Goal: Task Accomplishment & Management: Manage account settings

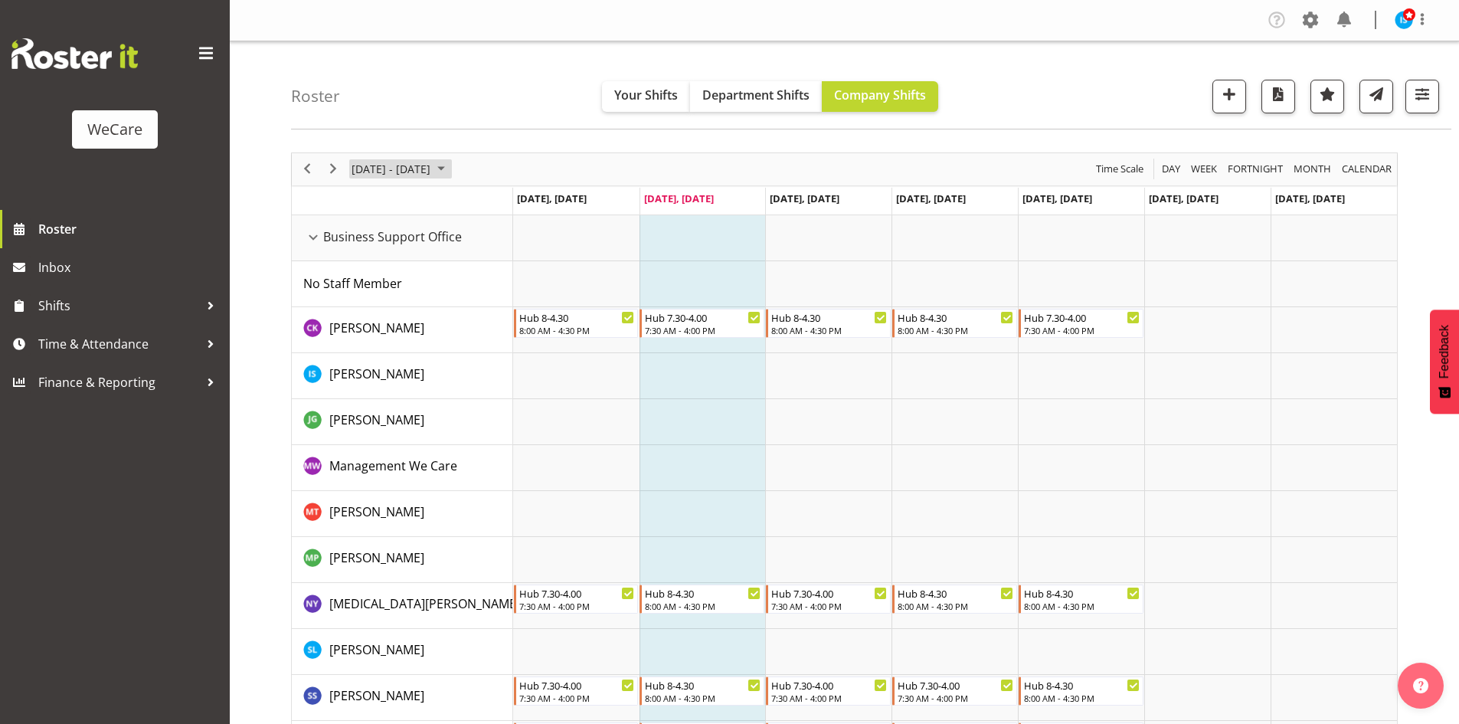
drag, startPoint x: 401, startPoint y: 174, endPoint x: 423, endPoint y: 183, distance: 23.3
click at [401, 174] on span "[DATE] - [DATE]" at bounding box center [391, 168] width 82 height 19
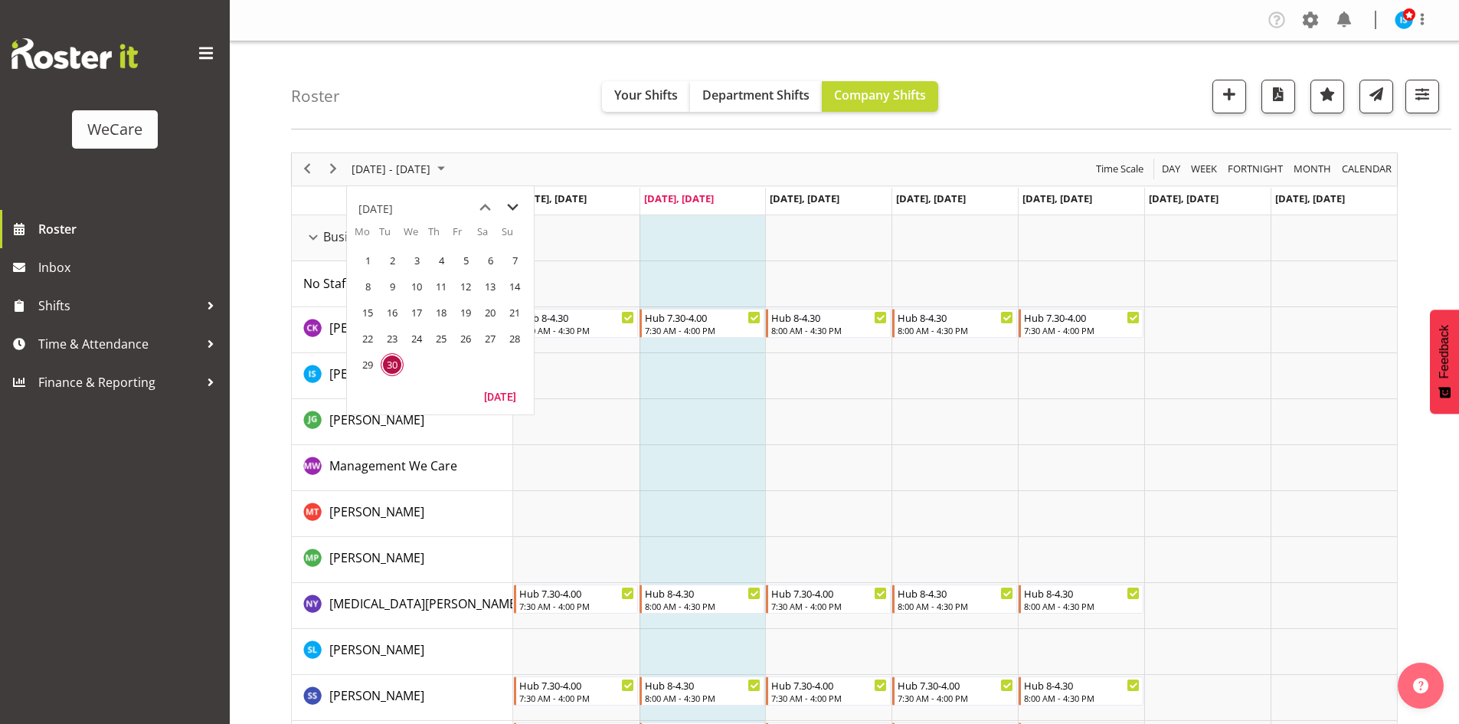
click at [506, 206] on span "next month" at bounding box center [512, 208] width 27 height 28
click at [507, 206] on span "next month" at bounding box center [512, 208] width 27 height 28
click at [365, 285] on span "3" at bounding box center [367, 286] width 23 height 23
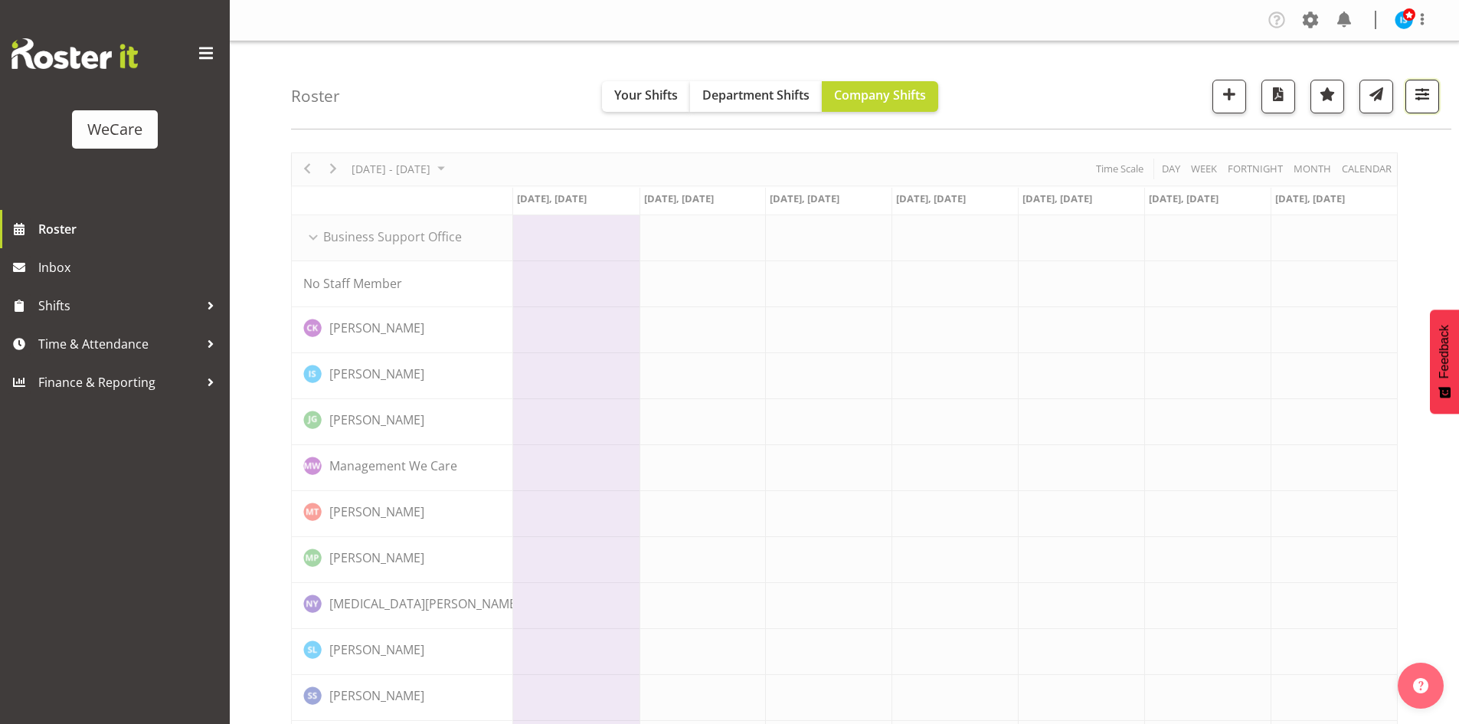
click at [1420, 102] on span "button" at bounding box center [1422, 94] width 20 height 20
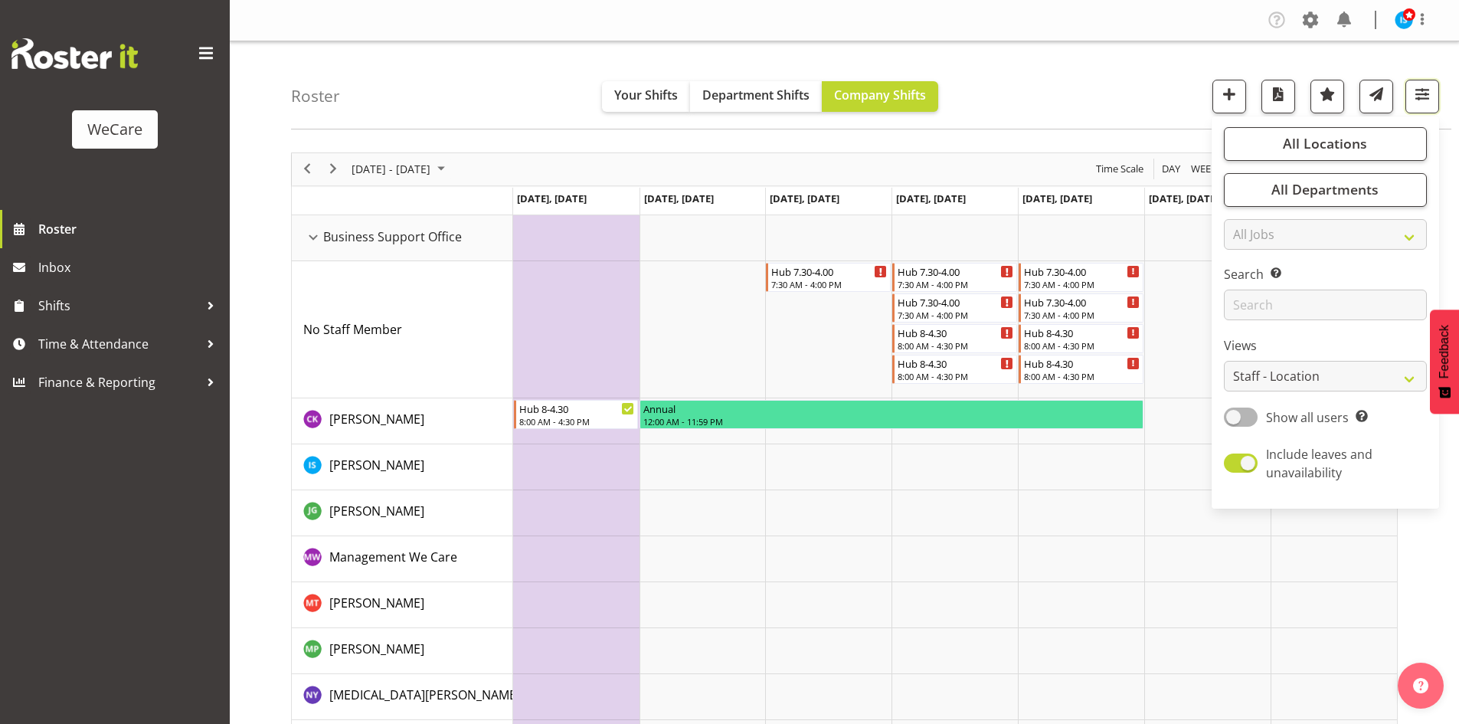
click at [1295, 198] on span "All Departments" at bounding box center [1324, 189] width 107 height 18
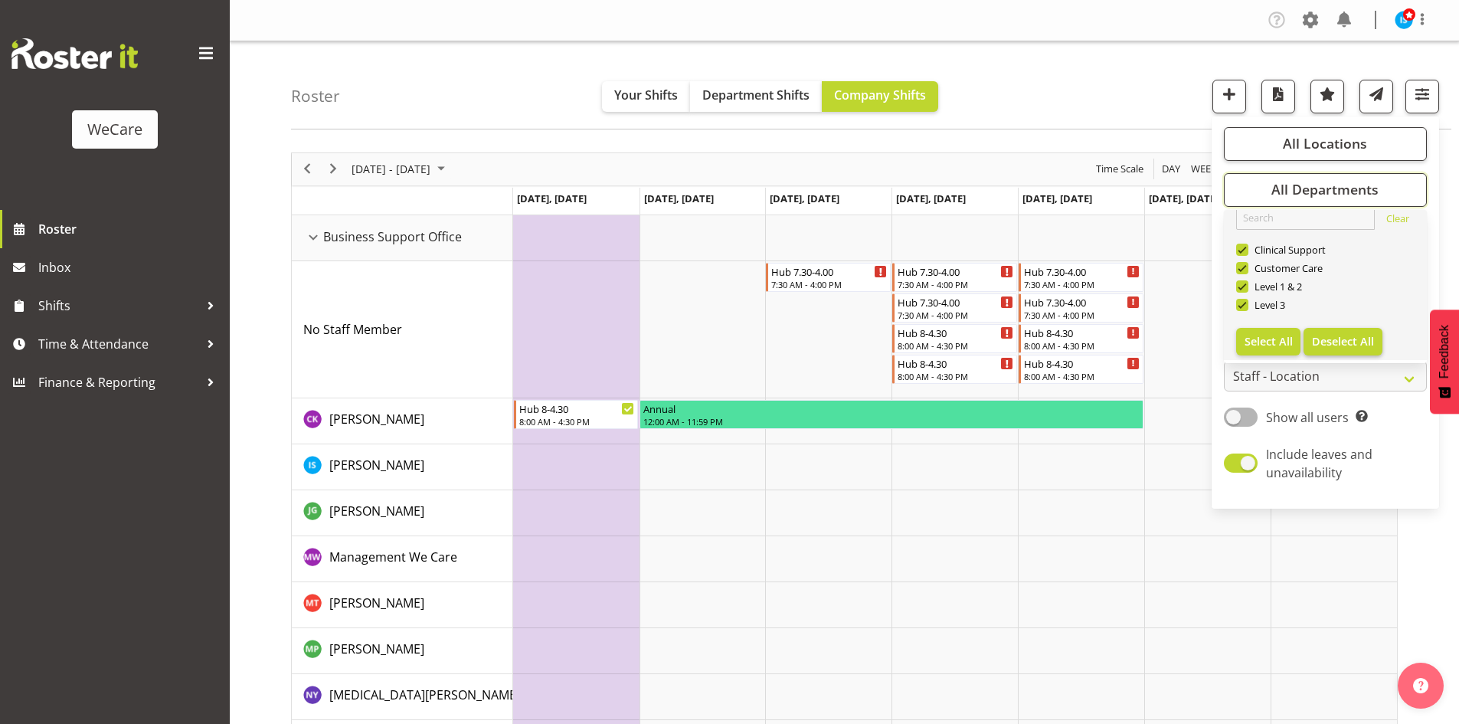
scroll to position [18, 0]
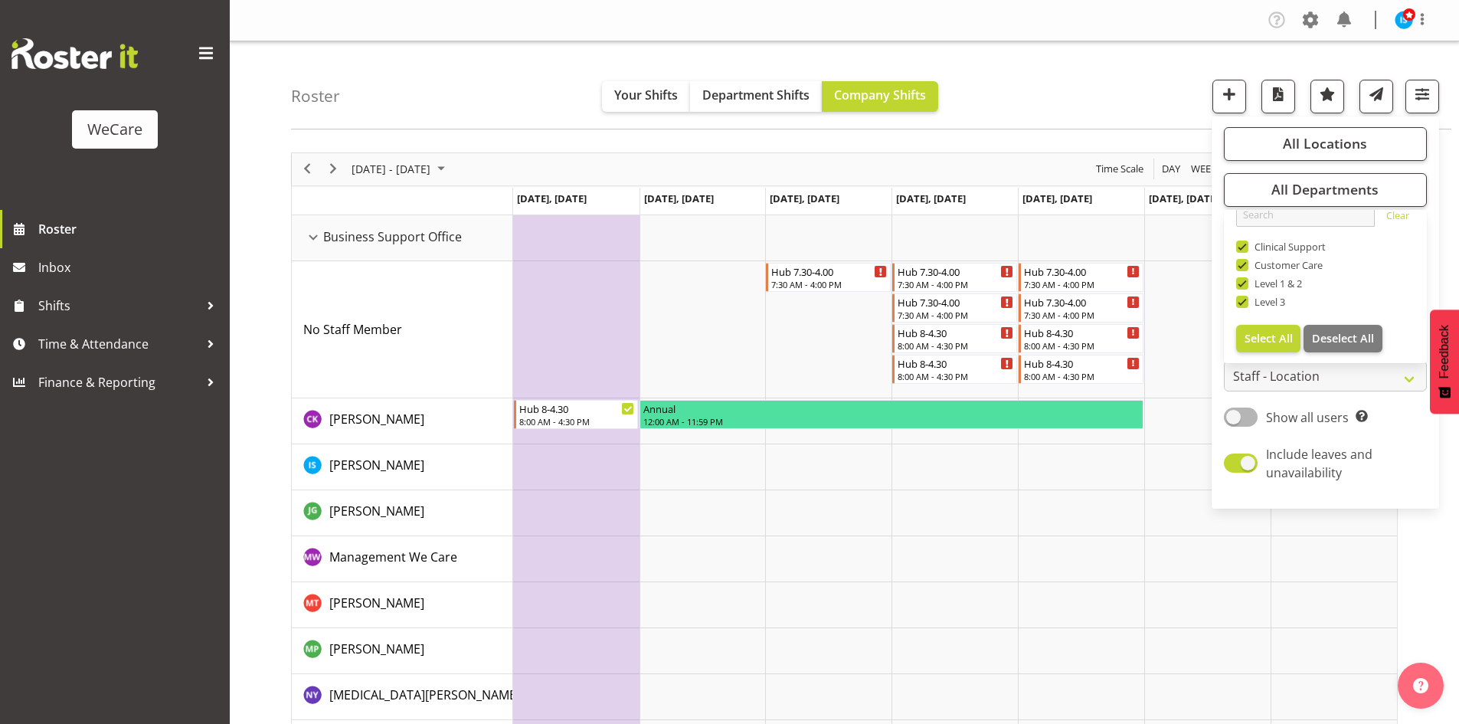
click at [1117, 61] on div "Roster Your Shifts Department Shifts Company Shifts All Locations Clear Busines…" at bounding box center [871, 85] width 1160 height 88
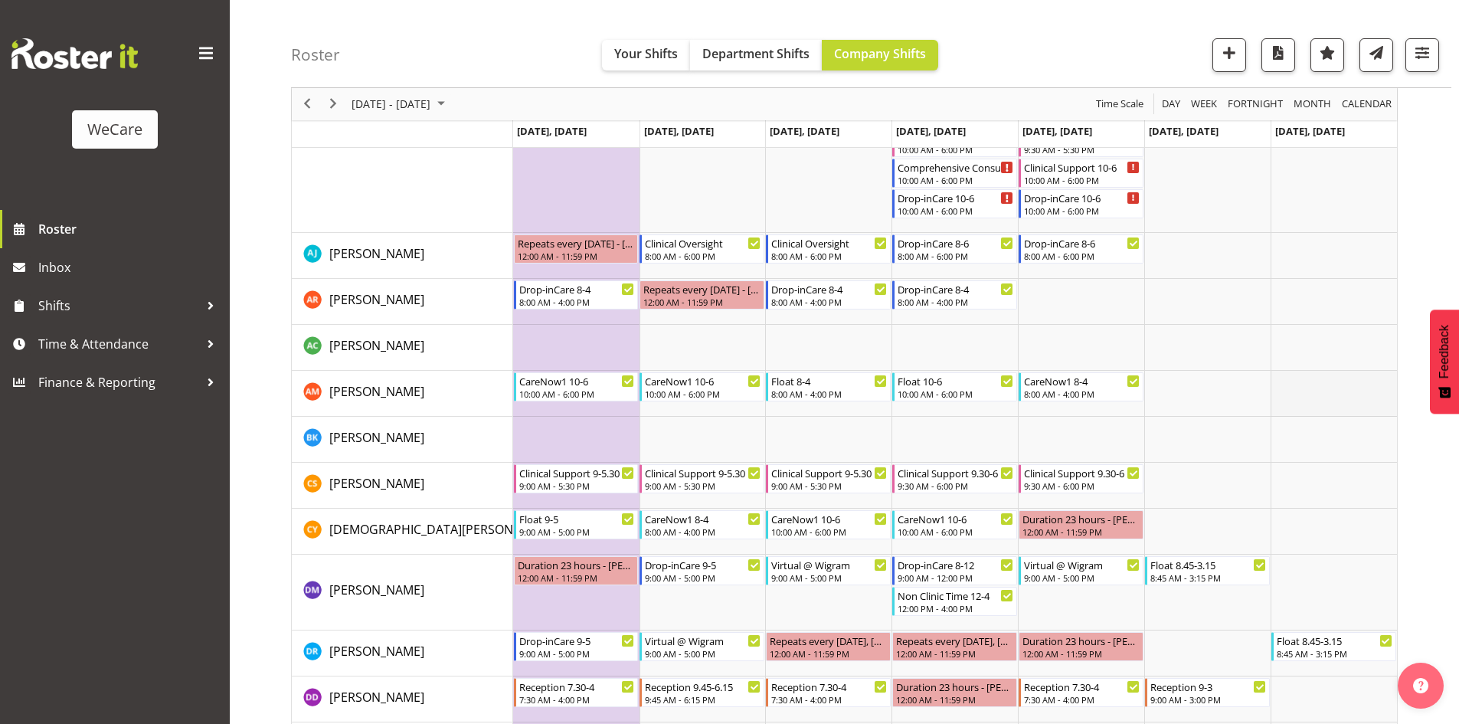
scroll to position [4244, 0]
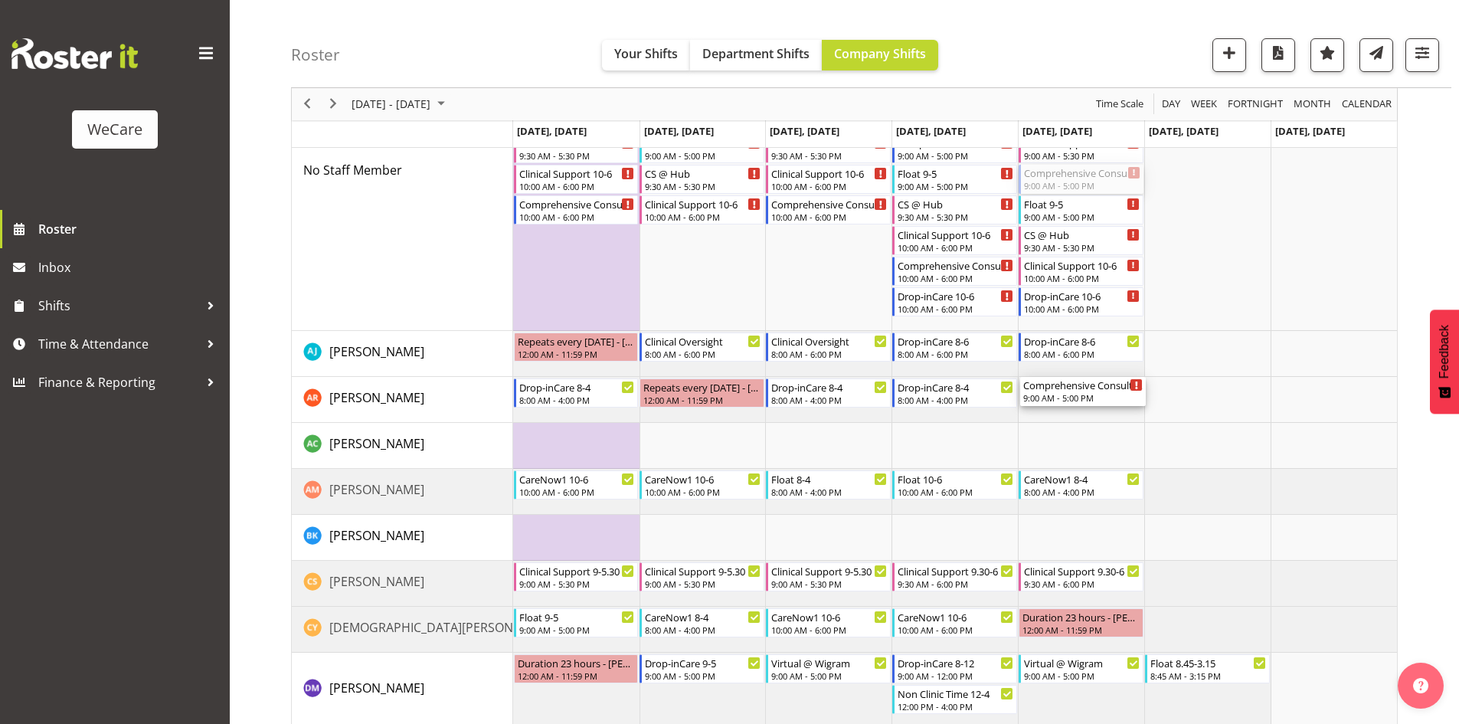
drag, startPoint x: 1094, startPoint y: 180, endPoint x: 1093, endPoint y: 410, distance: 229.8
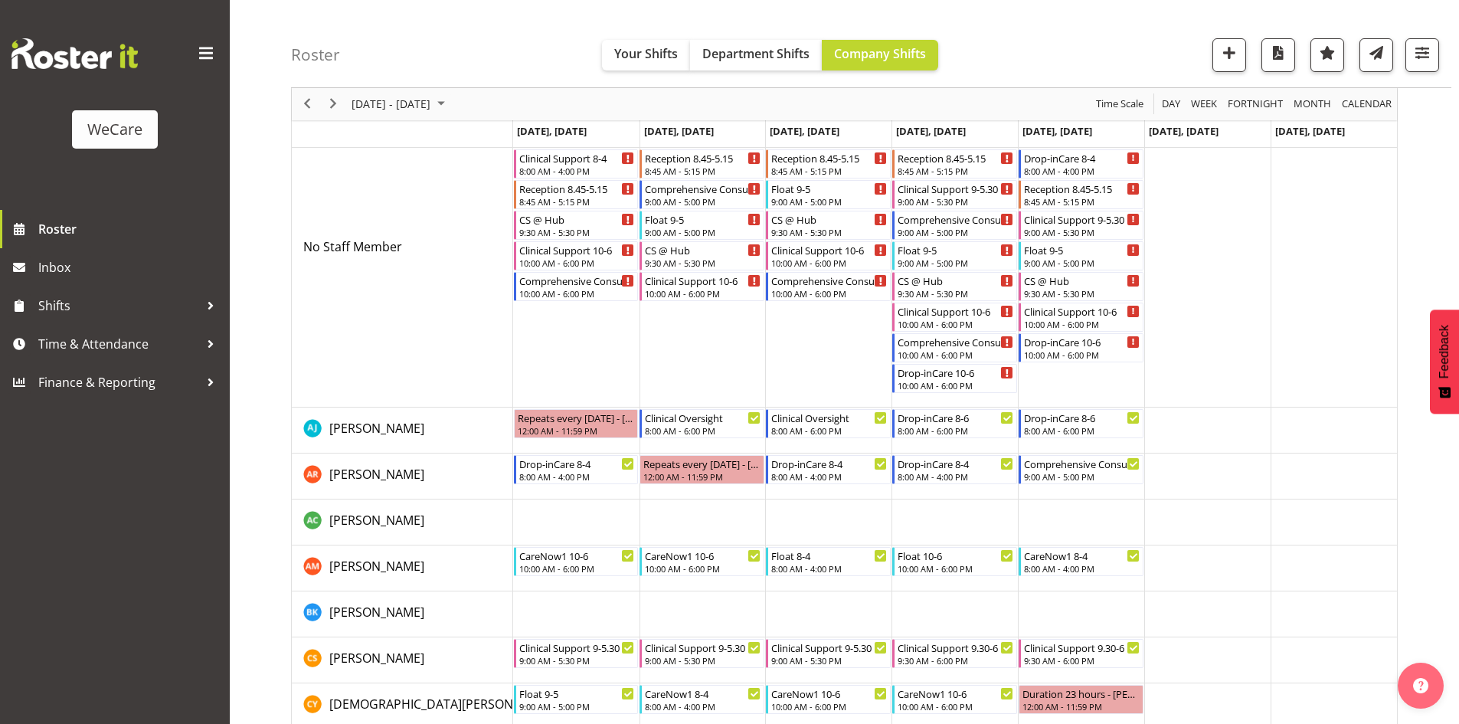
scroll to position [4091, 0]
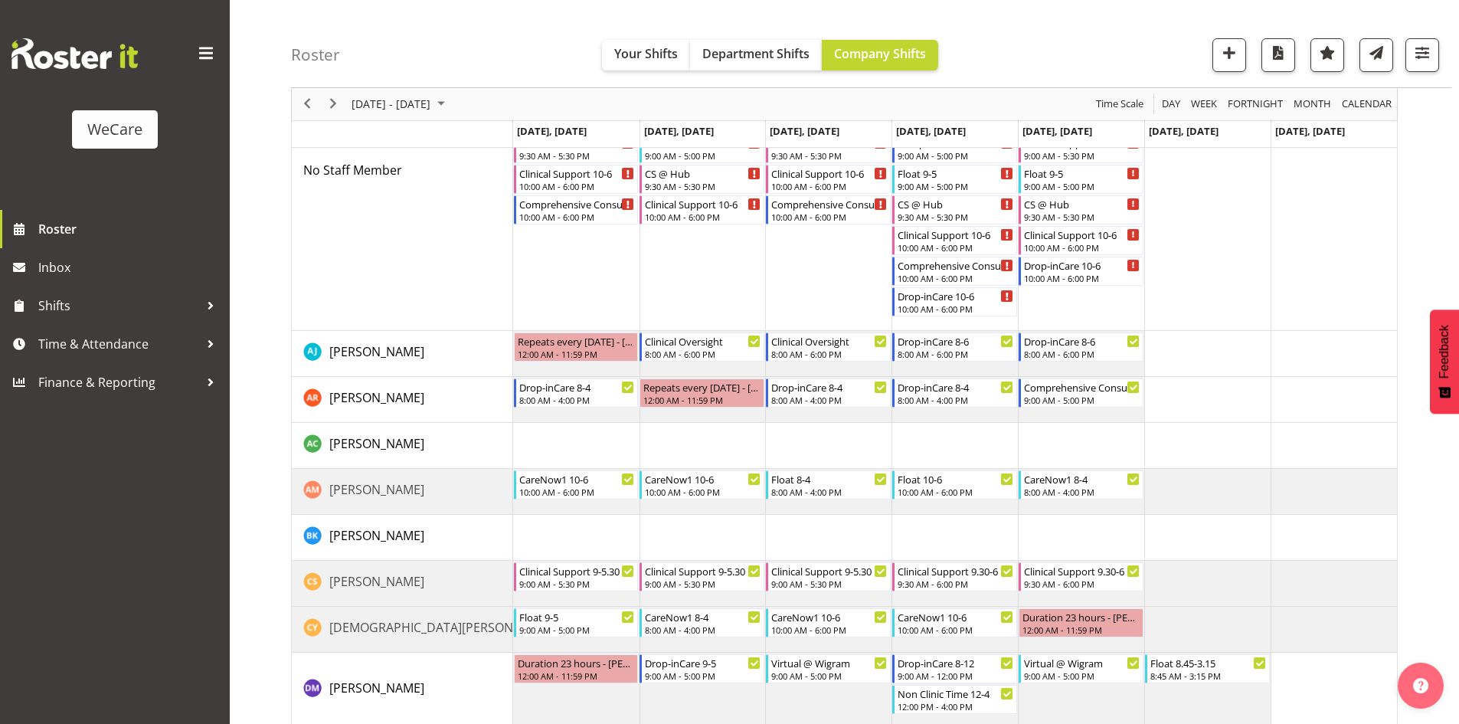
drag, startPoint x: 1078, startPoint y: 239, endPoint x: 1078, endPoint y: 269, distance: 29.9
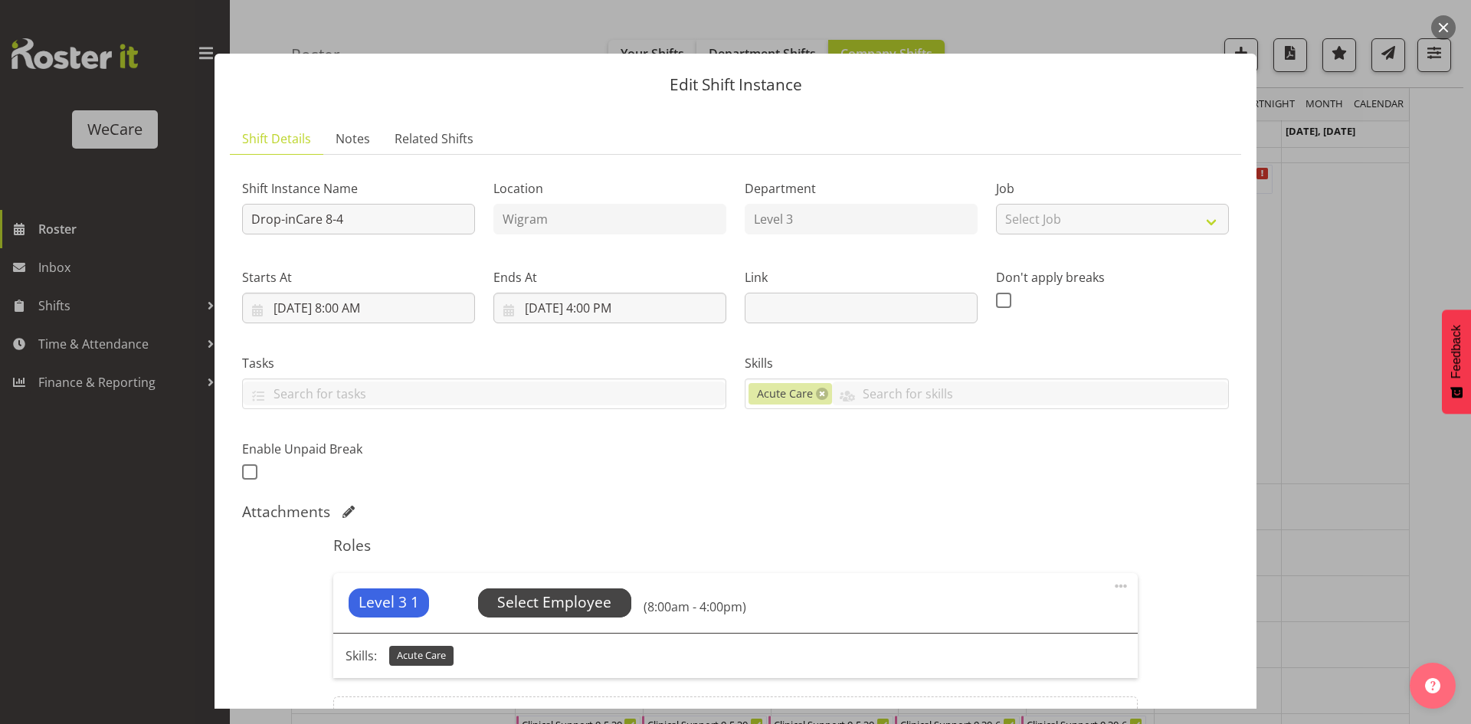
click at [583, 605] on span "Select Employee" at bounding box center [554, 602] width 114 height 22
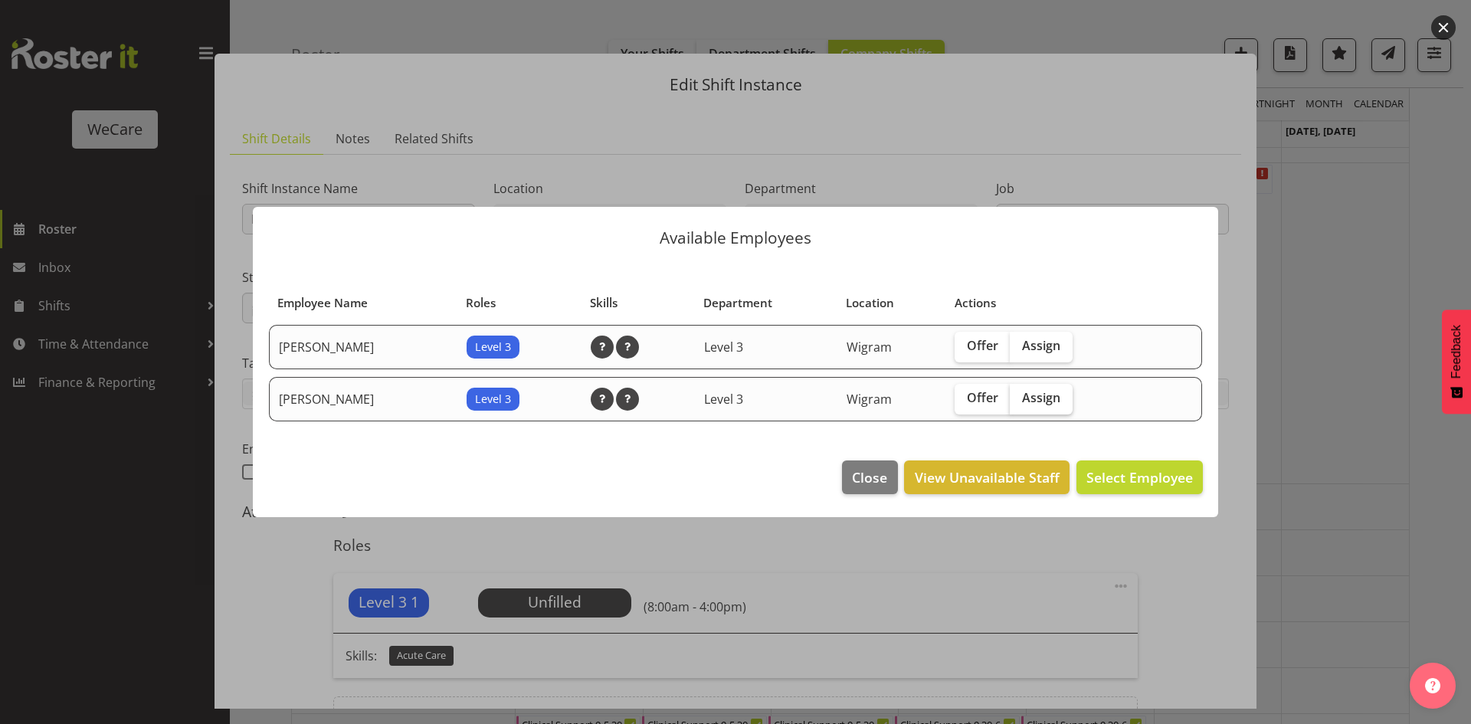
click at [1022, 400] on span "Assign" at bounding box center [1041, 397] width 38 height 15
click at [1019, 400] on input "Assign" at bounding box center [1014, 398] width 10 height 10
checkbox input "true"
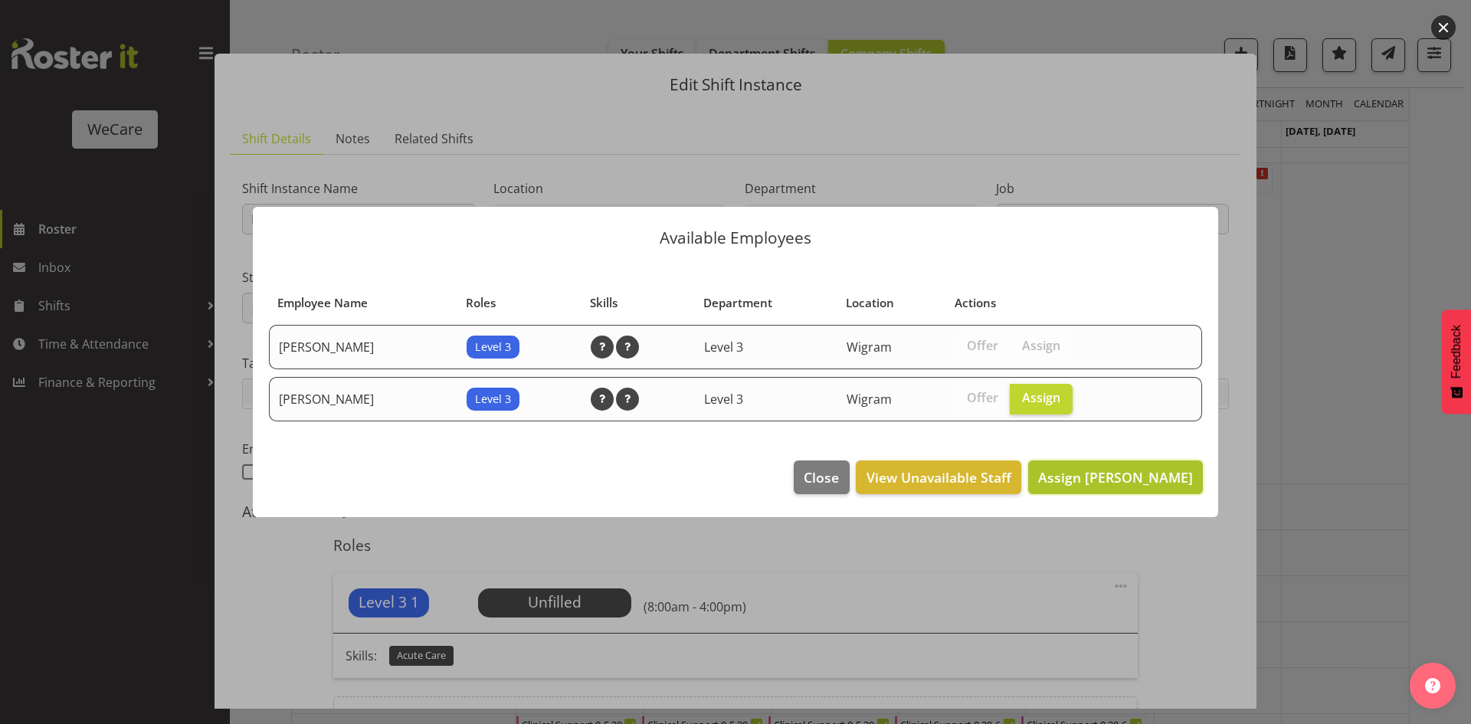
click at [1117, 462] on button "Assign Matthew Brewer" at bounding box center [1115, 477] width 175 height 34
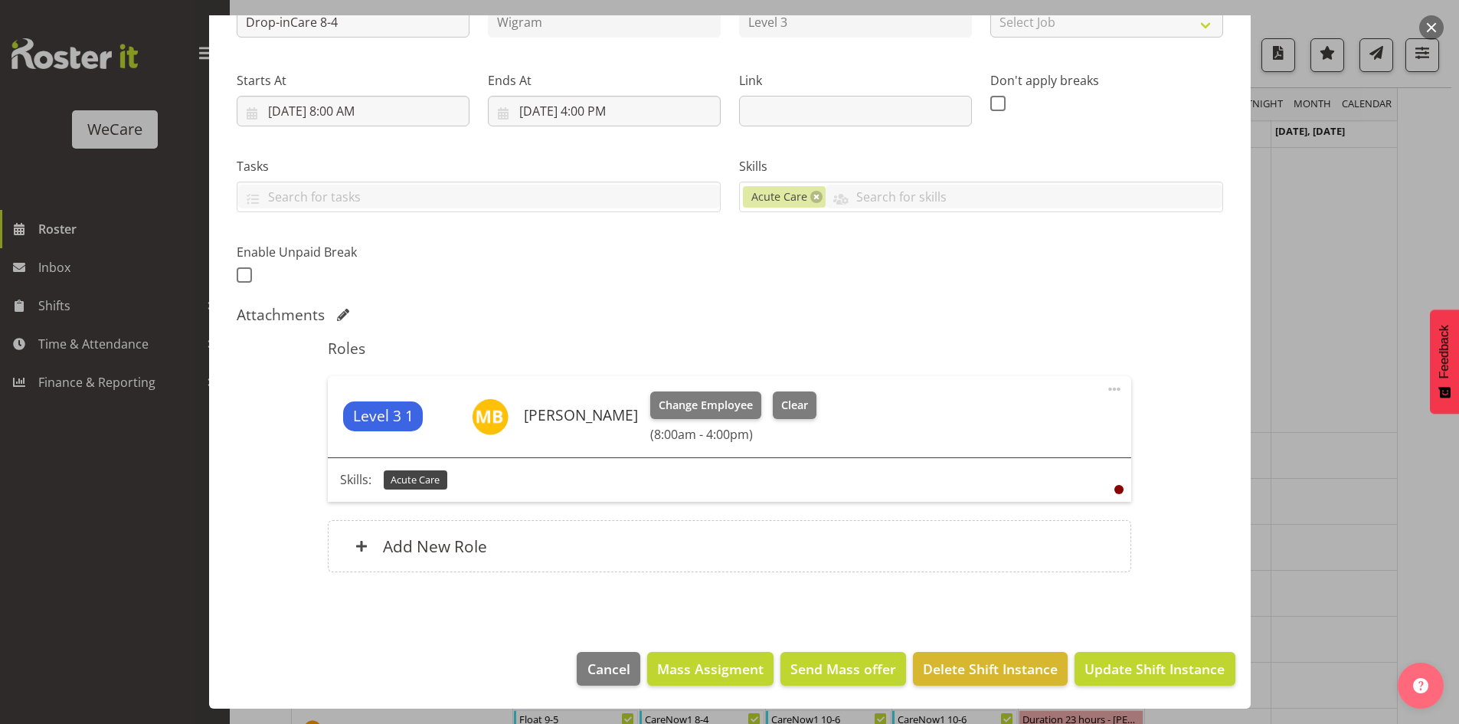
scroll to position [4167, 0]
click at [1130, 679] on button "Update Shift Instance" at bounding box center [1155, 669] width 160 height 34
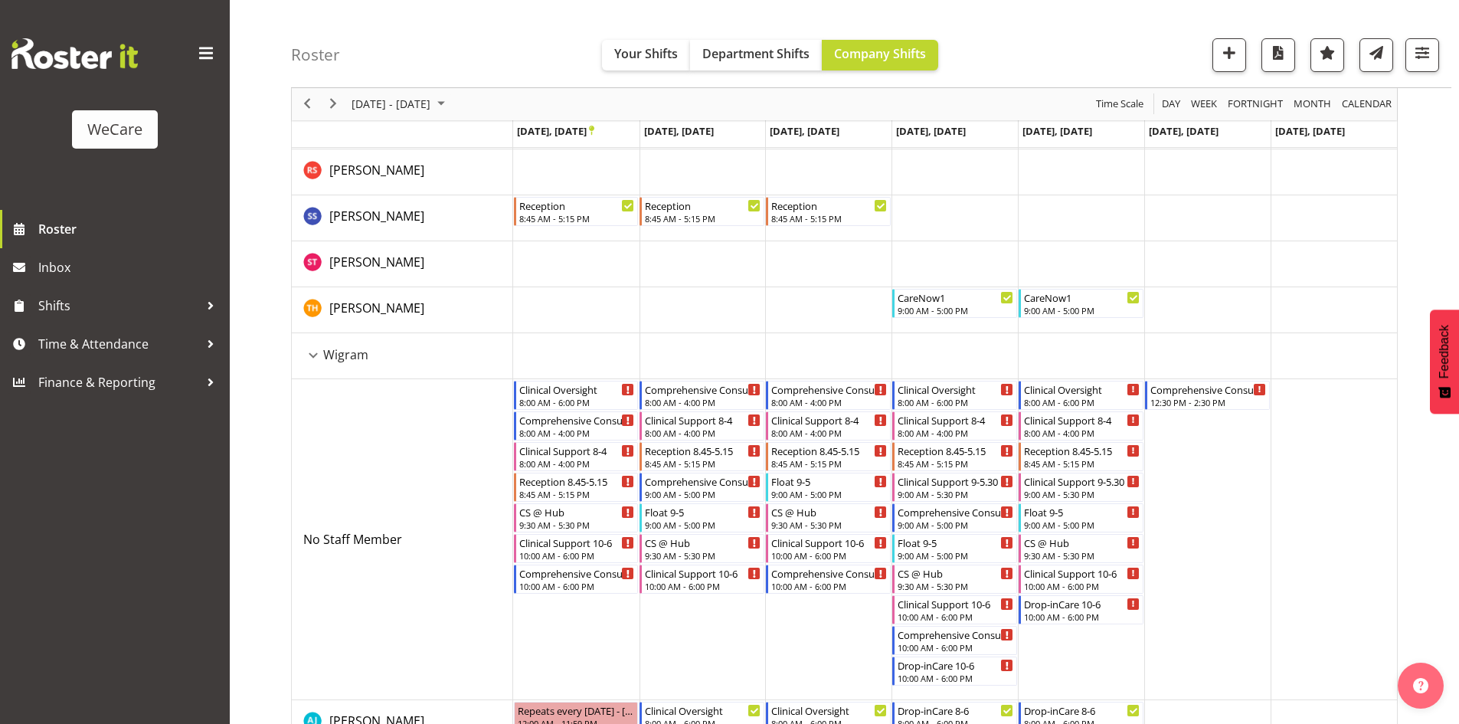
scroll to position [4014, 0]
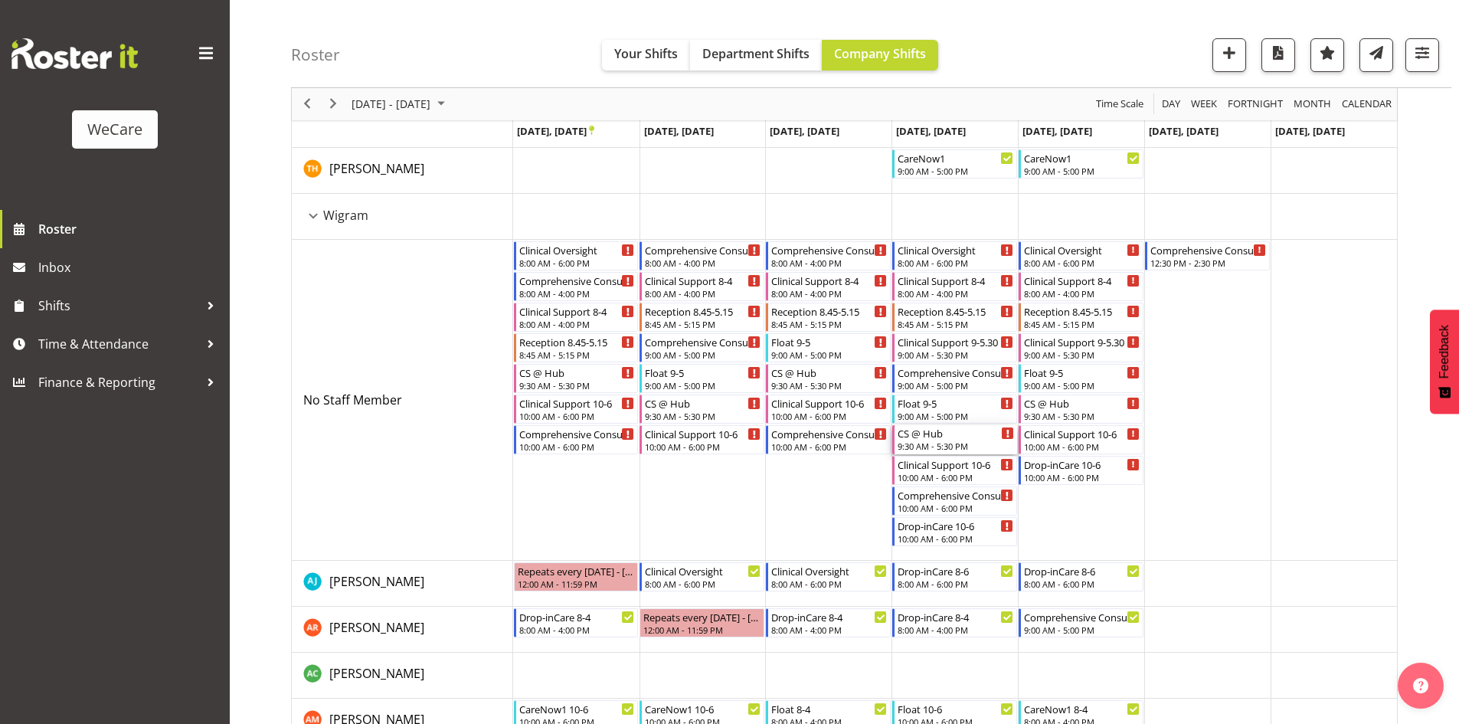
click at [957, 427] on div "CS @ Hub" at bounding box center [956, 432] width 116 height 15
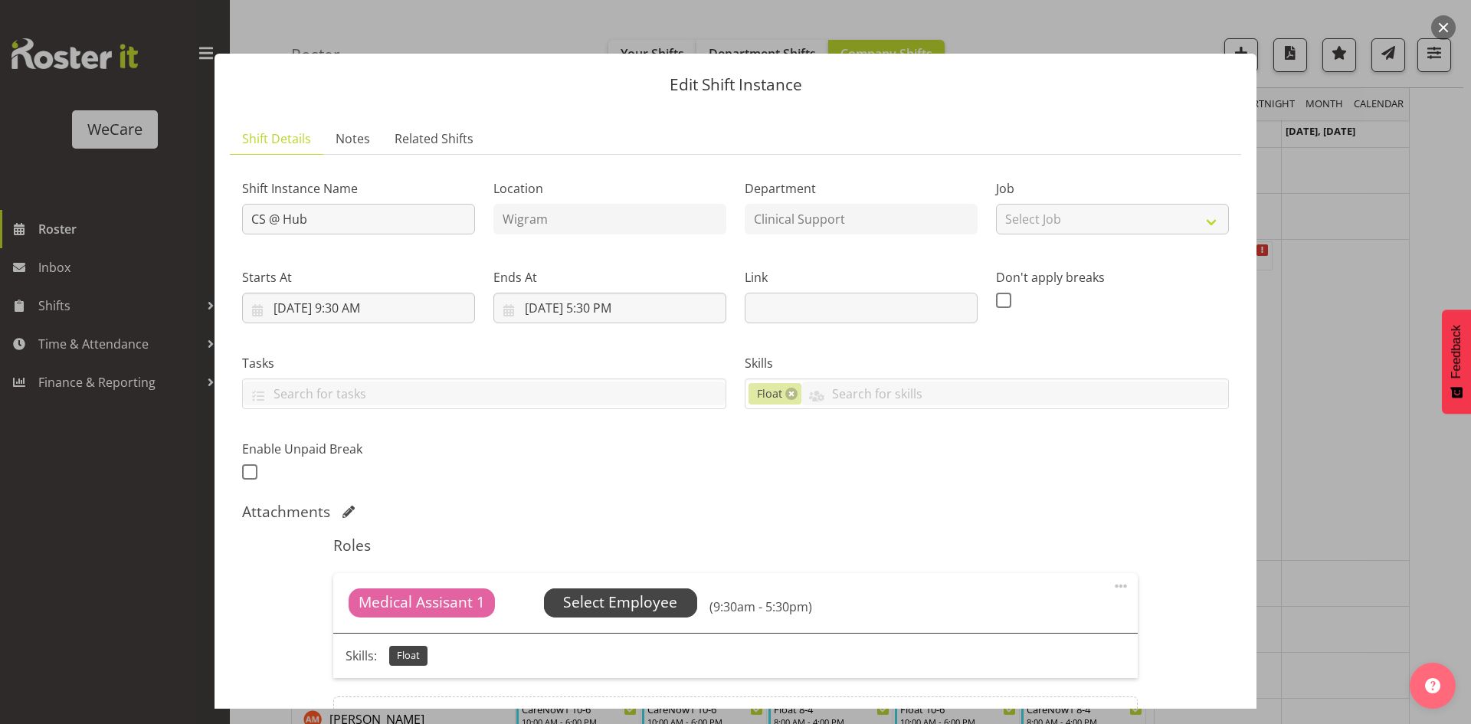
click at [588, 595] on span "Select Employee" at bounding box center [620, 602] width 114 height 22
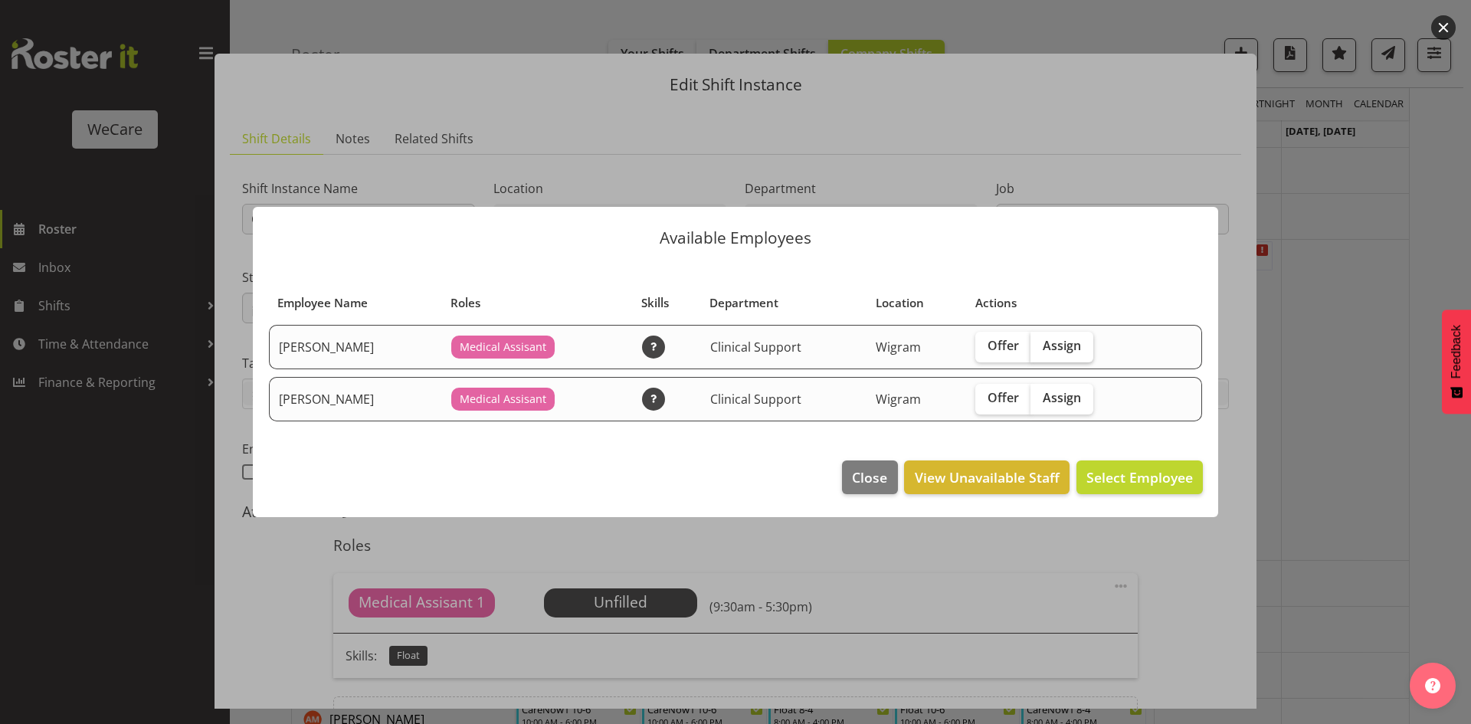
click at [1080, 349] on span "Assign" at bounding box center [1061, 345] width 38 height 15
click at [1040, 349] on input "Assign" at bounding box center [1035, 346] width 10 height 10
checkbox input "true"
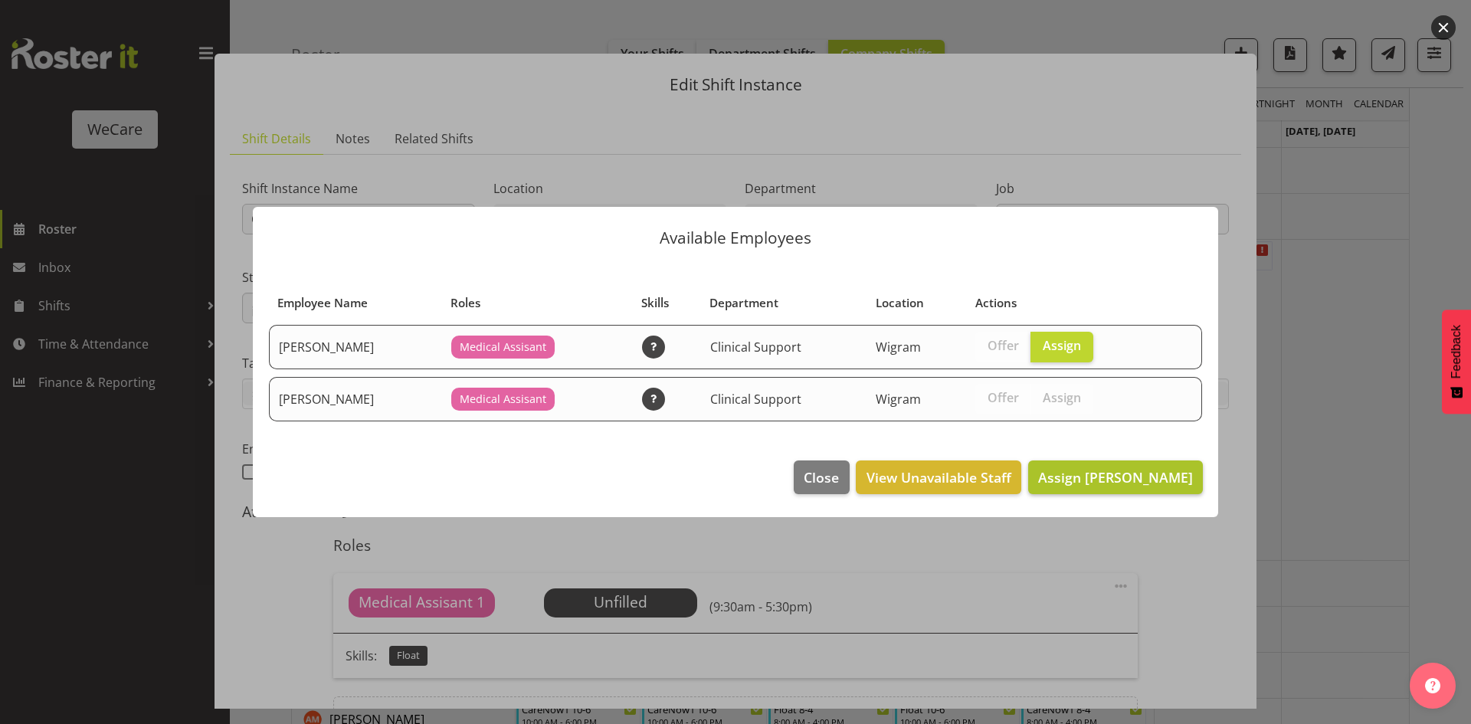
drag, startPoint x: 1117, startPoint y: 443, endPoint x: 1107, endPoint y: 476, distance: 34.4
click at [1118, 451] on div "Available Employees Employee Name Roles Skills Department Location Actions Mehr…" at bounding box center [735, 361] width 996 height 387
click at [1107, 478] on span "Assign Mehreen Sardar" at bounding box center [1115, 477] width 155 height 18
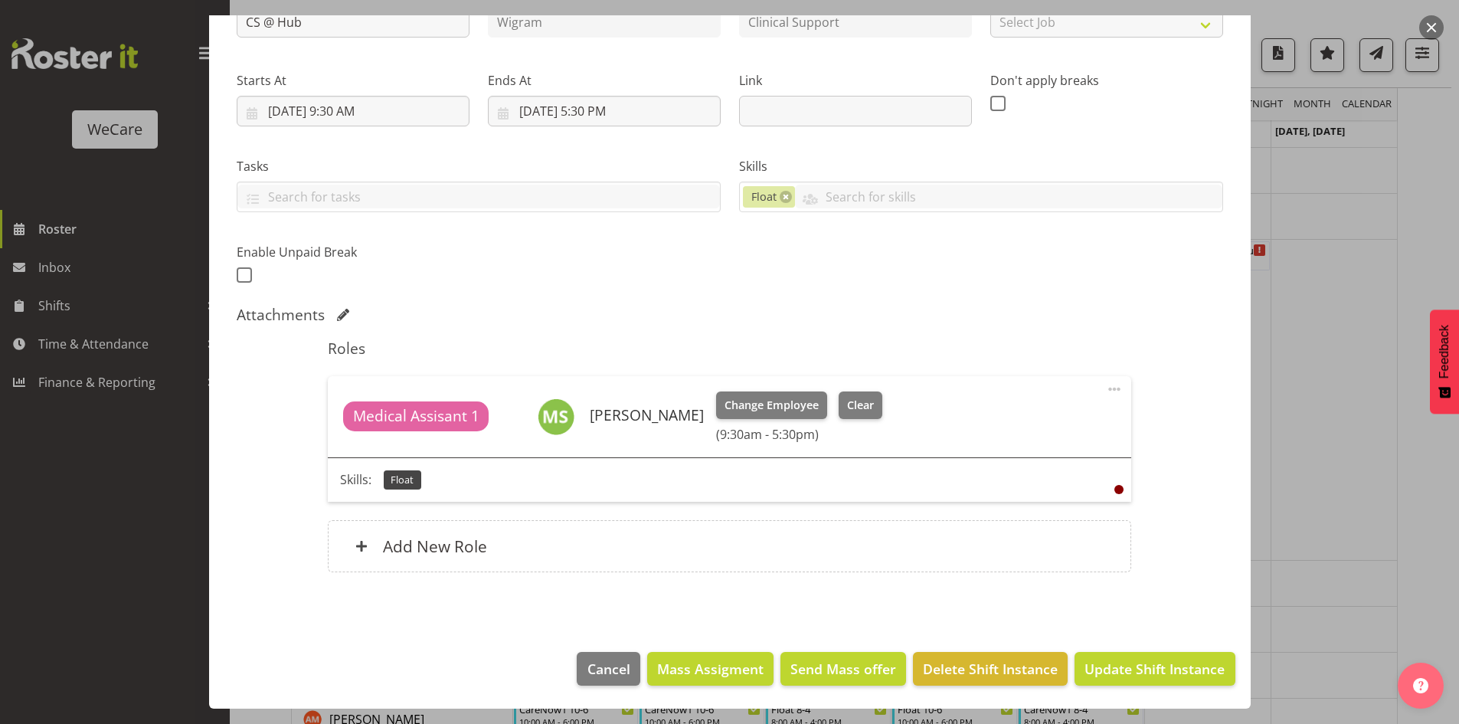
click at [1146, 651] on footer "Cancel Mass Assigment Send Mass offer Delete Shift Instance Update Shift Instan…" at bounding box center [730, 672] width 1042 height 72
click at [1147, 653] on button "Update Shift Instance" at bounding box center [1155, 669] width 160 height 34
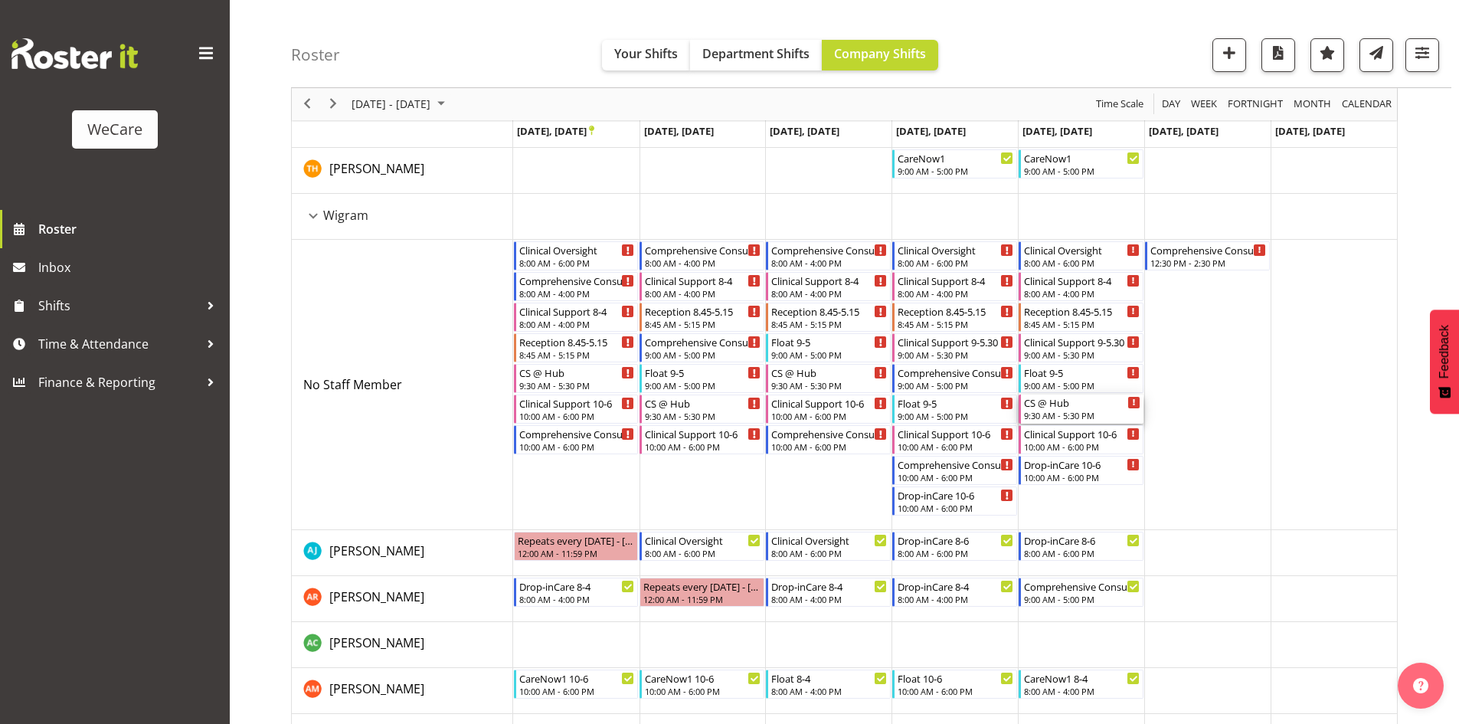
click at [1066, 404] on div "CS @ Hub" at bounding box center [1082, 401] width 116 height 15
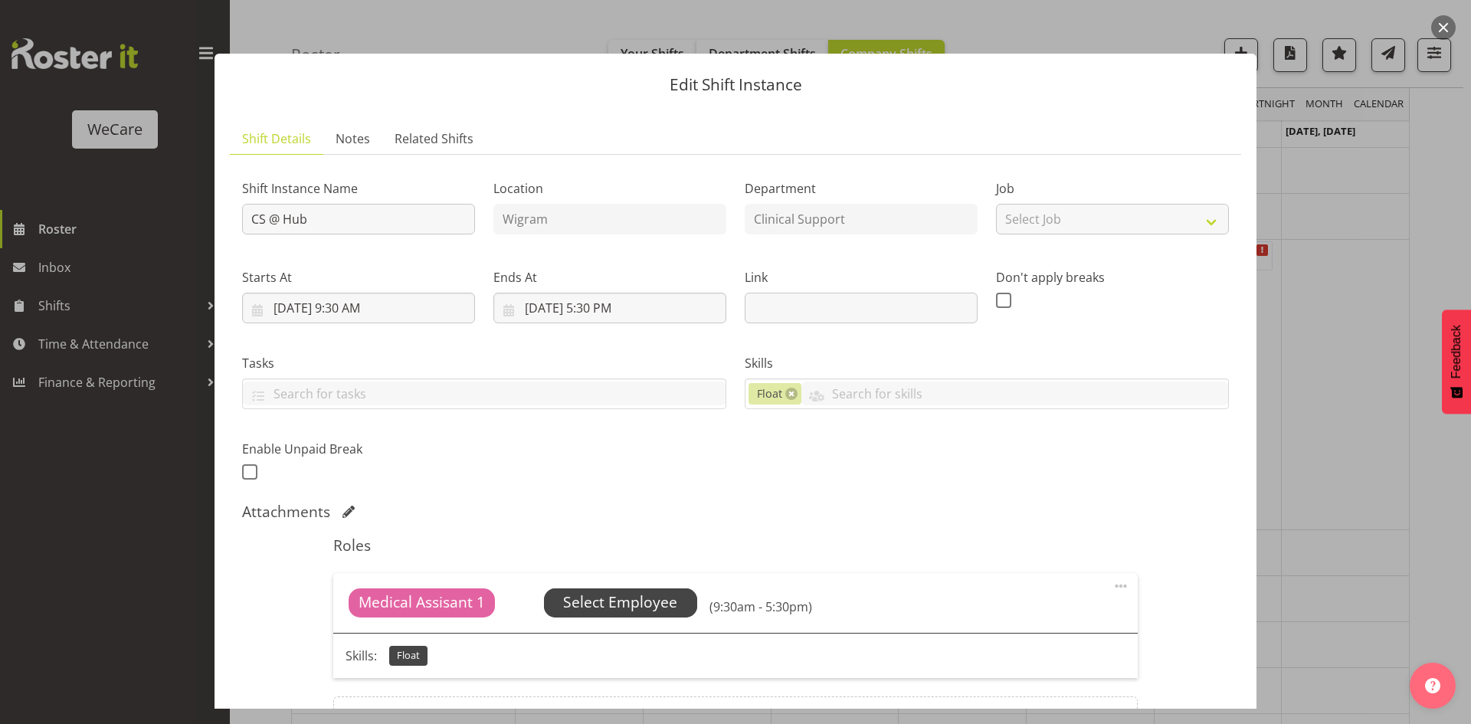
click at [600, 605] on span "Select Employee" at bounding box center [620, 602] width 114 height 22
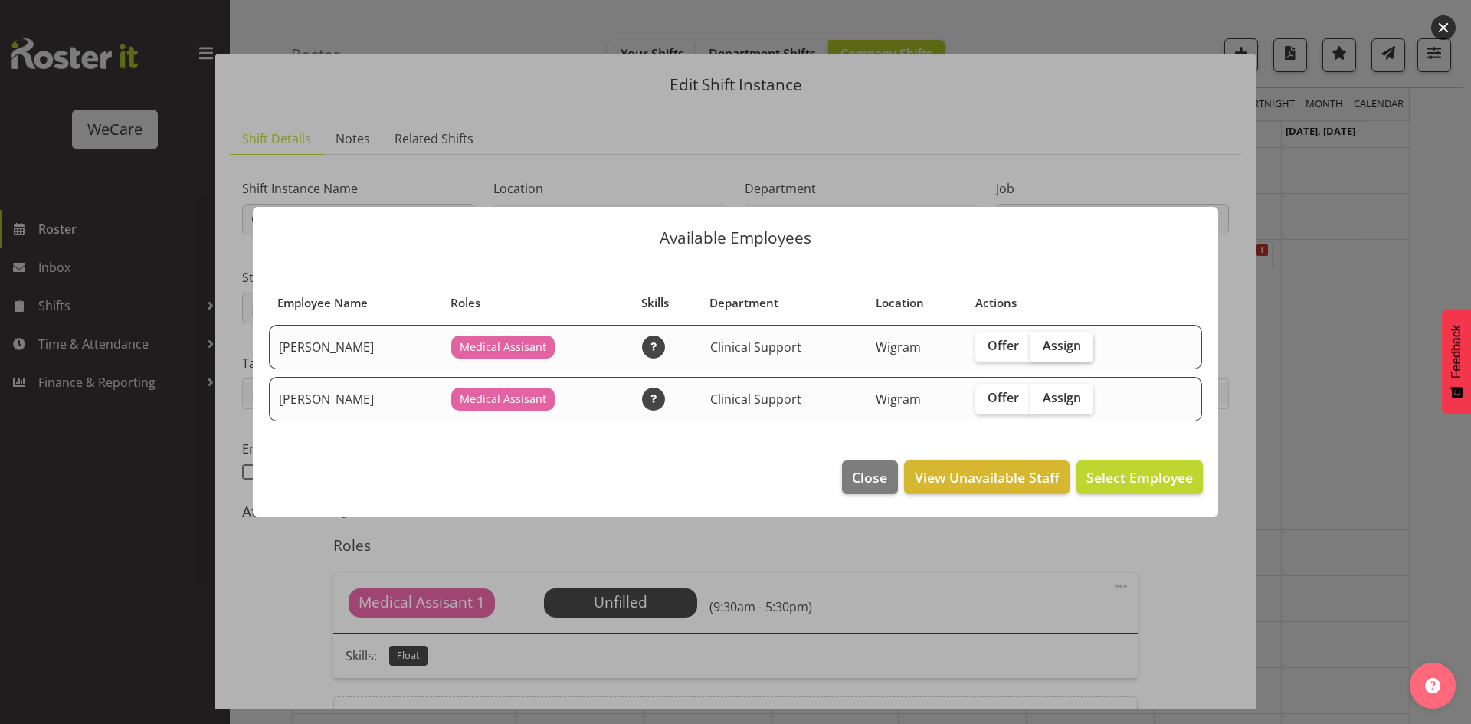
click at [1062, 357] on label "Assign" at bounding box center [1061, 347] width 63 height 31
click at [1040, 351] on input "Assign" at bounding box center [1035, 346] width 10 height 10
checkbox input "true"
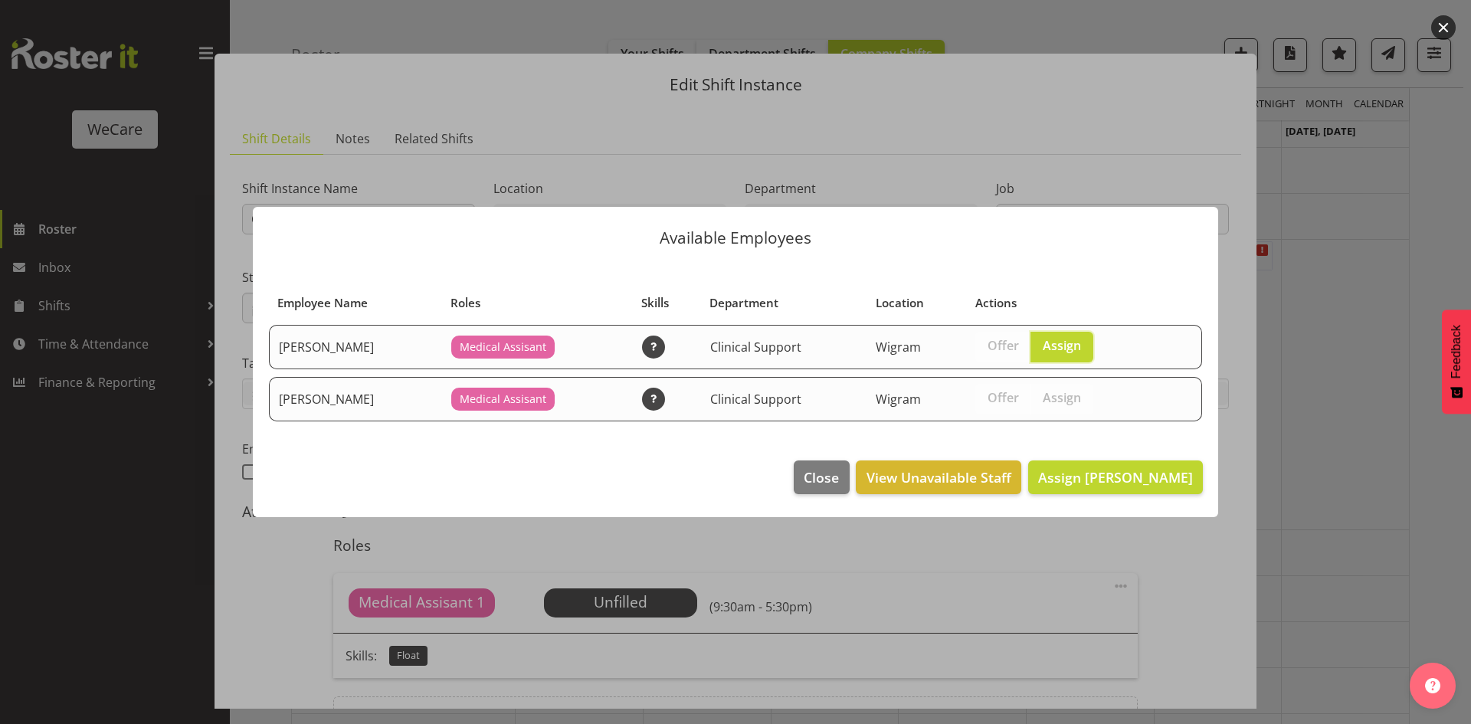
click at [1107, 433] on section "Employee Name Roles Skills Department Location Actions Mehreen Sardar Medical A…" at bounding box center [735, 353] width 965 height 184
click at [1111, 465] on button "Assign Mehreen Sardar" at bounding box center [1115, 477] width 175 height 34
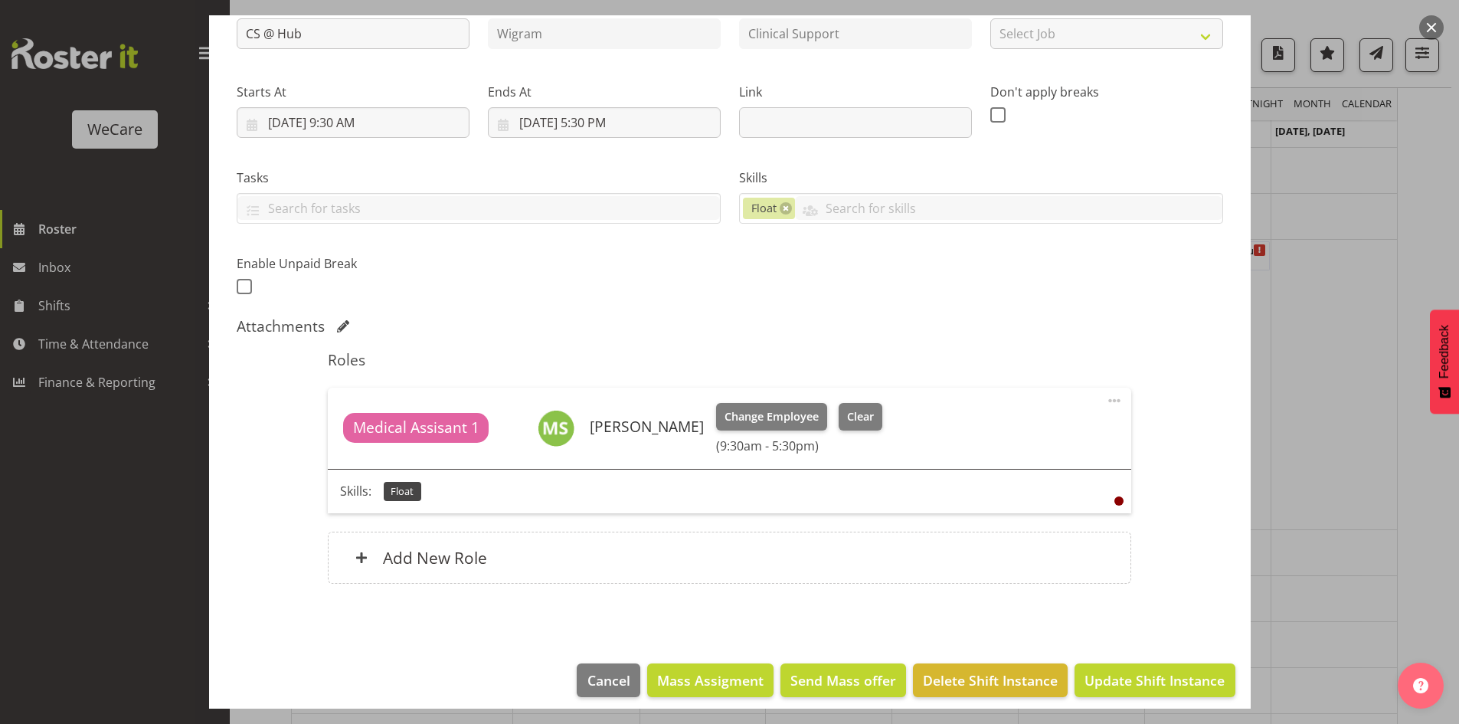
scroll to position [197, 0]
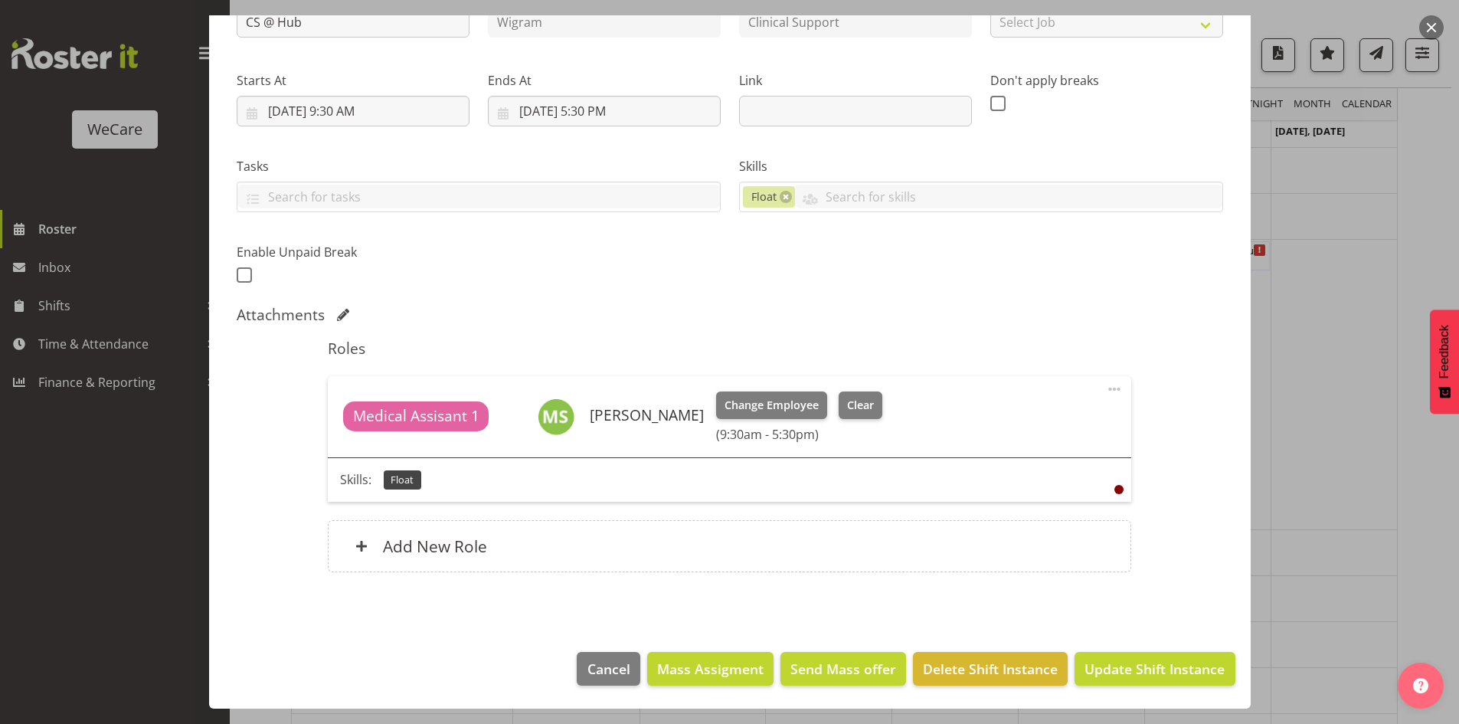
click at [1157, 650] on footer "Cancel Mass Assigment Send Mass offer Delete Shift Instance Update Shift Instan…" at bounding box center [730, 672] width 1042 height 72
click at [1172, 648] on footer "Cancel Mass Assigment Send Mass offer Delete Shift Instance Update Shift Instan…" at bounding box center [730, 672] width 1042 height 72
click at [1176, 670] on span "Update Shift Instance" at bounding box center [1155, 669] width 140 height 20
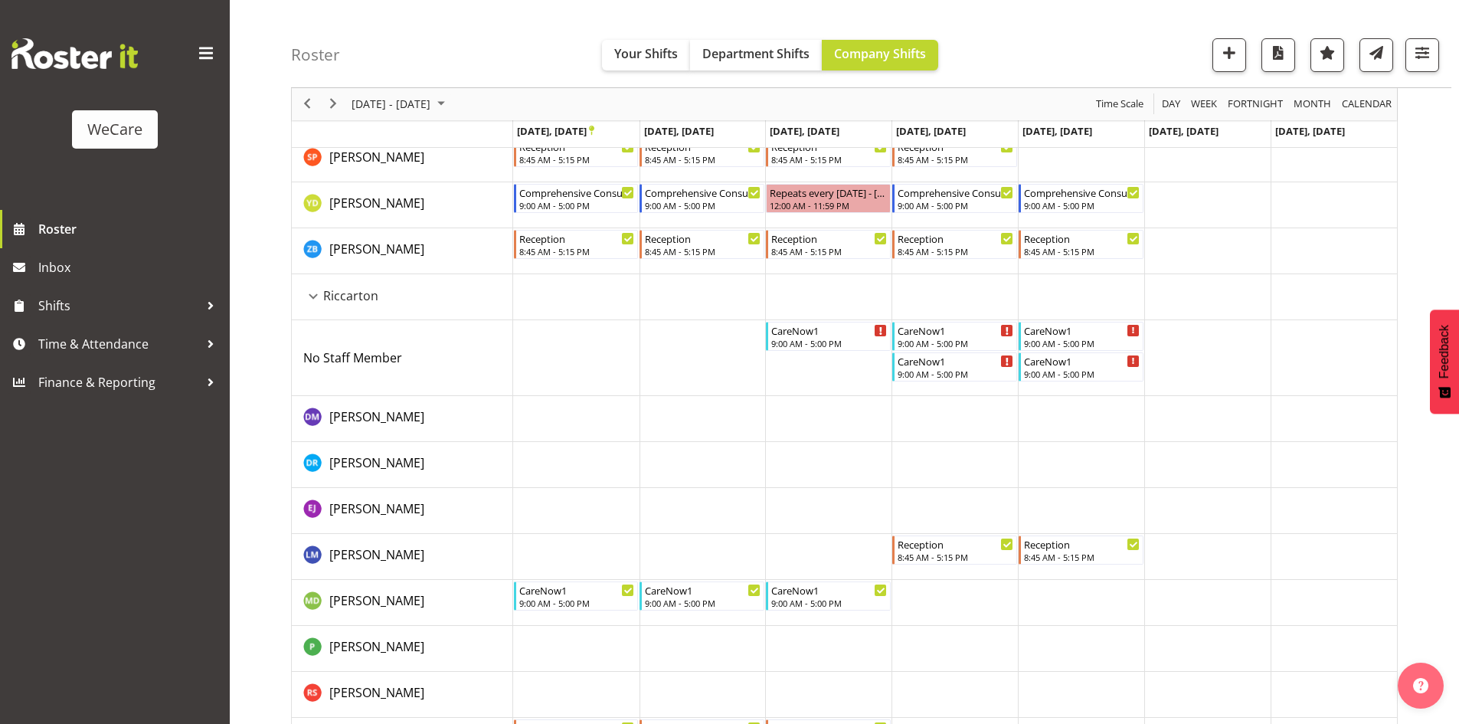
scroll to position [3218, 0]
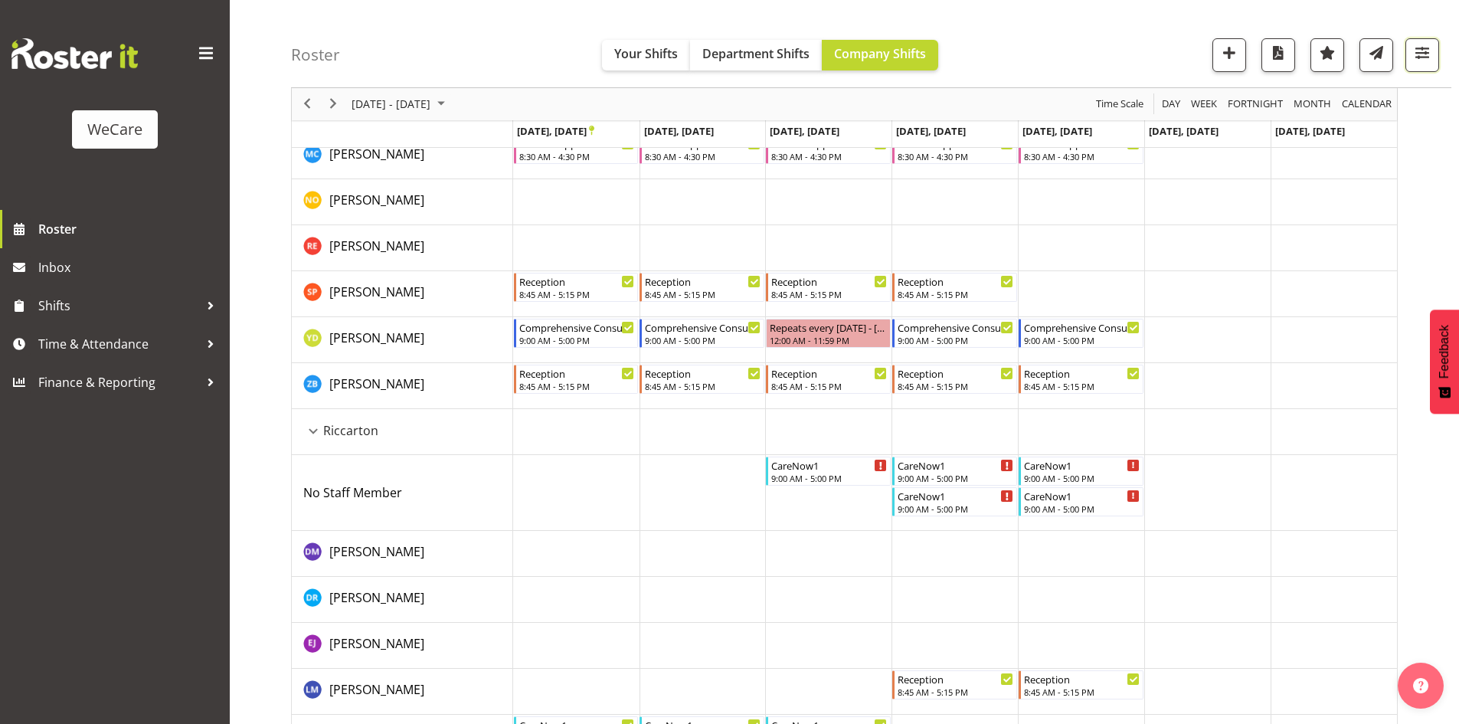
drag, startPoint x: 1419, startPoint y: 54, endPoint x: 1423, endPoint y: 88, distance: 34.7
click at [1419, 54] on span "button" at bounding box center [1422, 53] width 20 height 20
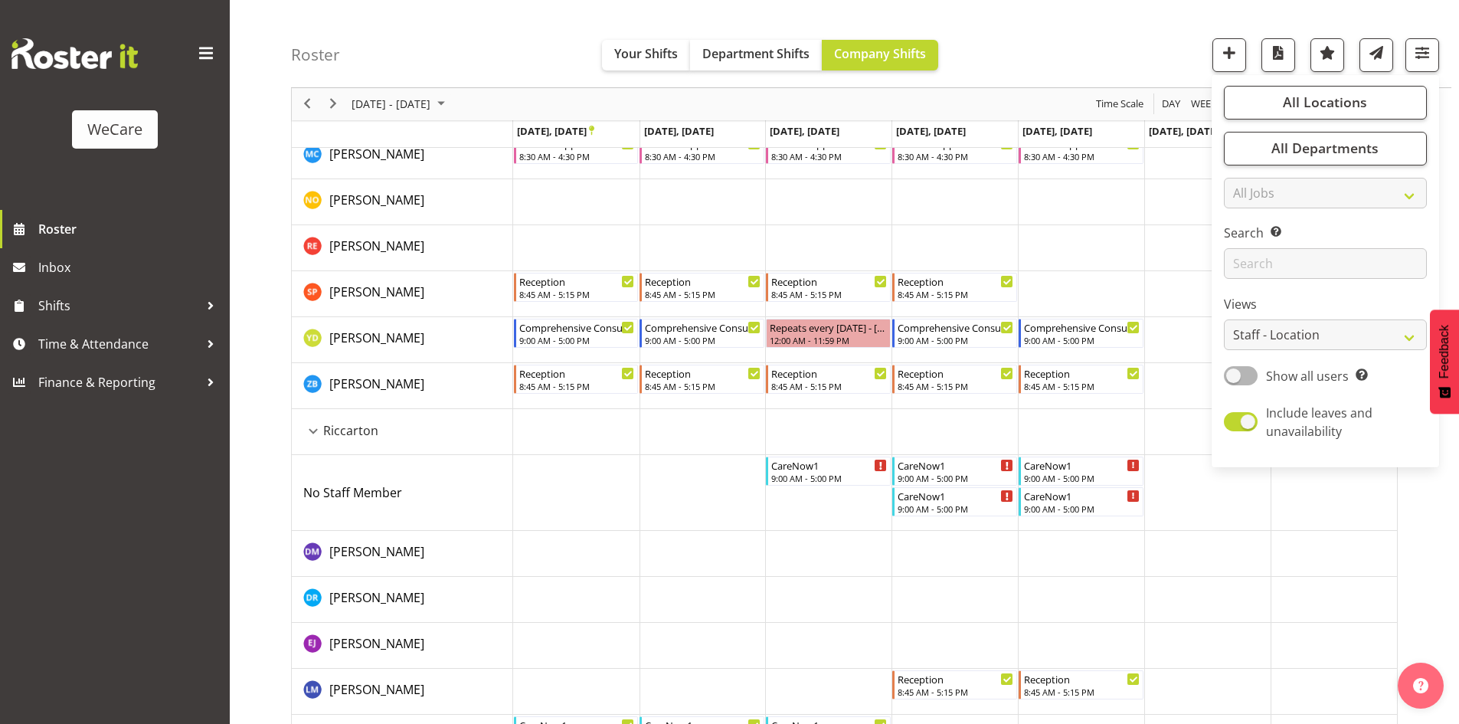
click at [1243, 374] on span at bounding box center [1241, 375] width 34 height 19
click at [1234, 374] on input "Show all users Show only rostered employees" at bounding box center [1229, 376] width 10 height 10
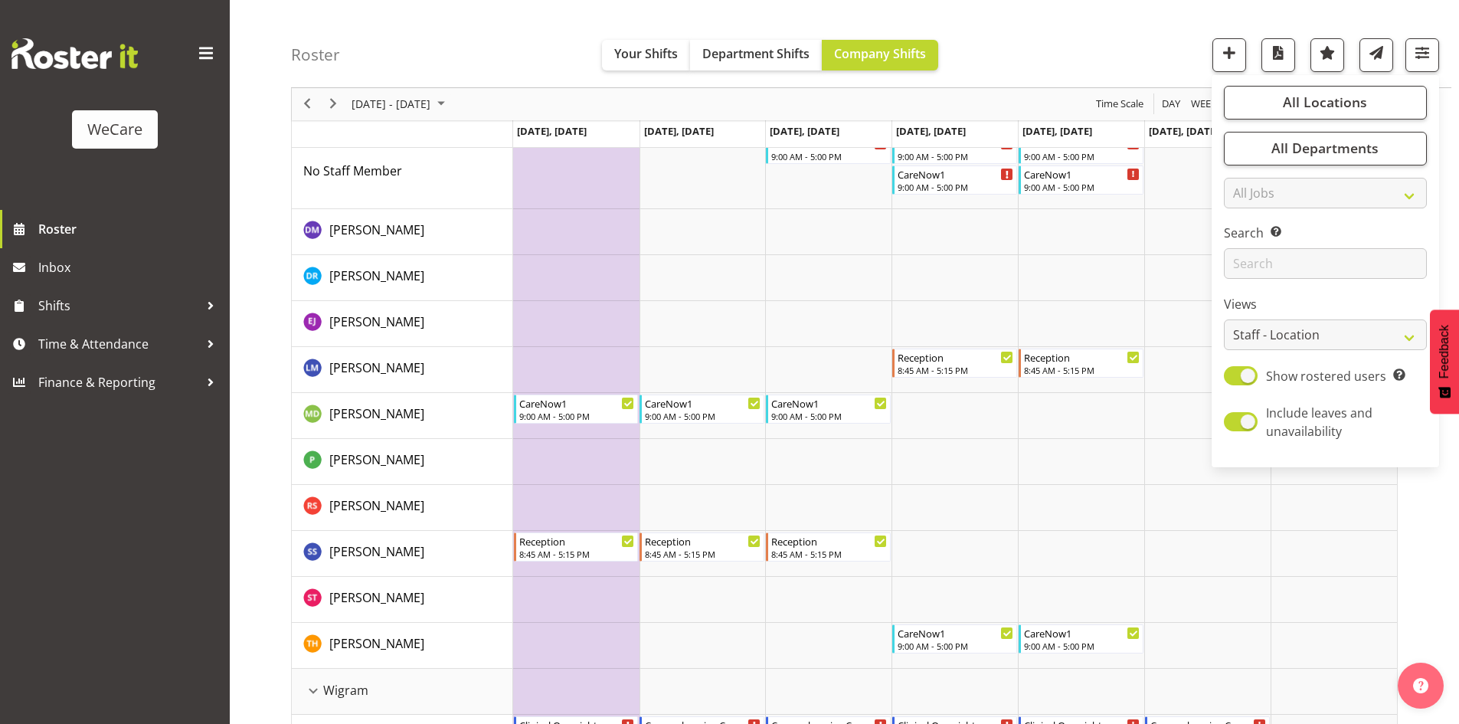
click at [986, 49] on div "Roster Your Shifts Department Shifts Company Shifts All Locations Clear Busines…" at bounding box center [871, 44] width 1160 height 88
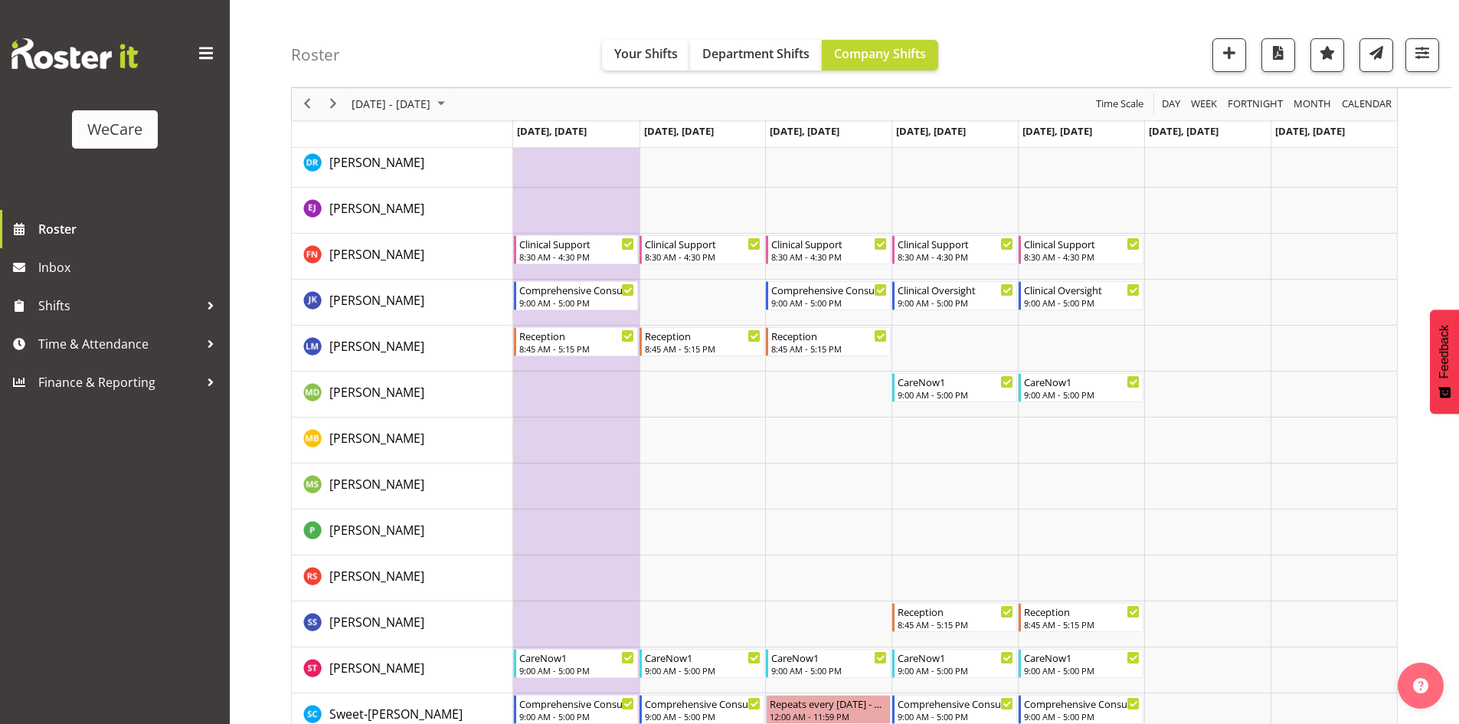
scroll to position [1992, 0]
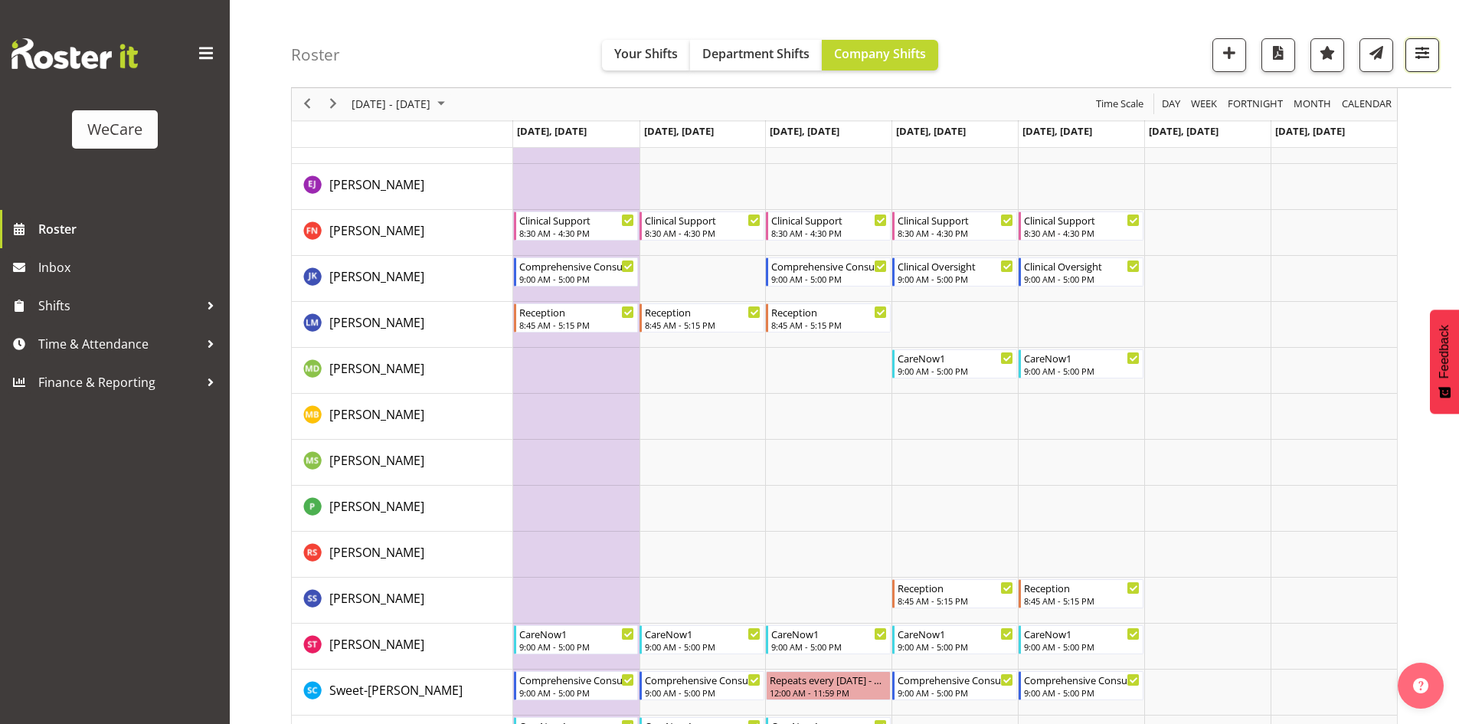
click at [1416, 41] on button "button" at bounding box center [1422, 55] width 34 height 34
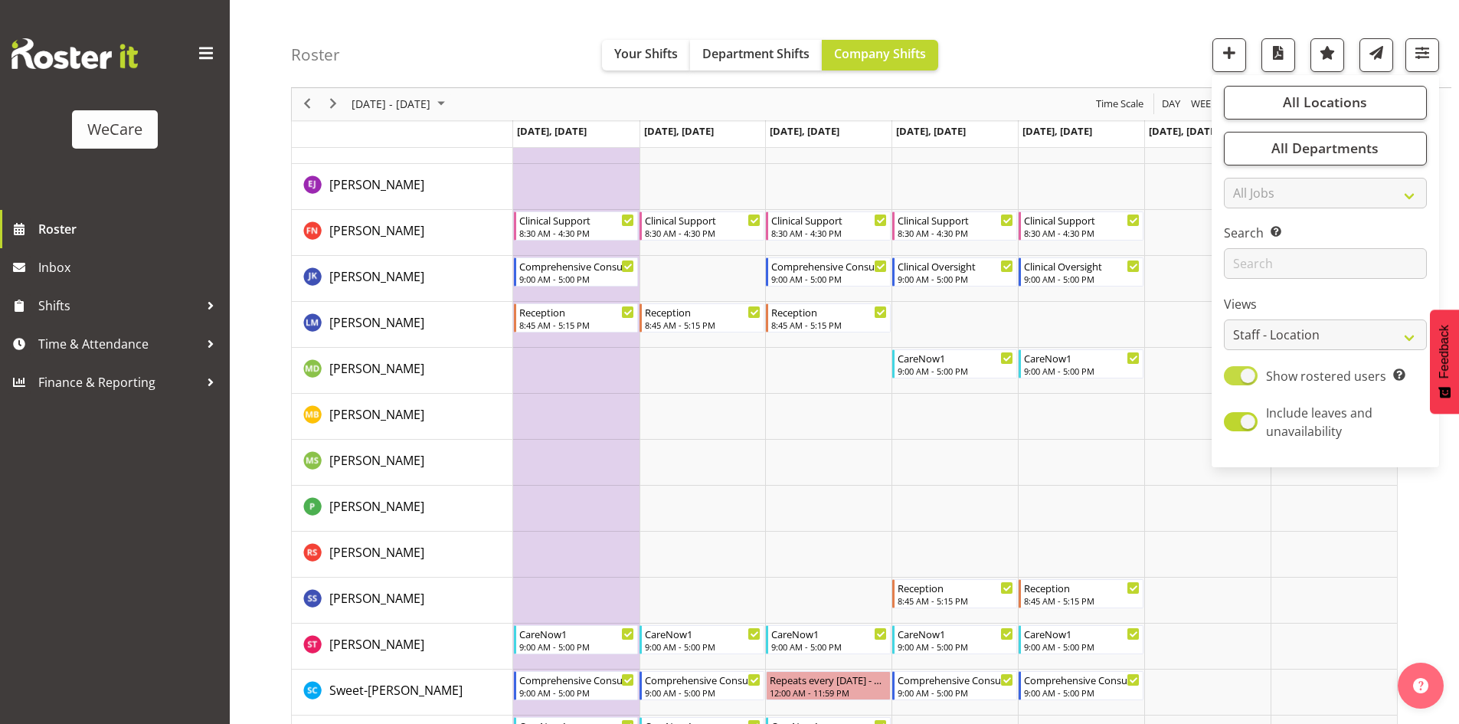
click at [1252, 375] on span at bounding box center [1241, 375] width 34 height 19
click at [1234, 375] on input "Show rostered users Show only rostered employees" at bounding box center [1229, 376] width 10 height 10
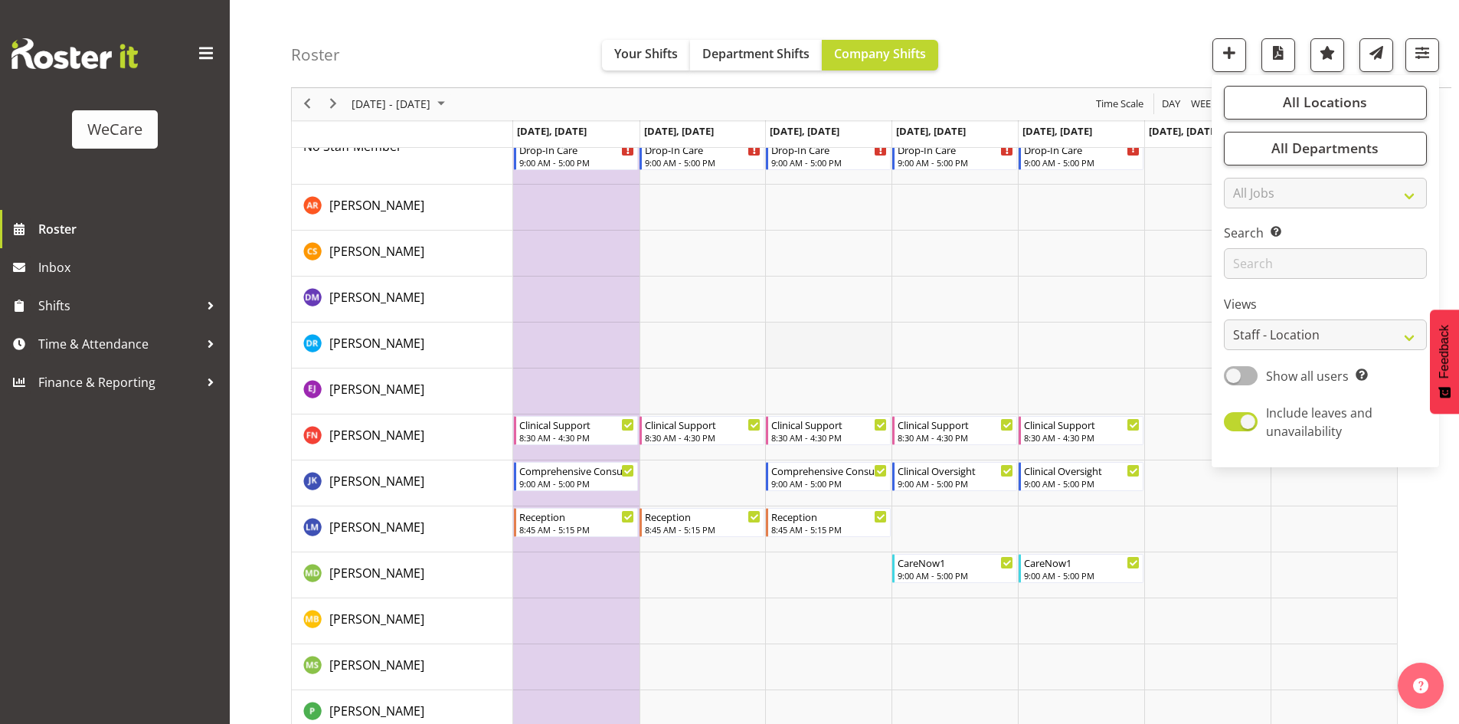
scroll to position [2145, 0]
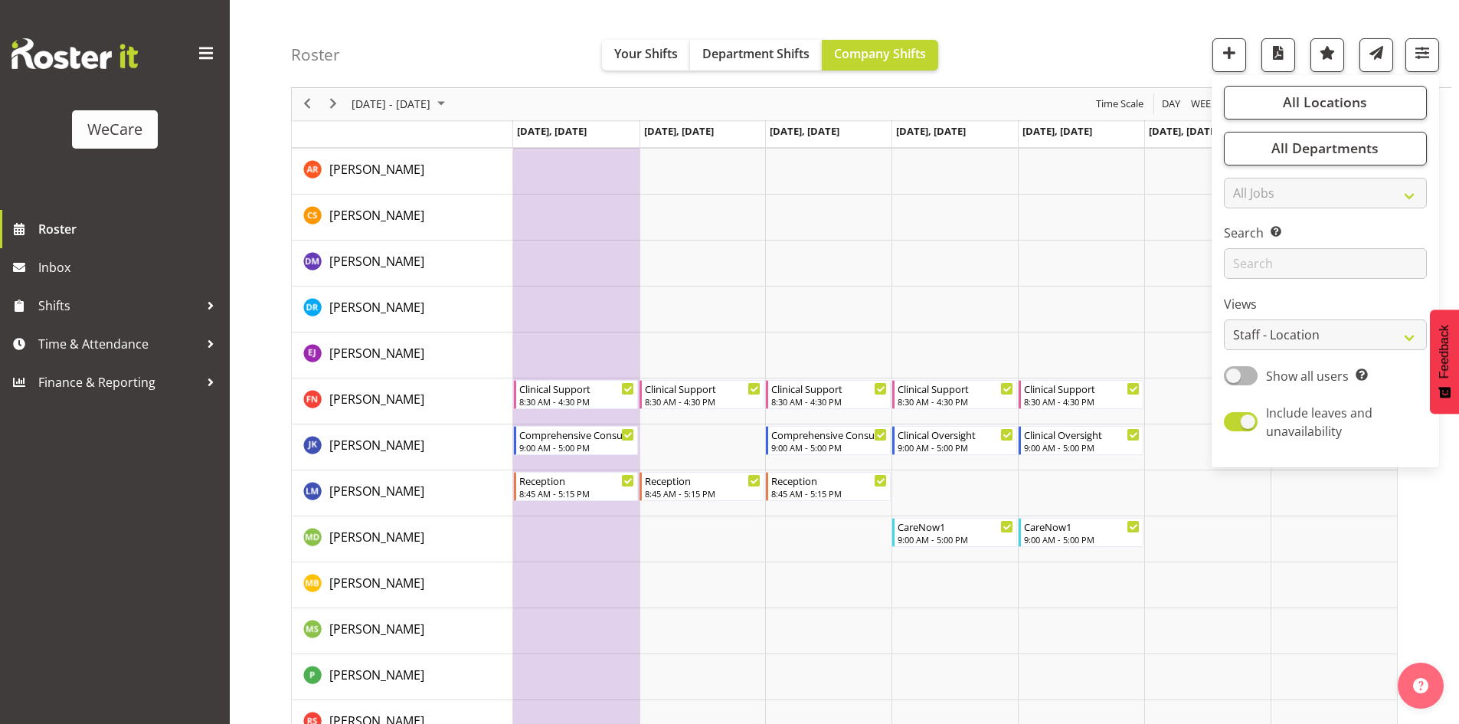
click at [1243, 376] on span at bounding box center [1241, 375] width 34 height 19
click at [1234, 376] on input "Show all users Show only rostered employees" at bounding box center [1229, 376] width 10 height 10
checkbox input "true"
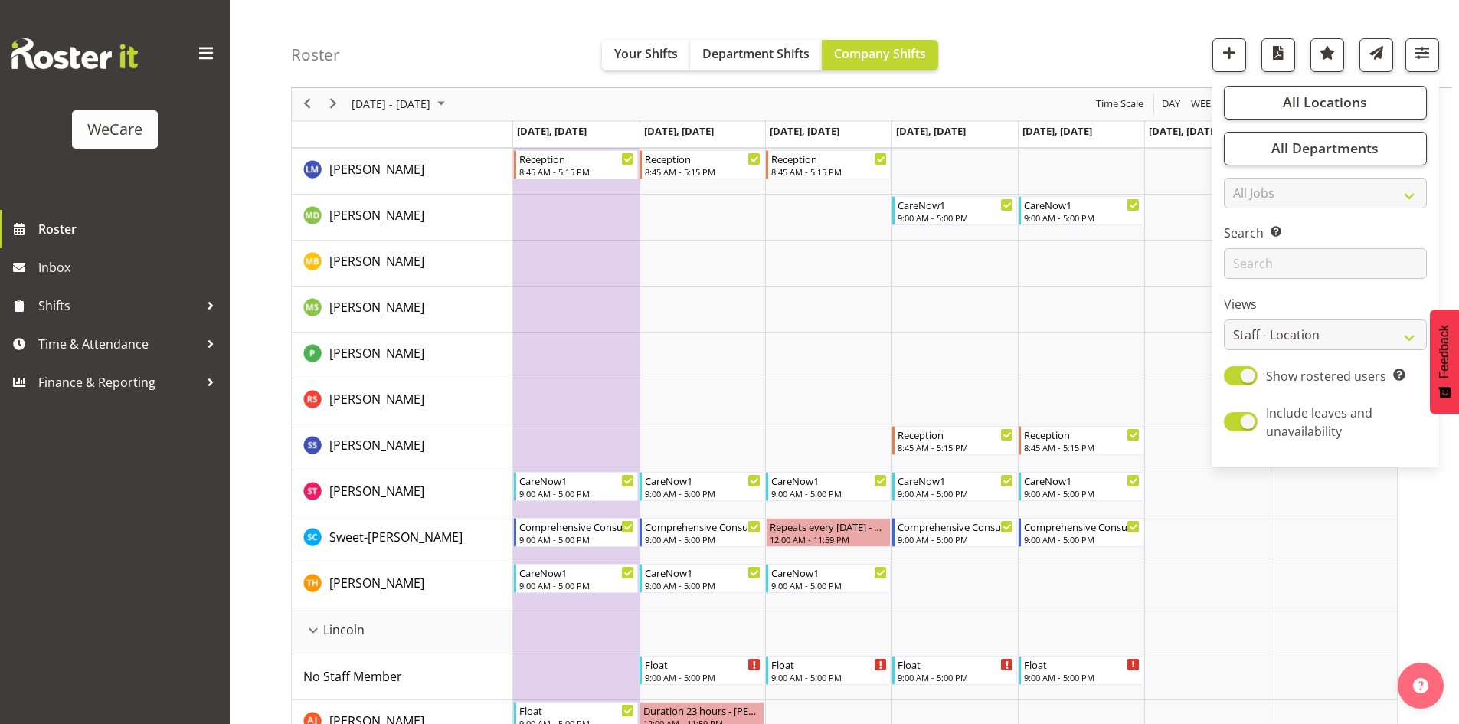
click at [1076, 74] on div "Roster Your Shifts Department Shifts Company Shifts All Locations Clear Busines…" at bounding box center [871, 44] width 1160 height 88
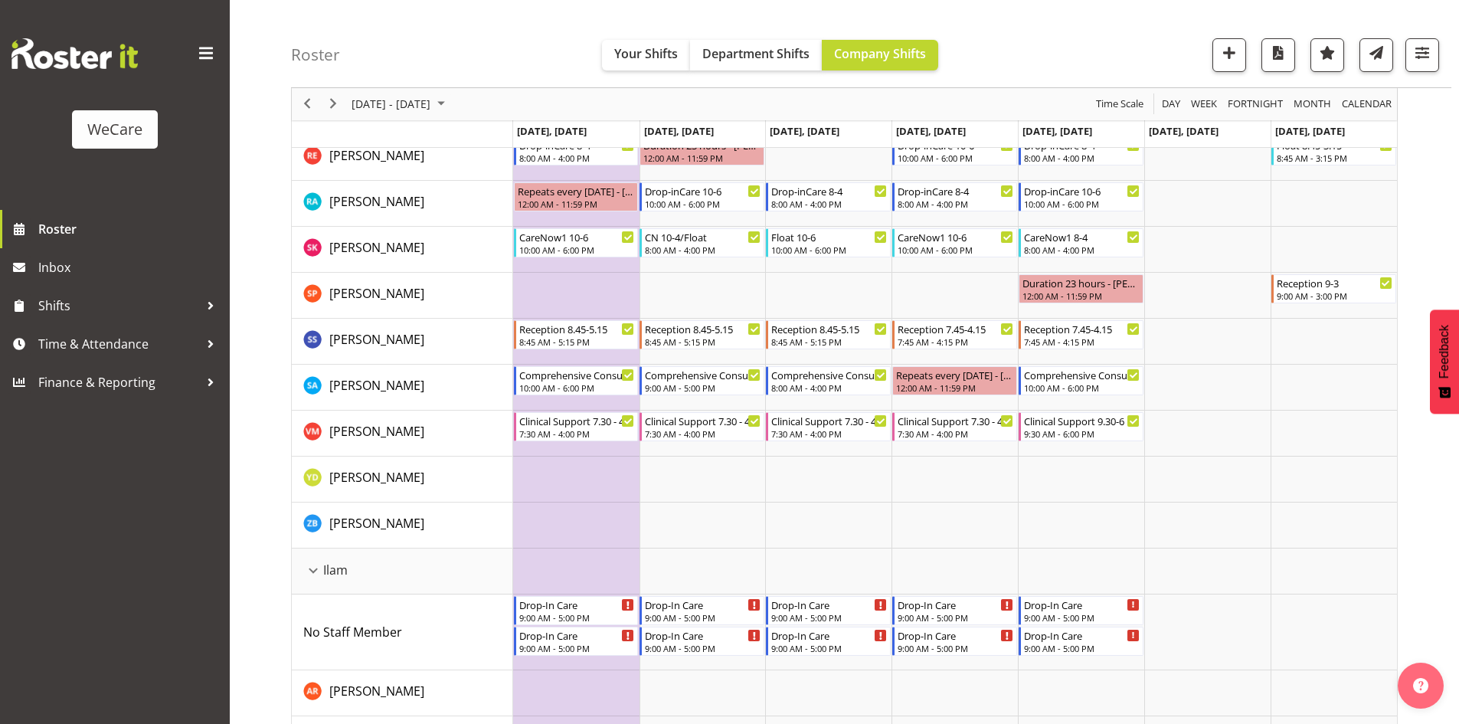
scroll to position [1225, 0]
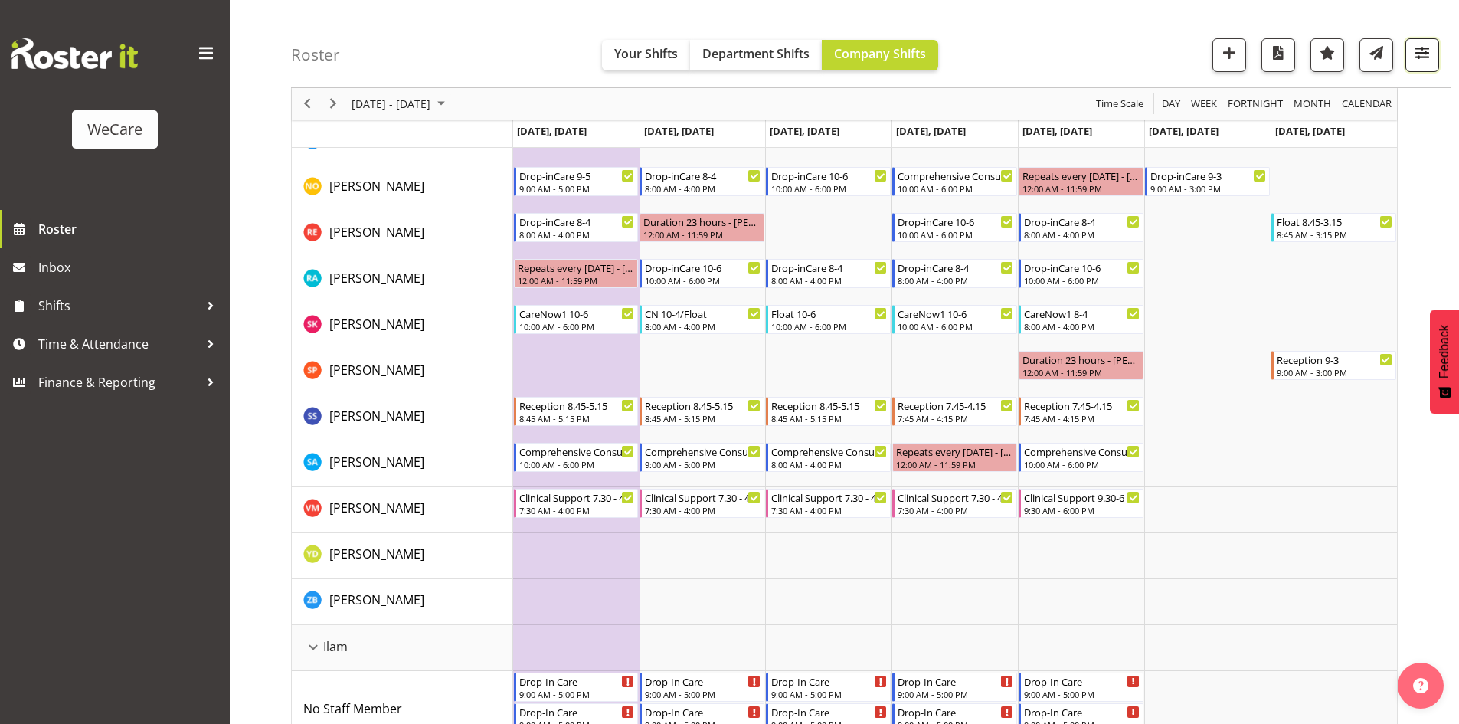
click at [1421, 38] on button "button" at bounding box center [1422, 55] width 34 height 34
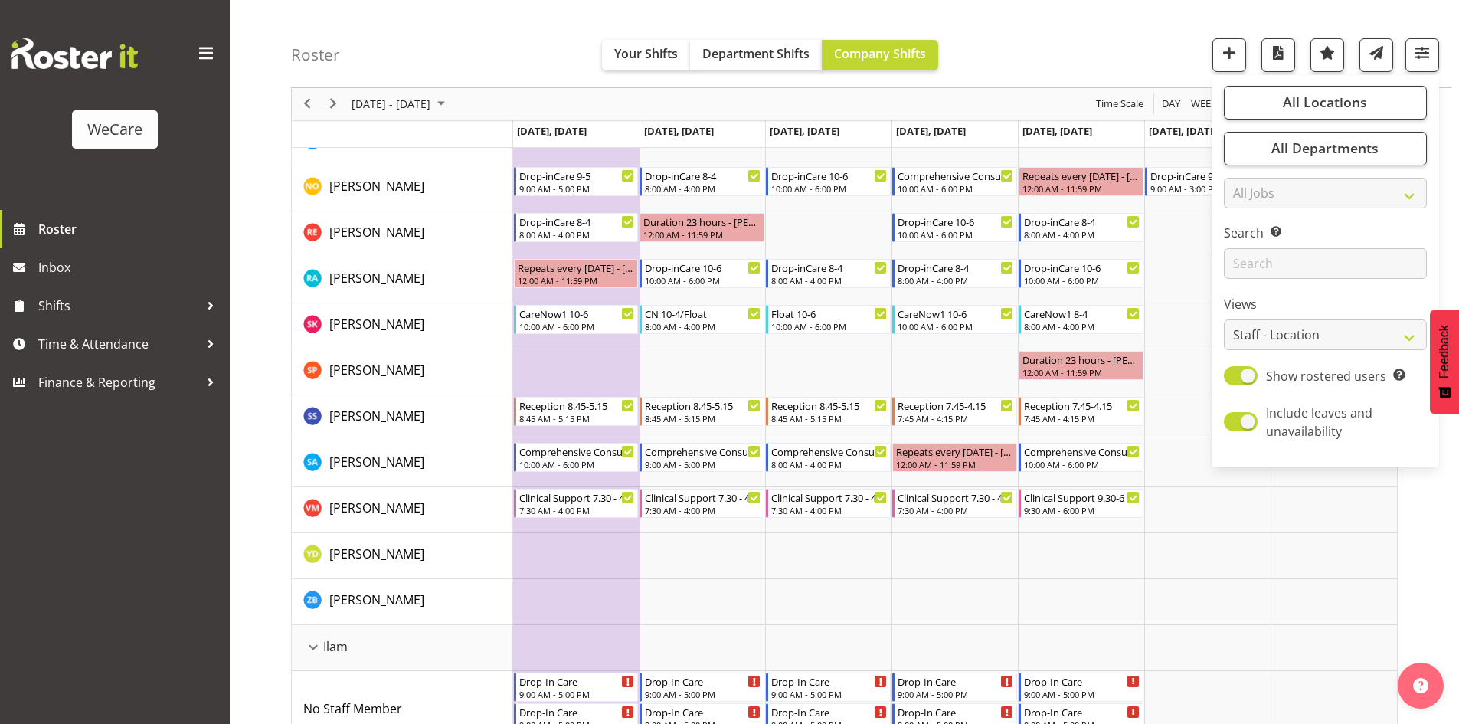
click at [1376, 246] on div "Search Search for a particular employee" at bounding box center [1325, 251] width 203 height 55
click at [1379, 252] on input "text" at bounding box center [1325, 264] width 203 height 31
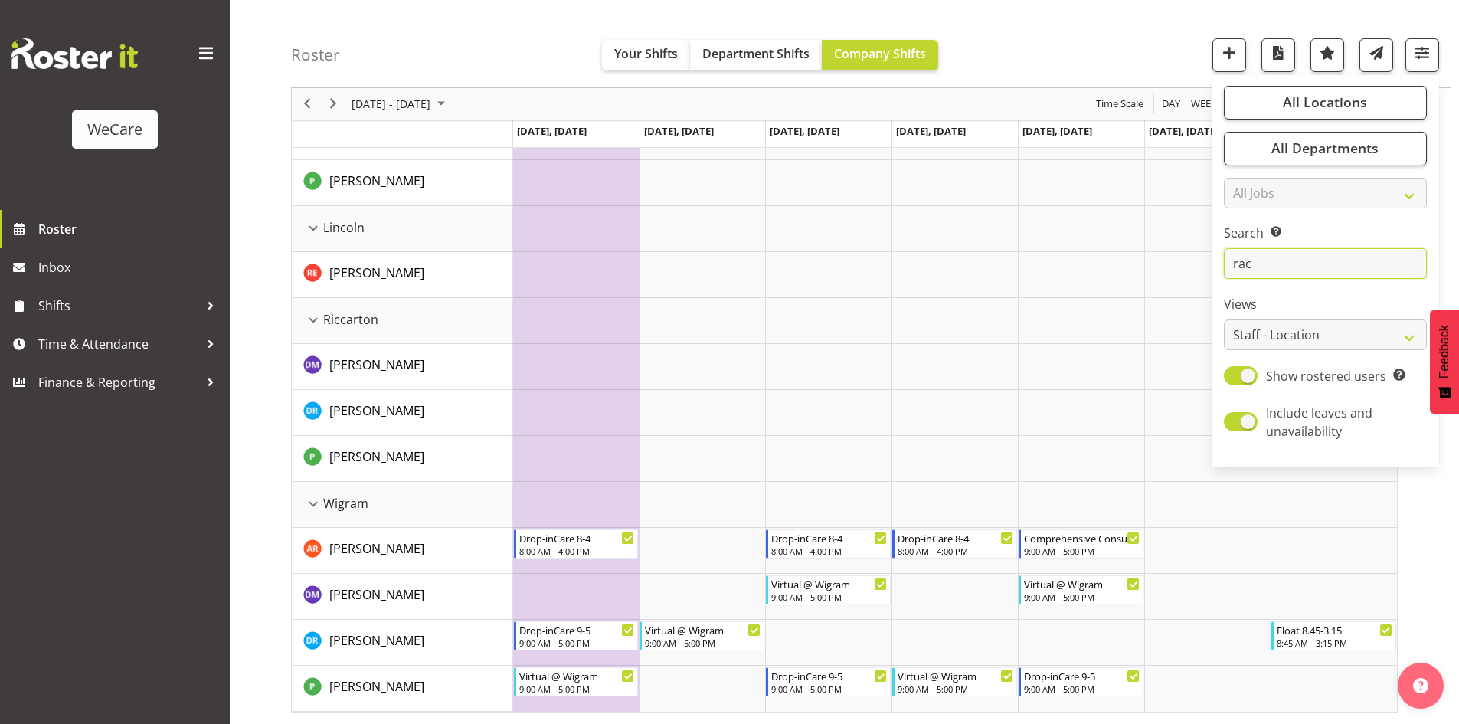
scroll to position [30, 0]
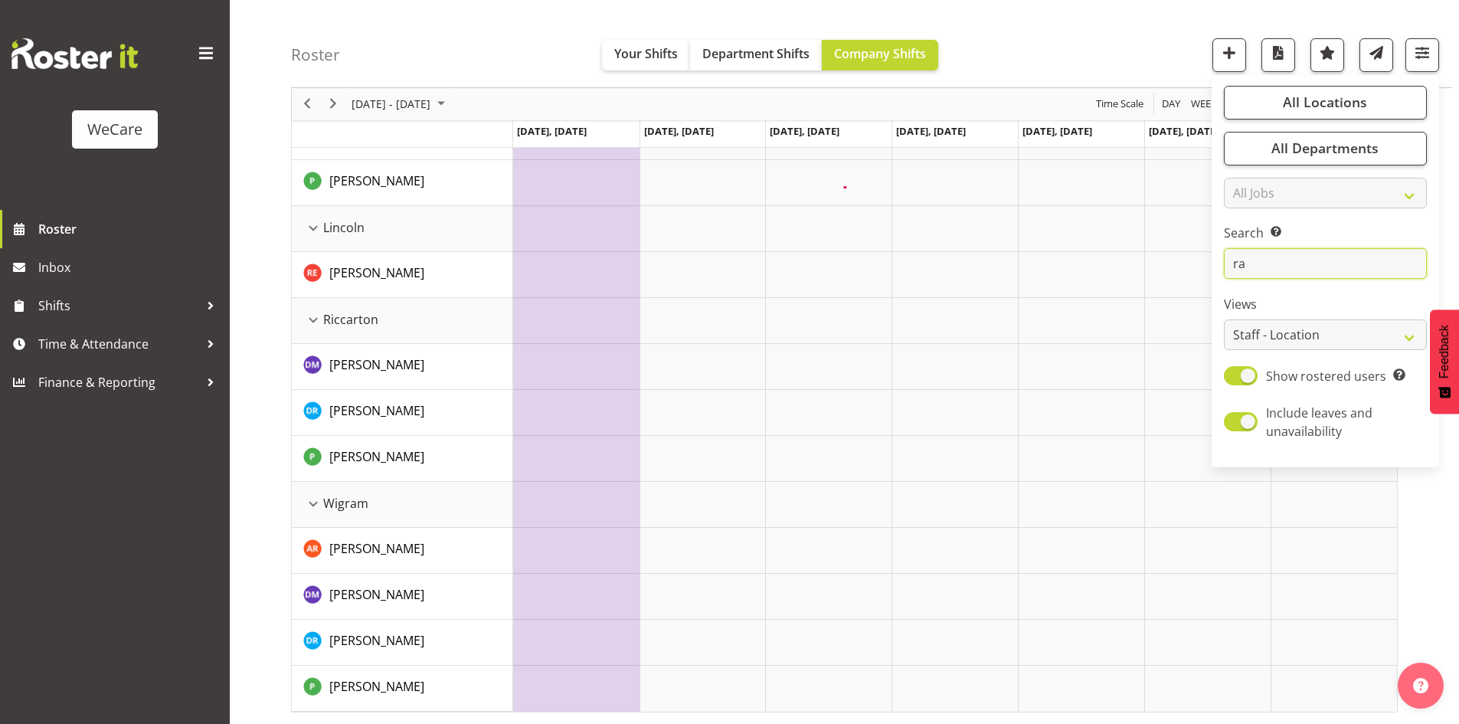
type input "r"
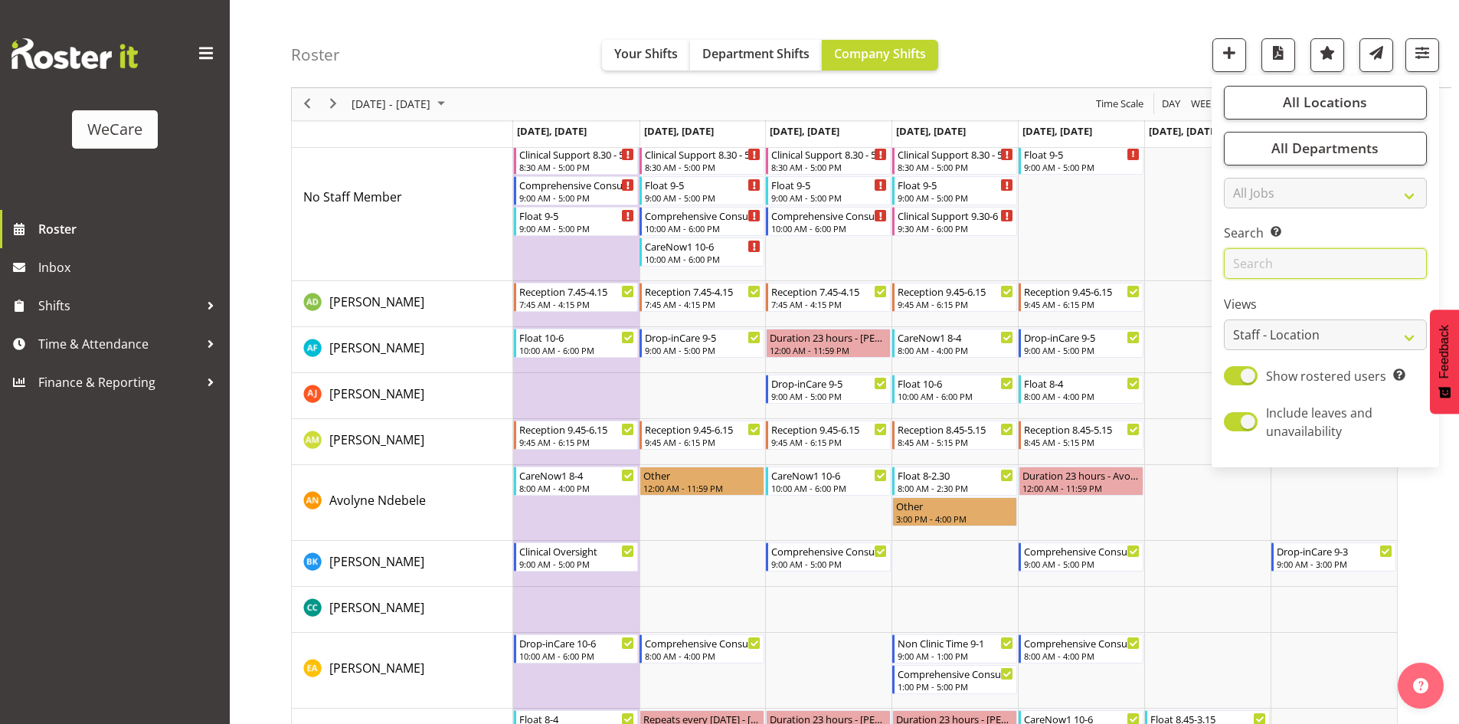
scroll to position [1225, 0]
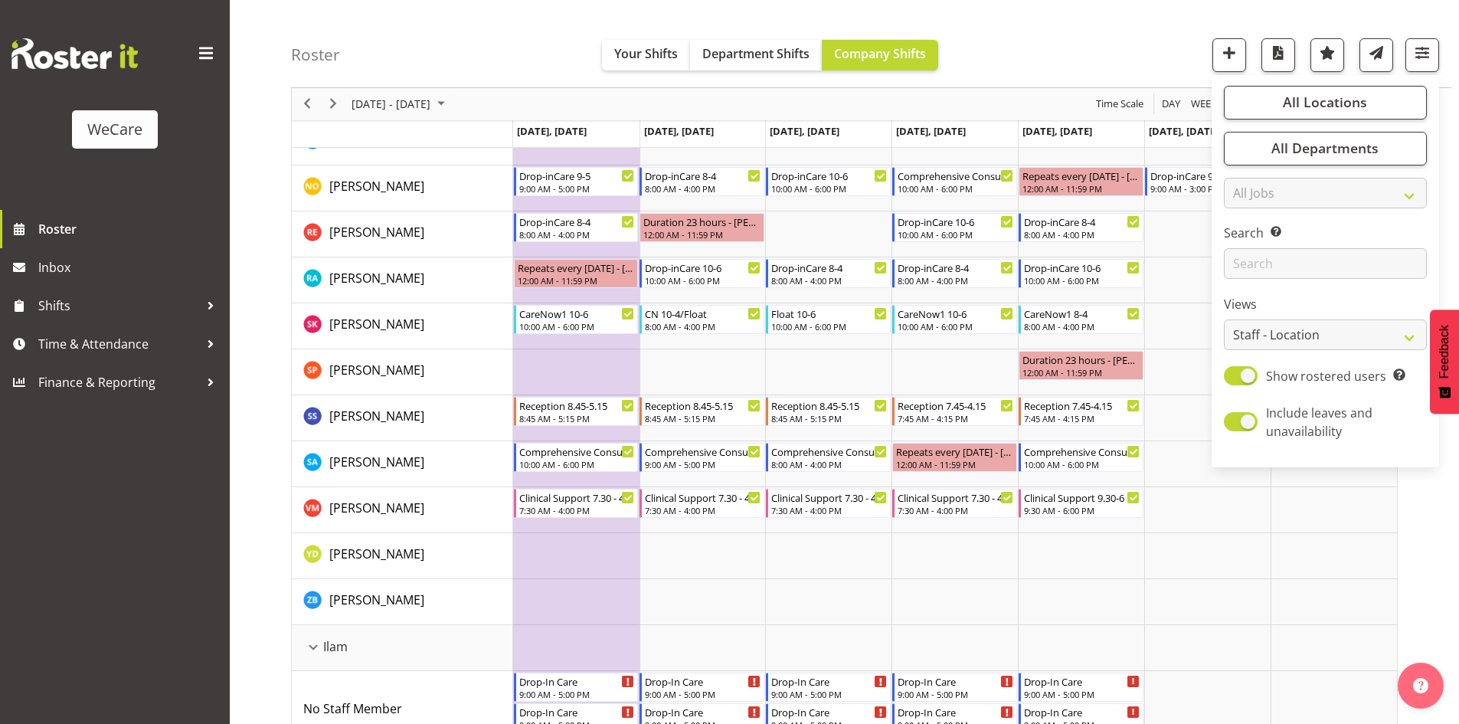
click at [1078, 12] on div "Roster Your Shifts Department Shifts Company Shifts All Locations Clear Busines…" at bounding box center [871, 44] width 1160 height 88
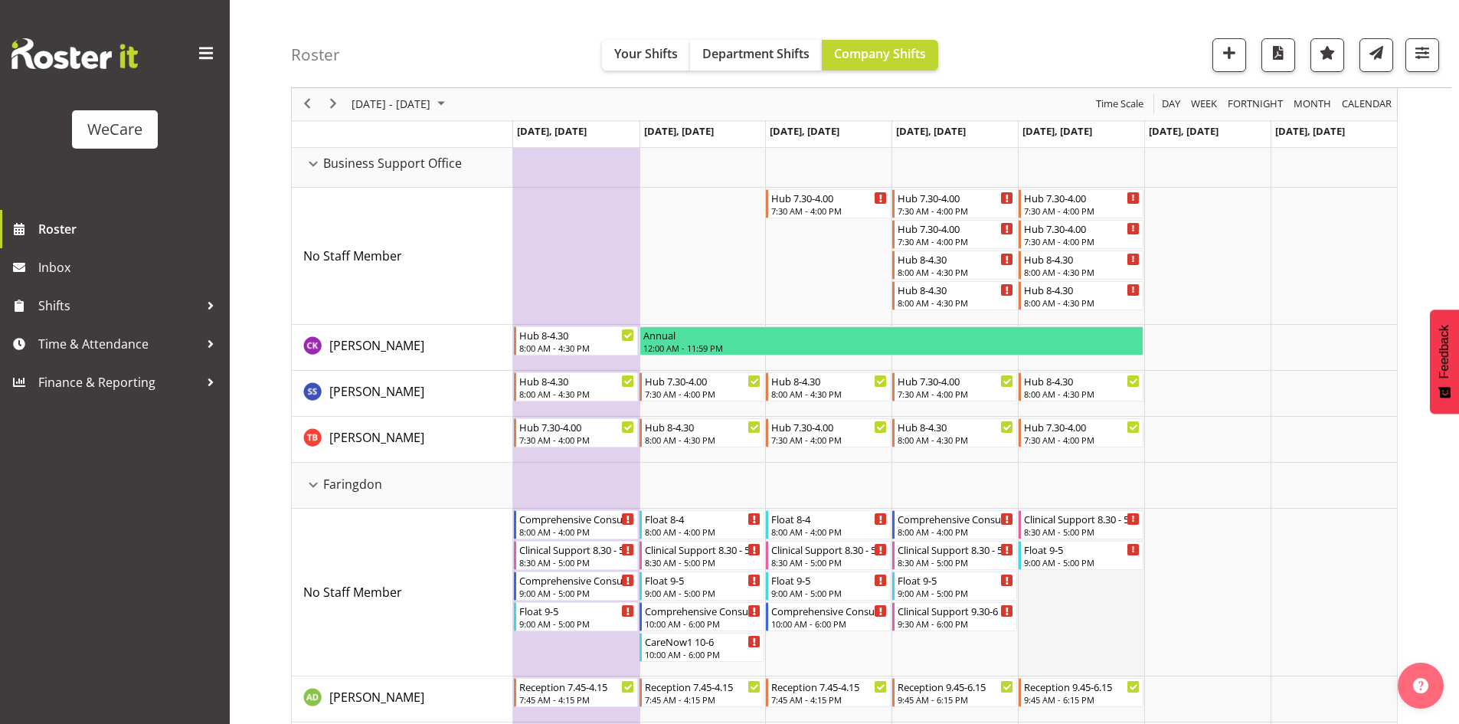
scroll to position [0, 0]
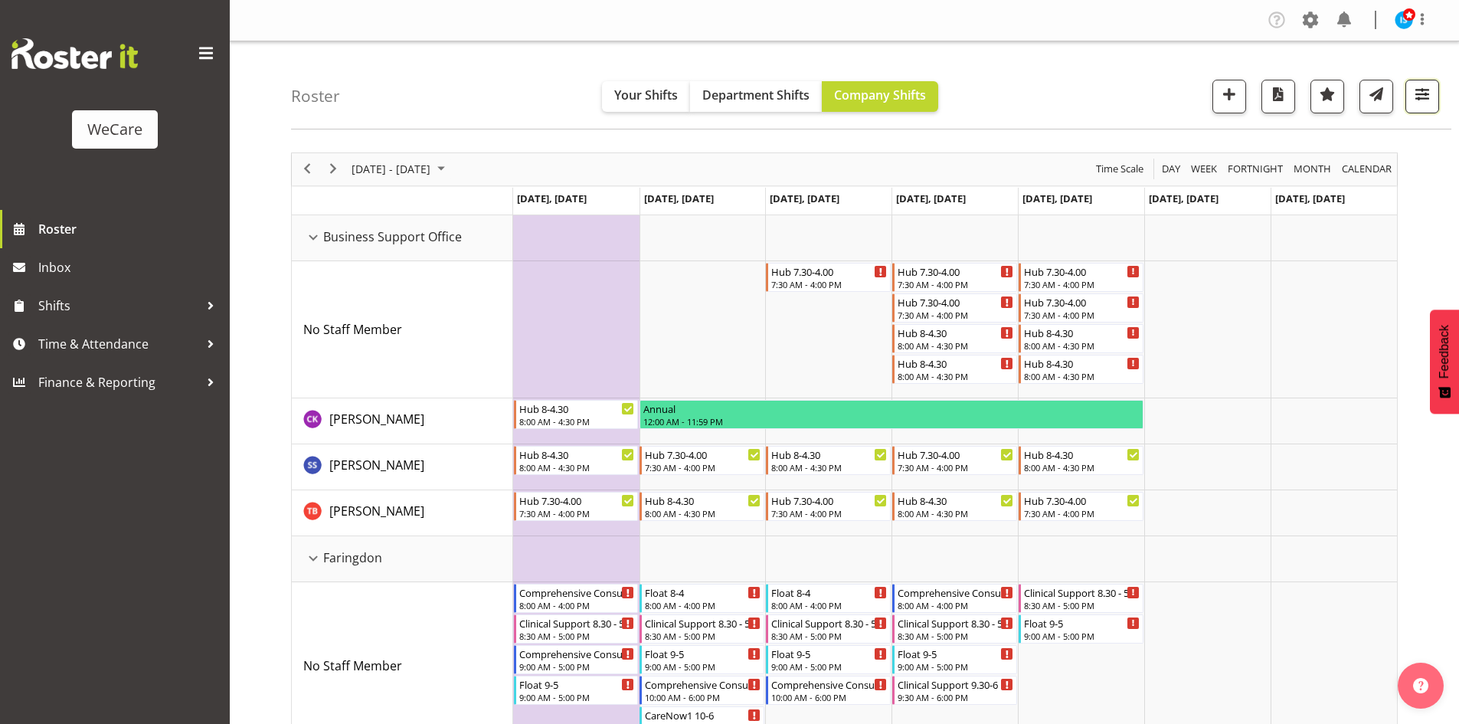
click at [1418, 91] on span "button" at bounding box center [1422, 94] width 20 height 20
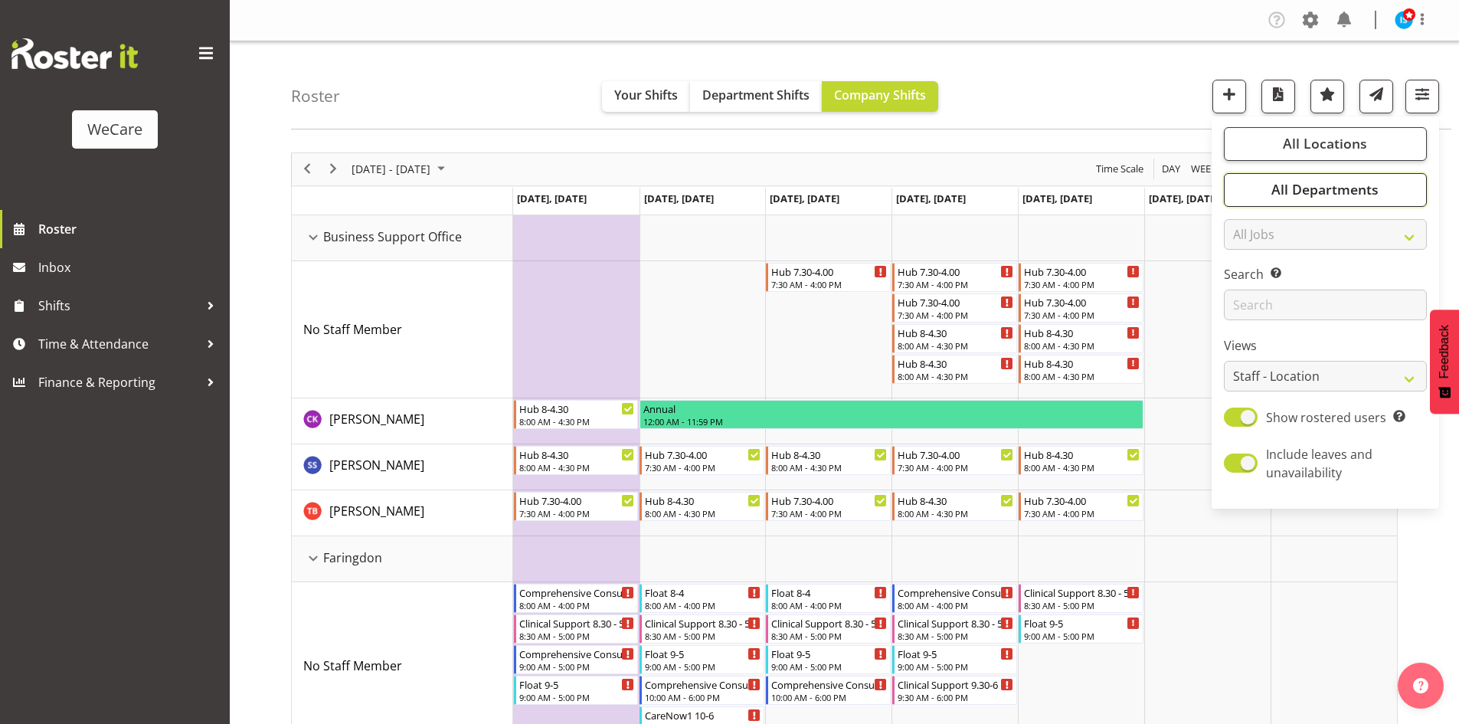
click at [1281, 200] on button "All Departments" at bounding box center [1325, 190] width 203 height 34
click at [1294, 167] on div "All Locations Clear Business Support Office Faringdon Ilam Lincoln Riccarton Wi…" at bounding box center [1325, 313] width 227 height 380
click at [1291, 185] on span "All Departments" at bounding box center [1324, 189] width 107 height 18
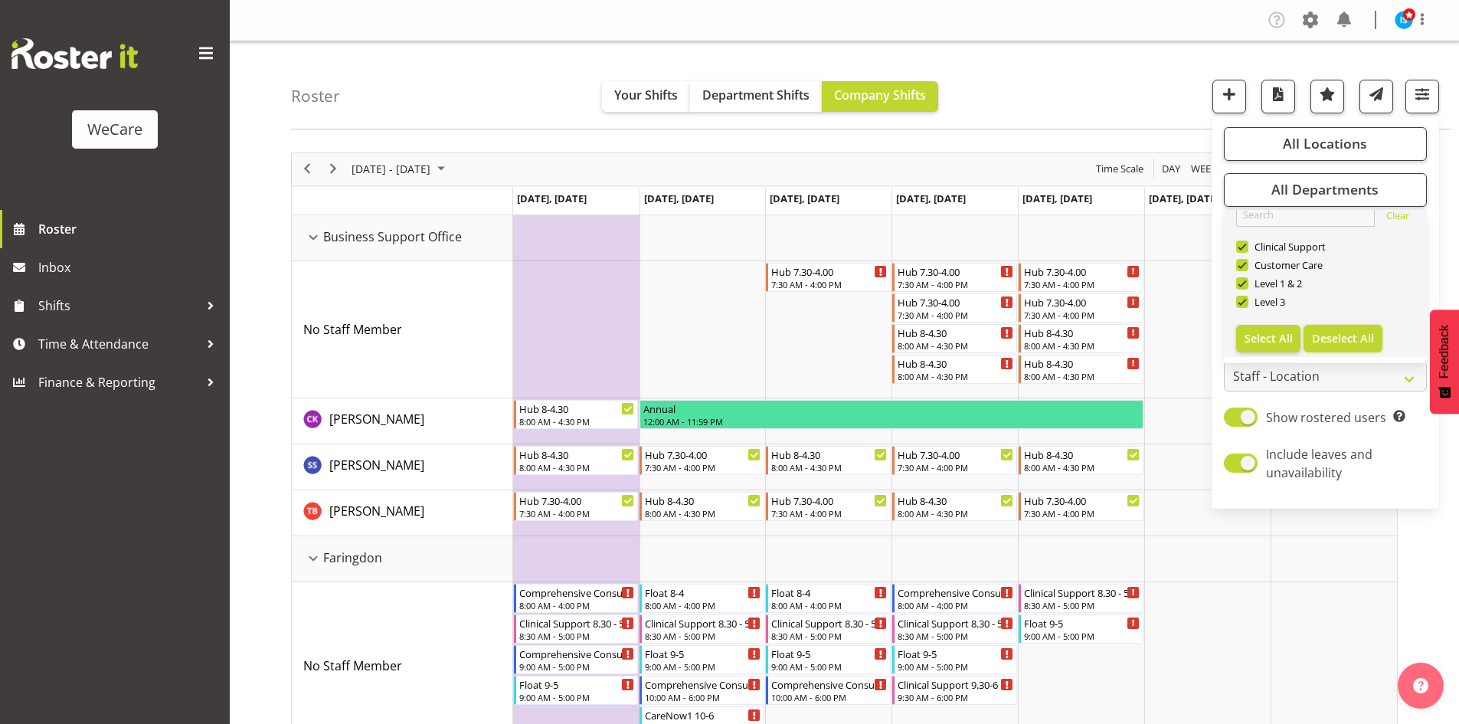
click at [1352, 348] on button "Deselect All" at bounding box center [1343, 339] width 79 height 28
checkbox input "false"
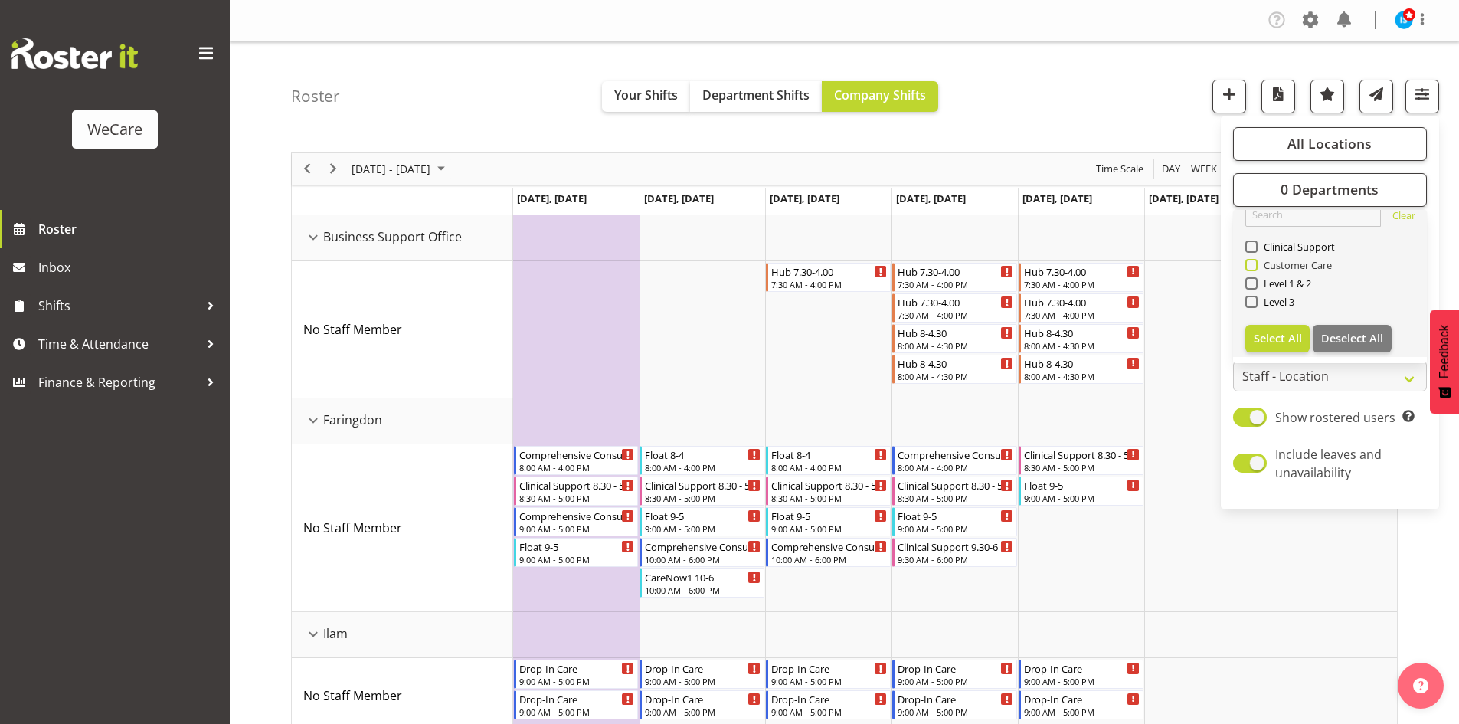
click at [1302, 263] on span "Customer Care" at bounding box center [1295, 265] width 75 height 12
click at [1255, 263] on input "Customer Care" at bounding box center [1250, 265] width 10 height 10
checkbox input "true"
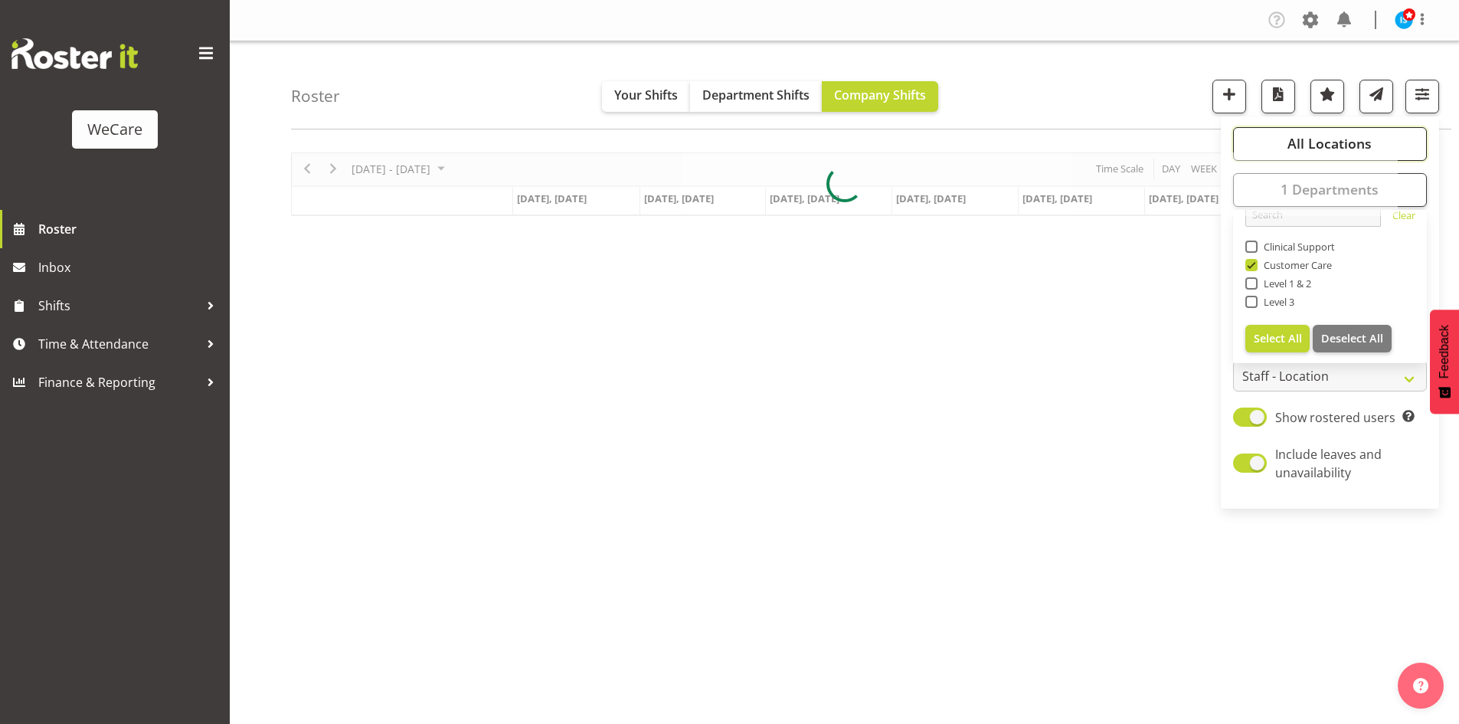
click at [1309, 142] on span "All Locations" at bounding box center [1329, 143] width 84 height 18
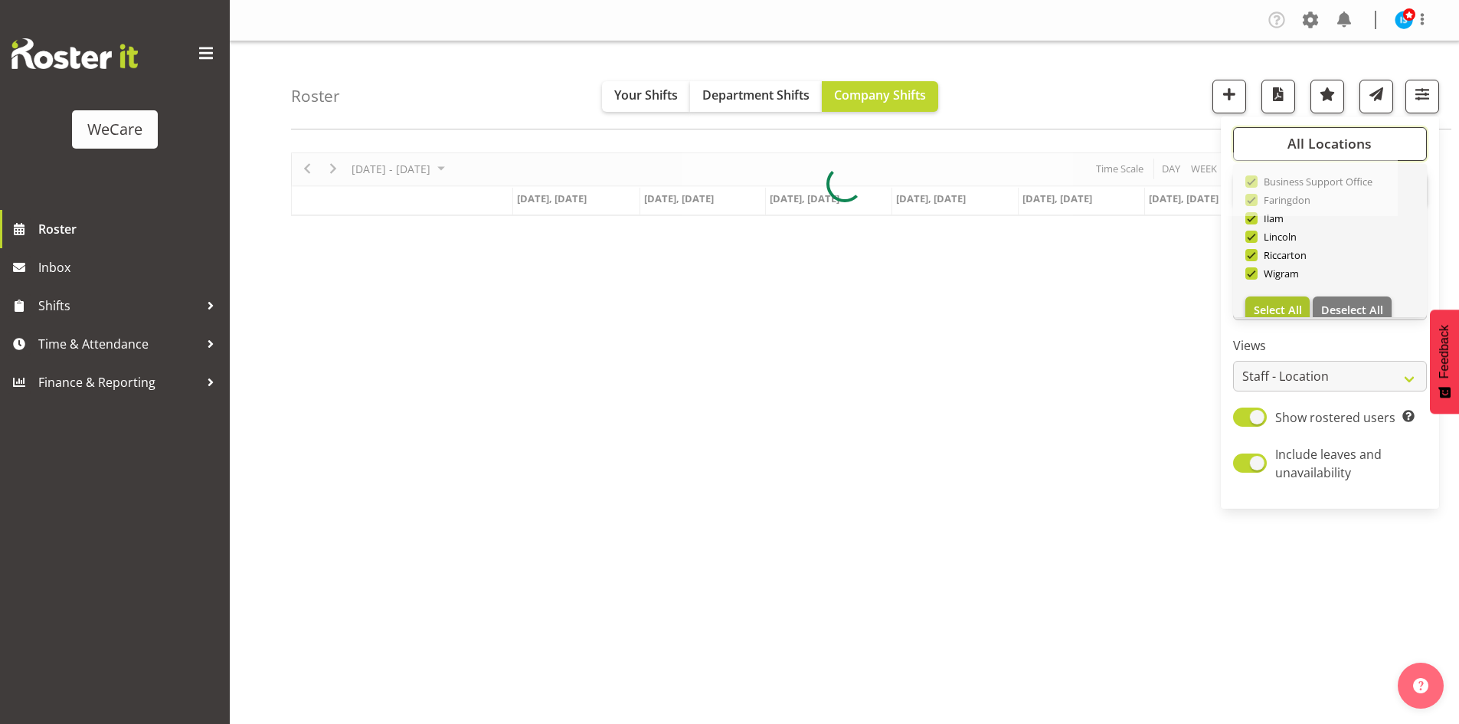
scroll to position [55, 0]
click at [1345, 288] on span "Deselect All" at bounding box center [1352, 292] width 62 height 15
checkbox input "false"
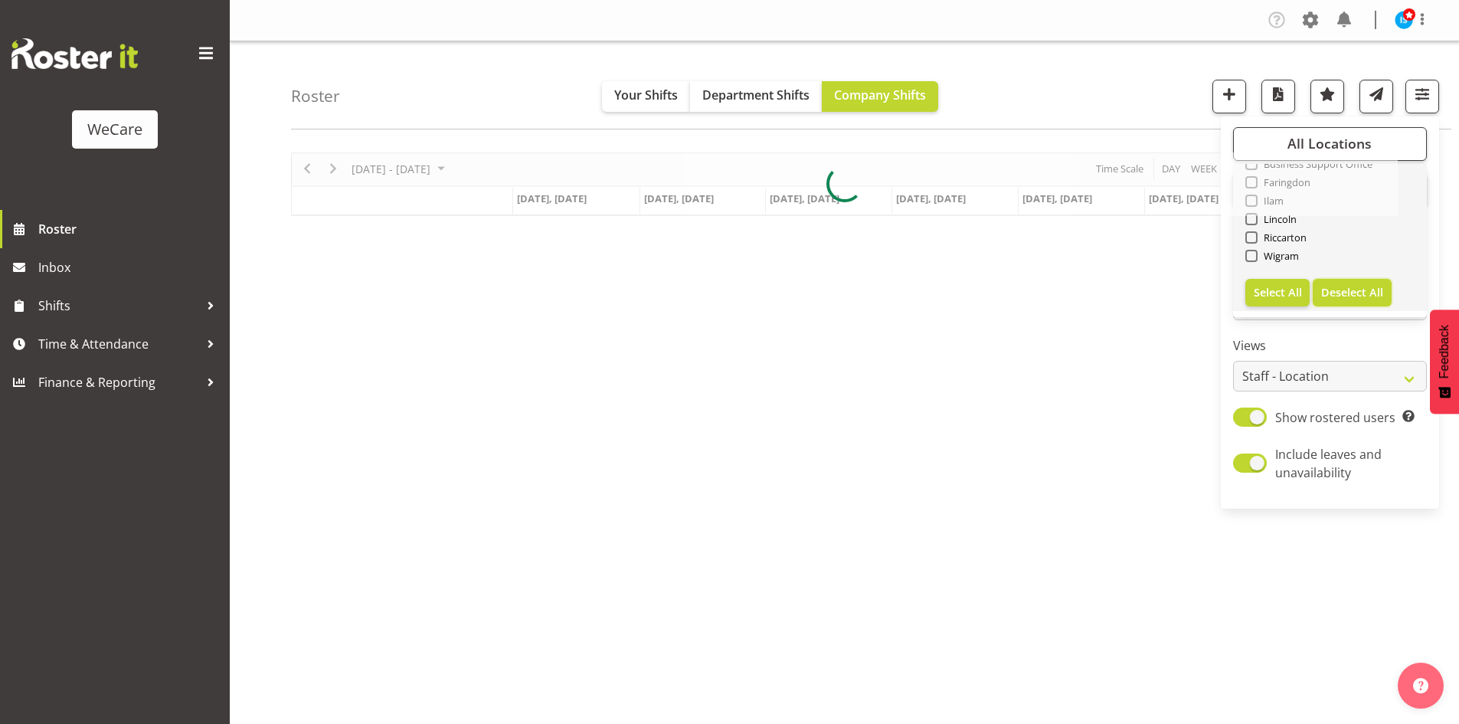
checkbox input "false"
click at [1268, 216] on div "November 03 - 09, 2025 Today Day Week Fortnight Month calendar Month Agenda Tim…" at bounding box center [844, 184] width 1107 height 64
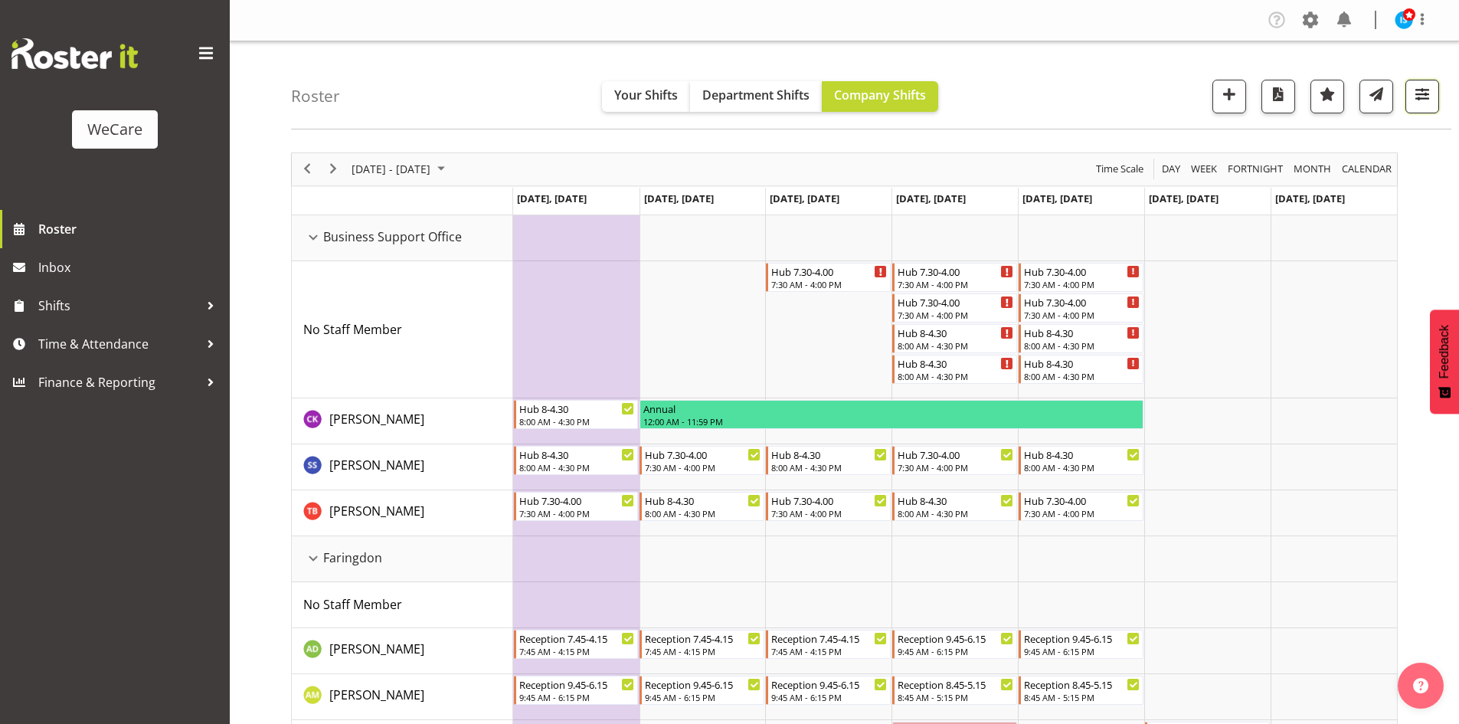
click at [1413, 85] on span "button" at bounding box center [1422, 94] width 20 height 20
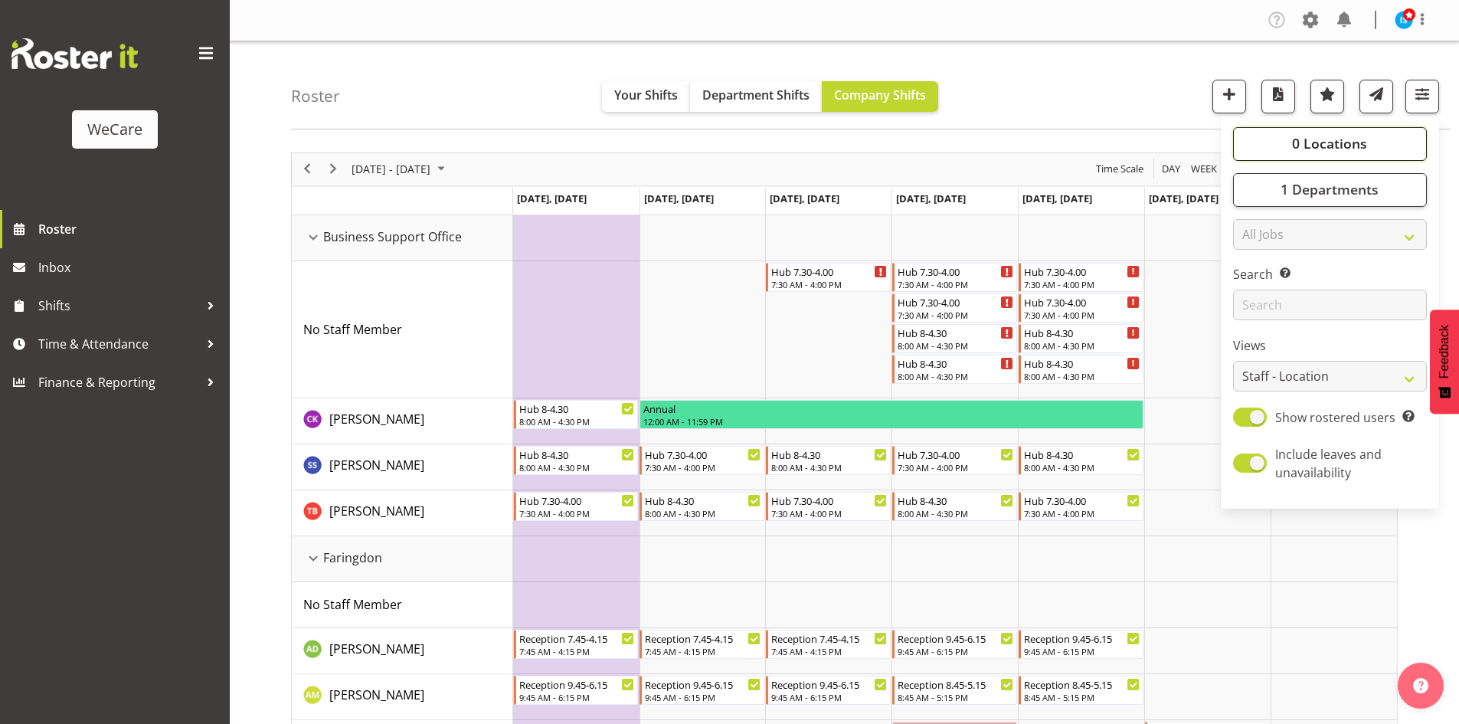
click at [1374, 153] on button "0 Locations" at bounding box center [1330, 144] width 194 height 34
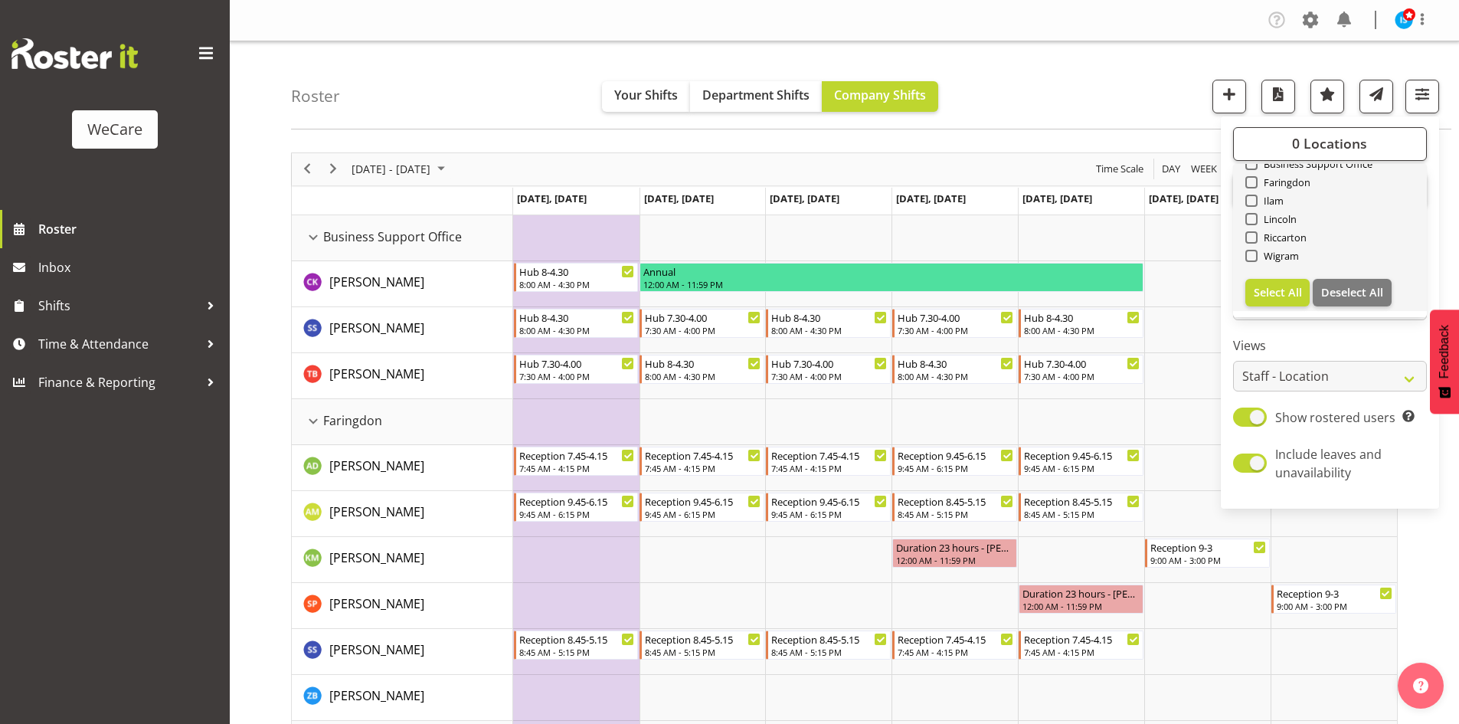
click at [1289, 260] on span "Wigram" at bounding box center [1279, 256] width 42 height 12
click at [1255, 260] on input "Wigram" at bounding box center [1250, 255] width 10 height 10
checkbox input "true"
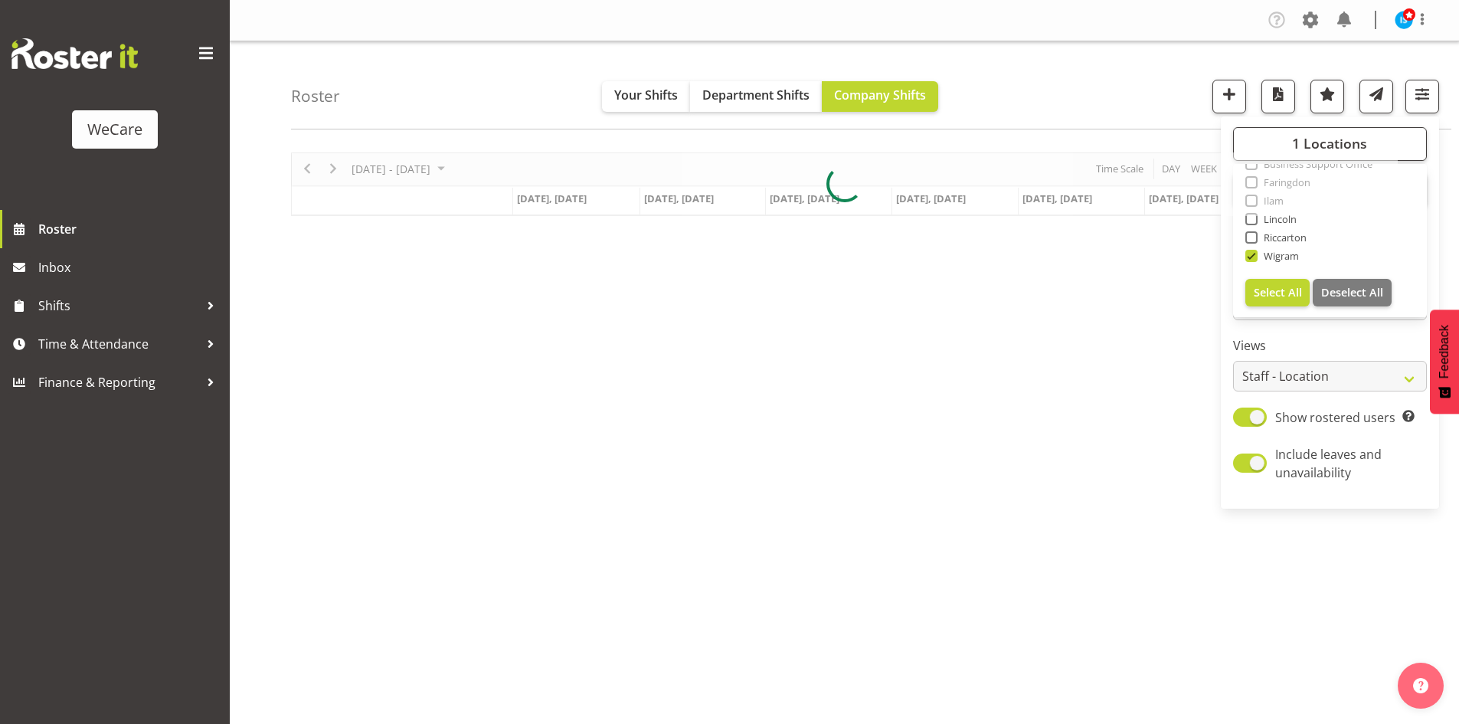
click at [1085, 101] on div "Roster Your Shifts Department Shifts Company Shifts 1 Locations Clear Business …" at bounding box center [871, 85] width 1160 height 88
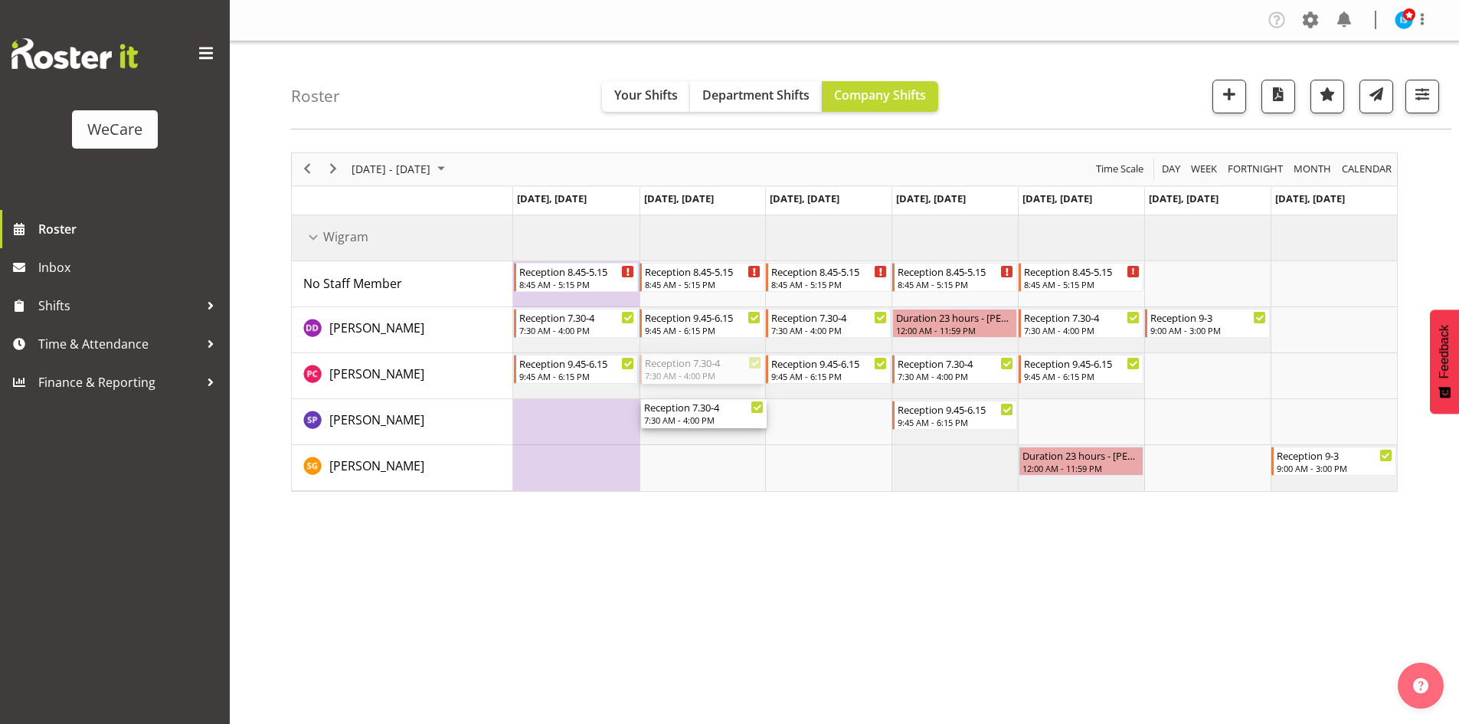
drag, startPoint x: 693, startPoint y: 365, endPoint x: 695, endPoint y: 417, distance: 52.1
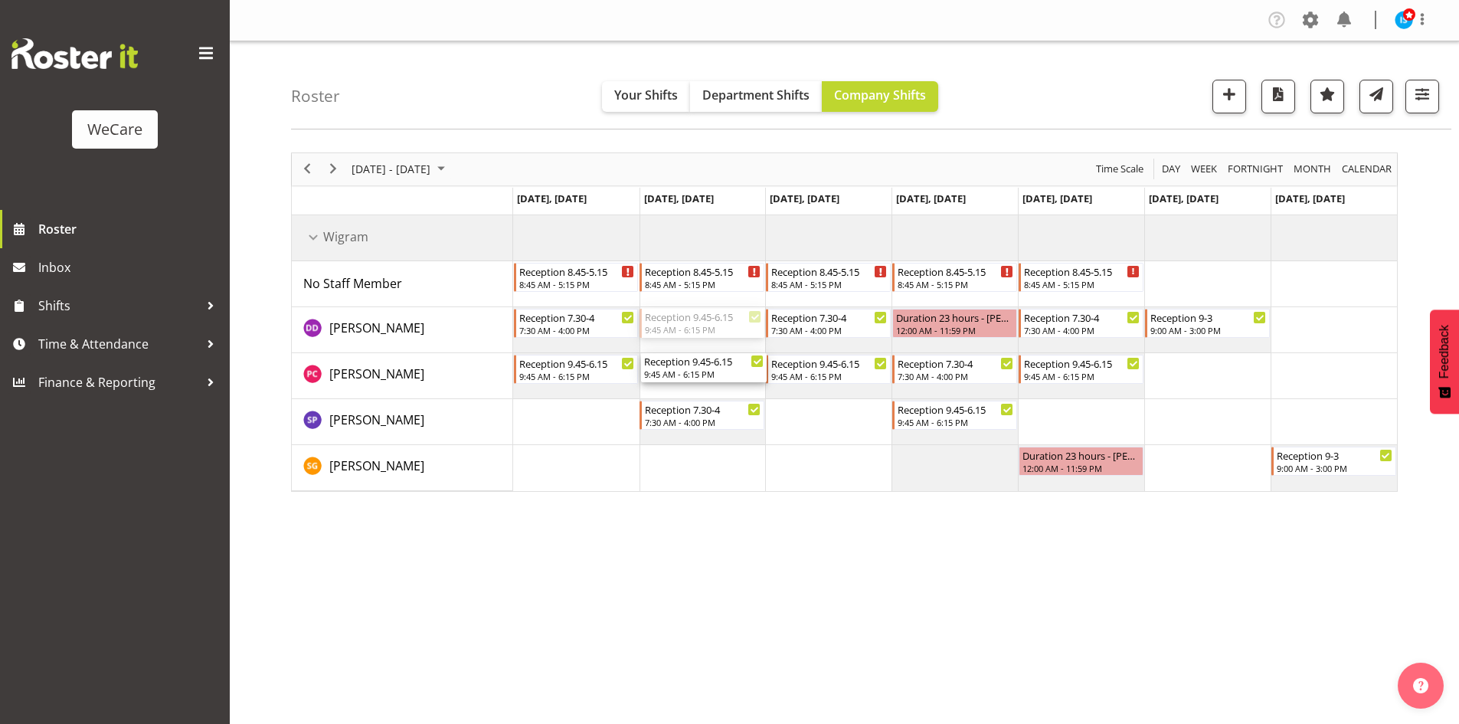
drag, startPoint x: 698, startPoint y: 315, endPoint x: 704, endPoint y: 369, distance: 54.6
drag, startPoint x: 1098, startPoint y: 364, endPoint x: 1098, endPoint y: 401, distance: 37.5
drag, startPoint x: 1058, startPoint y: 329, endPoint x: 1060, endPoint y: 359, distance: 30.0
drag, startPoint x: 1085, startPoint y: 415, endPoint x: 1097, endPoint y: 296, distance: 119.3
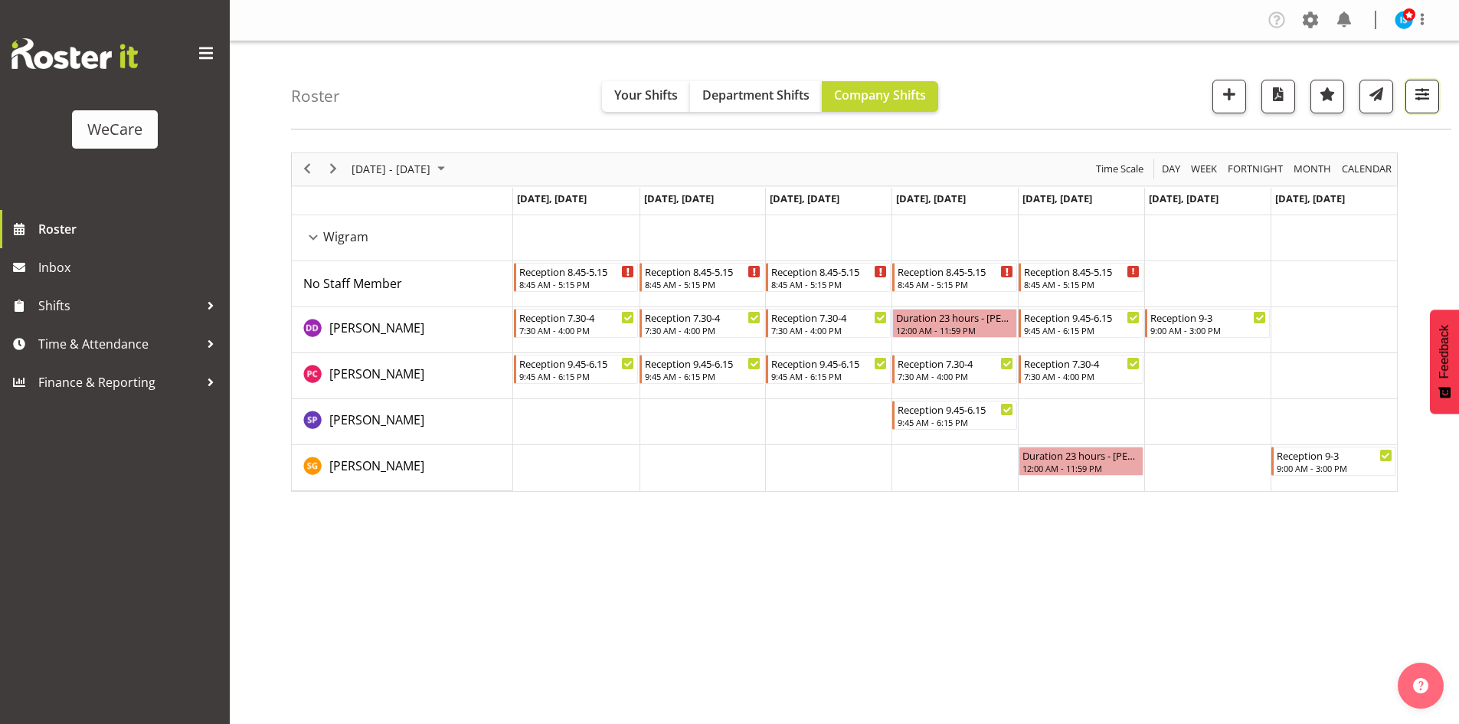
click at [1416, 83] on button "button" at bounding box center [1422, 97] width 34 height 34
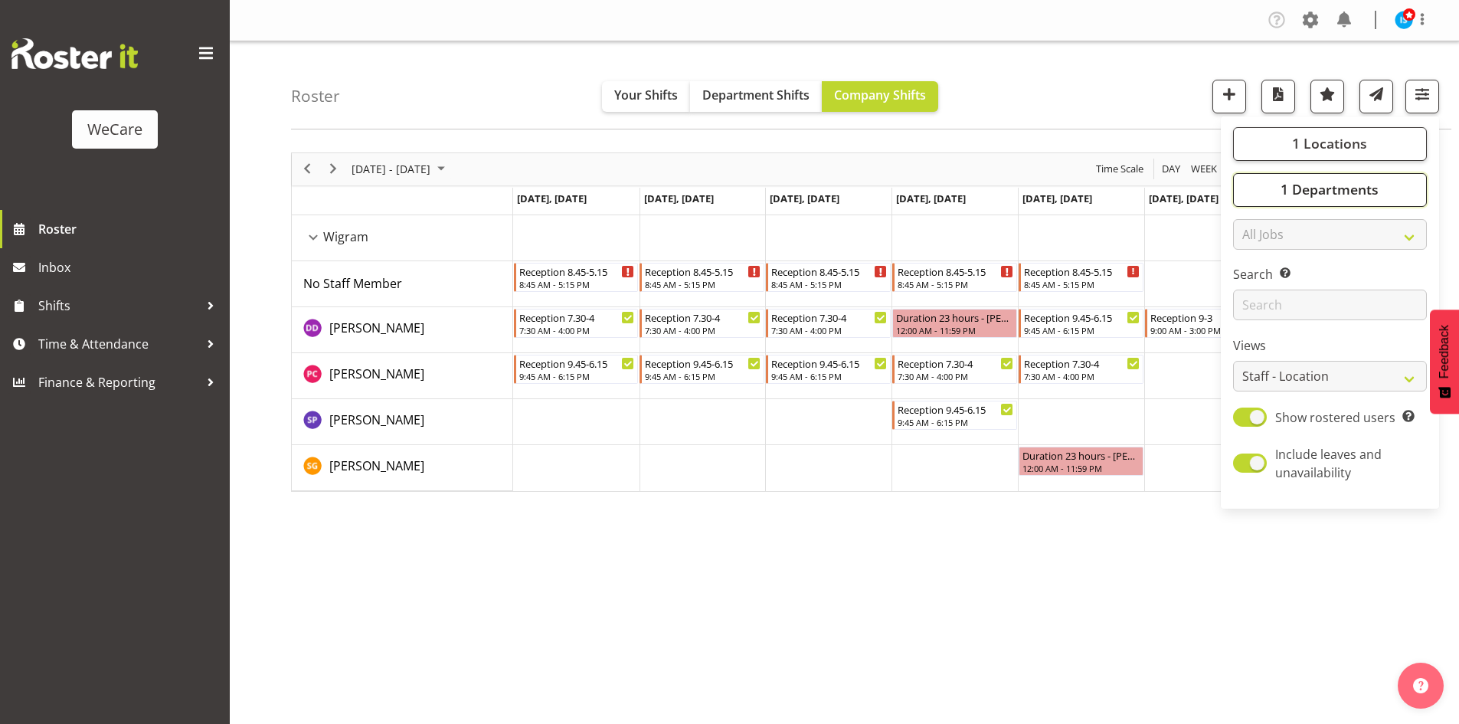
click at [1297, 195] on span "1 Departments" at bounding box center [1330, 189] width 98 height 18
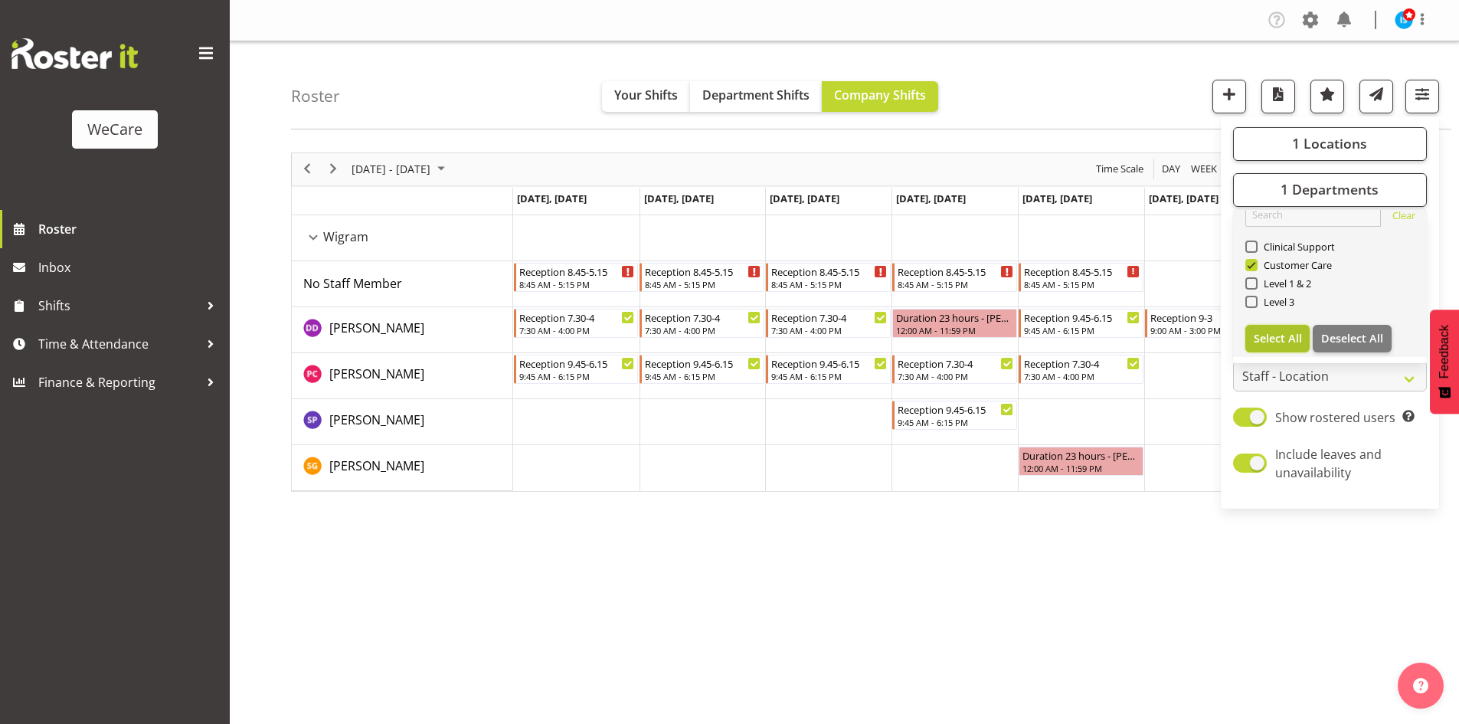
click at [1300, 328] on button "Select All" at bounding box center [1277, 339] width 65 height 28
checkbox input "true"
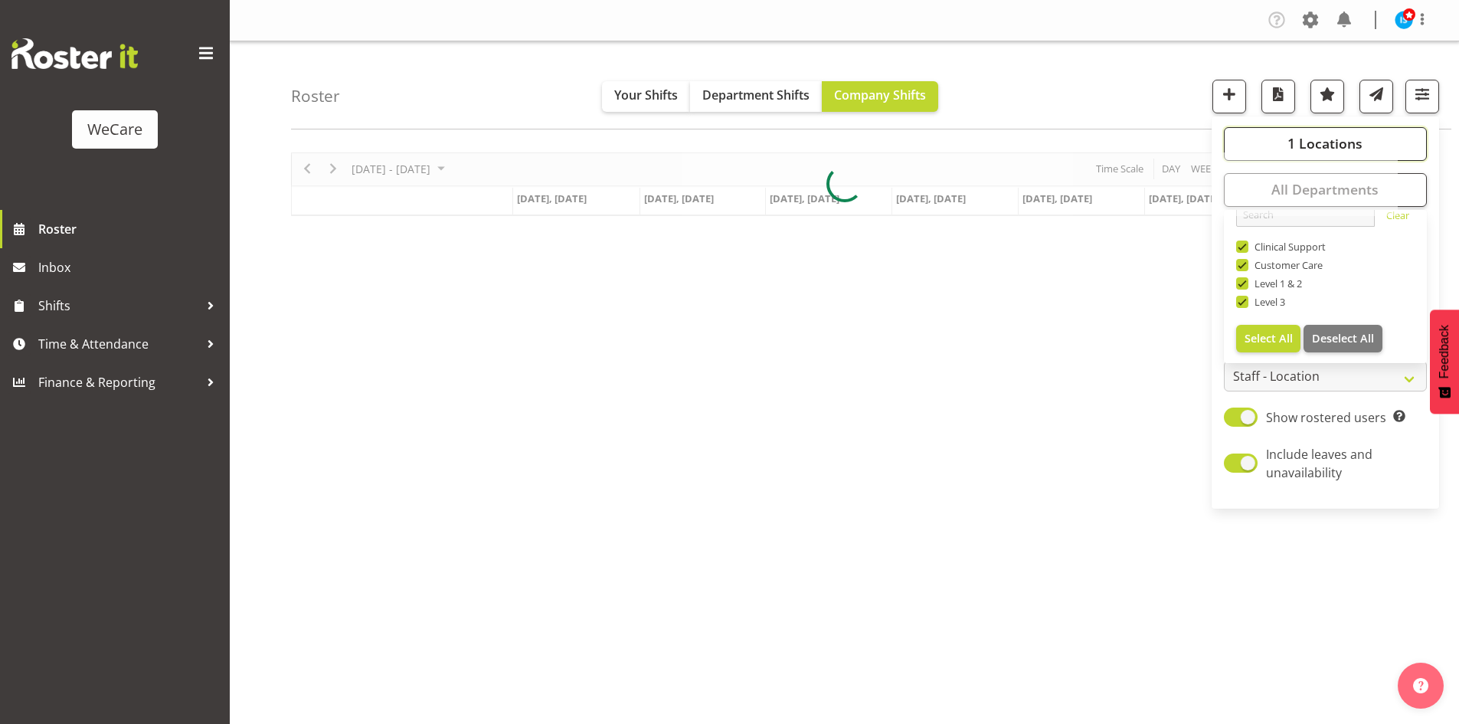
click at [1292, 149] on span "1 Locations" at bounding box center [1324, 143] width 75 height 18
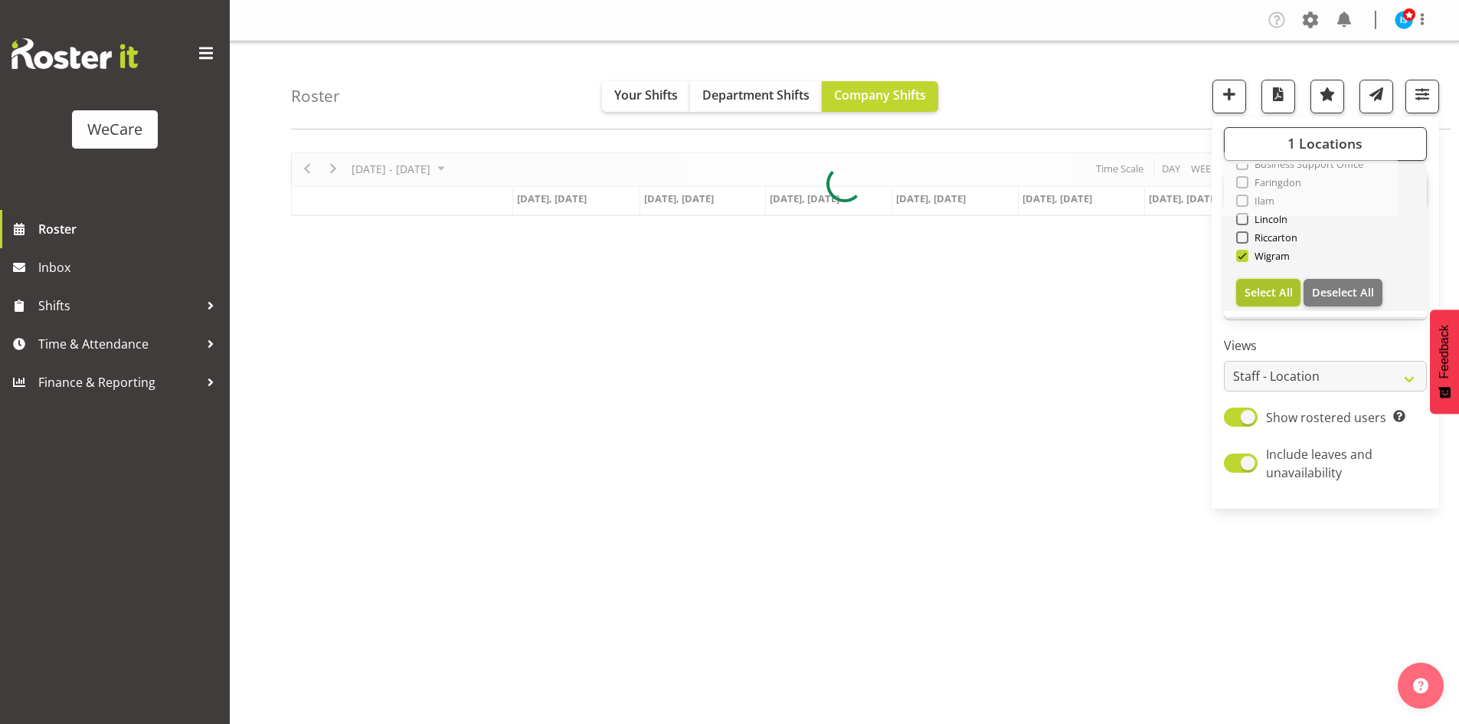
click at [1283, 296] on span "Select All" at bounding box center [1269, 292] width 48 height 15
checkbox input "true"
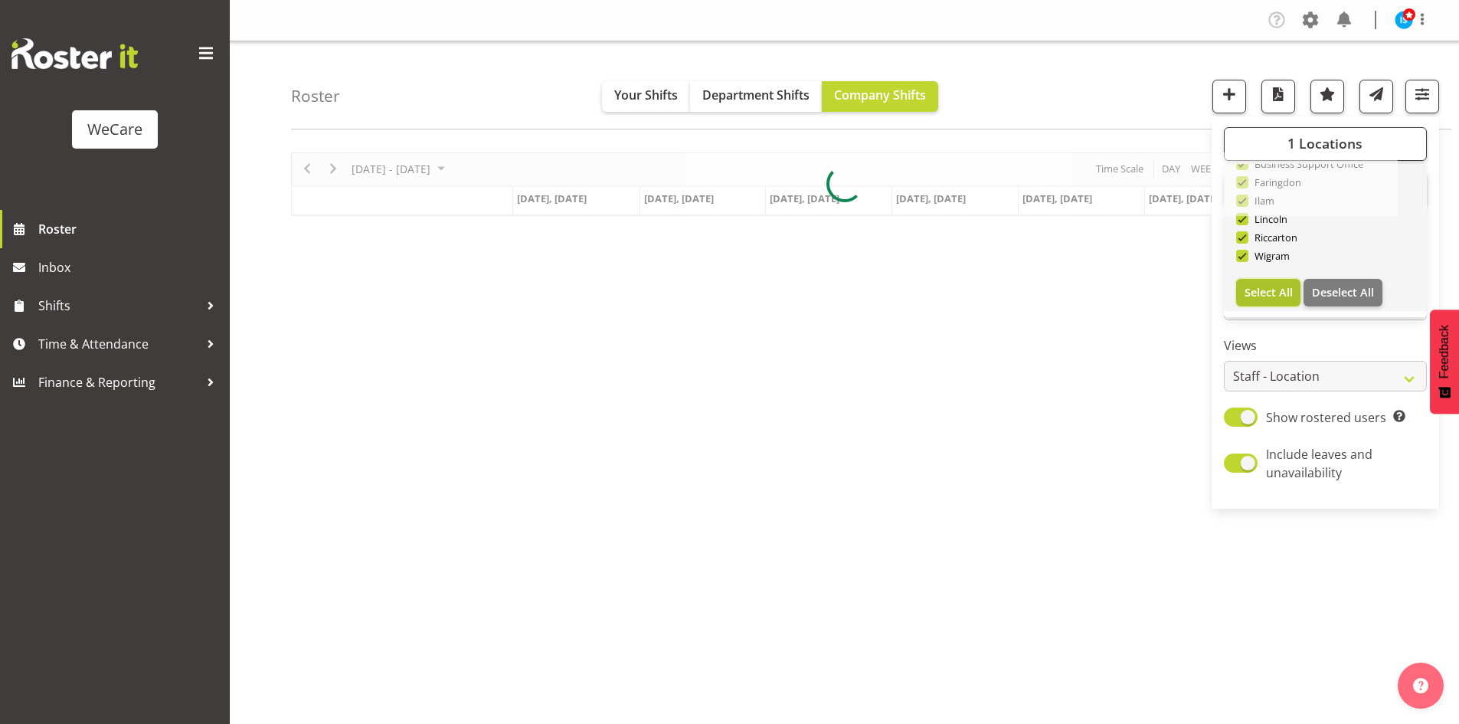
checkbox input "true"
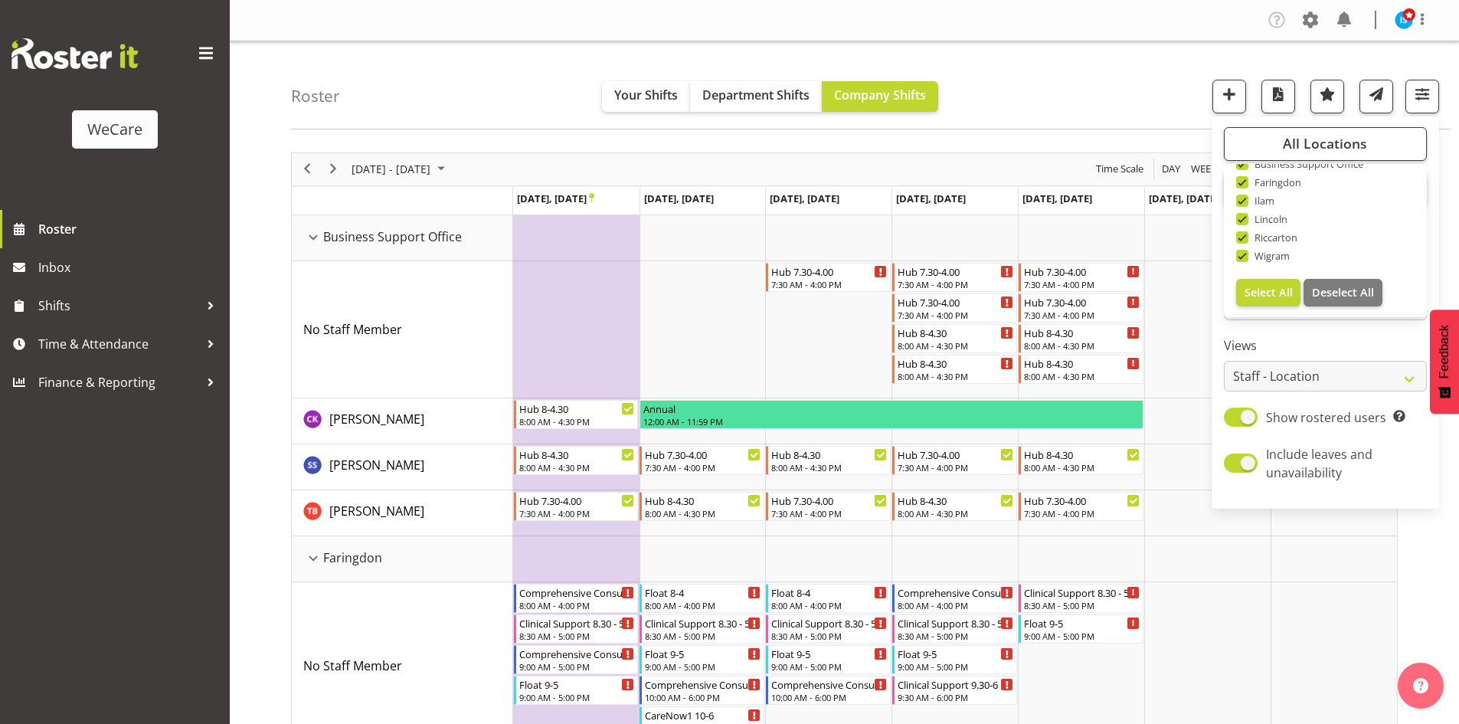
click at [515, 70] on div "Roster Your Shifts Department Shifts Company Shifts All Locations Clear Busines…" at bounding box center [871, 85] width 1160 height 88
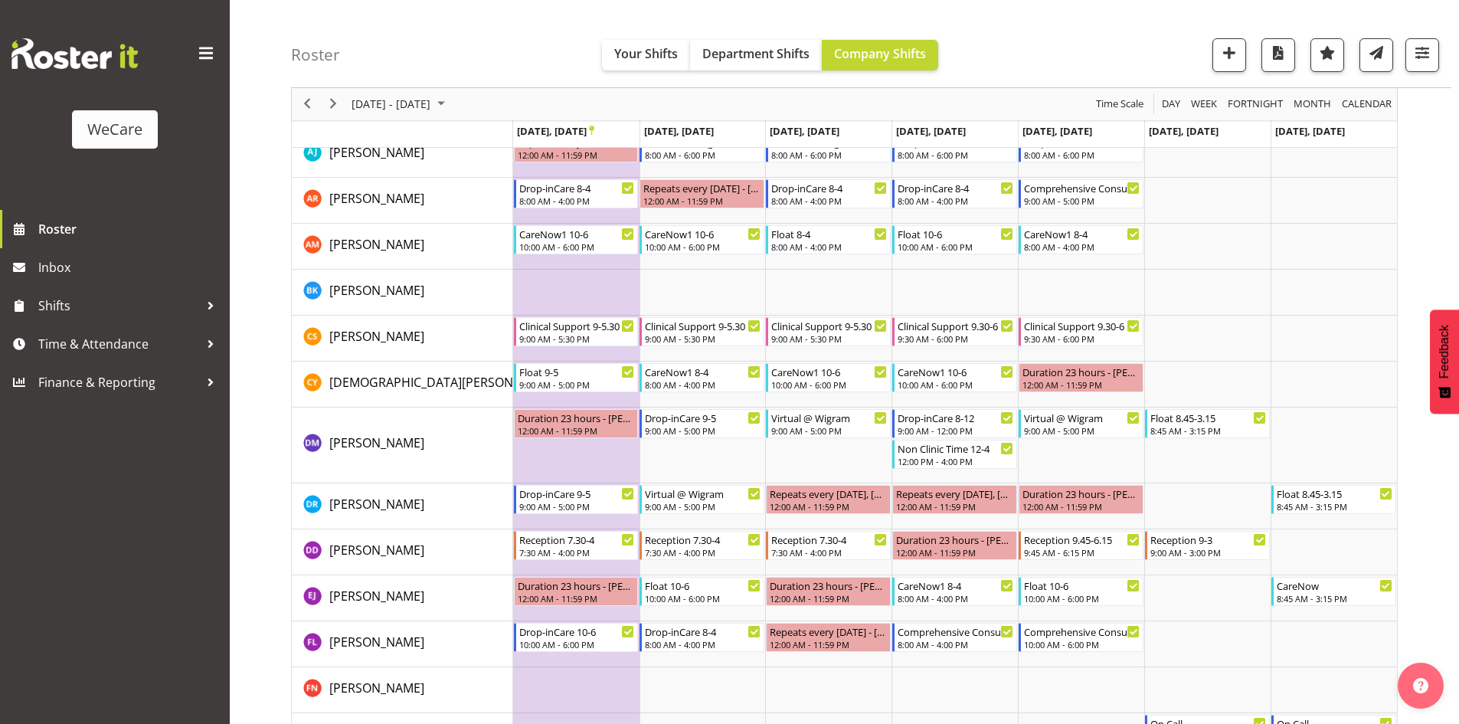
scroll to position [4014, 0]
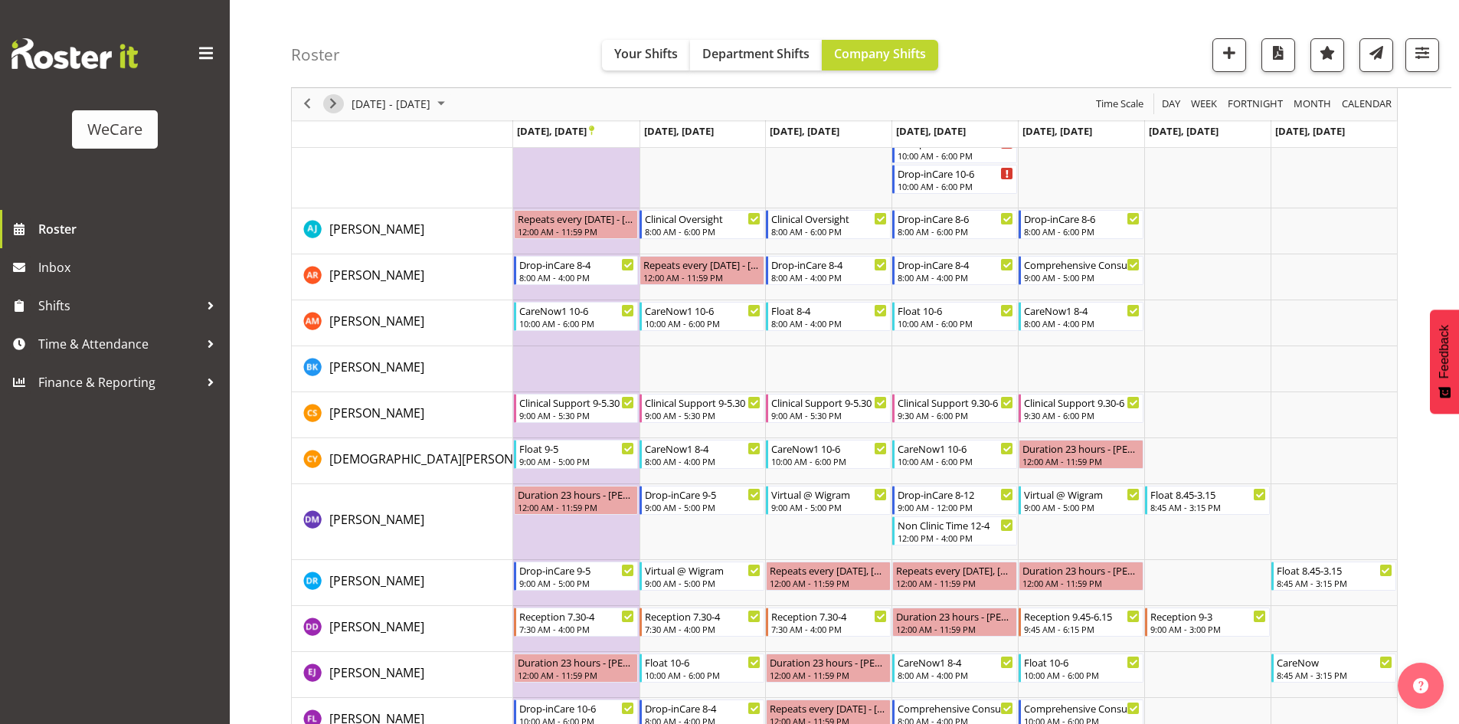
click at [341, 103] on span "Next" at bounding box center [333, 104] width 18 height 19
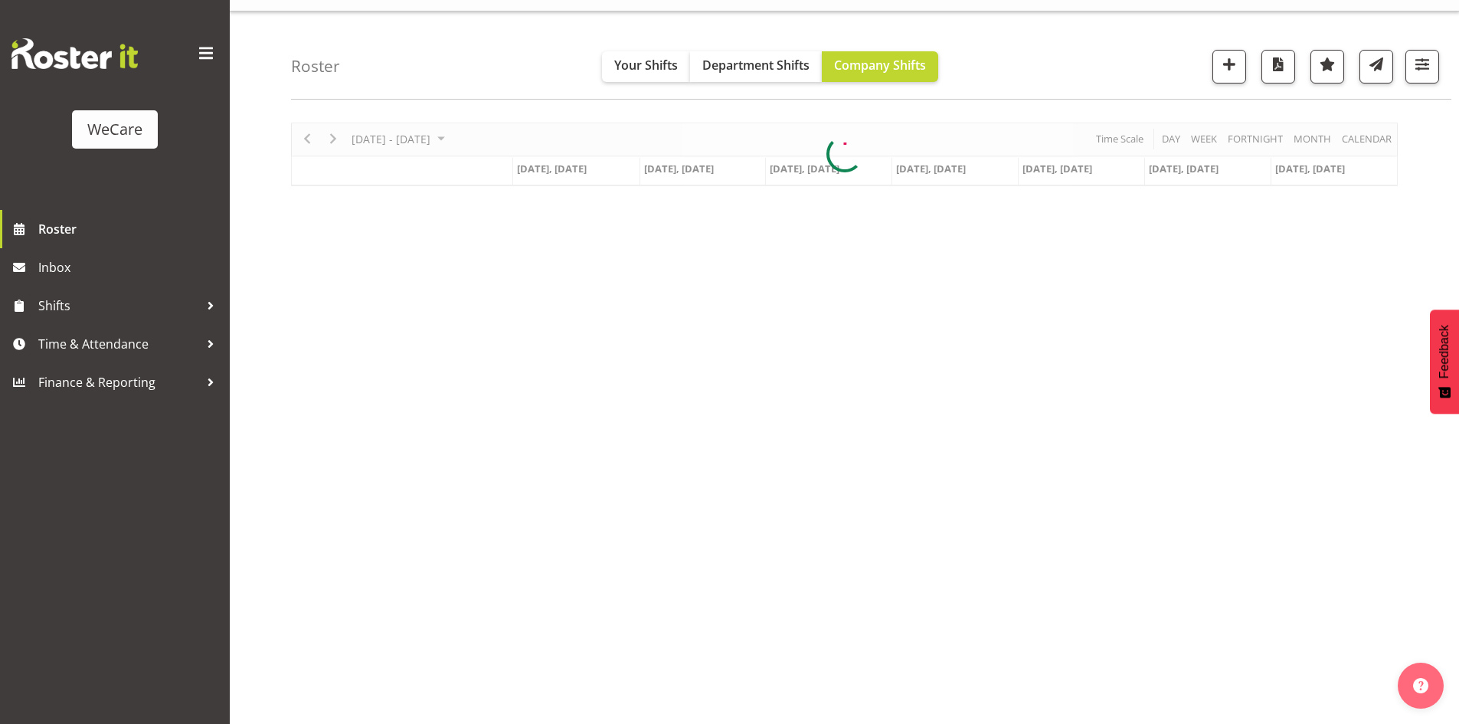
scroll to position [30, 0]
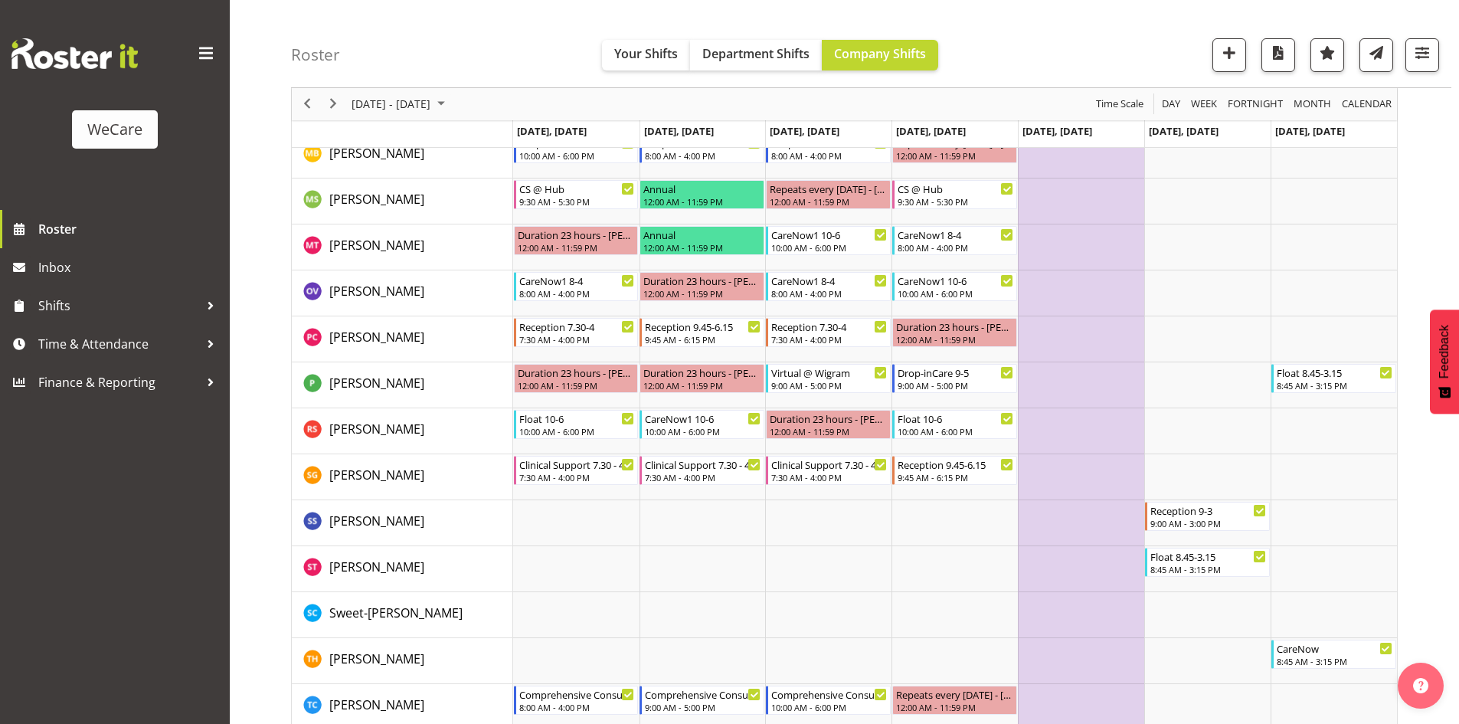
scroll to position [5839, 0]
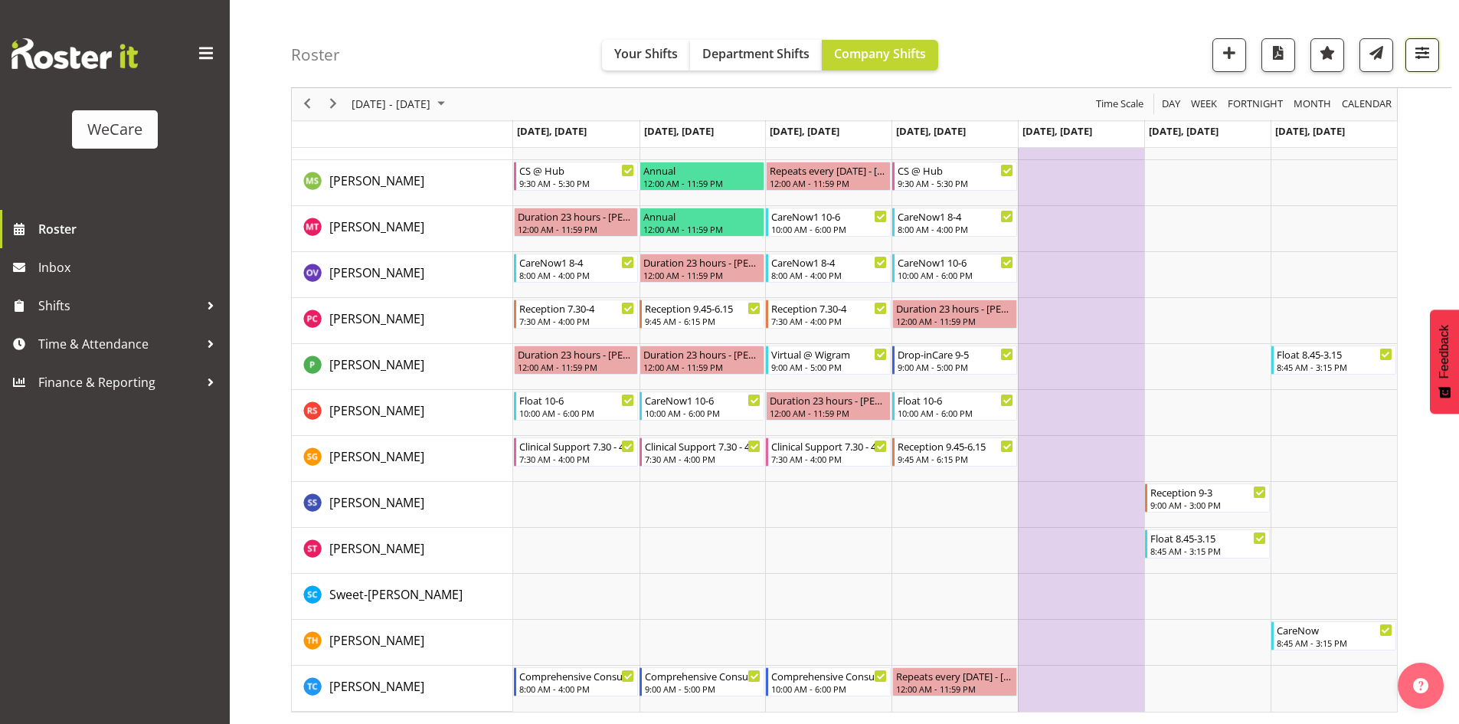
click at [1422, 53] on span "button" at bounding box center [1422, 53] width 20 height 20
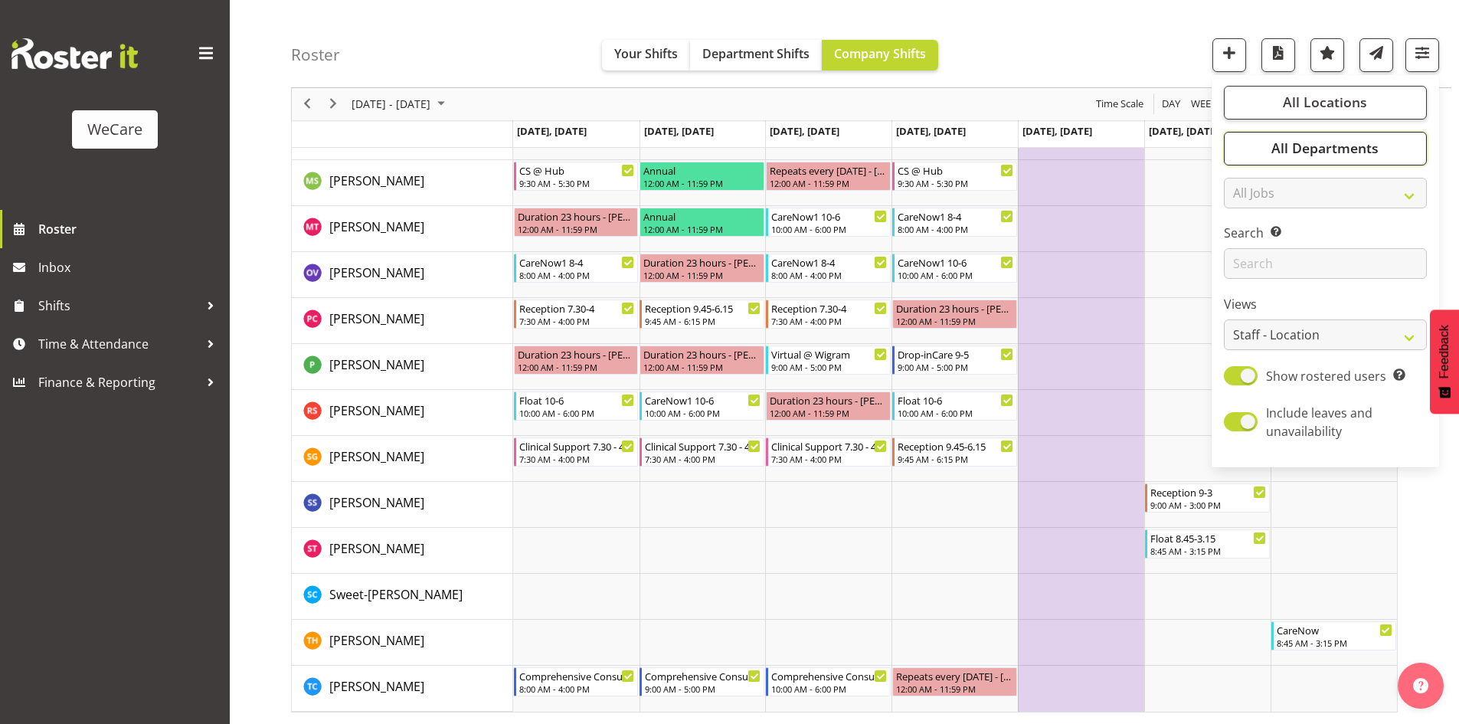
click at [1309, 147] on span "All Departments" at bounding box center [1324, 148] width 107 height 18
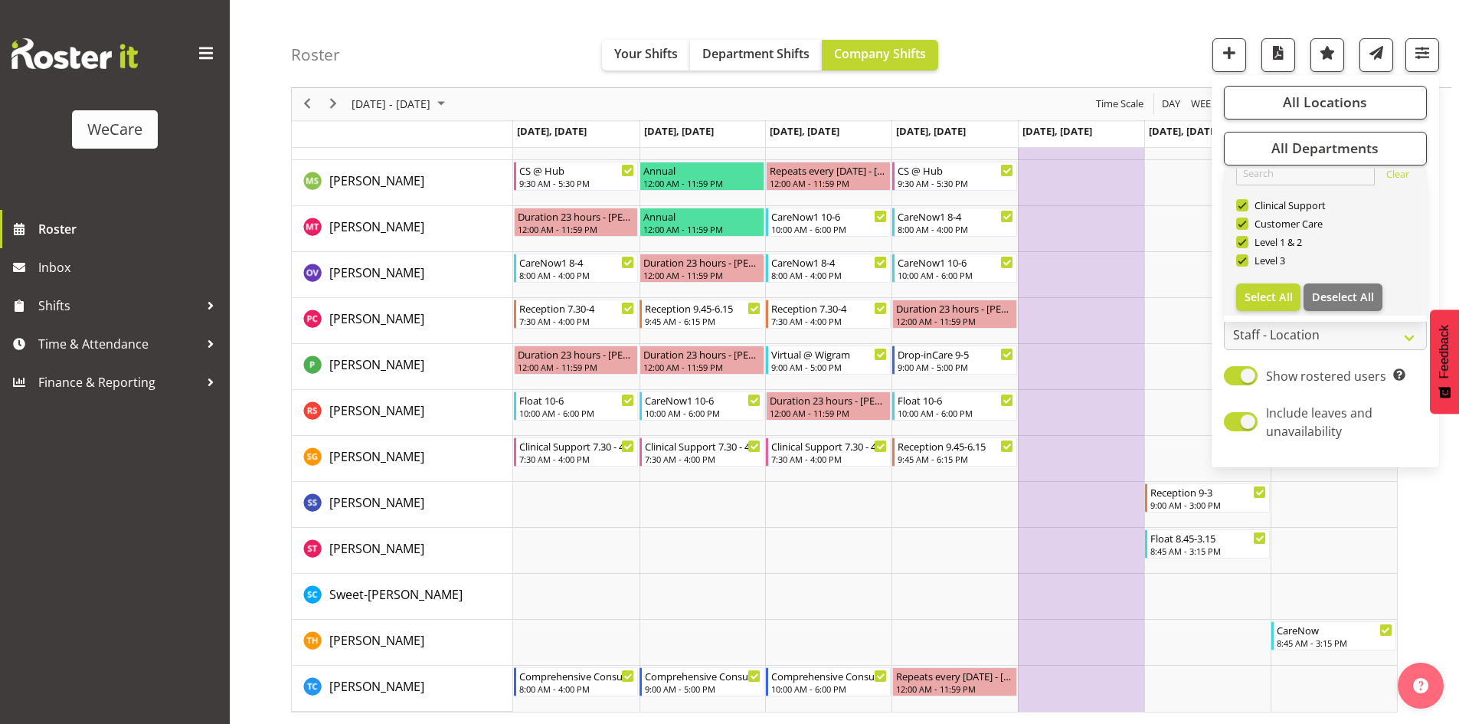
click at [1345, 283] on link "Clear Clinical Support Customer Care Level 1 & 2 Level 3 Select All Deselect All" at bounding box center [1325, 235] width 203 height 159
click at [1329, 296] on span "Deselect All" at bounding box center [1343, 297] width 62 height 15
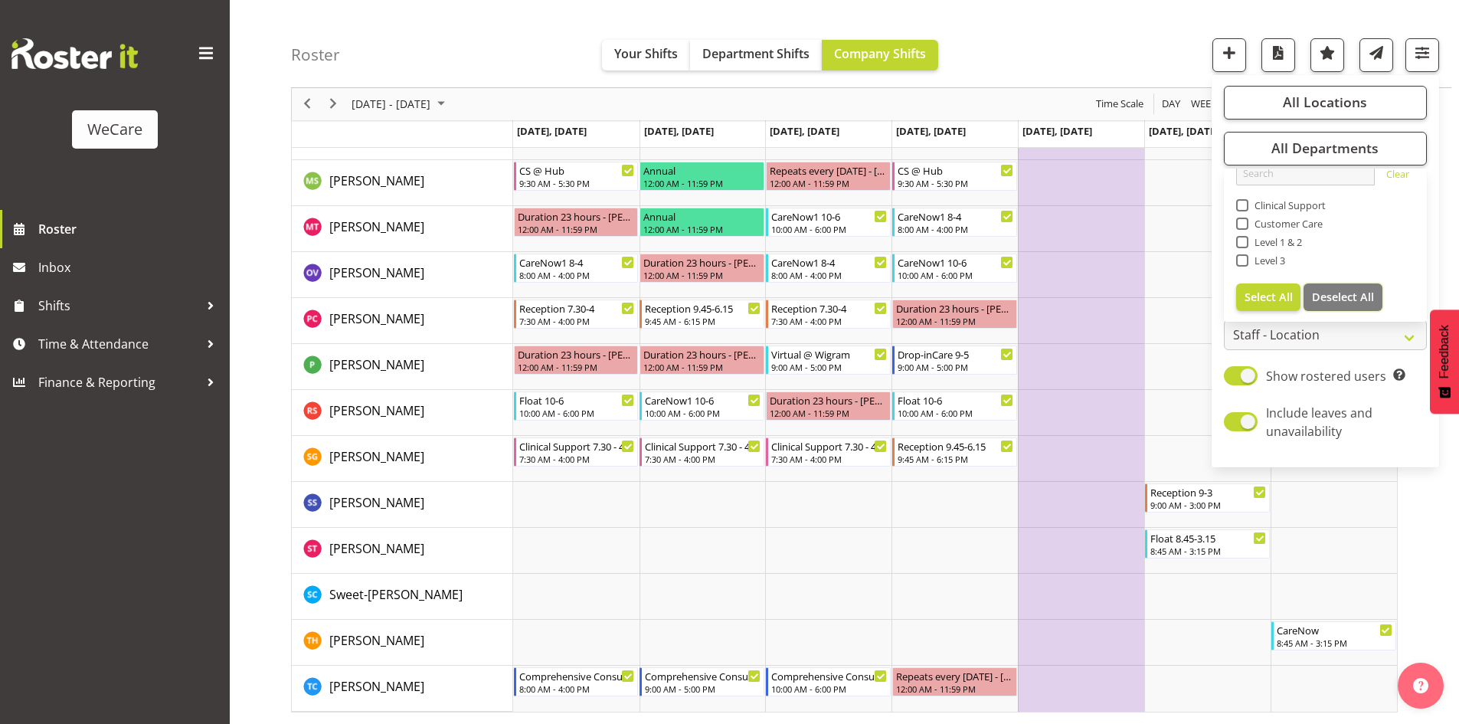
checkbox input "false"
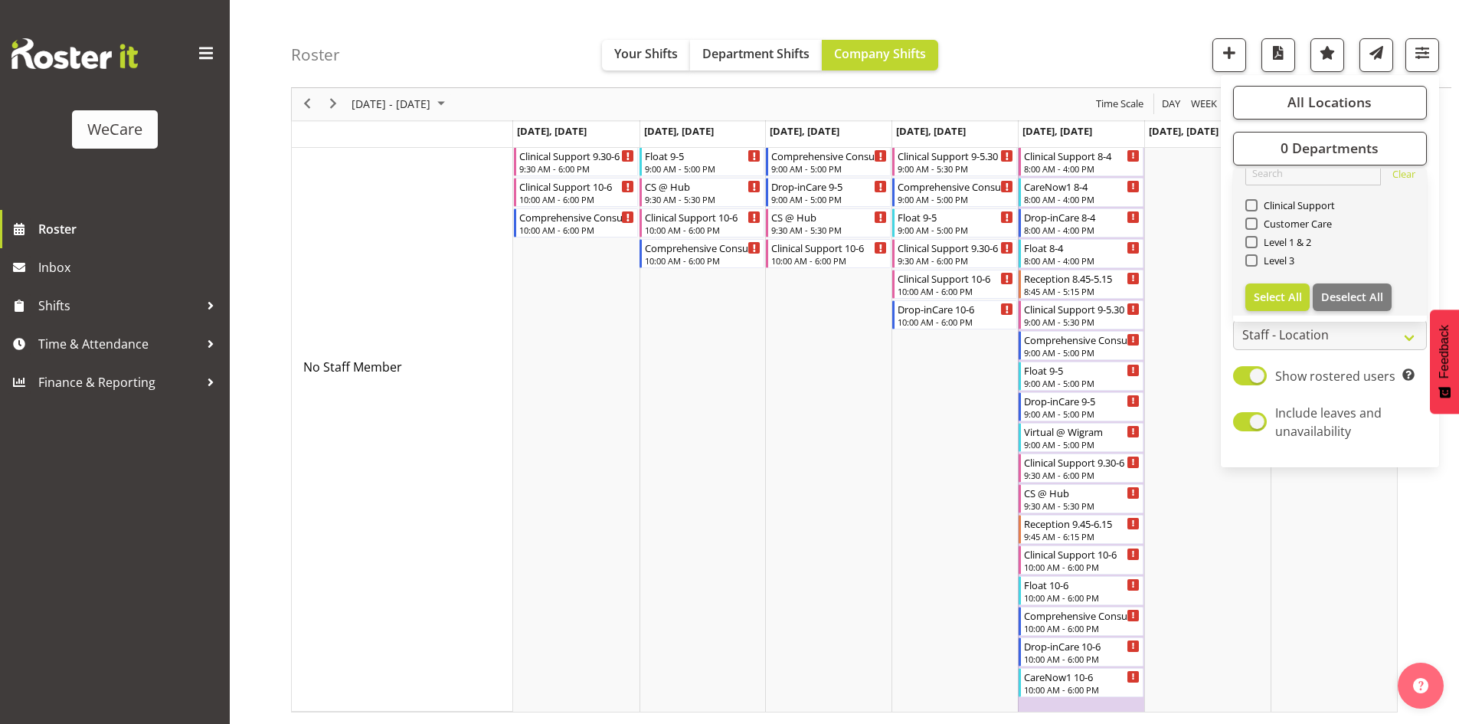
click at [1262, 224] on span "Customer Care" at bounding box center [1295, 224] width 75 height 12
click at [1255, 224] on input "Customer Care" at bounding box center [1250, 224] width 10 height 10
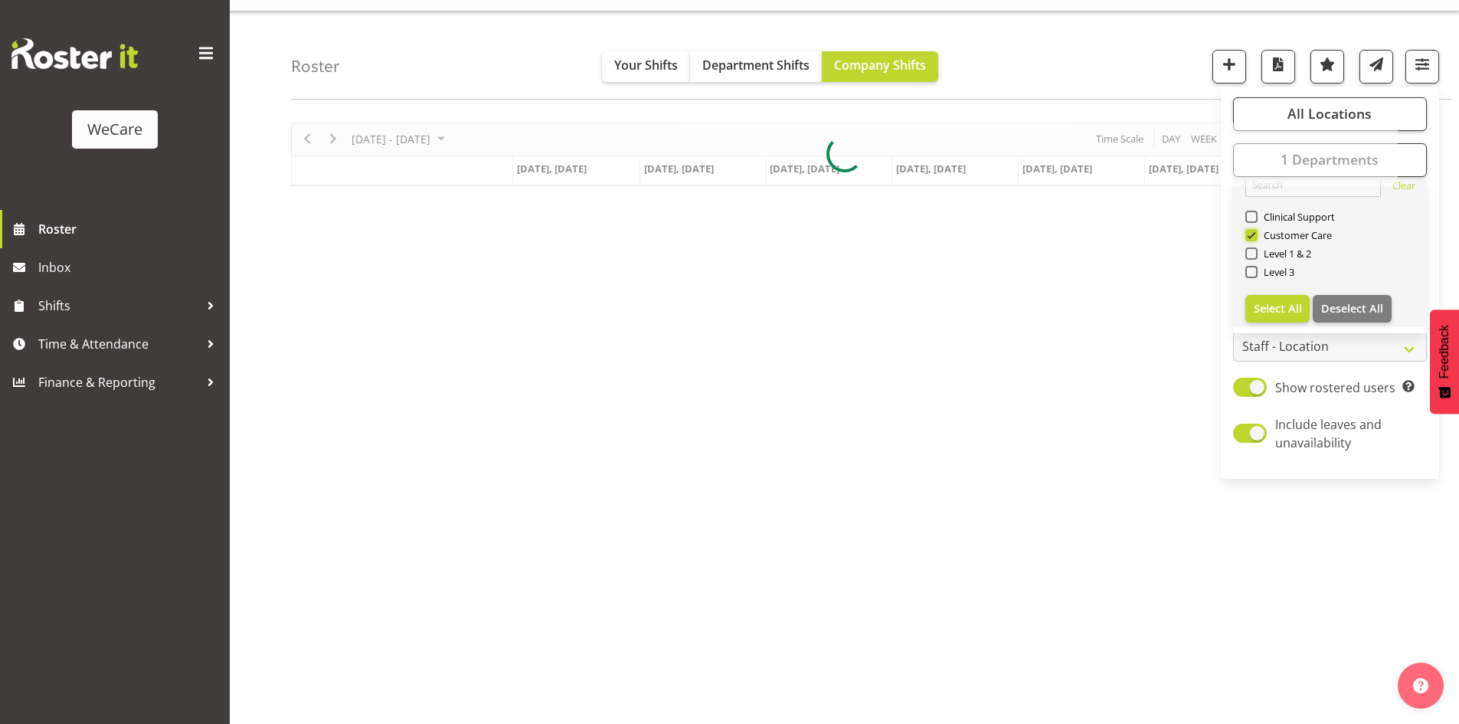
scroll to position [30, 0]
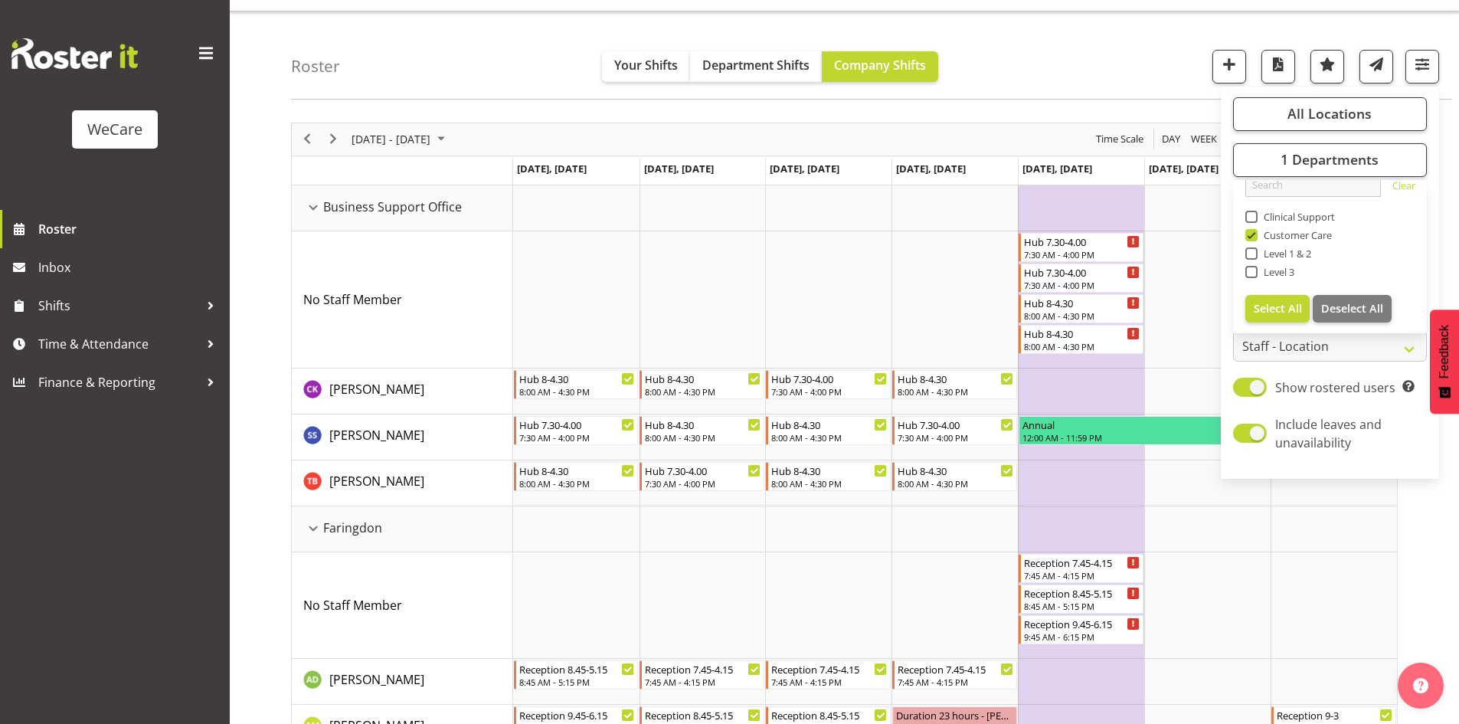
click at [1058, 44] on div "Roster Your Shifts Department Shifts Company Shifts All Locations Clear Busines…" at bounding box center [871, 55] width 1160 height 88
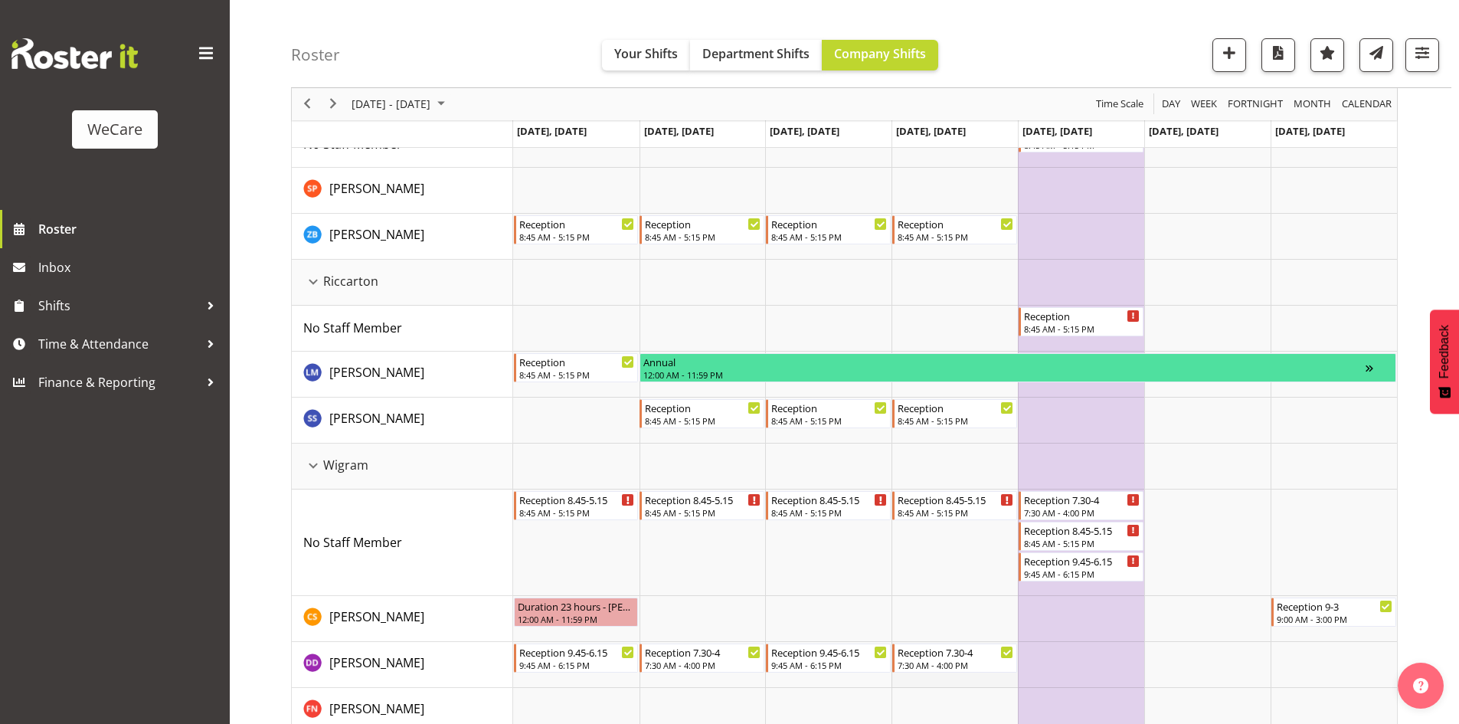
scroll to position [1370, 0]
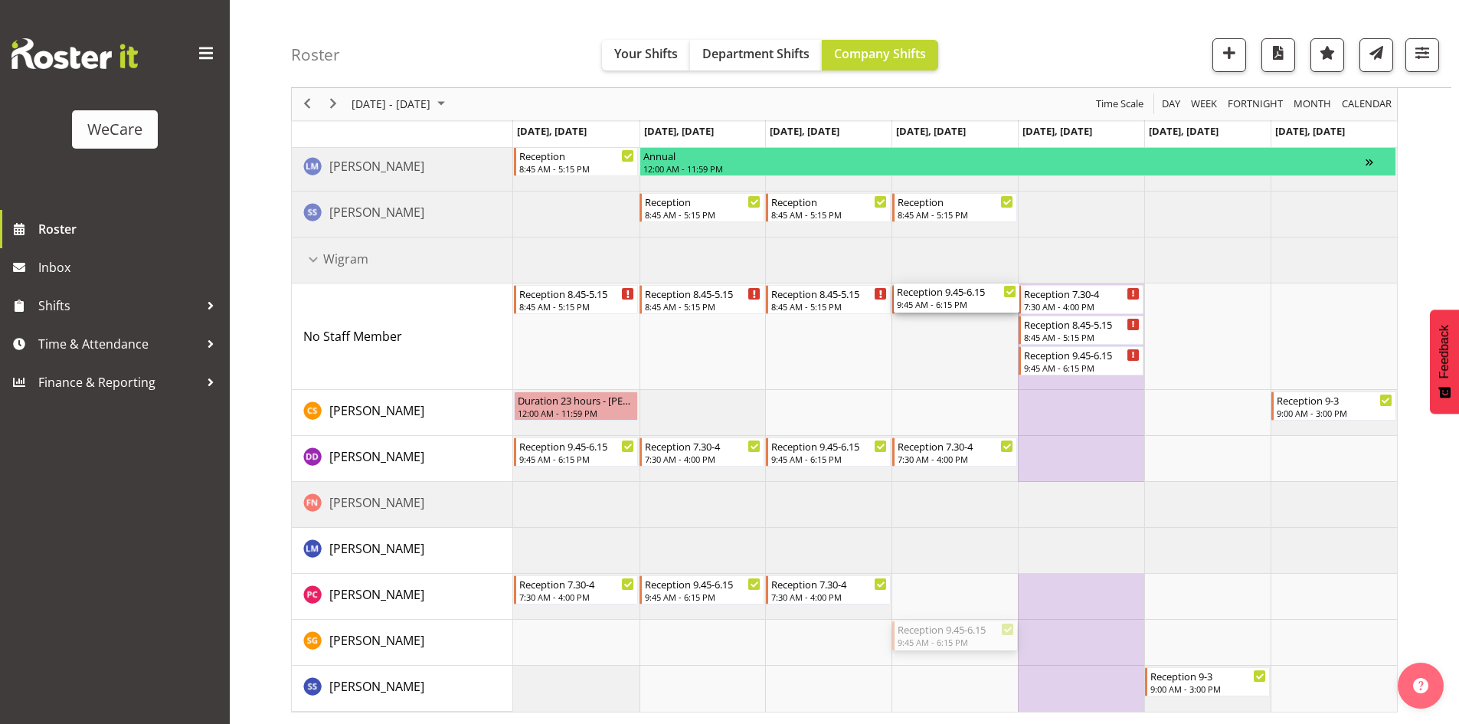
drag, startPoint x: 949, startPoint y: 631, endPoint x: 911, endPoint y: 378, distance: 256.4
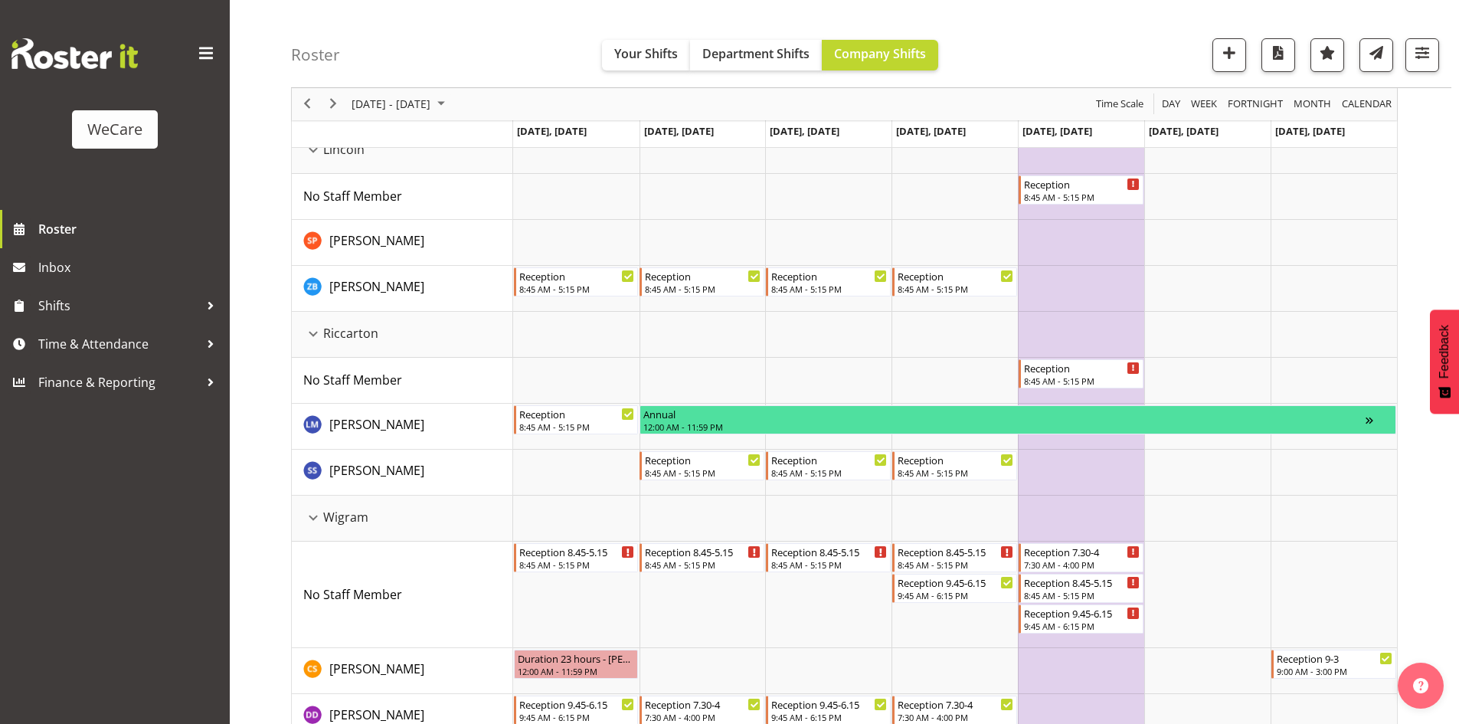
scroll to position [1324, 0]
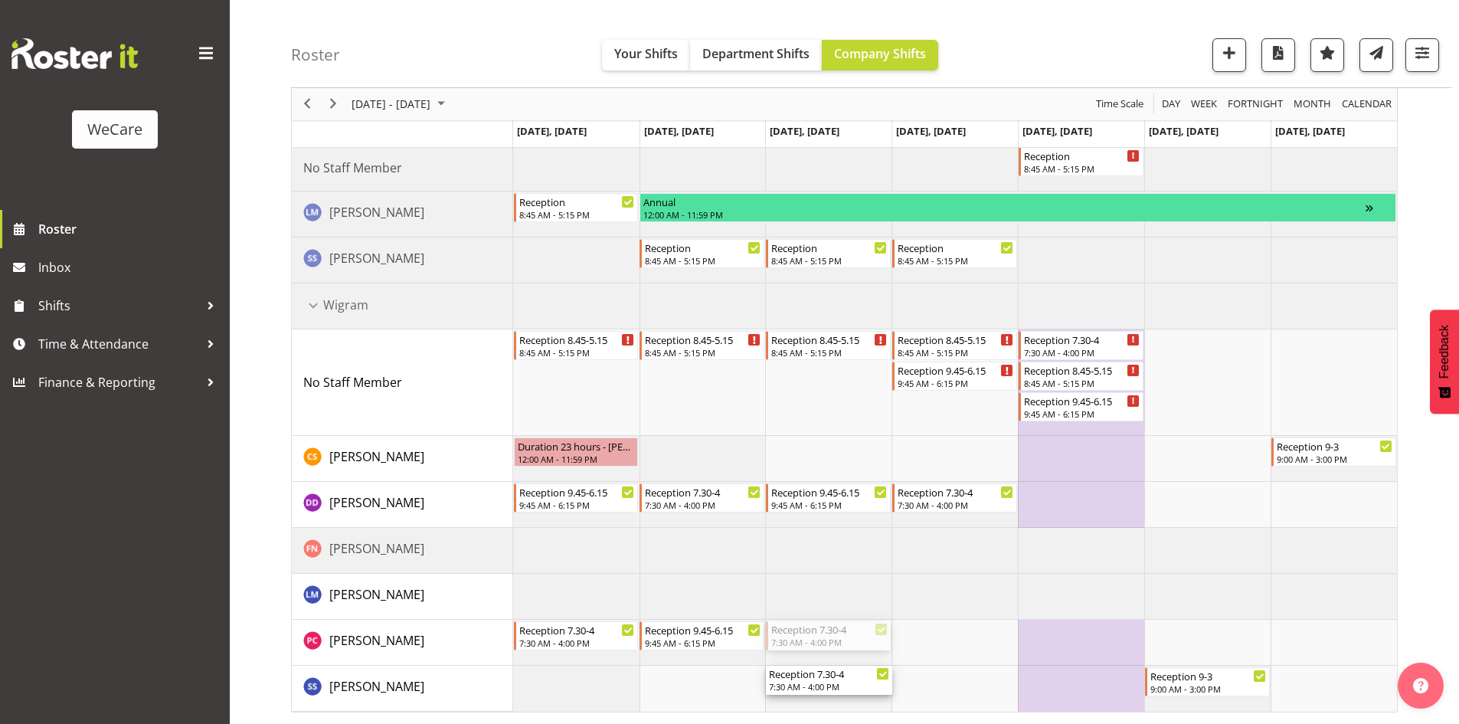
drag, startPoint x: 835, startPoint y: 647, endPoint x: 827, endPoint y: 702, distance: 54.9
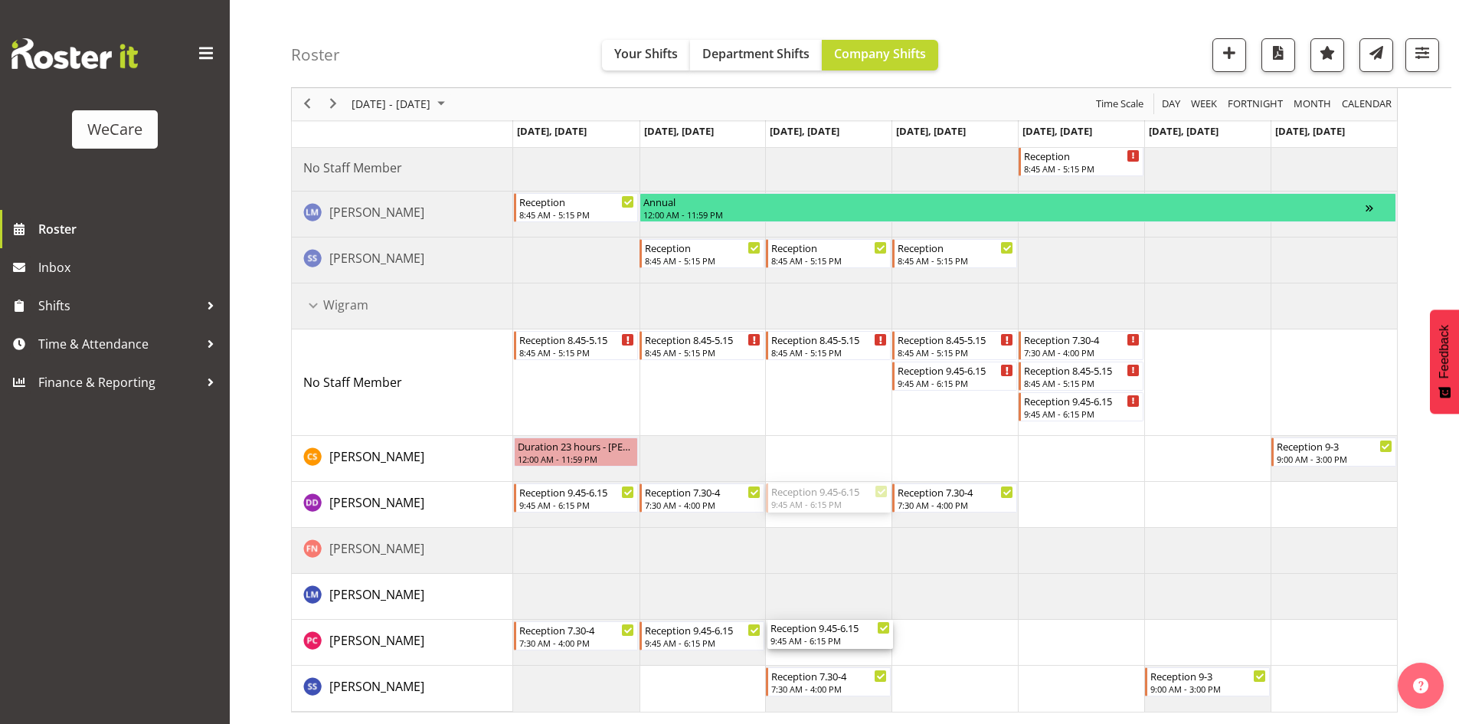
drag, startPoint x: 836, startPoint y: 495, endPoint x: 822, endPoint y: 647, distance: 153.0
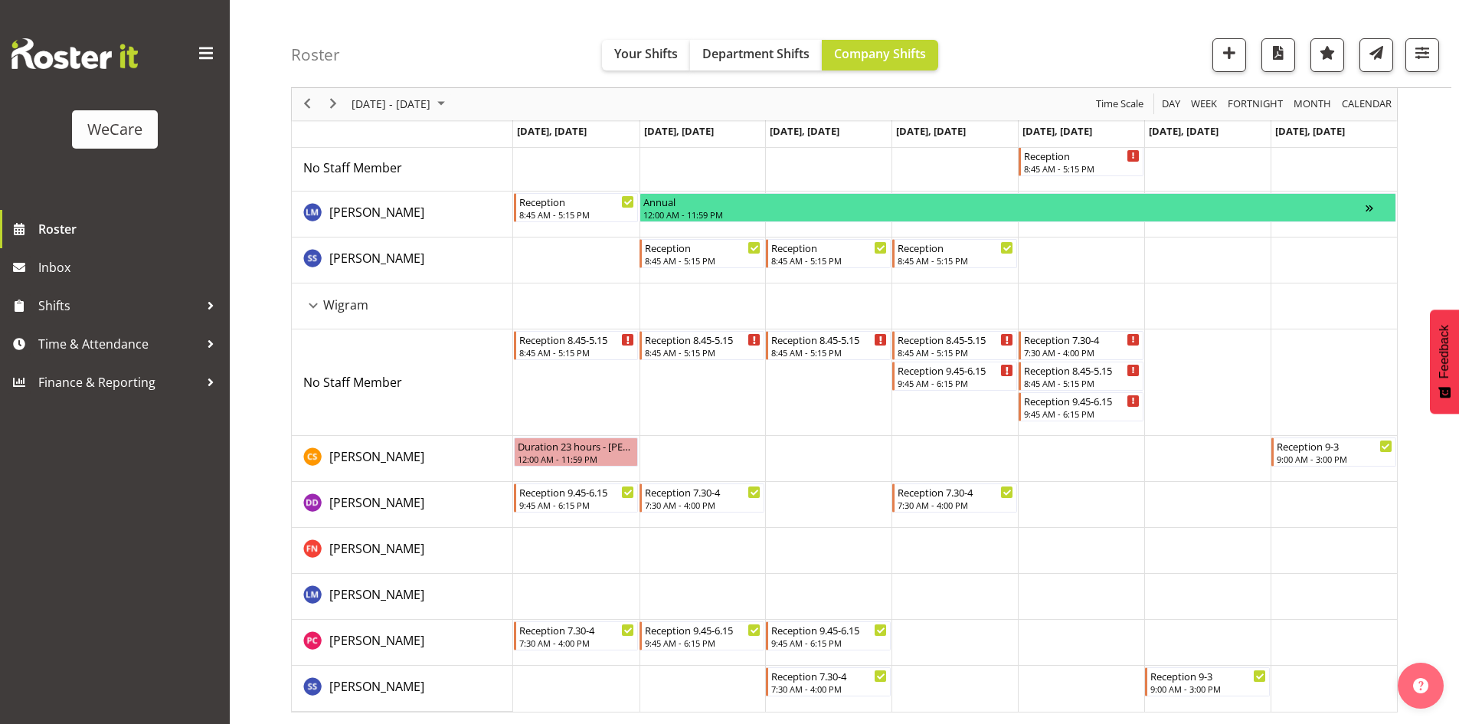
drag, startPoint x: 801, startPoint y: 696, endPoint x: 800, endPoint y: 494, distance: 202.2
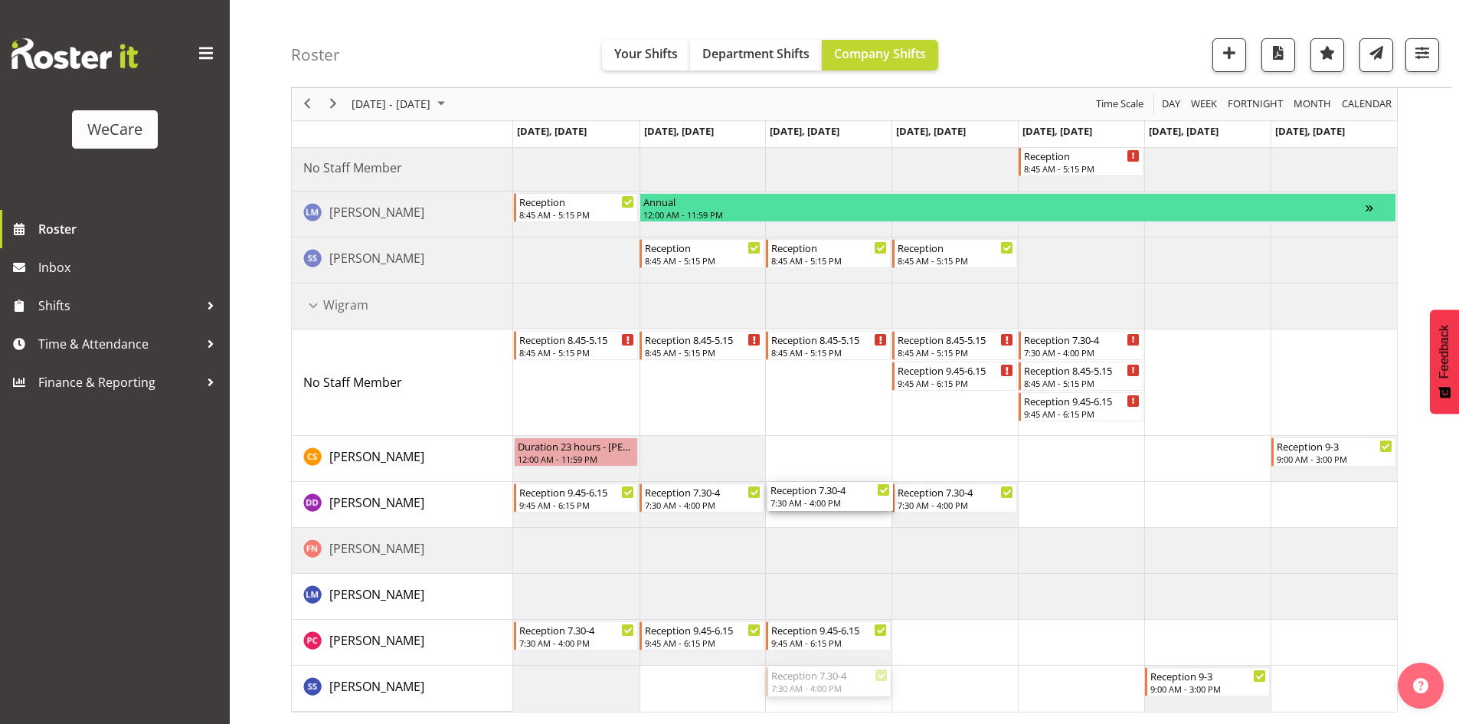
drag, startPoint x: 832, startPoint y: 694, endPoint x: 806, endPoint y: 507, distance: 188.7
drag, startPoint x: 957, startPoint y: 375, endPoint x: 1271, endPoint y: 294, distance: 324.2
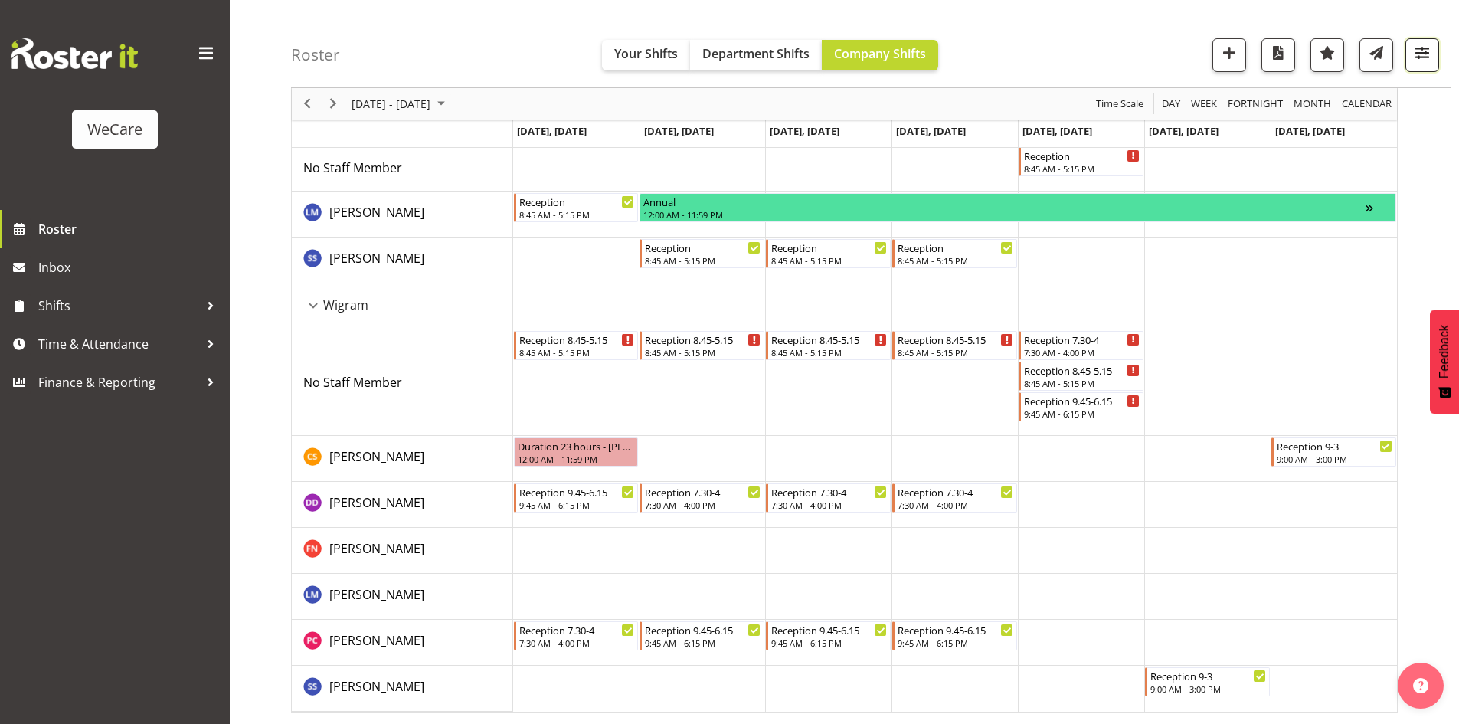
click at [1413, 48] on span "button" at bounding box center [1422, 53] width 20 height 20
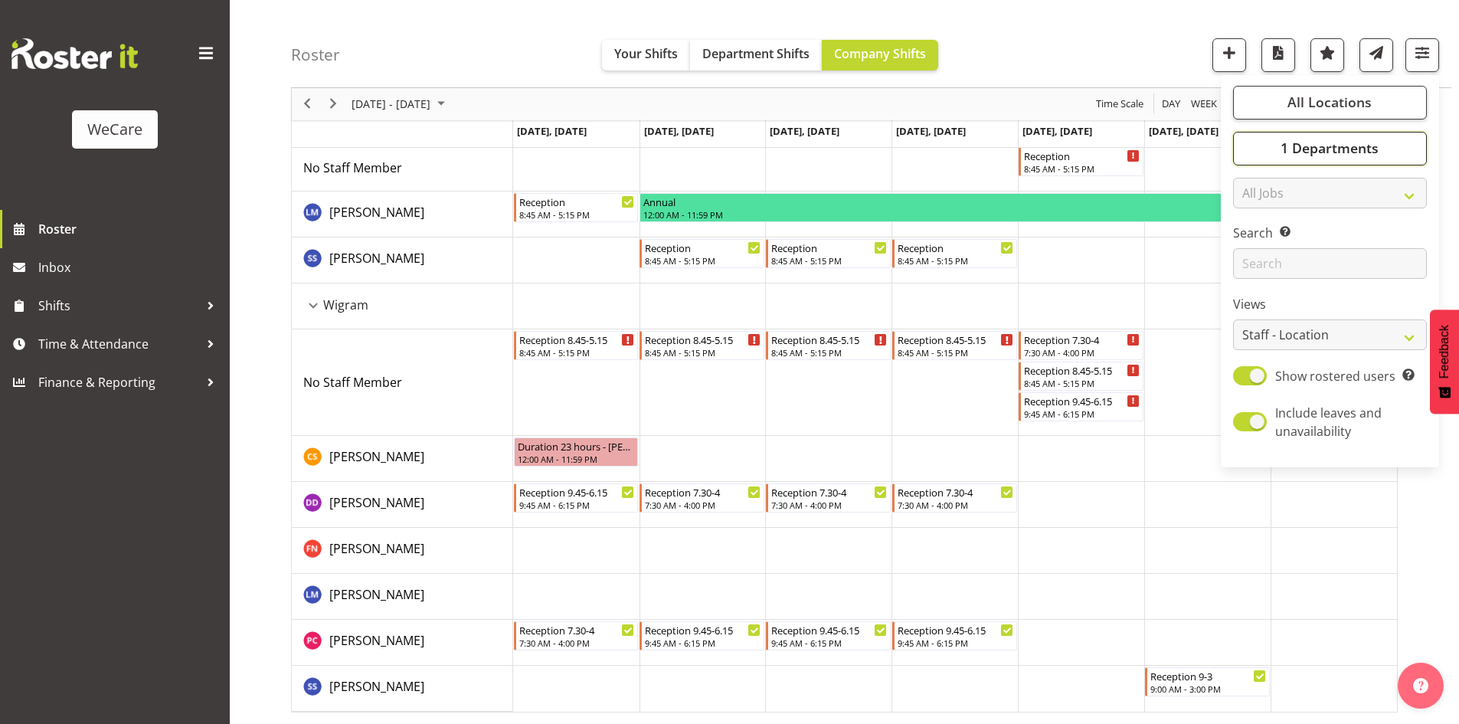
click at [1339, 150] on span "1 Departments" at bounding box center [1330, 148] width 98 height 18
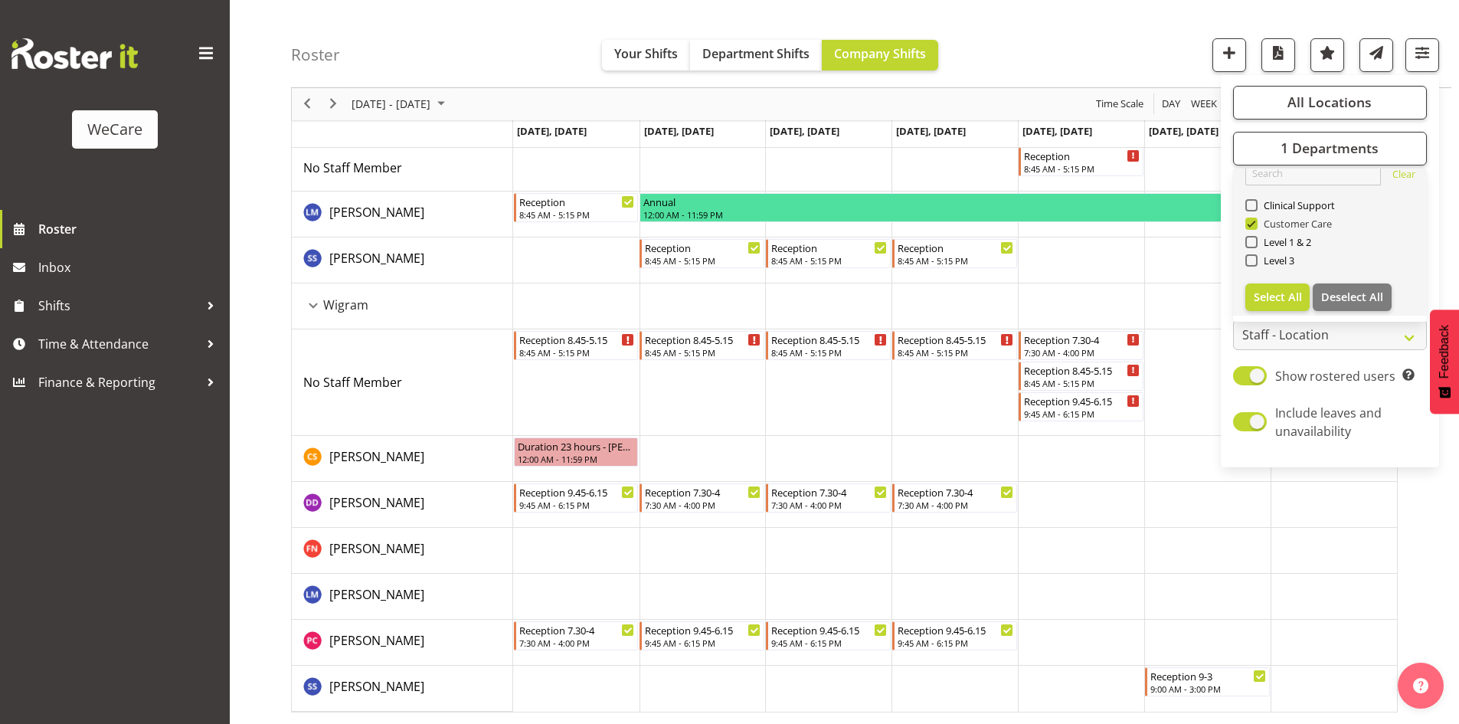
click at [1281, 222] on span "Customer Care" at bounding box center [1295, 224] width 75 height 12
click at [1255, 222] on input "Customer Care" at bounding box center [1250, 224] width 10 height 10
checkbox input "false"
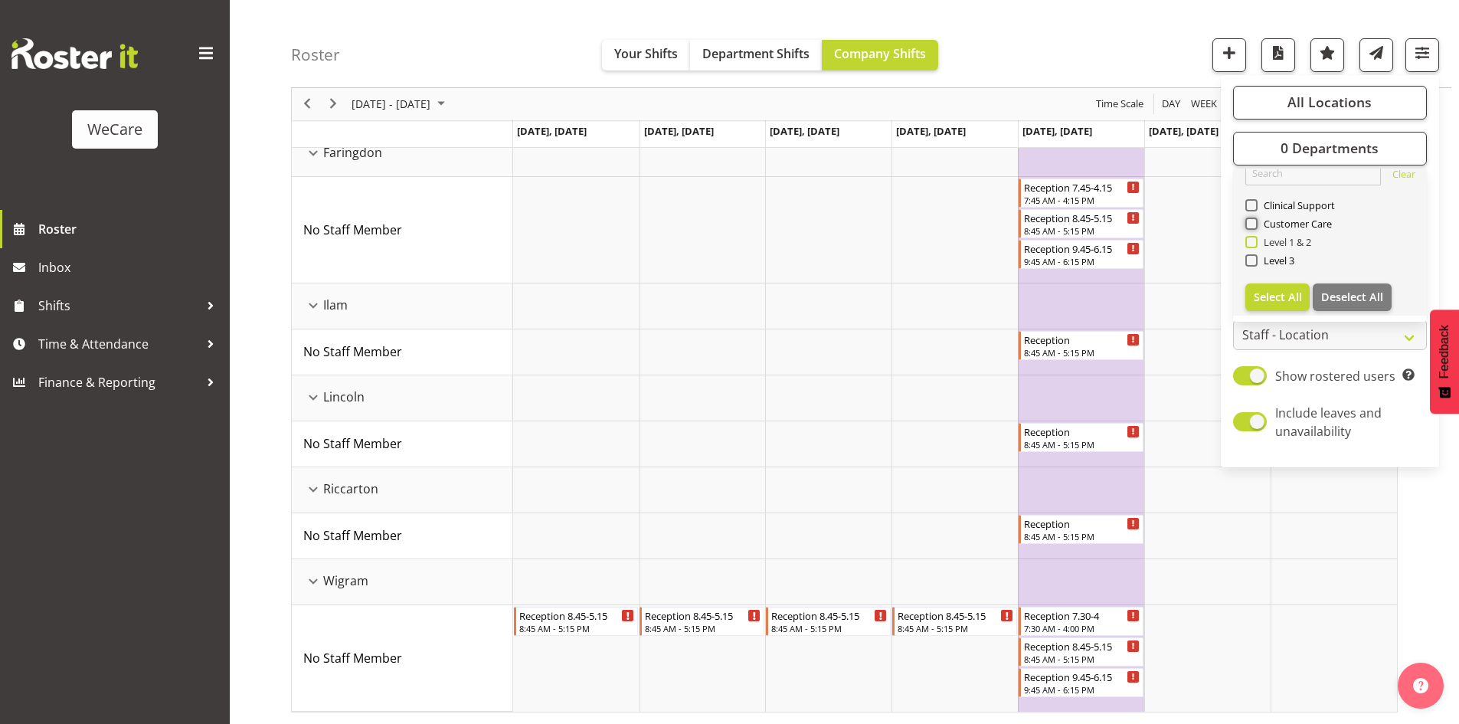
scroll to position [267, 0]
click at [1278, 210] on span "Clinical Support" at bounding box center [1297, 205] width 78 height 12
click at [1255, 210] on input "Clinical Support" at bounding box center [1250, 206] width 10 height 10
checkbox input "true"
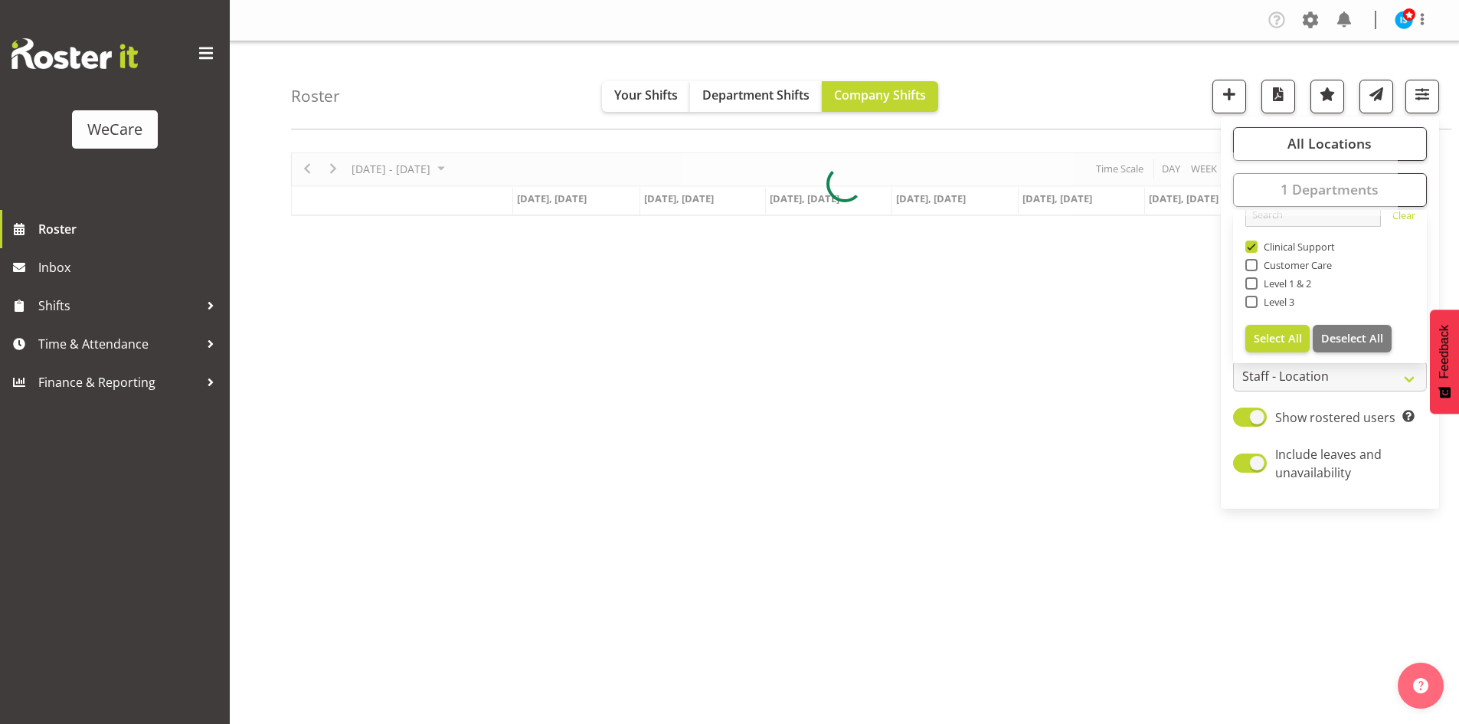
click at [1039, 88] on div "Roster Your Shifts Department Shifts Company Shifts All Locations Clear Busines…" at bounding box center [871, 85] width 1160 height 88
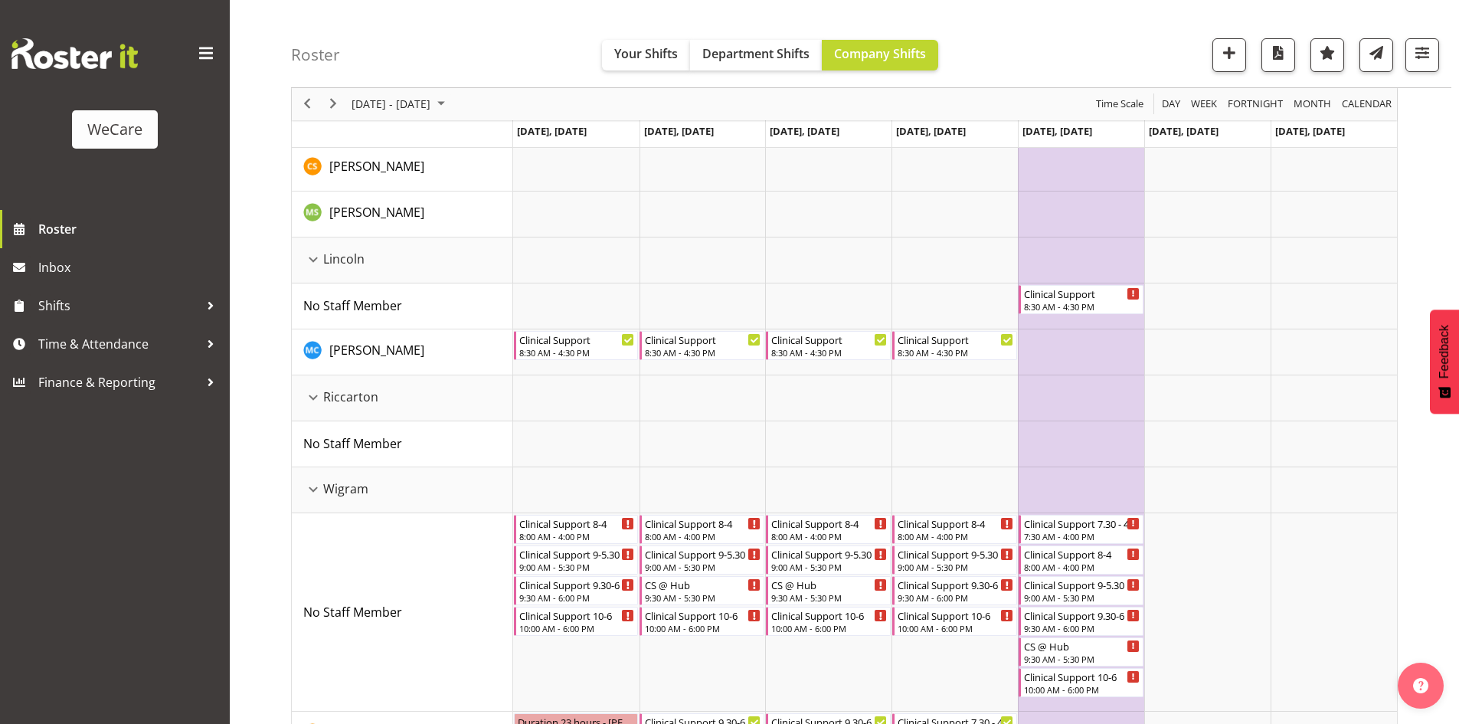
scroll to position [682, 0]
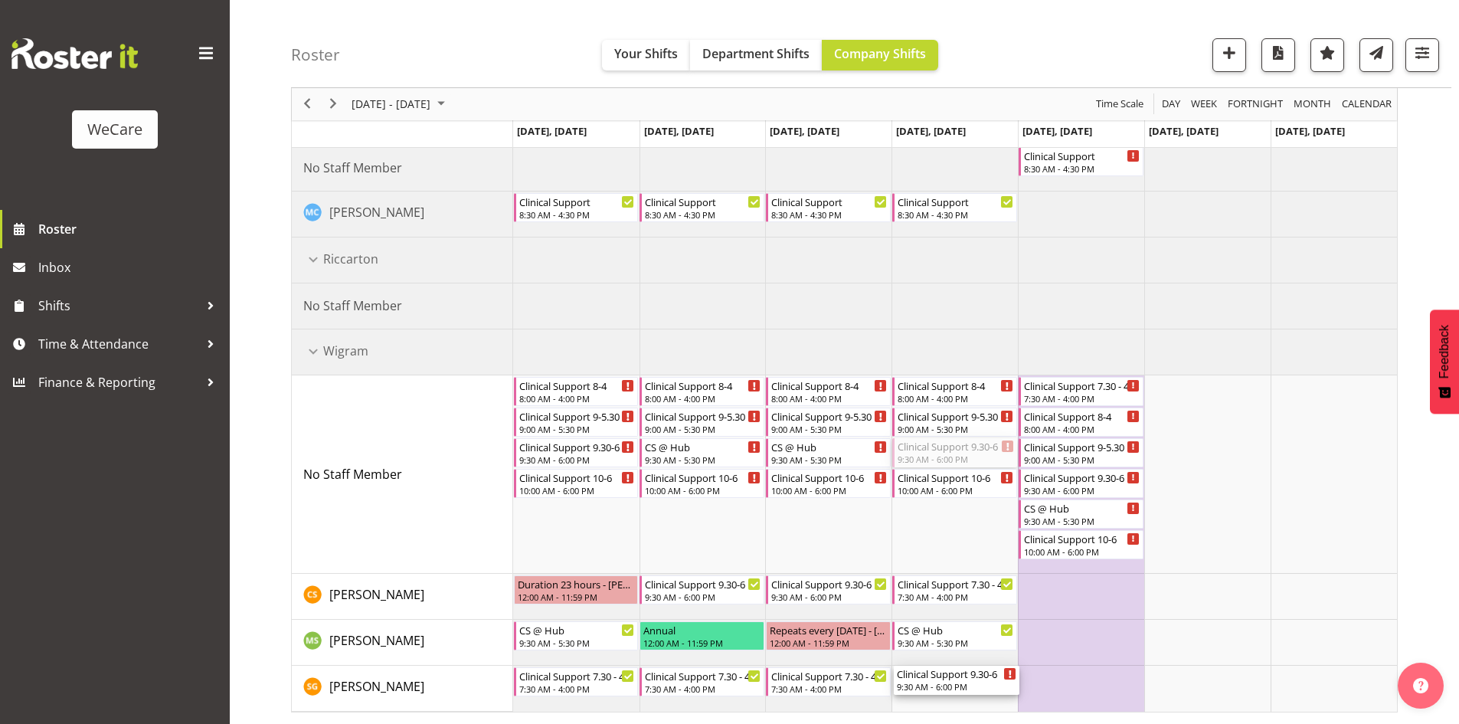
drag, startPoint x: 950, startPoint y: 456, endPoint x: 947, endPoint y: 660, distance: 204.5
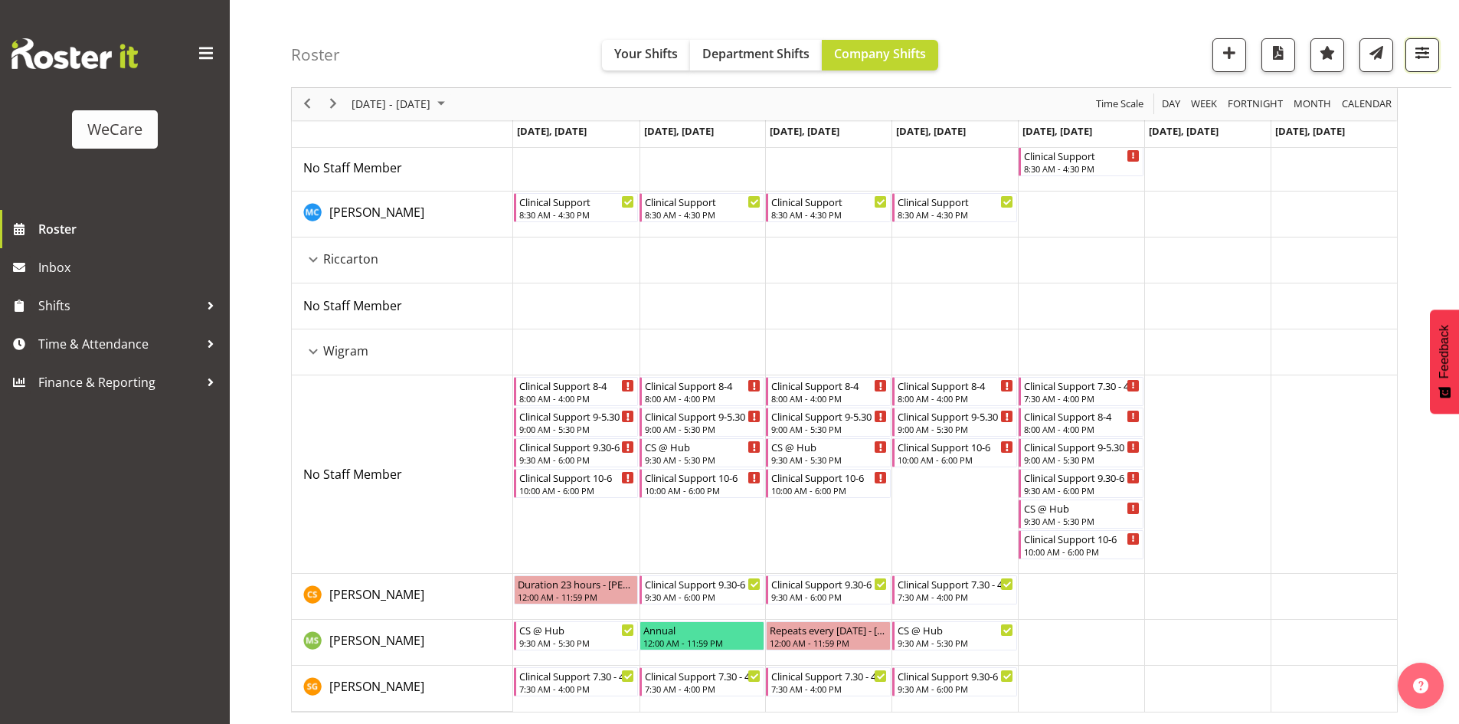
click at [1436, 38] on button "button" at bounding box center [1422, 55] width 34 height 34
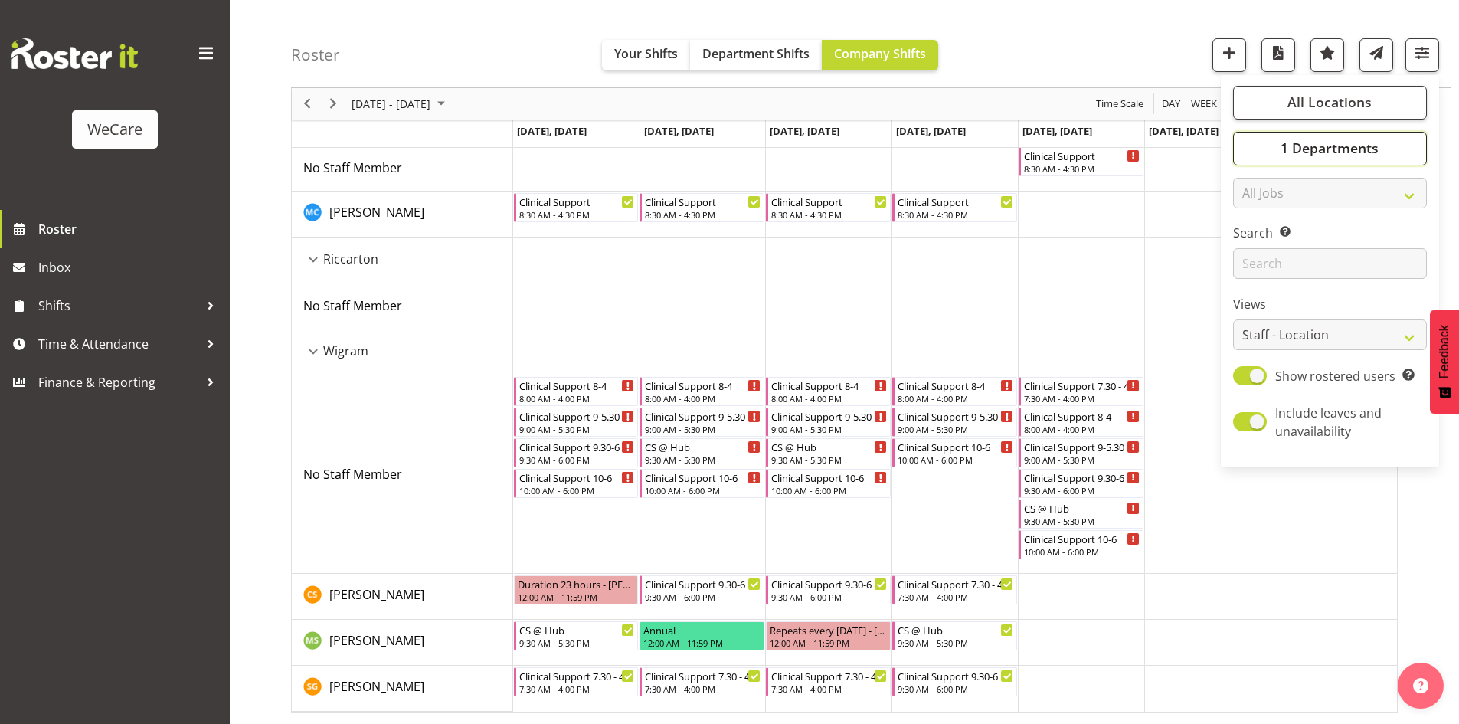
click at [1382, 142] on button "1 Departments" at bounding box center [1330, 149] width 194 height 34
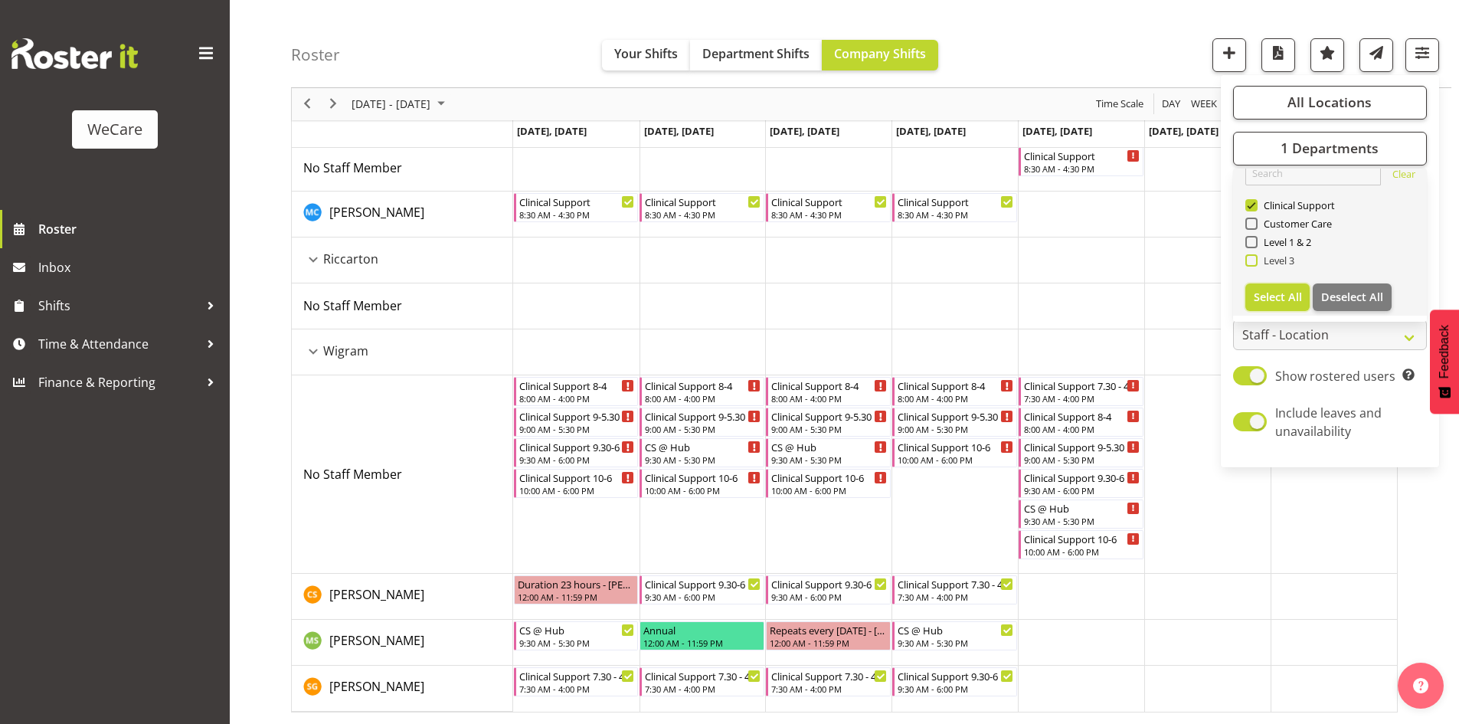
drag, startPoint x: 1278, startPoint y: 291, endPoint x: 1267, endPoint y: 272, distance: 22.3
click at [1278, 290] on span "Select All" at bounding box center [1278, 297] width 48 height 15
checkbox input "true"
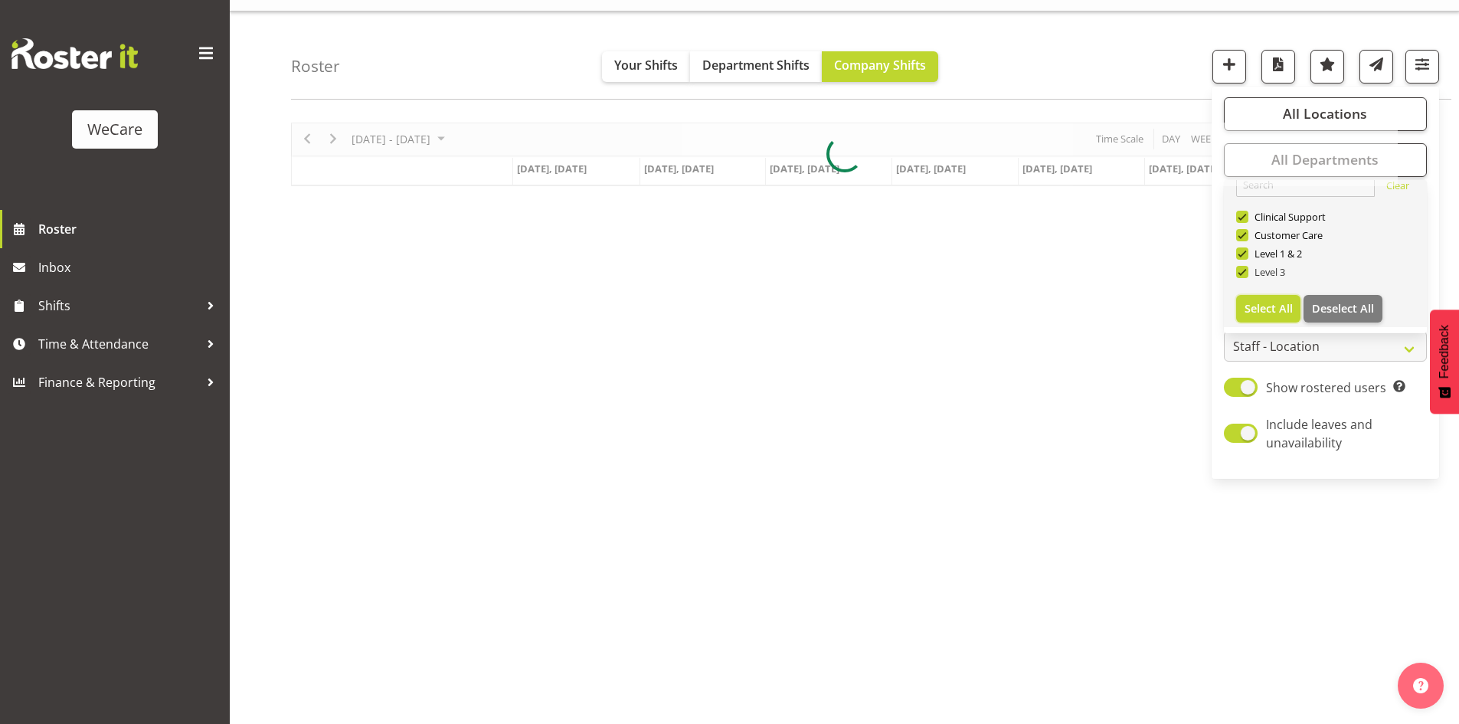
scroll to position [30, 0]
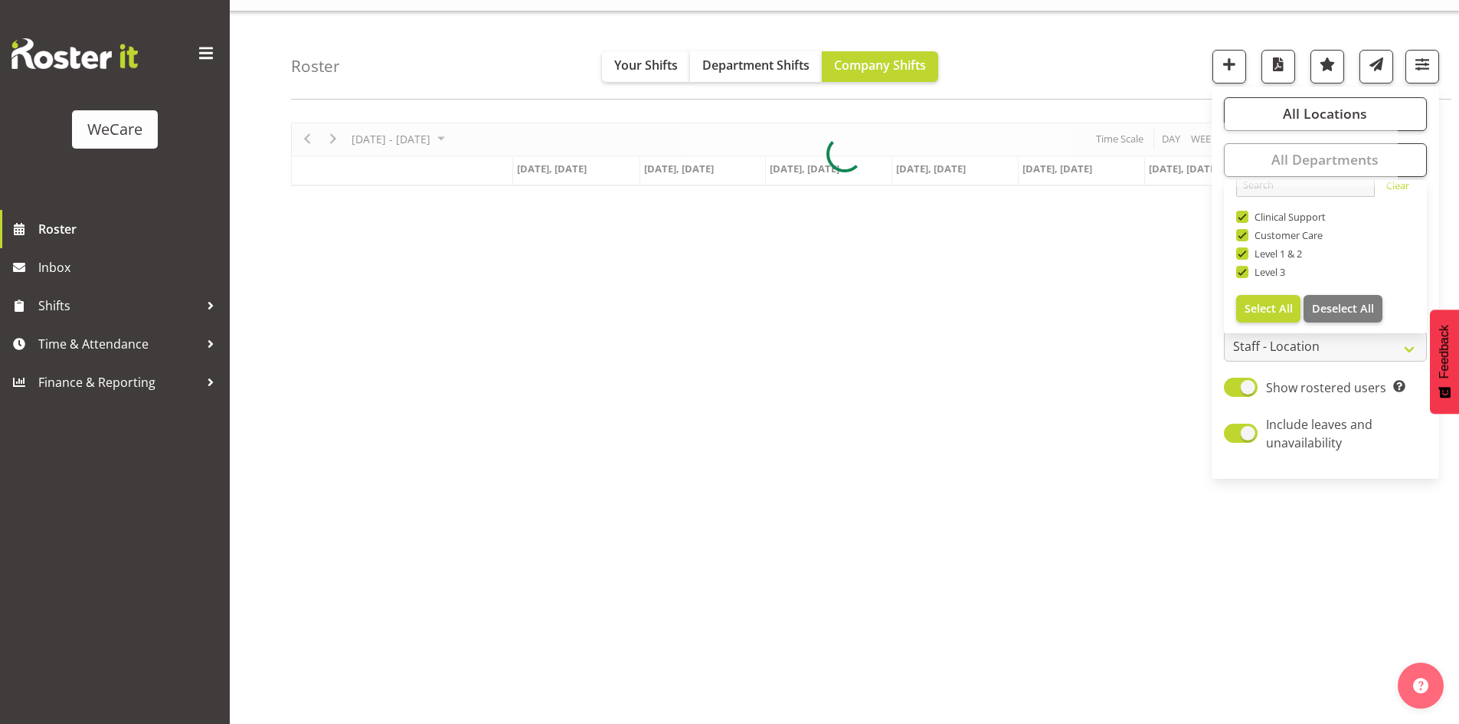
click at [1047, 67] on div "Roster Your Shifts Department Shifts Company Shifts All Locations Clear Busines…" at bounding box center [871, 55] width 1160 height 88
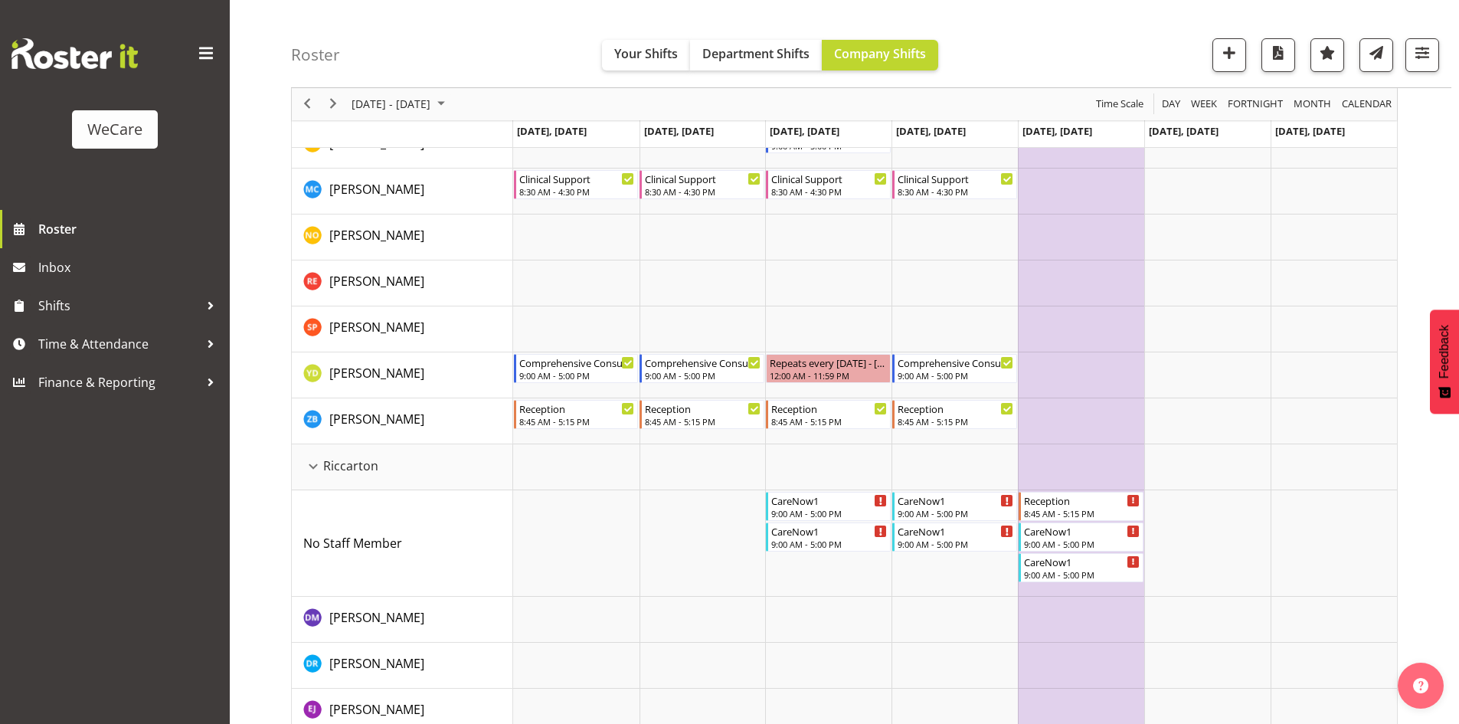
scroll to position [3447, 0]
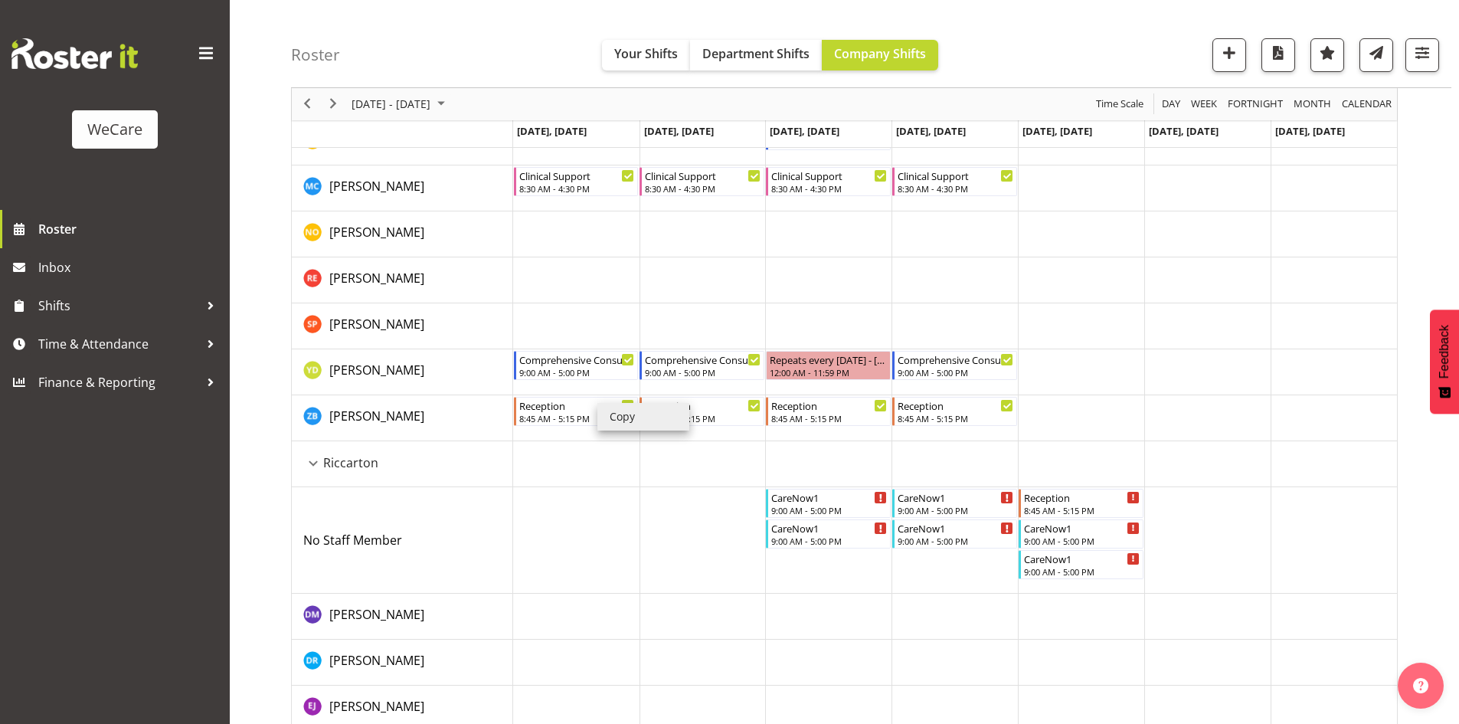
click at [620, 418] on li "Copy" at bounding box center [643, 417] width 92 height 28
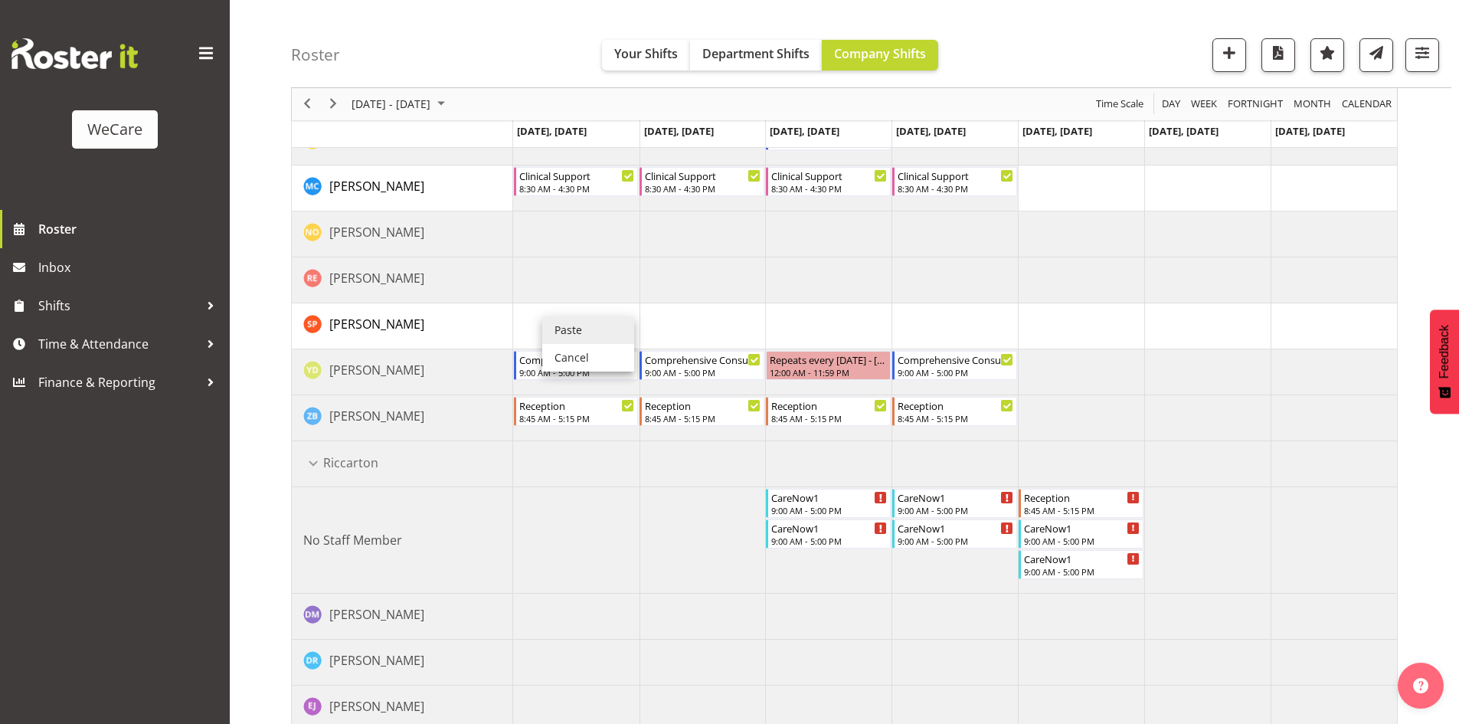
click at [547, 318] on li "Paste" at bounding box center [588, 330] width 92 height 28
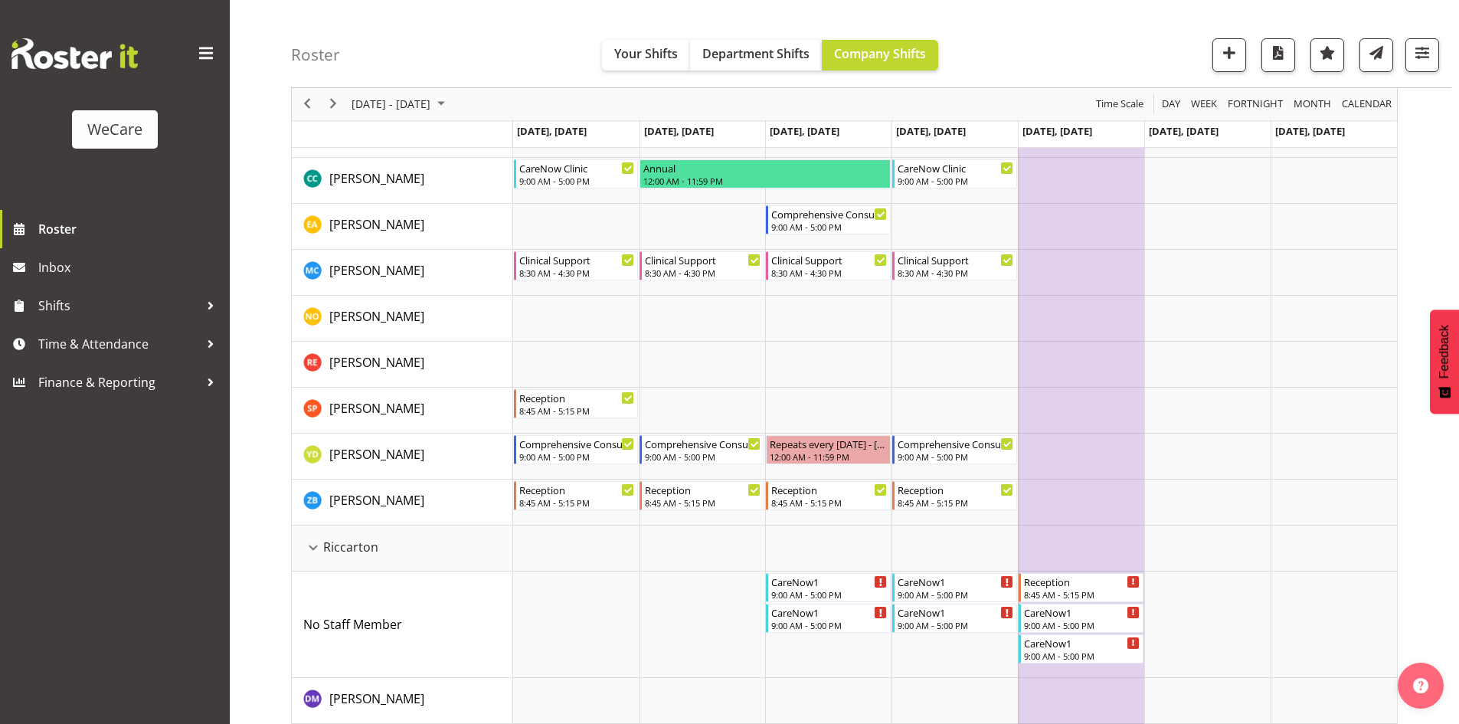
scroll to position [3401, 0]
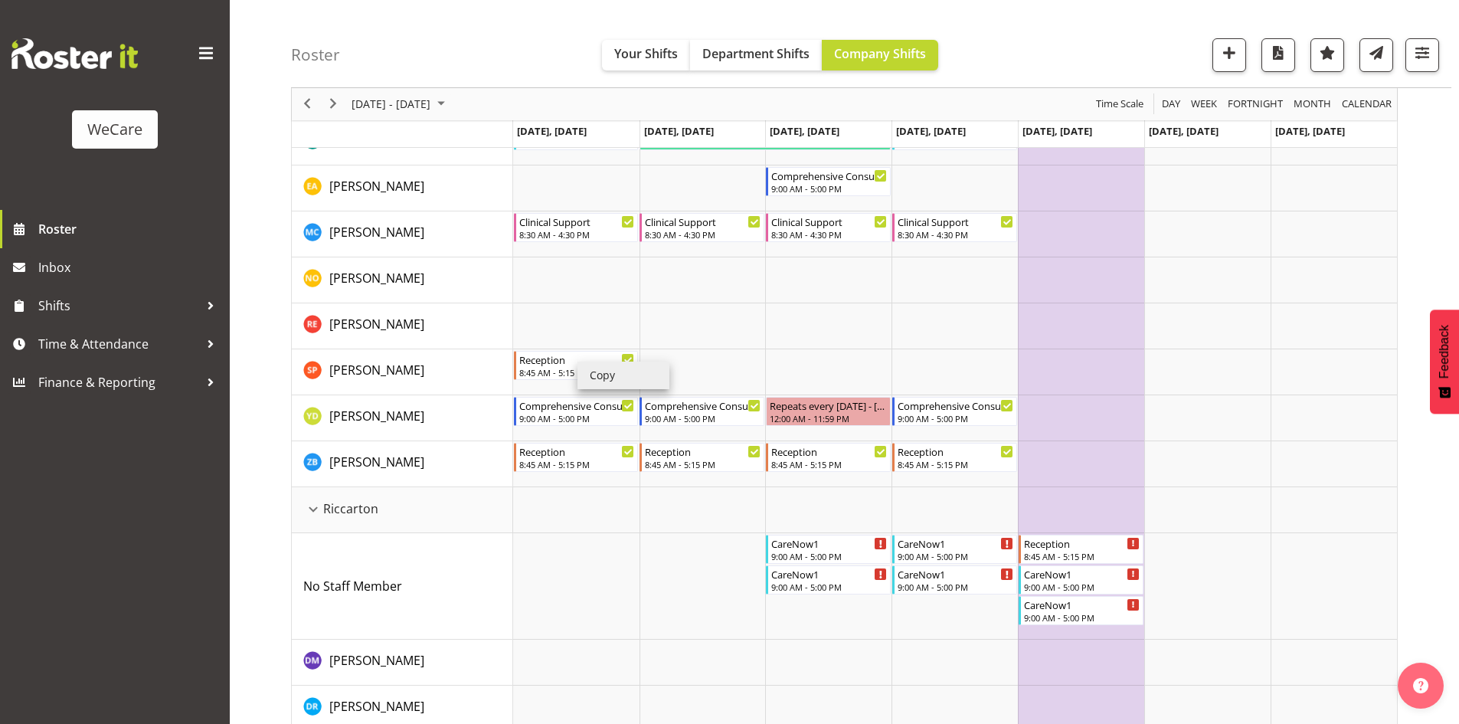
click at [613, 373] on li "Copy" at bounding box center [623, 376] width 92 height 28
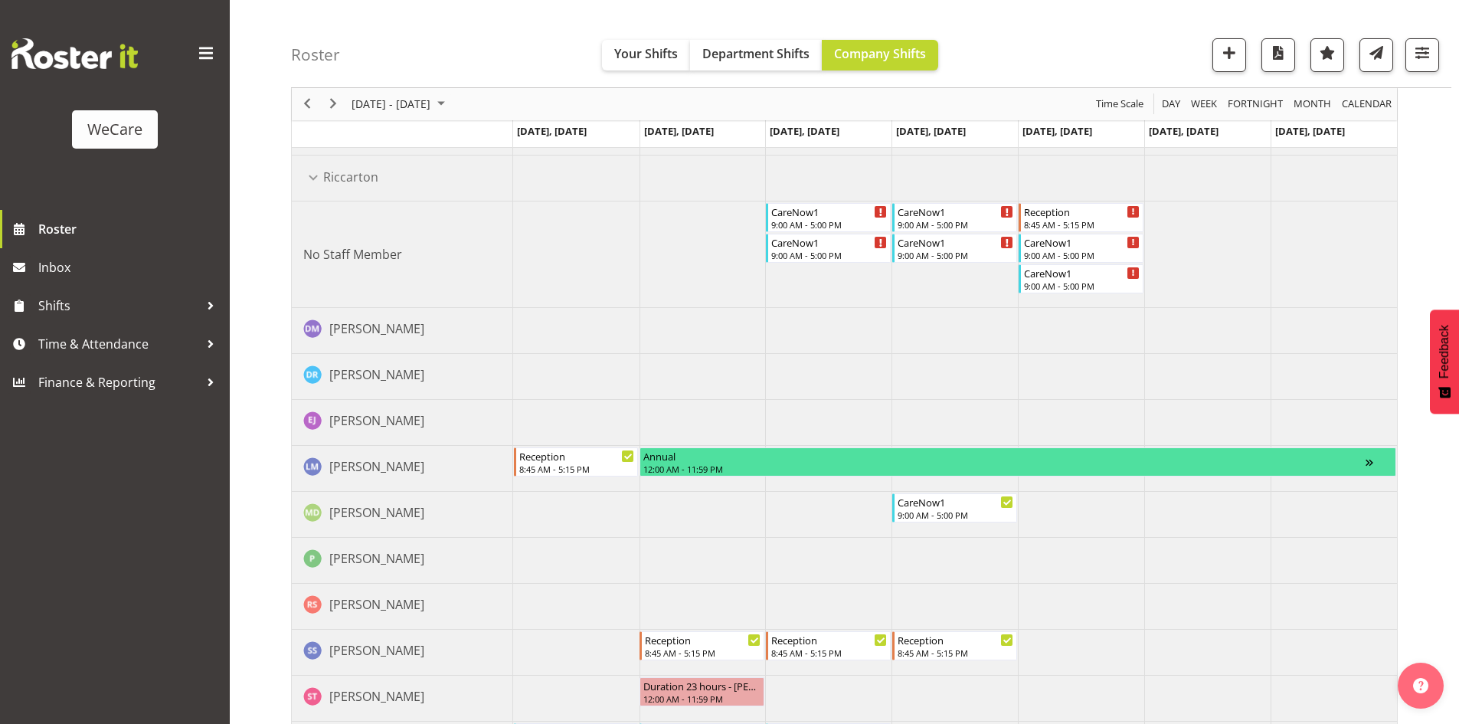
scroll to position [3695, 0]
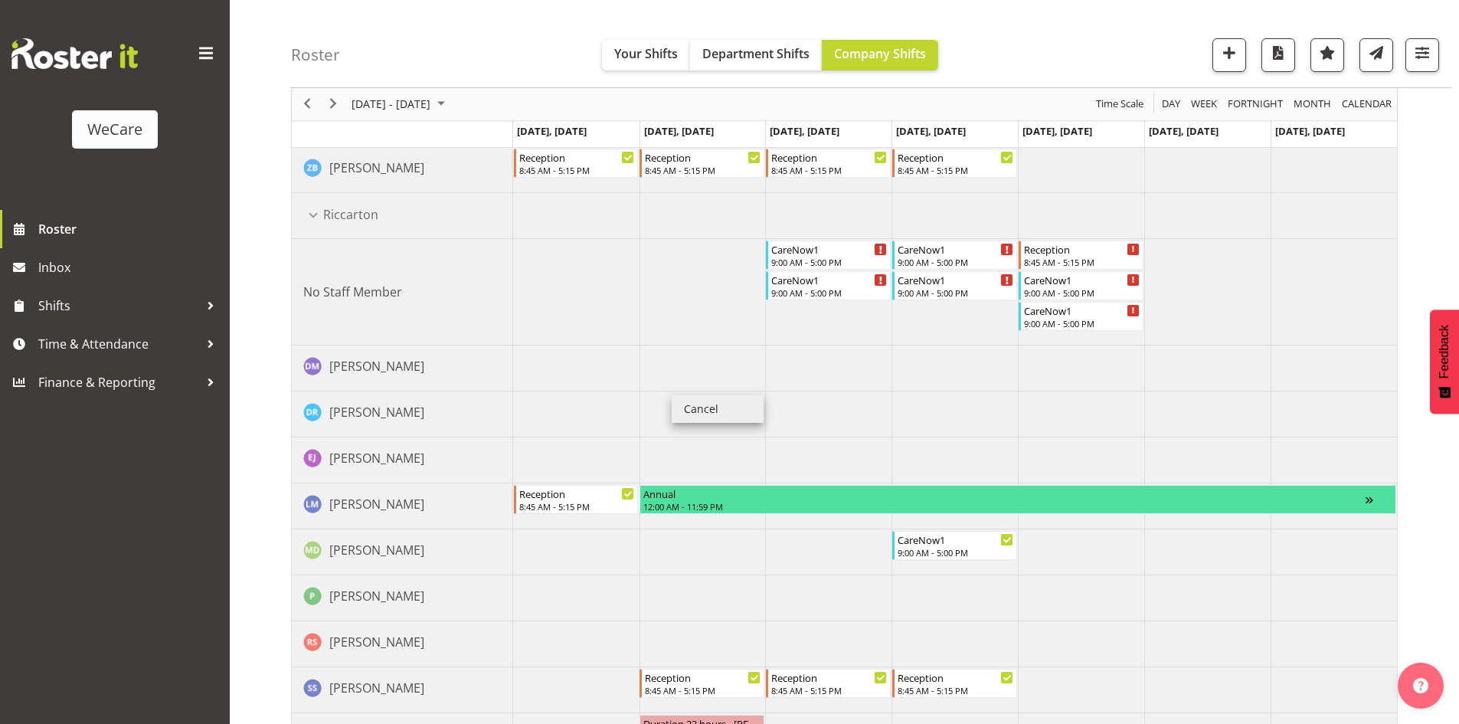
click at [704, 410] on li "Cancel" at bounding box center [718, 409] width 92 height 28
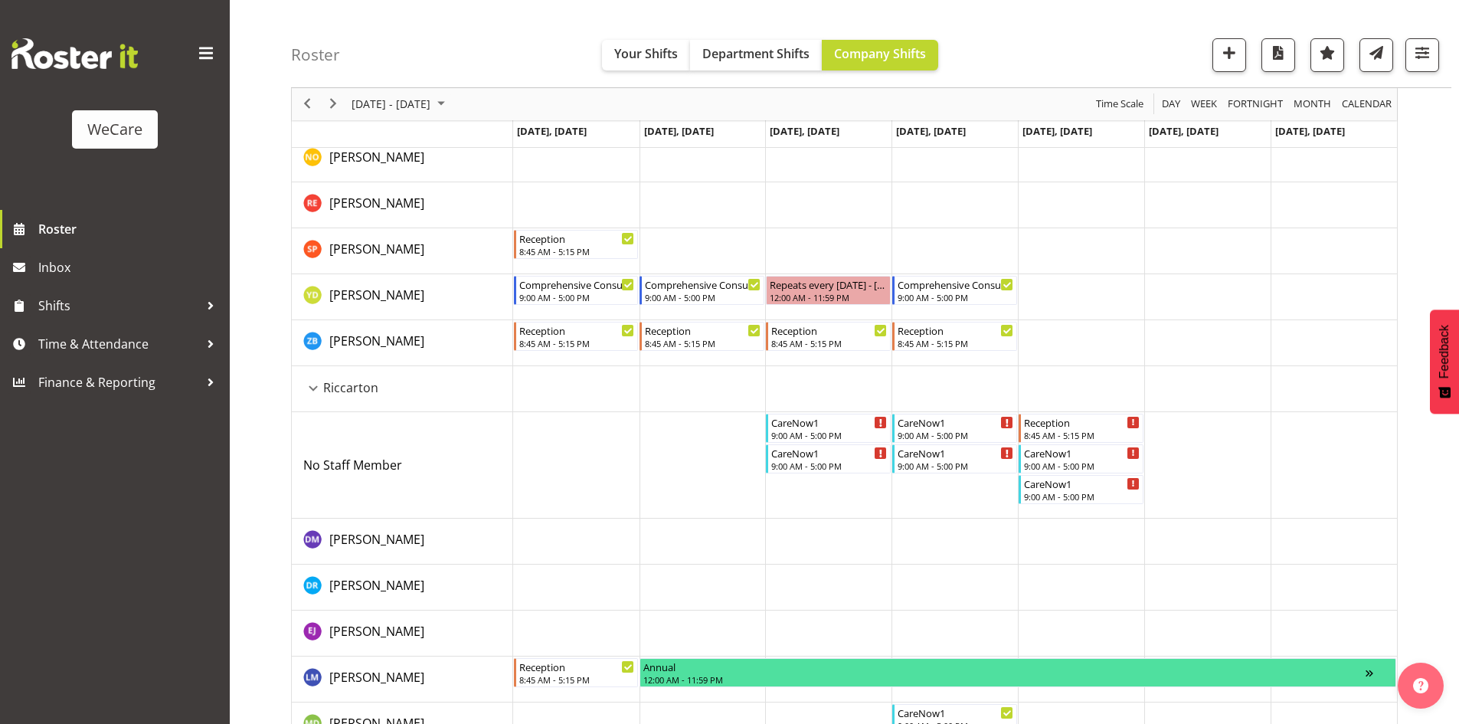
scroll to position [3465, 0]
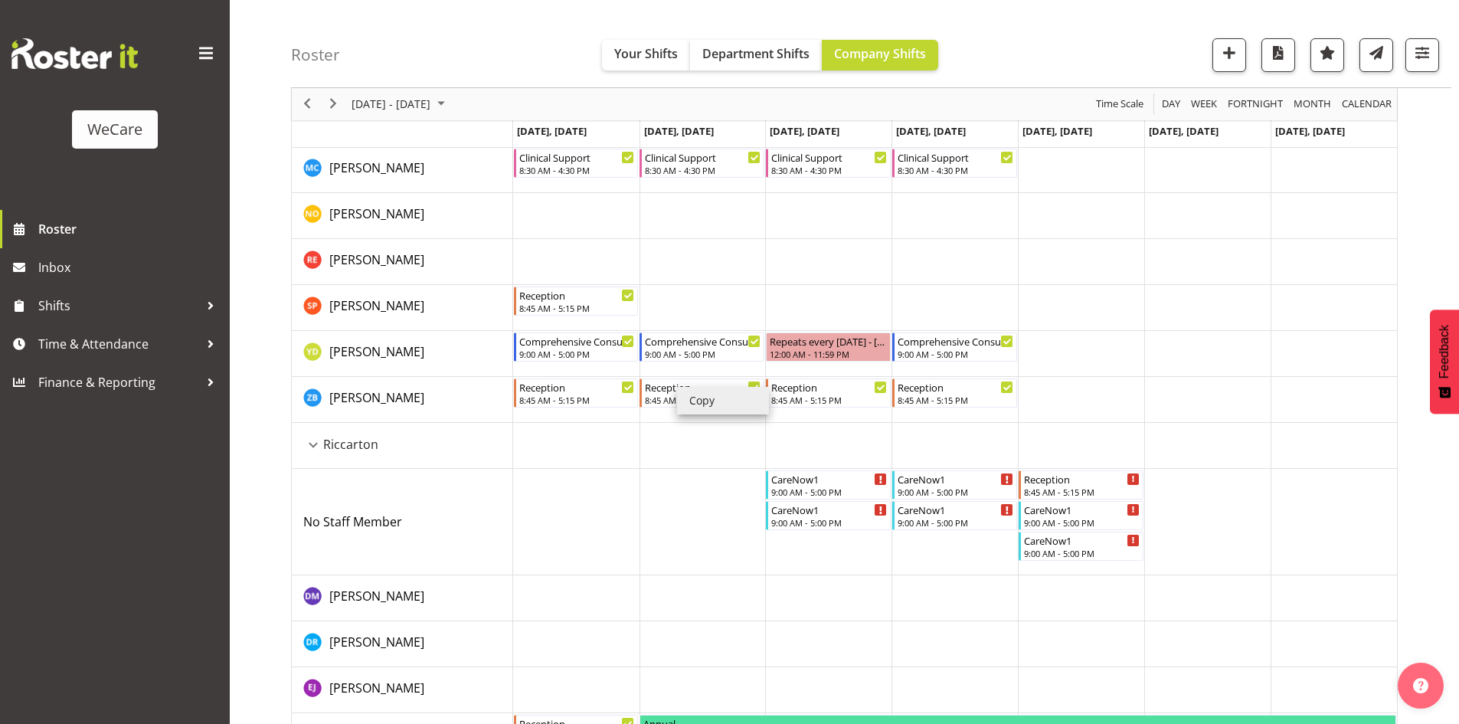
click at [697, 393] on li "Copy" at bounding box center [723, 401] width 92 height 28
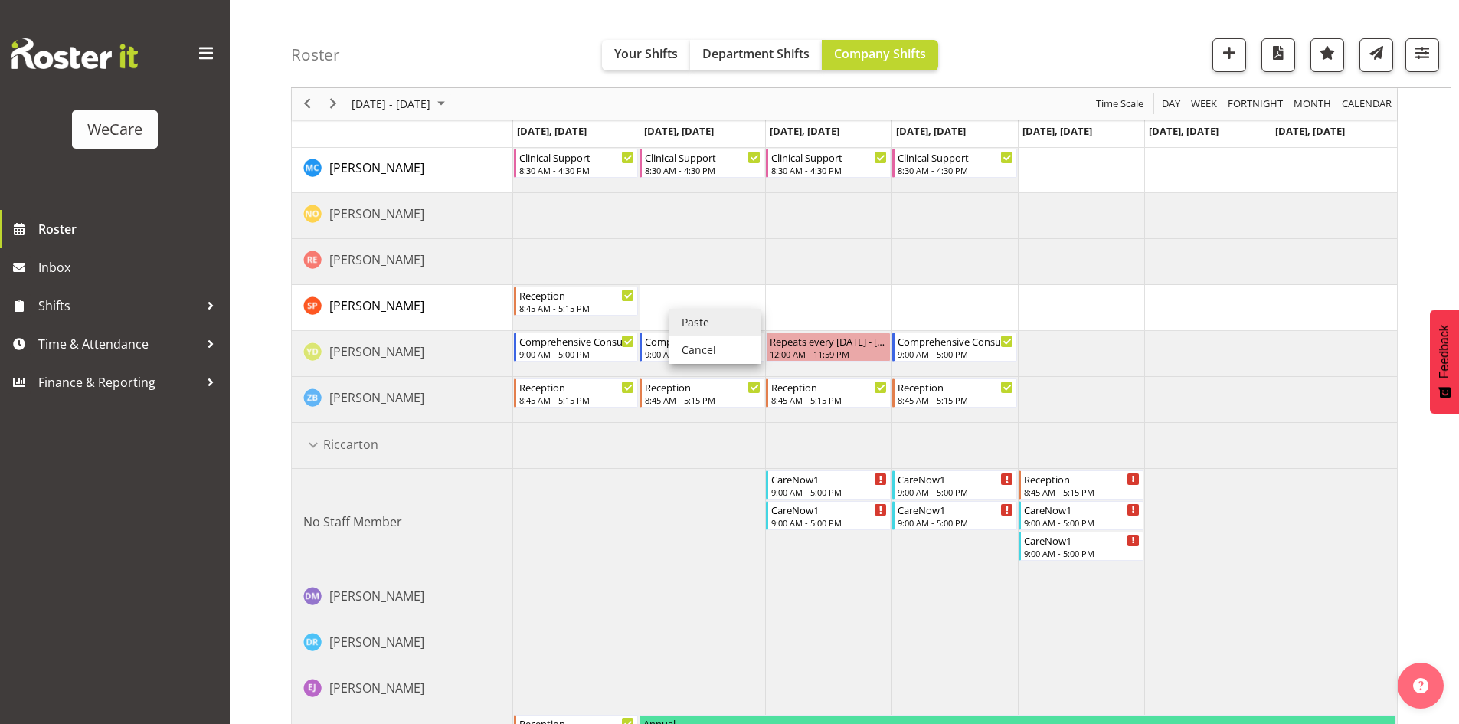
click at [708, 317] on li "Paste" at bounding box center [715, 323] width 92 height 28
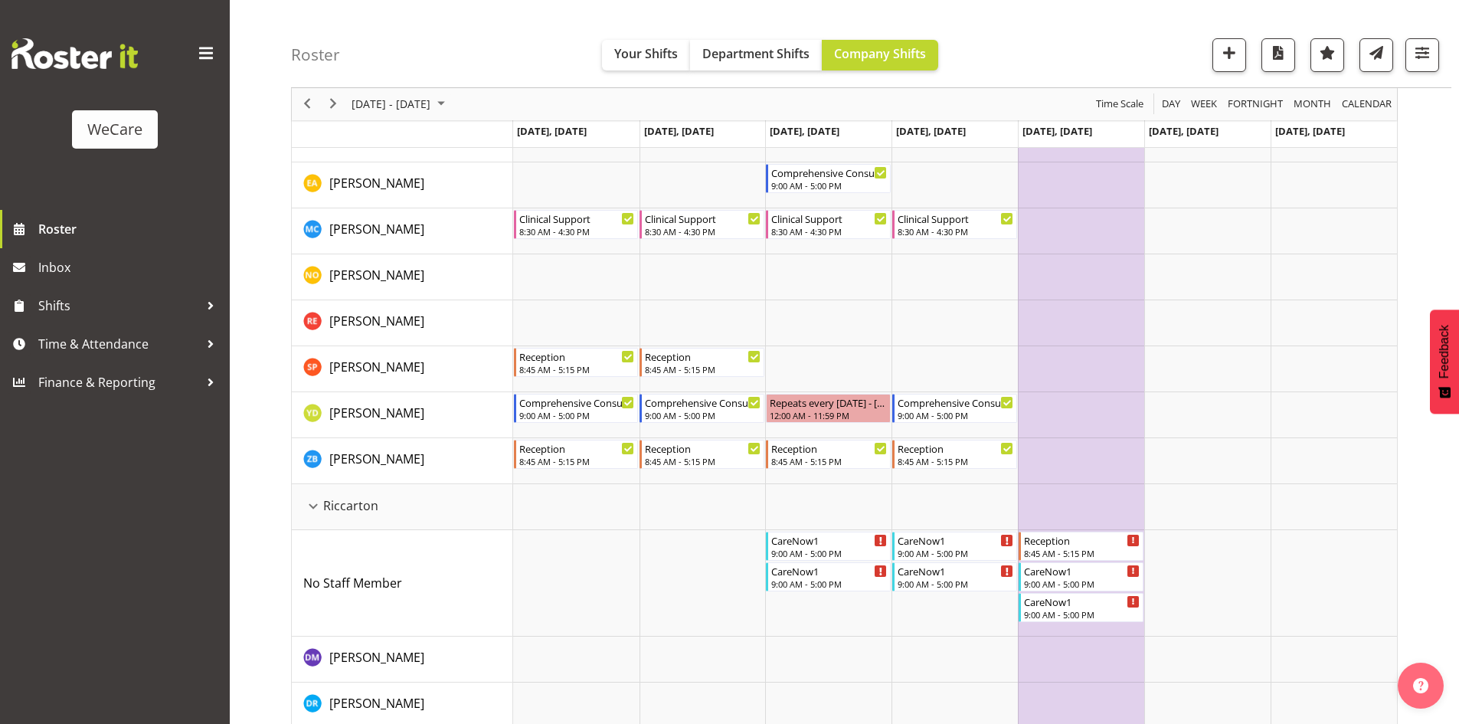
scroll to position [3411, 0]
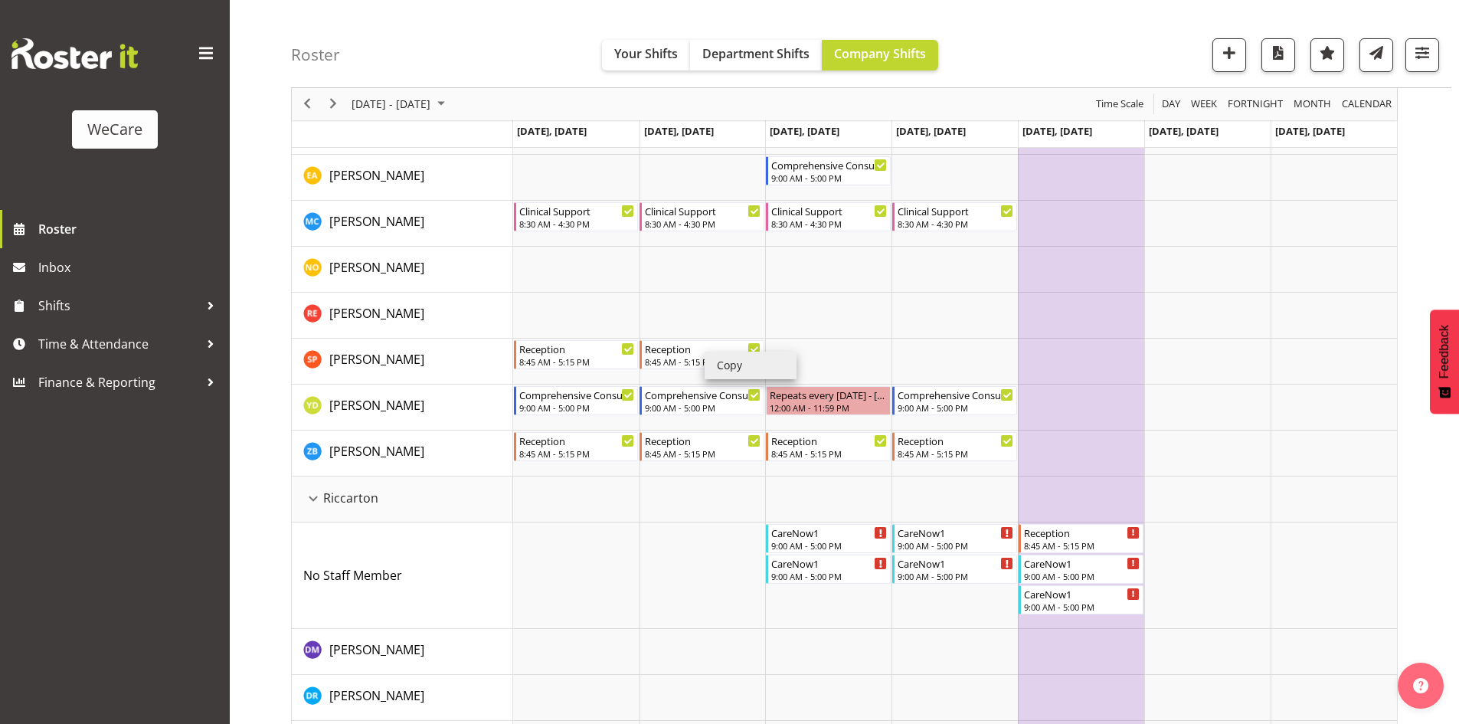
click at [761, 360] on li "Copy" at bounding box center [751, 366] width 92 height 28
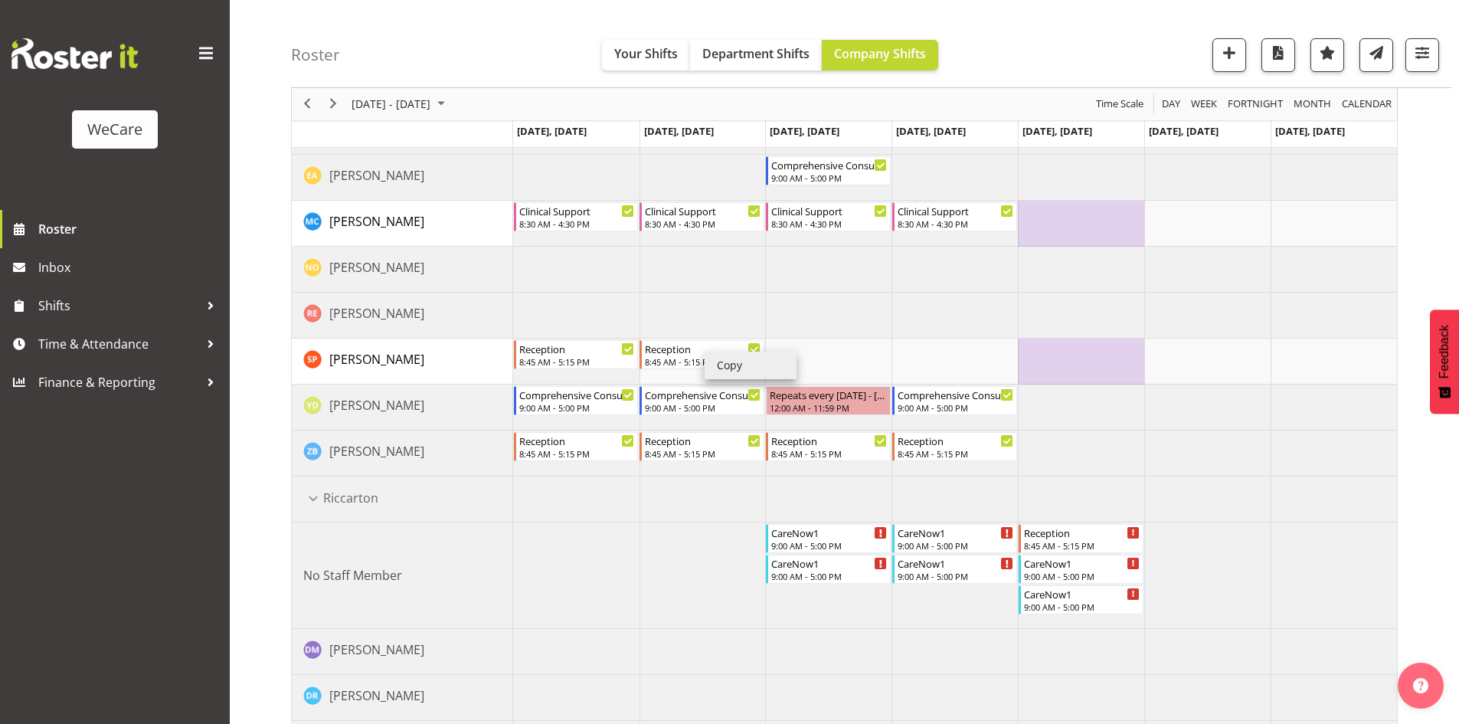
scroll to position [3415, 0]
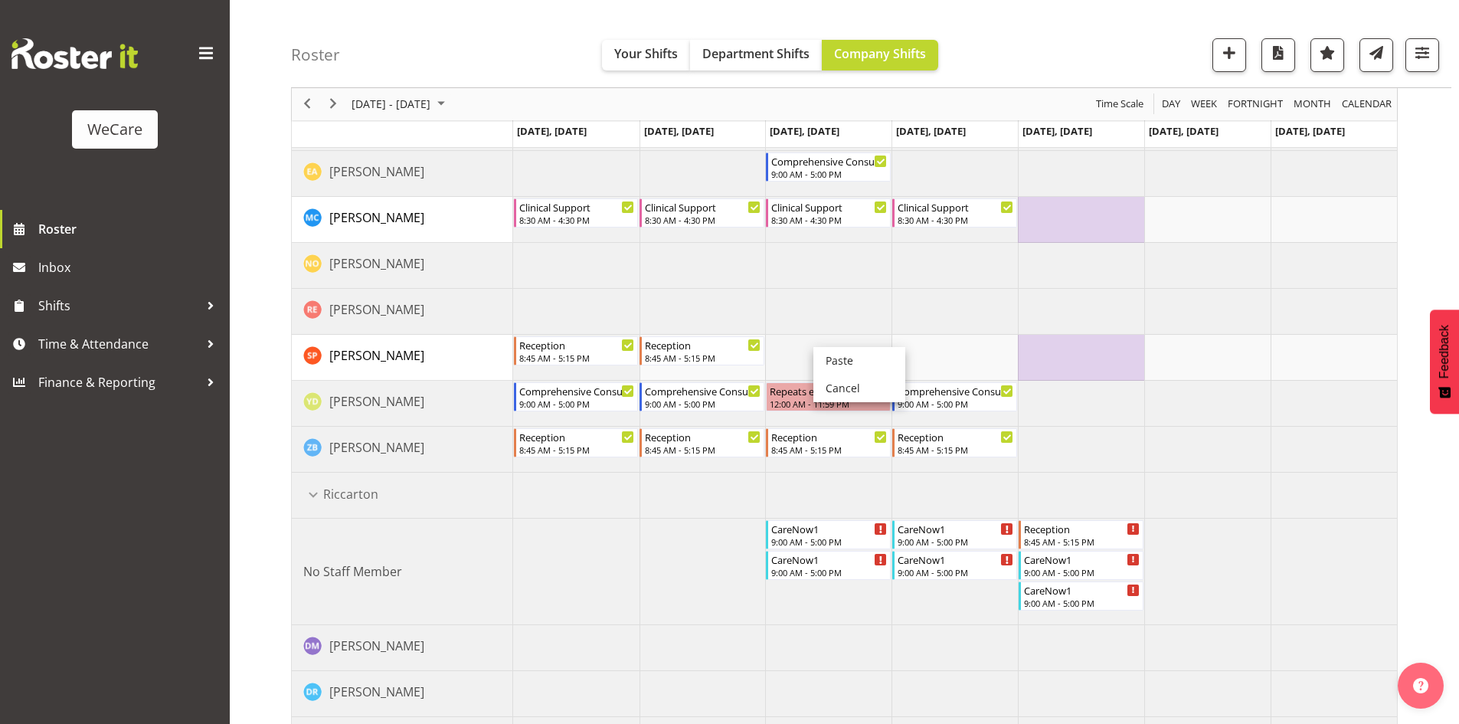
click at [823, 344] on td "Timeline Week of November 10, 2025" at bounding box center [828, 358] width 126 height 46
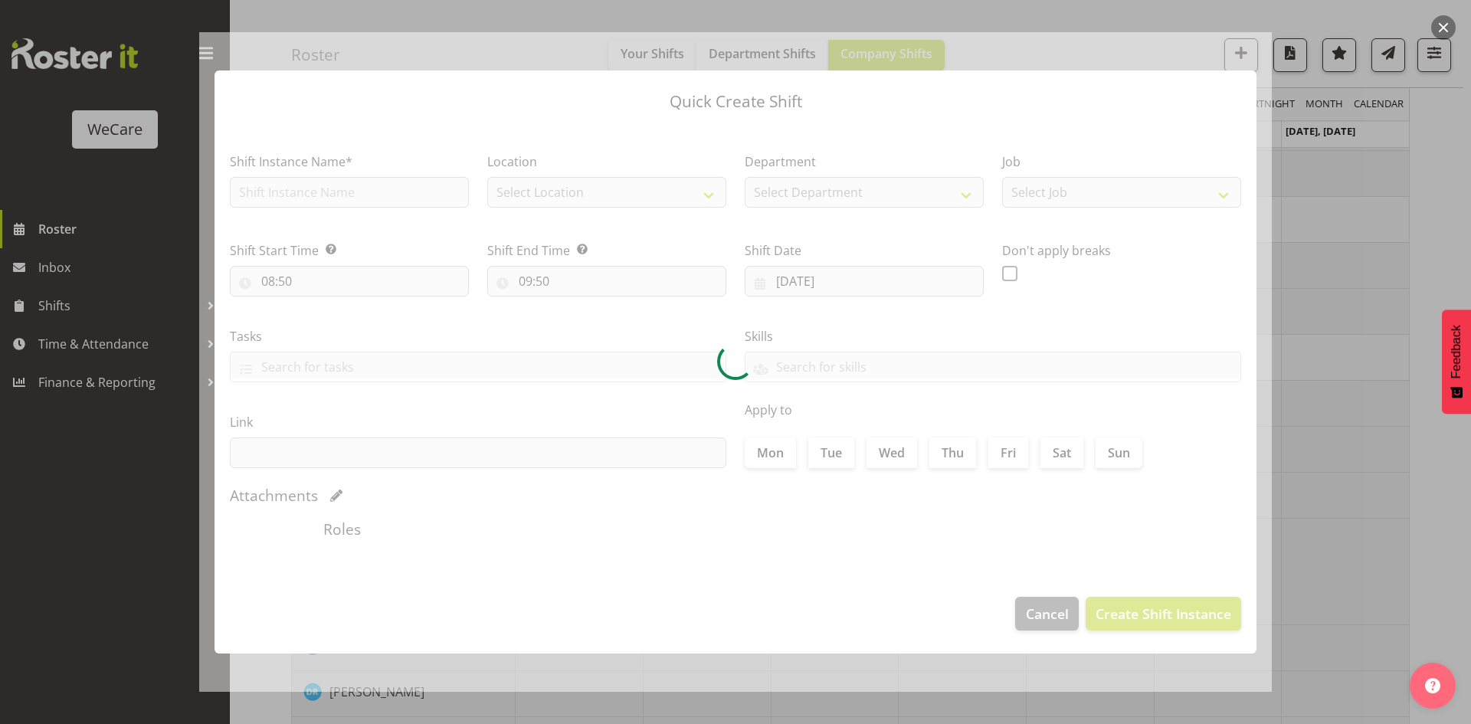
click at [1308, 306] on div at bounding box center [735, 362] width 1471 height 724
type input "12/11/2025"
checkbox input "true"
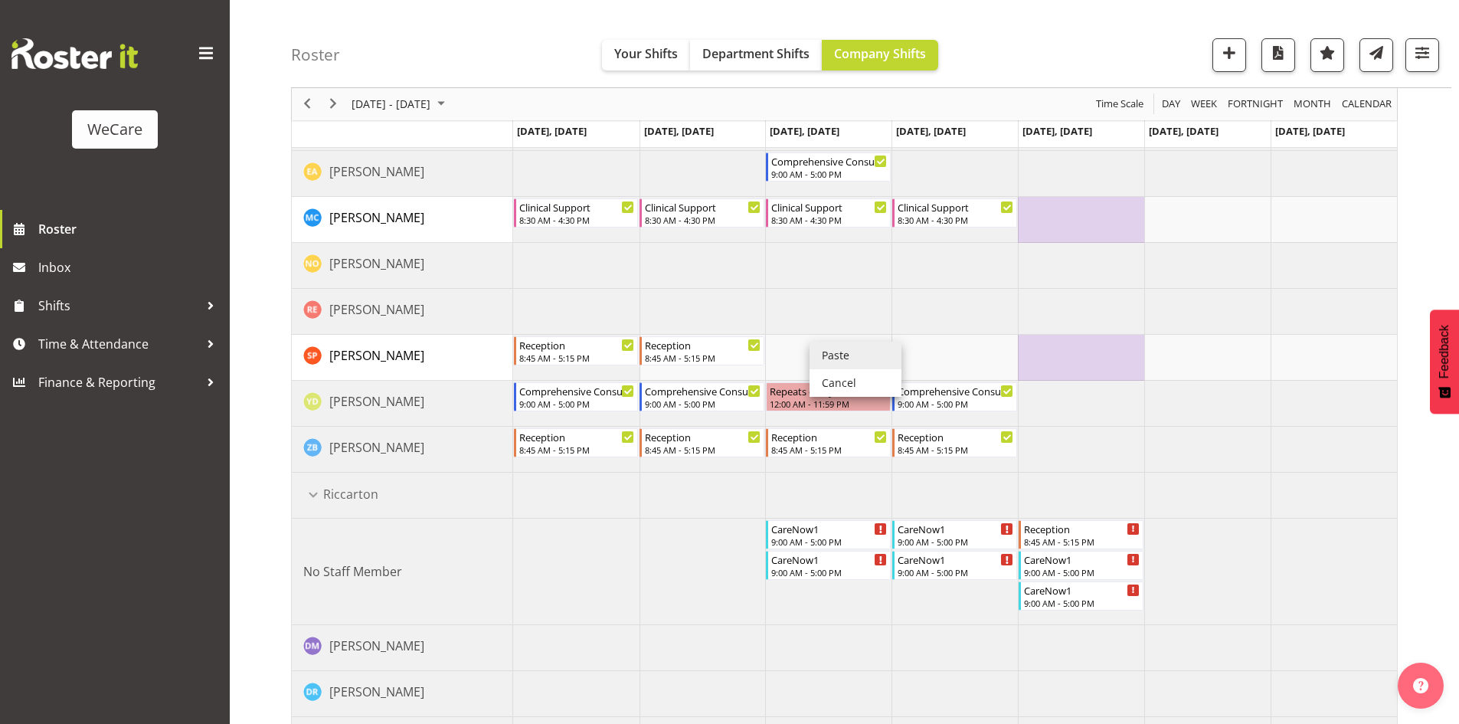
click at [823, 342] on li "Paste" at bounding box center [856, 356] width 92 height 28
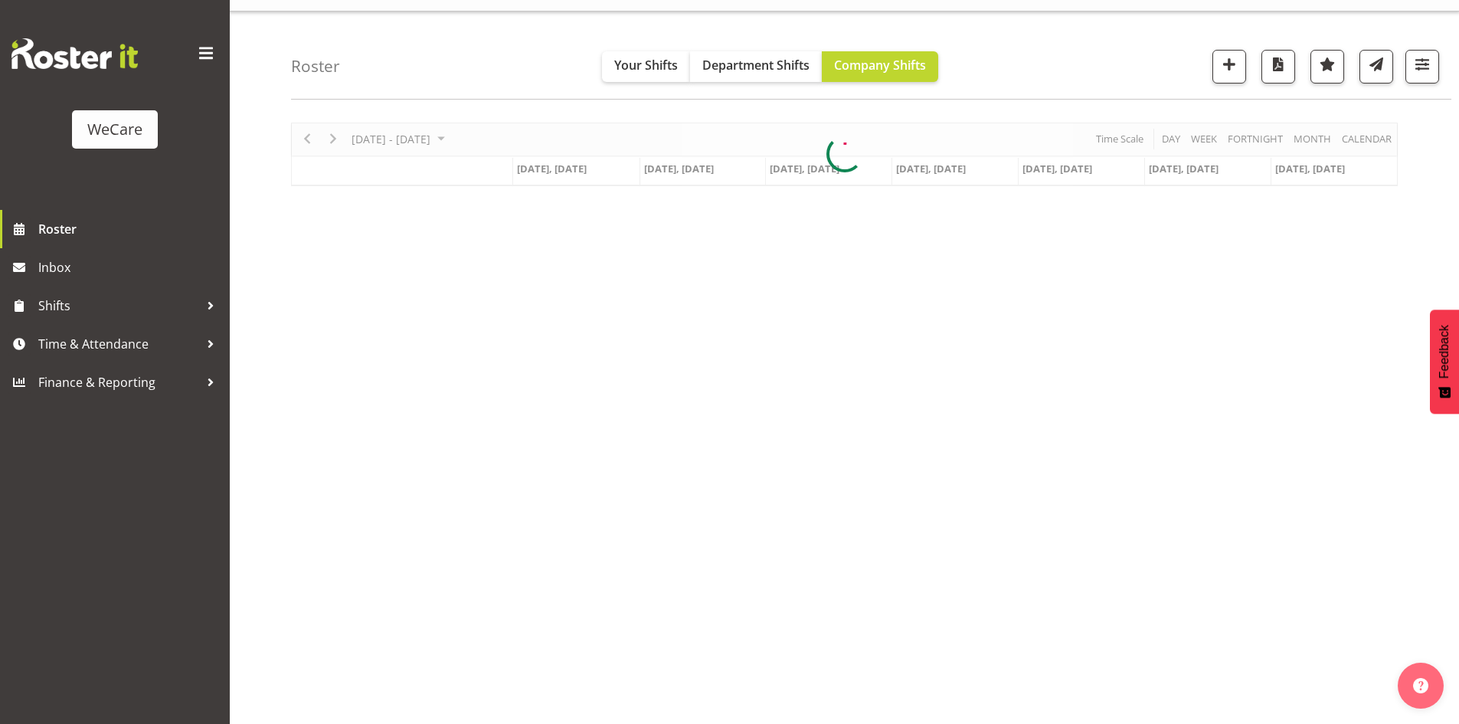
scroll to position [30, 0]
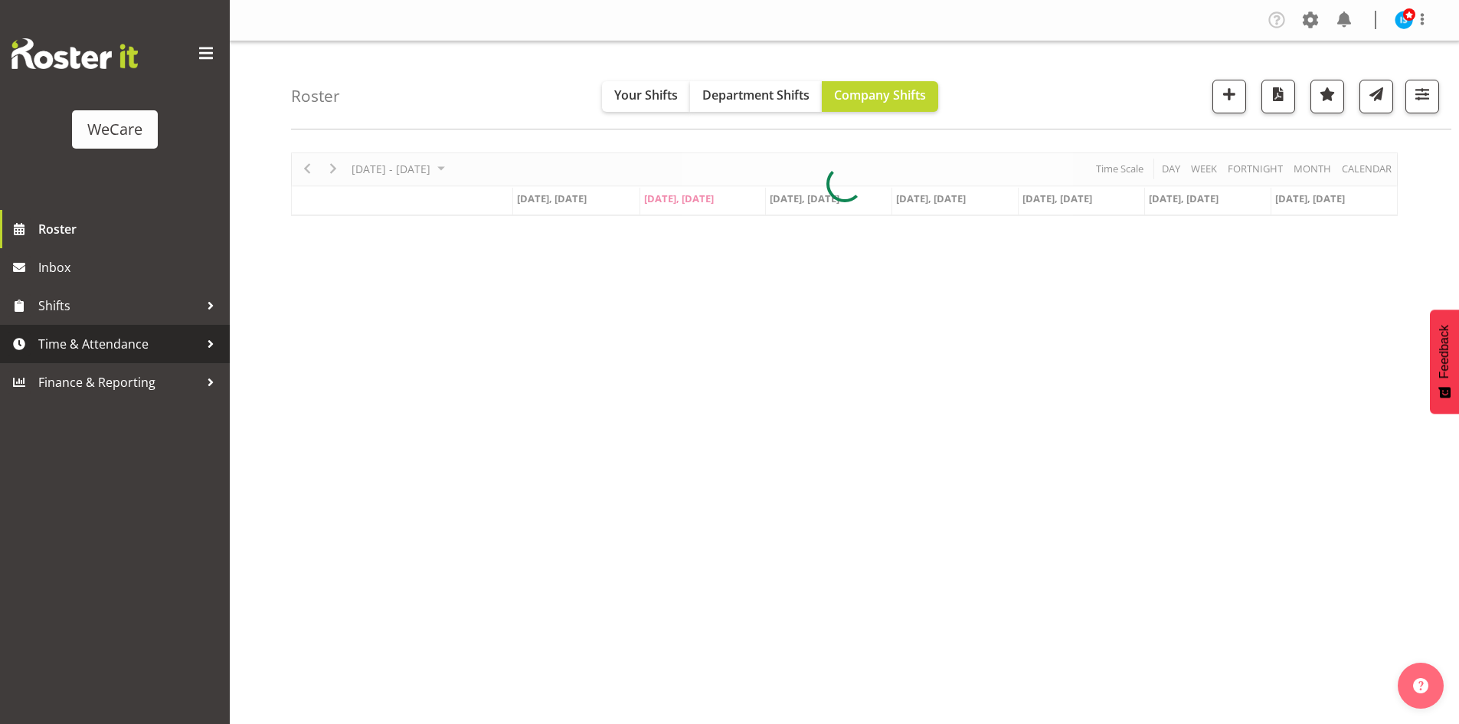
click at [142, 349] on span "Time & Attendance" at bounding box center [118, 343] width 161 height 23
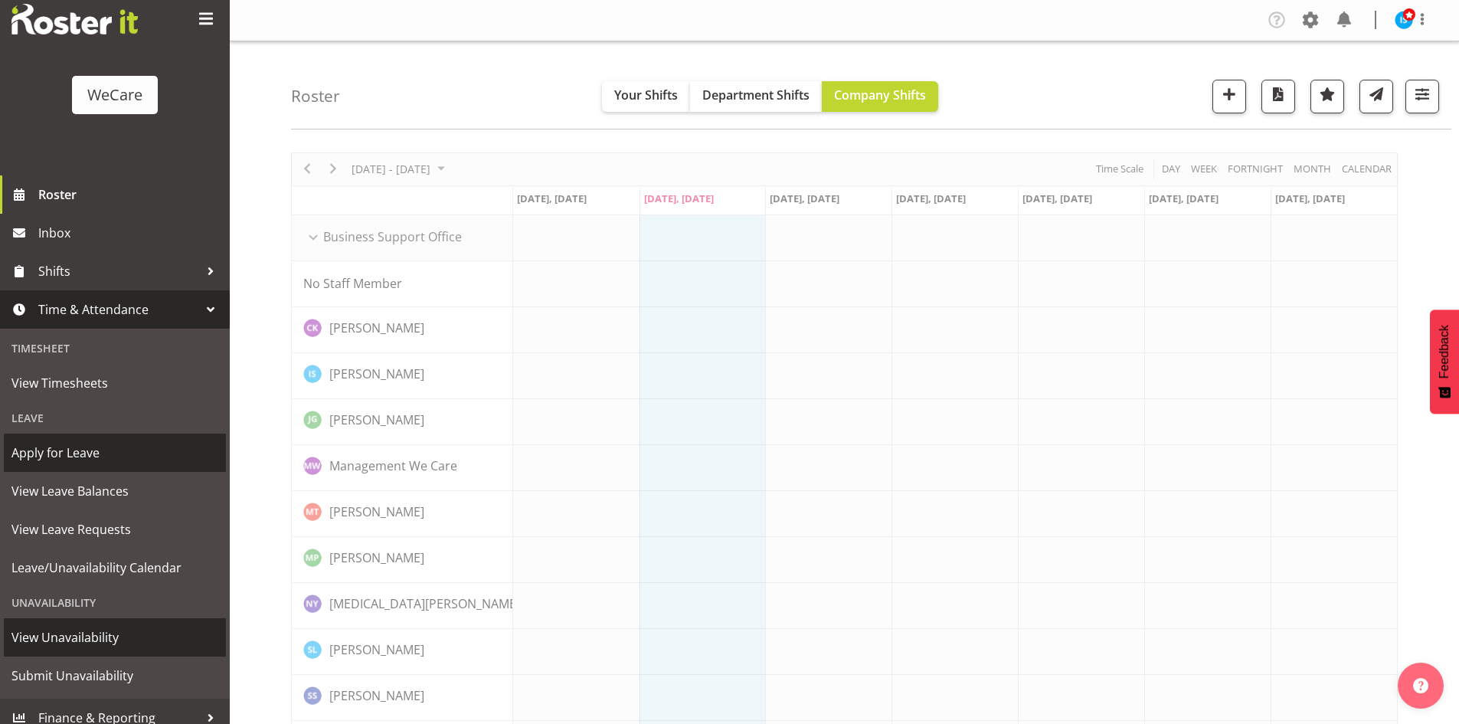
scroll to position [47, 0]
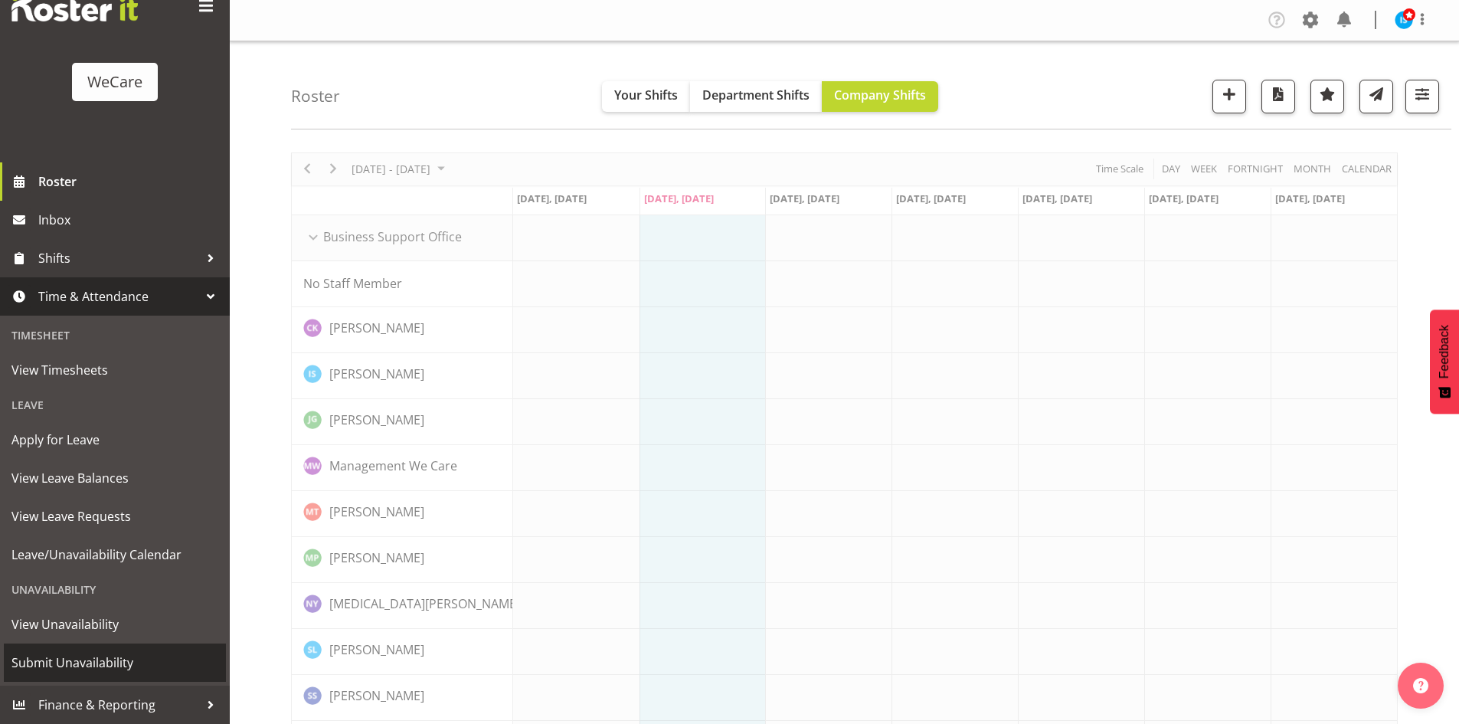
click at [85, 664] on span "Submit Unavailability" at bounding box center [114, 662] width 207 height 23
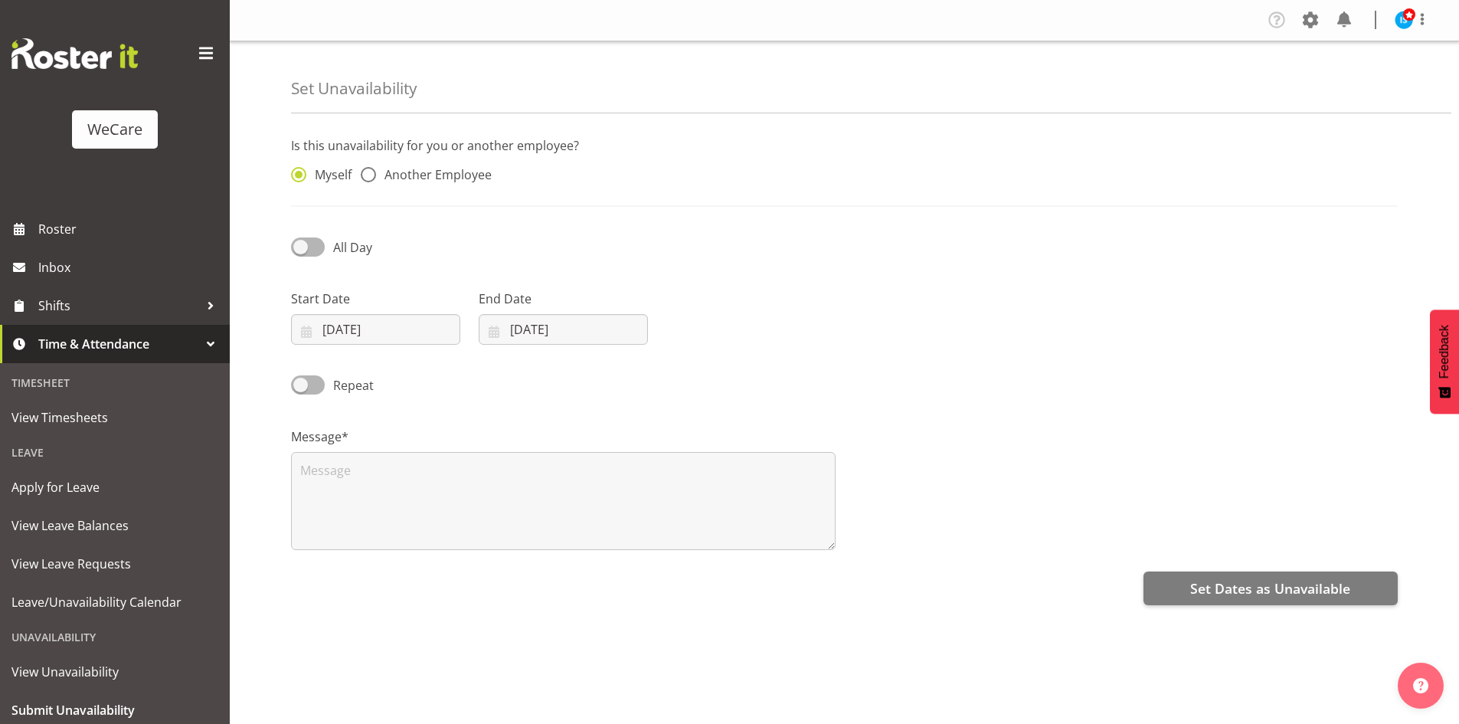
click at [422, 165] on div "Myself Another Employee" at bounding box center [422, 171] width 281 height 51
click at [474, 165] on div "Myself Another Employee" at bounding box center [422, 171] width 281 height 51
drag, startPoint x: 380, startPoint y: 178, endPoint x: 529, endPoint y: 197, distance: 150.5
click at [380, 178] on span "Another Employee" at bounding box center [434, 174] width 116 height 15
click at [371, 178] on input "Another Employee" at bounding box center [366, 175] width 10 height 10
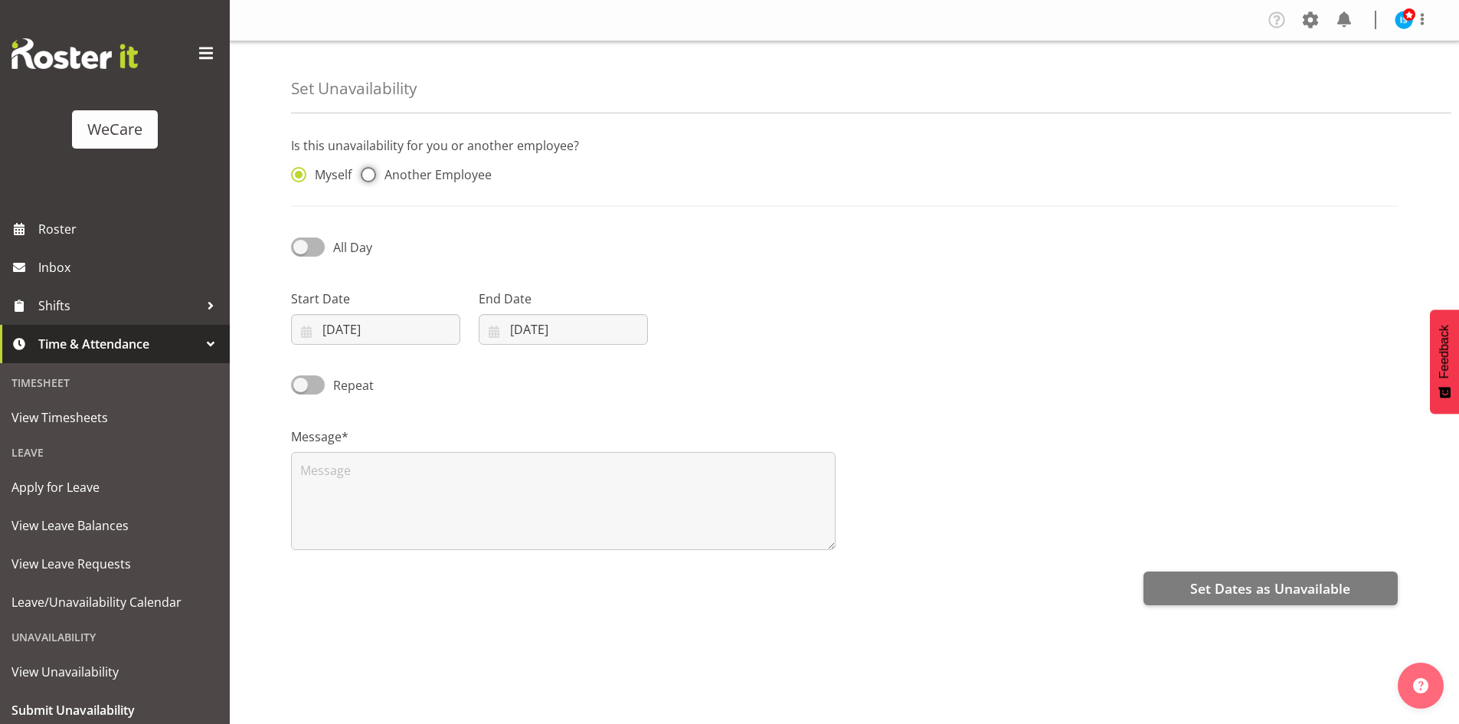
radio input "true"
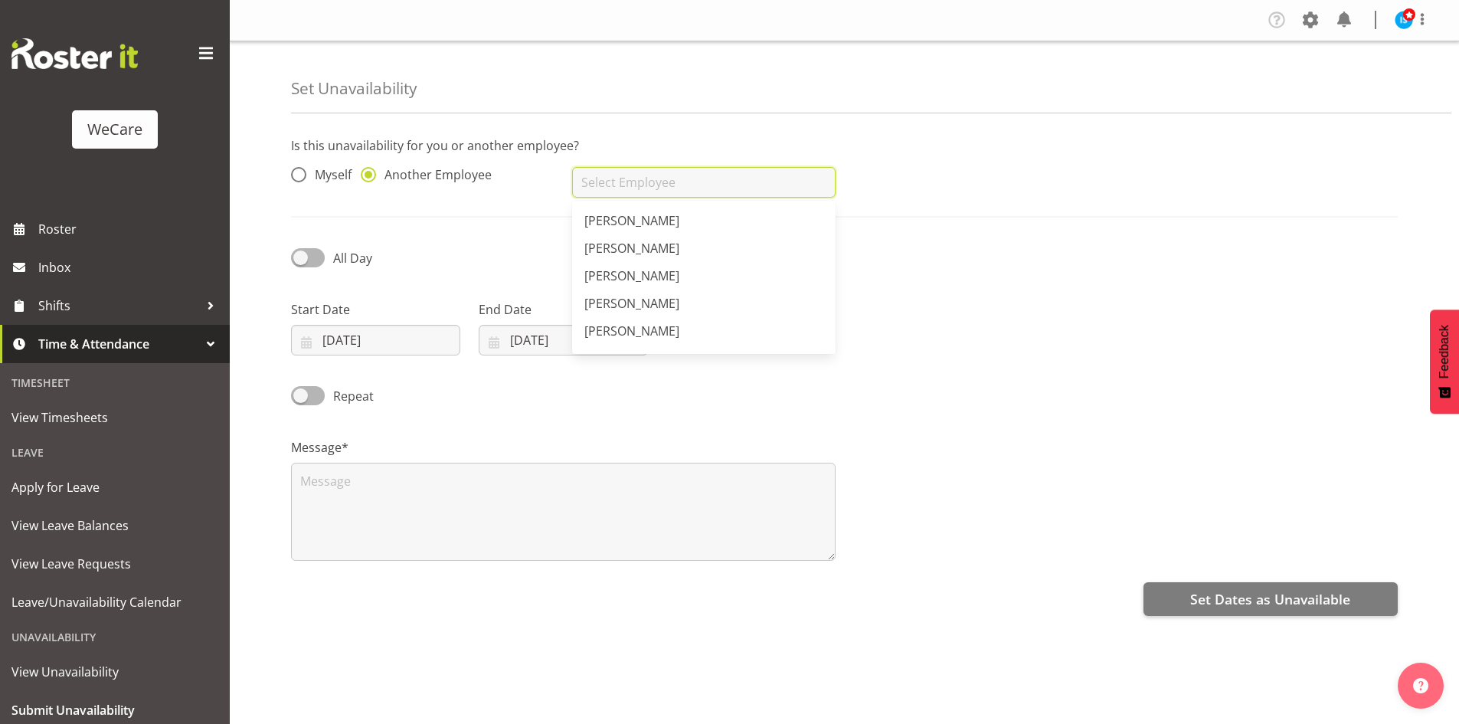
click at [646, 195] on input "text" at bounding box center [703, 182] width 263 height 31
type input "[PERSON_NAME]"
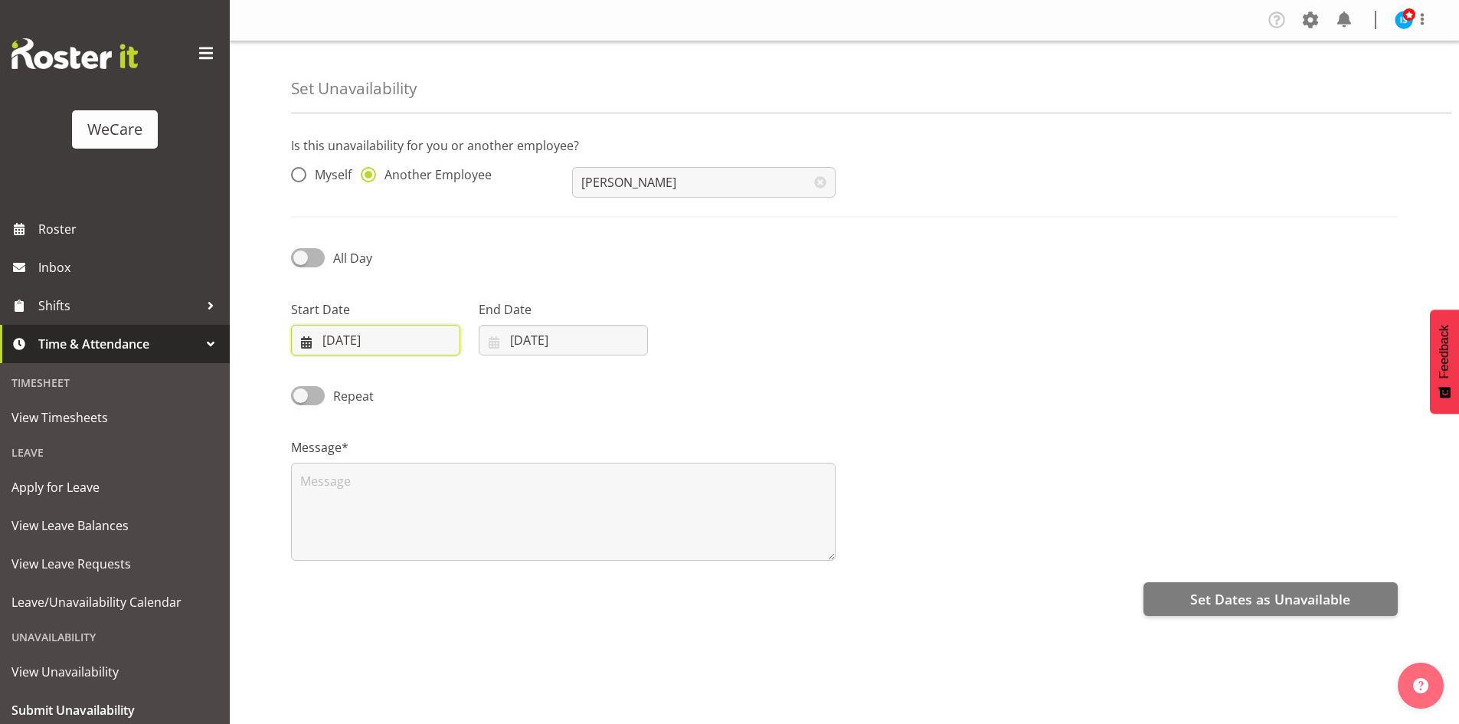
click at [401, 345] on input "30/09/2025" at bounding box center [375, 340] width 169 height 31
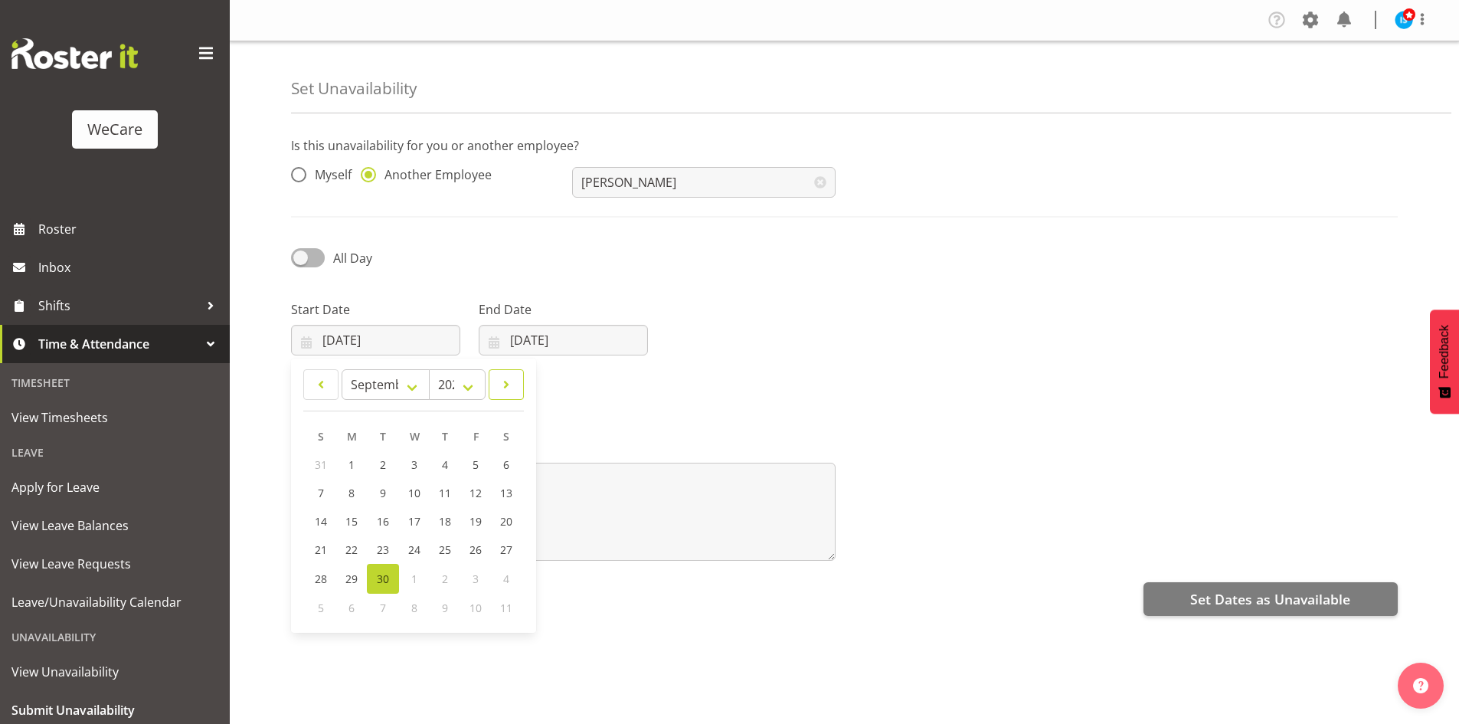
click at [512, 381] on span at bounding box center [506, 384] width 15 height 18
select select "10"
click at [351, 502] on link "3" at bounding box center [352, 493] width 31 height 28
type input "03/11/2025"
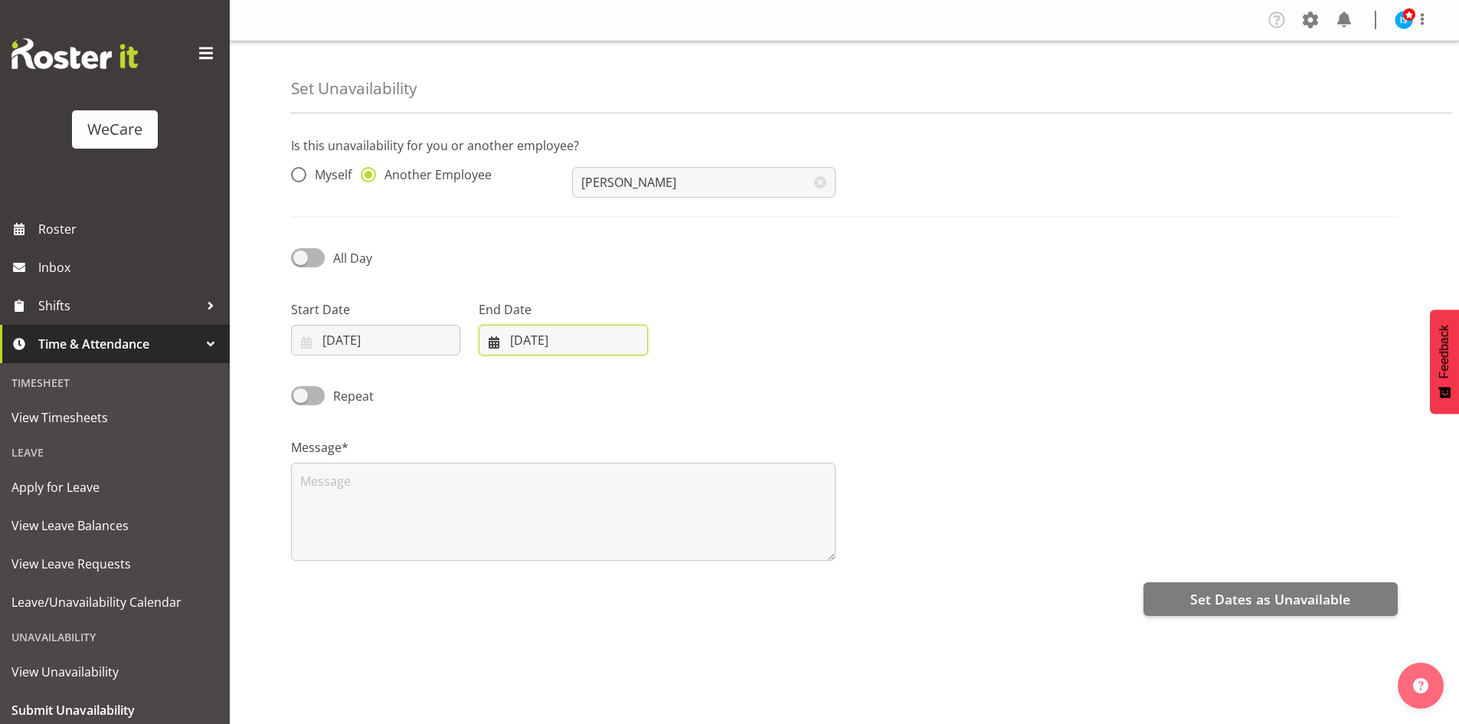
click at [561, 335] on input "[DATE]" at bounding box center [563, 340] width 169 height 31
click at [713, 385] on div "January February March April May June July August September October November De…" at bounding box center [601, 384] width 227 height 31
click at [712, 384] on div "January February March April May June July August September October November De…" at bounding box center [601, 384] width 227 height 31
click at [711, 383] on link at bounding box center [692, 384] width 38 height 31
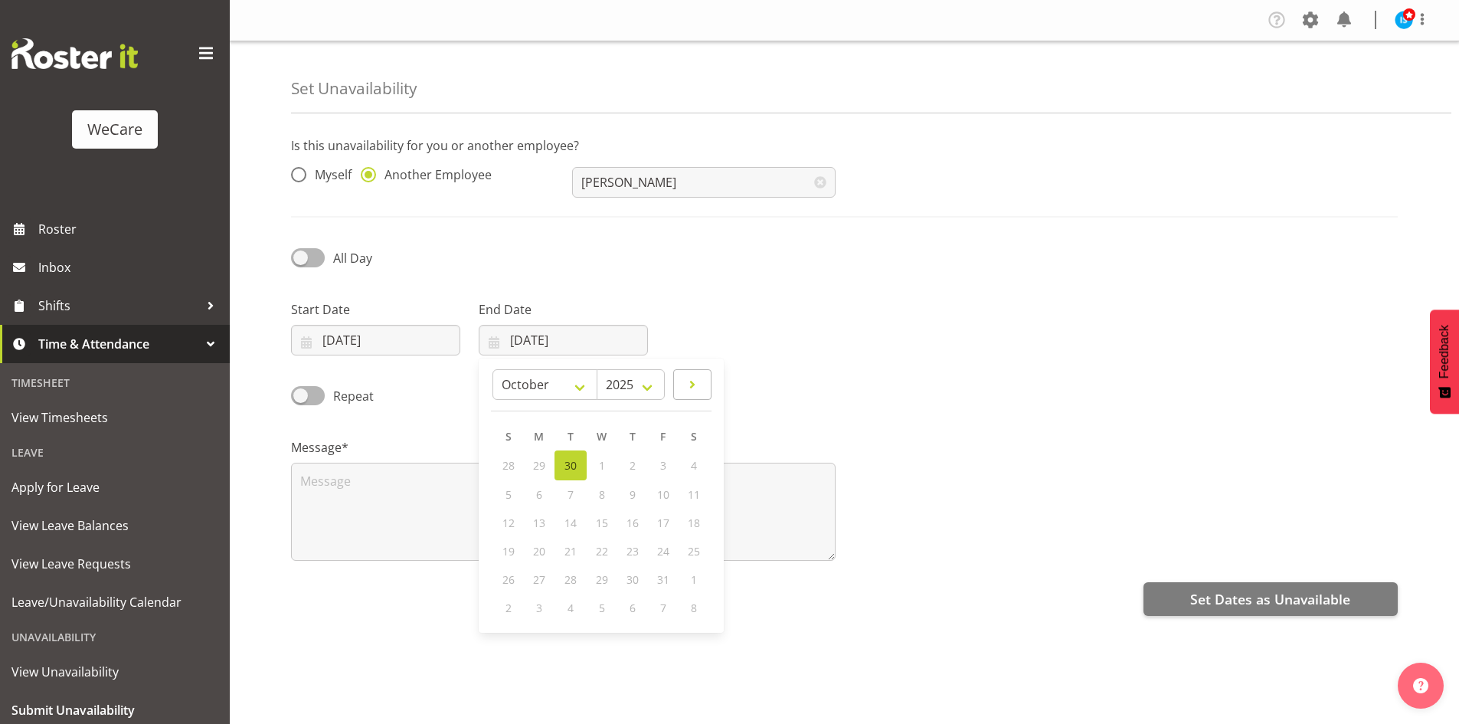
select select "10"
click at [551, 490] on link "3" at bounding box center [540, 493] width 31 height 28
type input "03/11/2025"
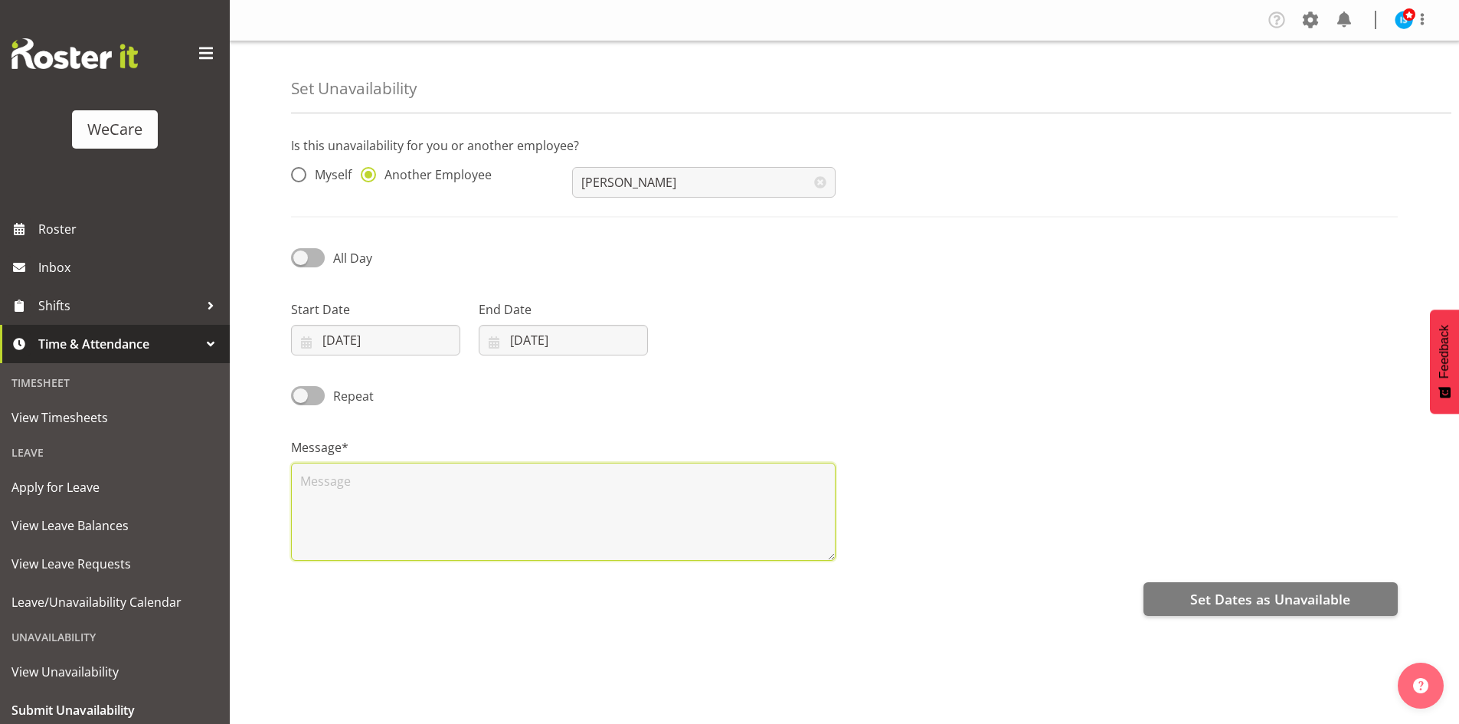
click at [521, 509] on textarea at bounding box center [563, 512] width 545 height 98
type textarea "RDO"
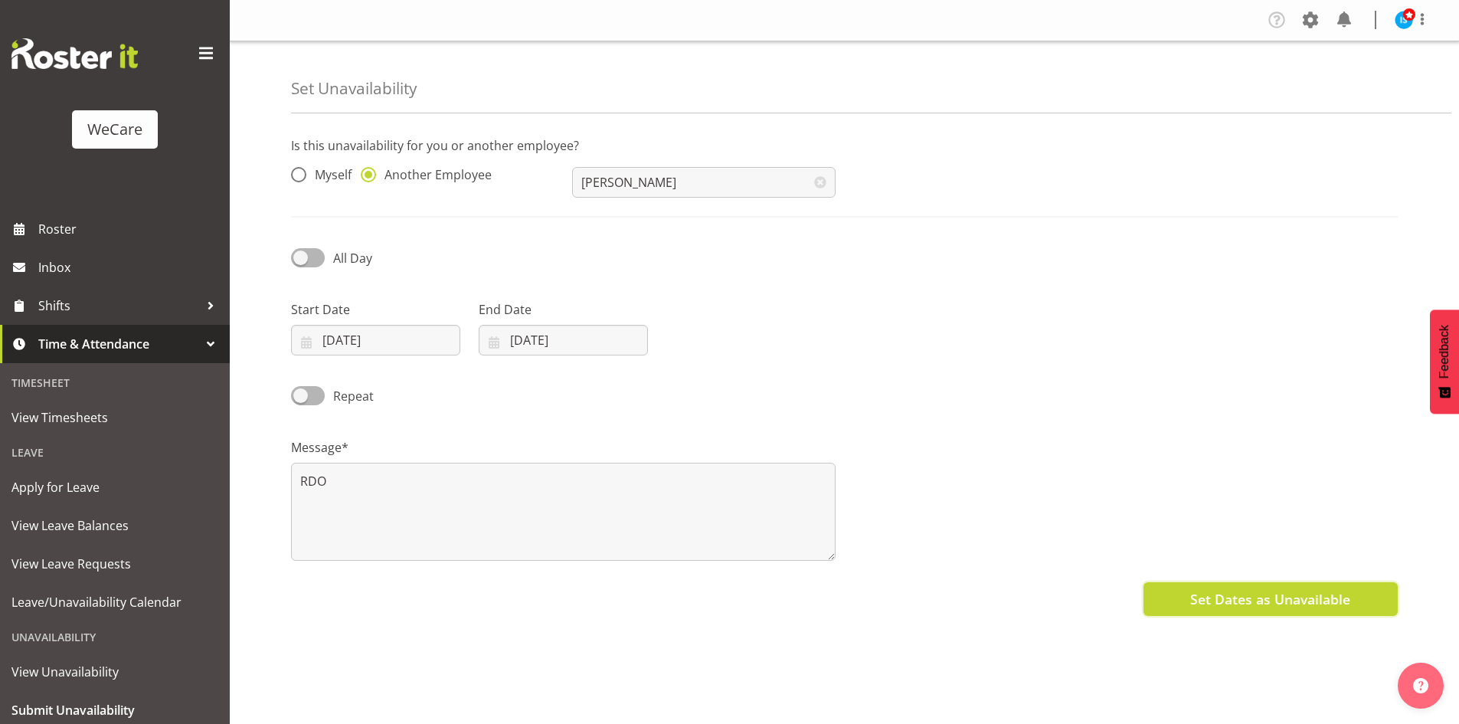
click at [1222, 597] on span "Set Dates as Unavailable" at bounding box center [1270, 599] width 160 height 20
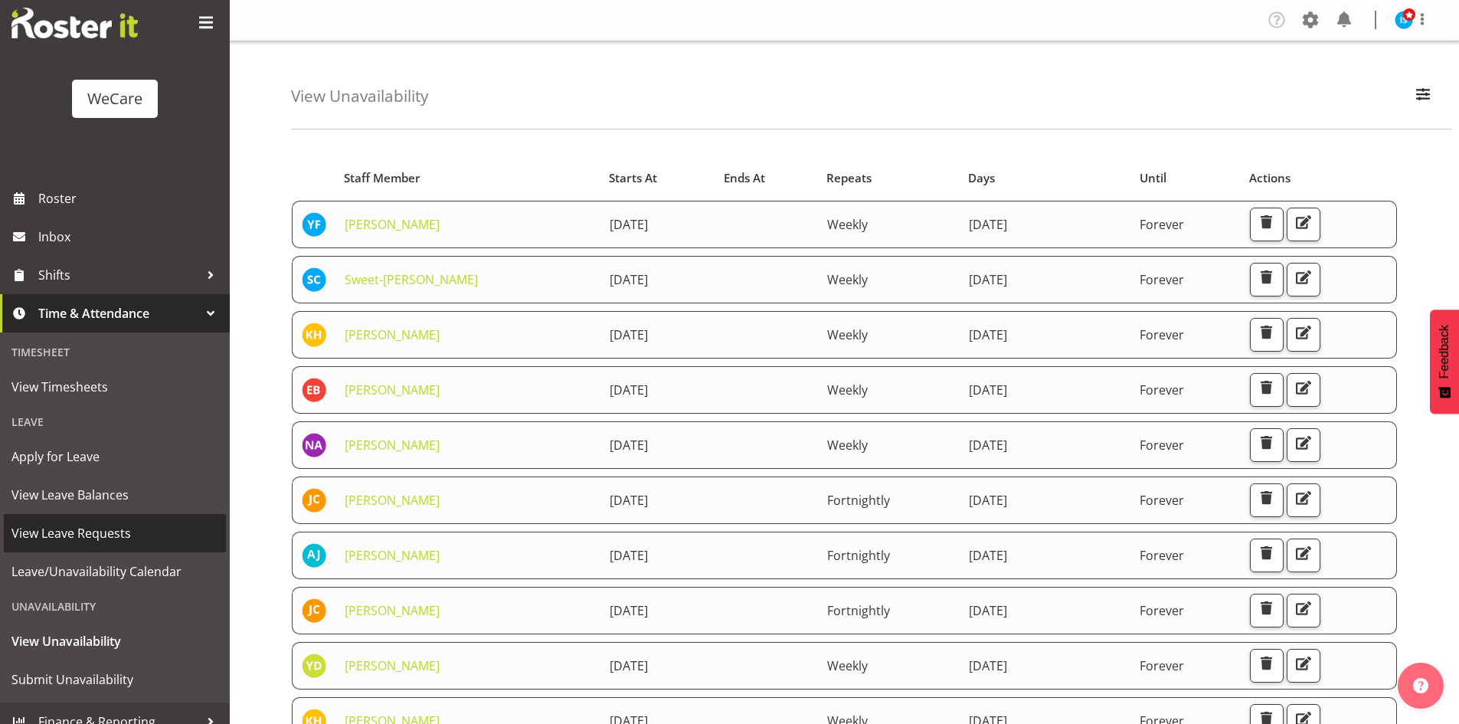
scroll to position [47, 0]
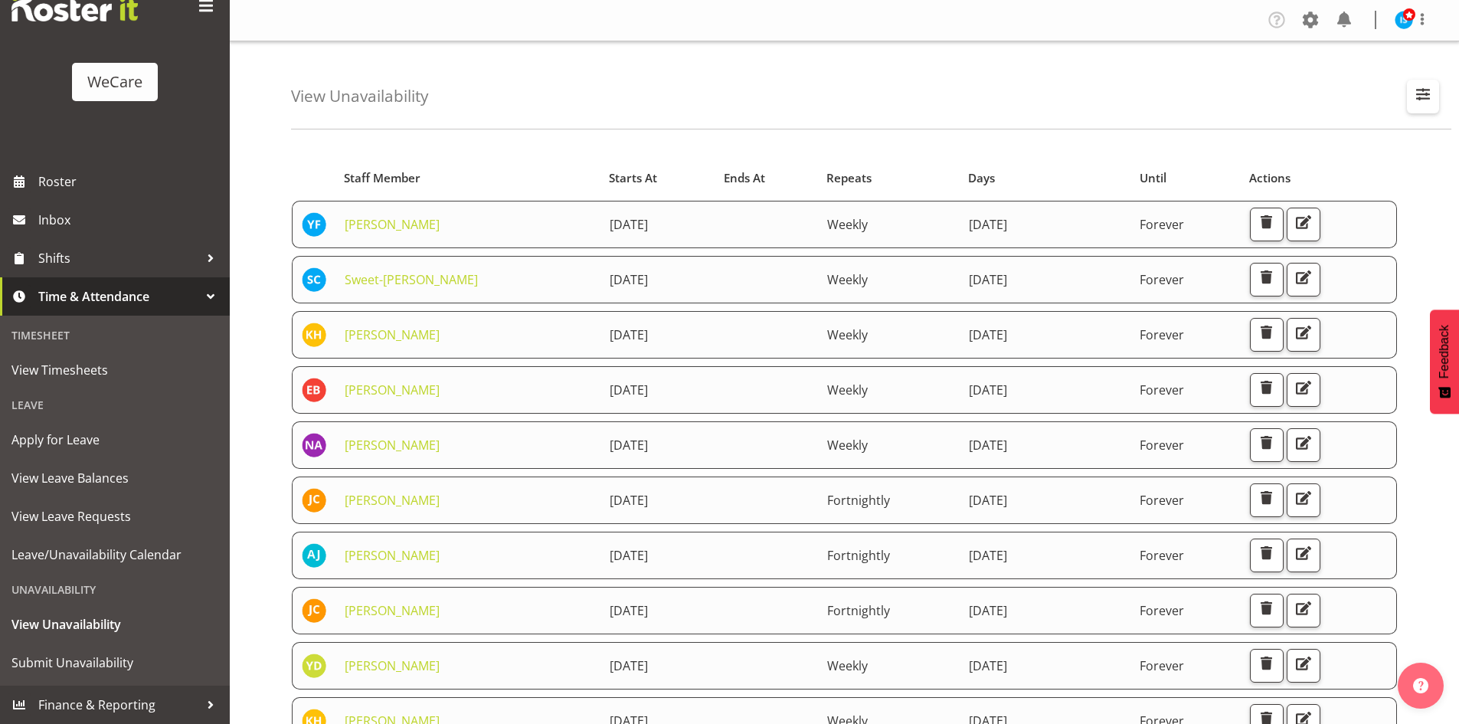
click at [1421, 87] on span "button" at bounding box center [1423, 94] width 20 height 20
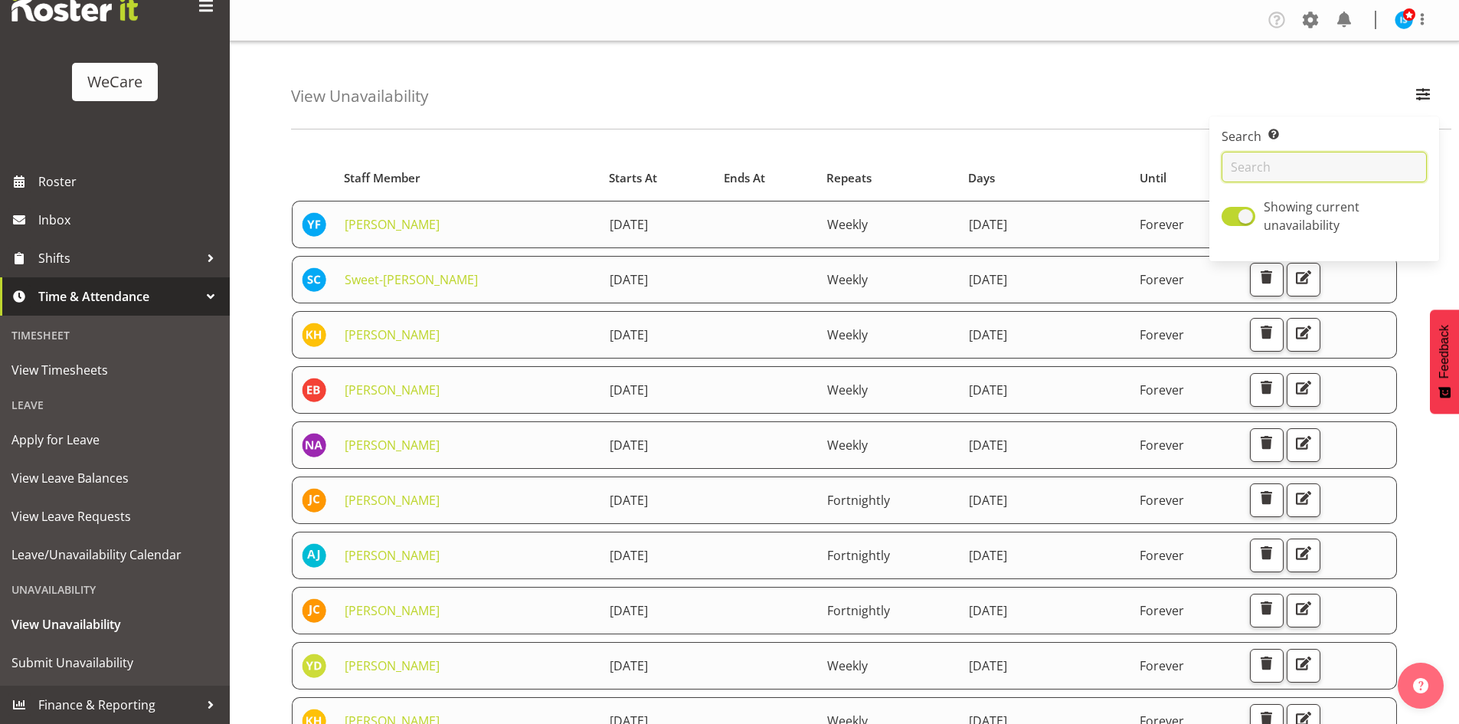
click at [1278, 163] on input "text" at bounding box center [1324, 167] width 205 height 31
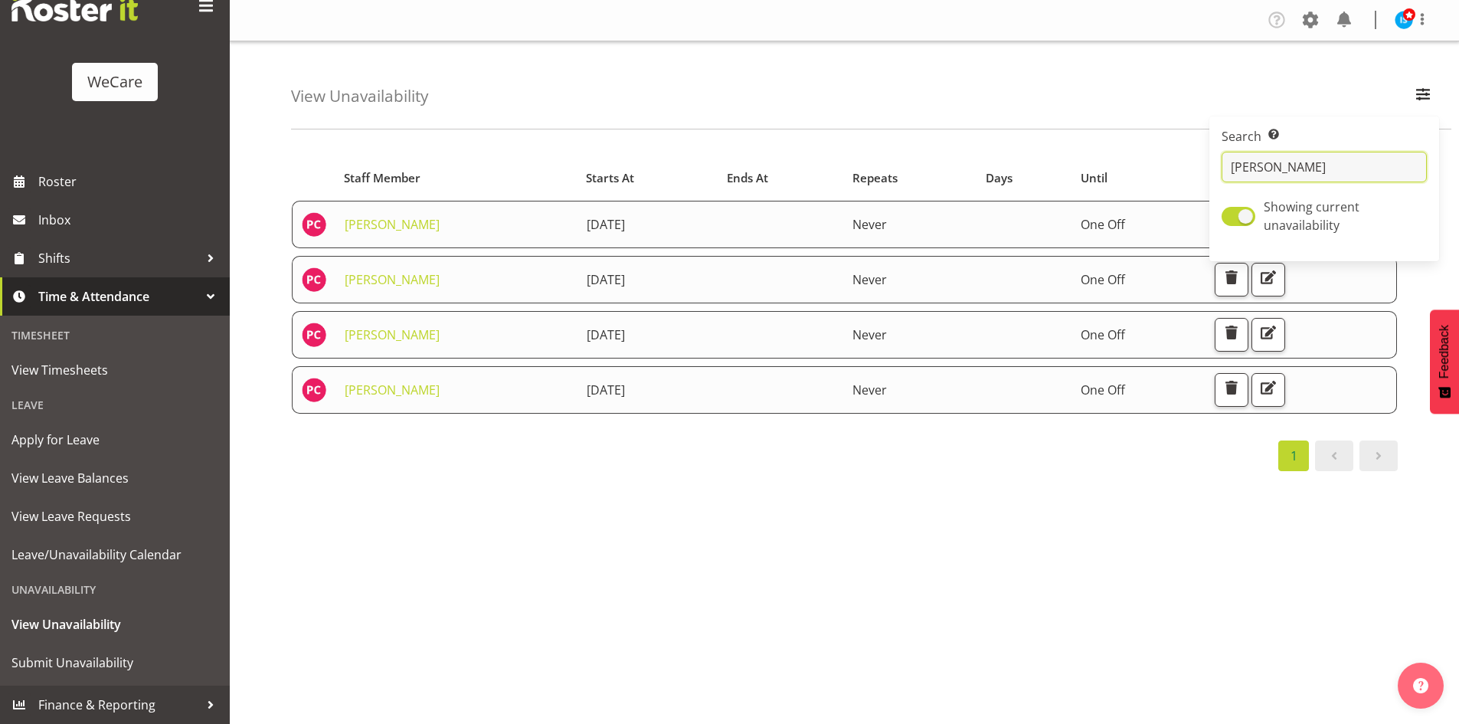
type input "penny"
click at [885, 595] on div "Starts At Staff Member Starts At Ends At Repeats Days Until Actions Penny Clyne…" at bounding box center [875, 447] width 1168 height 613
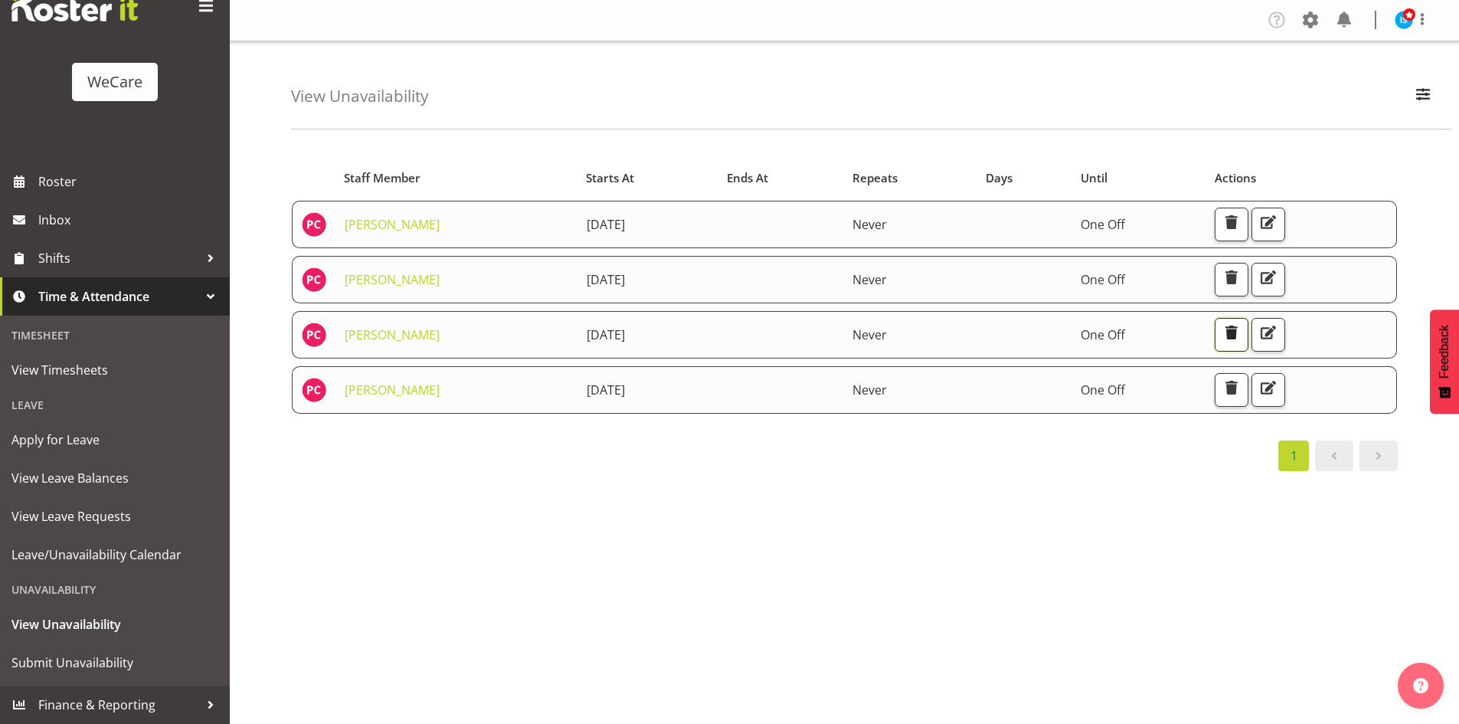
click at [1242, 332] on span "button" at bounding box center [1232, 332] width 20 height 20
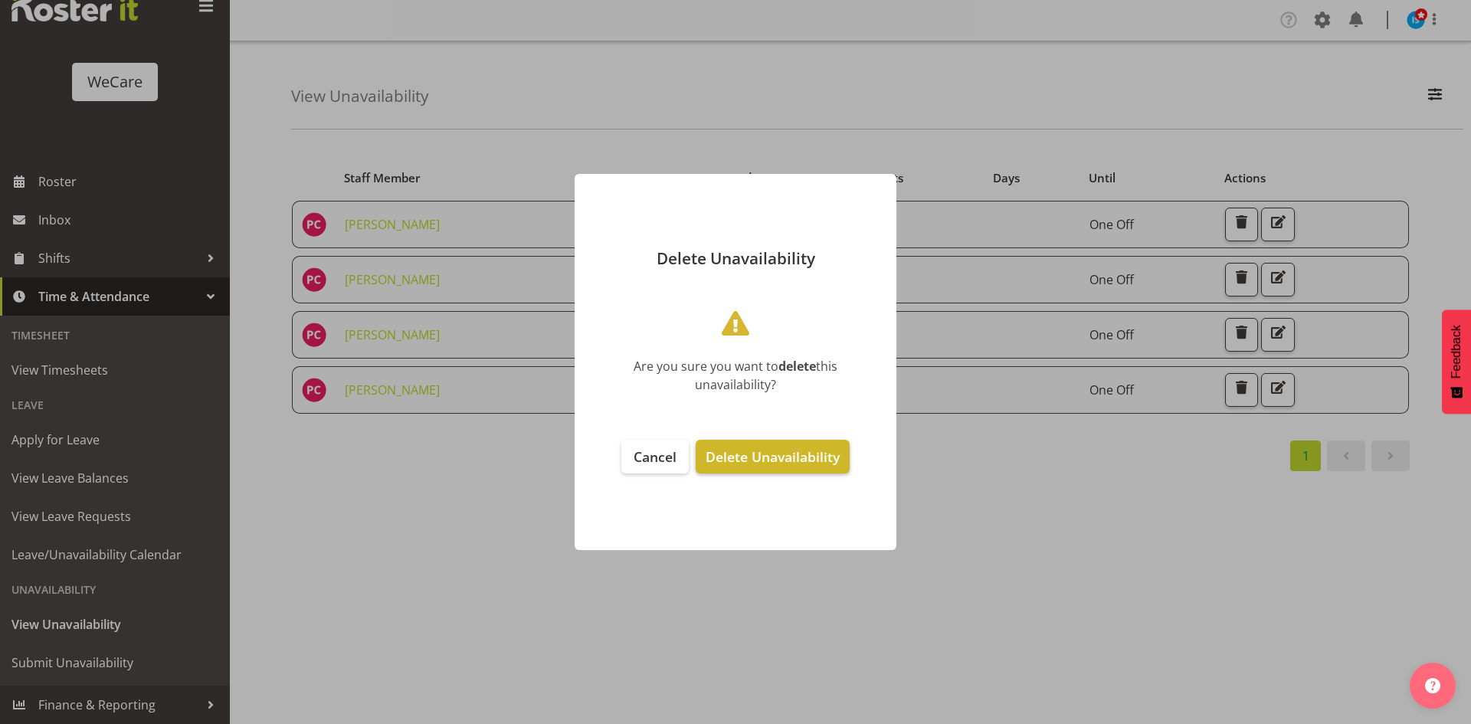
click at [759, 453] on span "Delete Unavailability" at bounding box center [772, 456] width 134 height 18
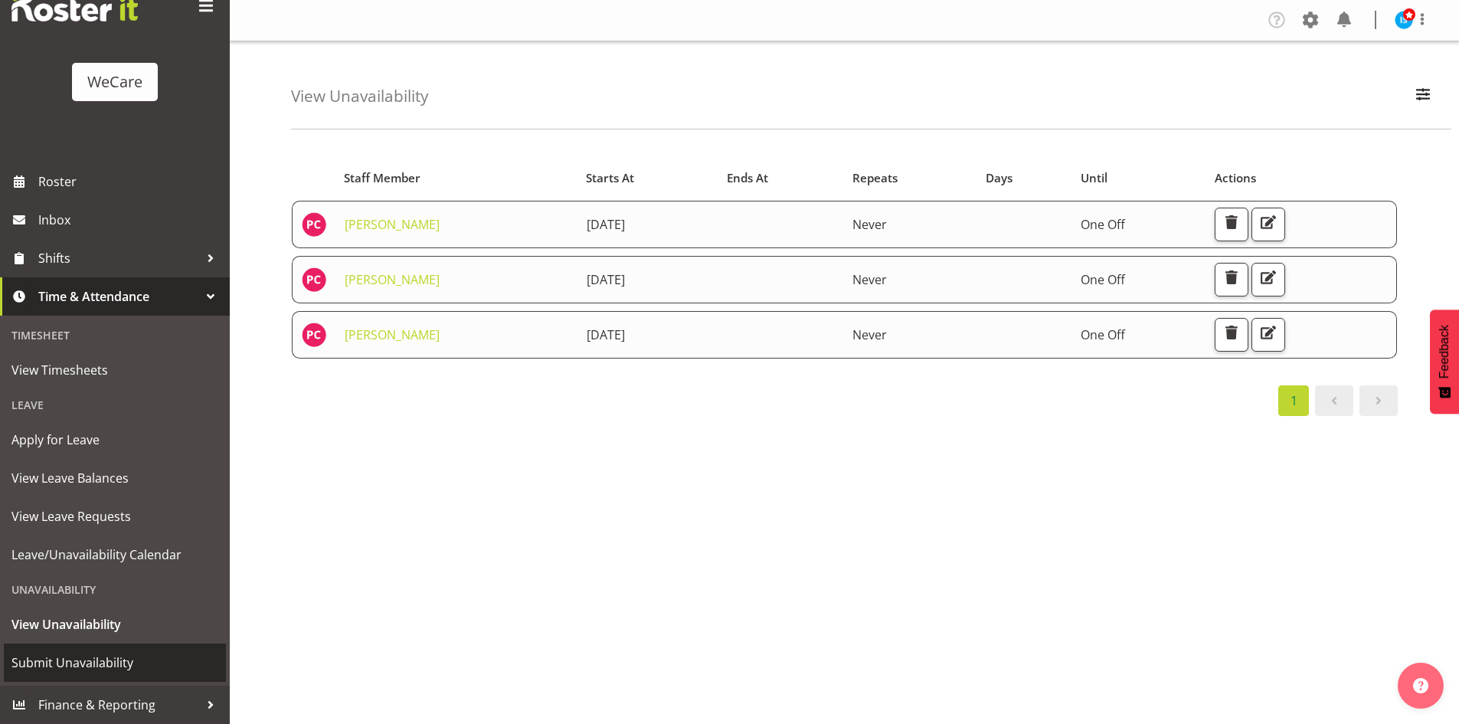
click at [71, 665] on span "Submit Unavailability" at bounding box center [114, 662] width 207 height 23
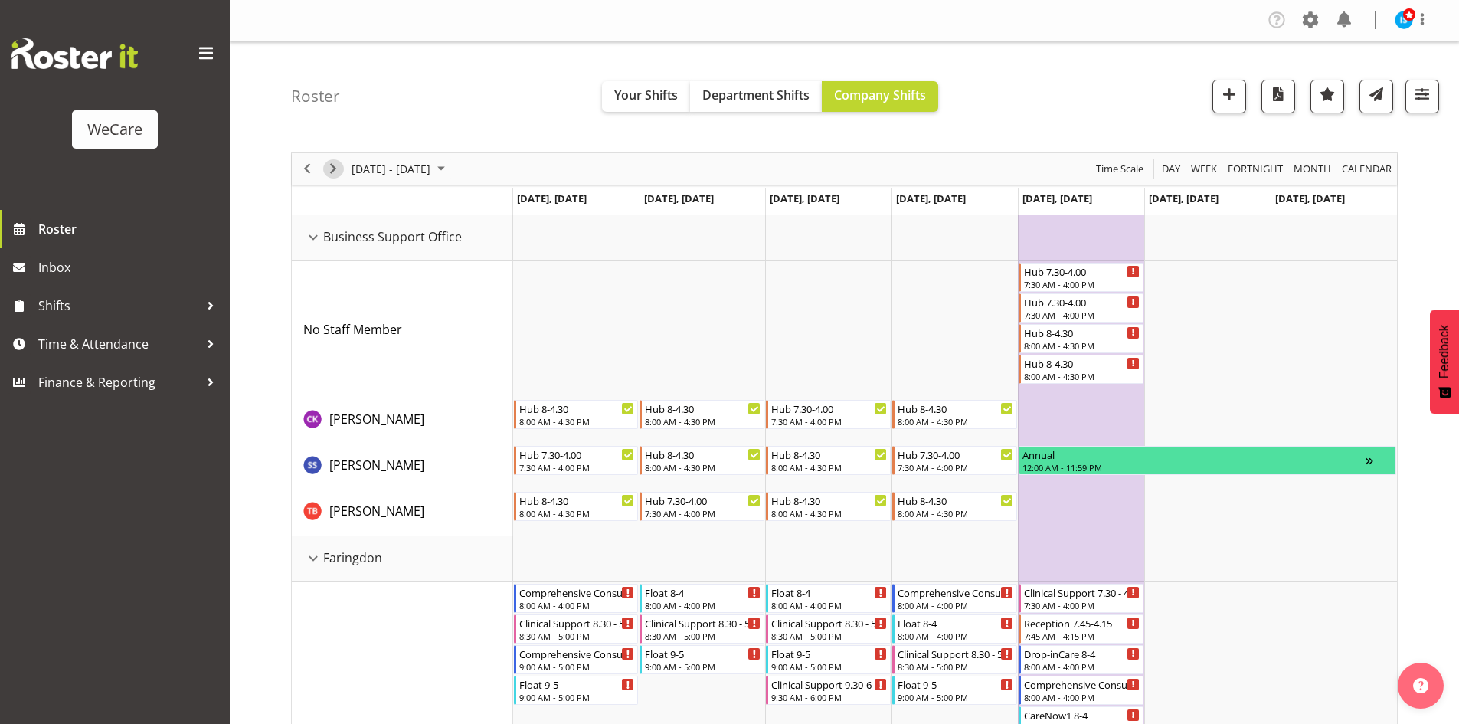
click at [329, 171] on span "Next" at bounding box center [333, 168] width 18 height 19
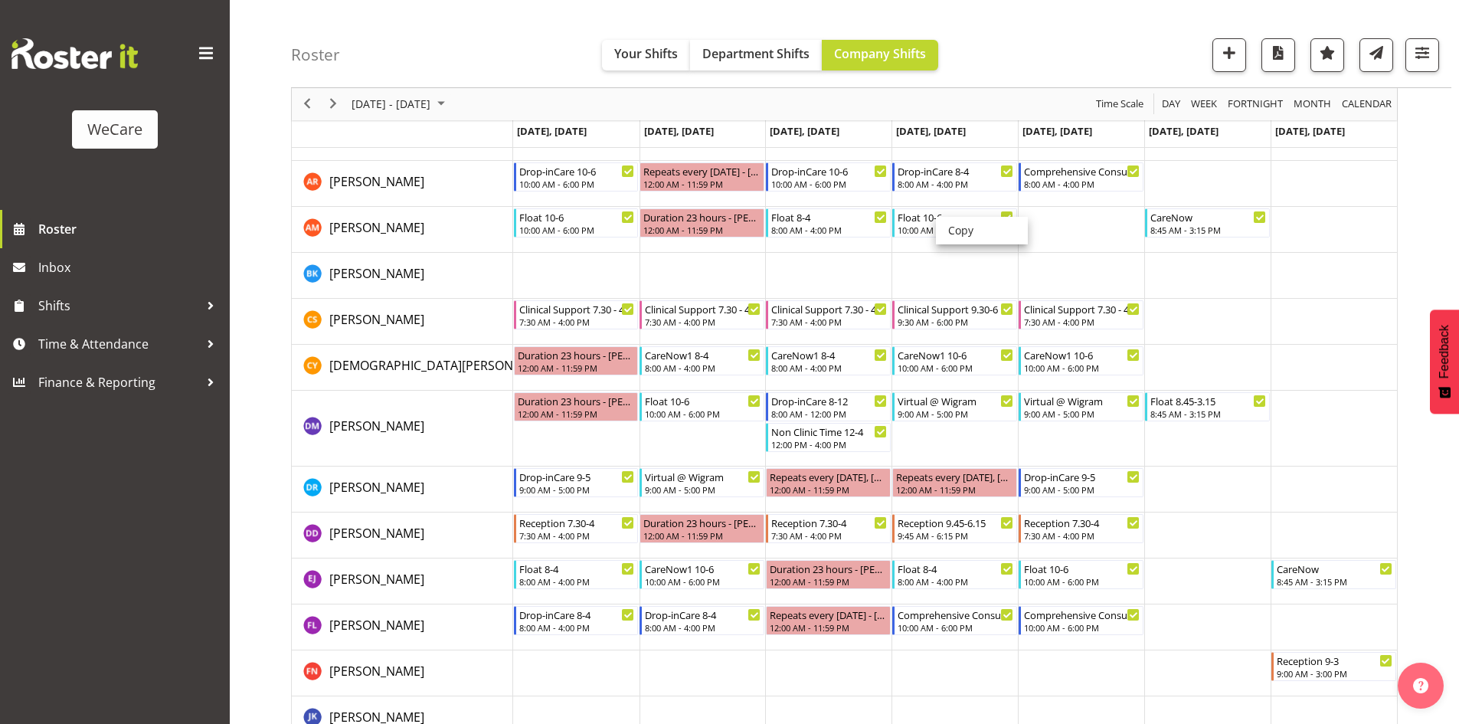
scroll to position [3962, 0]
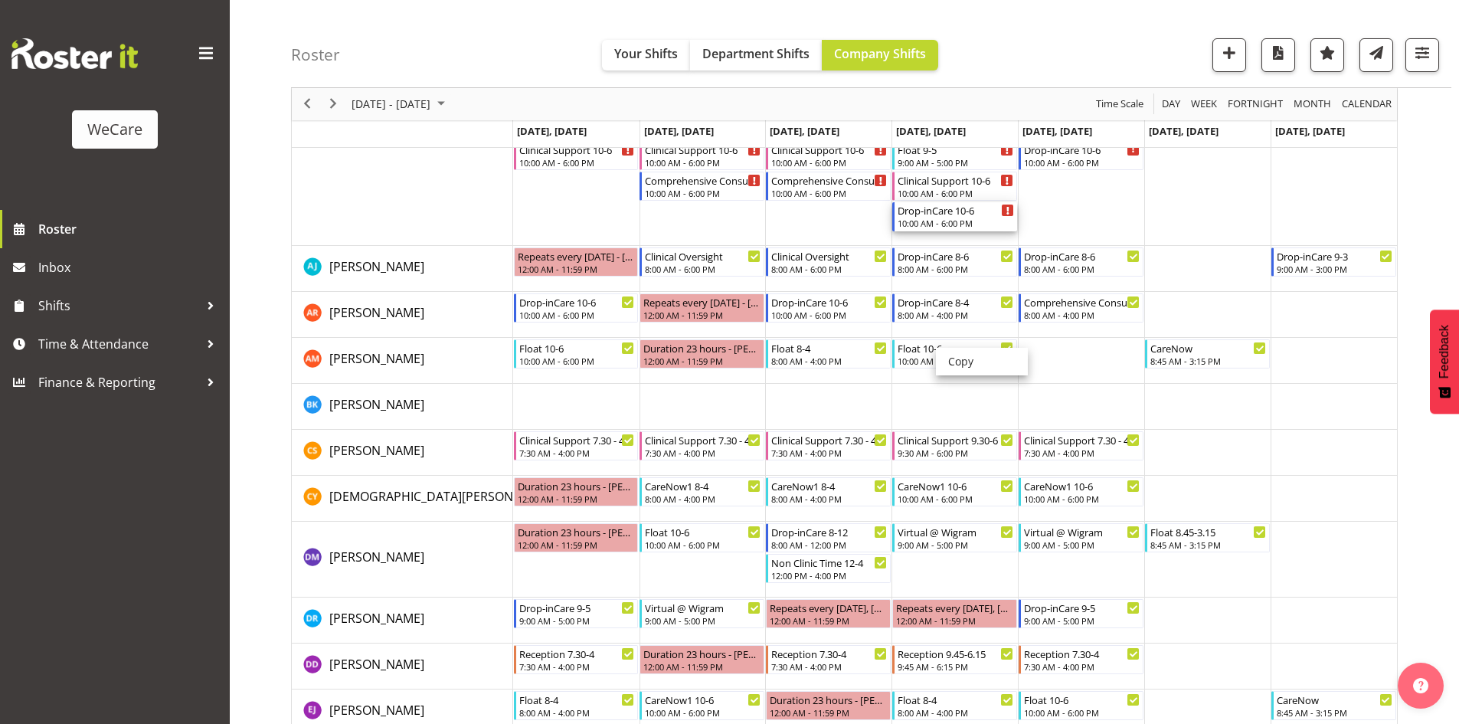
click at [954, 219] on div "10:00 AM - 6:00 PM" at bounding box center [956, 223] width 116 height 12
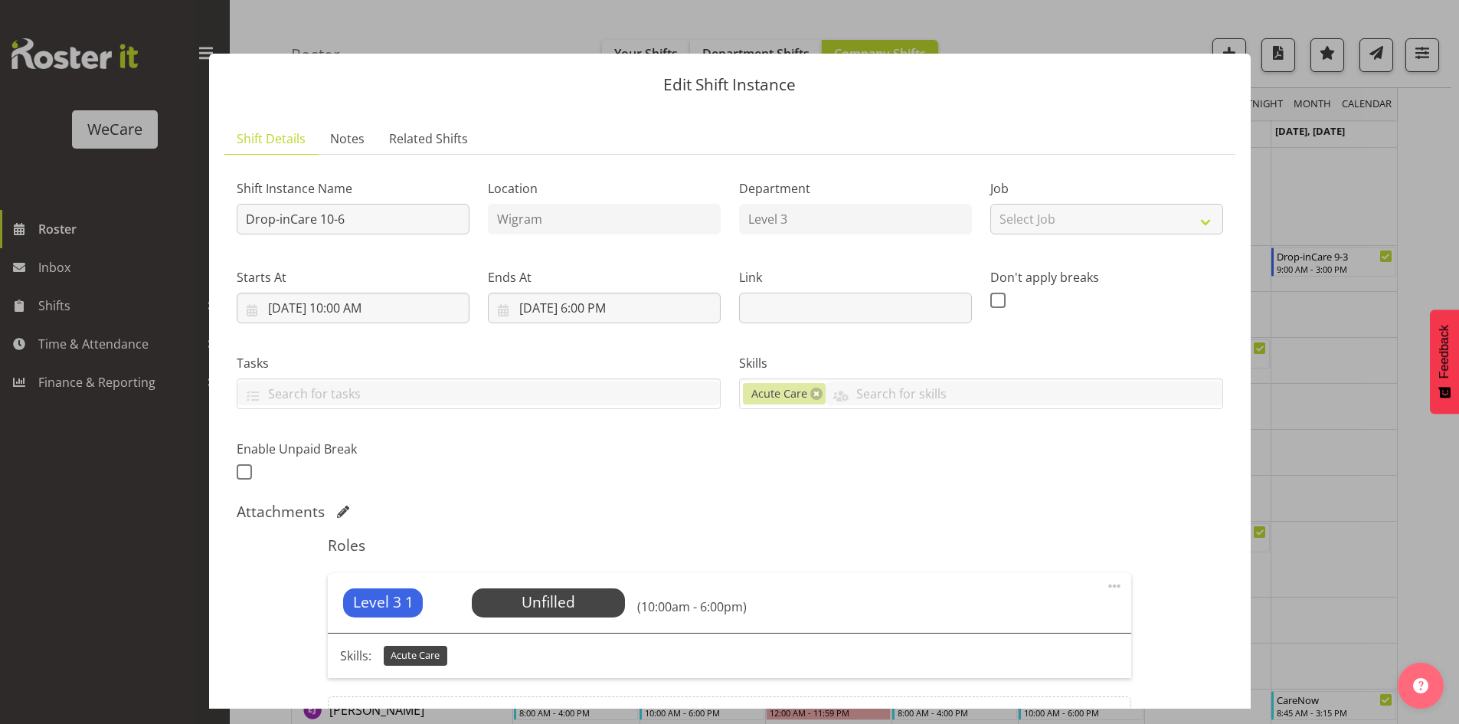
click at [1359, 263] on div at bounding box center [729, 362] width 1459 height 724
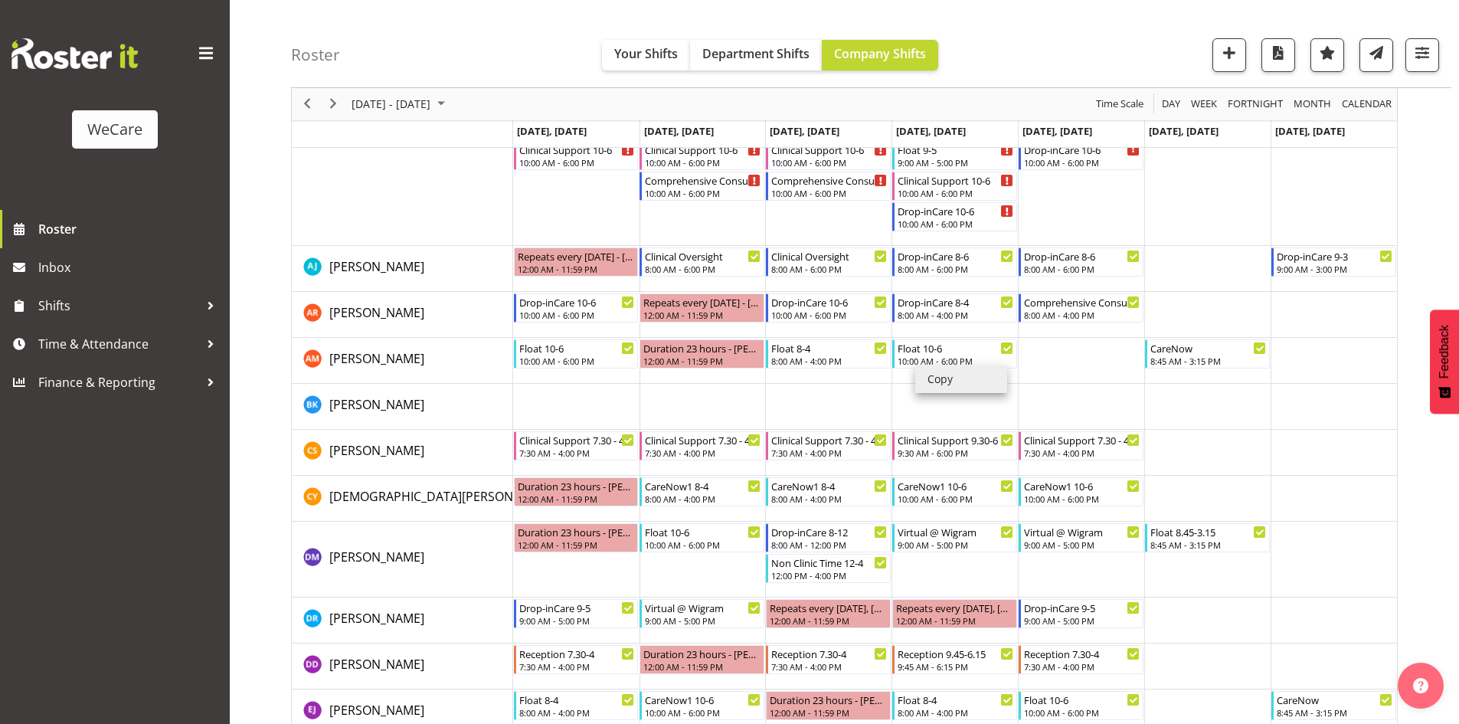
click at [941, 372] on li "Copy" at bounding box center [961, 379] width 92 height 28
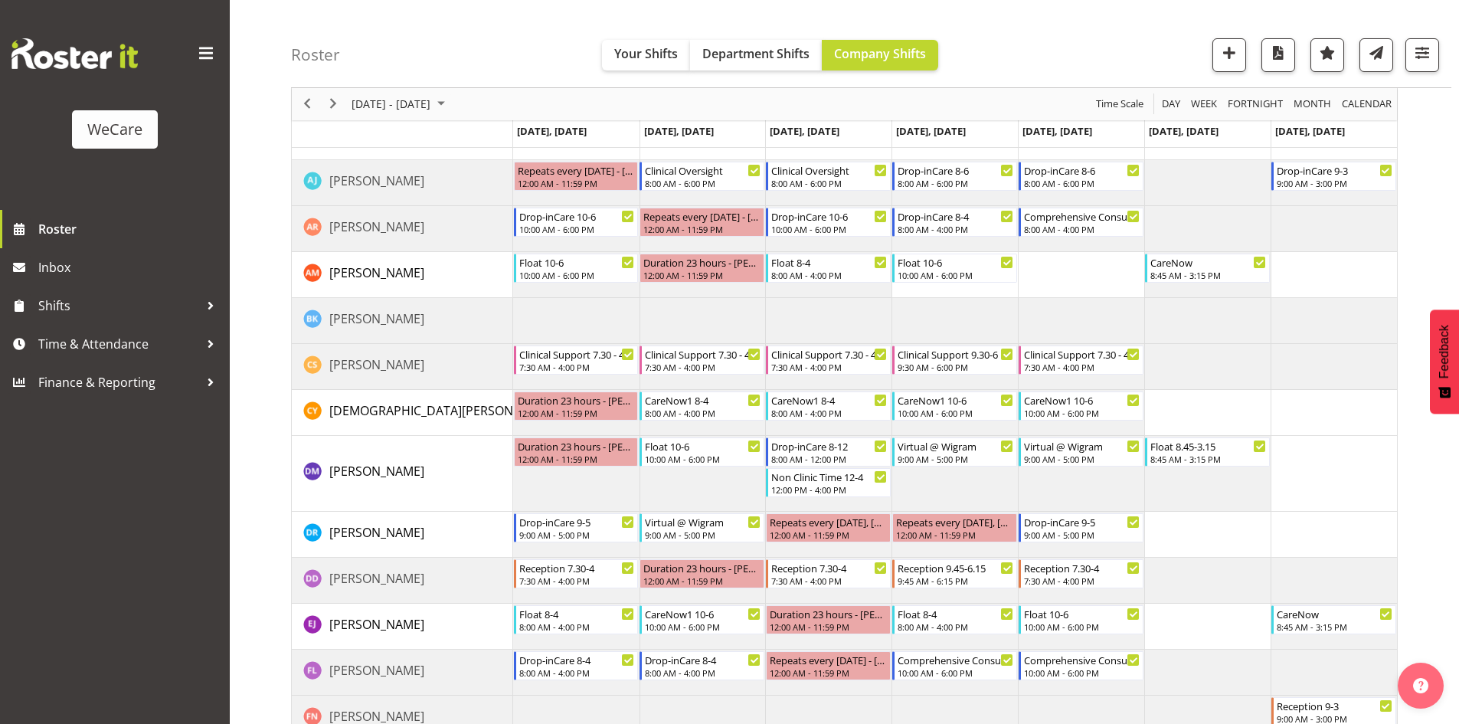
scroll to position [4017, 0]
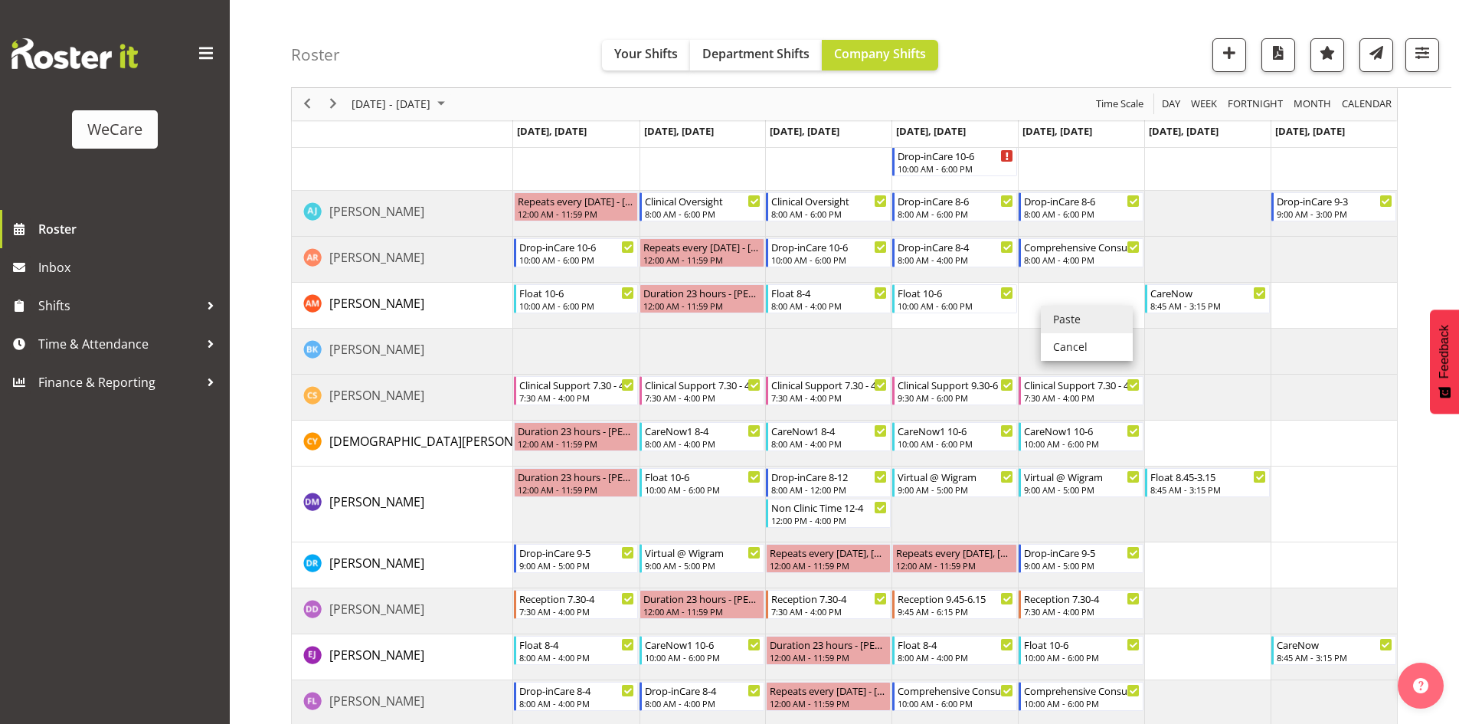
click at [1055, 310] on li "Paste" at bounding box center [1087, 320] width 92 height 28
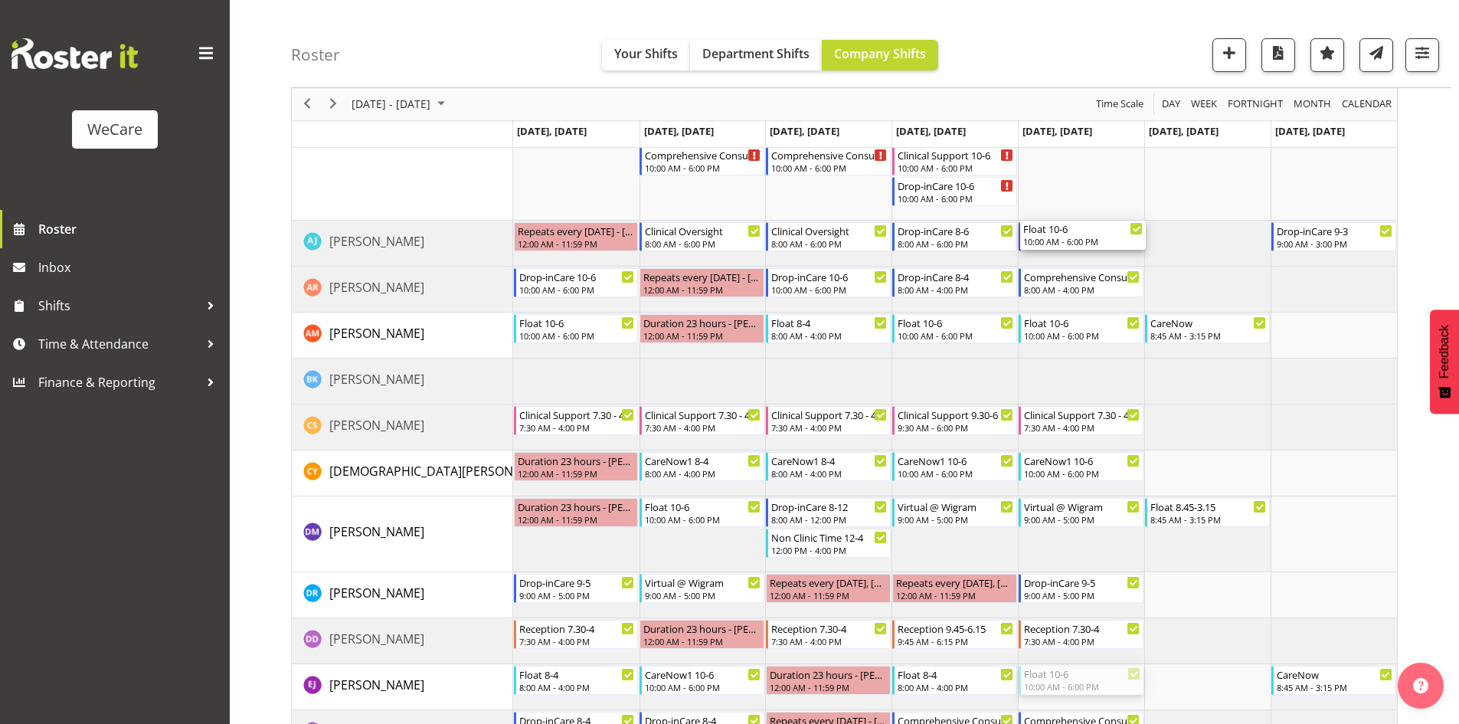
scroll to position [3940, 0]
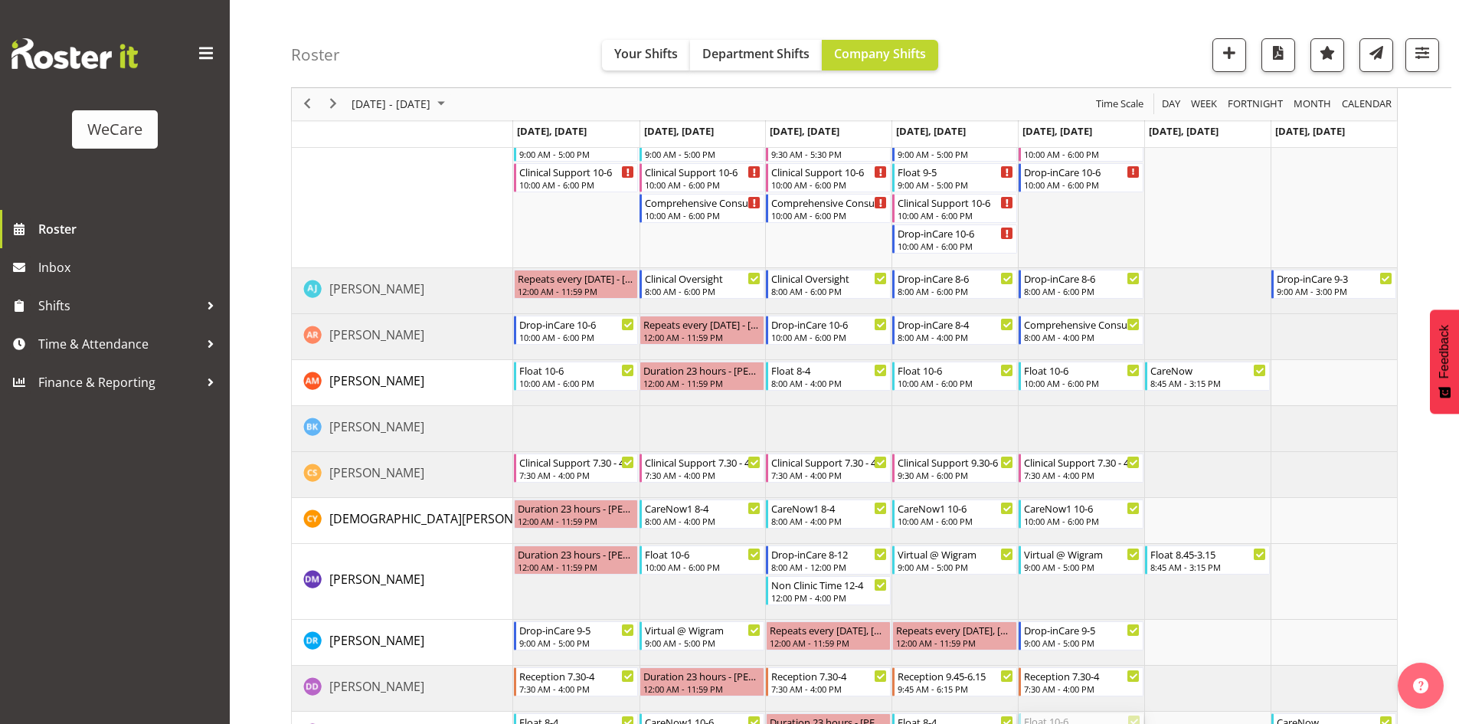
drag, startPoint x: 1086, startPoint y: 273, endPoint x: 1085, endPoint y: 188, distance: 85.8
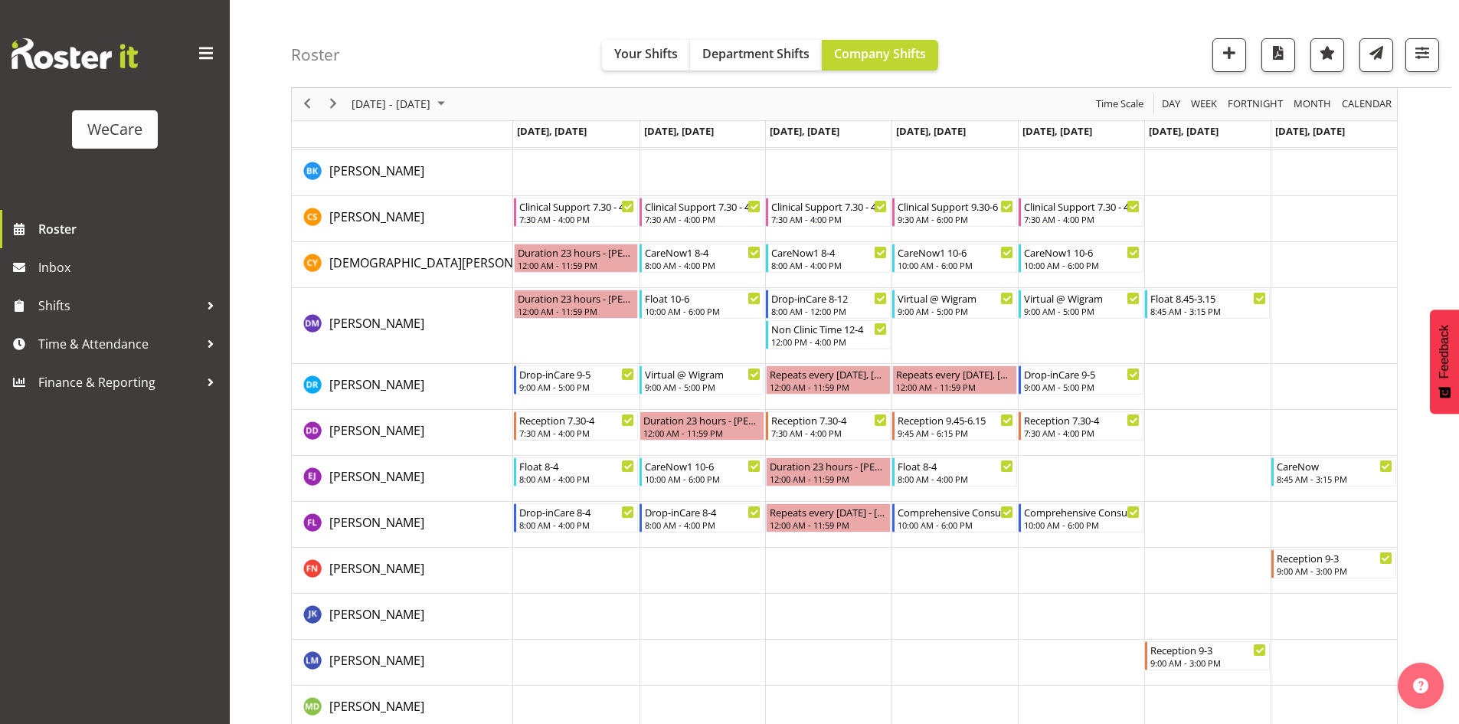
scroll to position [4859, 0]
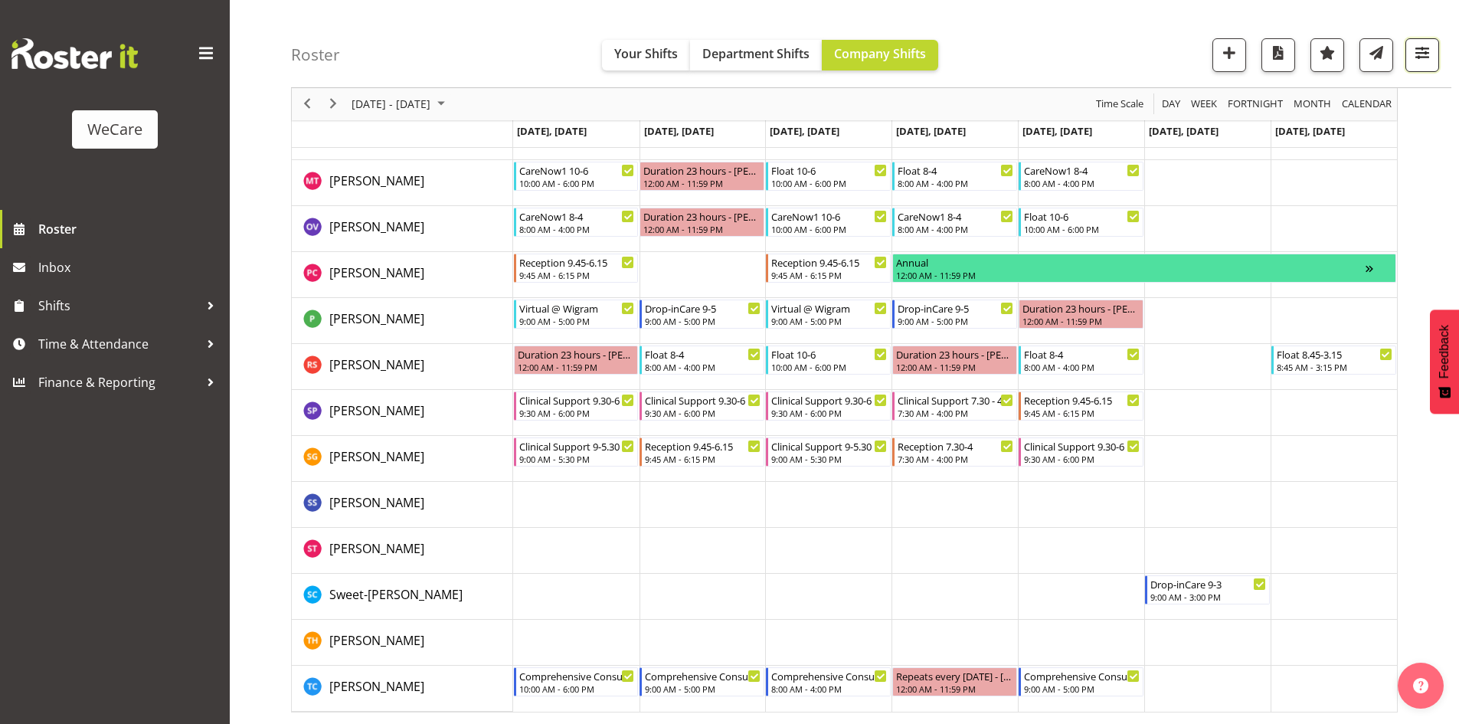
click at [1423, 51] on span "button" at bounding box center [1422, 53] width 20 height 20
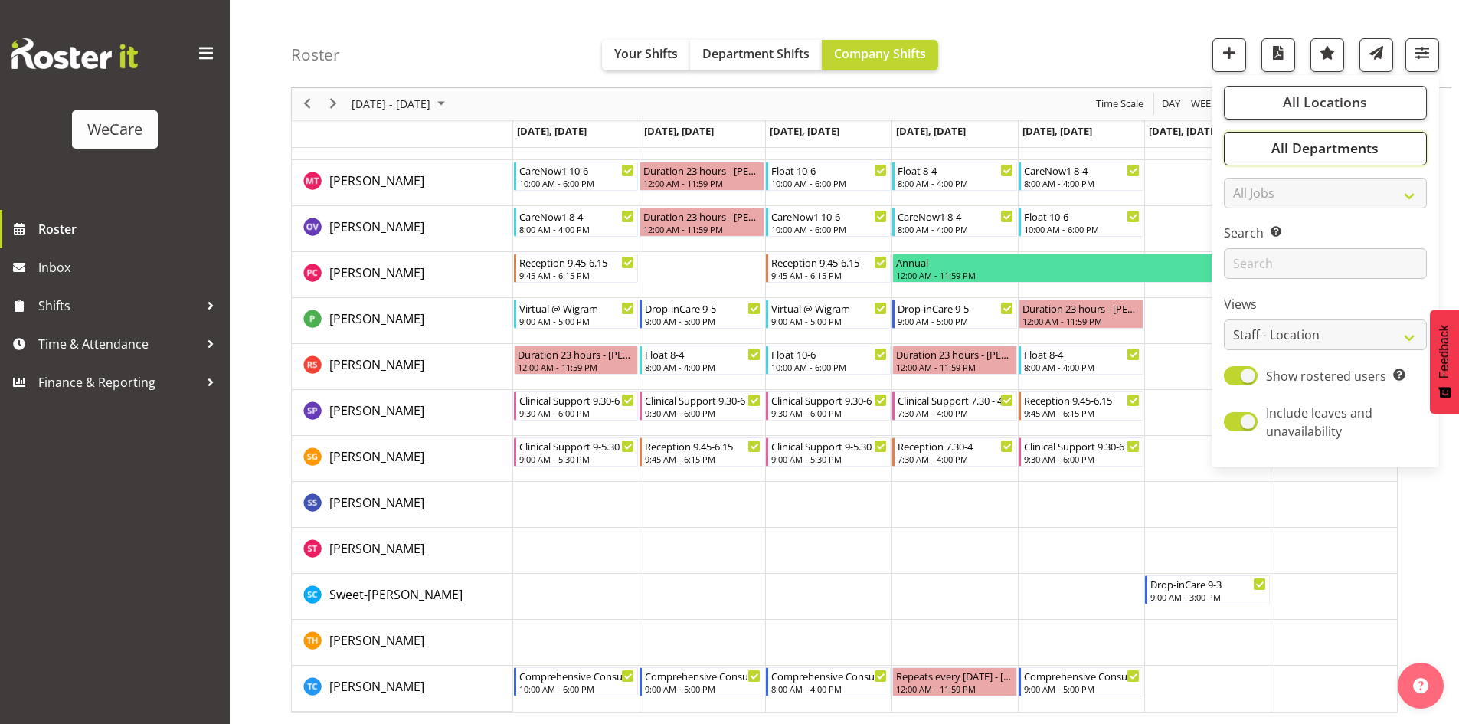
click at [1329, 152] on span "All Departments" at bounding box center [1324, 148] width 107 height 18
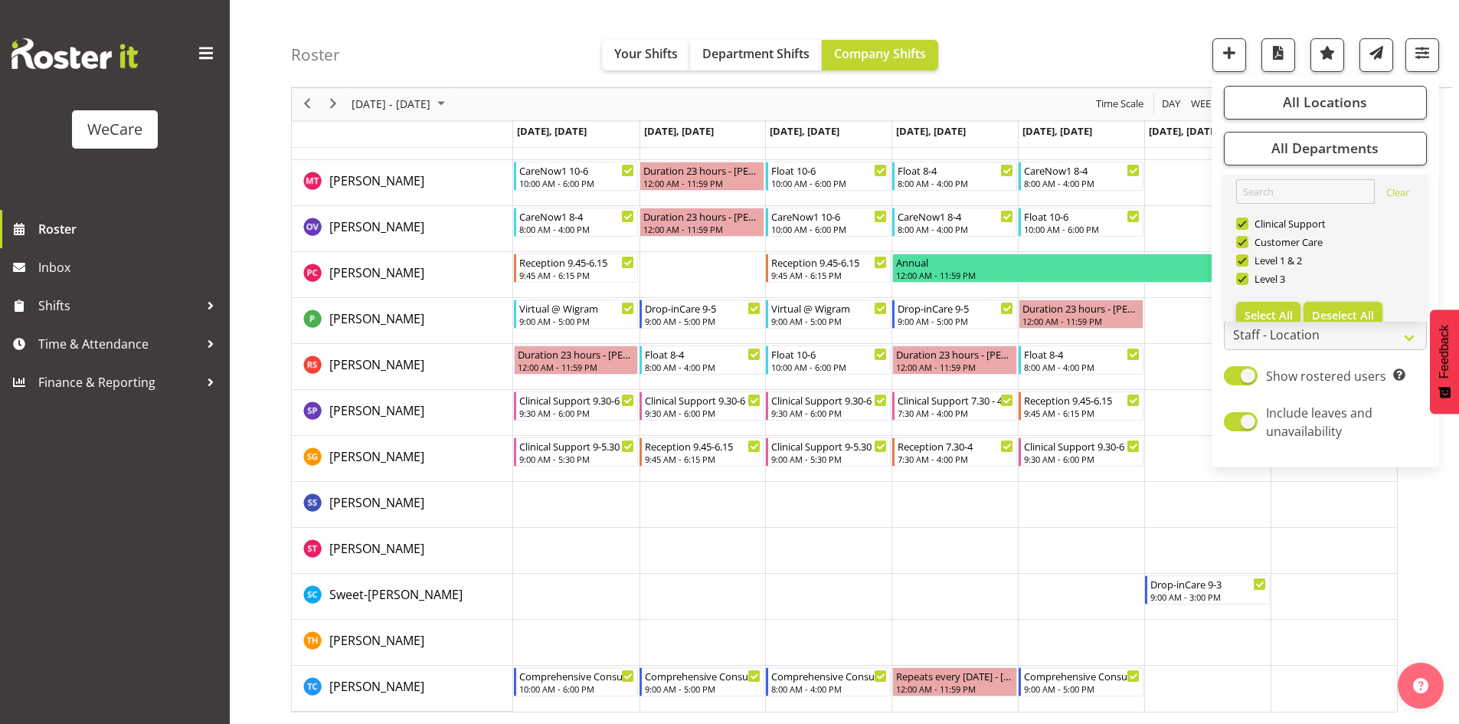
click at [1348, 302] on button "Deselect All" at bounding box center [1343, 316] width 79 height 28
checkbox input "false"
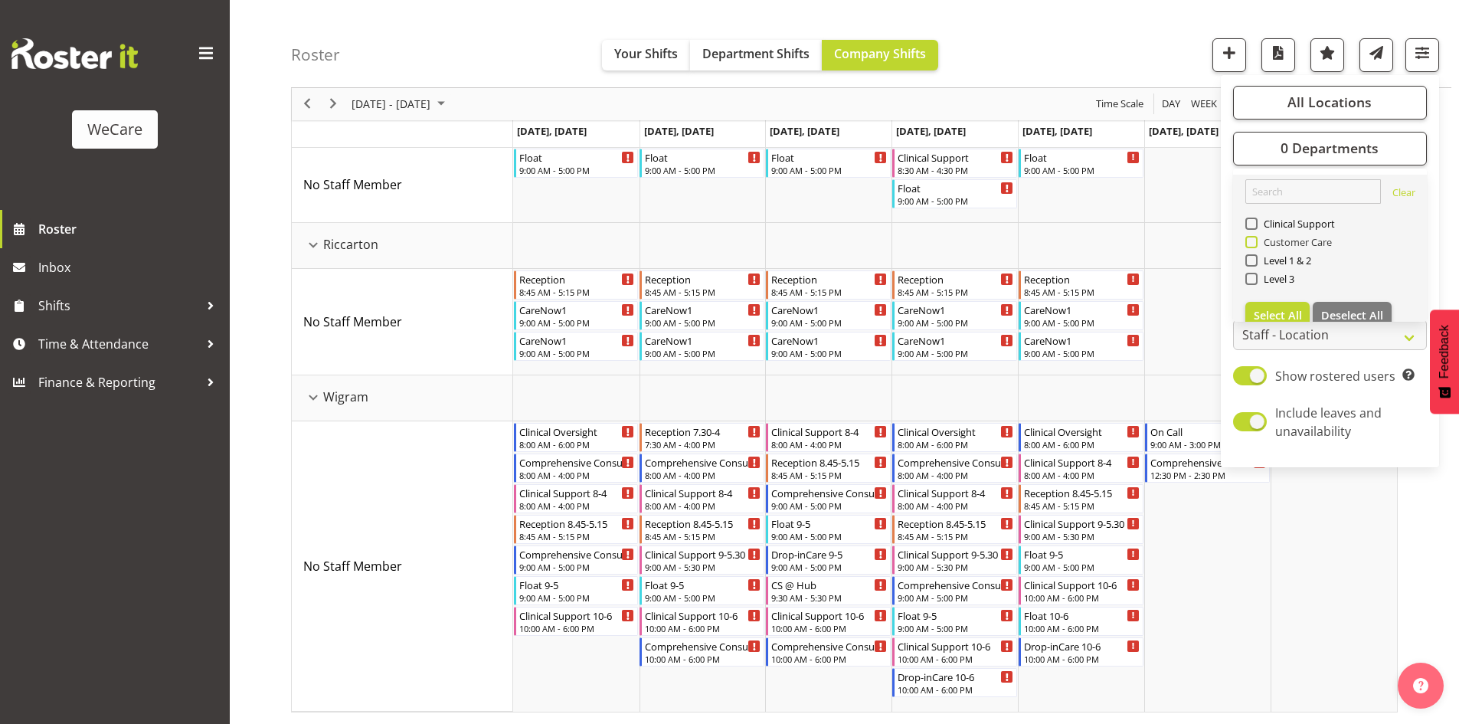
click at [1295, 236] on span "Customer Care" at bounding box center [1295, 242] width 75 height 12
click at [1255, 237] on input "Customer Care" at bounding box center [1250, 242] width 10 height 10
checkbox input "true"
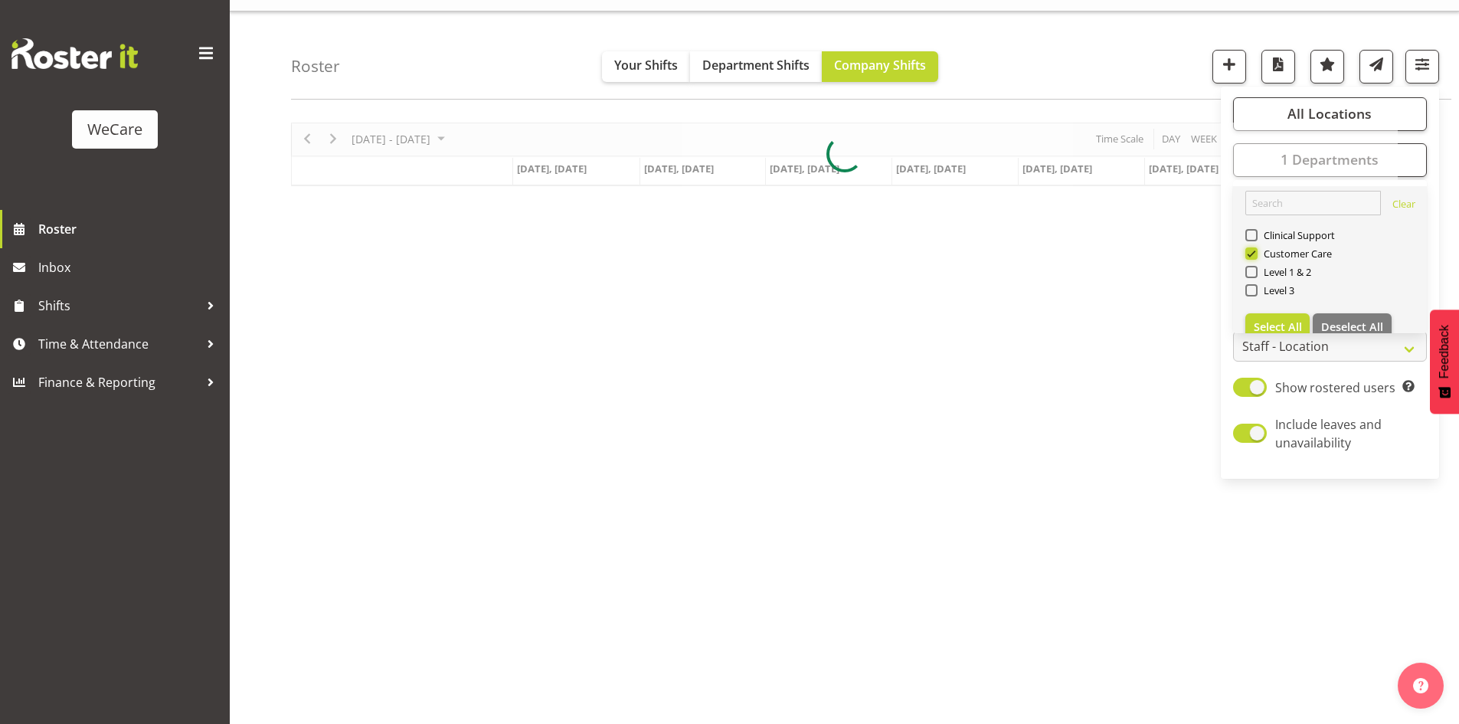
scroll to position [30, 0]
click at [1294, 205] on link "Clear Clinical Support Customer Care Level 1 & 2 Level 3 Select All Deselect All" at bounding box center [1330, 265] width 194 height 159
click at [1293, 229] on span "Clinical Support" at bounding box center [1297, 235] width 78 height 12
click at [1255, 230] on input "Clinical Support" at bounding box center [1250, 235] width 10 height 10
checkbox input "true"
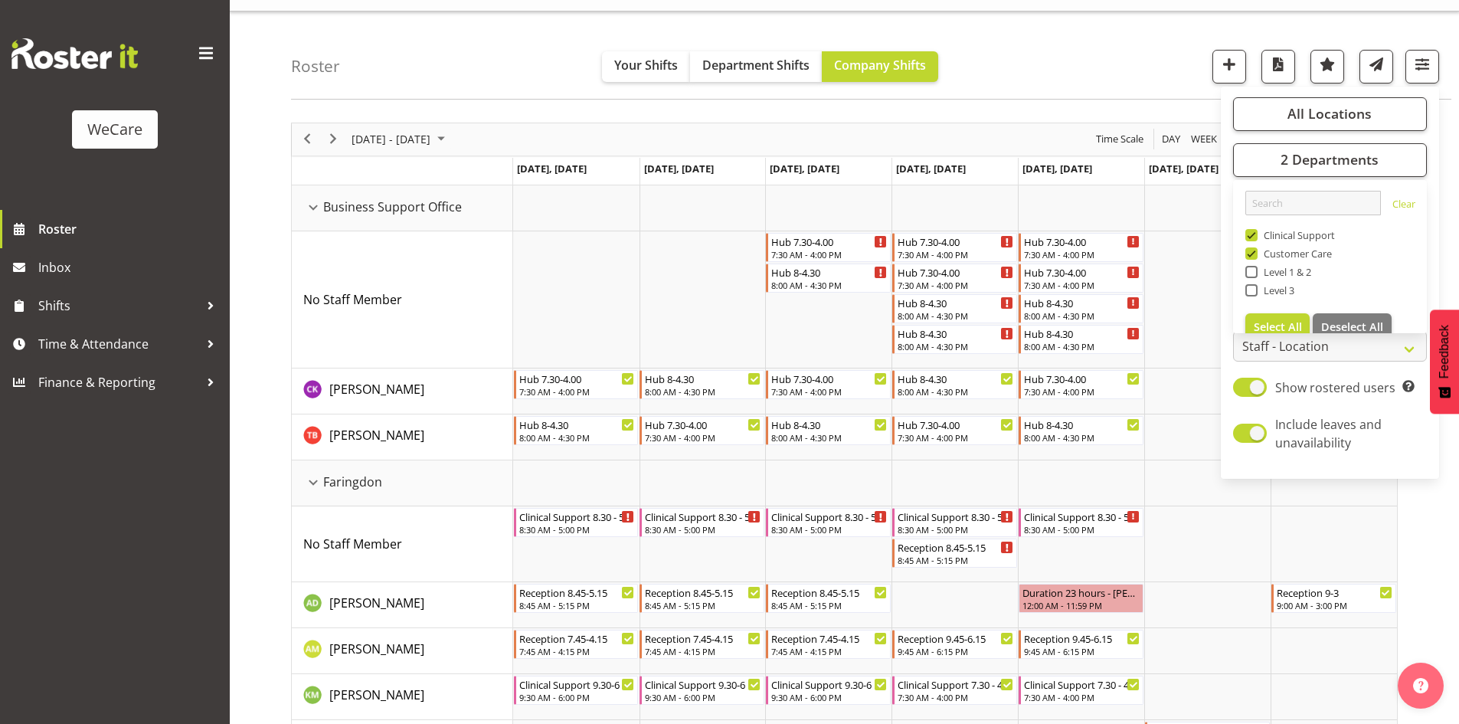
click at [442, 76] on div "Roster Your Shifts Department Shifts Company Shifts All Locations Clear Busines…" at bounding box center [871, 55] width 1160 height 88
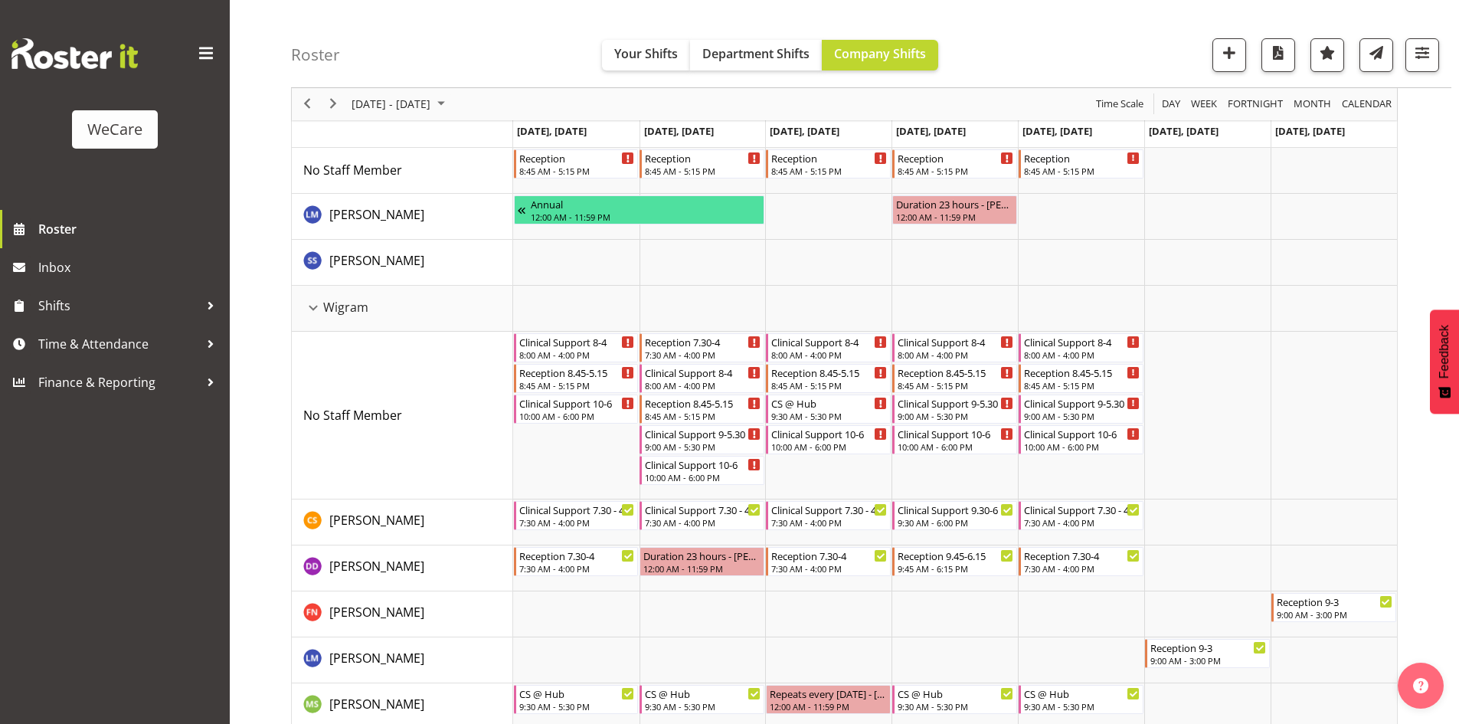
scroll to position [1631, 0]
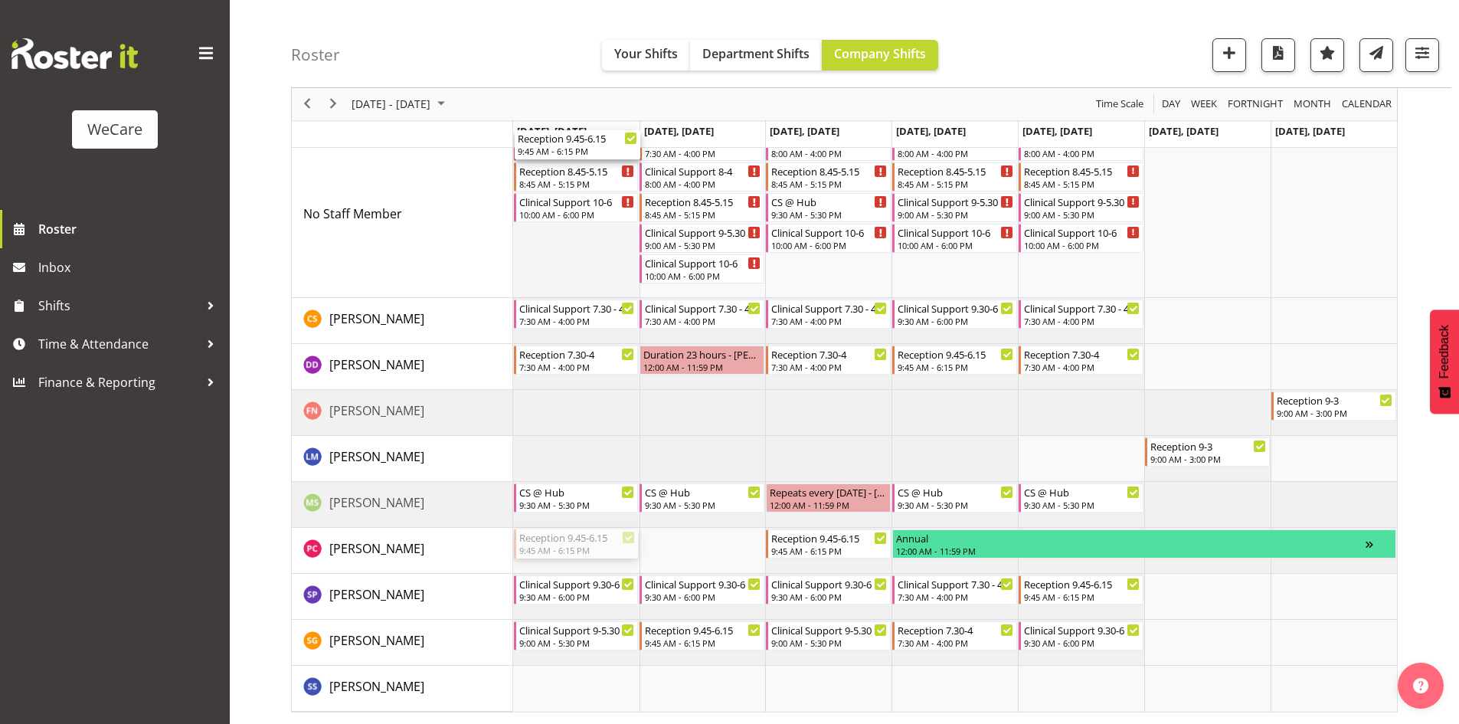
drag, startPoint x: 573, startPoint y: 543, endPoint x: 558, endPoint y: 237, distance: 306.7
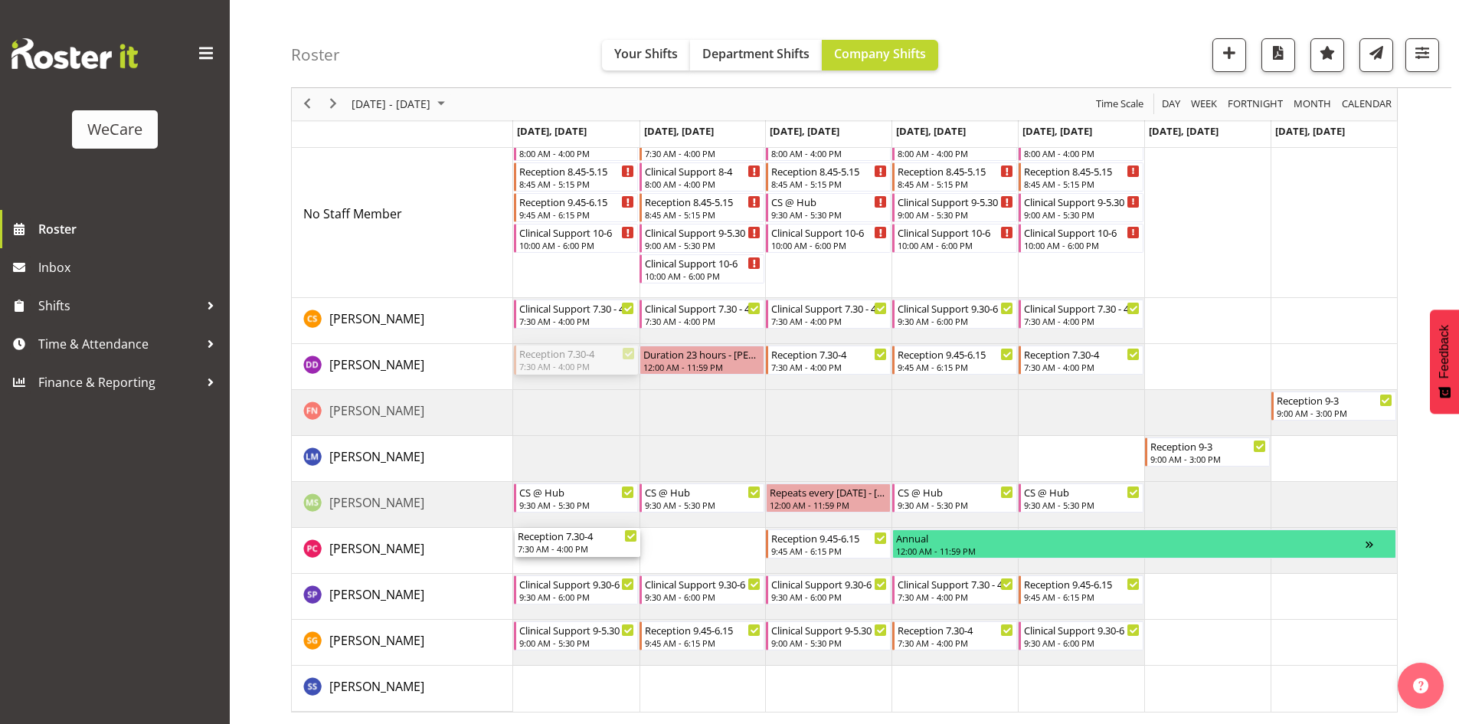
drag, startPoint x: 566, startPoint y: 368, endPoint x: 561, endPoint y: 555, distance: 187.7
drag, startPoint x: 576, startPoint y: 204, endPoint x: 562, endPoint y: 374, distance: 169.8
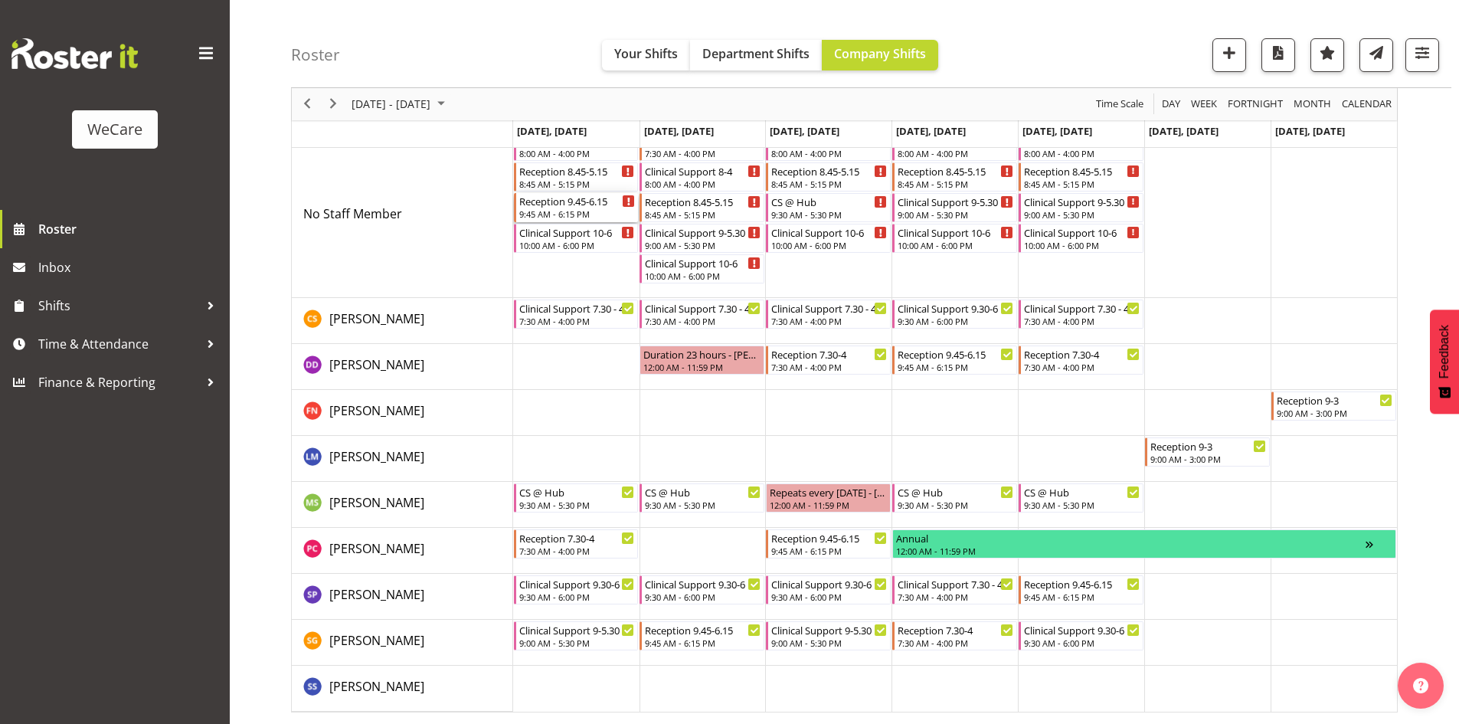
click at [564, 210] on div "9:45 AM - 6:15 PM" at bounding box center [577, 214] width 116 height 12
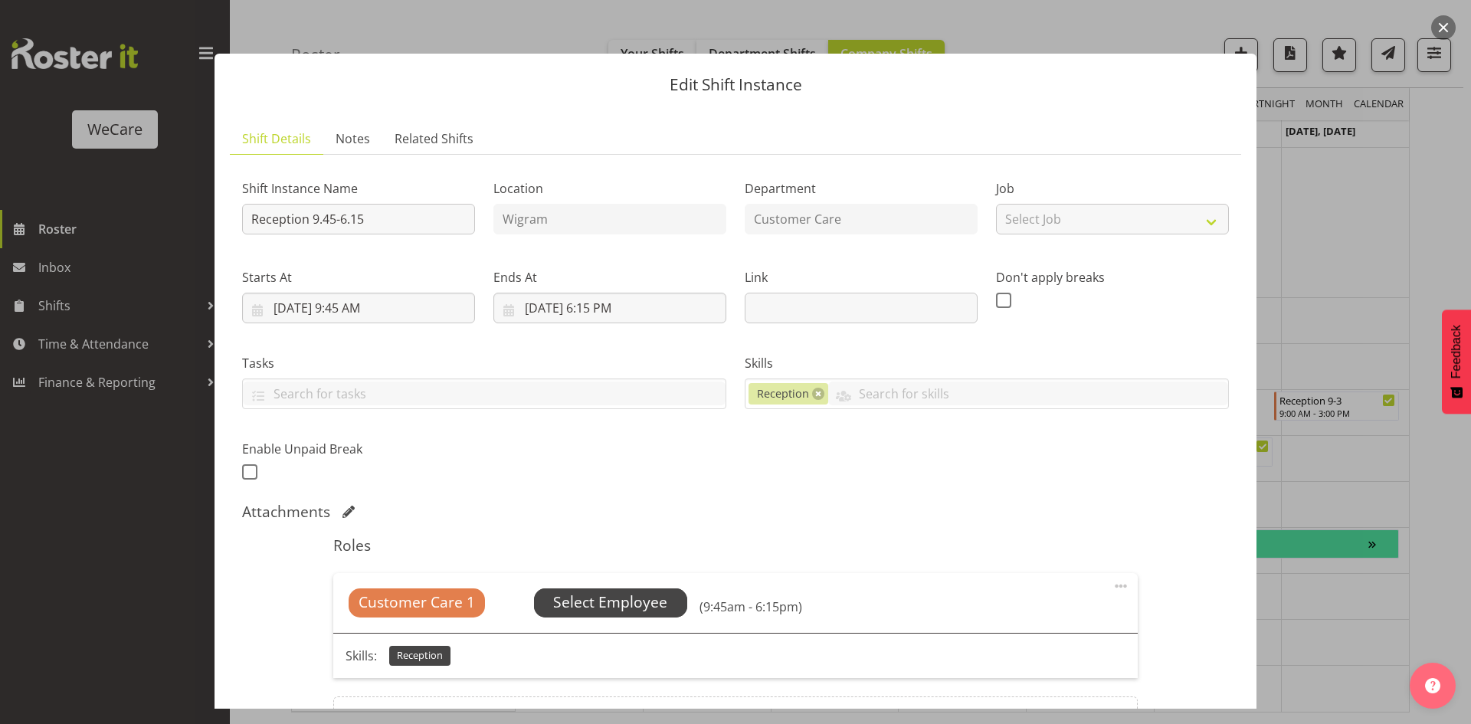
click at [633, 600] on span "Select Employee" at bounding box center [610, 602] width 114 height 22
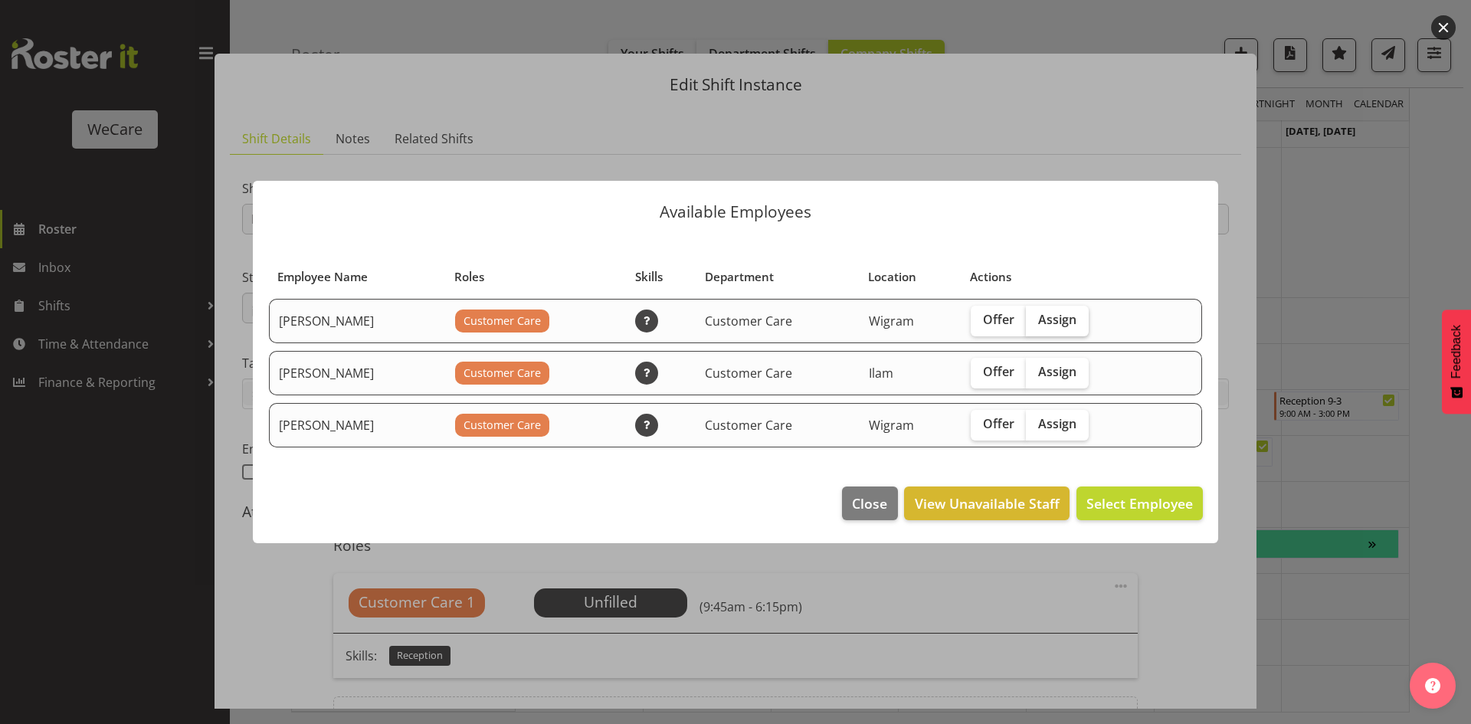
click at [1074, 321] on span "Assign" at bounding box center [1057, 319] width 38 height 15
click at [1035, 321] on input "Assign" at bounding box center [1031, 320] width 10 height 10
checkbox input "true"
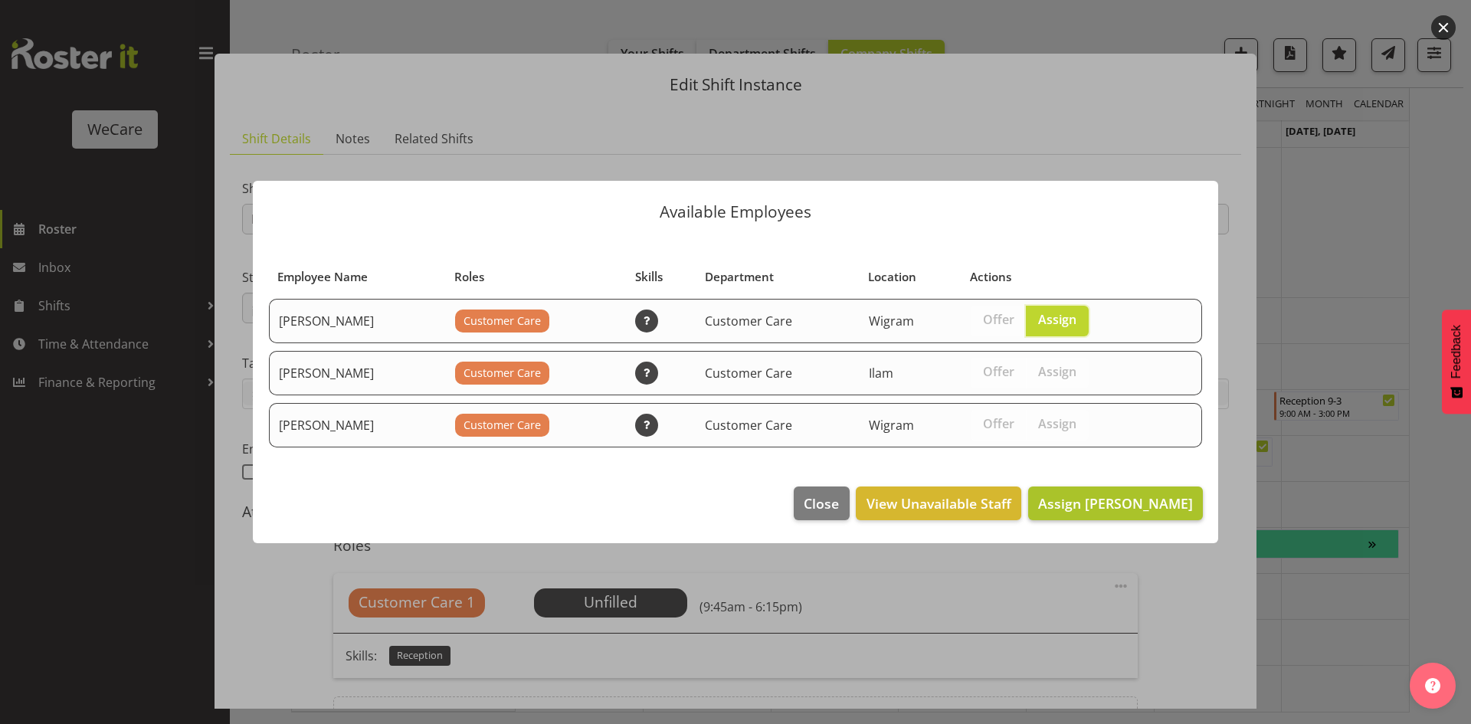
drag, startPoint x: 1135, startPoint y: 530, endPoint x: 1124, endPoint y: 493, distance: 38.5
click at [1129, 515] on footer "Close View Unavailable Staff Assign Demi Dumitrean" at bounding box center [735, 507] width 965 height 72
click at [1123, 492] on button "Assign [PERSON_NAME]" at bounding box center [1115, 503] width 175 height 34
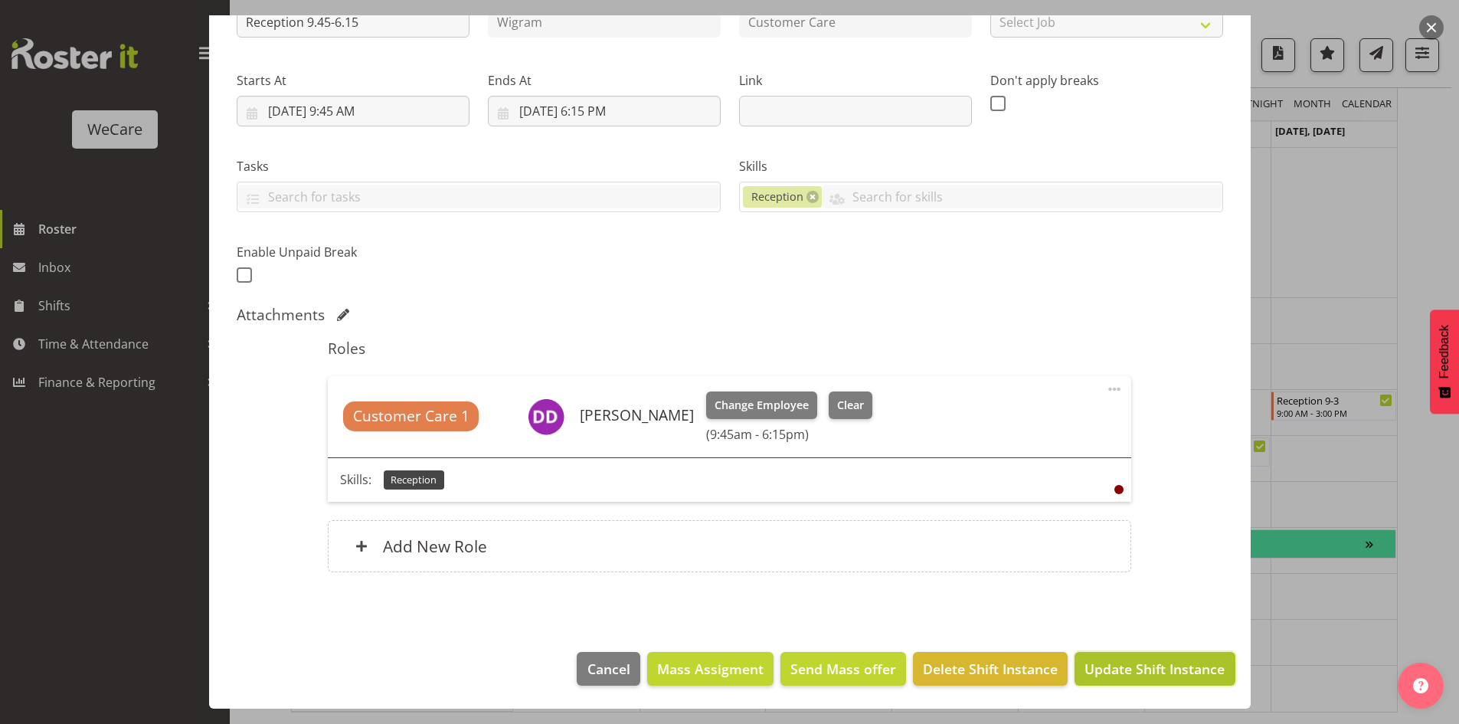
click at [1165, 672] on span "Update Shift Instance" at bounding box center [1155, 669] width 140 height 20
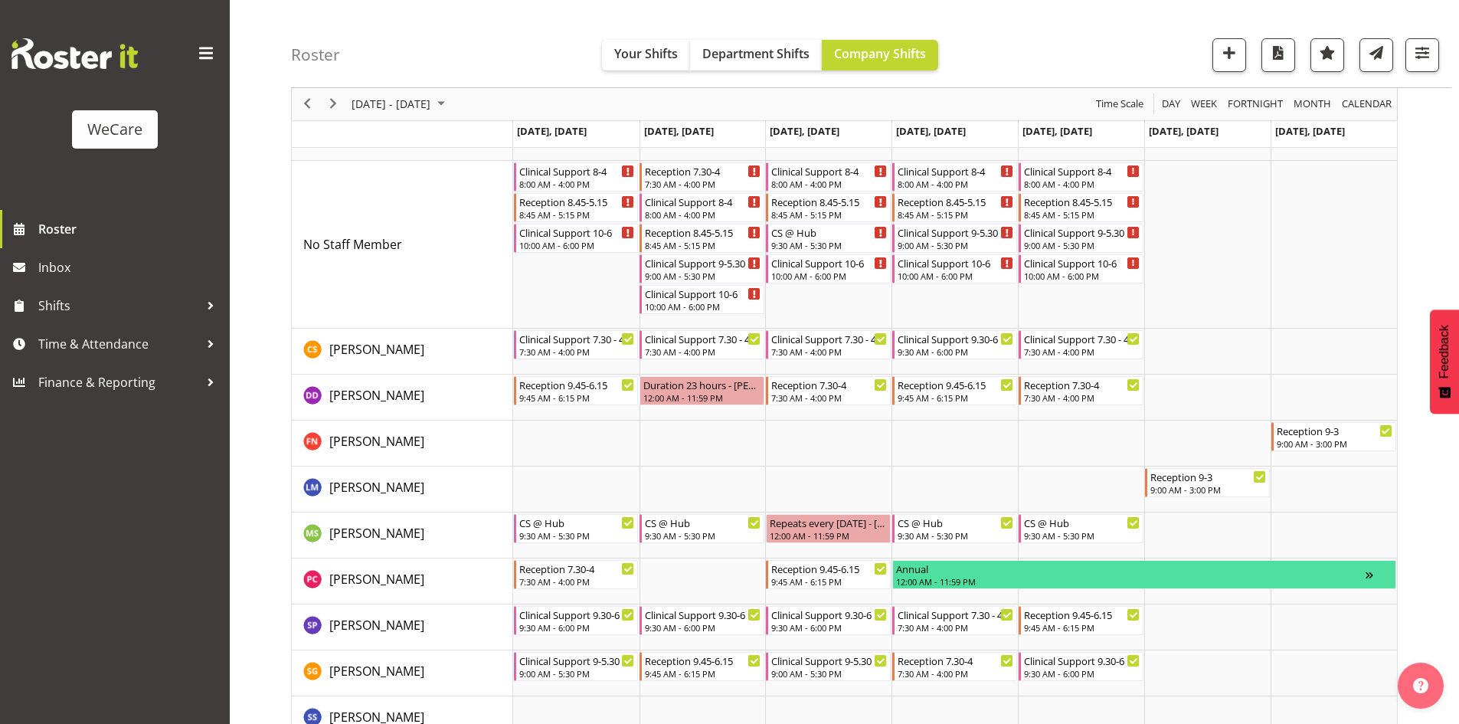
scroll to position [1554, 0]
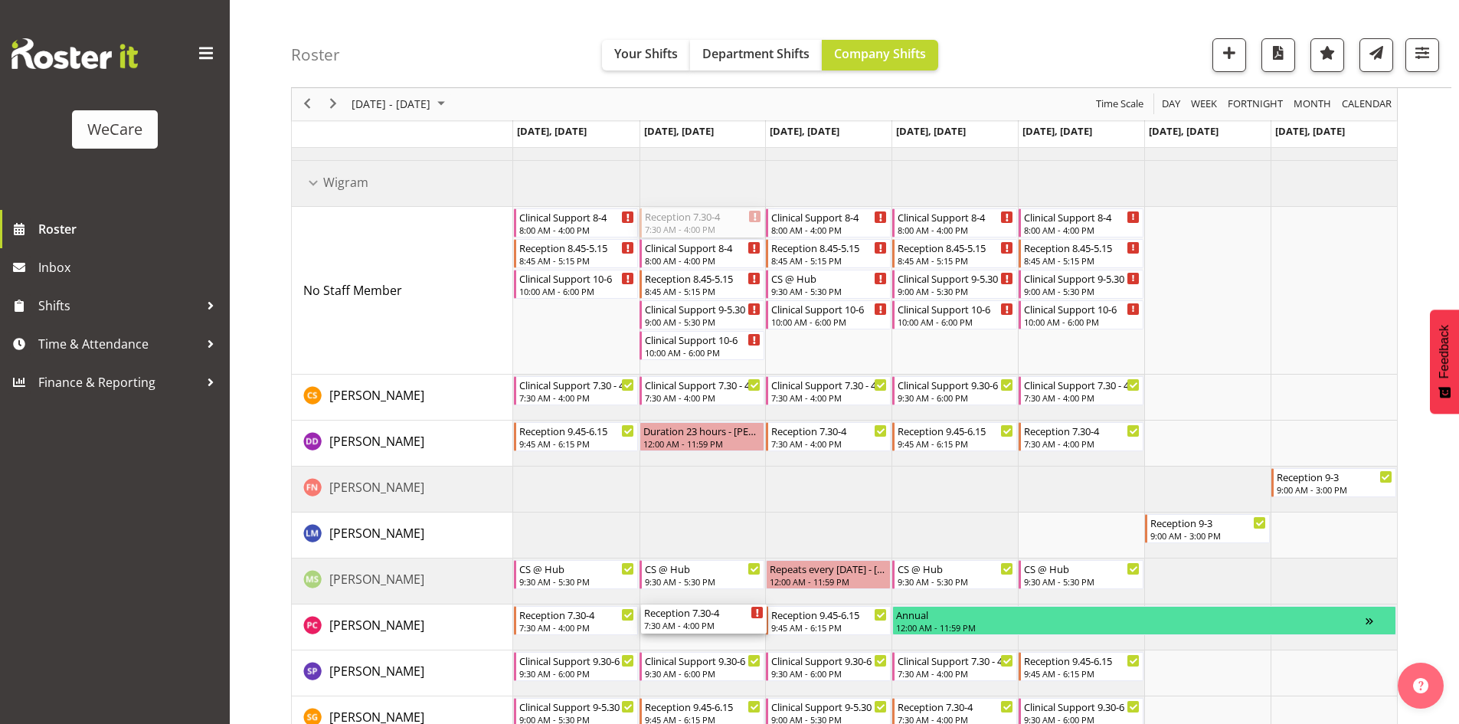
drag, startPoint x: 671, startPoint y: 227, endPoint x: 679, endPoint y: 631, distance: 403.7
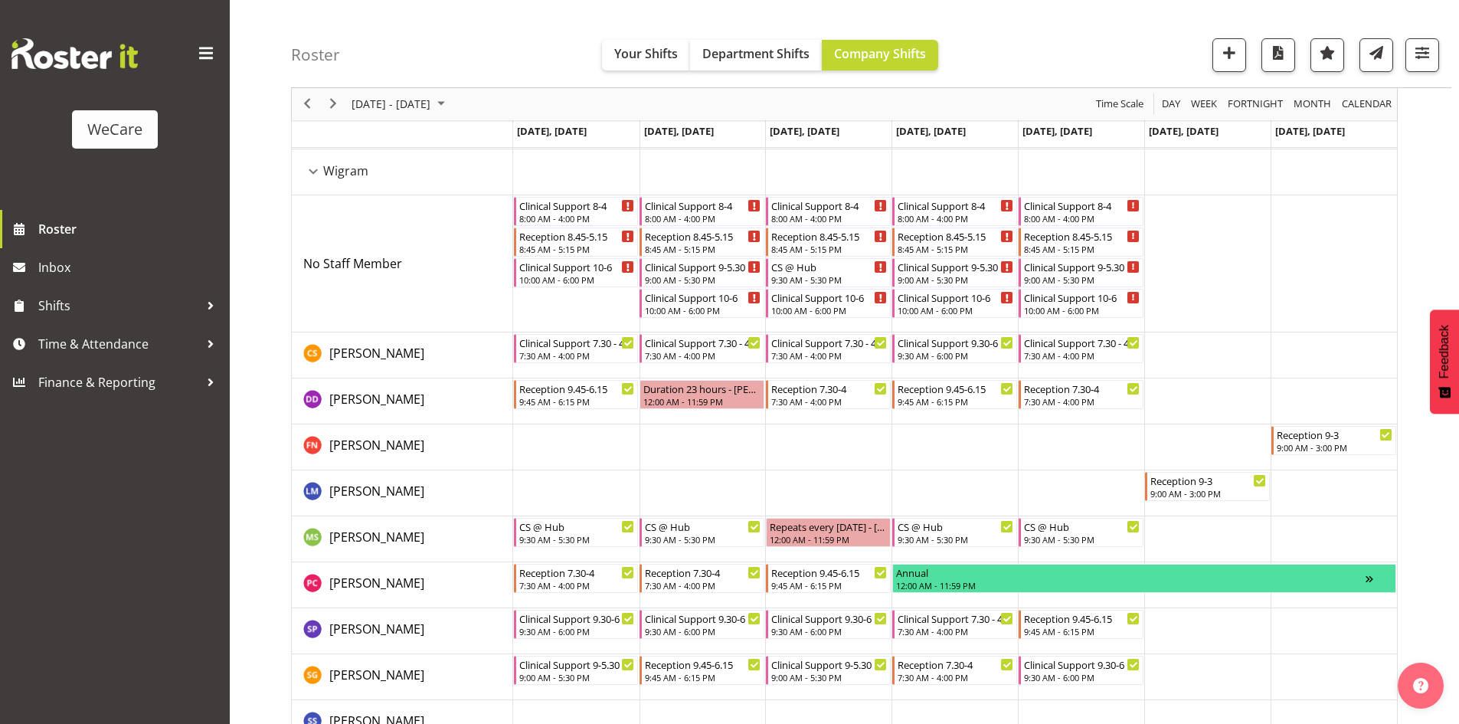
scroll to position [1600, 0]
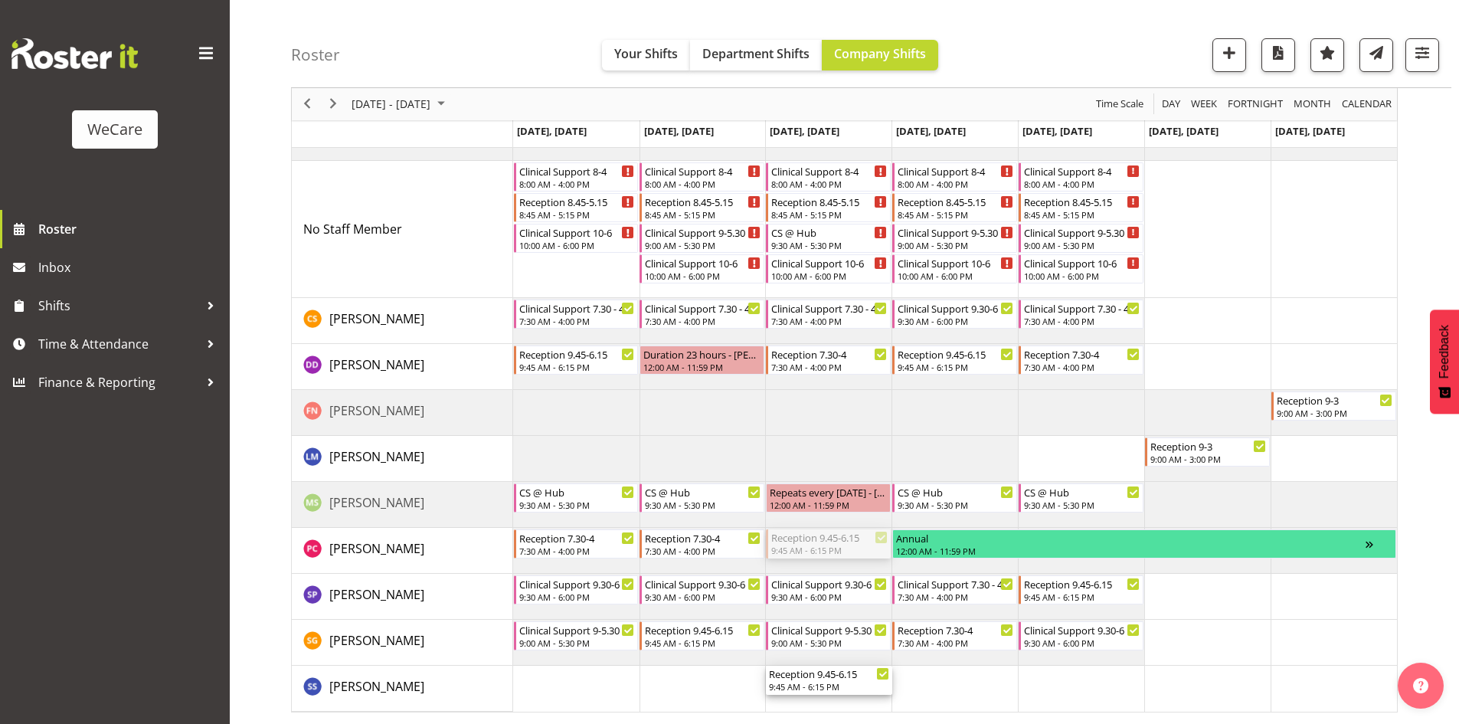
drag, startPoint x: 839, startPoint y: 550, endPoint x: 851, endPoint y: 697, distance: 147.5
drag, startPoint x: 836, startPoint y: 402, endPoint x: 846, endPoint y: 558, distance: 156.6
drag, startPoint x: 853, startPoint y: 561, endPoint x: 814, endPoint y: 407, distance: 158.1
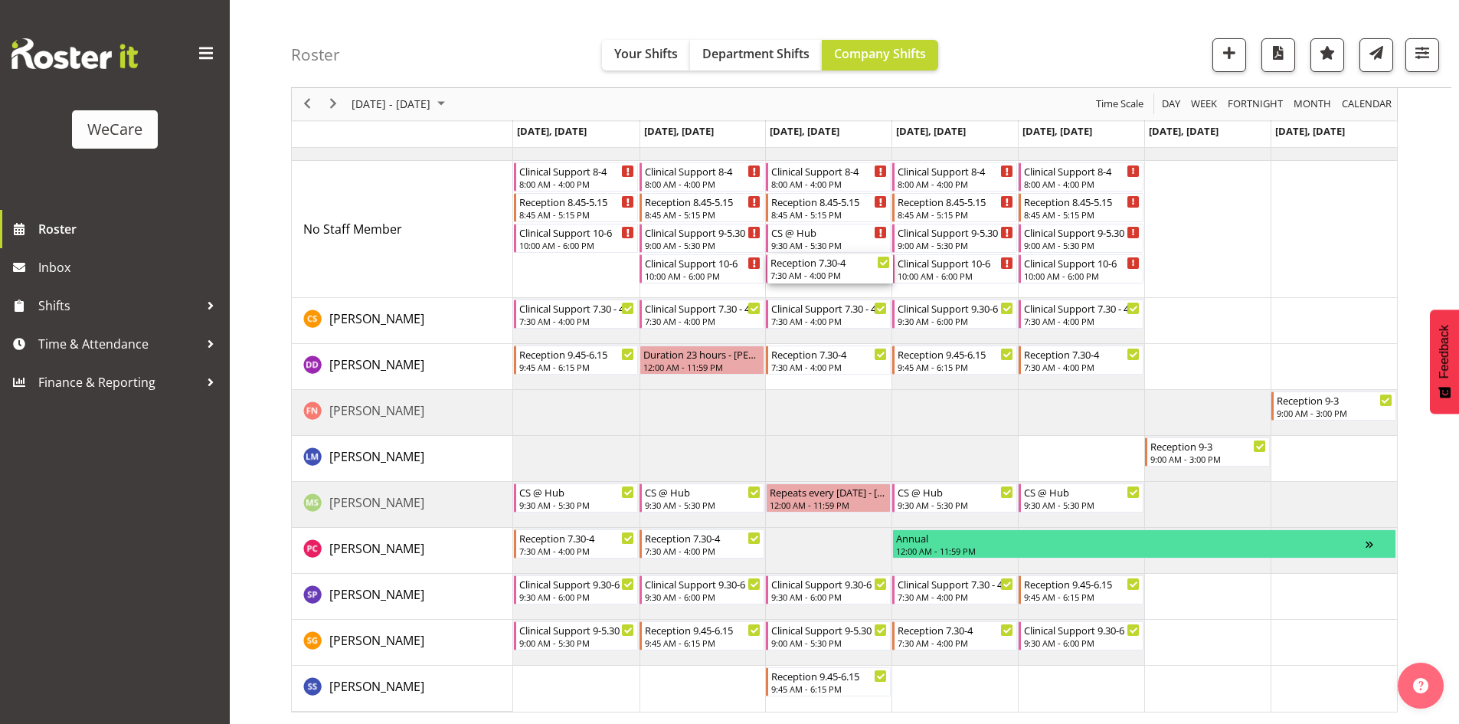
drag, startPoint x: 841, startPoint y: 433, endPoint x: 862, endPoint y: 273, distance: 162.2
click at [847, 253] on td "Timeline Week of November 17, 2025" at bounding box center [828, 229] width 126 height 137
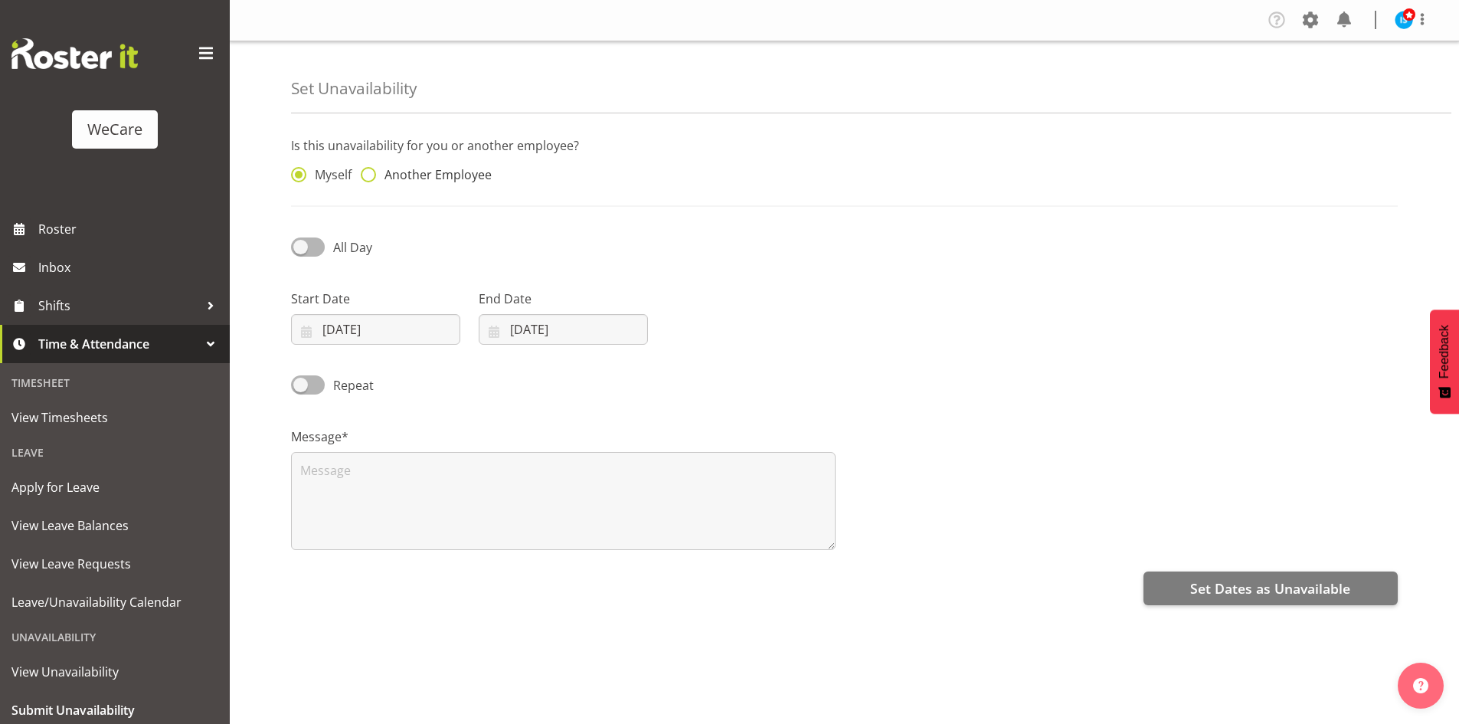
click at [401, 167] on span "Another Employee" at bounding box center [434, 174] width 116 height 15
click at [371, 170] on input "Another Employee" at bounding box center [366, 175] width 10 height 10
radio input "true"
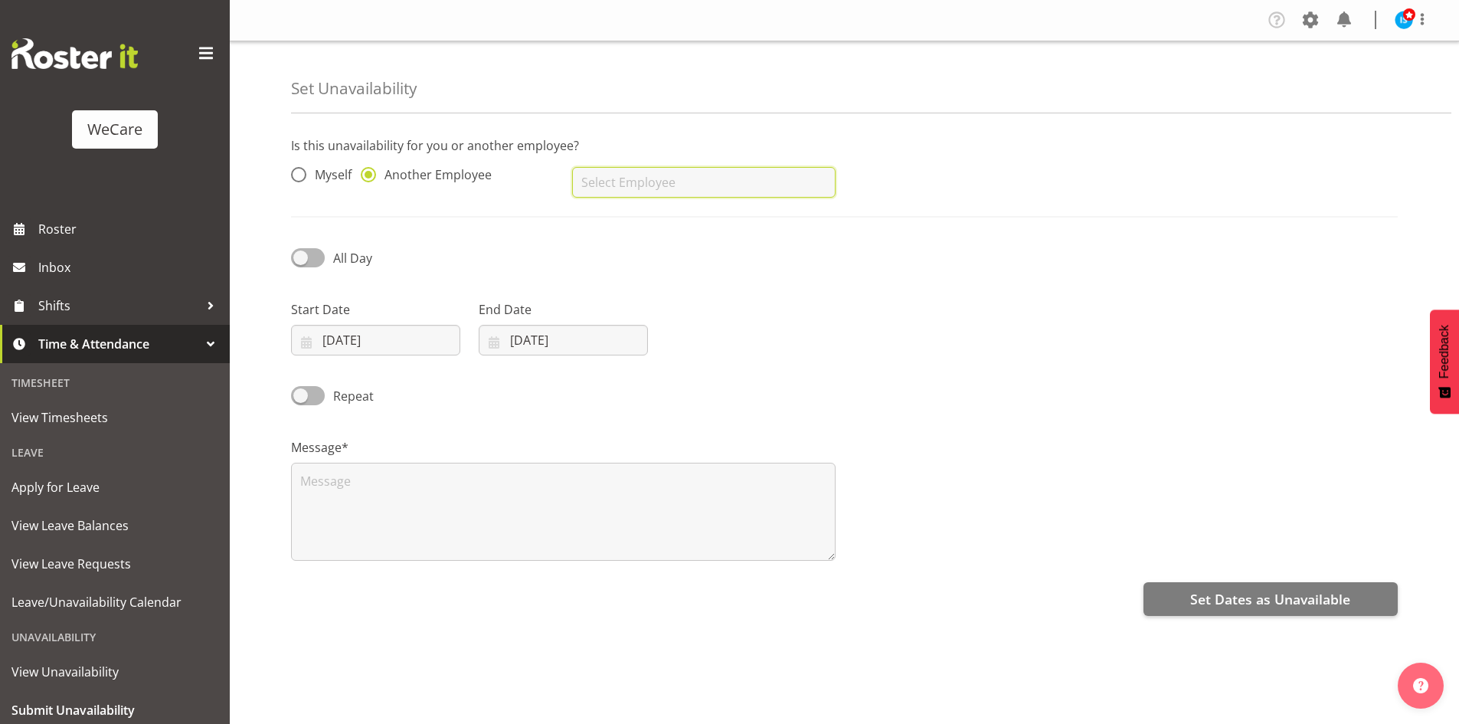
click at [772, 190] on input "text" at bounding box center [703, 182] width 263 height 31
type input "[PERSON_NAME]"
click at [372, 343] on input "[DATE]" at bounding box center [375, 340] width 169 height 31
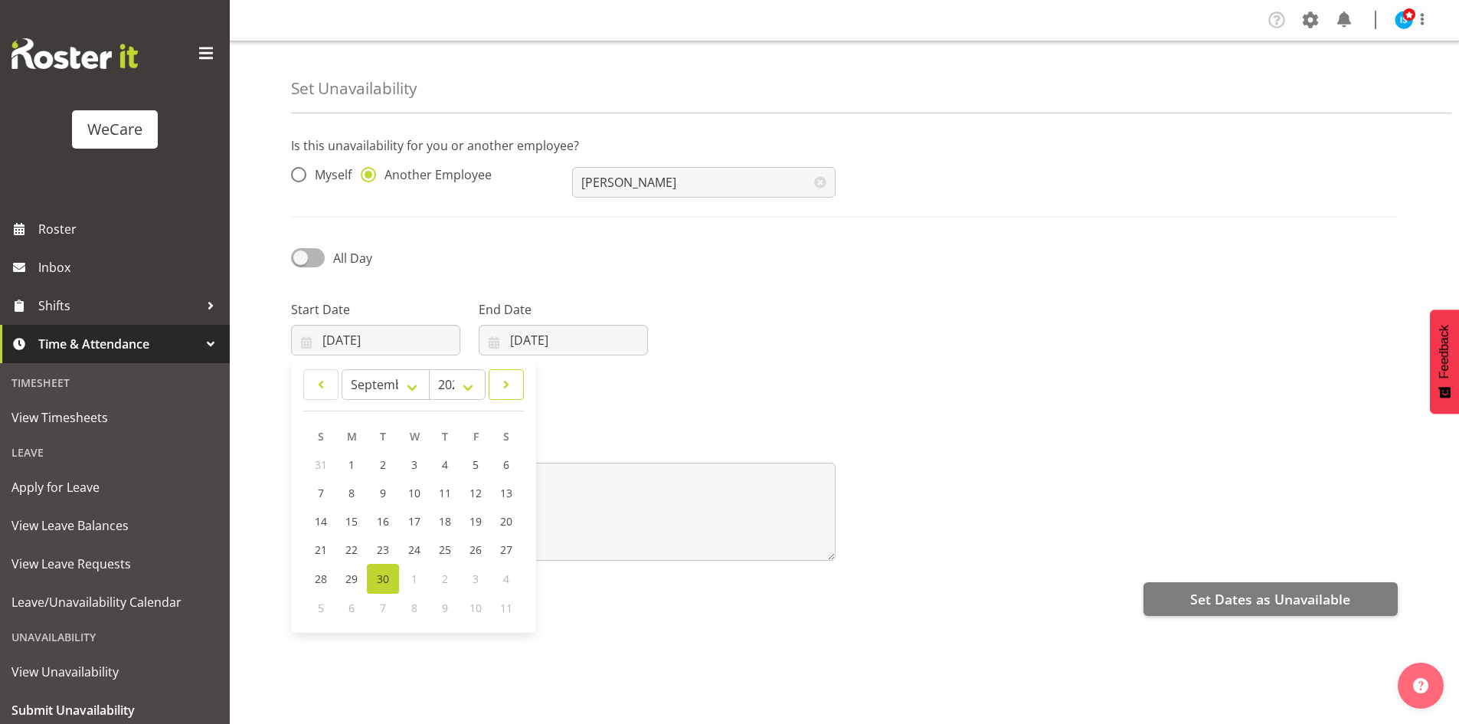
click at [505, 385] on span at bounding box center [506, 384] width 15 height 18
select select "10"
click at [470, 555] on span "21" at bounding box center [475, 549] width 12 height 15
type input "[DATE]"
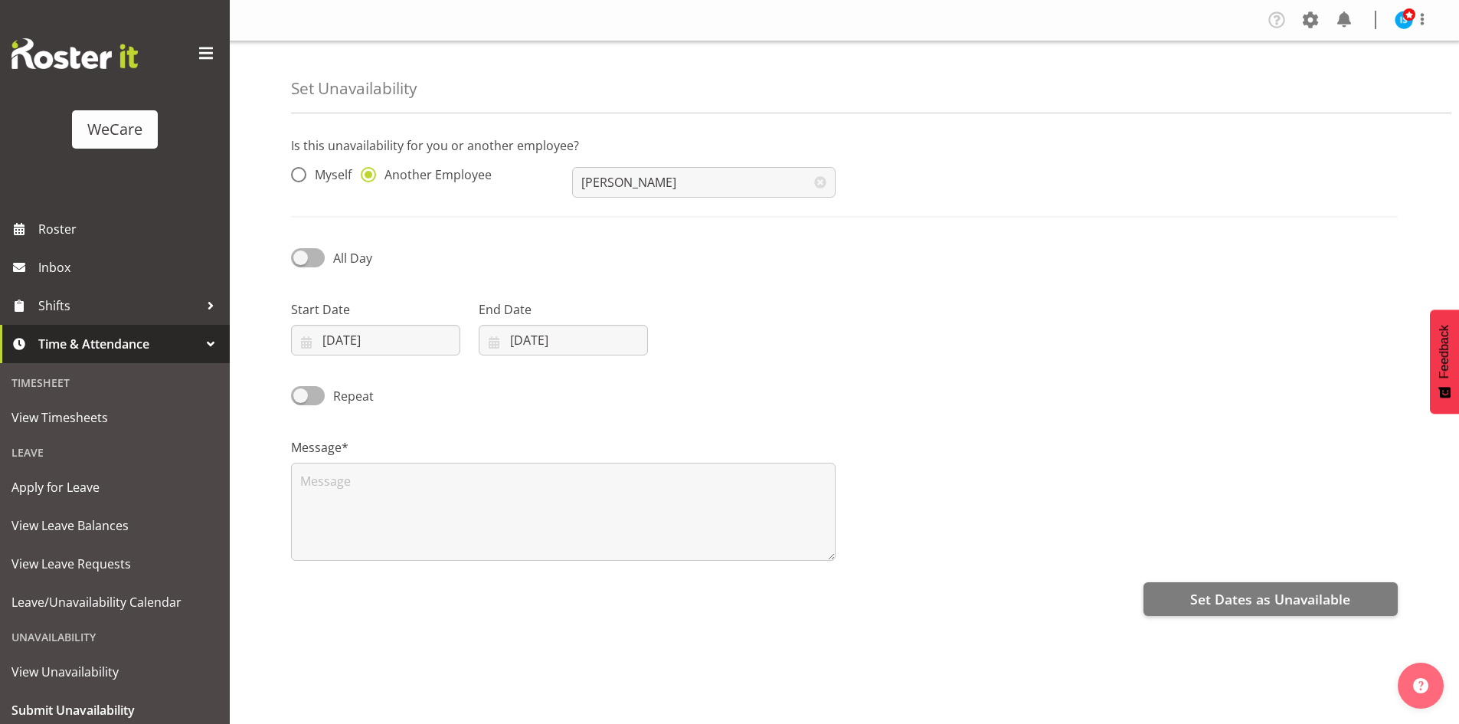
click at [585, 365] on div "Repeat" at bounding box center [844, 391] width 1125 height 52
click at [604, 346] on input "[DATE]" at bounding box center [563, 340] width 169 height 31
click at [698, 371] on link at bounding box center [692, 384] width 38 height 31
select select "10"
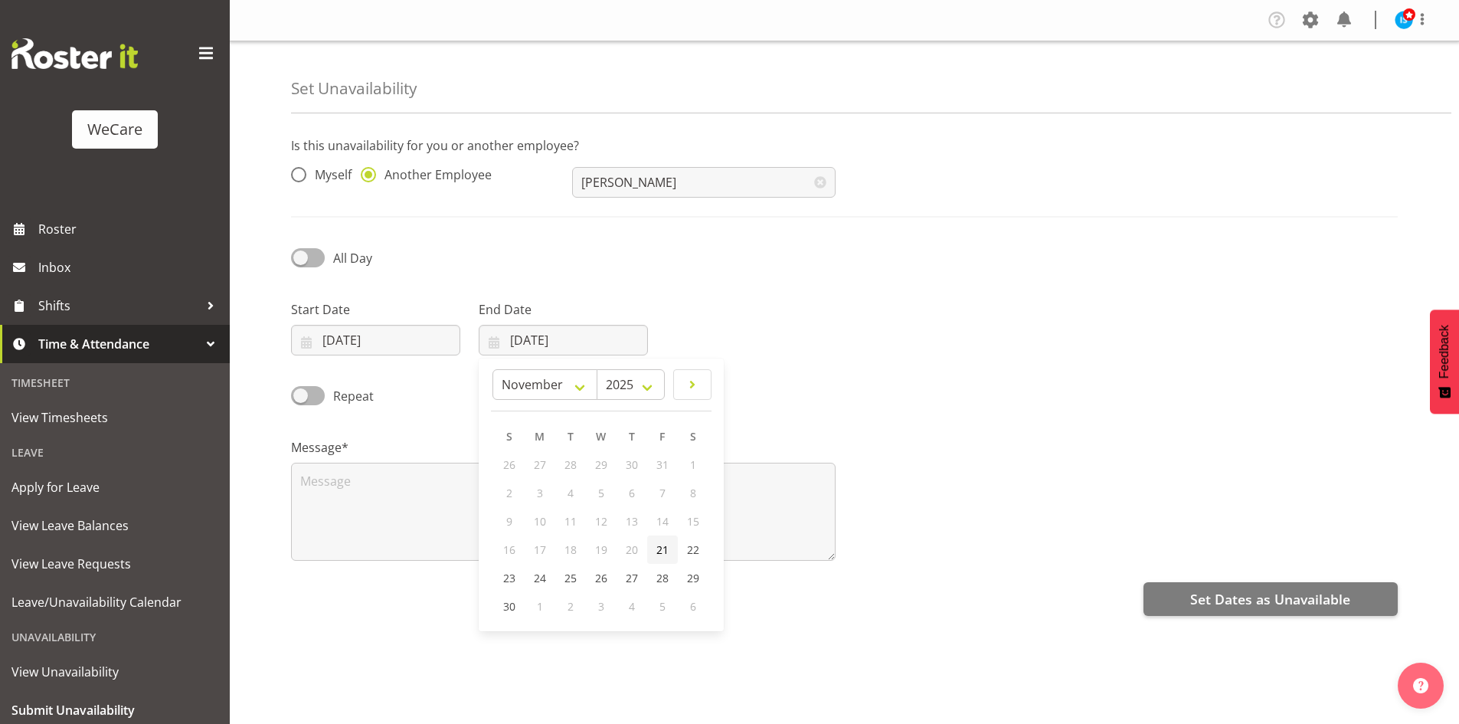
click at [662, 541] on link "21" at bounding box center [662, 549] width 31 height 28
type input "[DATE]"
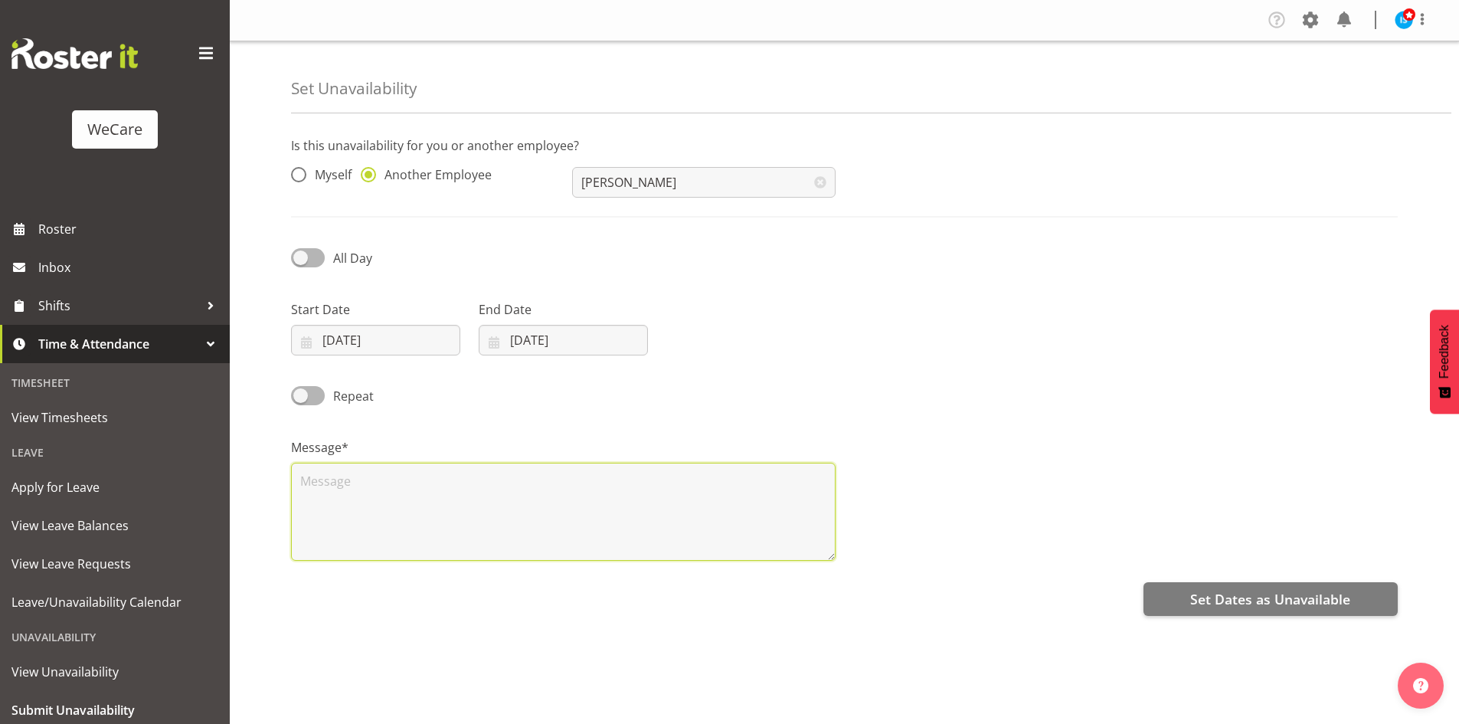
click at [483, 474] on textarea at bounding box center [563, 512] width 545 height 98
type textarea "RDO"
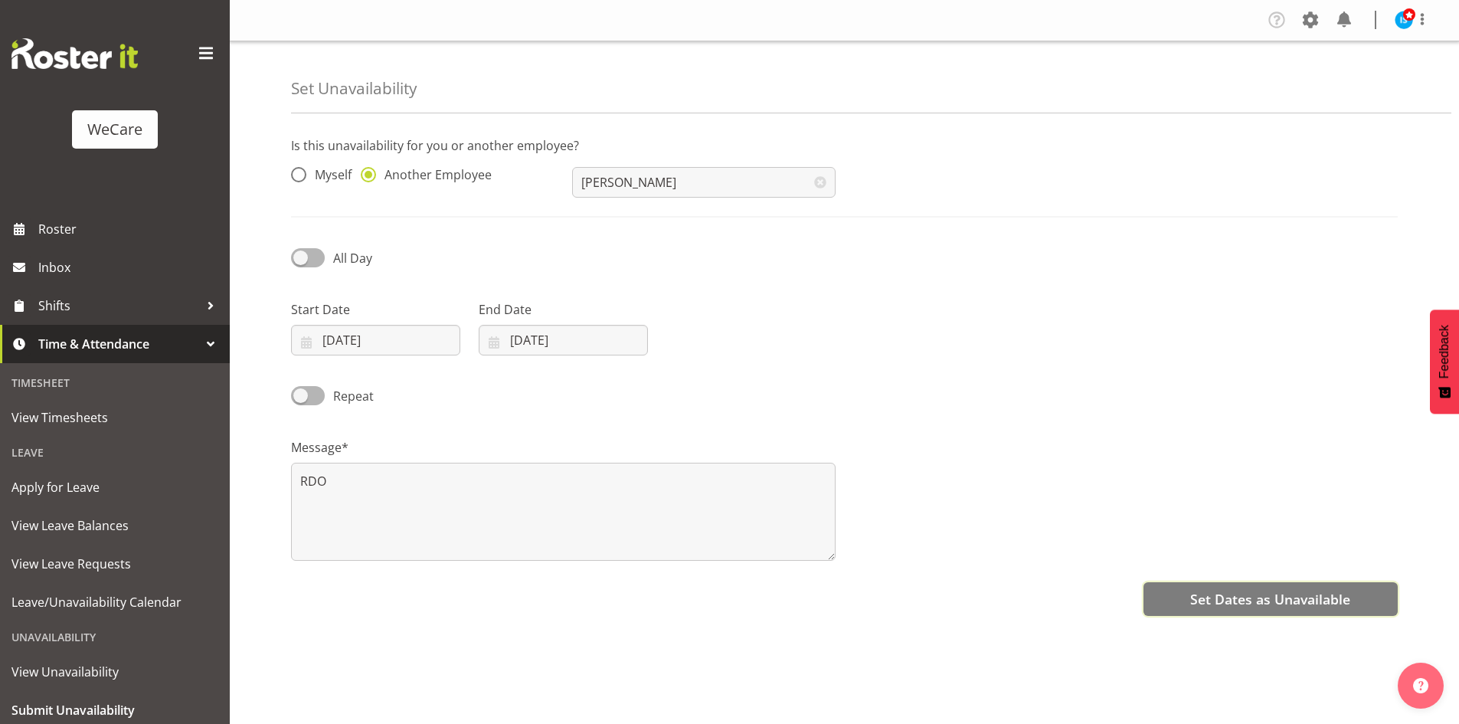
click at [1340, 596] on span "Set Dates as Unavailable" at bounding box center [1270, 599] width 160 height 20
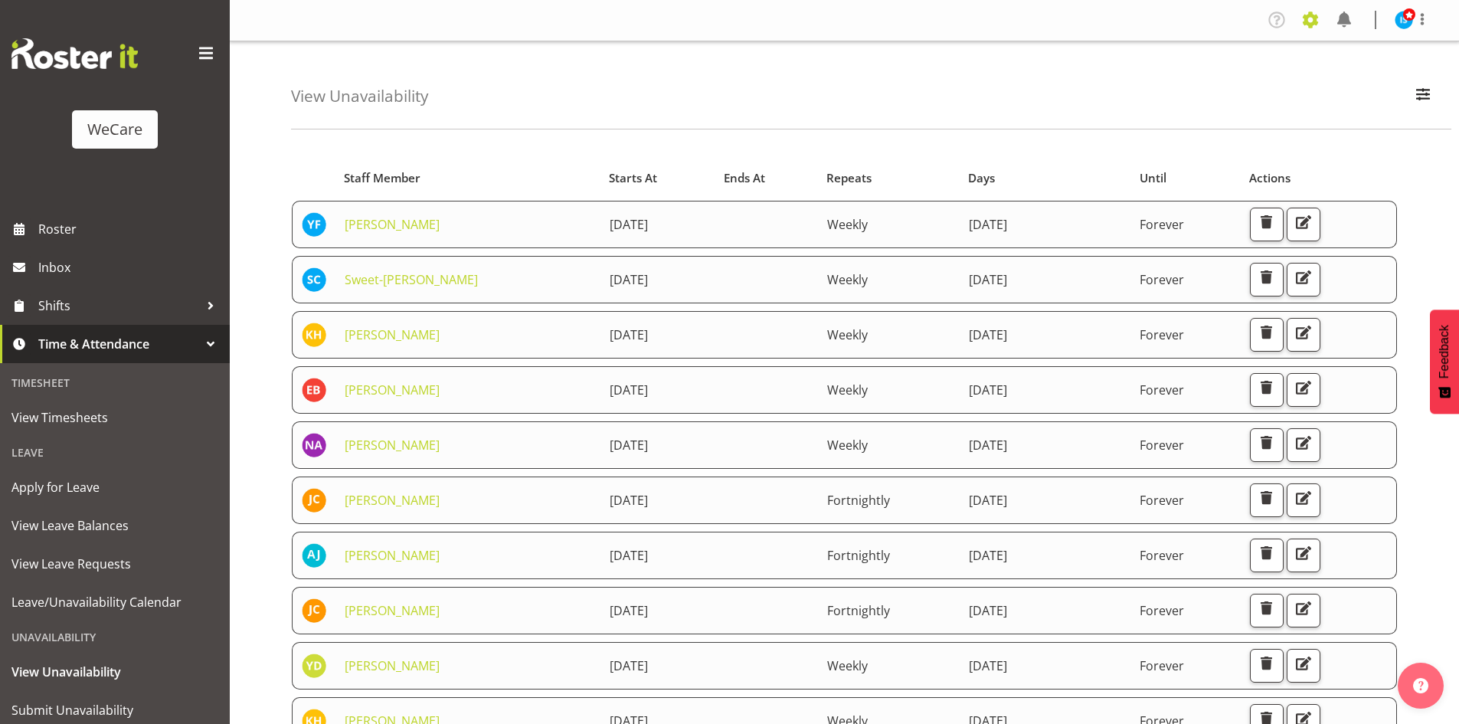
click at [1308, 11] on span at bounding box center [1310, 20] width 25 height 25
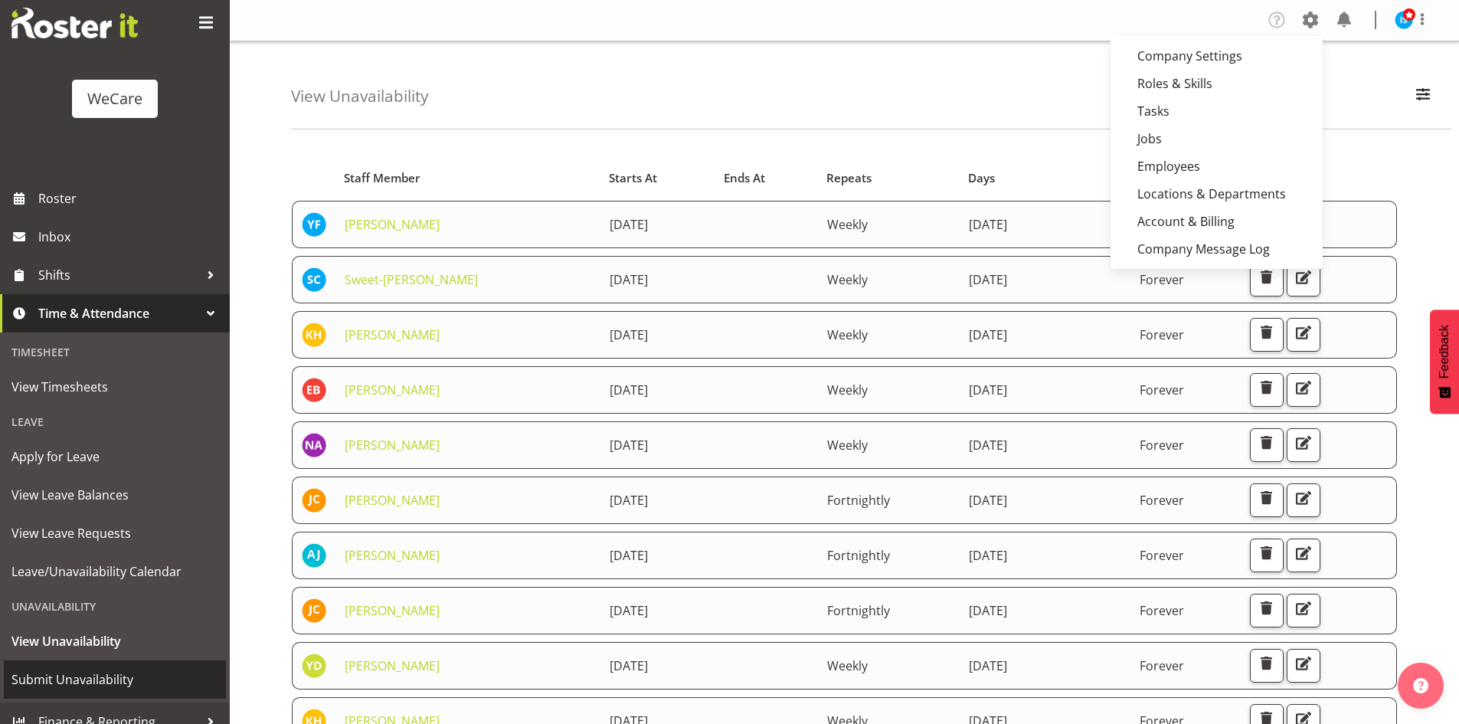
scroll to position [47, 0]
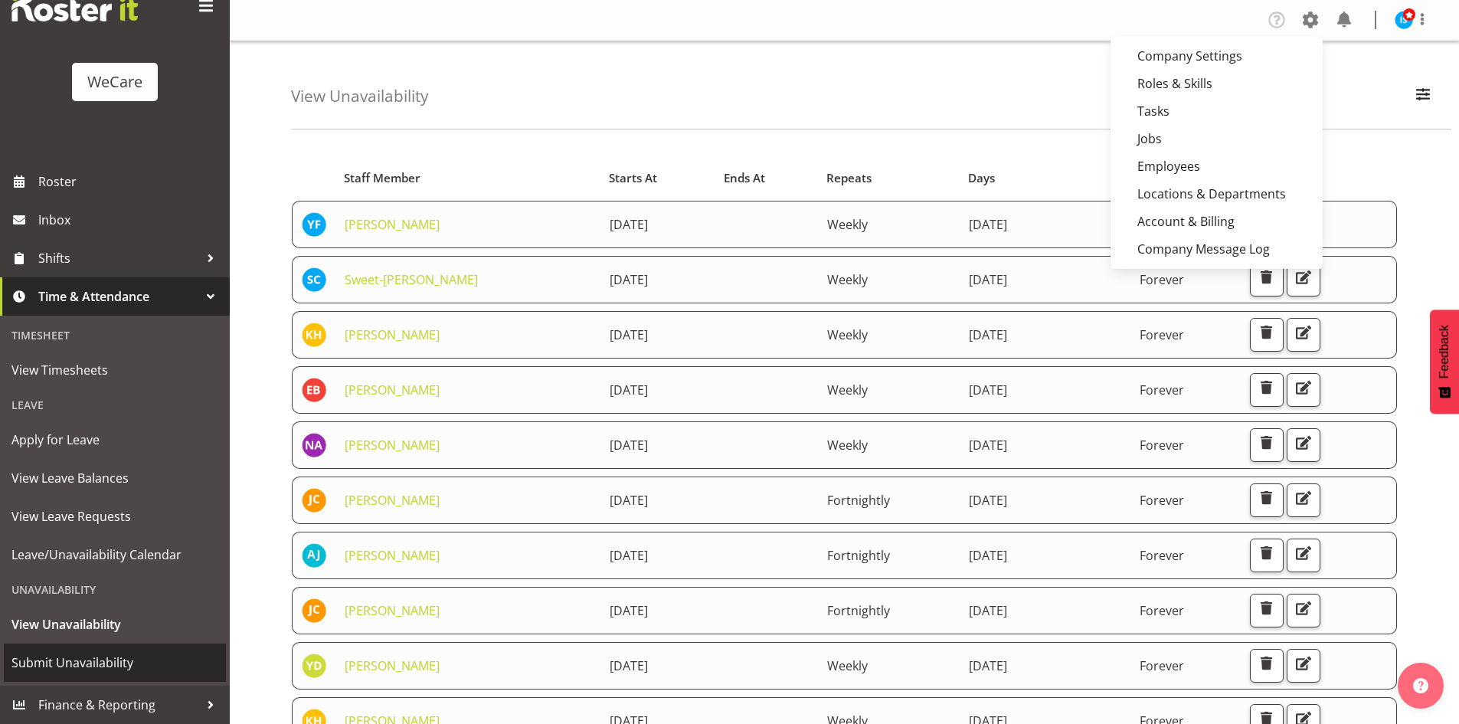
click at [85, 670] on span "Submit Unavailability" at bounding box center [114, 662] width 207 height 23
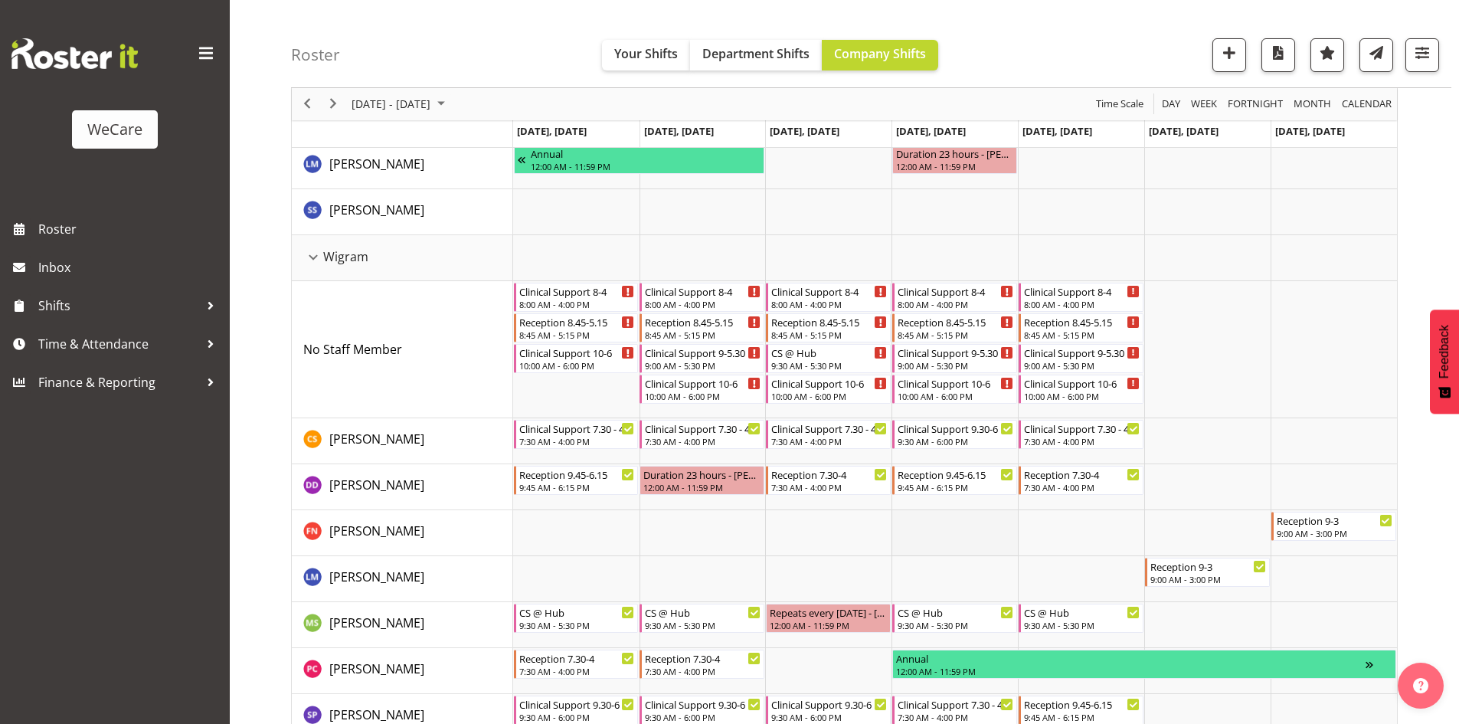
scroll to position [1922, 0]
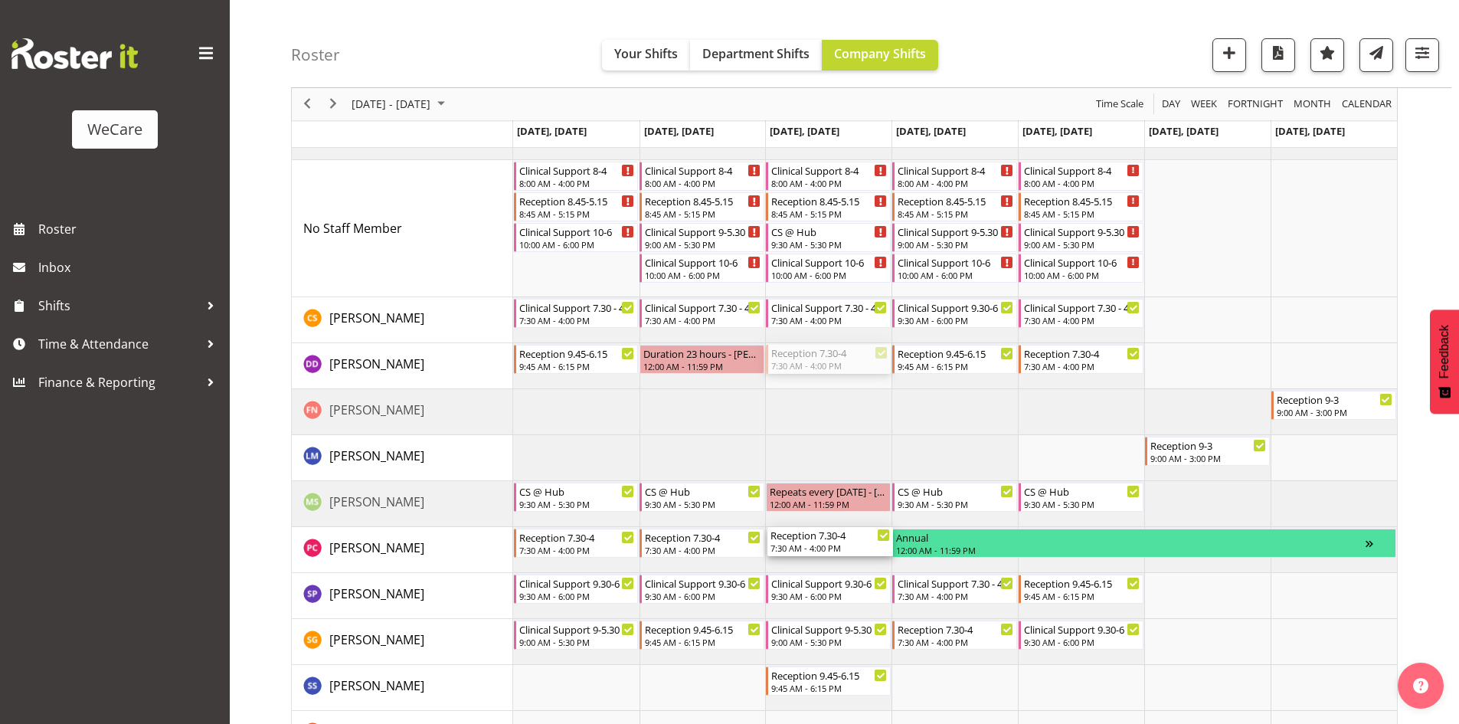
drag, startPoint x: 824, startPoint y: 345, endPoint x: 826, endPoint y: 548, distance: 202.2
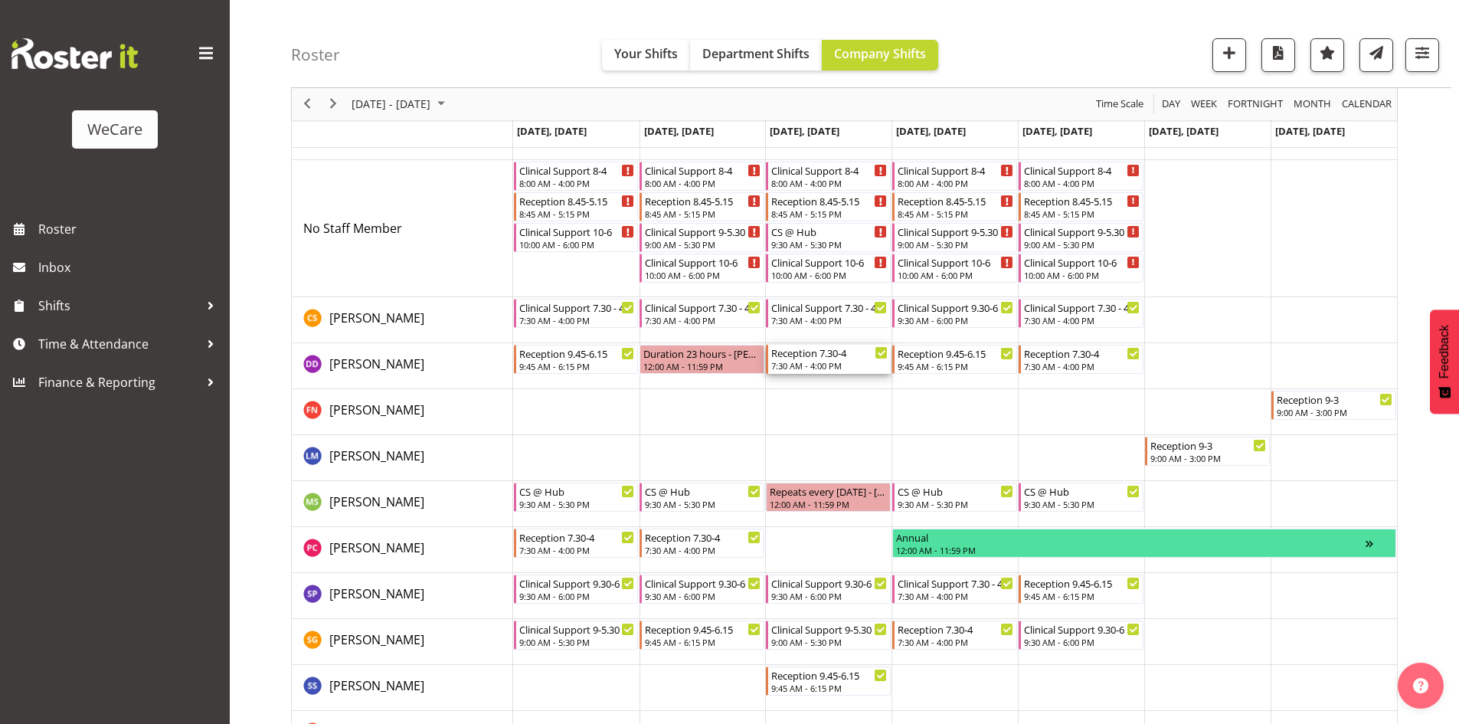
click at [832, 359] on div "Reception 7.30-4" at bounding box center [829, 352] width 116 height 15
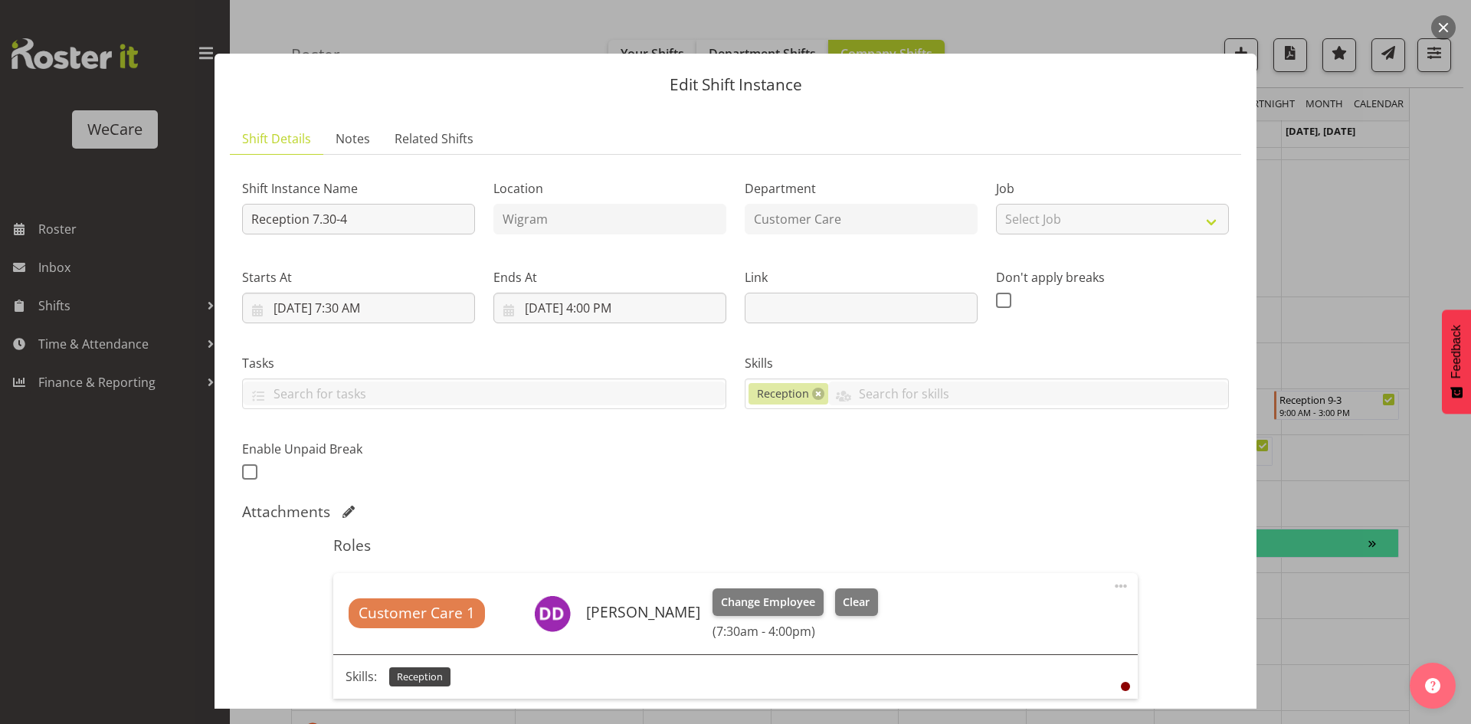
click at [794, 633] on h6 "(7:30am - 4:00pm)" at bounding box center [794, 630] width 165 height 15
drag, startPoint x: 754, startPoint y: 594, endPoint x: 760, endPoint y: 601, distance: 8.7
click at [760, 601] on button "Change Employee" at bounding box center [767, 602] width 111 height 28
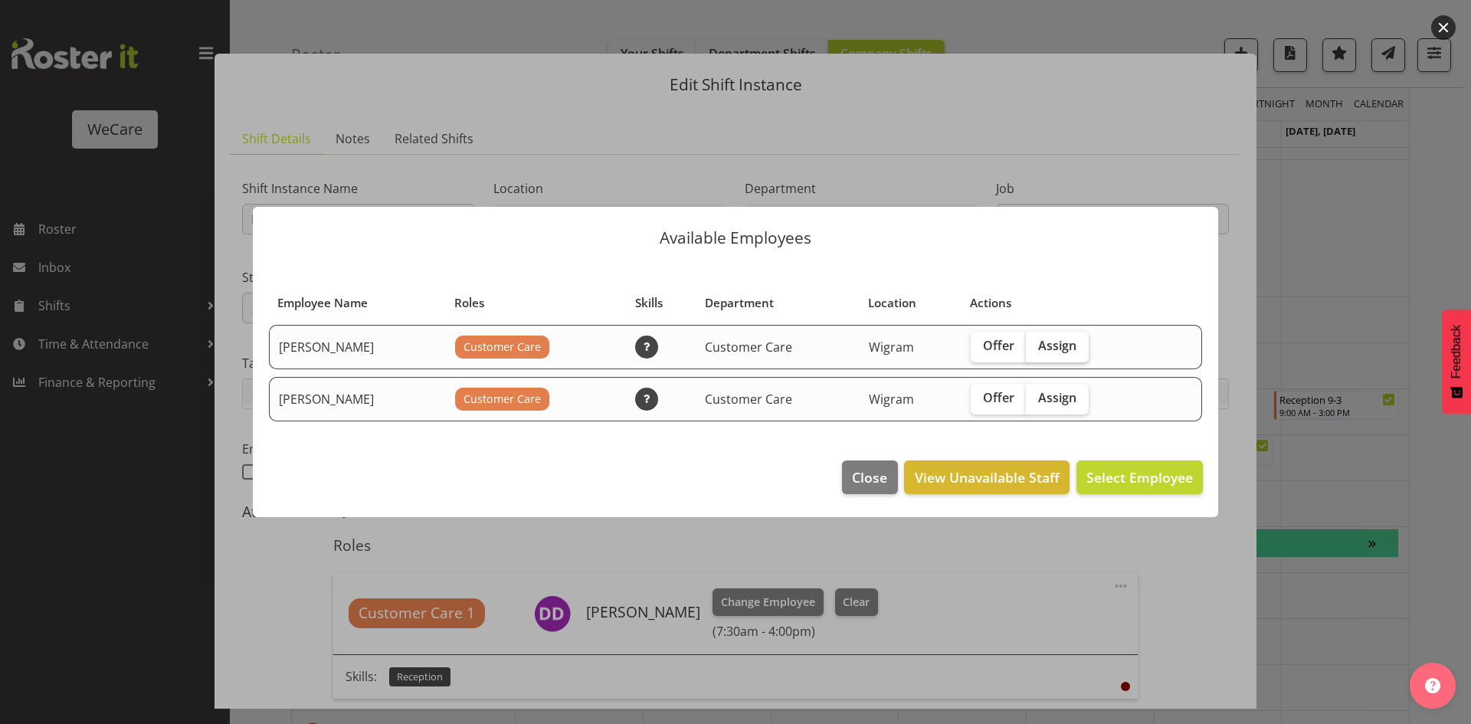
click at [1083, 349] on label "Assign" at bounding box center [1057, 347] width 63 height 31
click at [1035, 349] on input "Assign" at bounding box center [1031, 346] width 10 height 10
checkbox input "true"
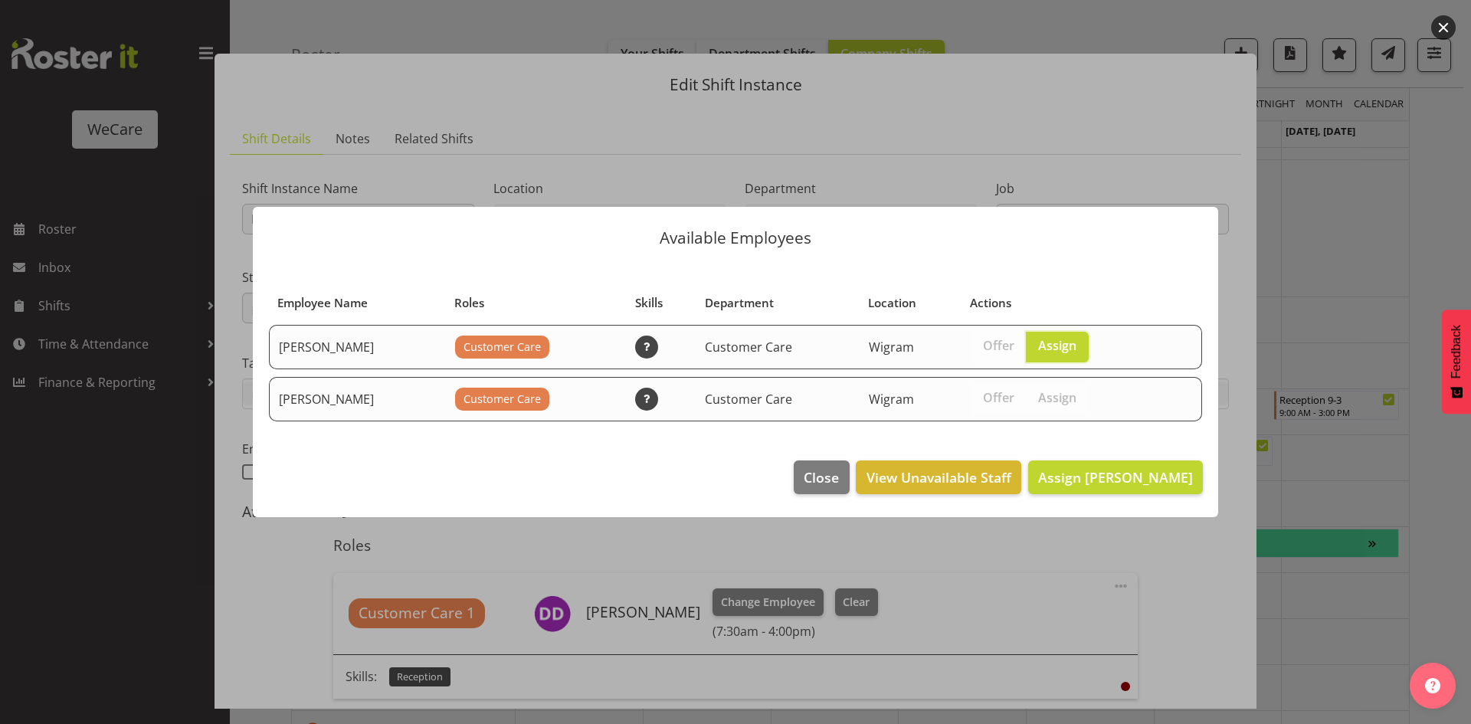
click at [1098, 497] on footer "Close View Unavailable Staff Assign [PERSON_NAME]" at bounding box center [735, 481] width 965 height 72
click at [1095, 486] on span "Assign [PERSON_NAME]" at bounding box center [1115, 477] width 155 height 20
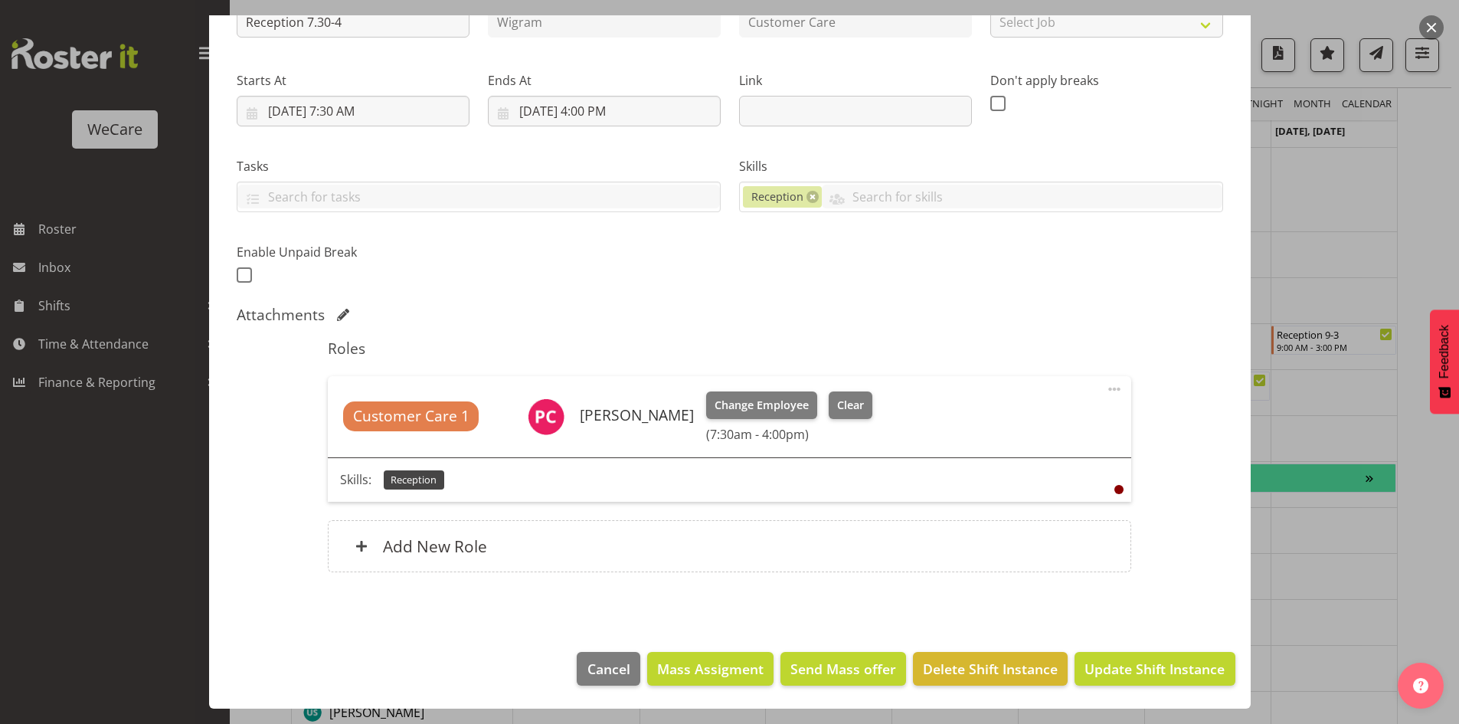
scroll to position [2014, 0]
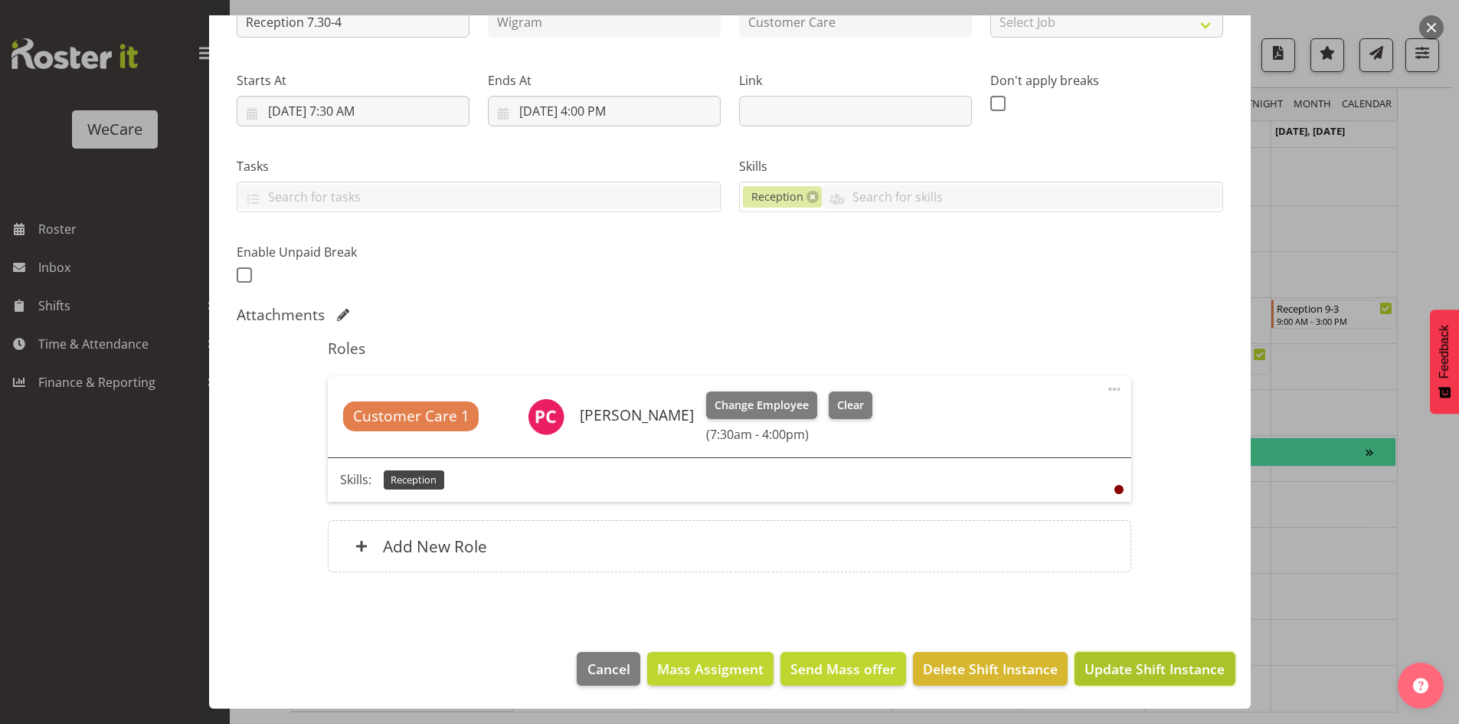
click at [1144, 669] on span "Update Shift Instance" at bounding box center [1155, 669] width 140 height 20
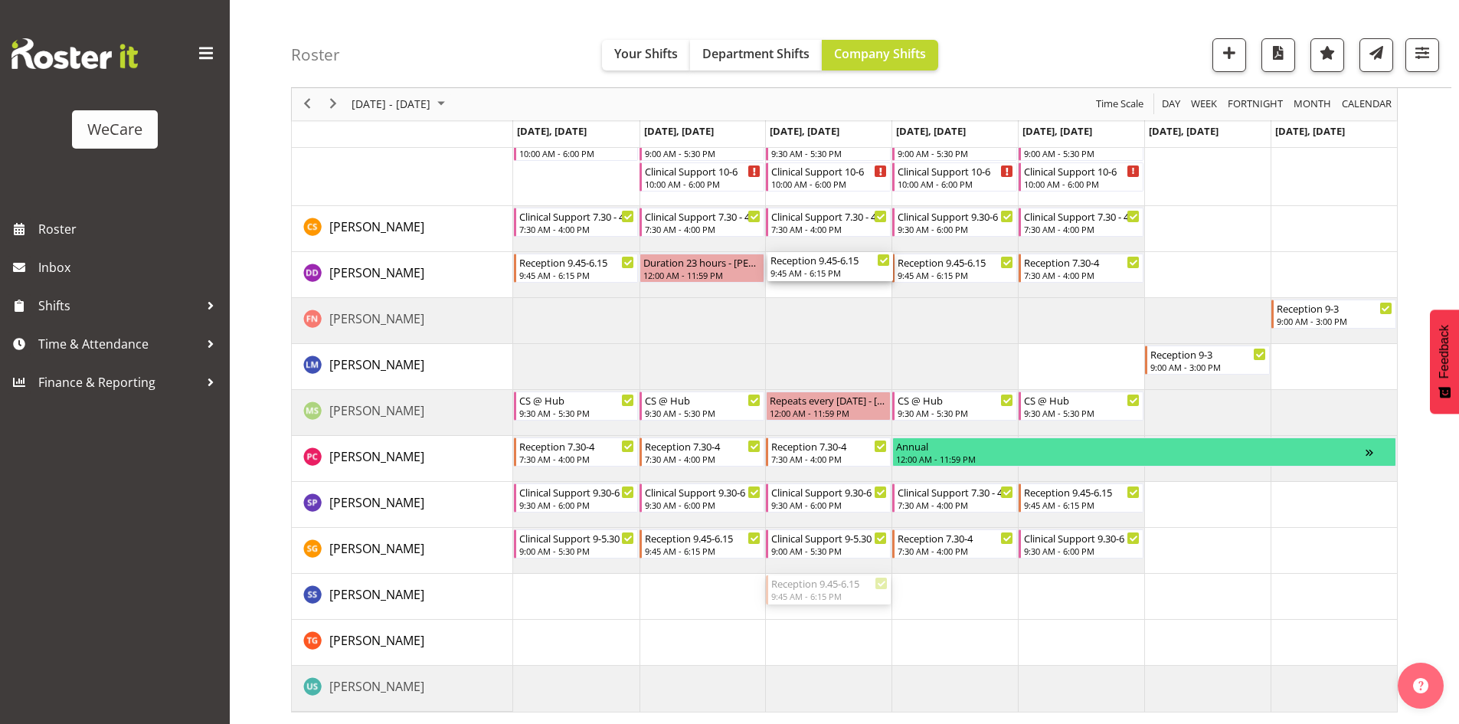
drag, startPoint x: 847, startPoint y: 584, endPoint x: 830, endPoint y: 264, distance: 320.6
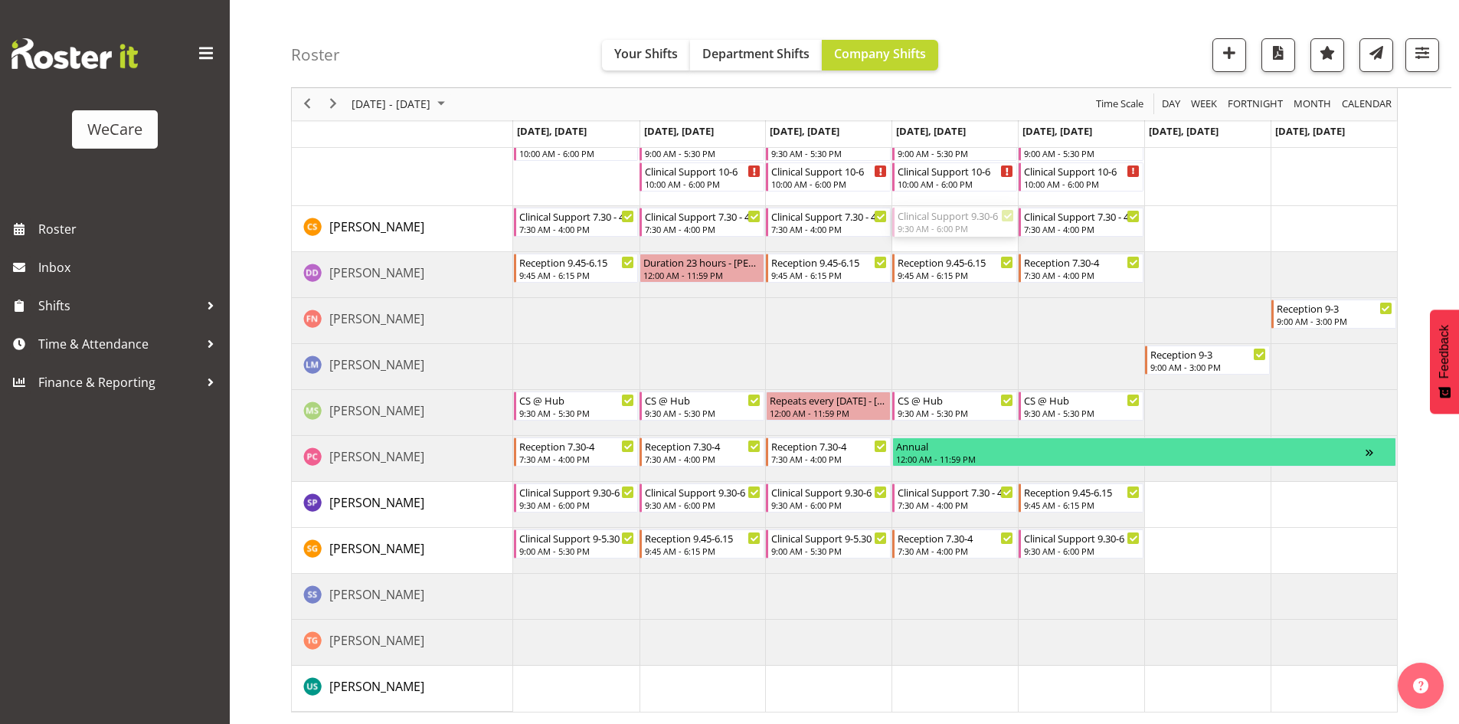
drag, startPoint x: 970, startPoint y: 222, endPoint x: 962, endPoint y: 174, distance: 49.0
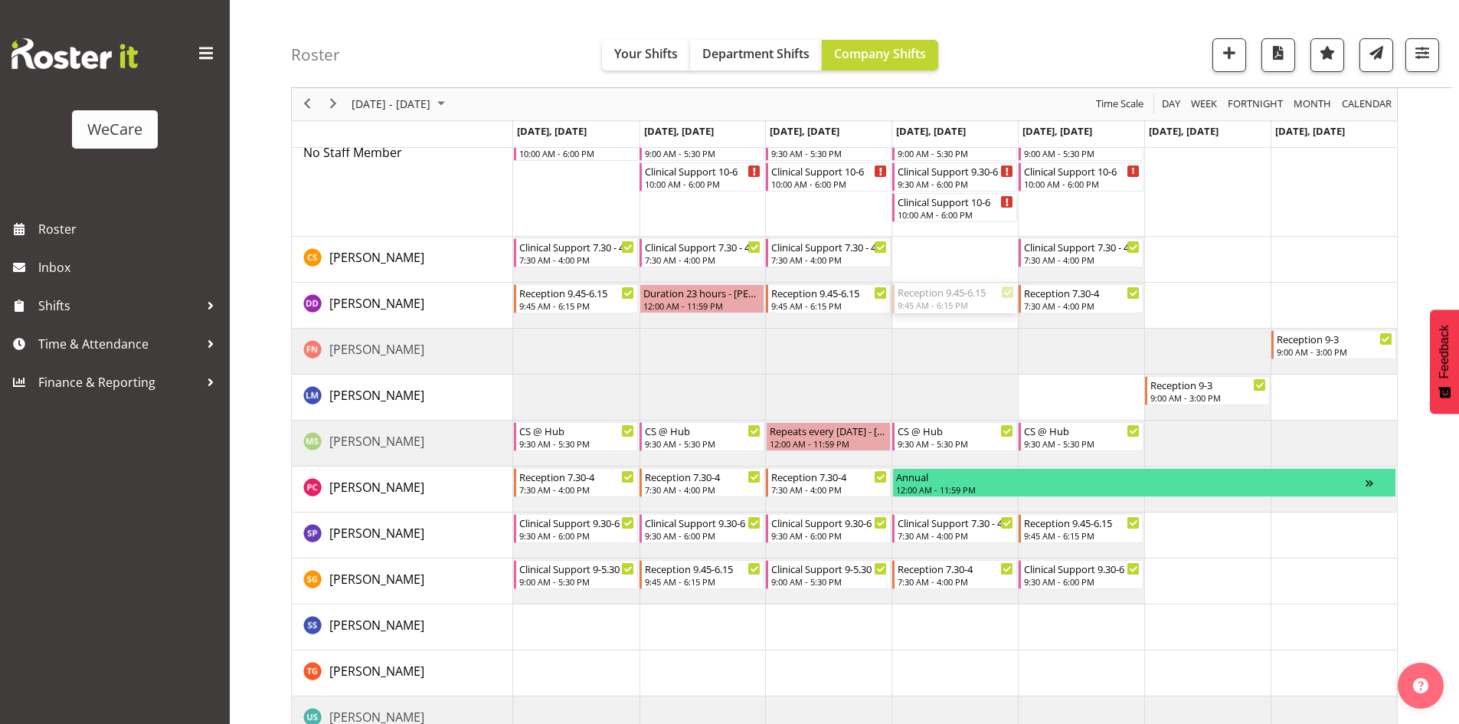
drag, startPoint x: 958, startPoint y: 289, endPoint x: 970, endPoint y: 202, distance: 87.3
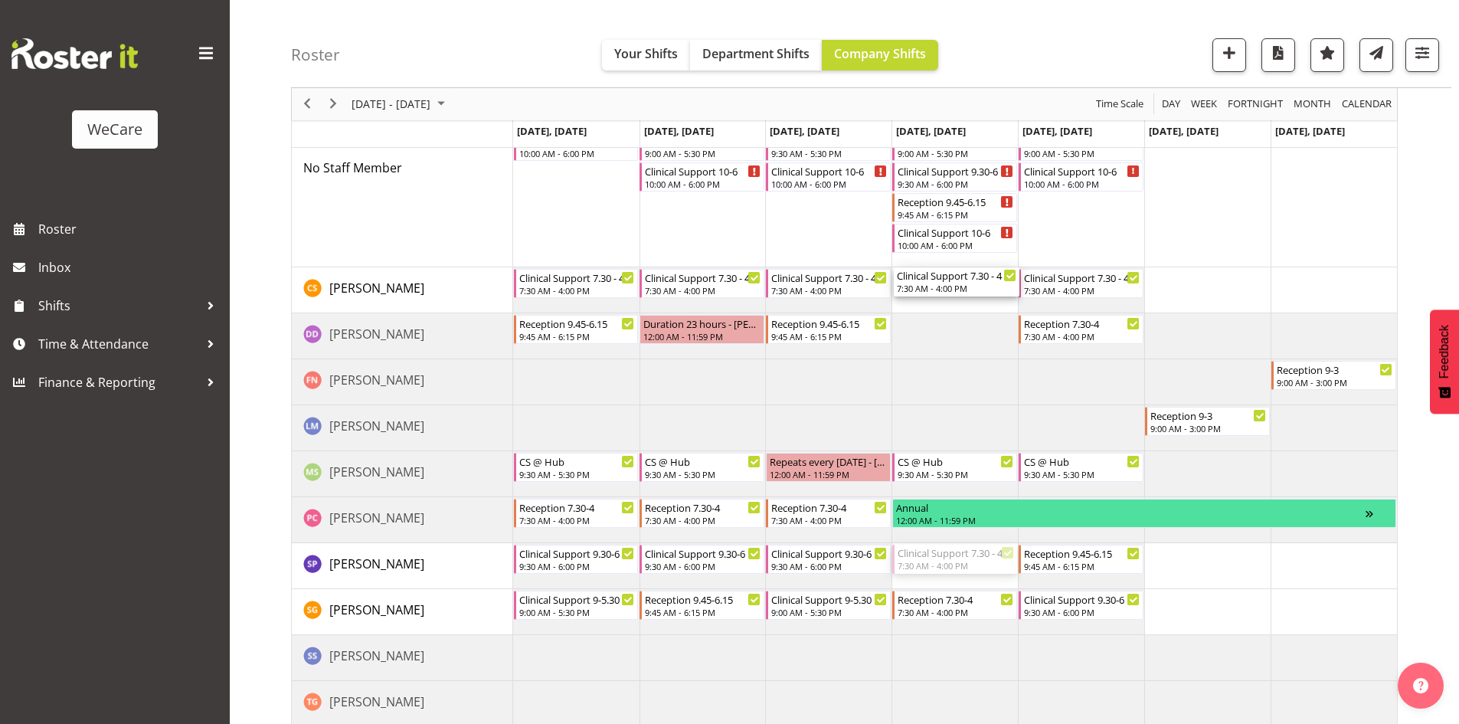
drag, startPoint x: 963, startPoint y: 562, endPoint x: 928, endPoint y: 299, distance: 265.8
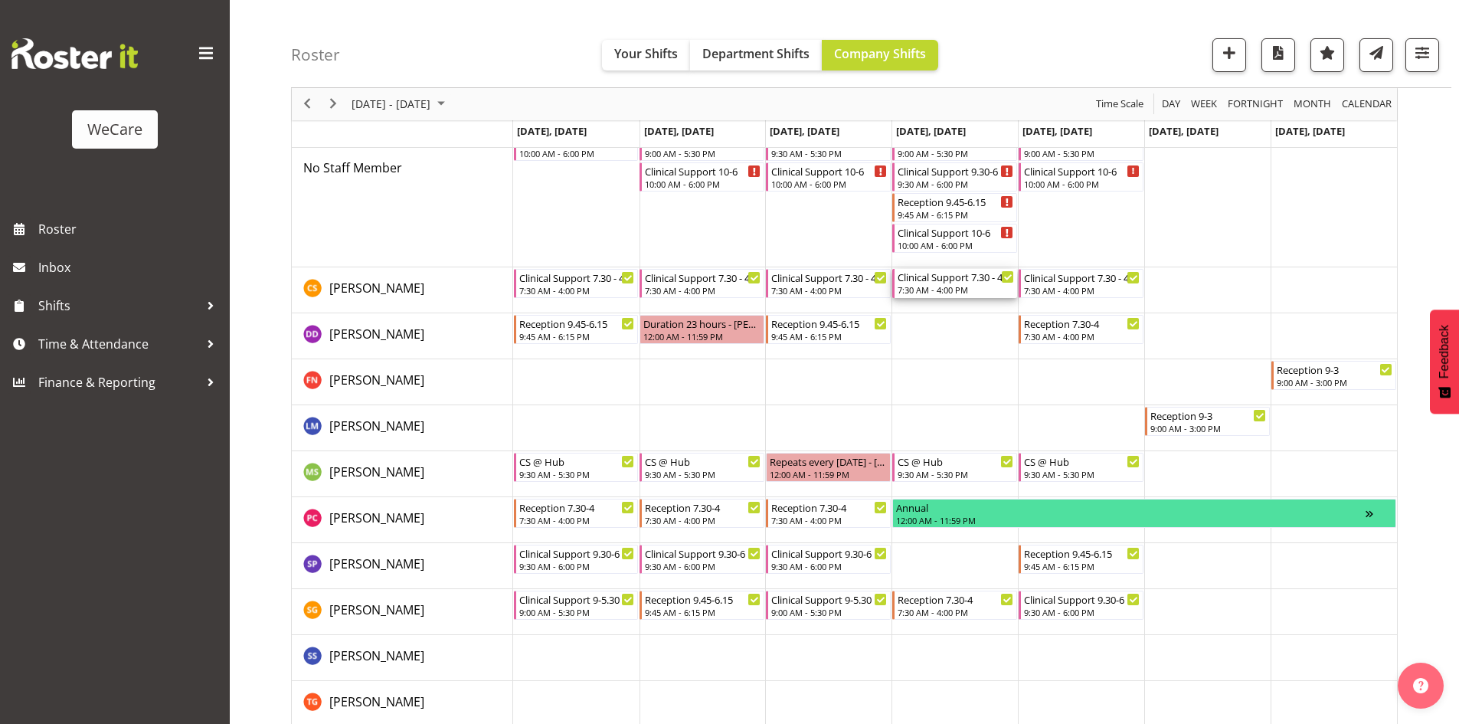
click at [947, 287] on div "7:30 AM - 4:00 PM" at bounding box center [956, 289] width 116 height 12
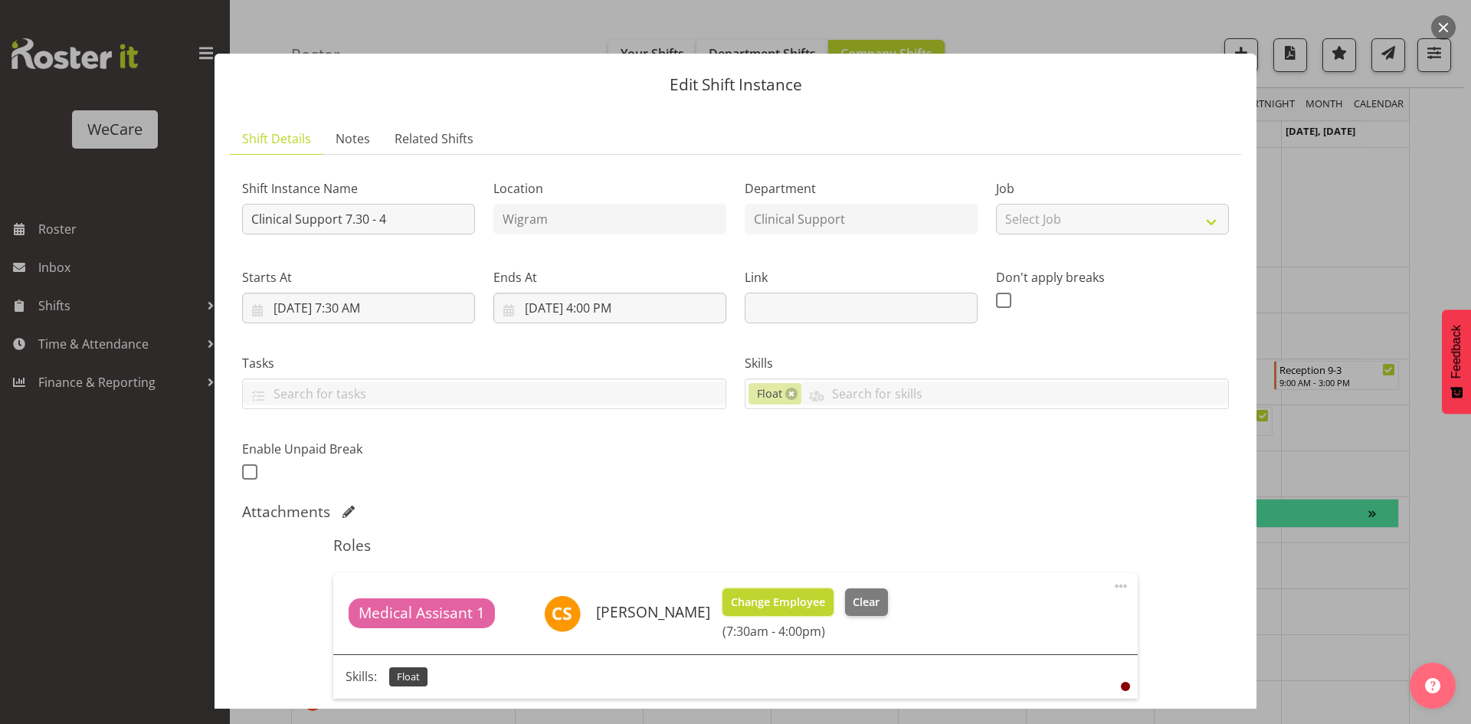
click at [772, 601] on span "Change Employee" at bounding box center [778, 602] width 94 height 17
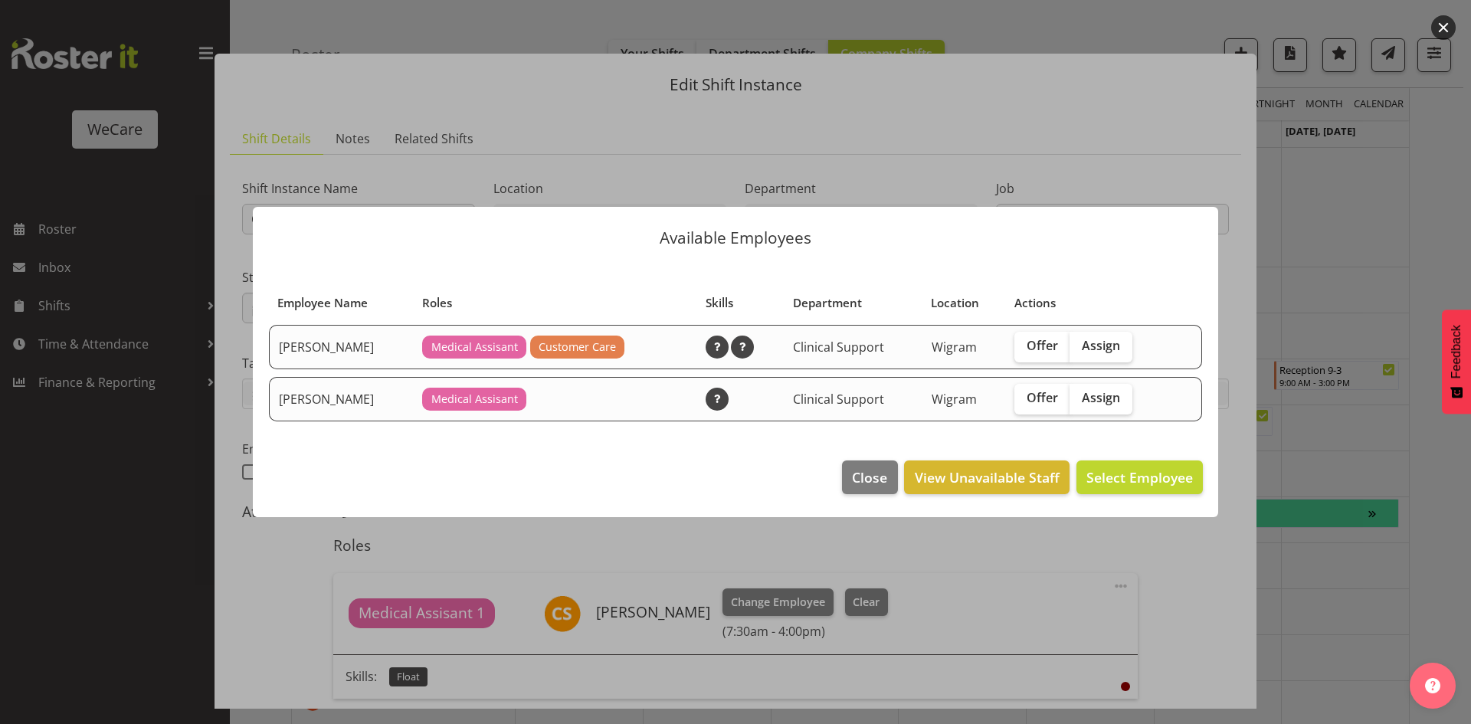
click at [1289, 378] on div at bounding box center [735, 362] width 1471 height 724
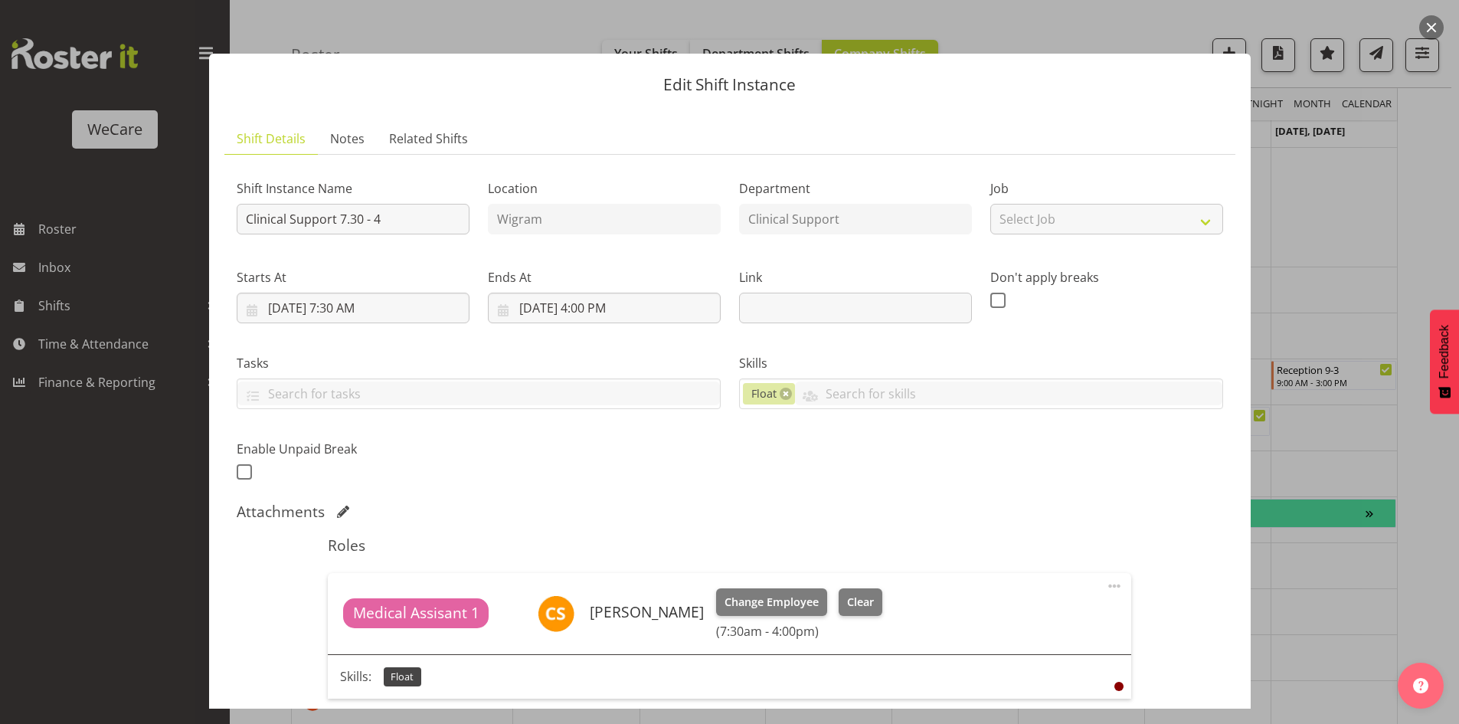
click at [1288, 378] on div at bounding box center [729, 362] width 1459 height 724
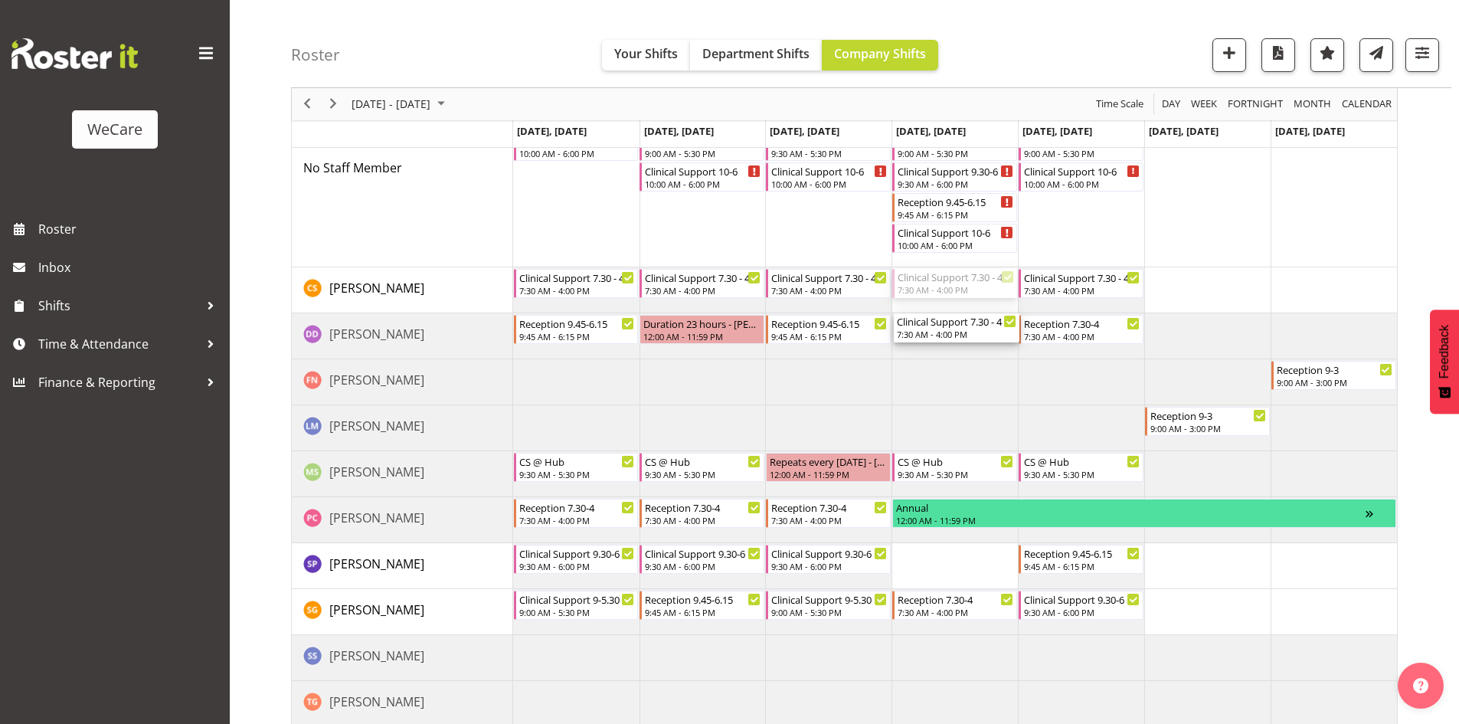
drag, startPoint x: 980, startPoint y: 276, endPoint x: 990, endPoint y: 342, distance: 67.3
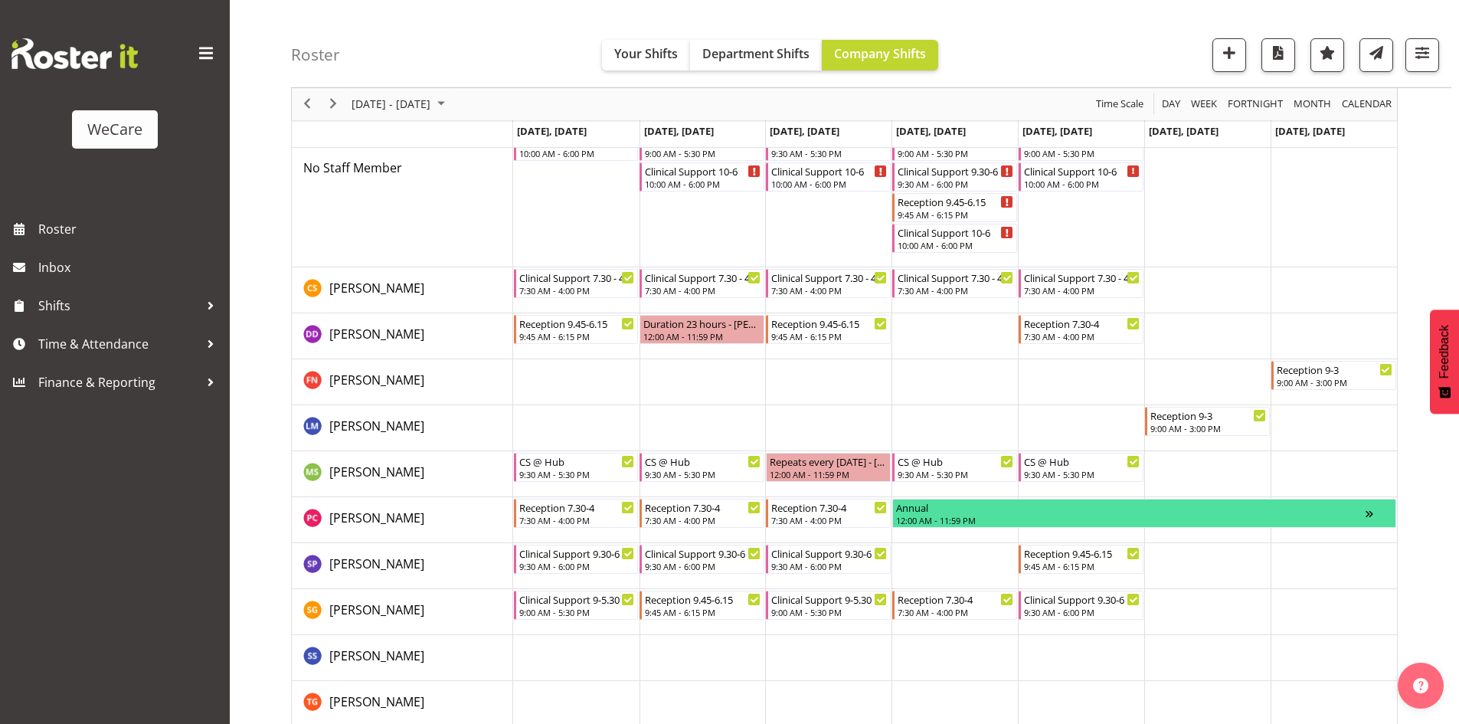
click at [947, 267] on td "Timeline Week of November 17, 2025" at bounding box center [955, 290] width 126 height 46
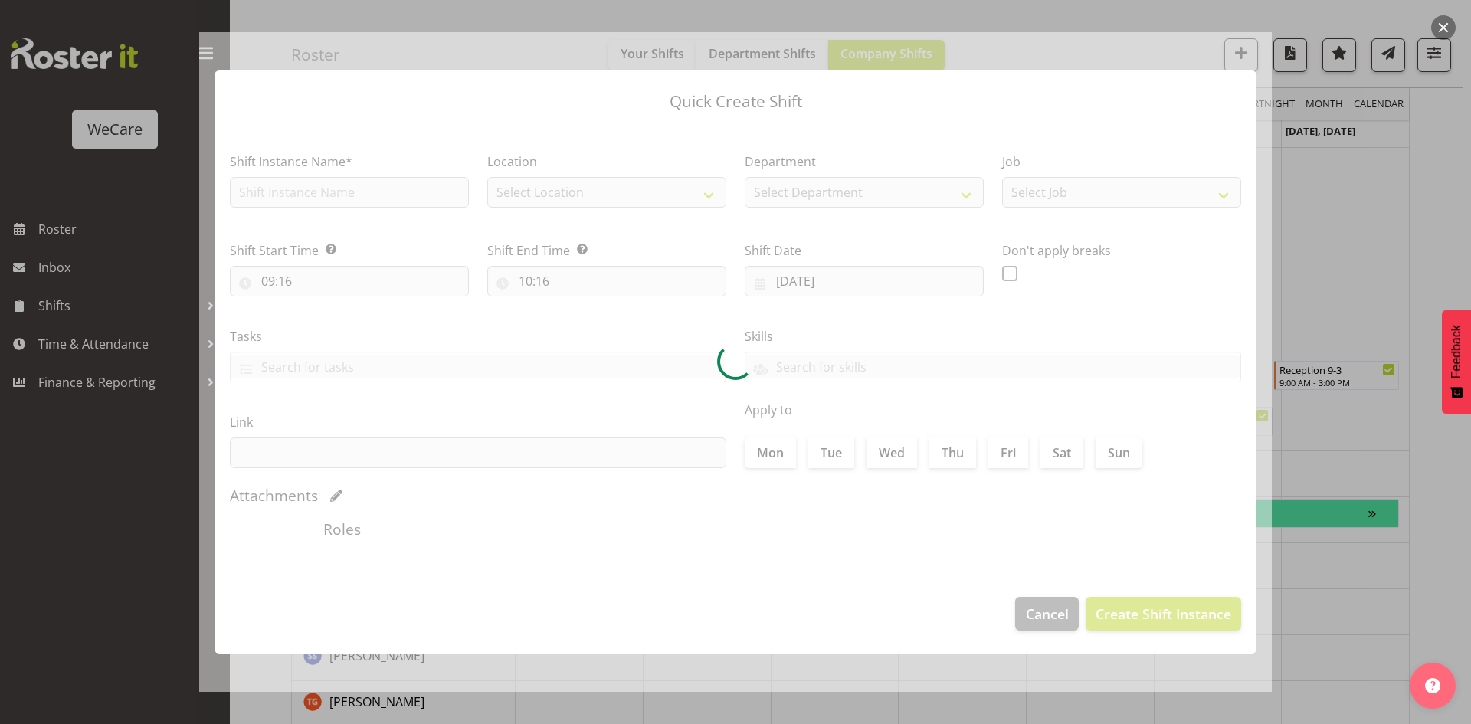
type input "[DATE]"
checkbox input "true"
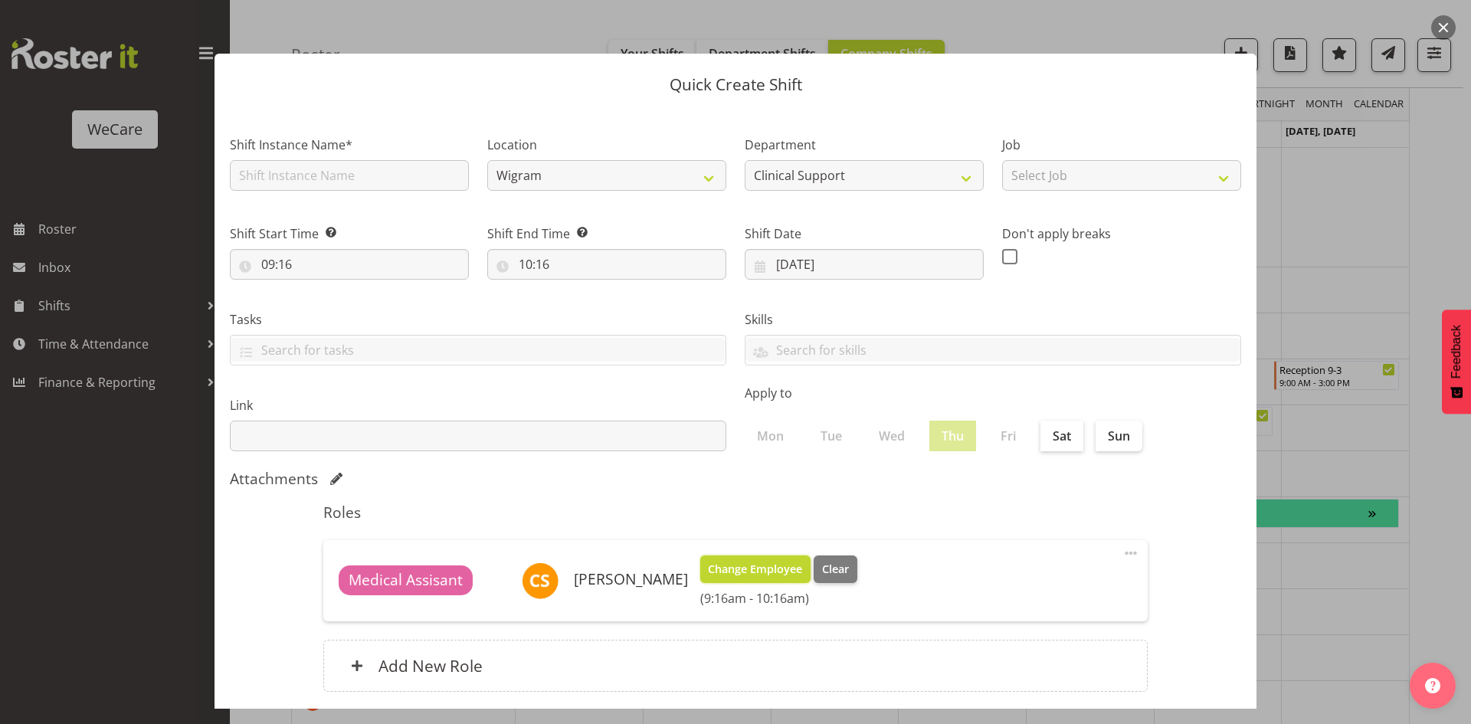
click at [760, 568] on span "Change Employee" at bounding box center [755, 569] width 94 height 17
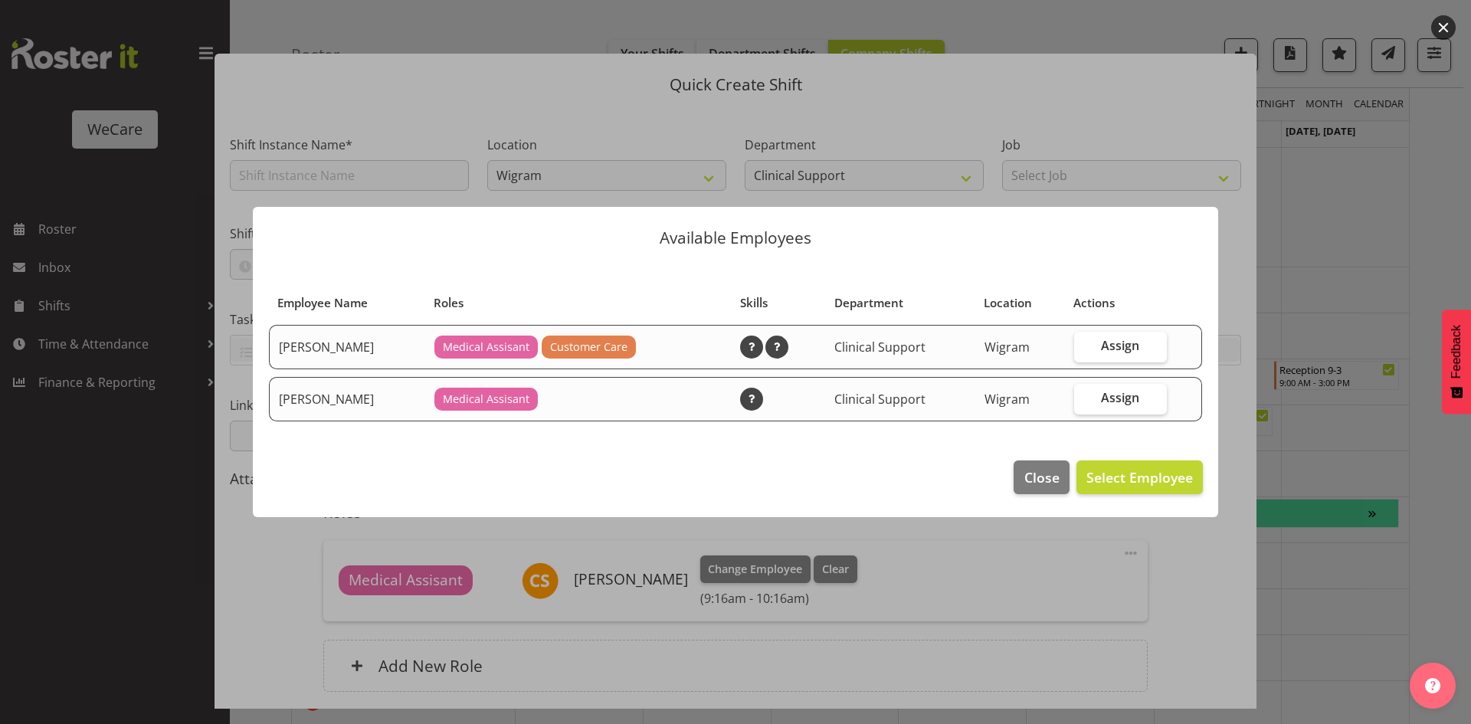
click at [1304, 364] on div at bounding box center [735, 362] width 1471 height 724
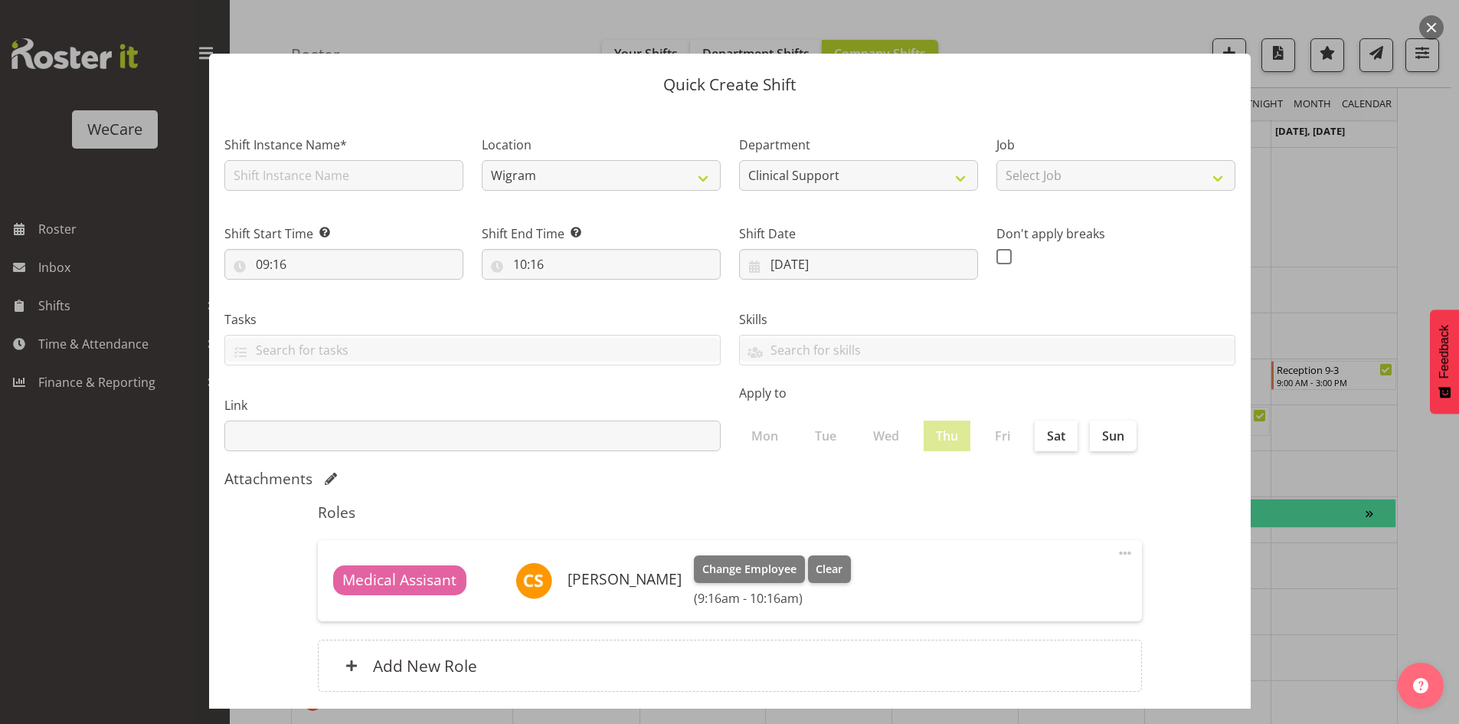
click at [1285, 376] on div at bounding box center [729, 362] width 1459 height 724
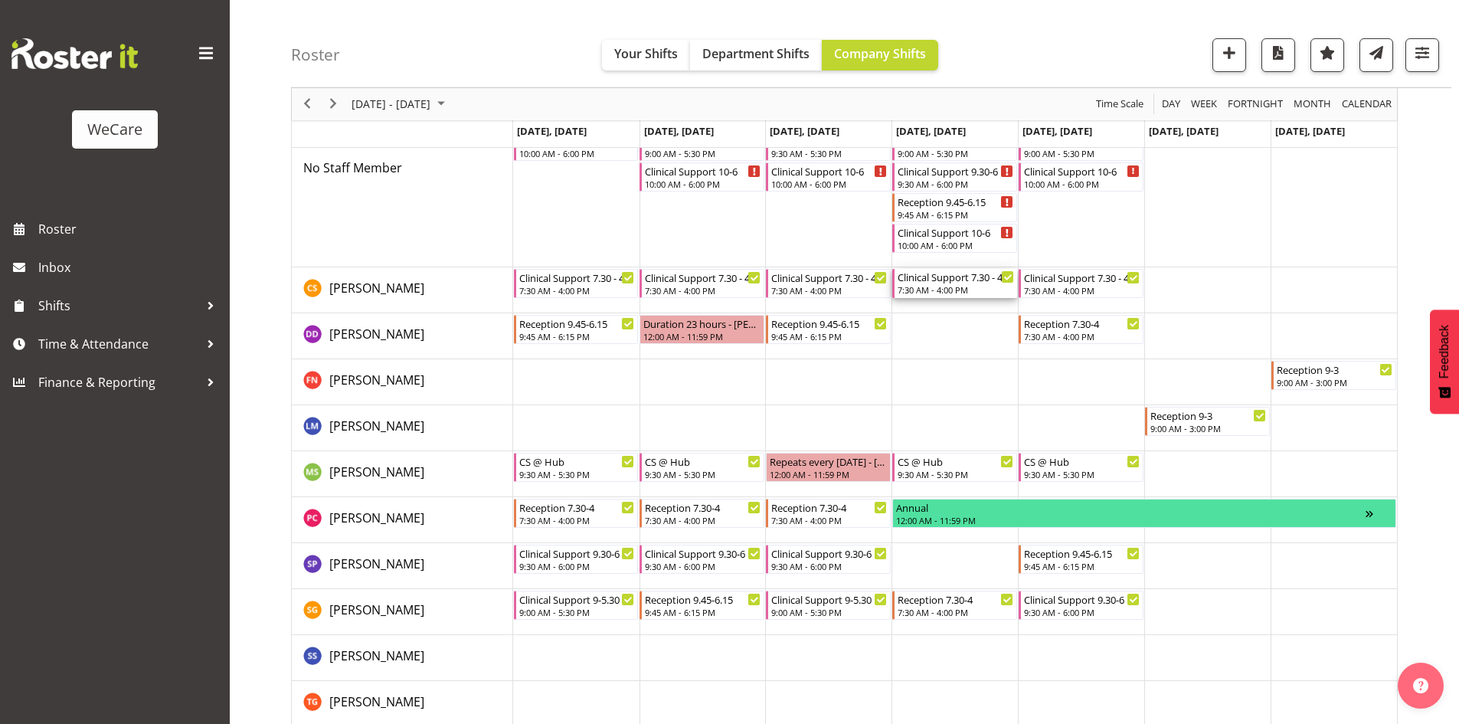
click at [941, 280] on div "Clinical Support 7.30 - 4" at bounding box center [956, 276] width 116 height 15
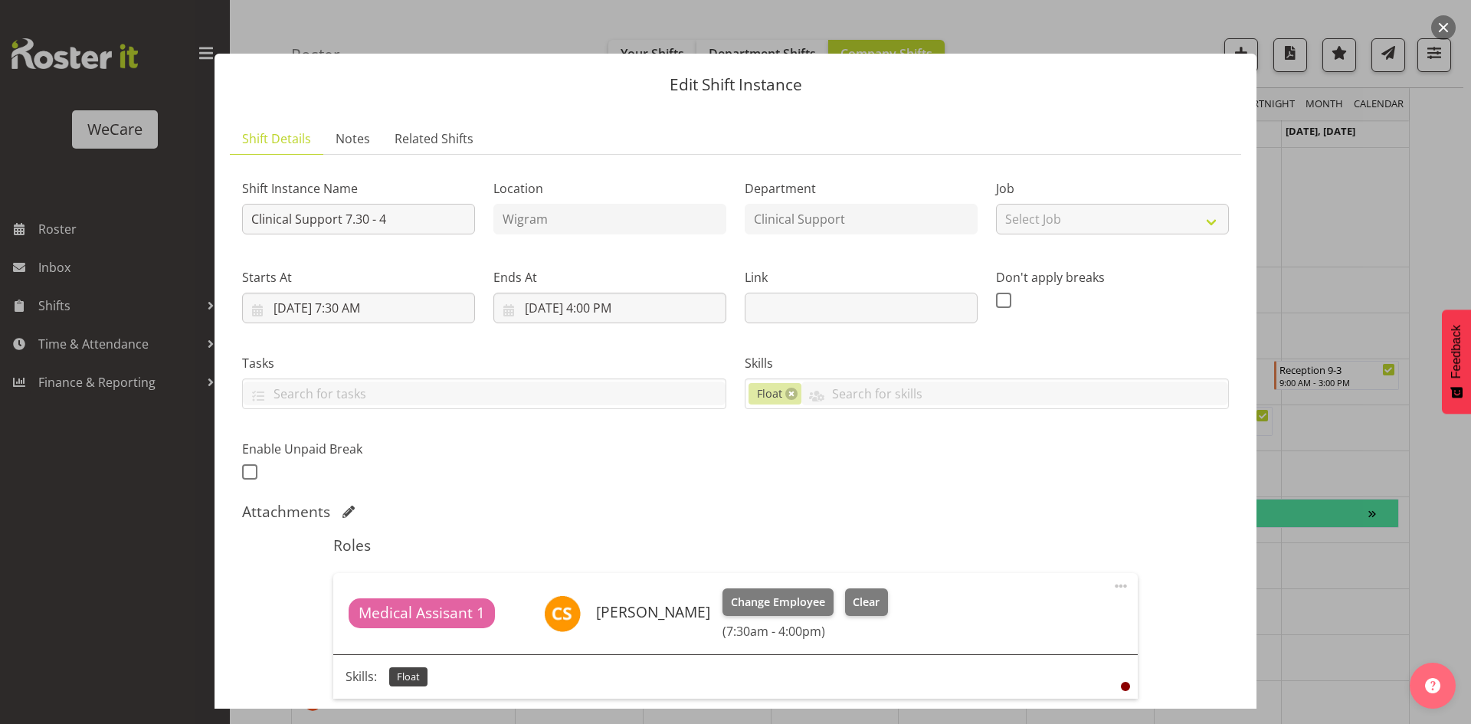
click at [778, 573] on div "Medical Assisant 1 [PERSON_NAME] Change Employee Clear (7:30am - 4:00pm)" at bounding box center [734, 613] width 803 height 81
click at [780, 597] on span "Change Employee" at bounding box center [778, 602] width 94 height 17
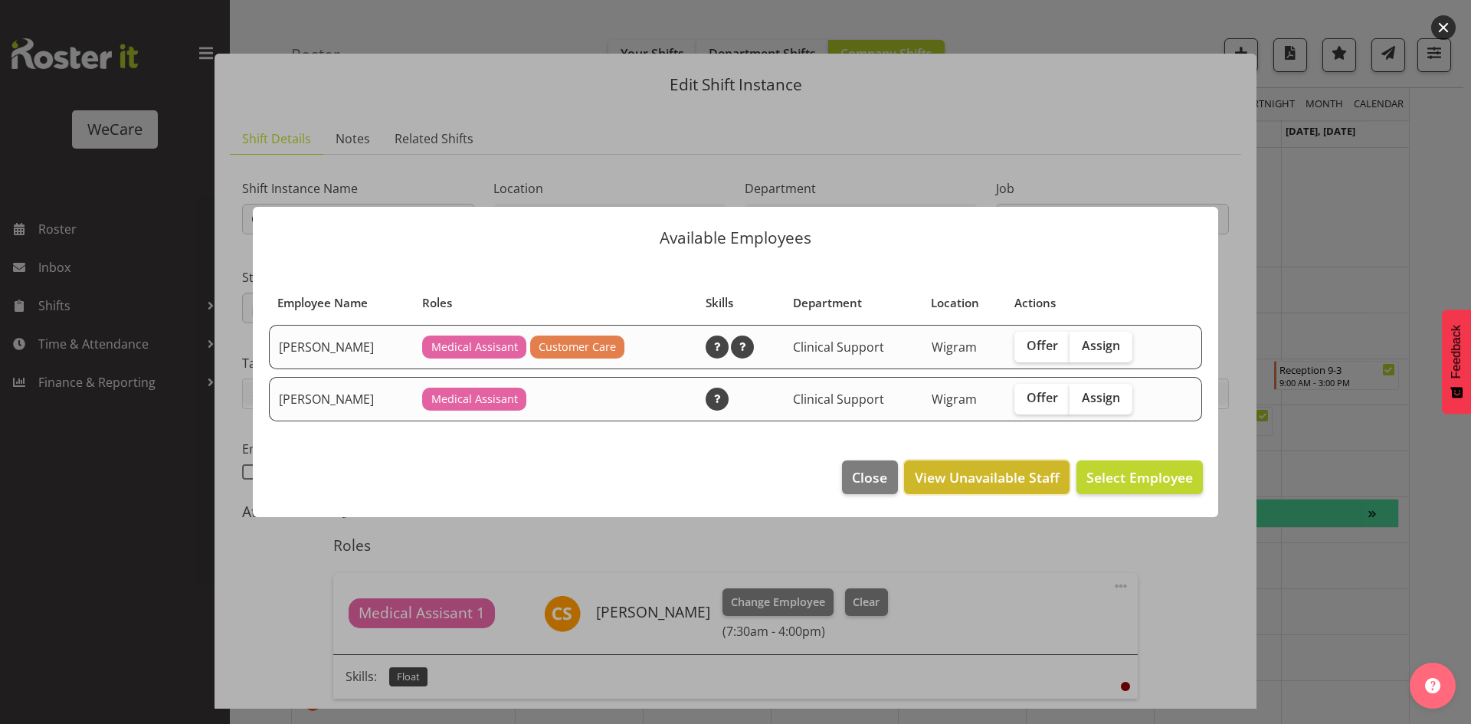
click at [1013, 473] on span "View Unavailable Staff" at bounding box center [986, 477] width 145 height 20
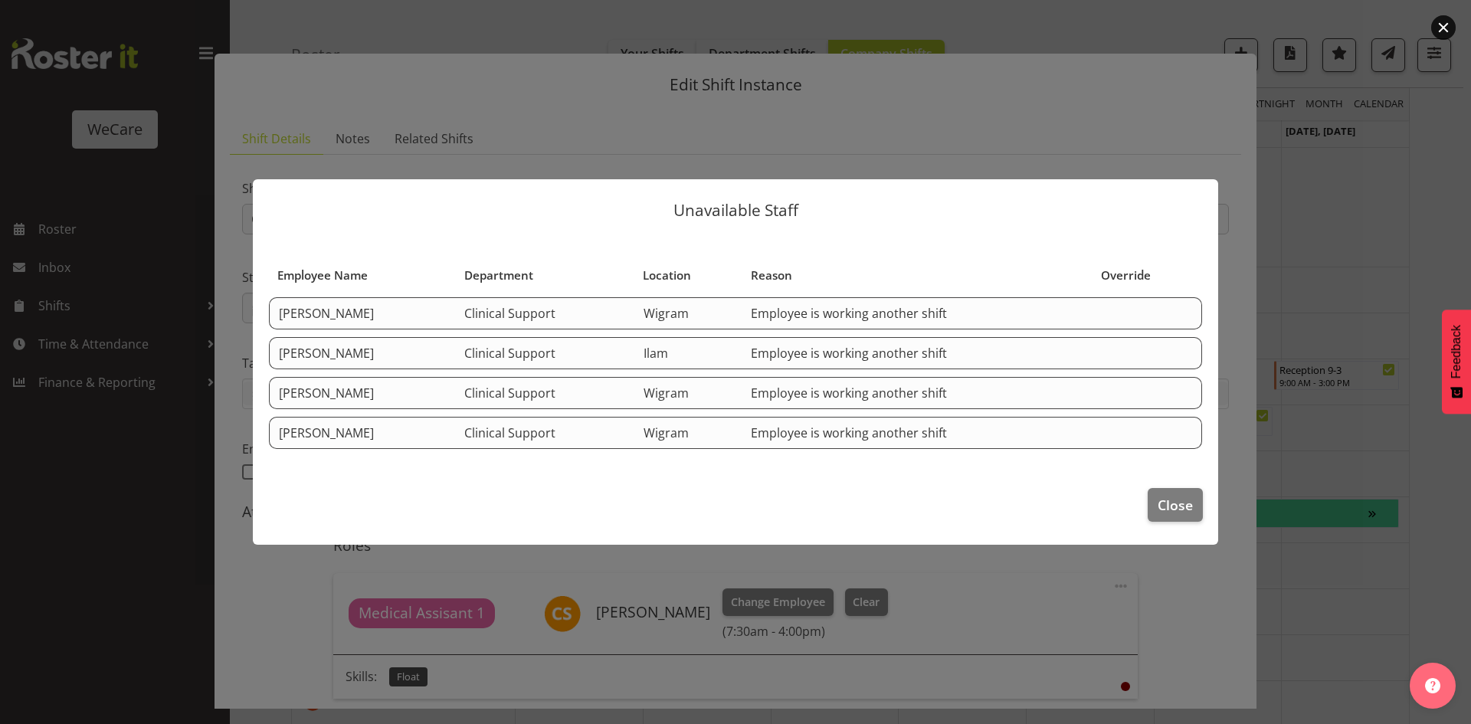
click at [1251, 342] on div at bounding box center [735, 362] width 1471 height 724
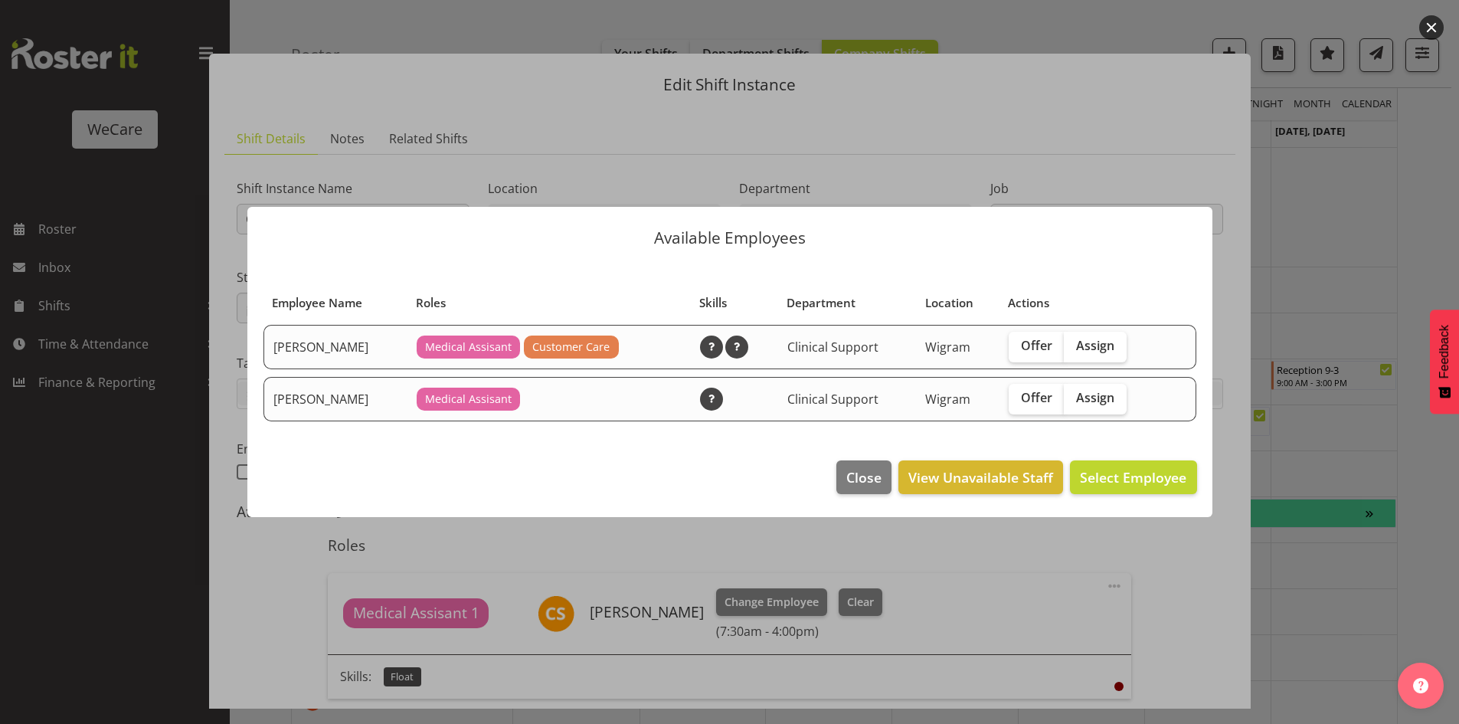
click at [1299, 321] on div at bounding box center [729, 362] width 1459 height 724
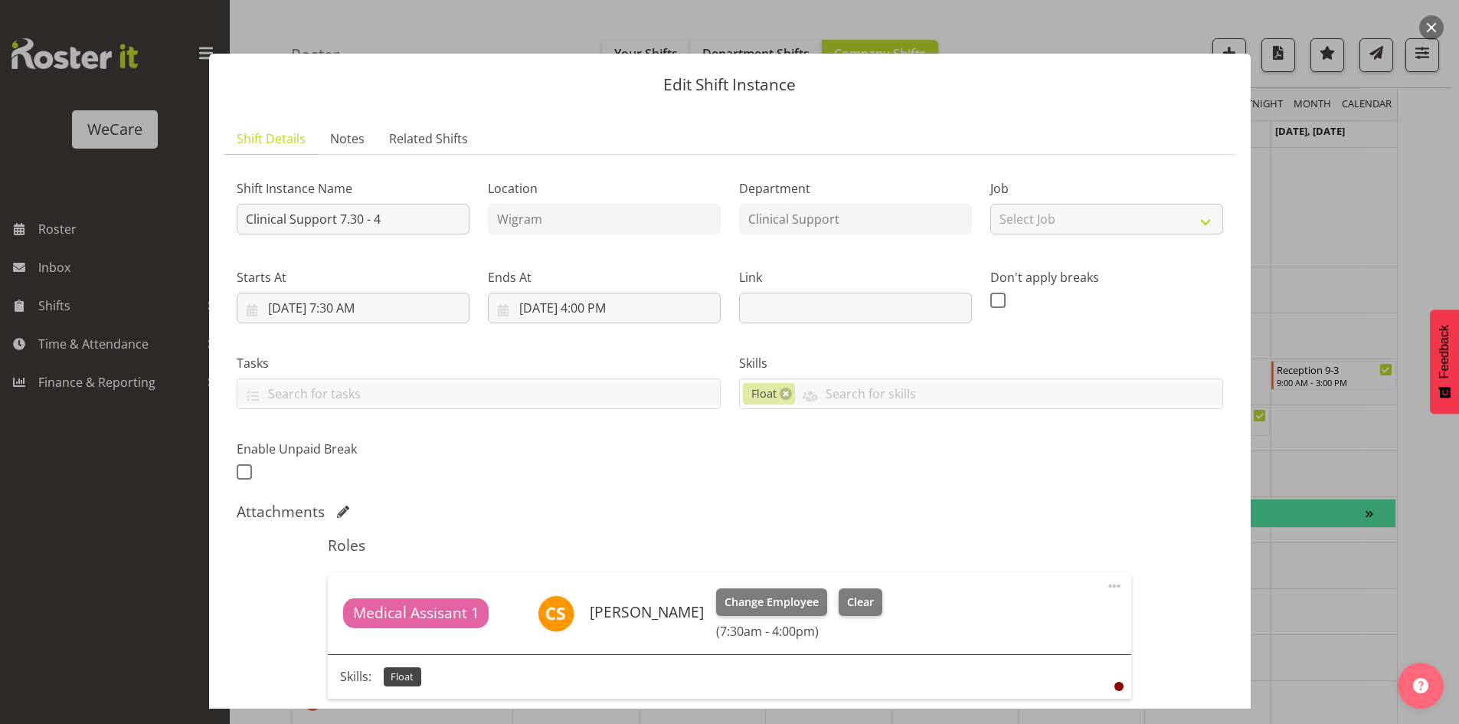
drag, startPoint x: 1293, startPoint y: 321, endPoint x: 1273, endPoint y: 317, distance: 20.3
click at [1293, 320] on div at bounding box center [729, 362] width 1459 height 724
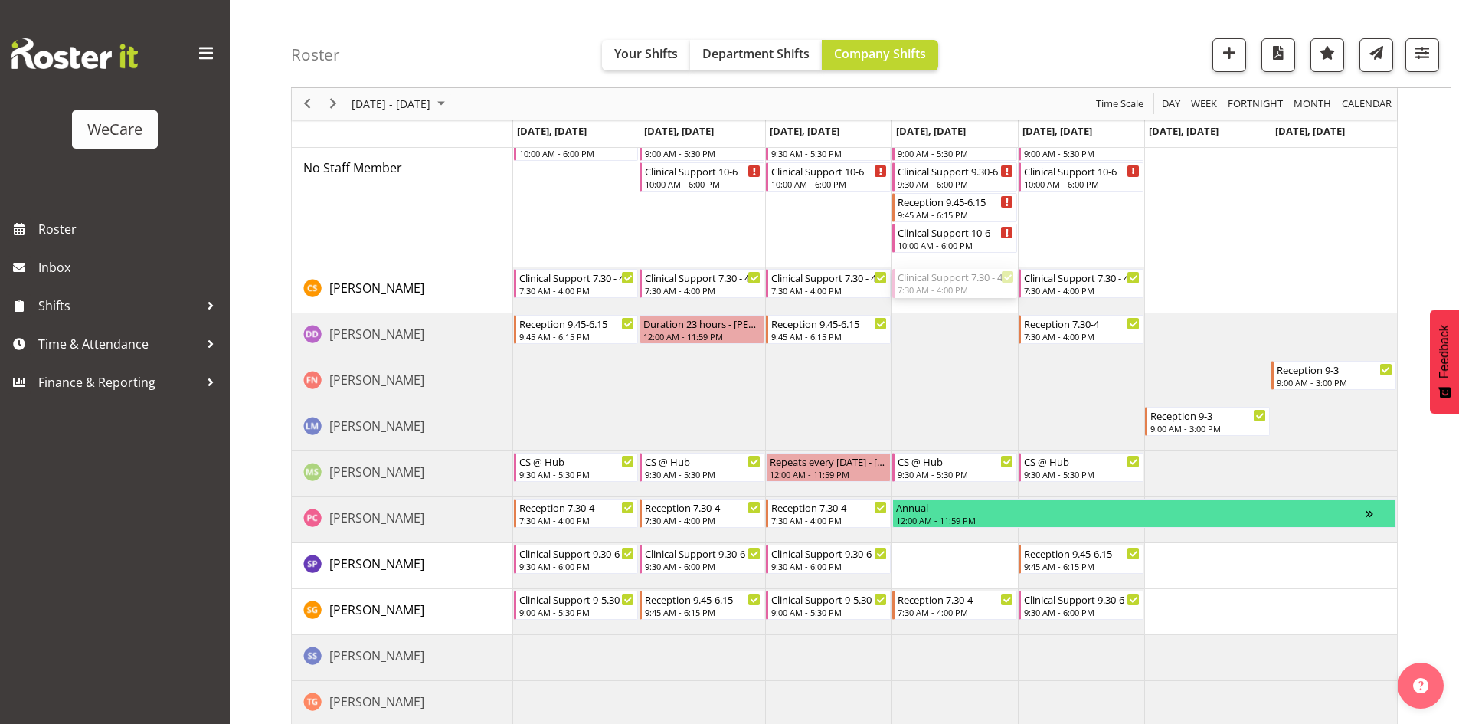
drag, startPoint x: 911, startPoint y: 267, endPoint x: 908, endPoint y: 250, distance: 16.4
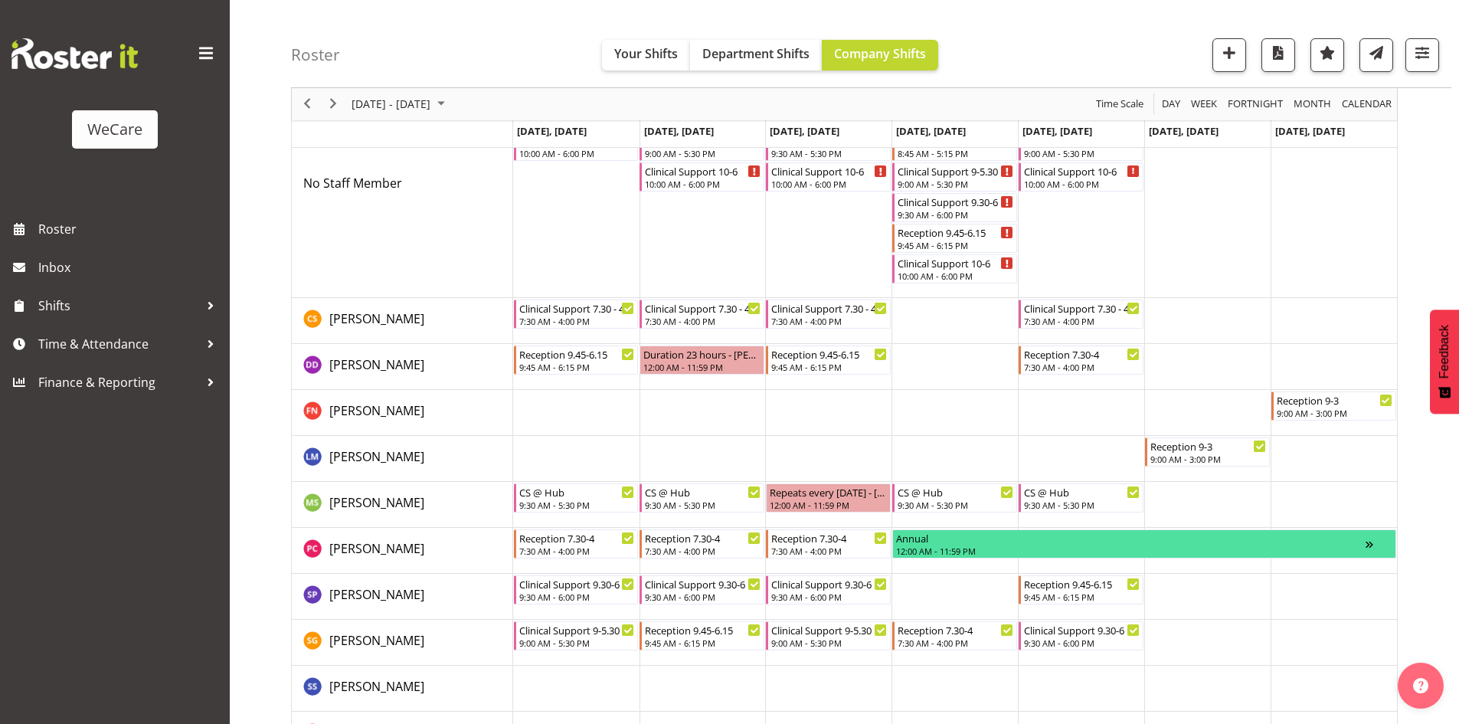
click at [931, 635] on div "Reception 7.30-4" at bounding box center [956, 629] width 116 height 15
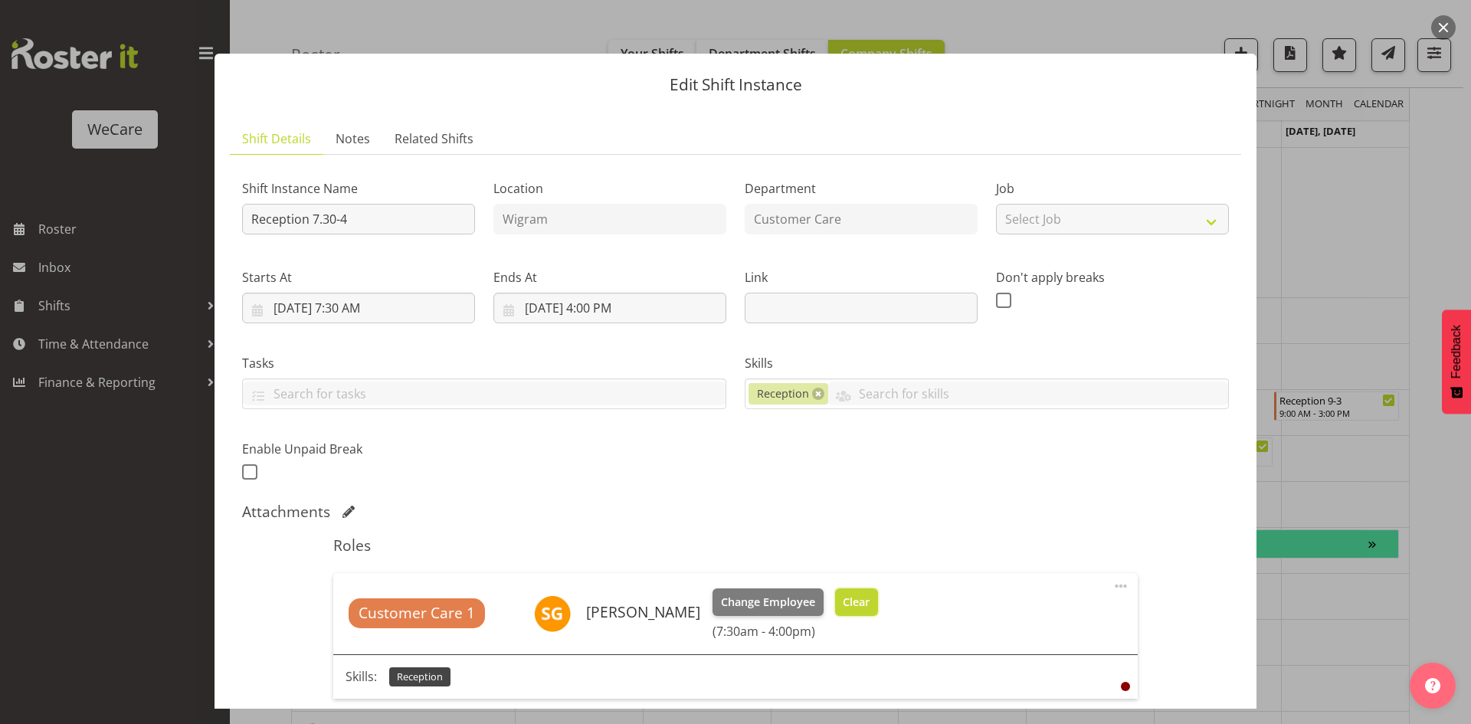
click at [835, 604] on button "Clear" at bounding box center [857, 602] width 44 height 28
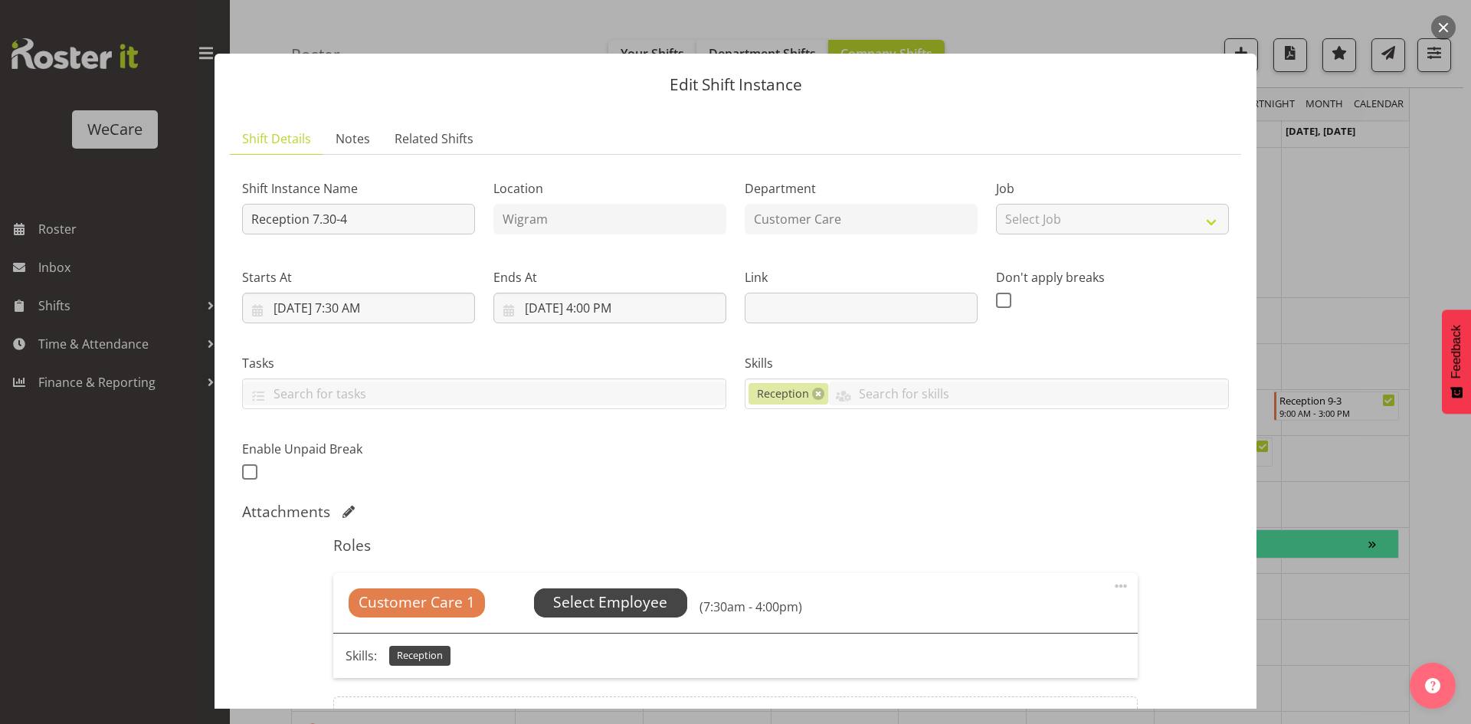
click at [673, 605] on span "Select Employee" at bounding box center [610, 602] width 153 height 29
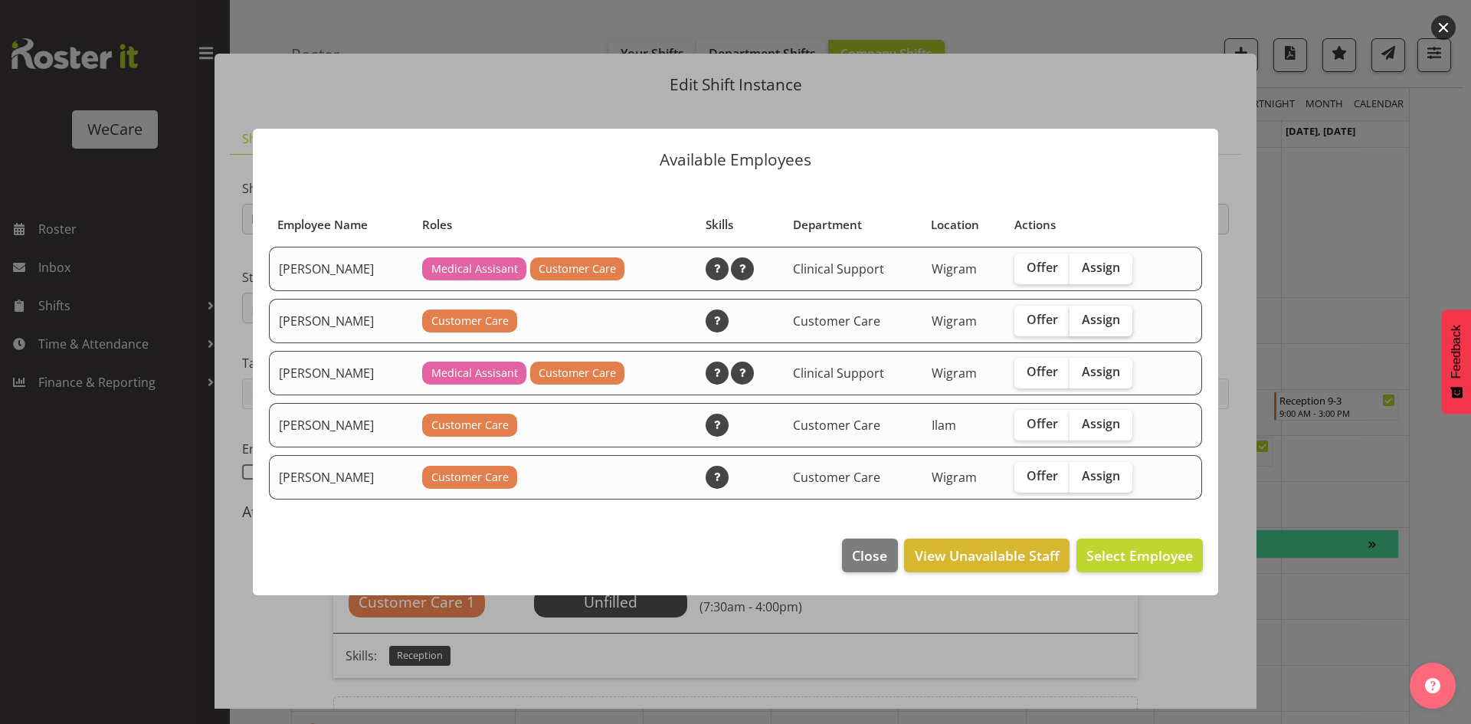
click at [1104, 335] on label "Assign" at bounding box center [1100, 321] width 63 height 31
click at [1079, 325] on input "Assign" at bounding box center [1074, 320] width 10 height 10
checkbox input "true"
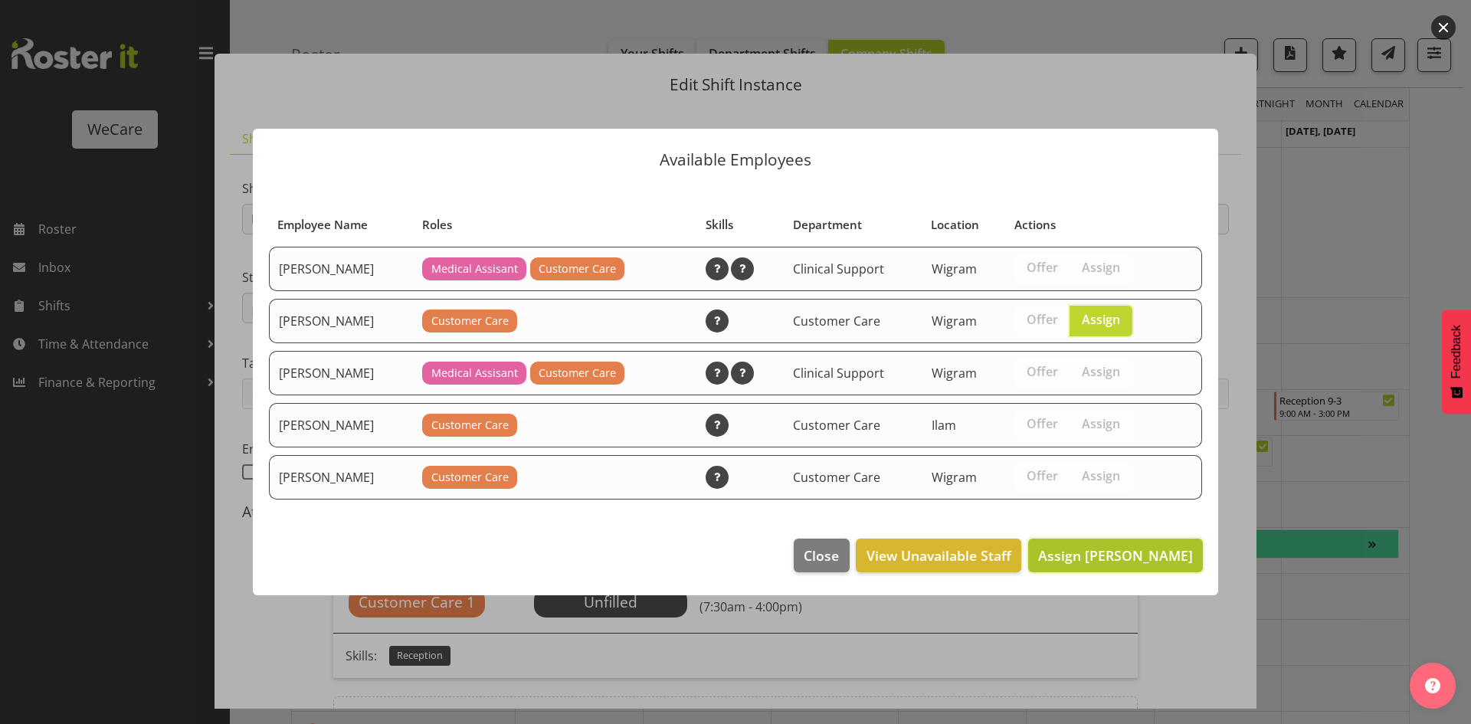
drag, startPoint x: 1108, startPoint y: 543, endPoint x: 1117, endPoint y: 552, distance: 12.5
click at [1107, 543] on button "Assign Demi Dumitrean" at bounding box center [1115, 555] width 175 height 34
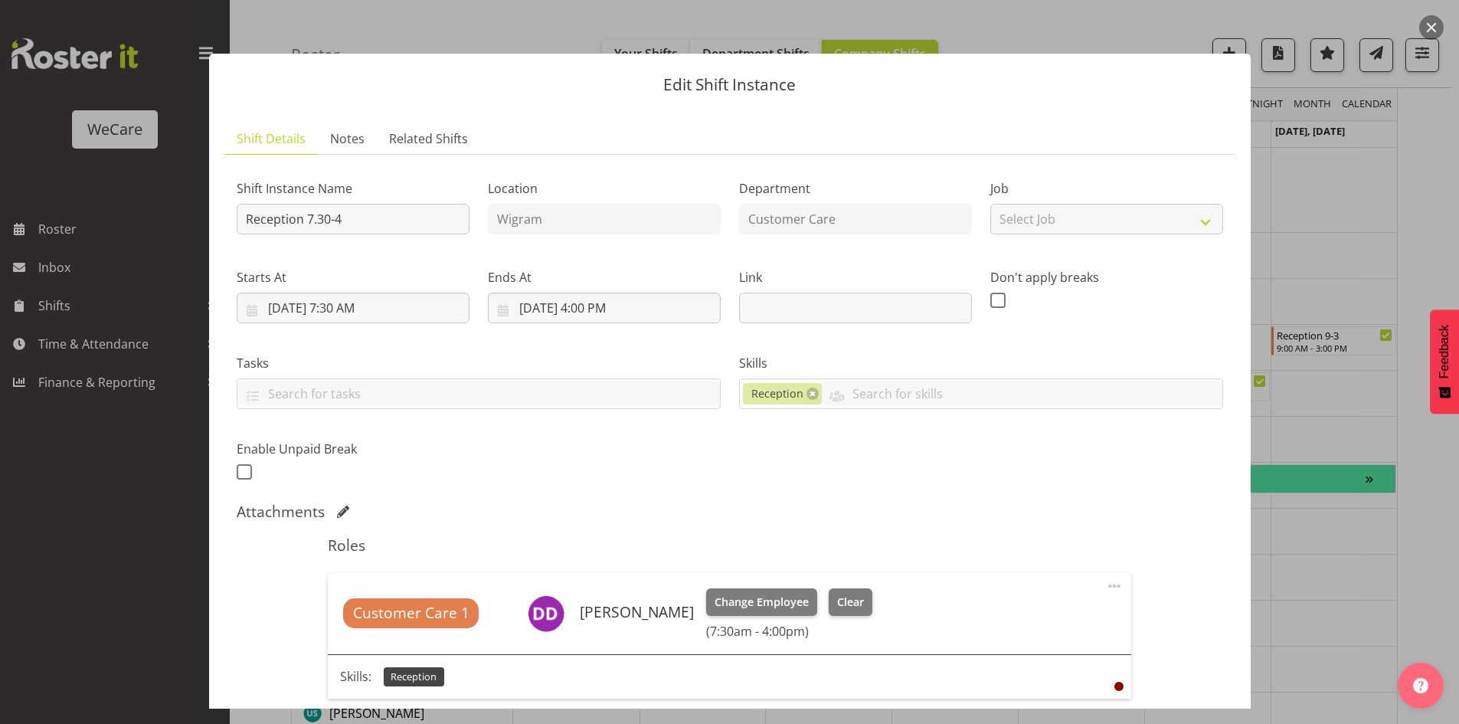
scroll to position [2105, 0]
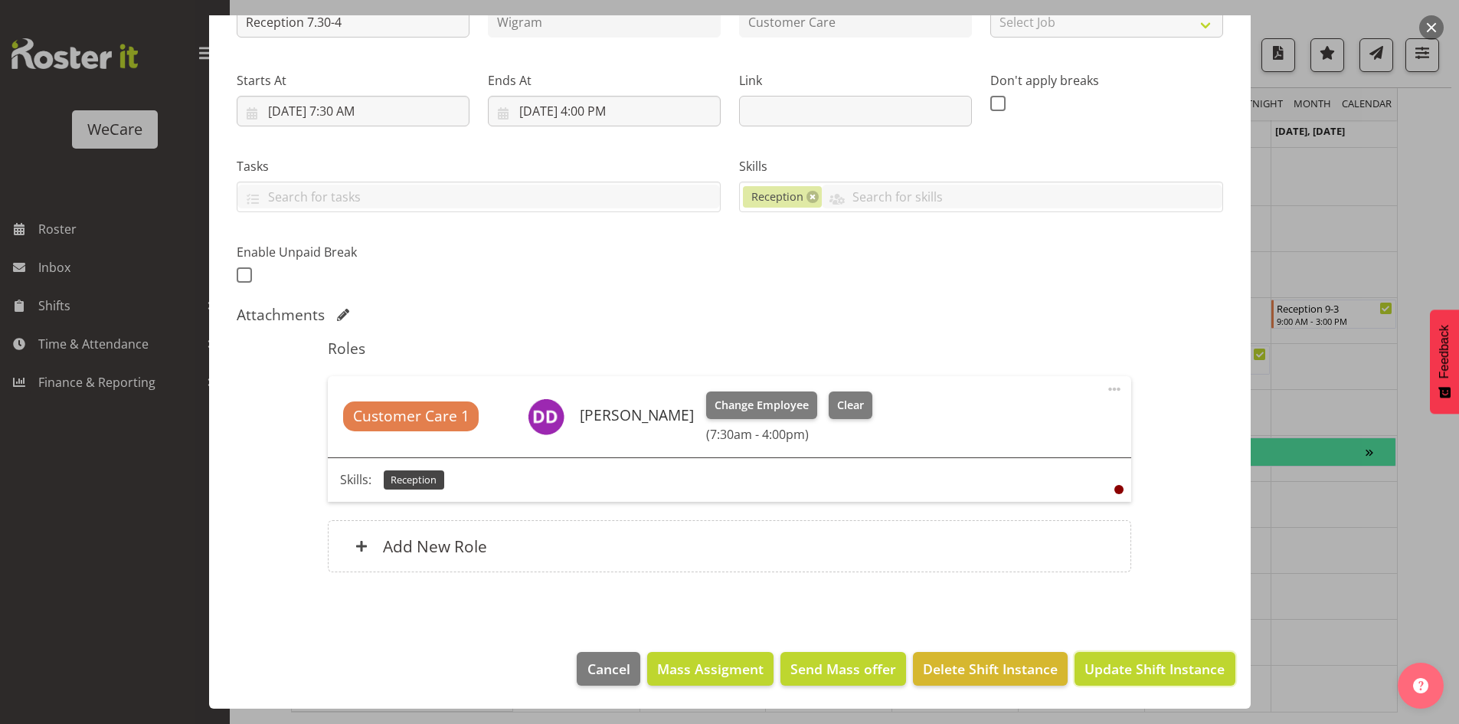
click at [1145, 669] on span "Update Shift Instance" at bounding box center [1155, 669] width 140 height 20
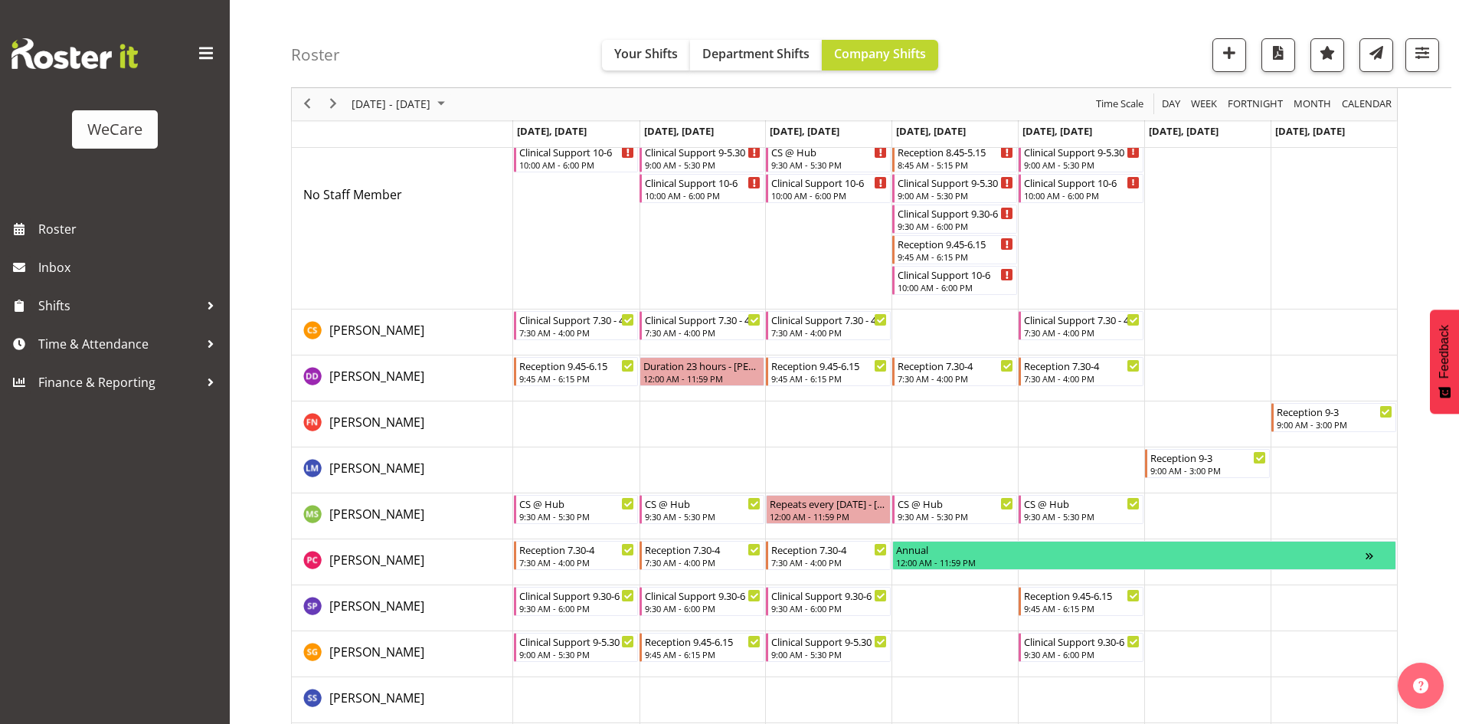
scroll to position [1922, 0]
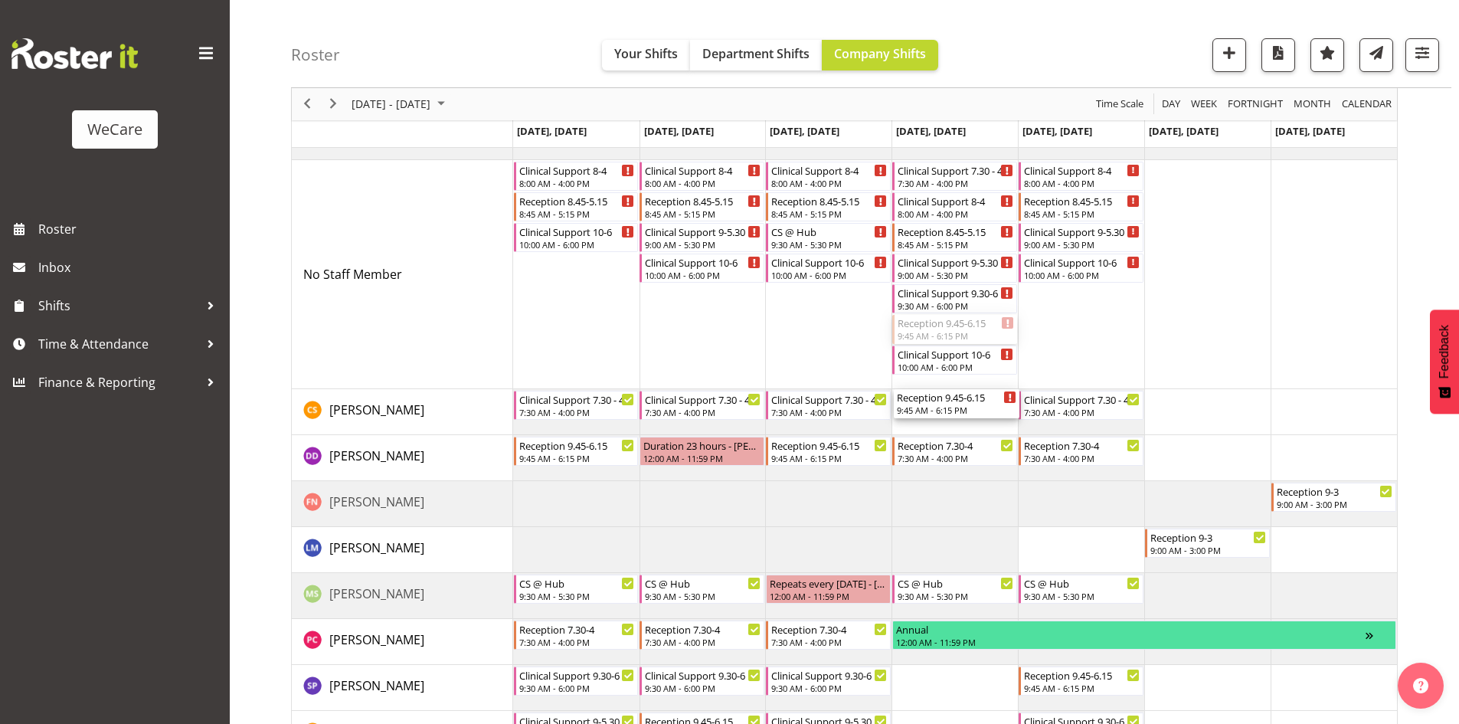
drag, startPoint x: 970, startPoint y: 329, endPoint x: 975, endPoint y: 393, distance: 63.8
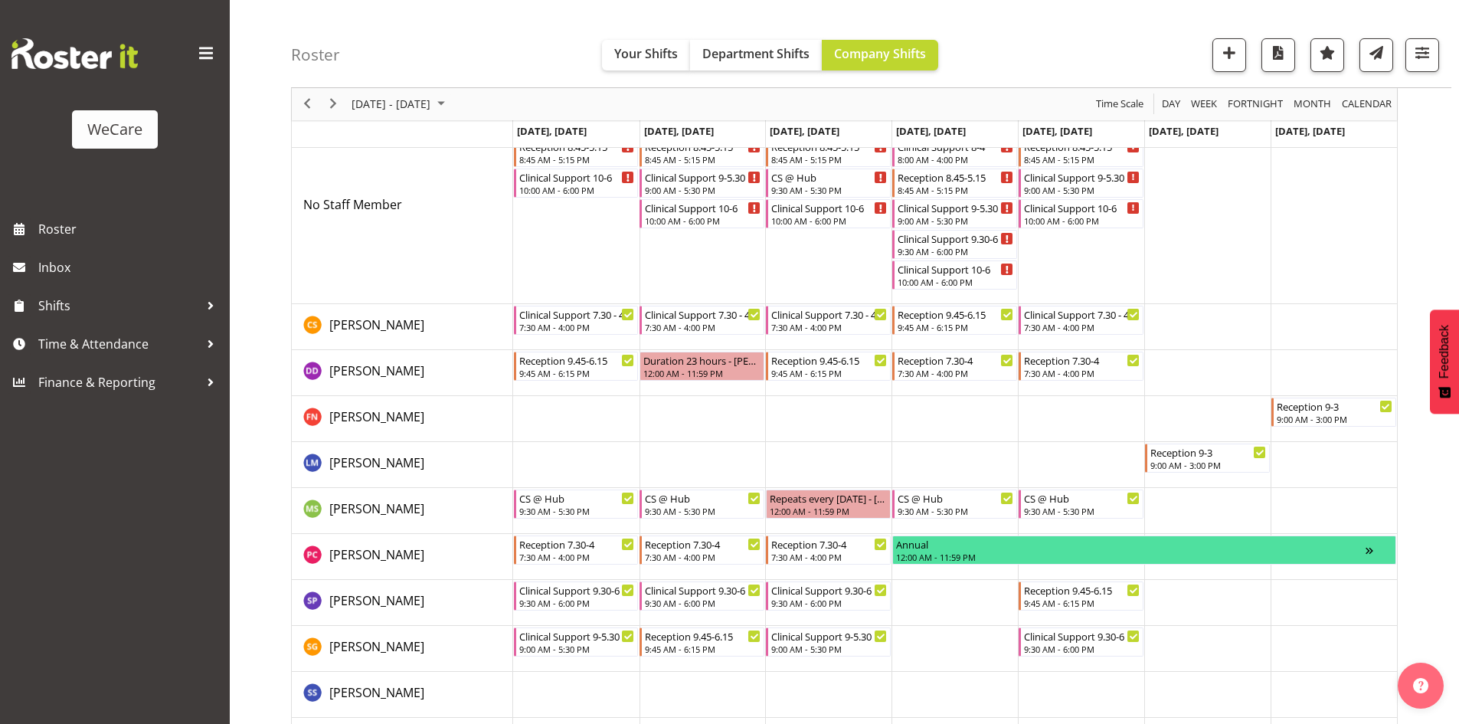
scroll to position [1999, 0]
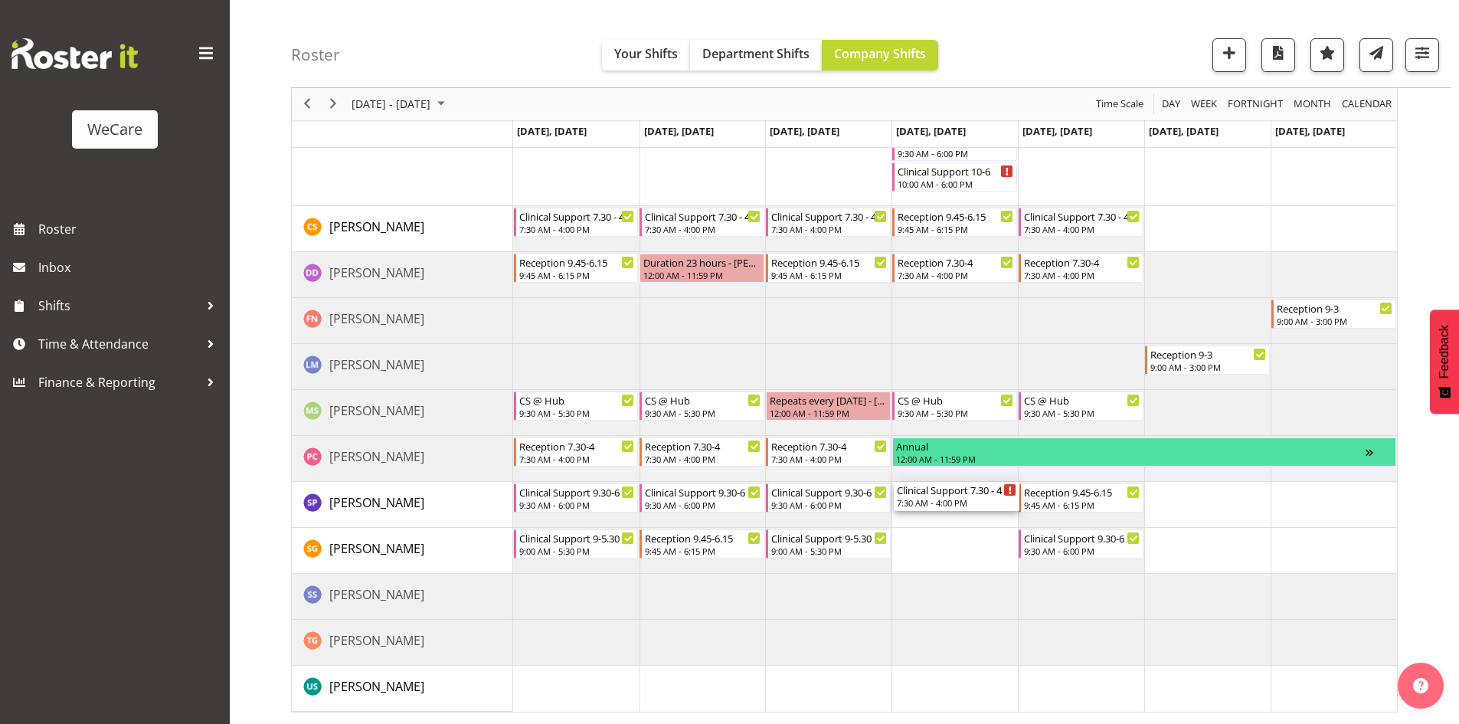
drag, startPoint x: 972, startPoint y: 335, endPoint x: 960, endPoint y: 496, distance: 161.2
drag, startPoint x: 950, startPoint y: 159, endPoint x: 971, endPoint y: 550, distance: 392.0
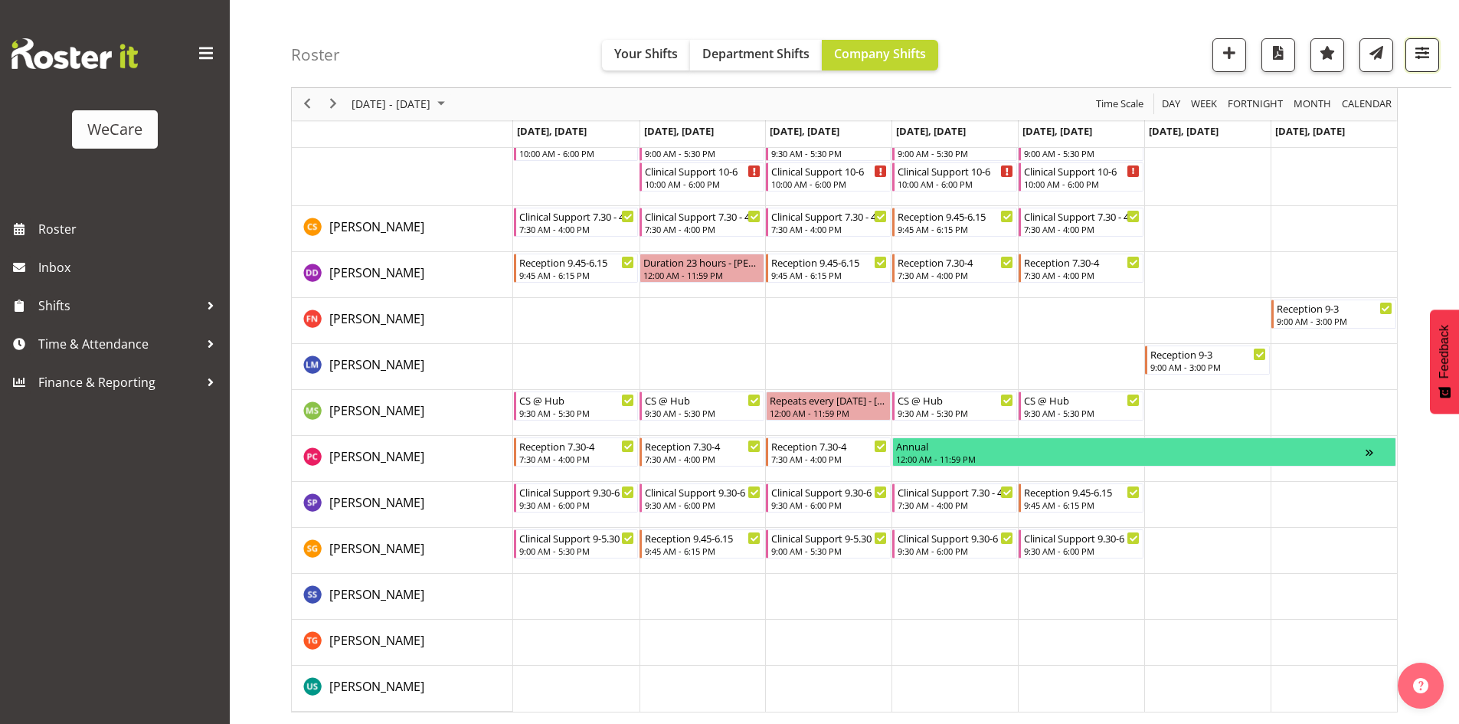
click at [1414, 45] on span "button" at bounding box center [1422, 53] width 20 height 20
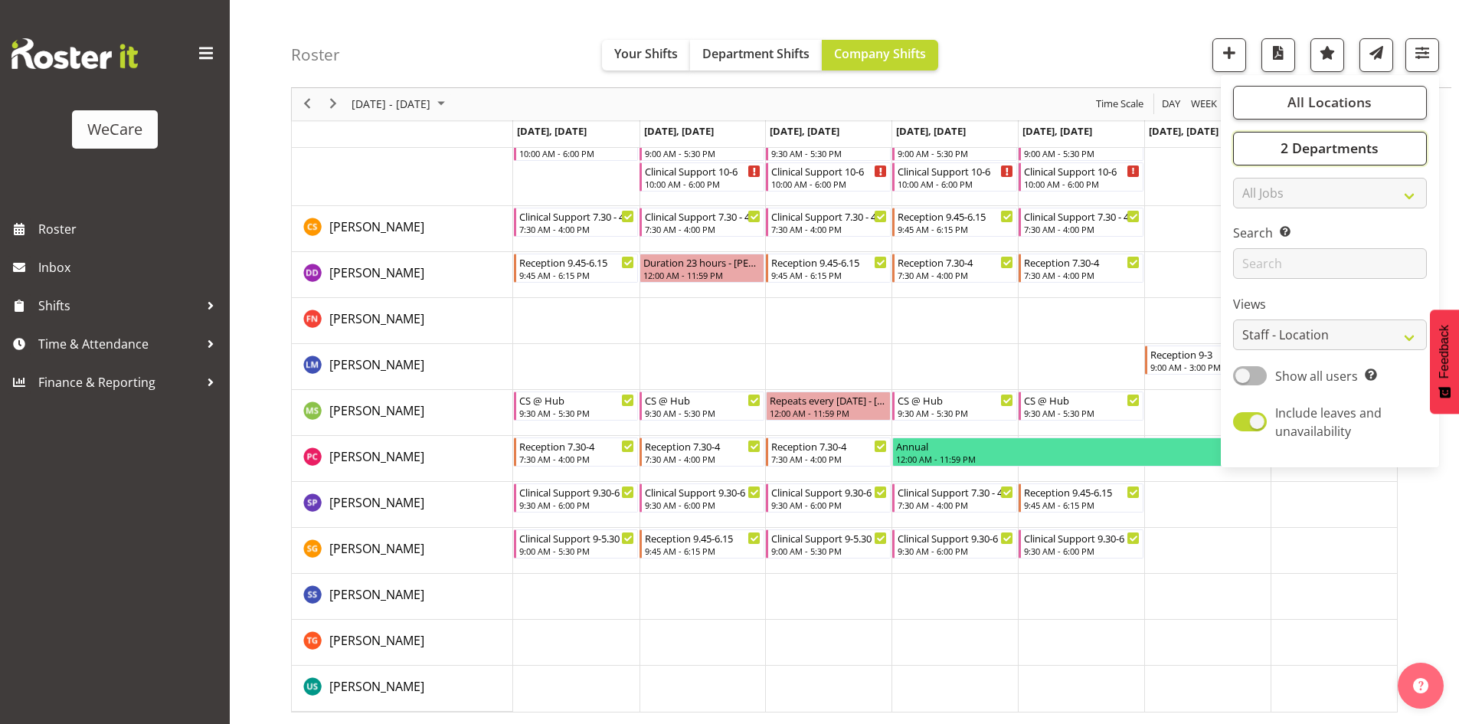
click at [1379, 142] on span "2 Departments" at bounding box center [1330, 148] width 98 height 18
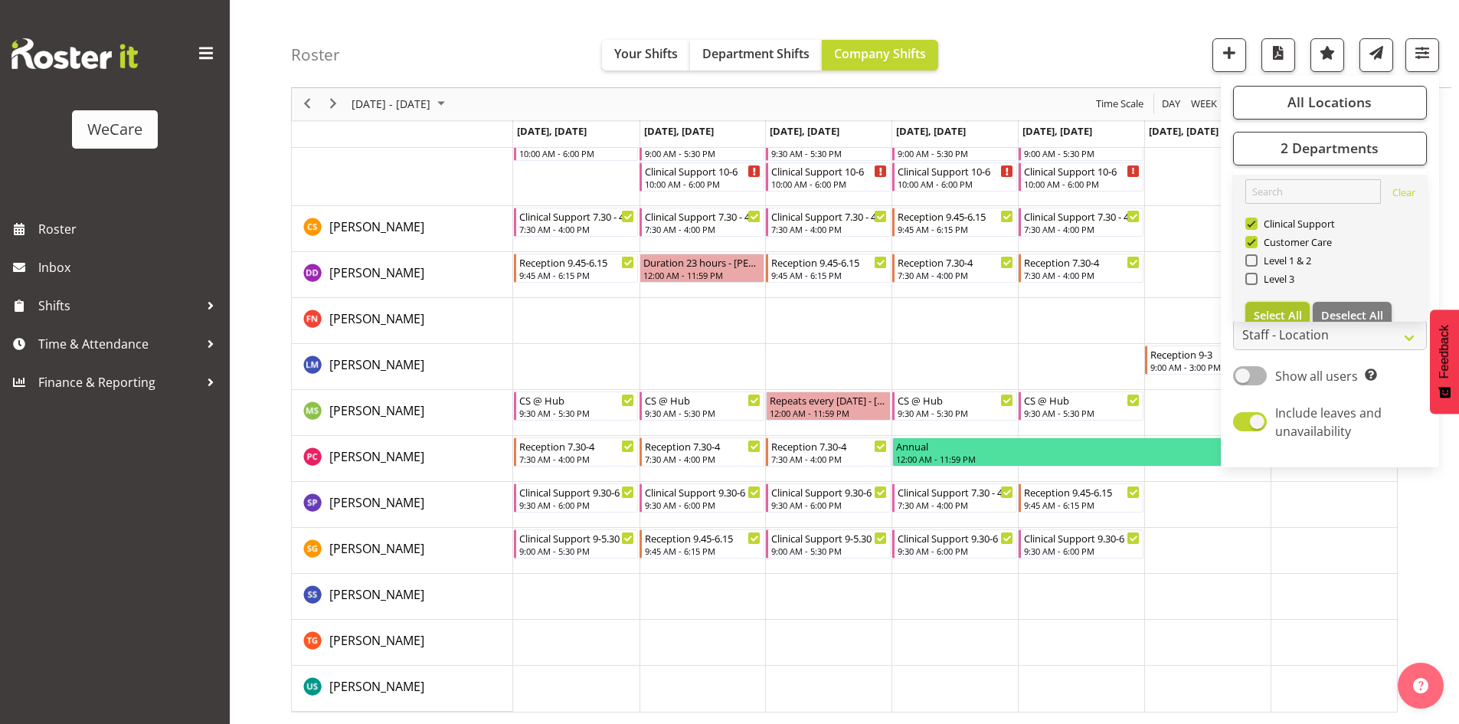
click at [1262, 314] on span "Select All" at bounding box center [1278, 315] width 48 height 15
checkbox input "true"
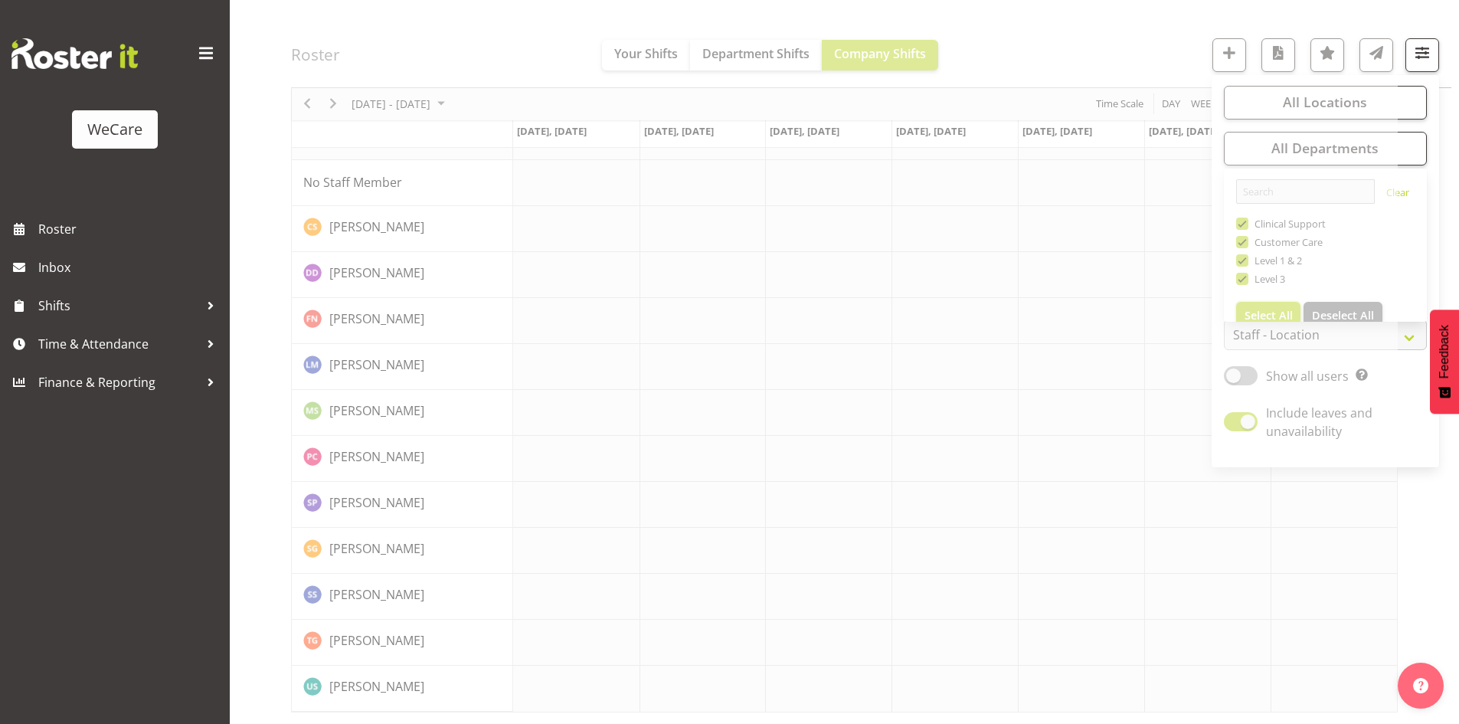
scroll to position [1801, 0]
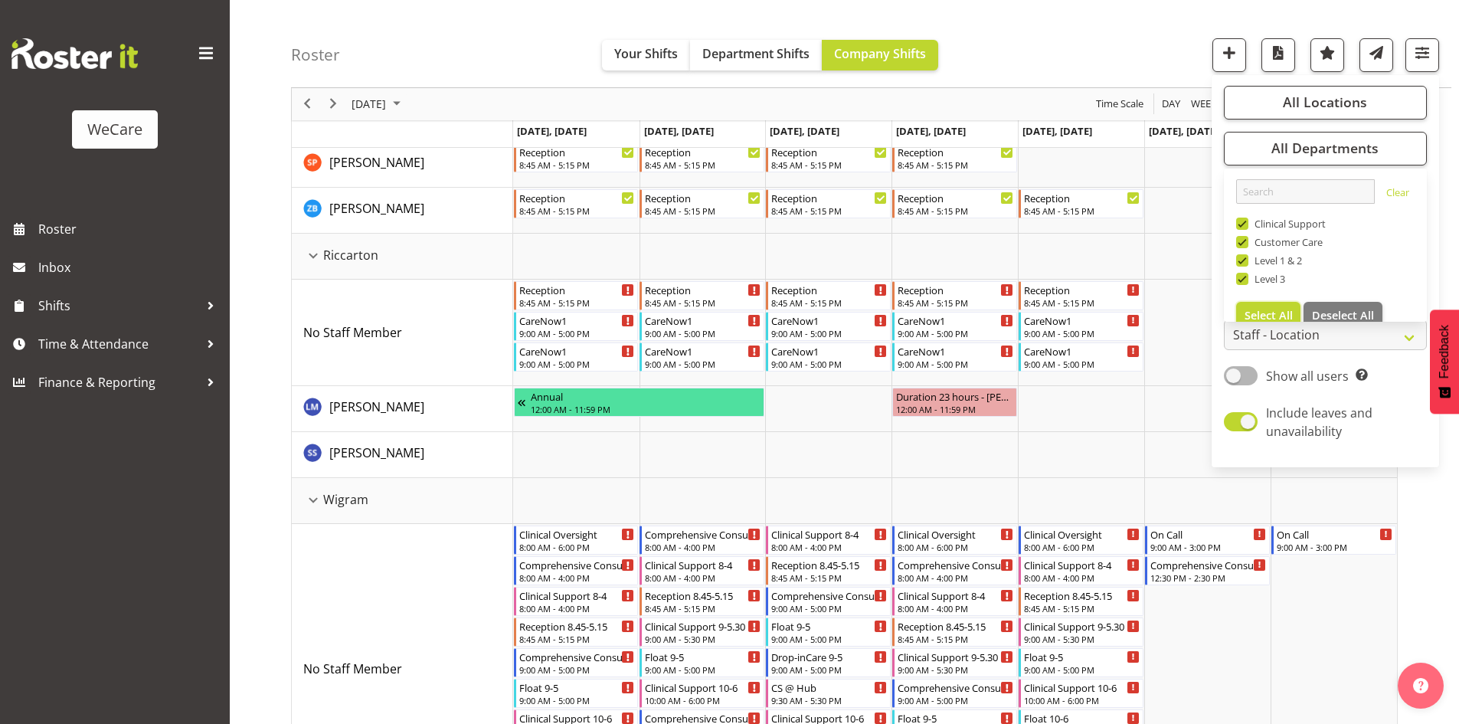
scroll to position [2014, 0]
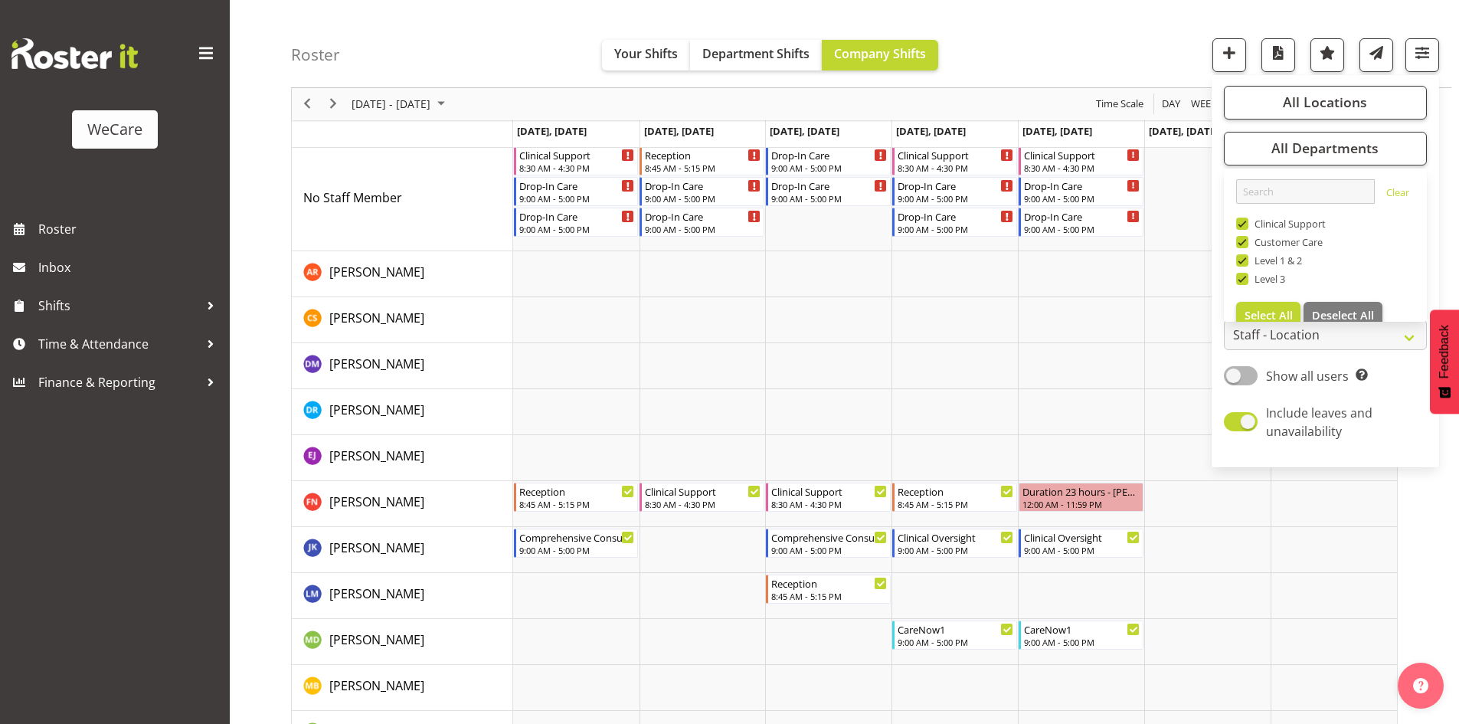
click at [433, 30] on div "Roster Your Shifts Department Shifts Company Shifts All Locations Clear Busines…" at bounding box center [871, 44] width 1160 height 88
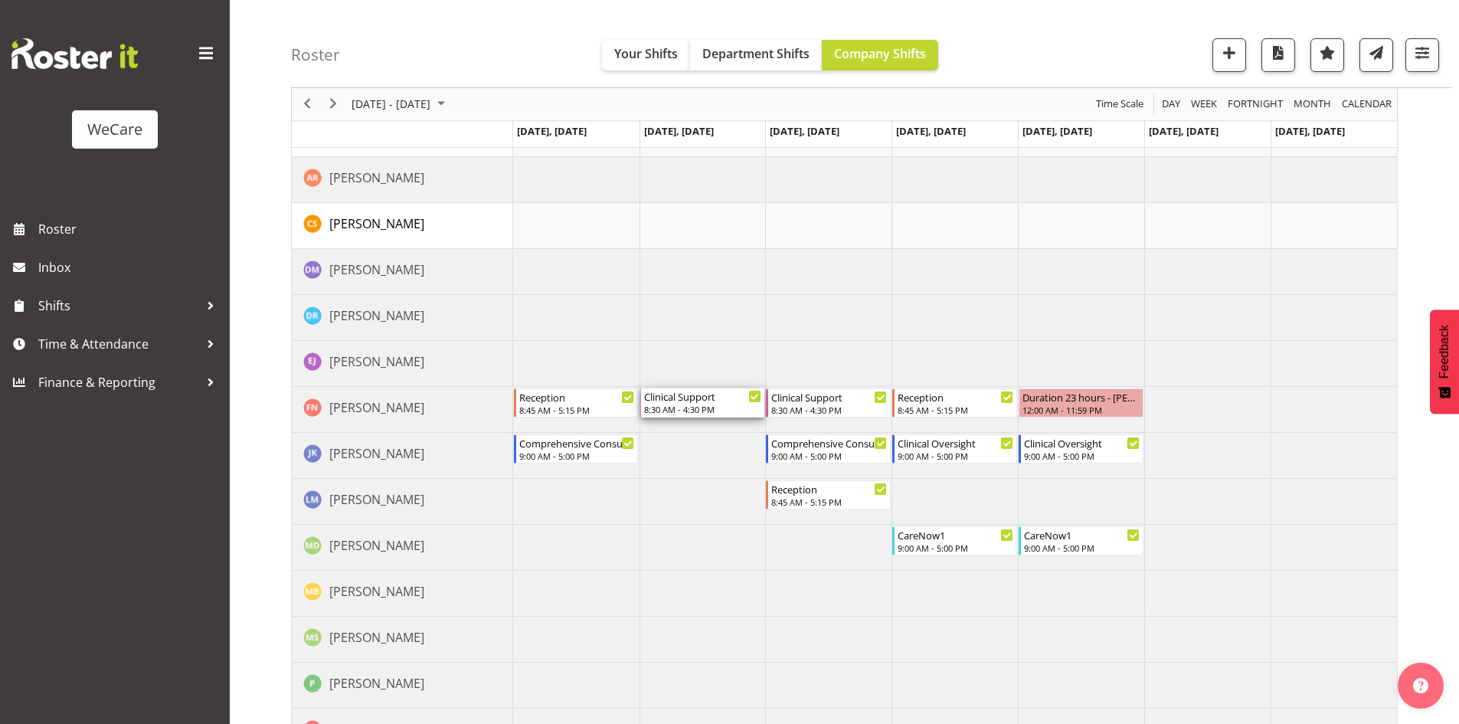
scroll to position [2068, 0]
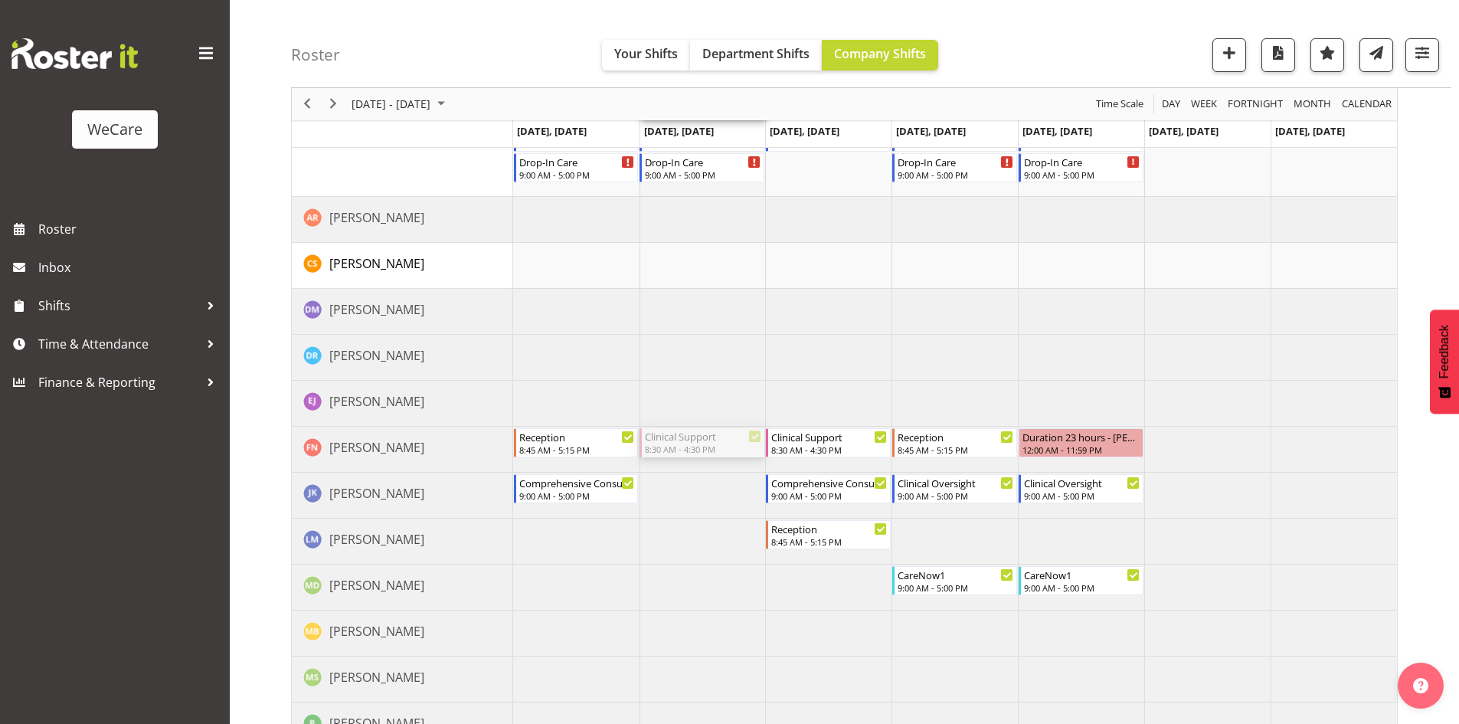
drag, startPoint x: 691, startPoint y: 212, endPoint x: 697, endPoint y: 166, distance: 46.4
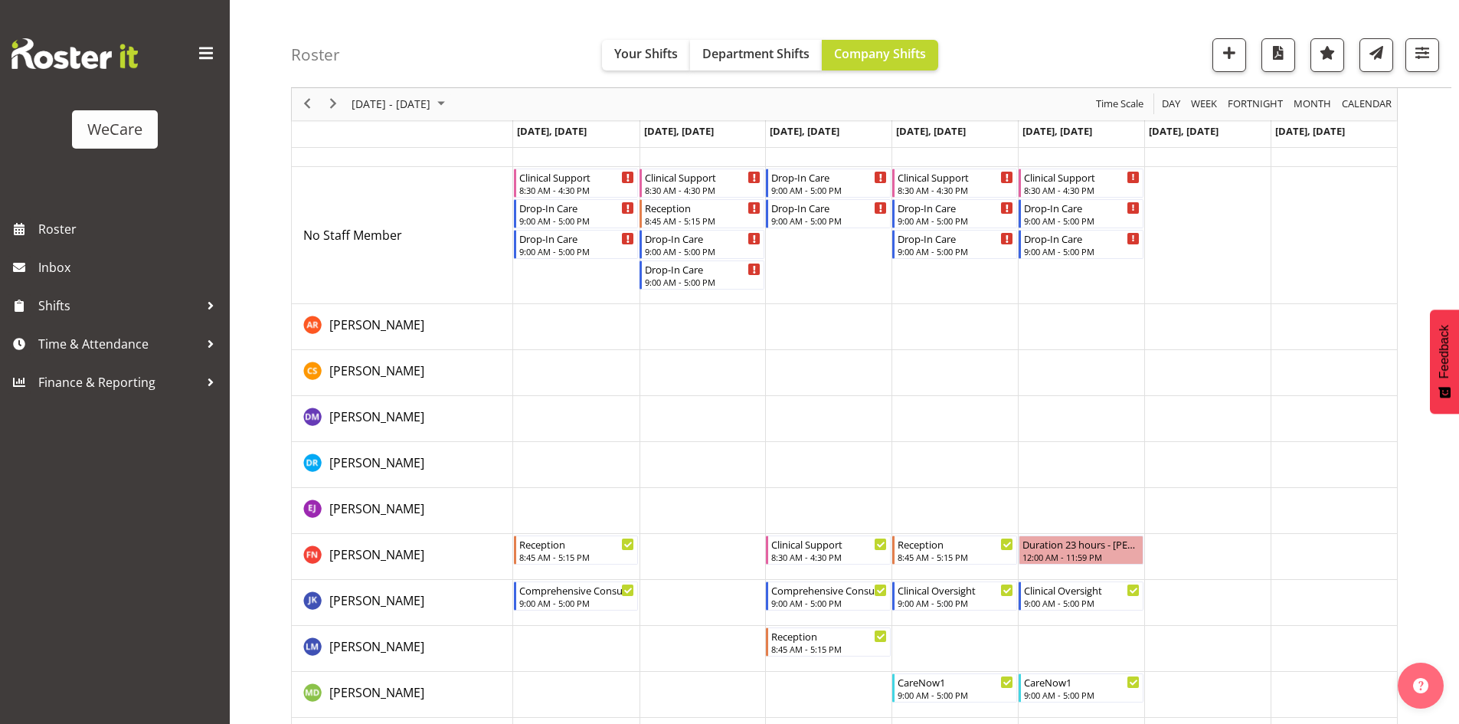
scroll to position [1915, 0]
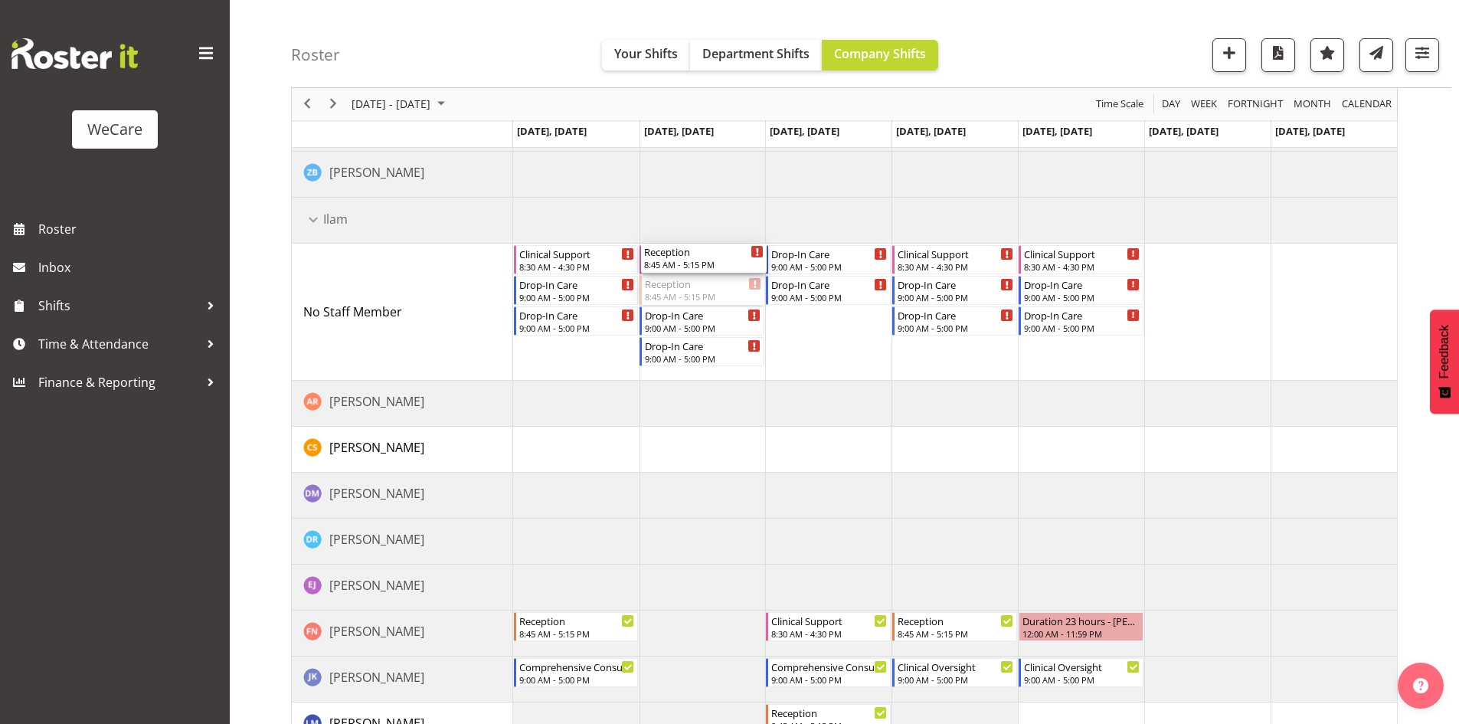
drag, startPoint x: 683, startPoint y: 288, endPoint x: 697, endPoint y: 306, distance: 22.4
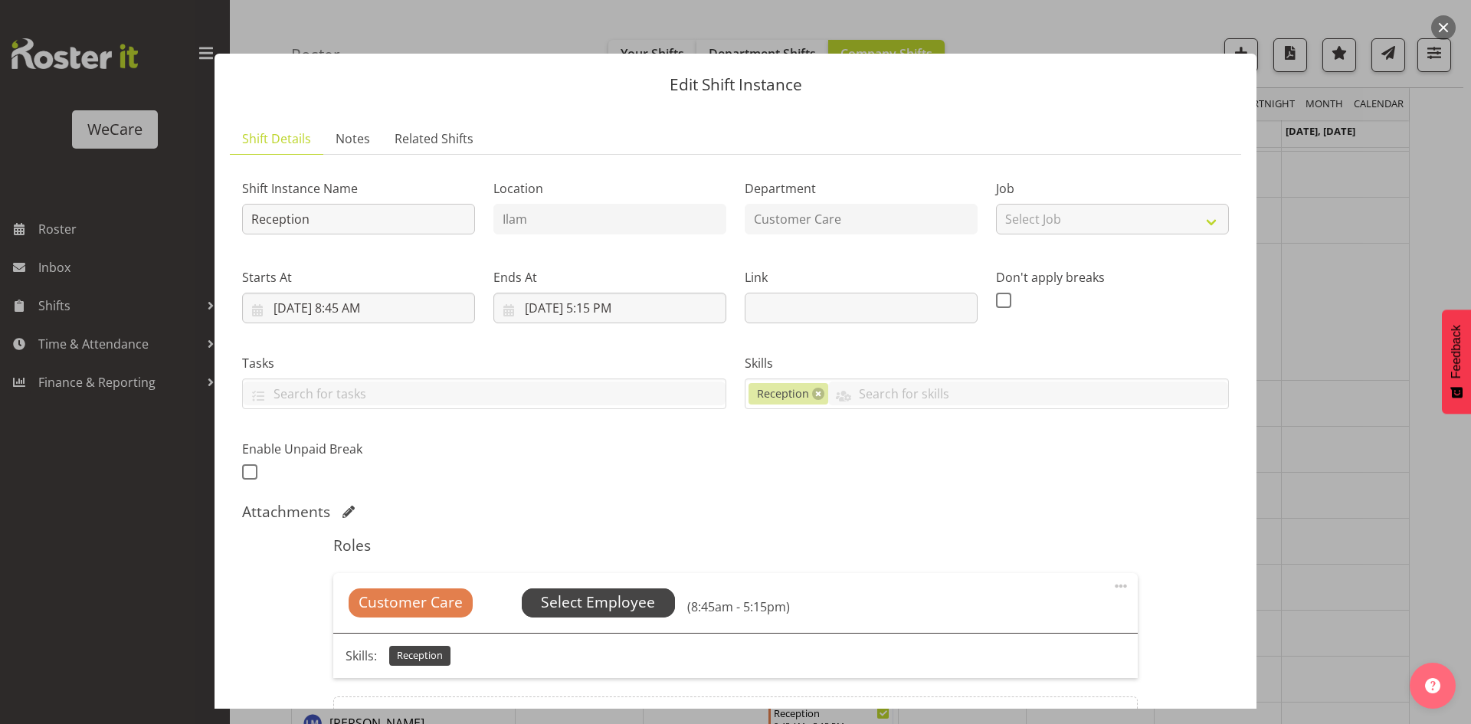
click at [561, 606] on span "Select Employee" at bounding box center [598, 602] width 114 height 22
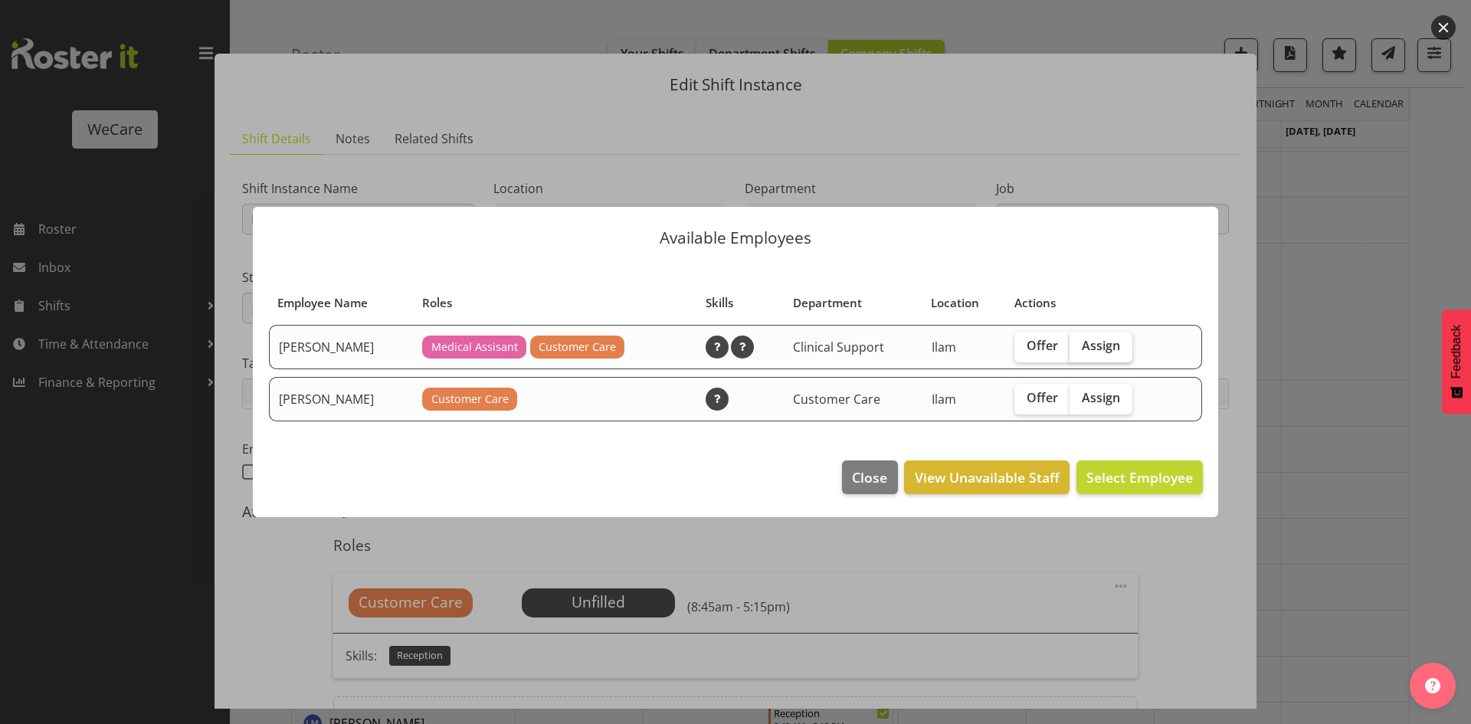
click at [1091, 359] on label "Assign" at bounding box center [1100, 347] width 63 height 31
click at [1079, 351] on input "Assign" at bounding box center [1074, 346] width 10 height 10
checkbox input "true"
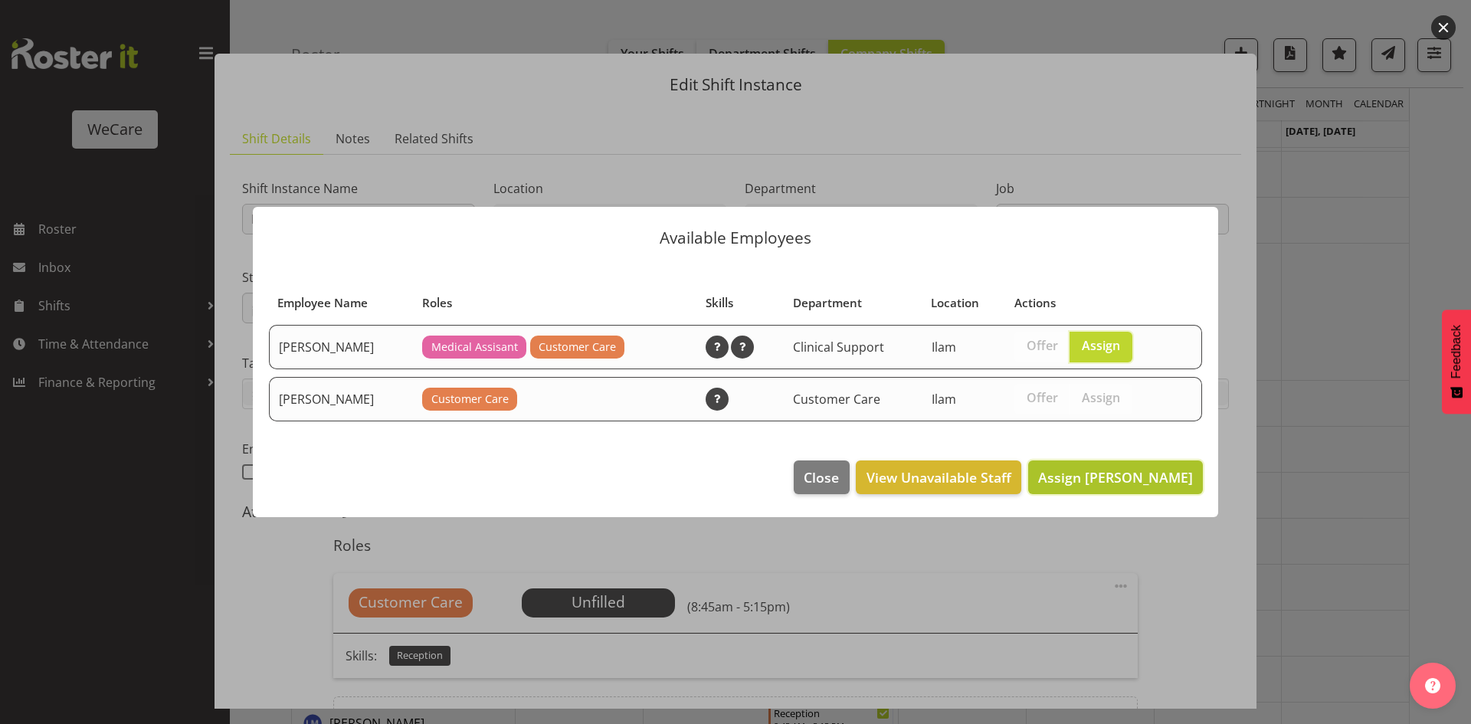
click at [1135, 489] on button "Assign Firdous Naqvi" at bounding box center [1115, 477] width 175 height 34
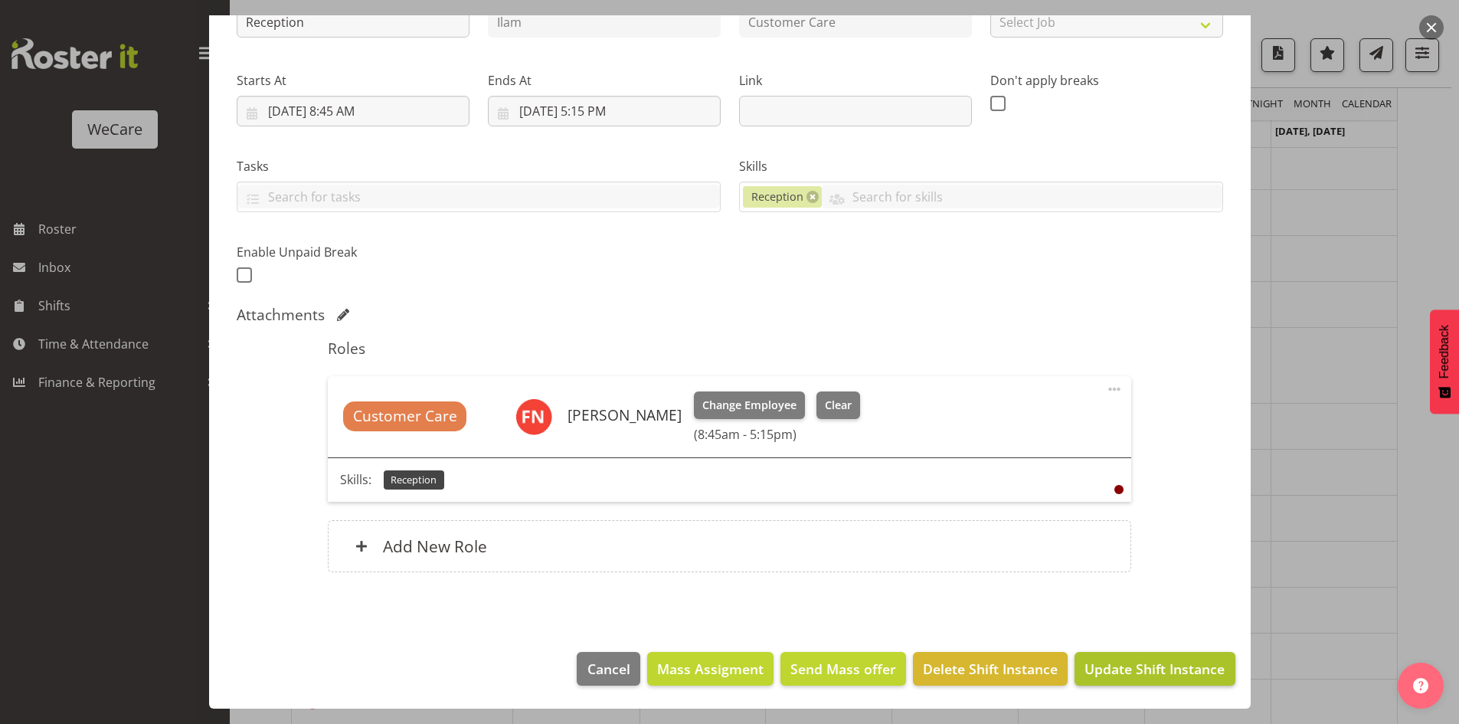
scroll to position [2834, 0]
click at [1140, 674] on span "Update Shift Instance" at bounding box center [1155, 669] width 140 height 20
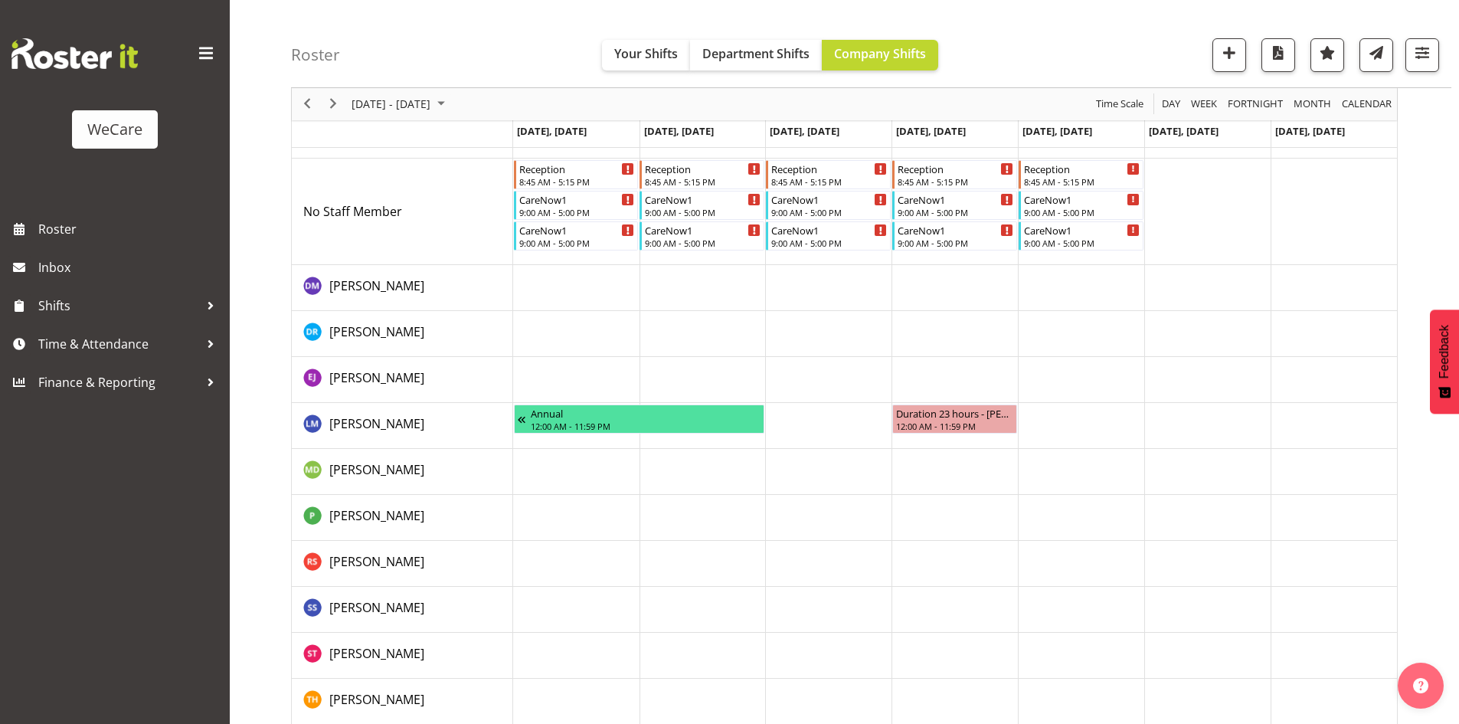
scroll to position [3492, 0]
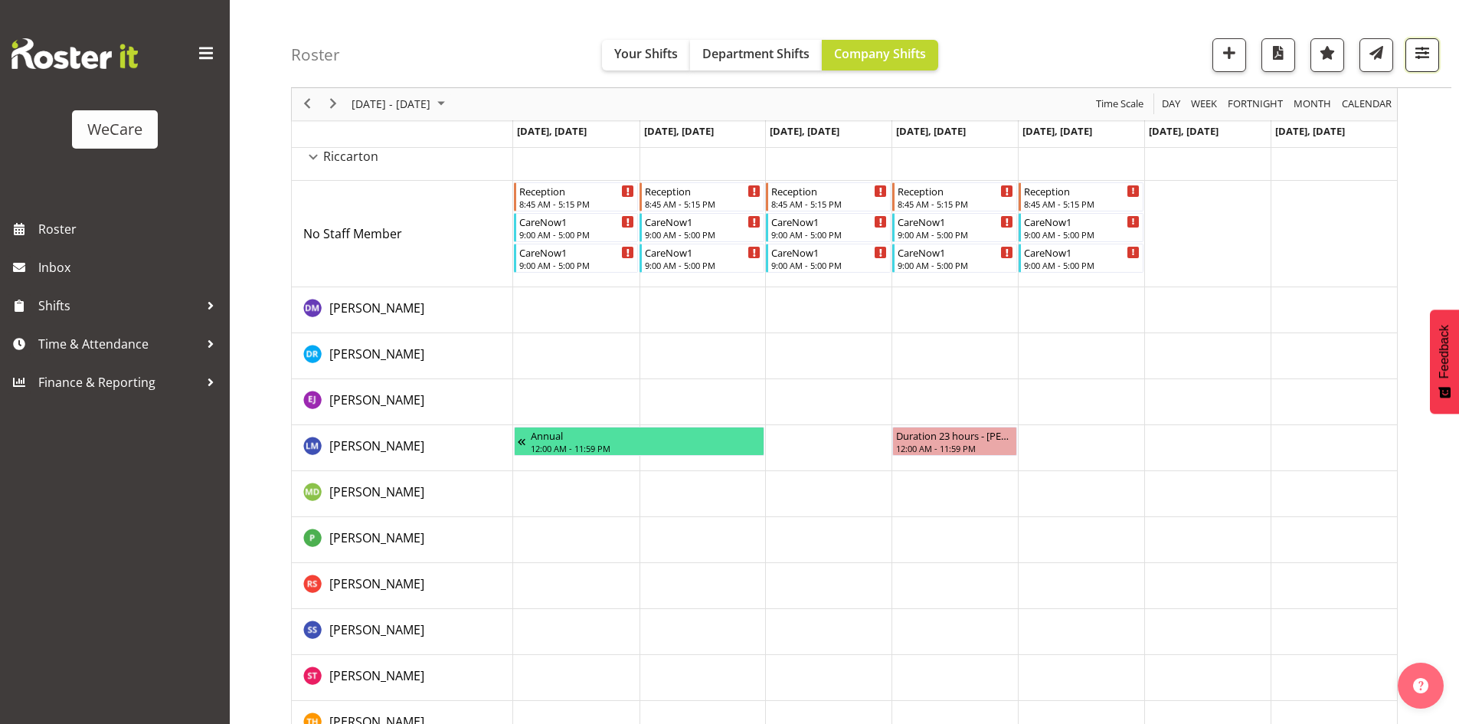
click at [1419, 44] on span "button" at bounding box center [1422, 53] width 20 height 20
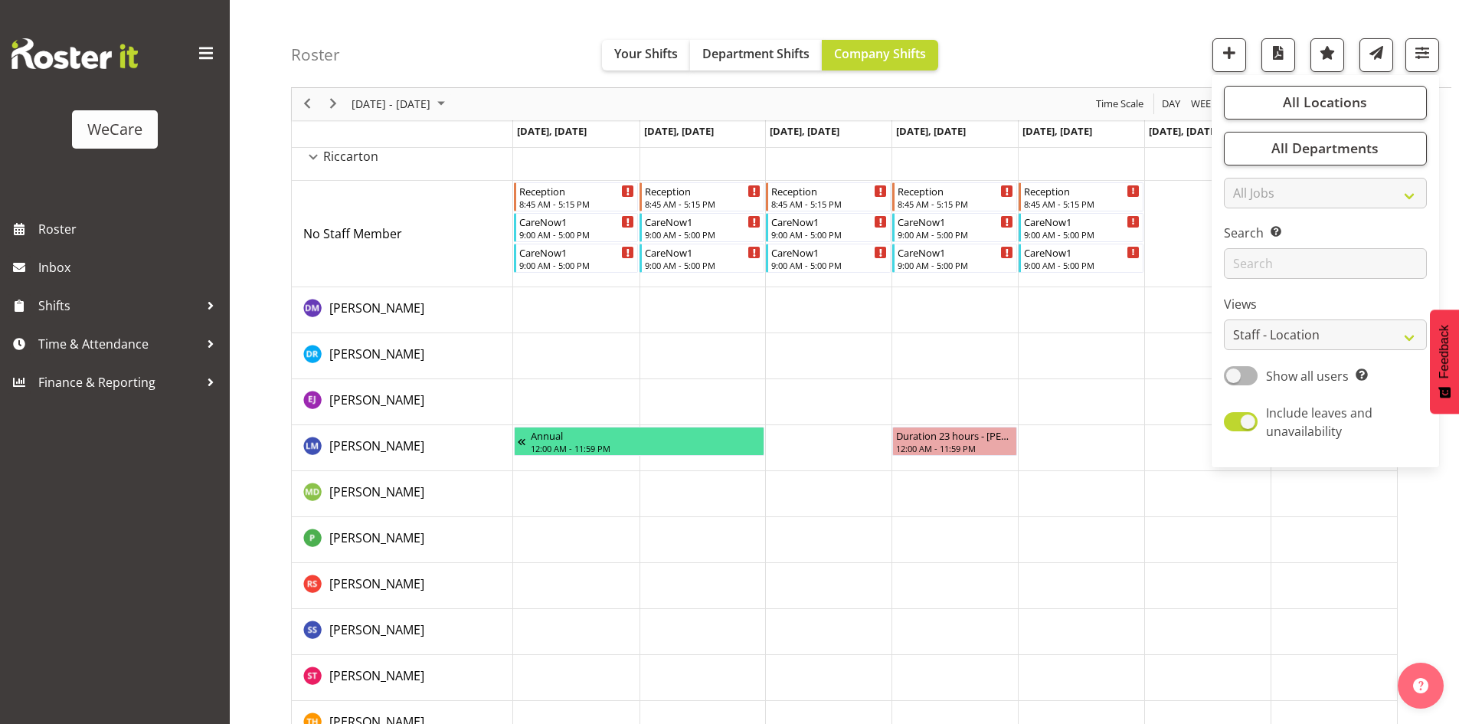
click at [1007, 20] on div "Roster Your Shifts Department Shifts Company Shifts All Locations Clear Busines…" at bounding box center [871, 44] width 1160 height 88
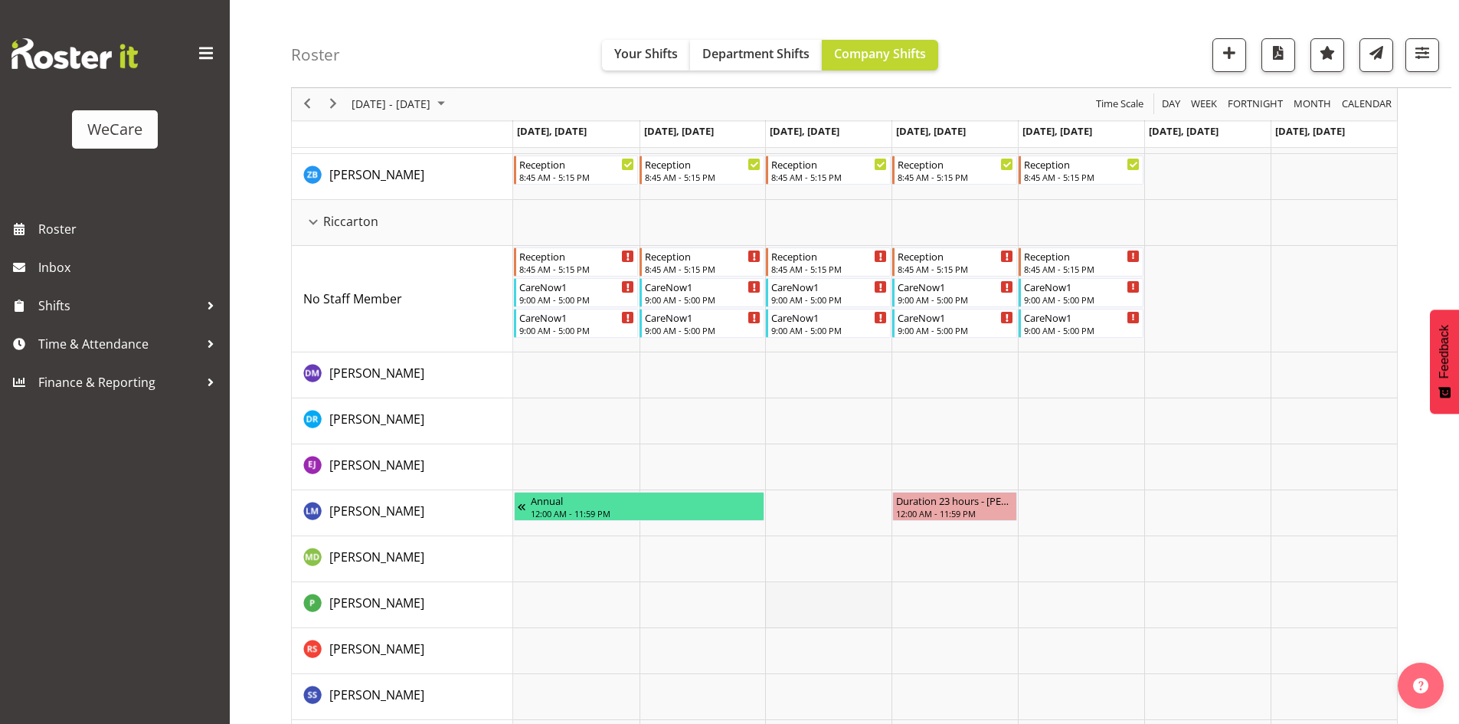
scroll to position [3400, 0]
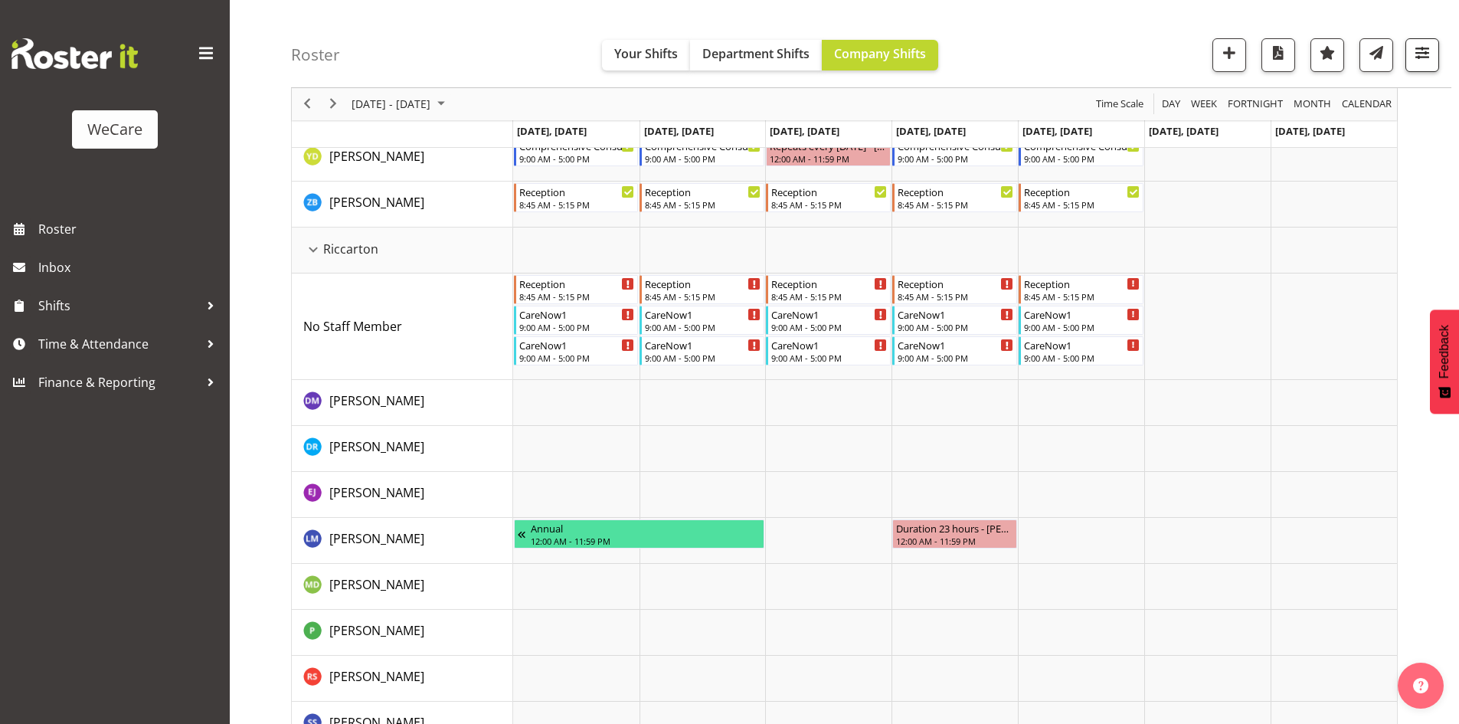
click at [1404, 62] on div at bounding box center [1416, 55] width 46 height 34
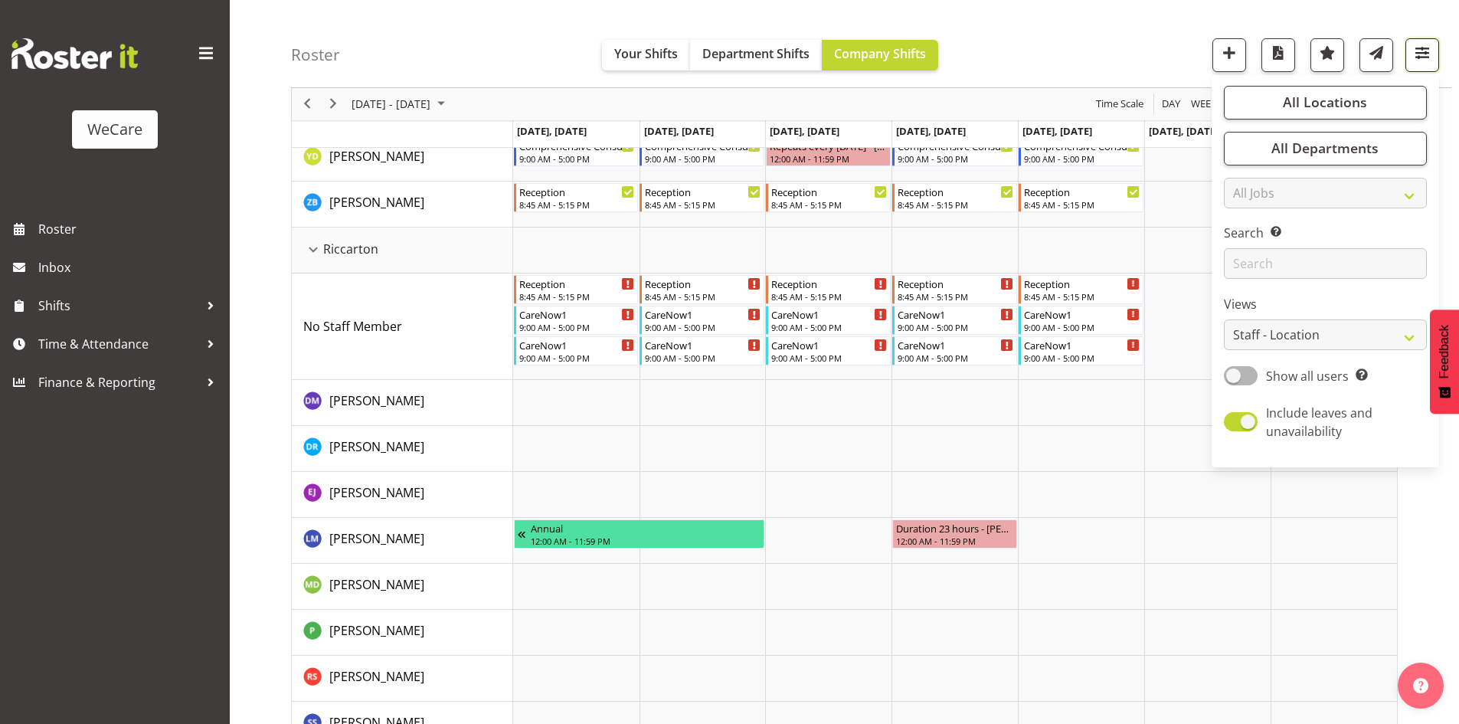
click at [1407, 61] on button "button" at bounding box center [1422, 55] width 34 height 34
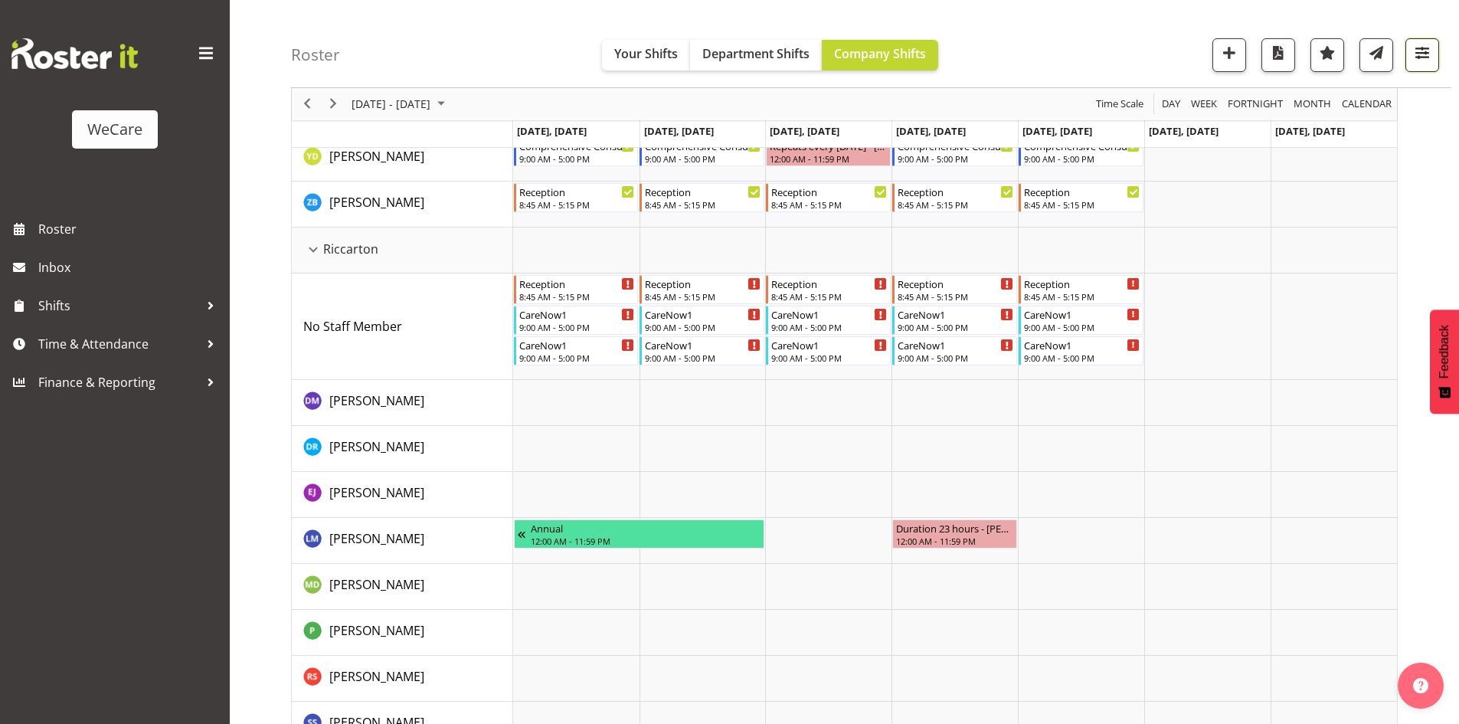
drag, startPoint x: 1424, startPoint y: 54, endPoint x: 1411, endPoint y: 93, distance: 41.2
click at [1424, 53] on span "button" at bounding box center [1422, 53] width 20 height 20
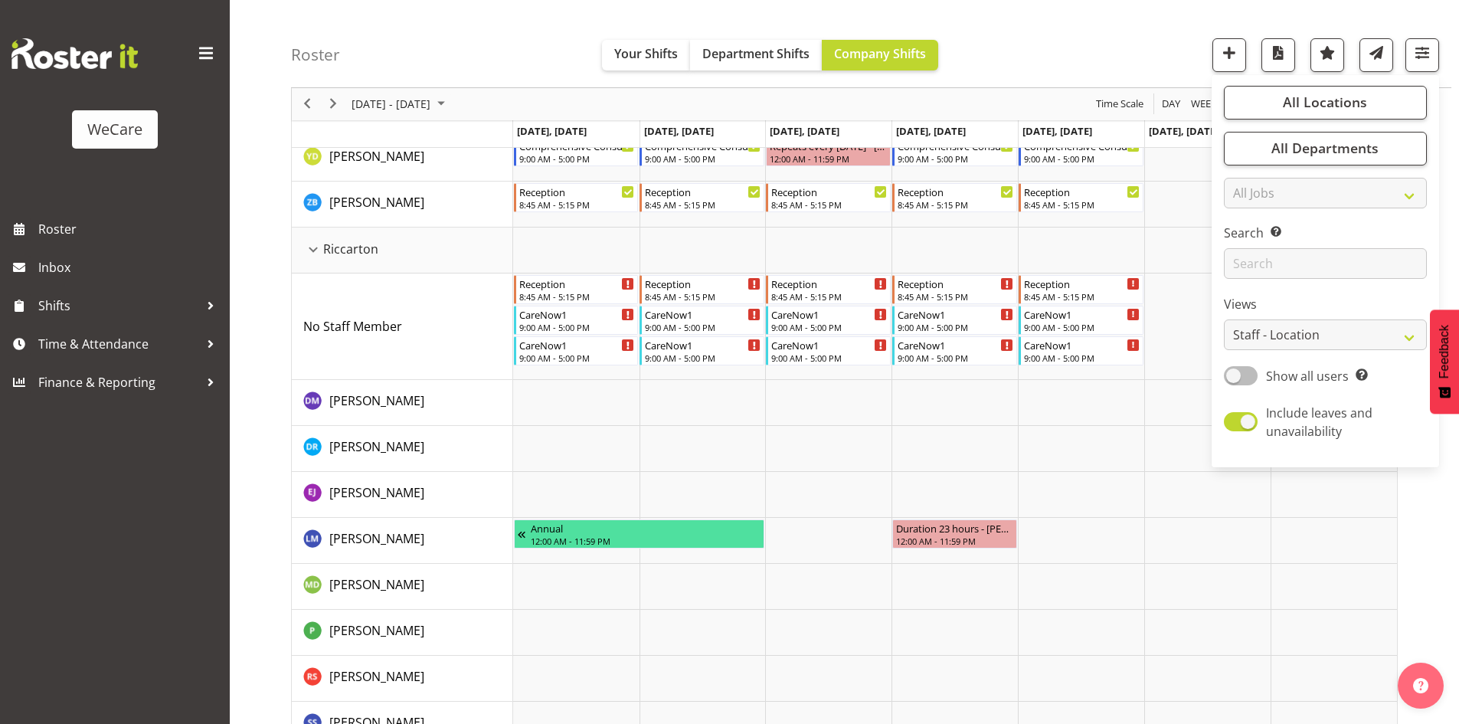
click at [1235, 366] on span at bounding box center [1241, 375] width 34 height 19
click at [1234, 371] on input "Show all users Show only rostered employees" at bounding box center [1229, 376] width 10 height 10
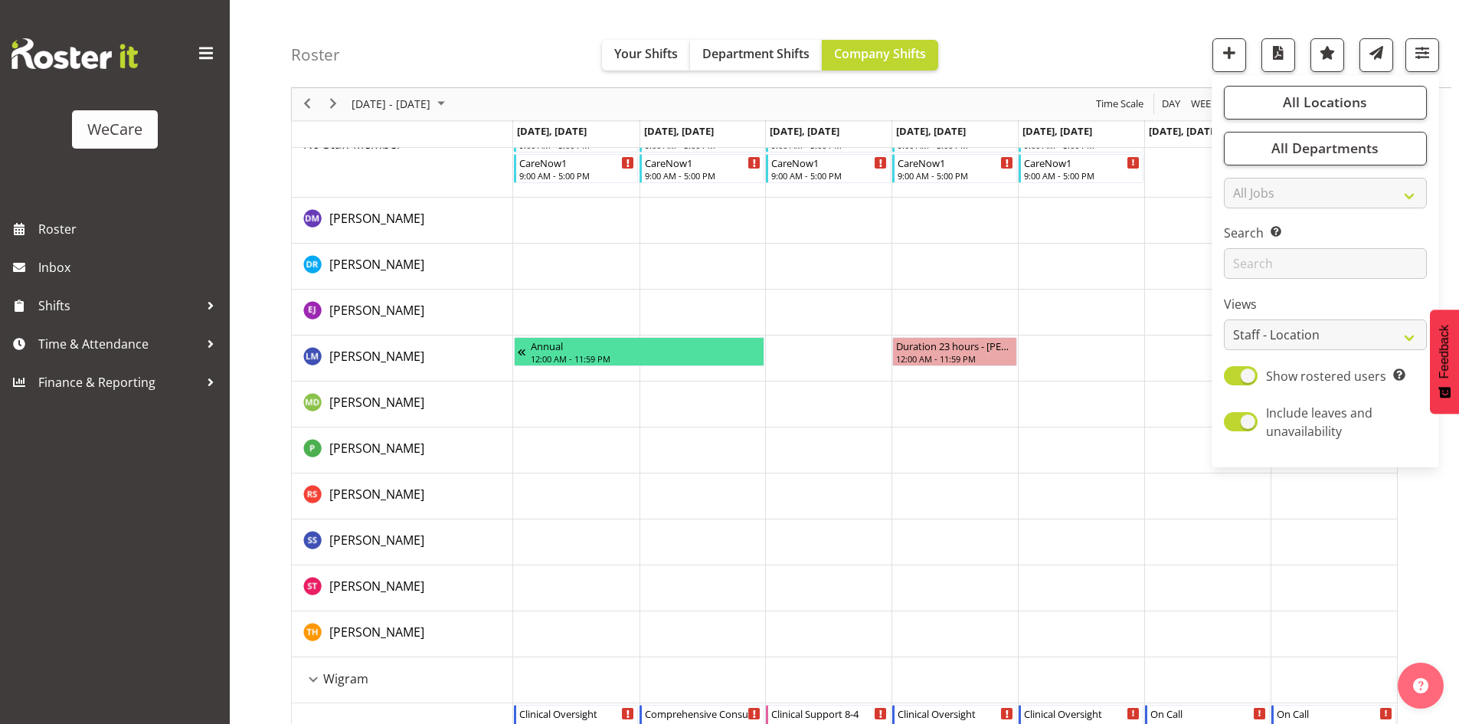
scroll to position [3383, 0]
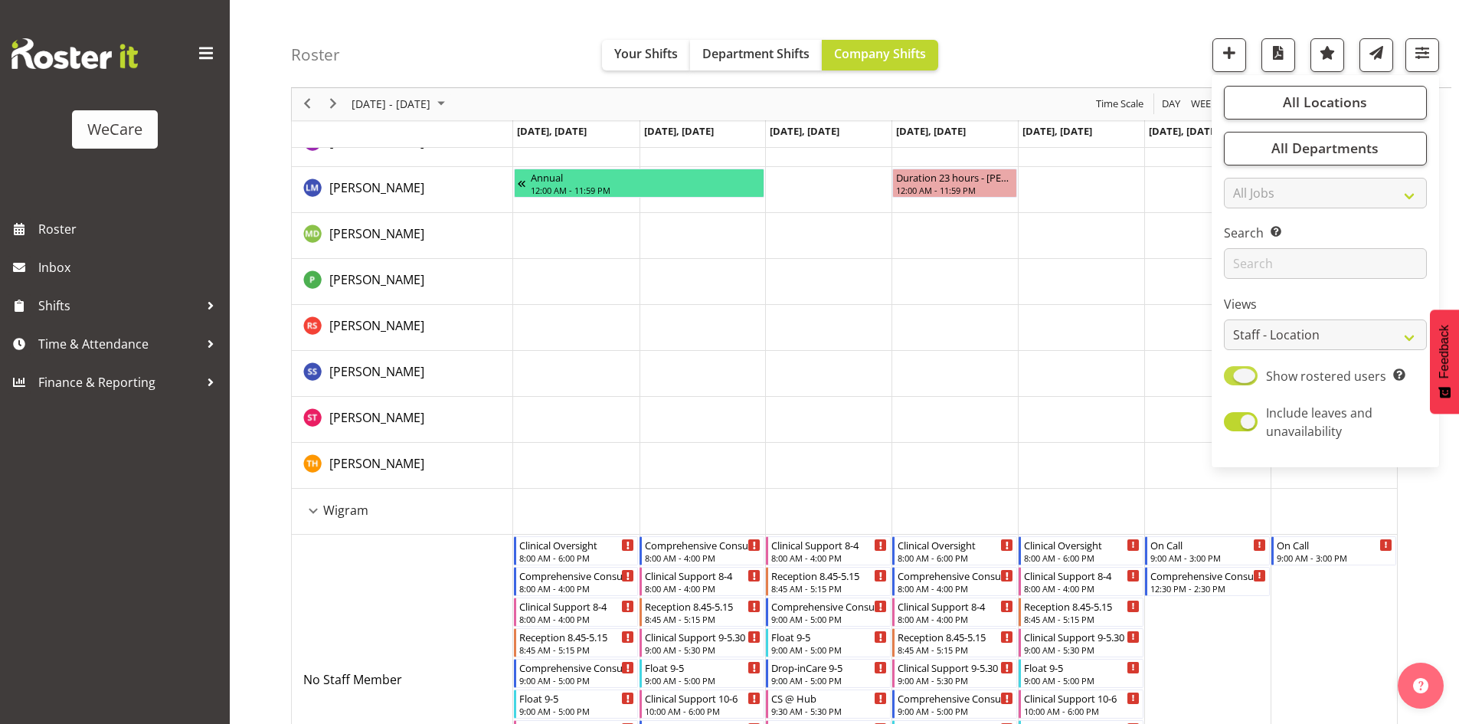
click at [1247, 376] on span at bounding box center [1241, 375] width 34 height 19
click at [1234, 376] on input "Show rostered users Show only rostered employees" at bounding box center [1229, 376] width 10 height 10
checkbox input "false"
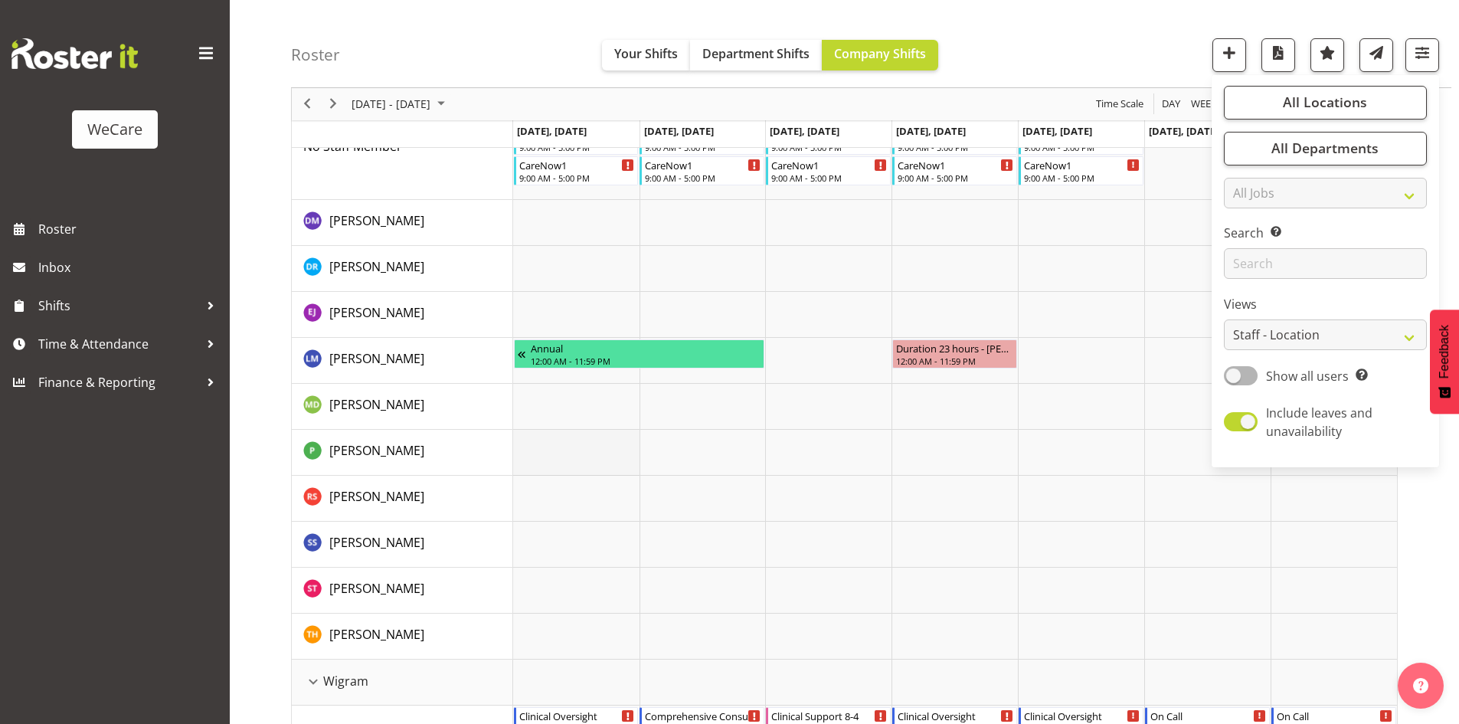
scroll to position [3536, 0]
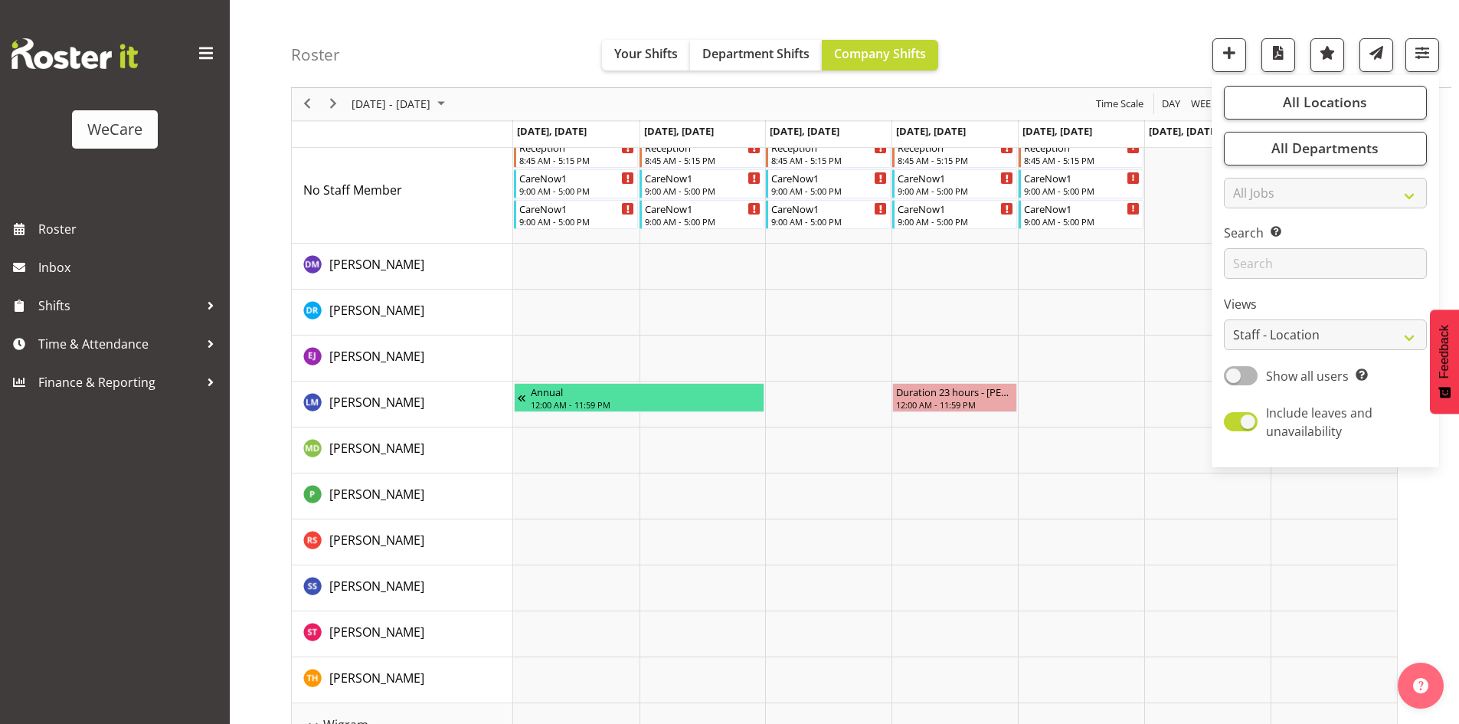
click at [502, 30] on div "Roster Your Shifts Department Shifts Company Shifts All Locations Clear Busines…" at bounding box center [871, 44] width 1160 height 88
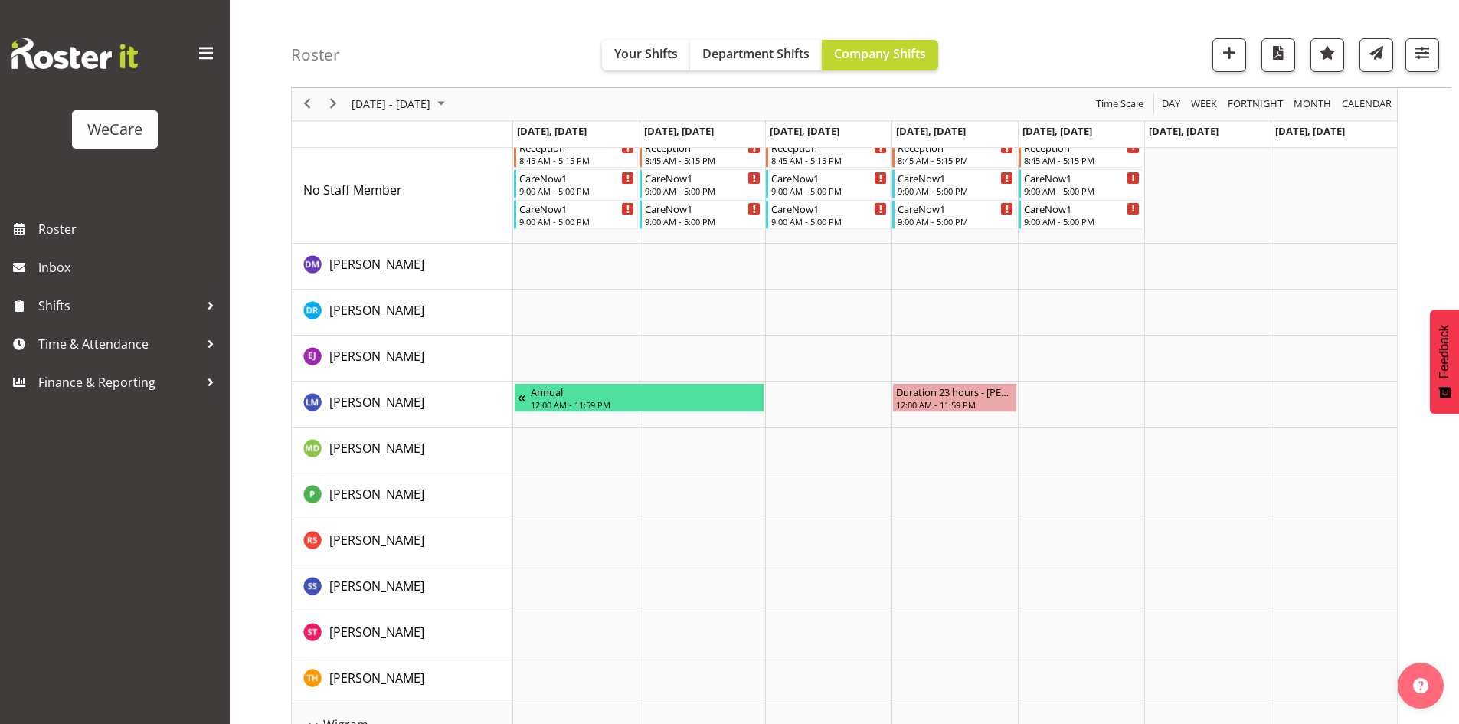
click at [433, 116] on div "[DATE] - [DATE]" at bounding box center [400, 104] width 108 height 32
click at [373, 272] on span "17" at bounding box center [367, 273] width 23 height 23
click at [375, 303] on span "24" at bounding box center [367, 299] width 23 height 23
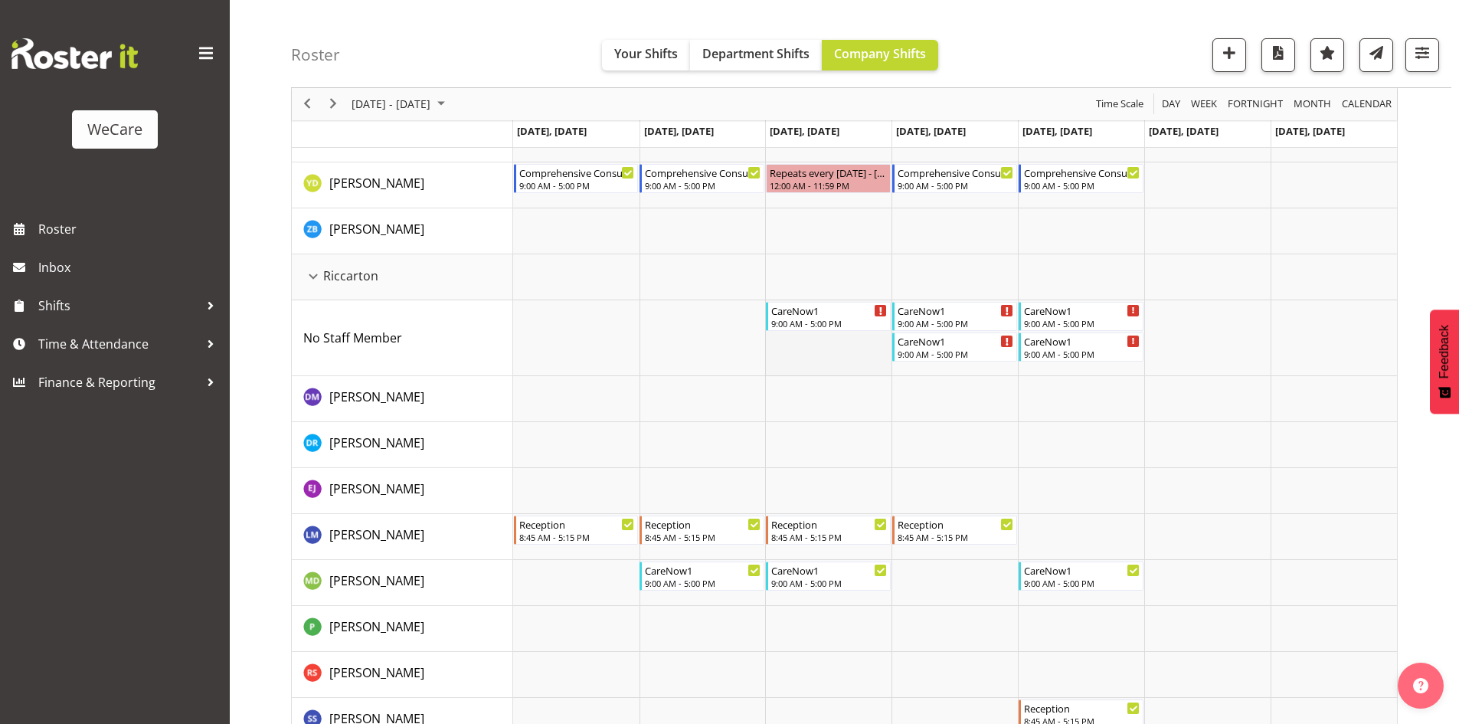
scroll to position [3306, 0]
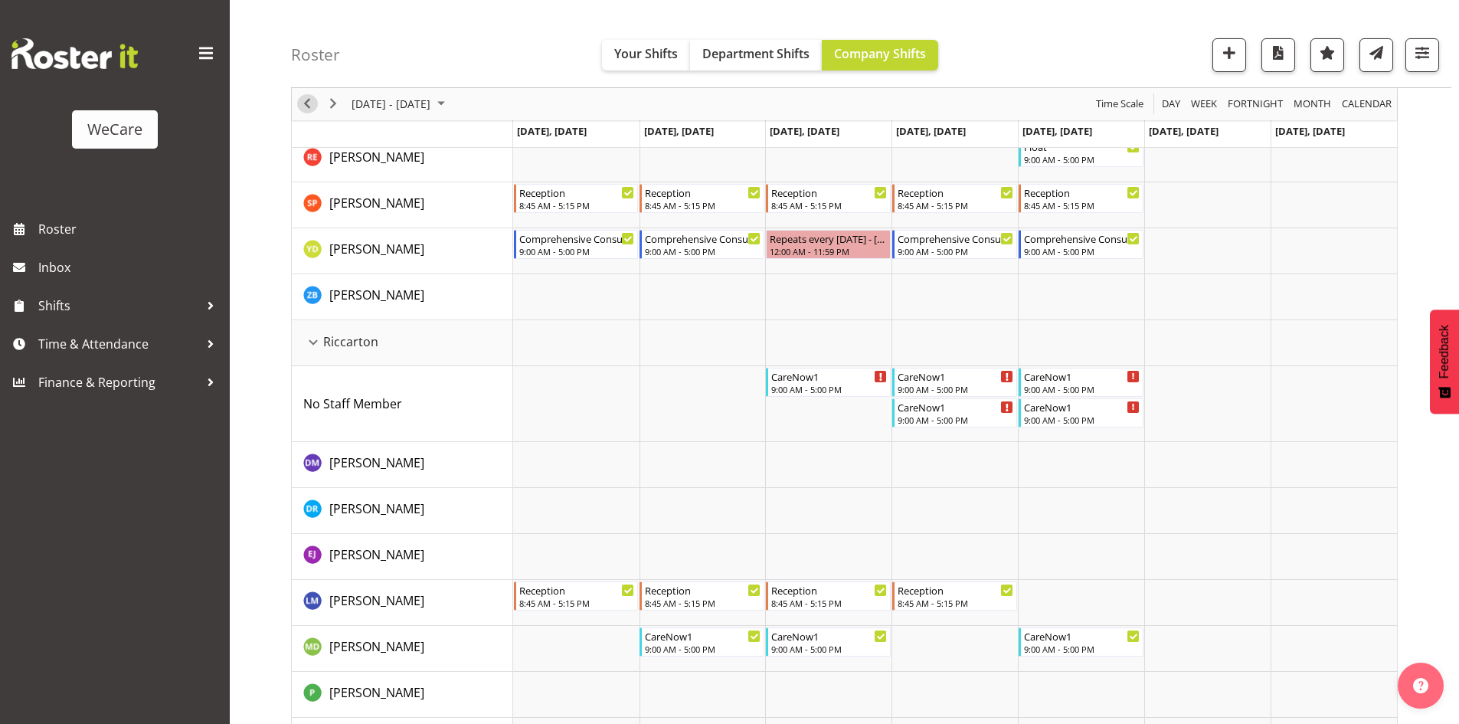
click at [310, 97] on span "Previous" at bounding box center [307, 104] width 18 height 19
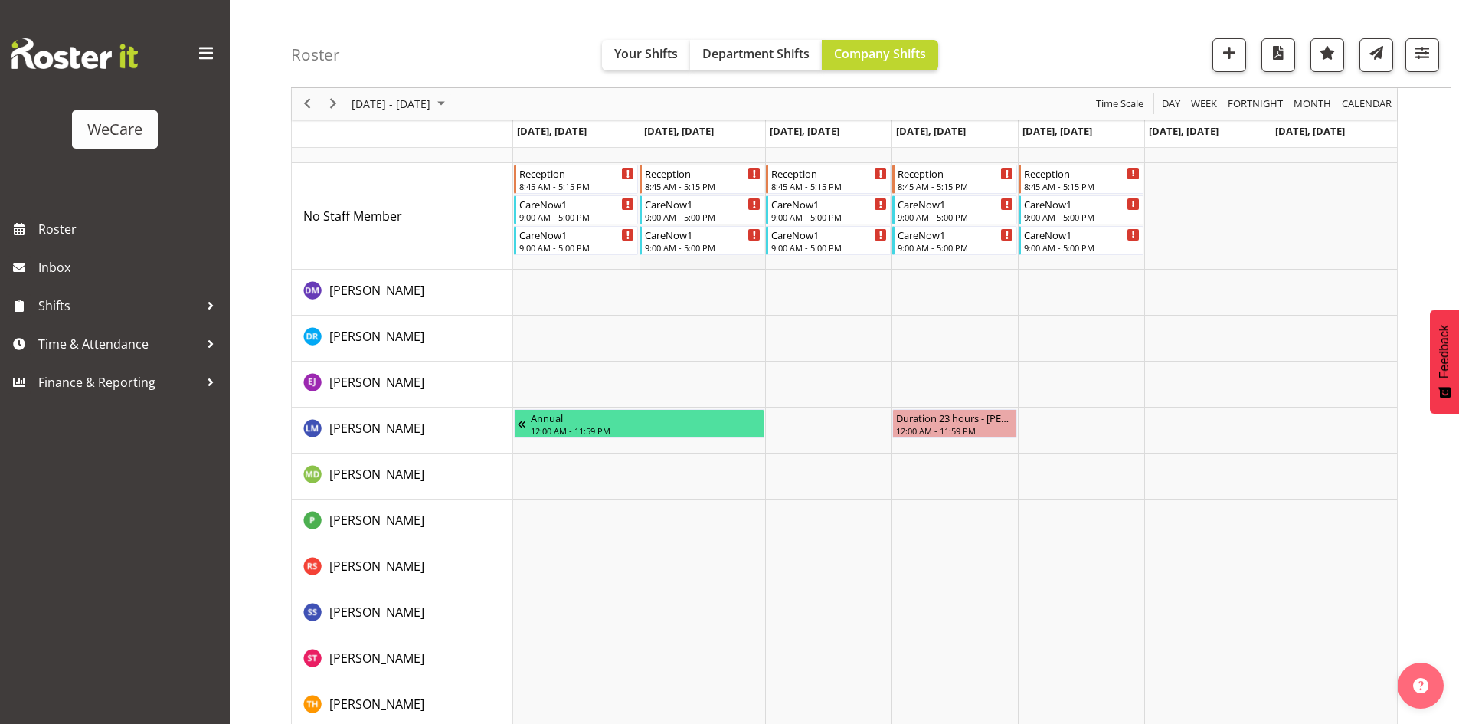
scroll to position [3486, 0]
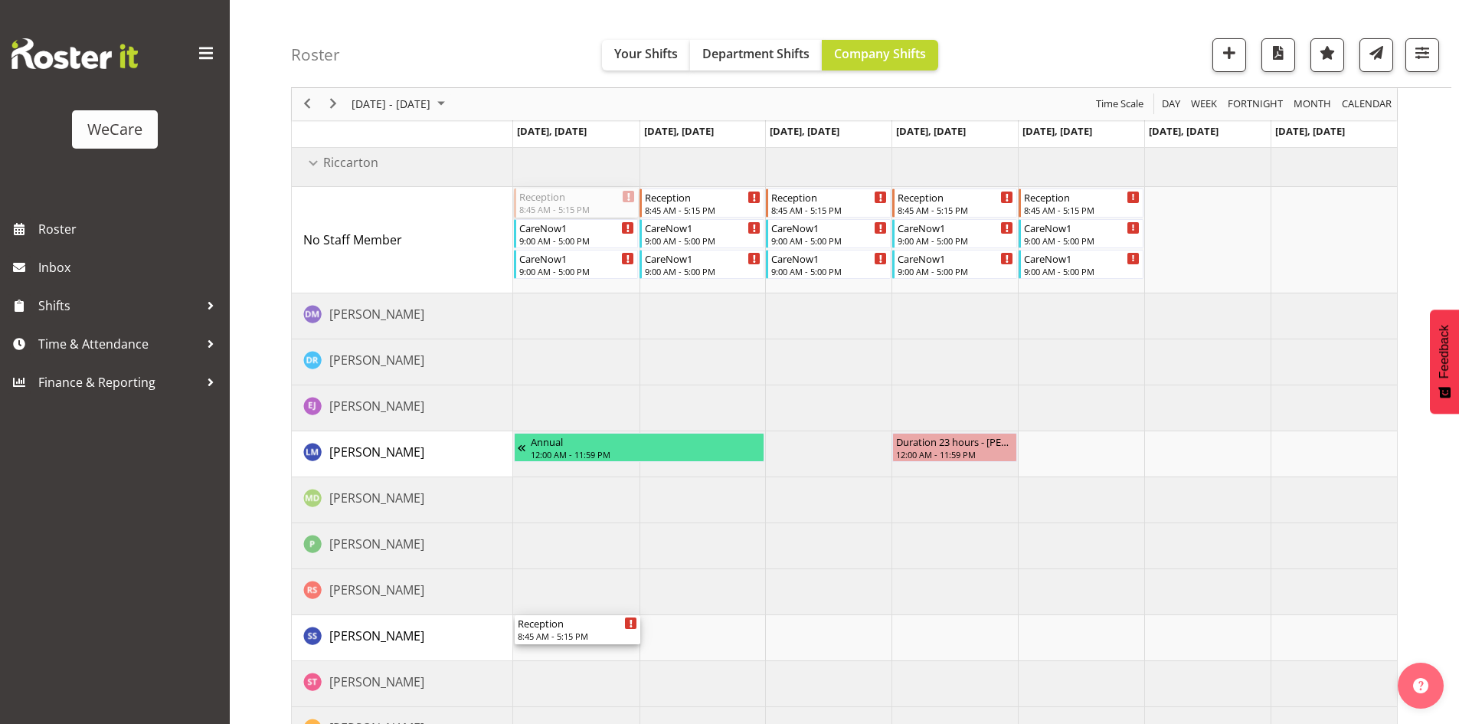
drag, startPoint x: 584, startPoint y: 191, endPoint x: 577, endPoint y: 621, distance: 429.7
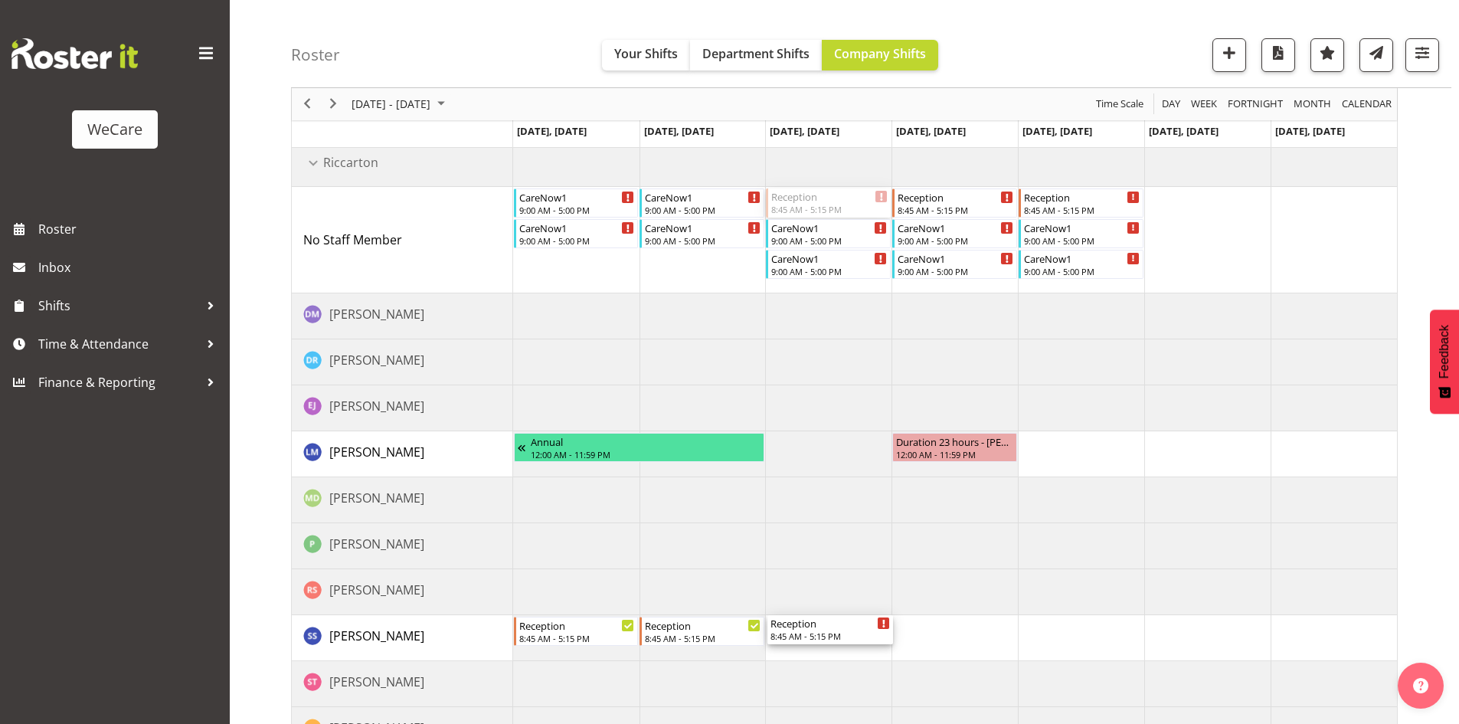
drag, startPoint x: 819, startPoint y: 503, endPoint x: 810, endPoint y: 643, distance: 140.4
drag, startPoint x: 953, startPoint y: 206, endPoint x: 944, endPoint y: 557, distance: 350.9
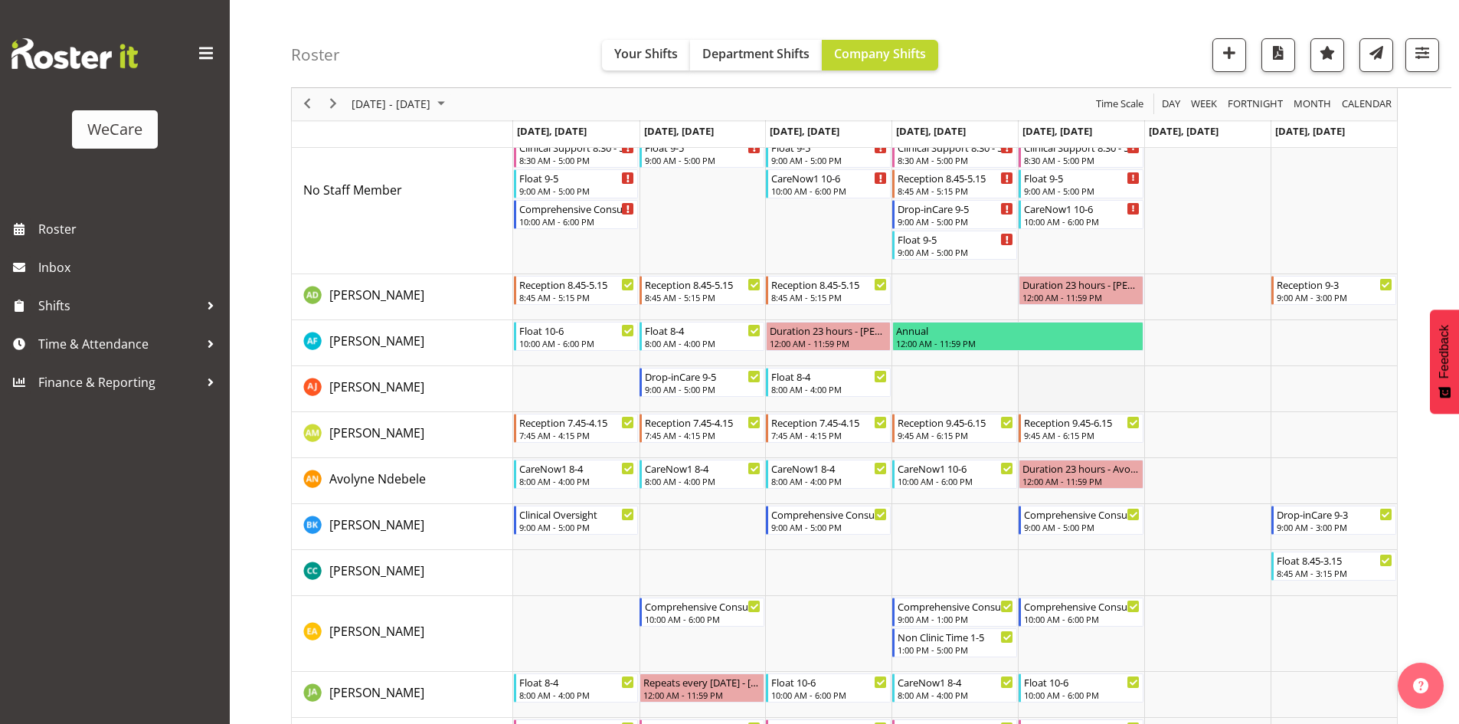
scroll to position [766, 0]
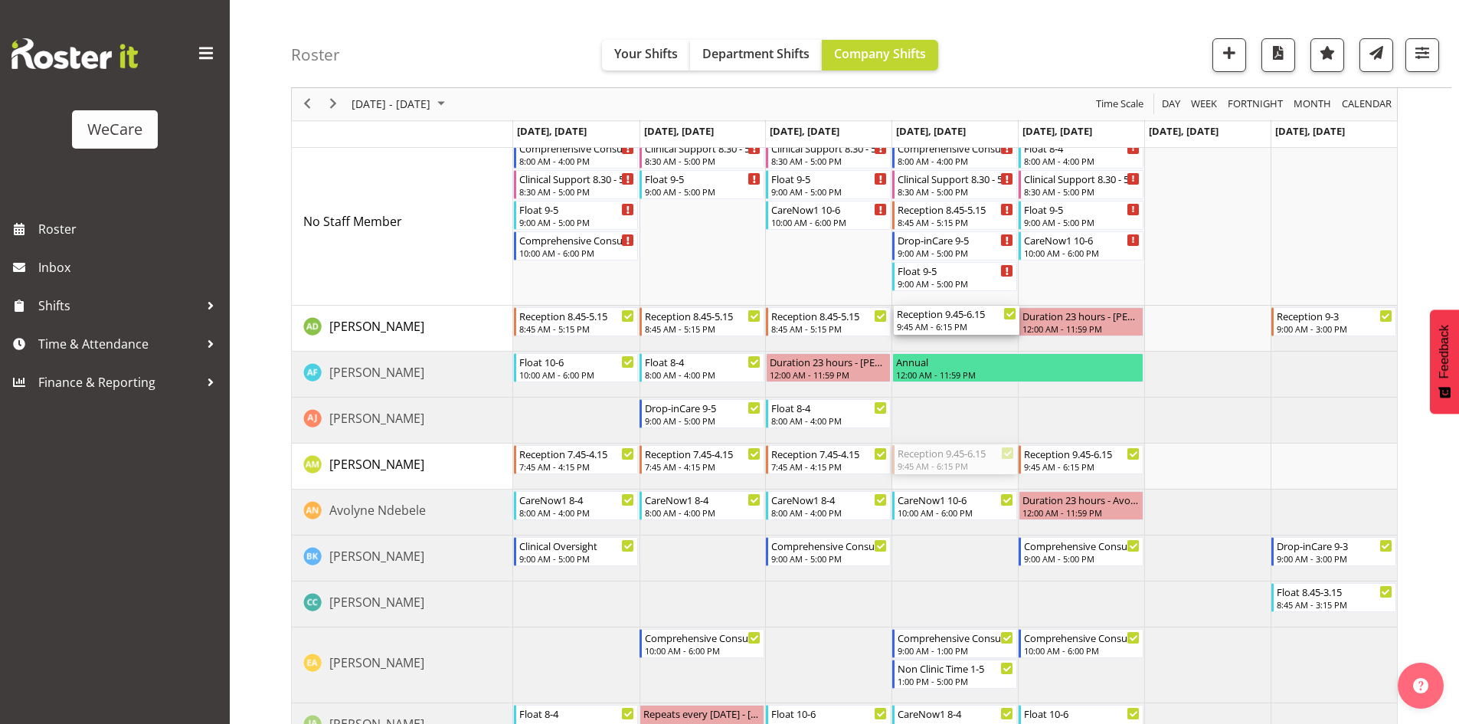
drag, startPoint x: 980, startPoint y: 462, endPoint x: 968, endPoint y: 322, distance: 139.9
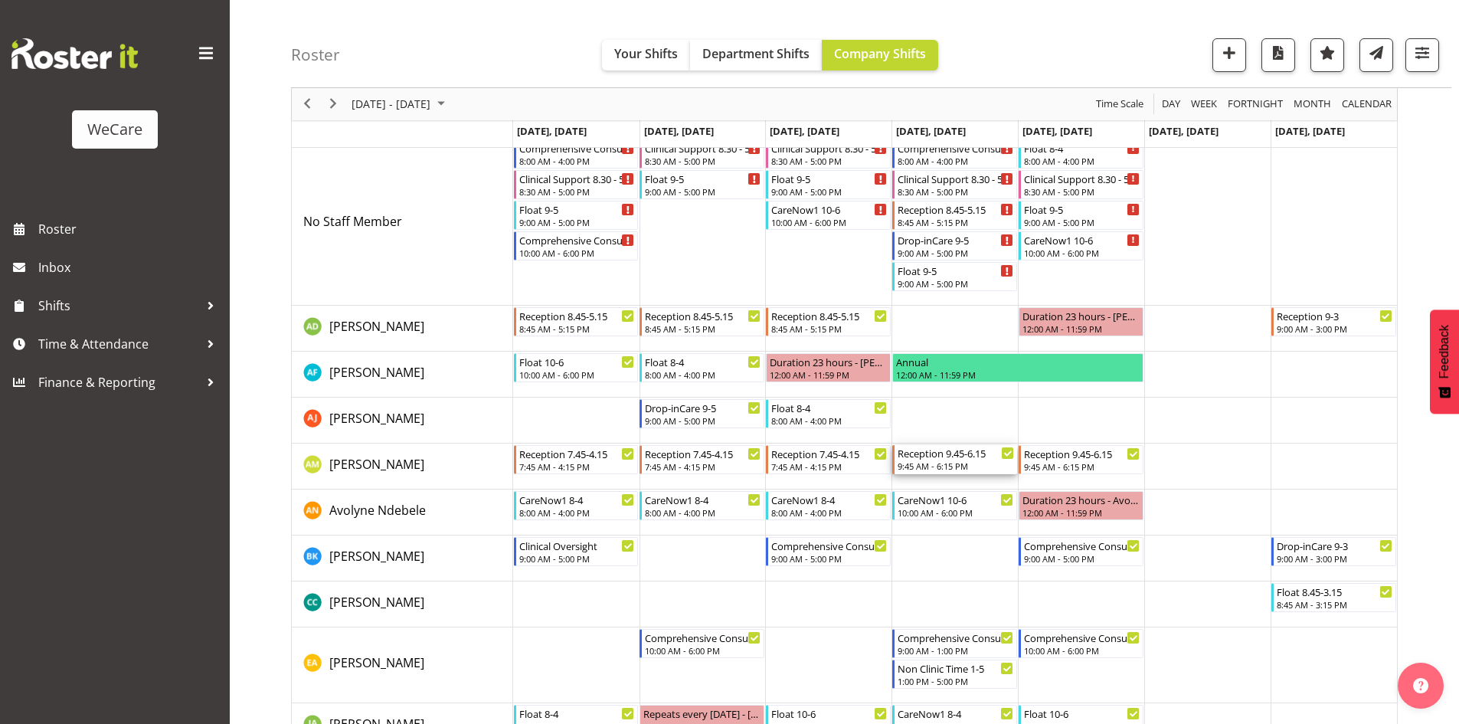
click at [931, 455] on div "Reception 9.45-6.15" at bounding box center [956, 452] width 116 height 15
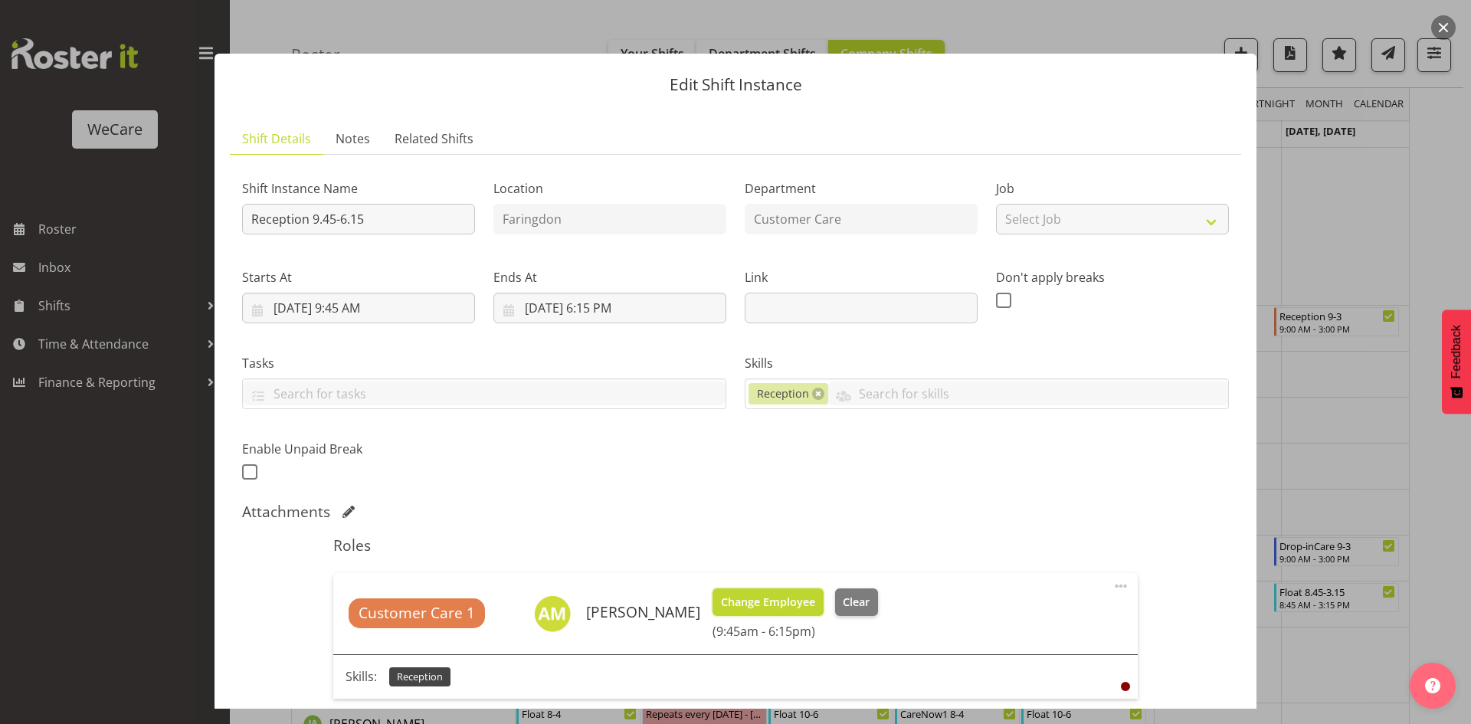
click at [743, 602] on span "Change Employee" at bounding box center [768, 602] width 94 height 17
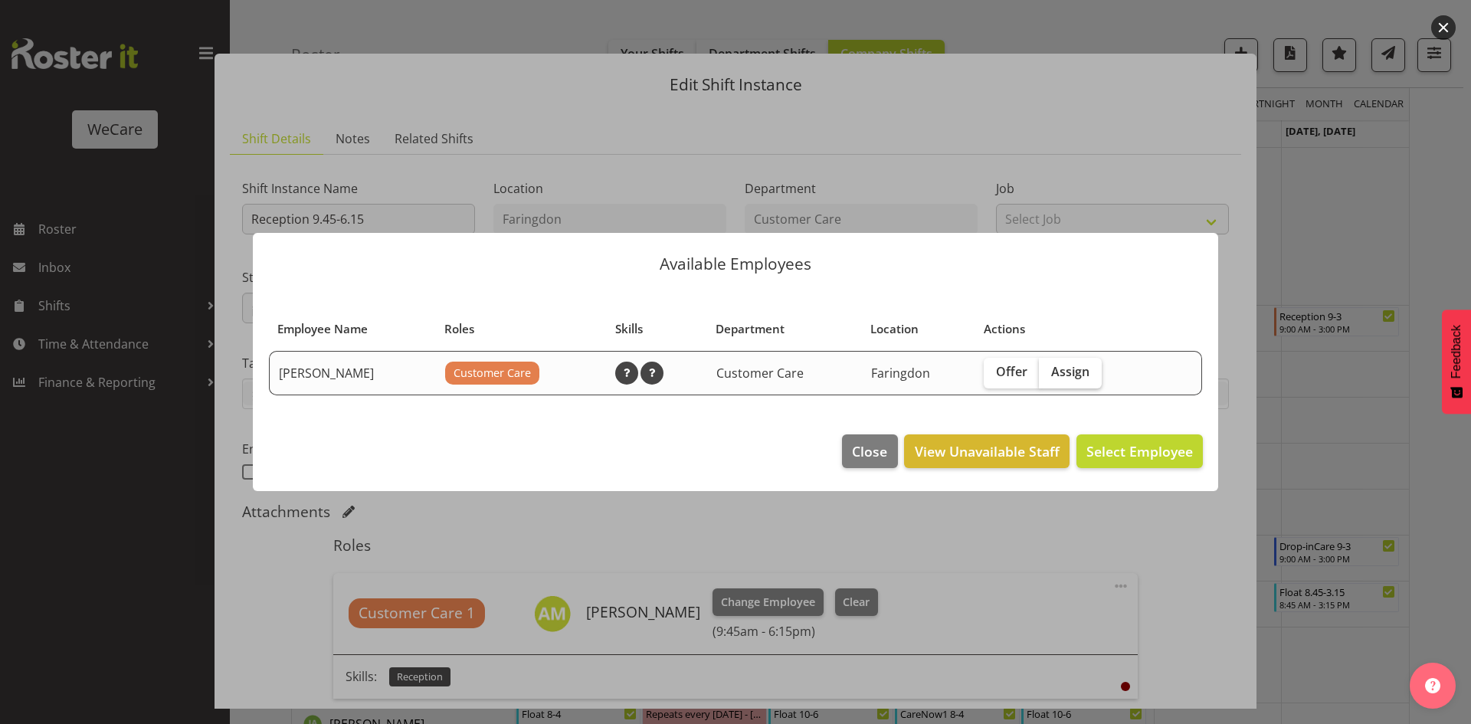
click at [1071, 380] on label "Assign" at bounding box center [1070, 373] width 63 height 31
click at [1049, 377] on input "Assign" at bounding box center [1044, 372] width 10 height 10
checkbox input "true"
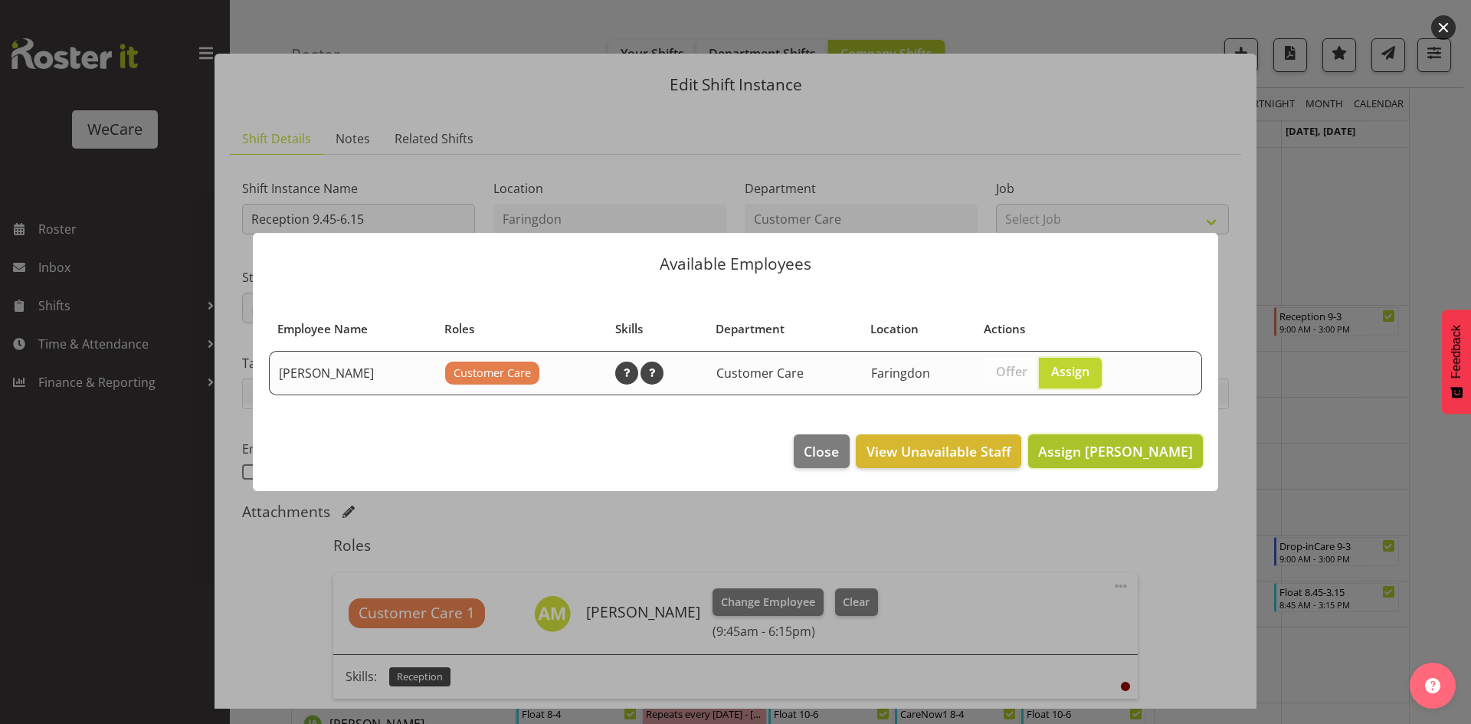
click at [1117, 454] on span "Assign Aleea Devenport" at bounding box center [1115, 451] width 155 height 18
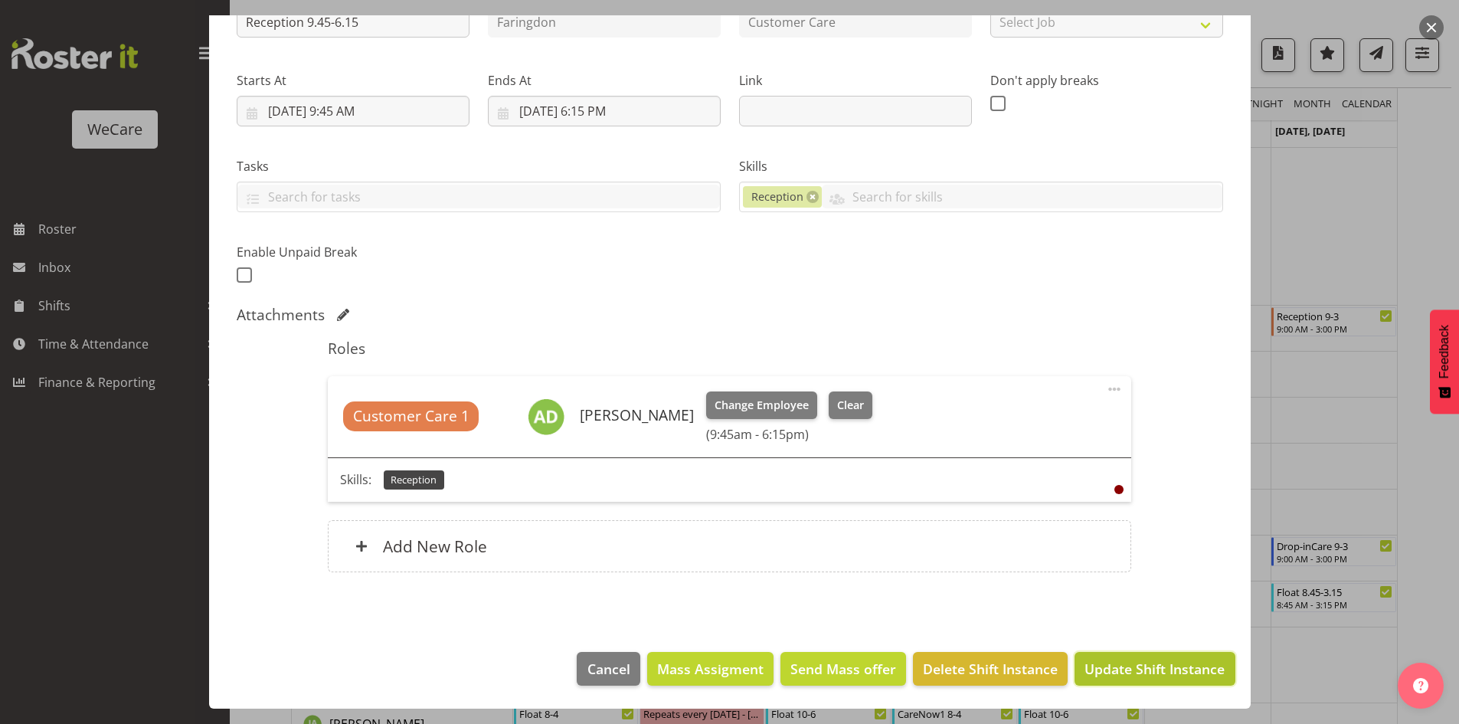
click at [1153, 676] on span "Update Shift Instance" at bounding box center [1155, 669] width 140 height 20
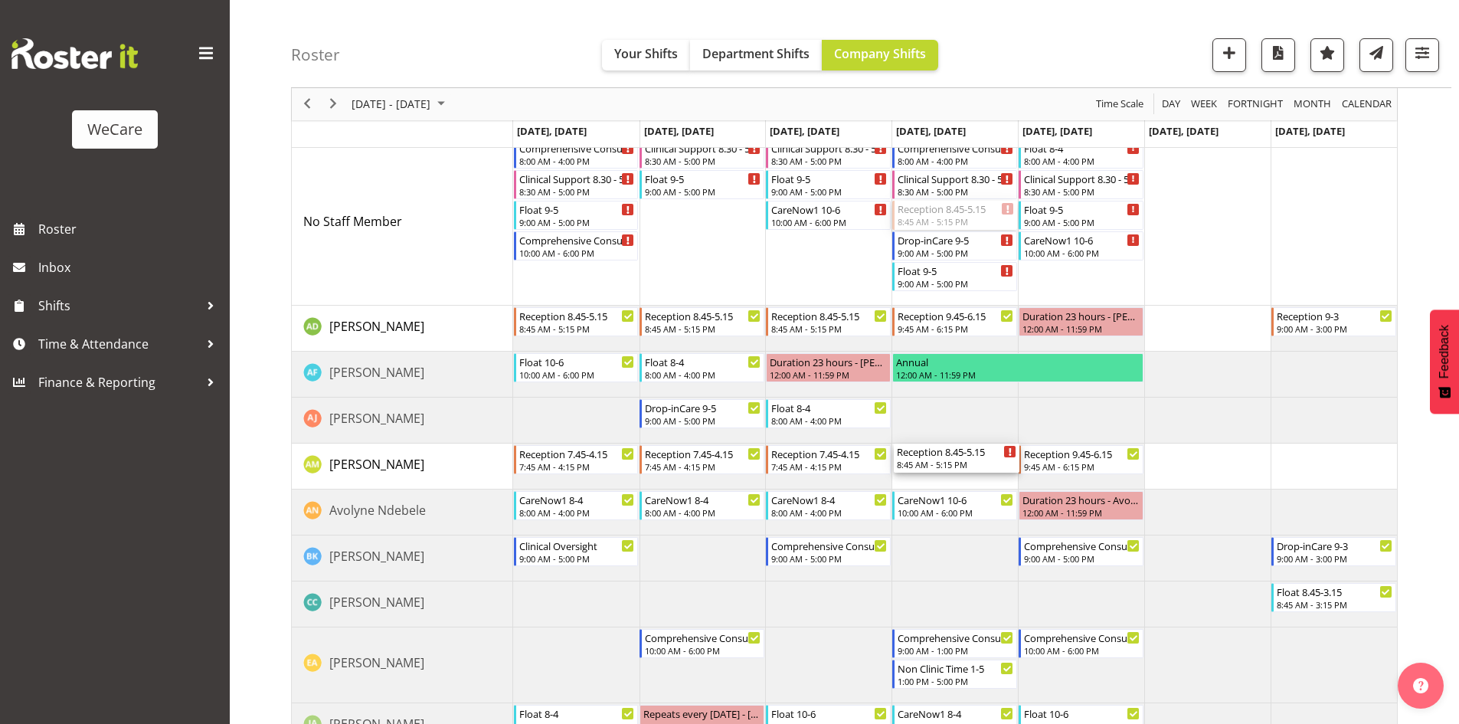
drag, startPoint x: 967, startPoint y: 214, endPoint x: 973, endPoint y: 475, distance: 261.2
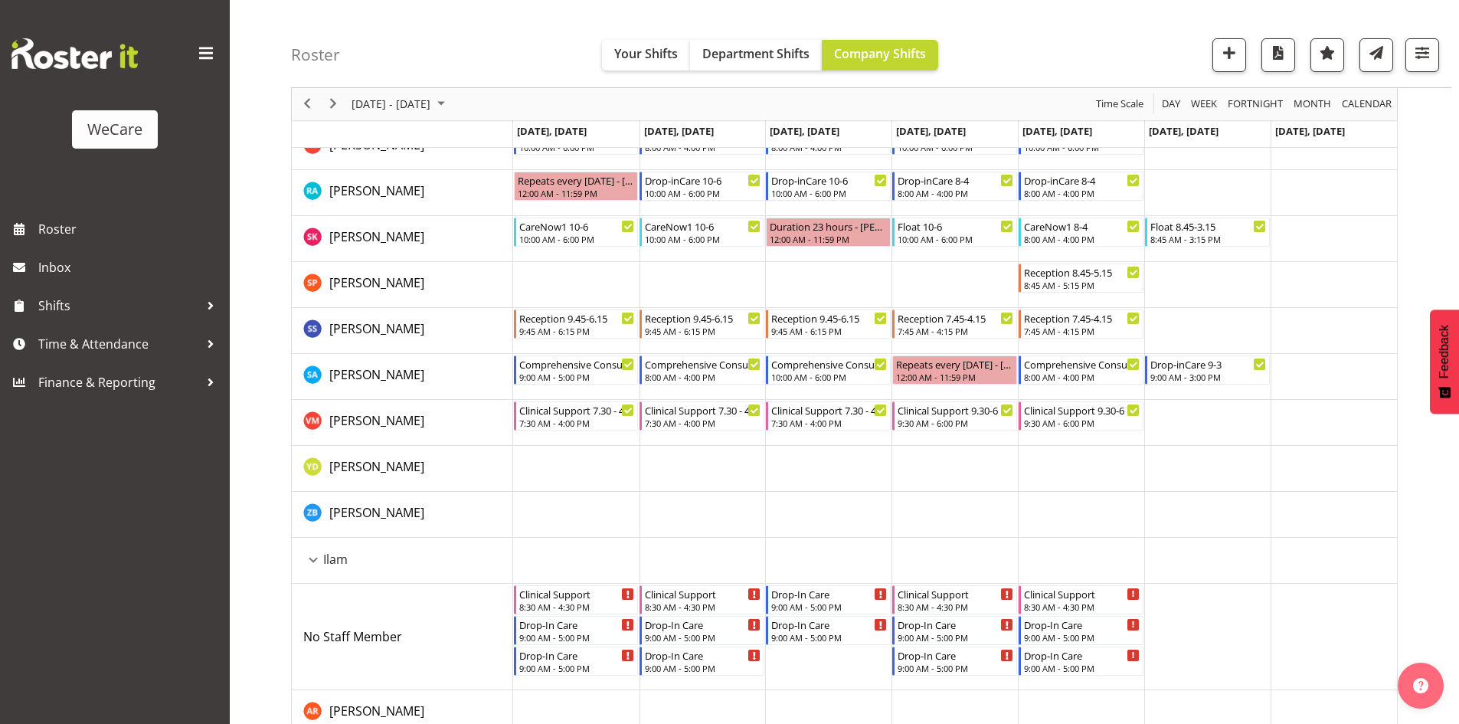
scroll to position [1225, 0]
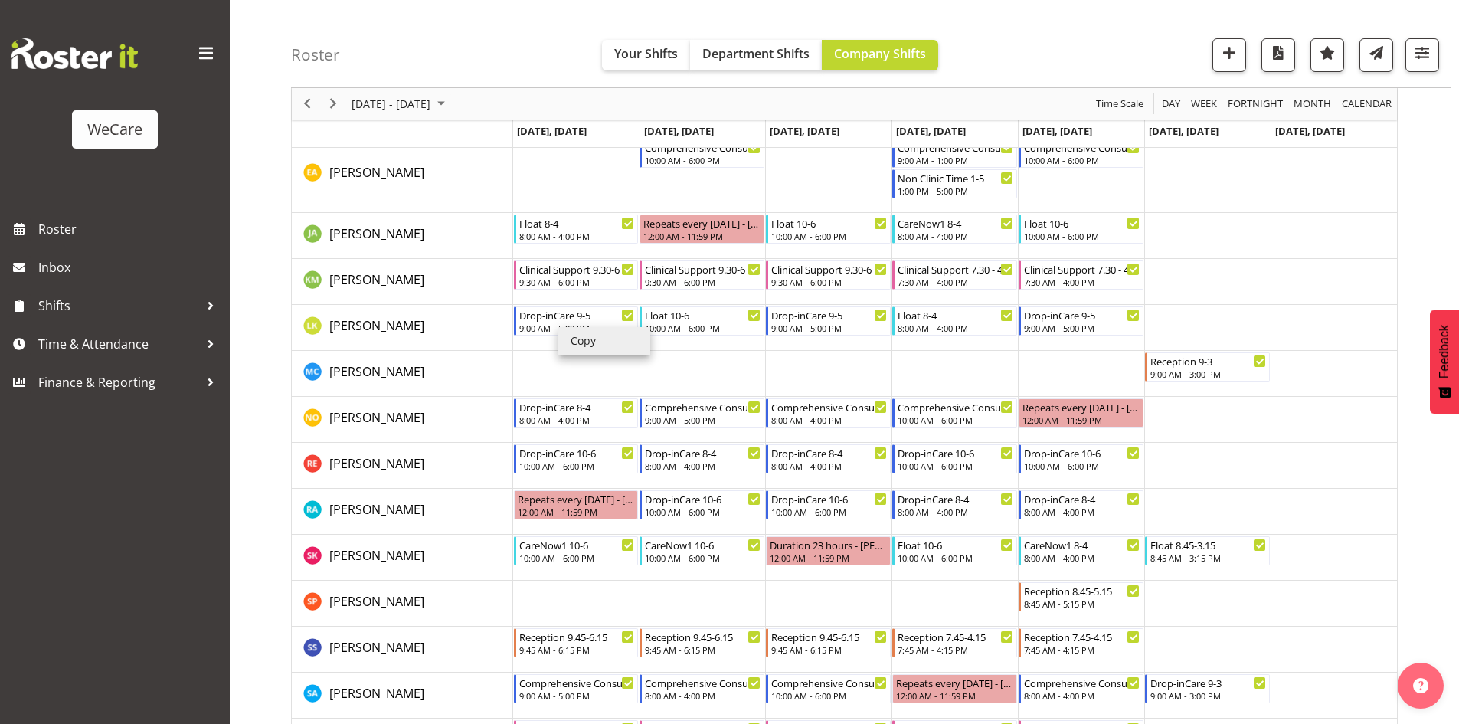
click at [607, 335] on li "Copy" at bounding box center [604, 341] width 92 height 28
click at [577, 323] on li "Copy" at bounding box center [578, 330] width 92 height 28
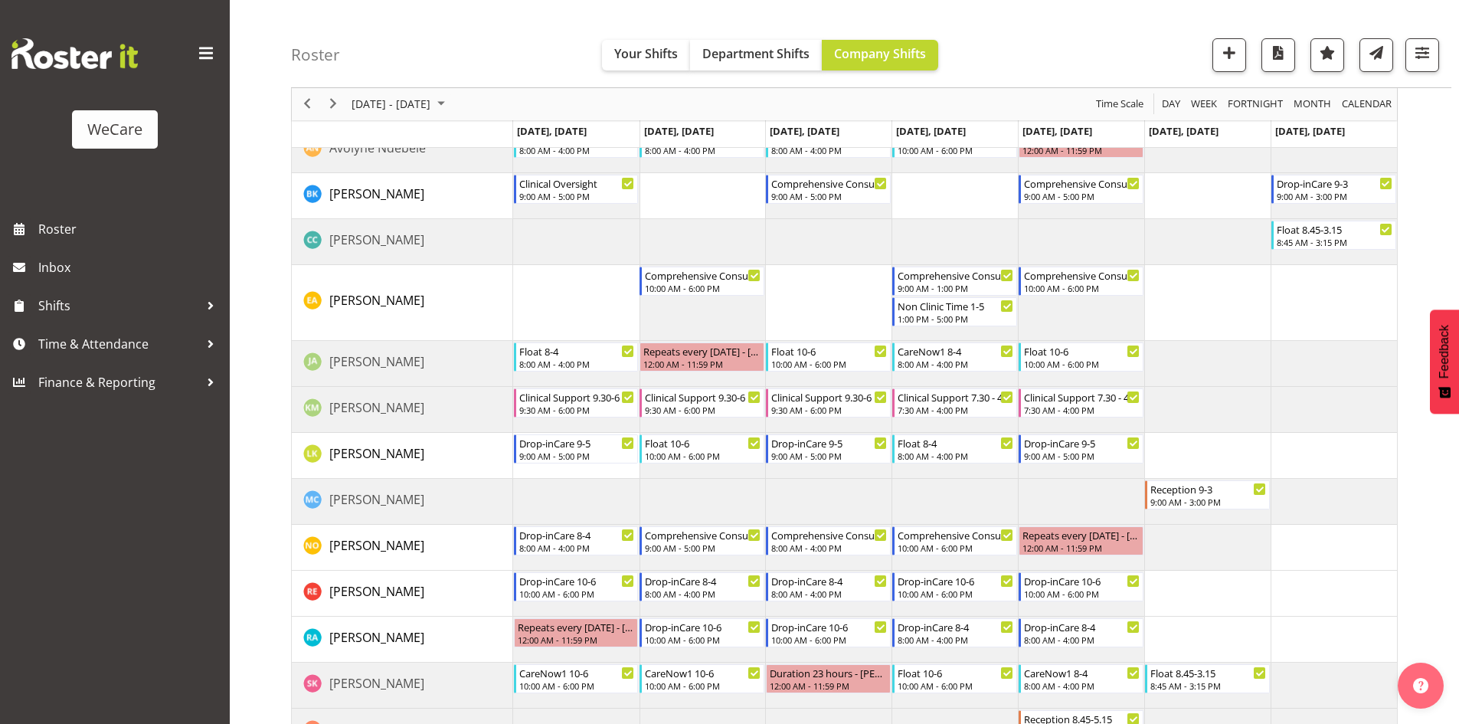
scroll to position [1072, 0]
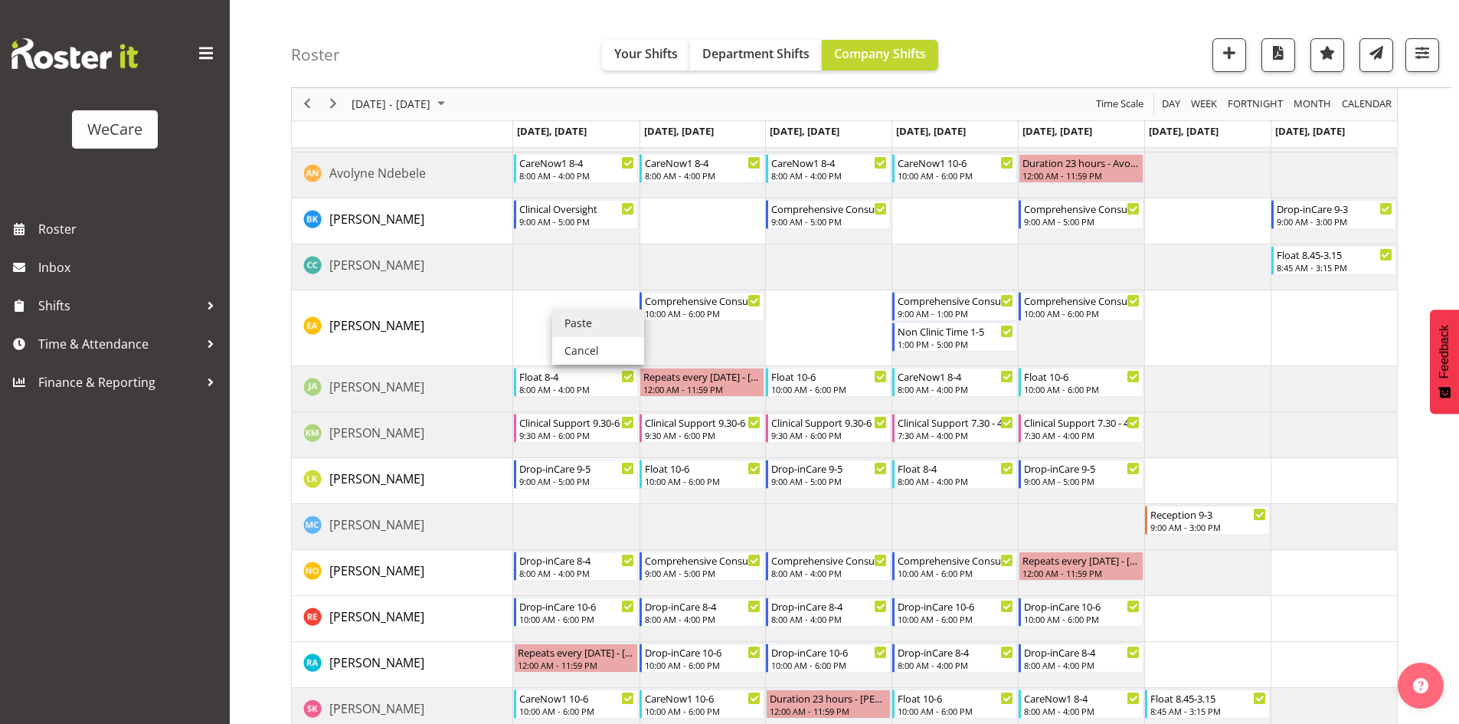
click at [571, 315] on li "Paste" at bounding box center [598, 323] width 92 height 28
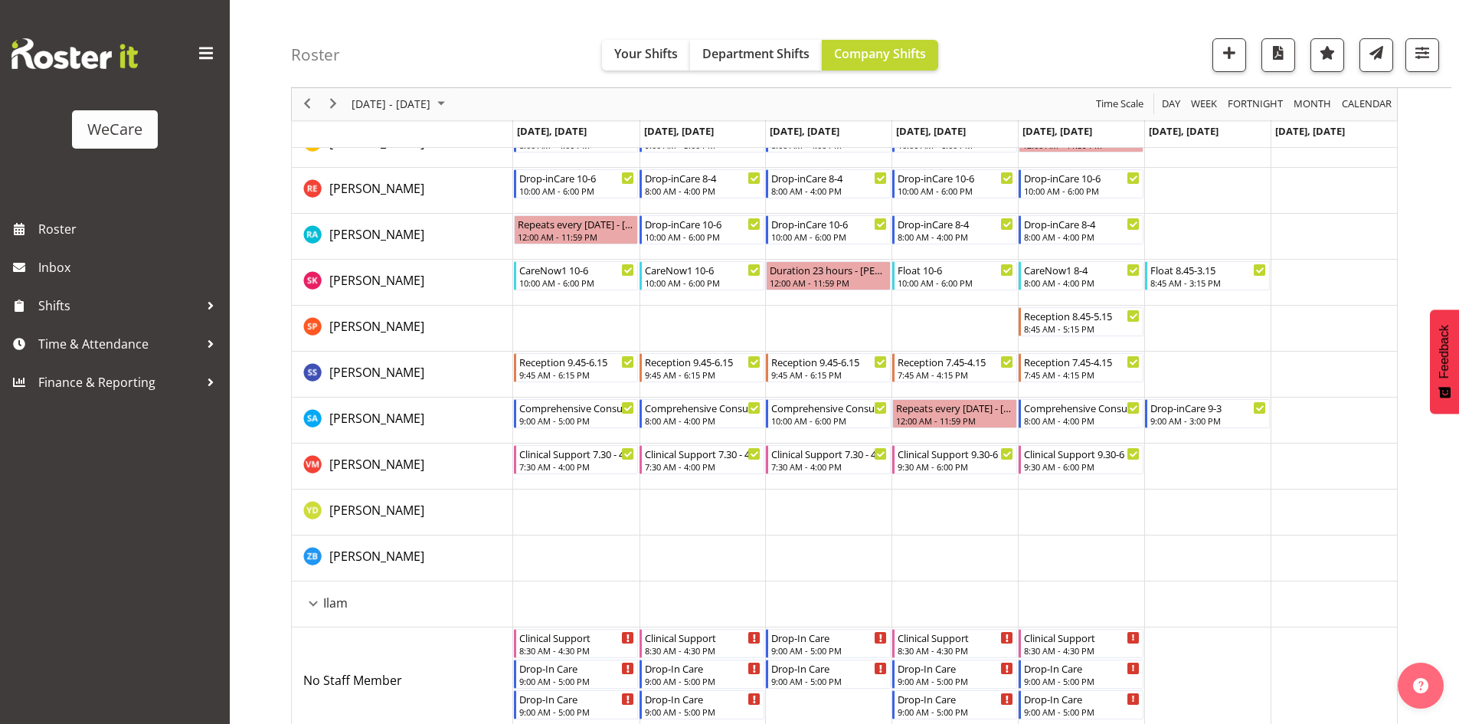
scroll to position [1608, 0]
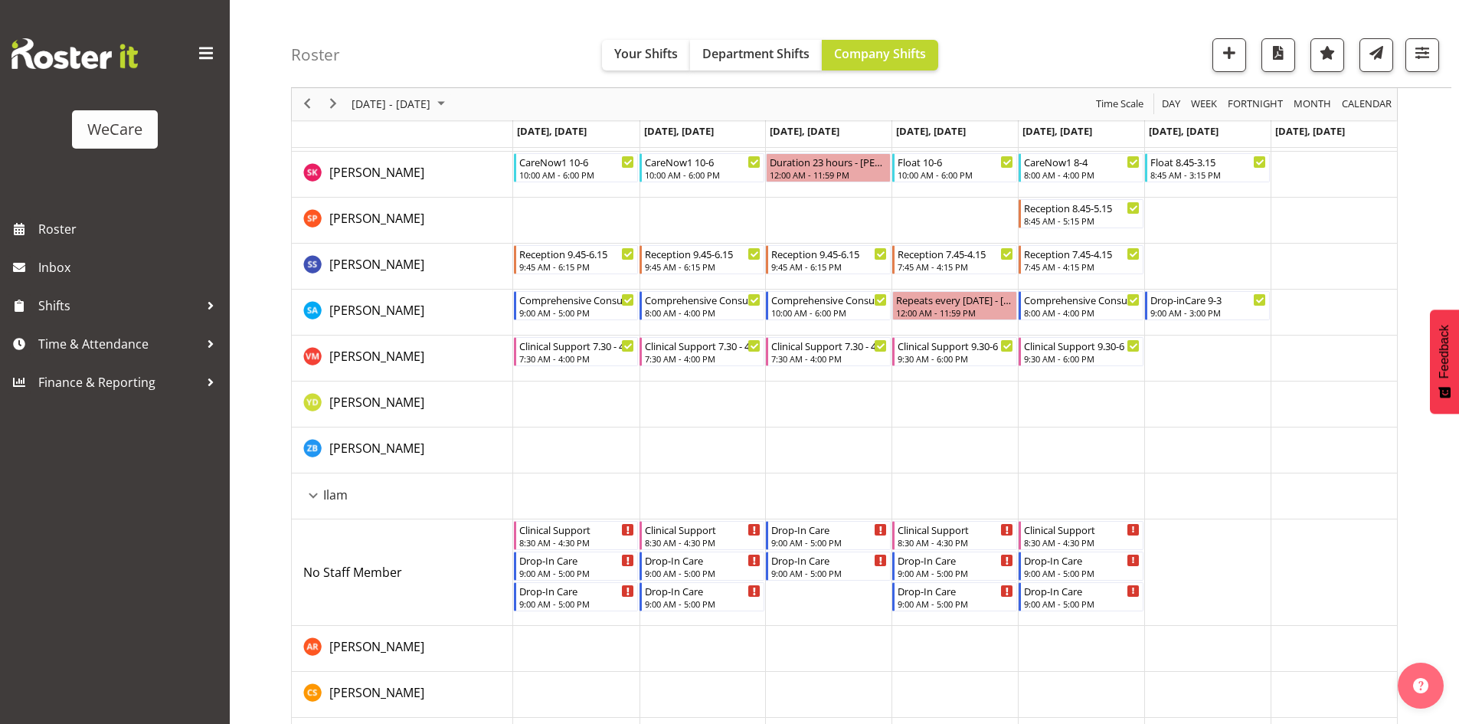
click at [316, 497] on div "Ilam resource" at bounding box center [313, 496] width 20 height 20
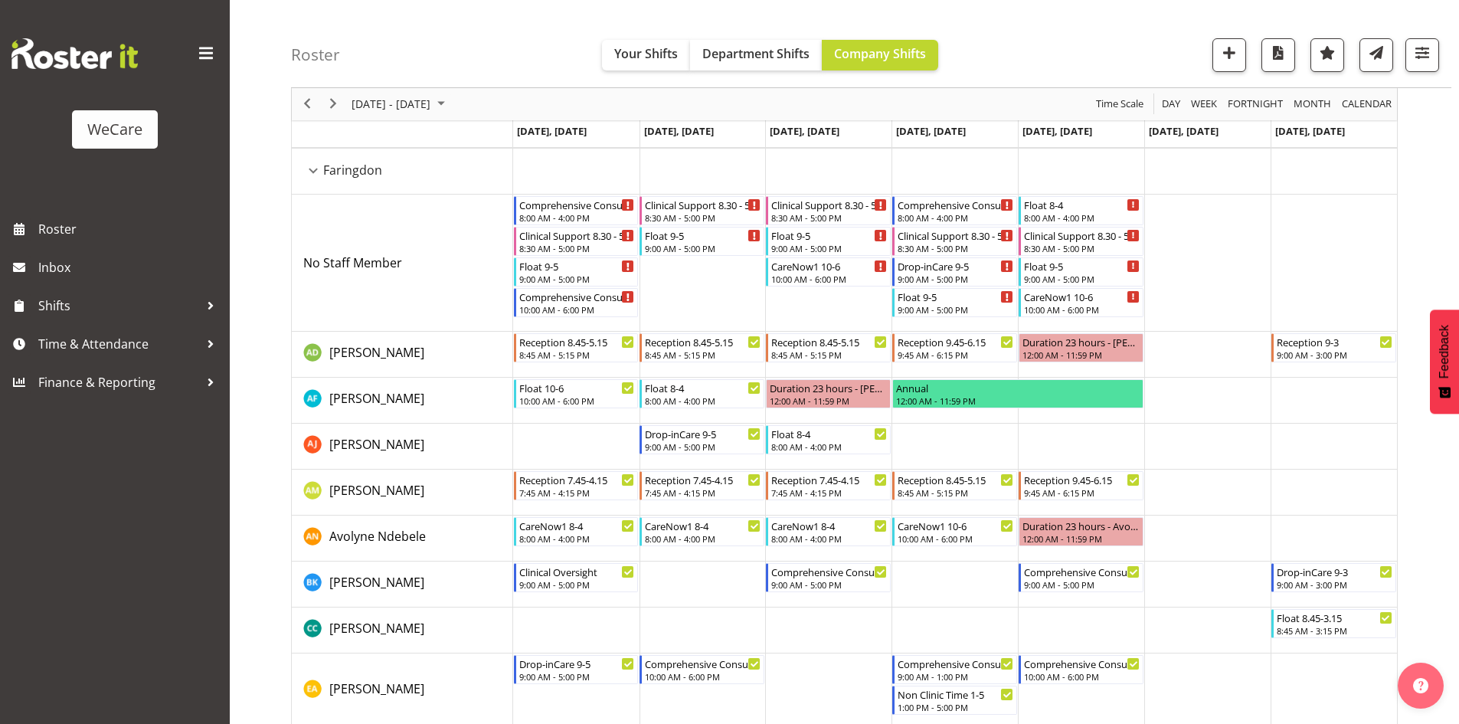
scroll to position [689, 0]
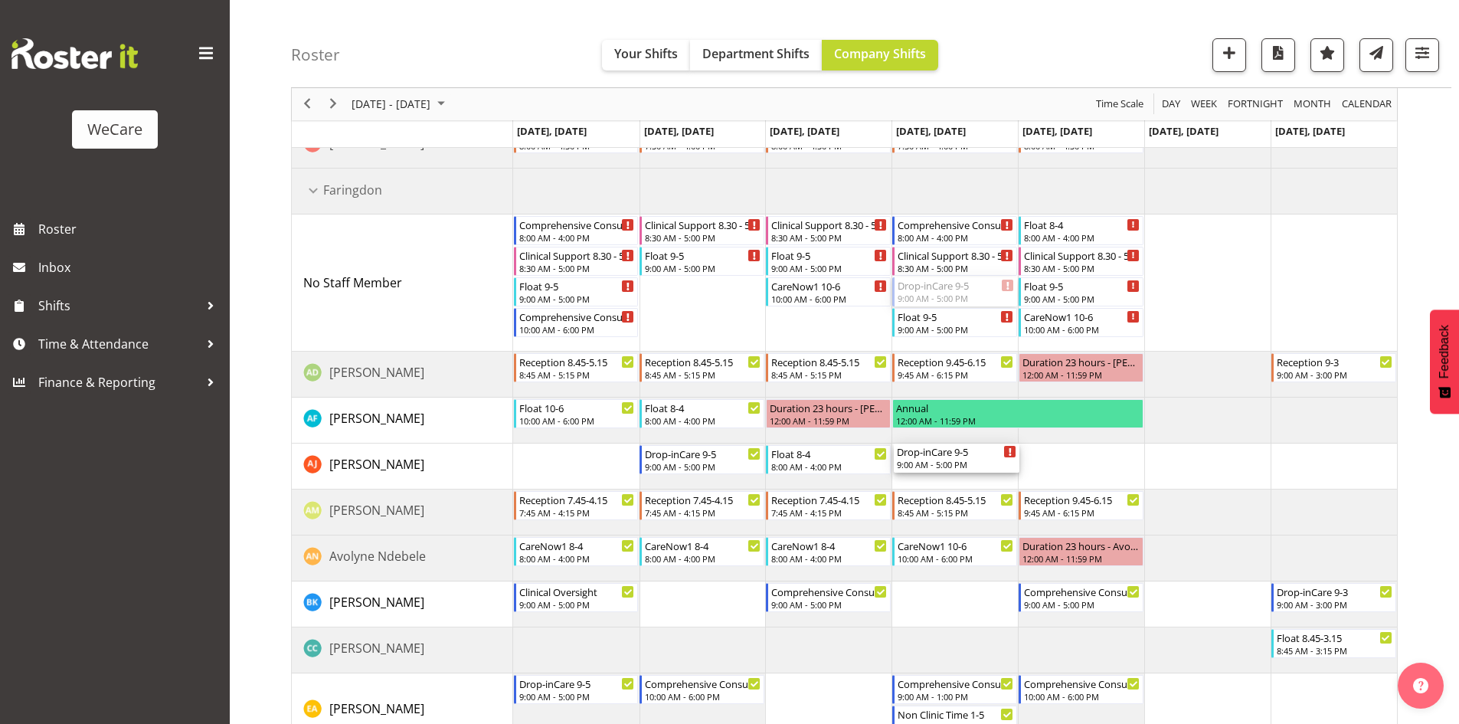
drag, startPoint x: 944, startPoint y: 413, endPoint x: 943, endPoint y: 466, distance: 53.6
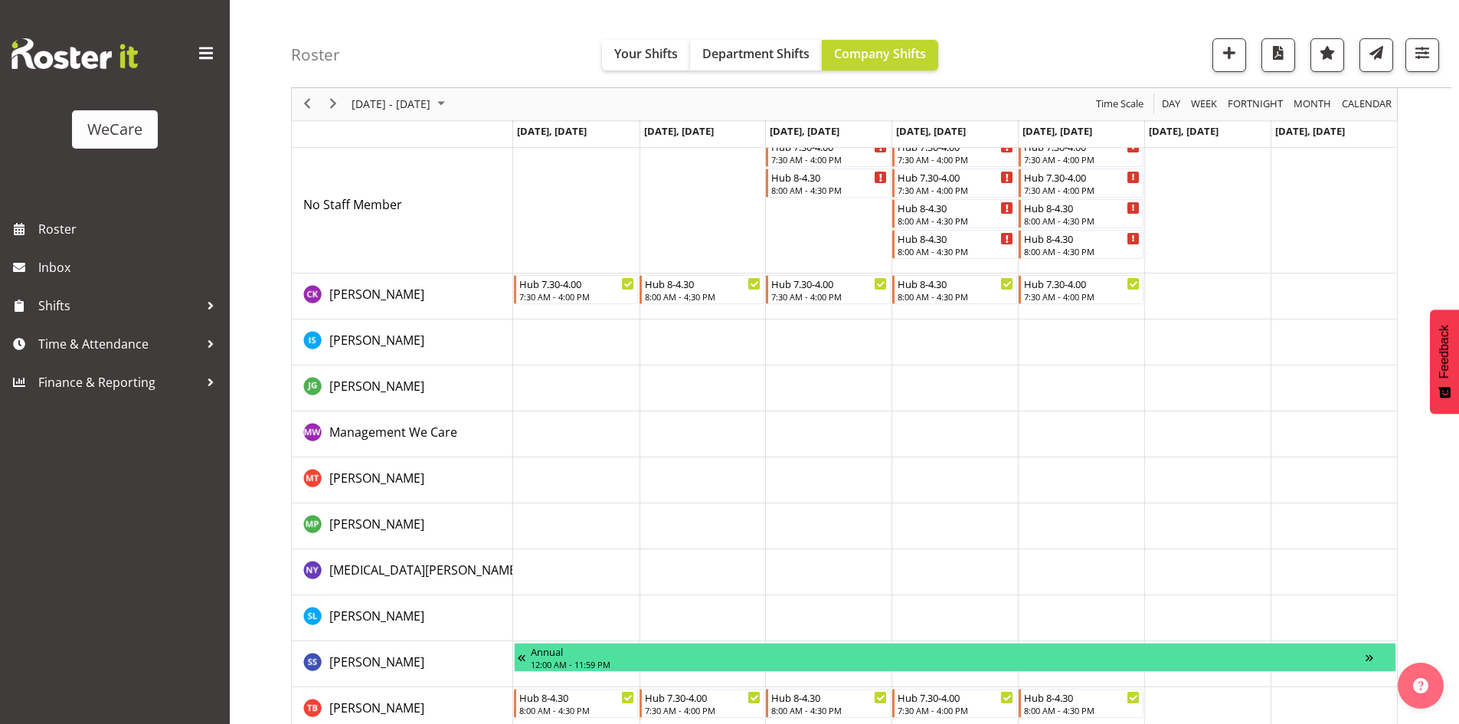
scroll to position [153, 0]
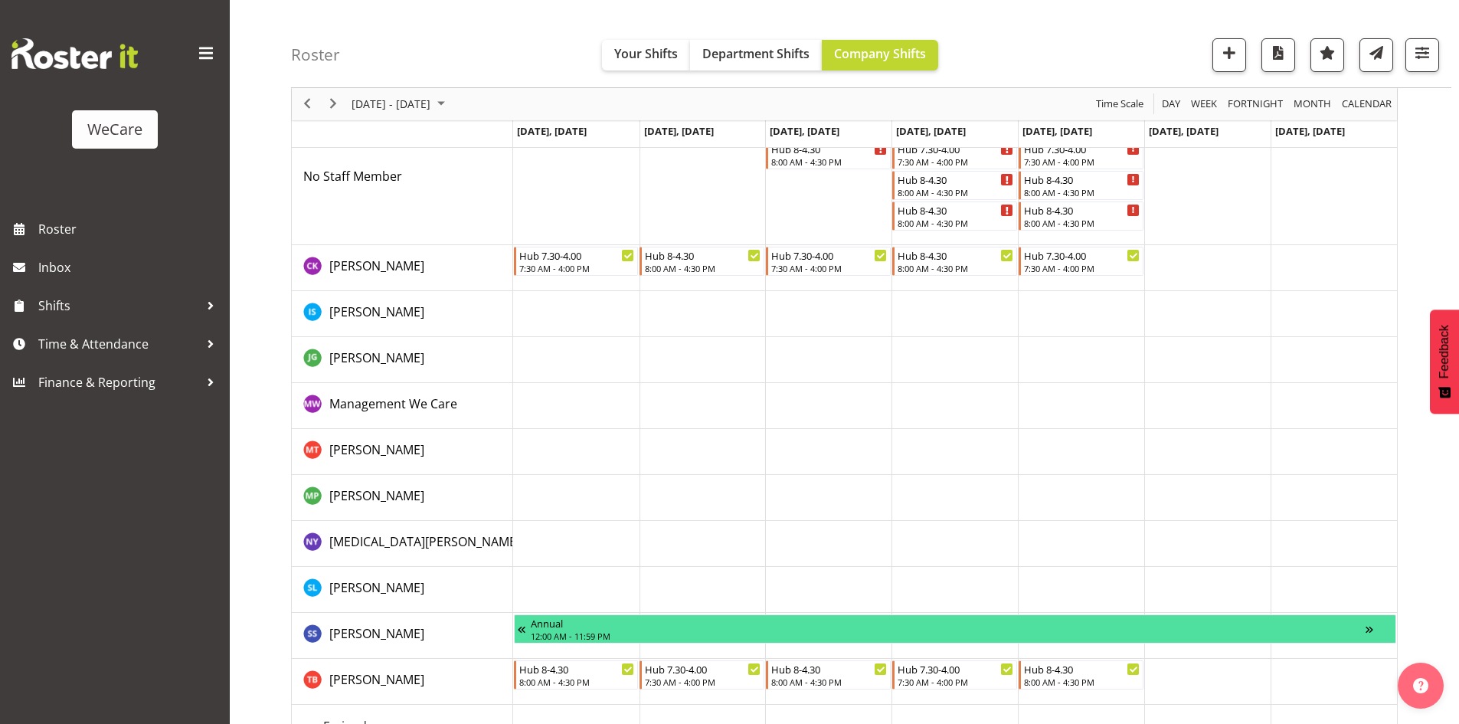
click at [346, 103] on div "November 17 - 23, 2025" at bounding box center [373, 104] width 162 height 32
drag, startPoint x: 342, startPoint y: 103, endPoint x: 364, endPoint y: 91, distance: 24.7
click at [342, 103] on button "Next" at bounding box center [333, 104] width 21 height 19
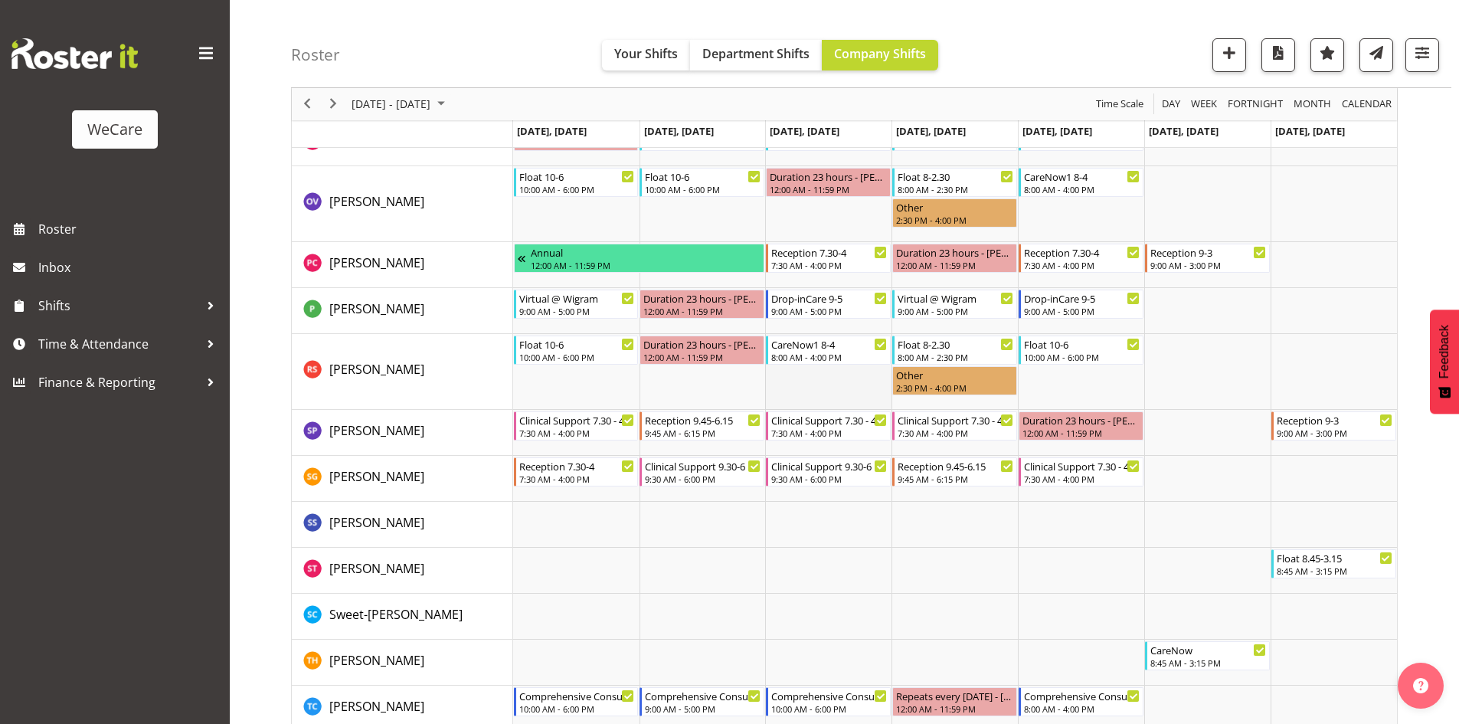
scroll to position [5377, 0]
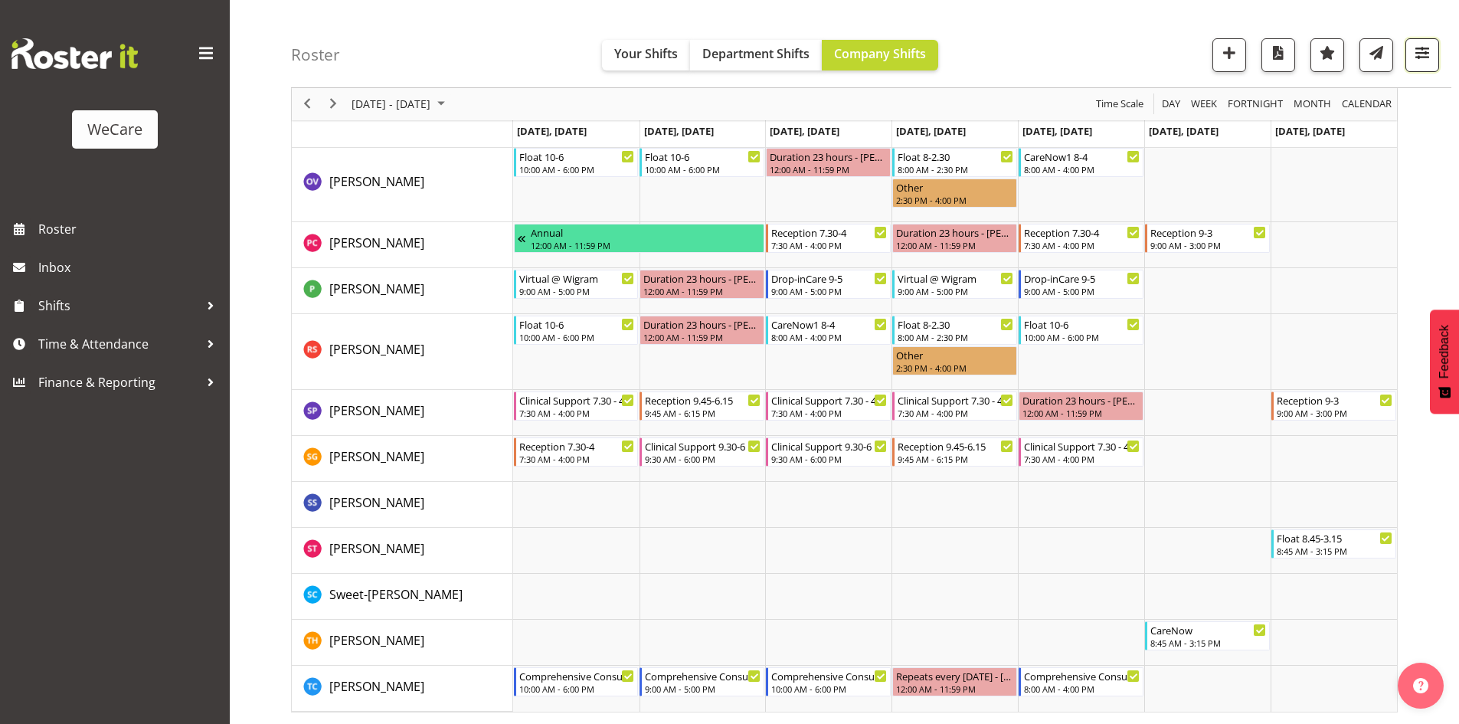
click at [1423, 50] on span "button" at bounding box center [1422, 53] width 20 height 20
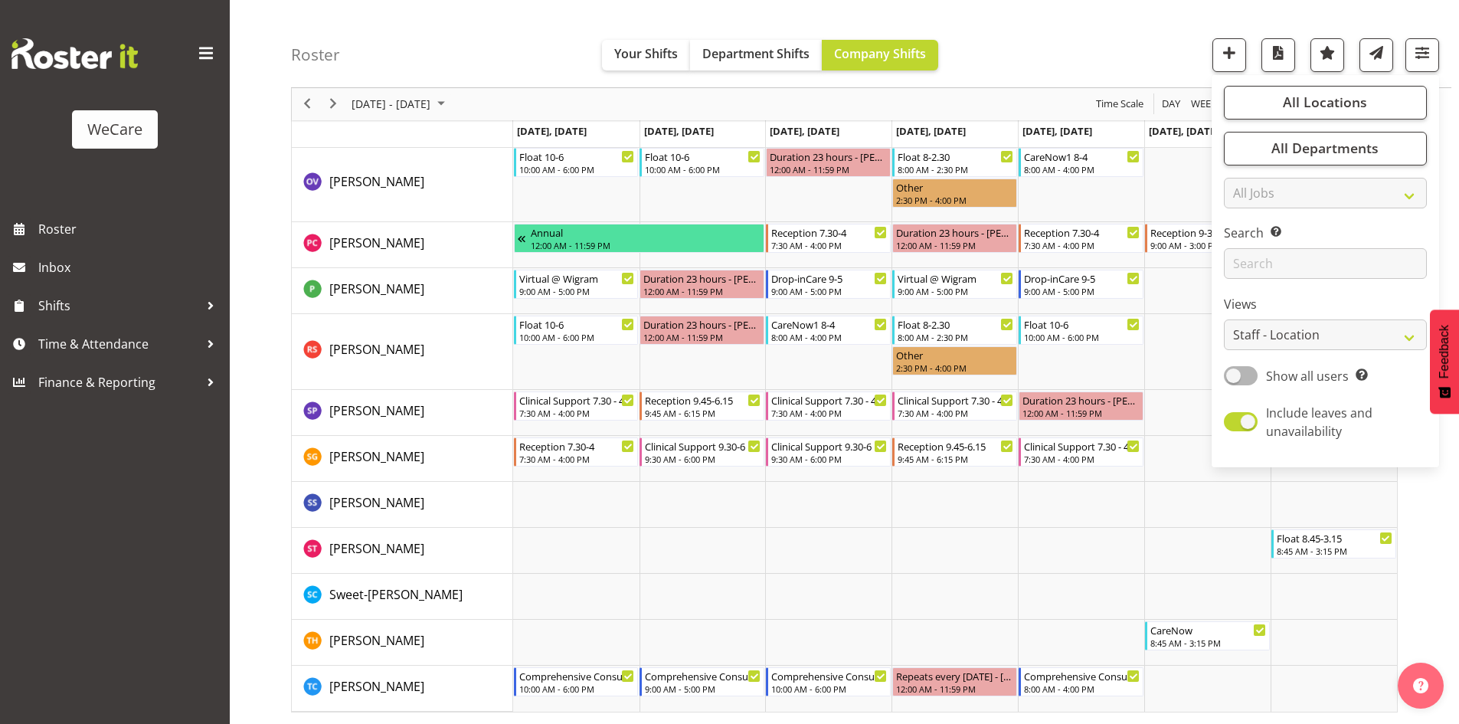
drag, startPoint x: 1345, startPoint y: 128, endPoint x: 1342, endPoint y: 280, distance: 152.4
click at [1345, 127] on div "All Locations Clear Business Support Office Faringdon Ilam Lincoln Riccarton Wi…" at bounding box center [1325, 271] width 227 height 380
click at [1338, 155] on span "All Departments" at bounding box center [1324, 148] width 107 height 18
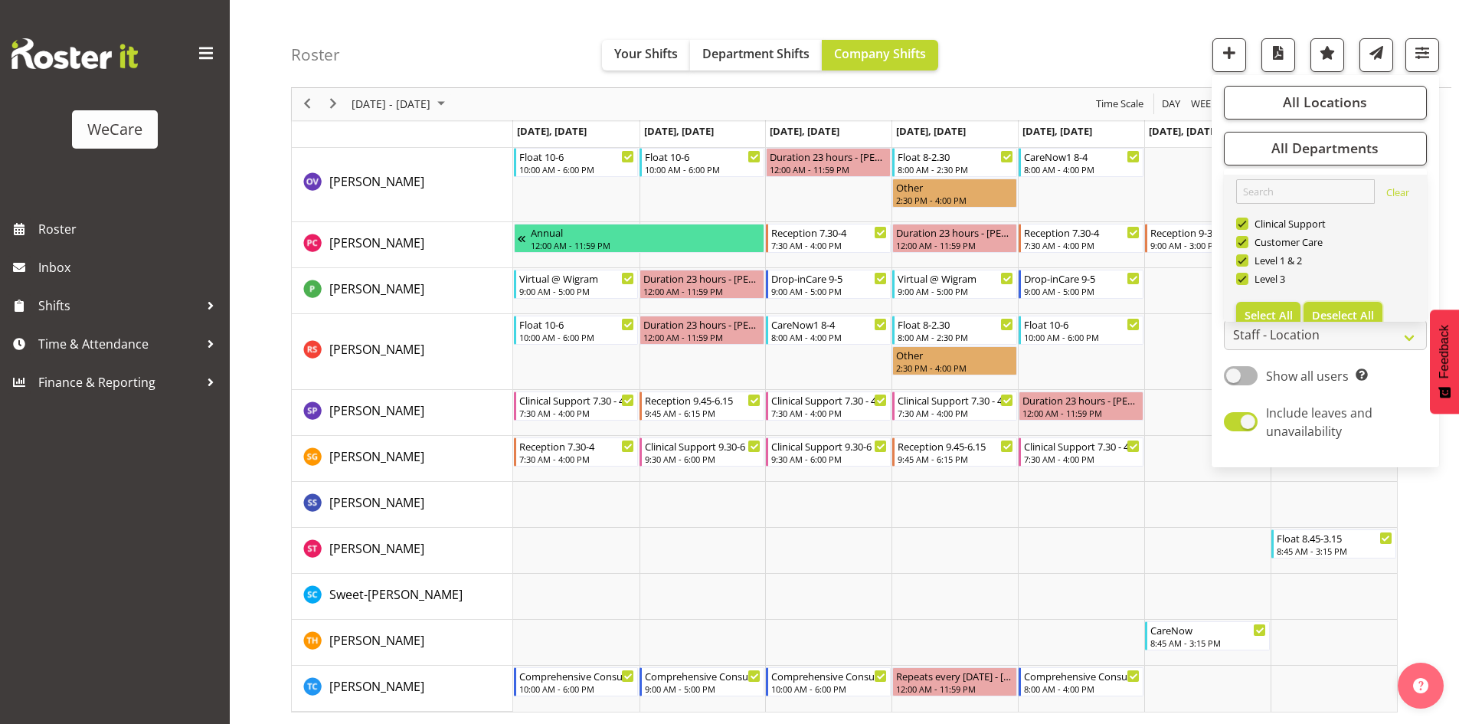
click at [1344, 313] on span "Deselect All" at bounding box center [1343, 315] width 62 height 15
checkbox input "false"
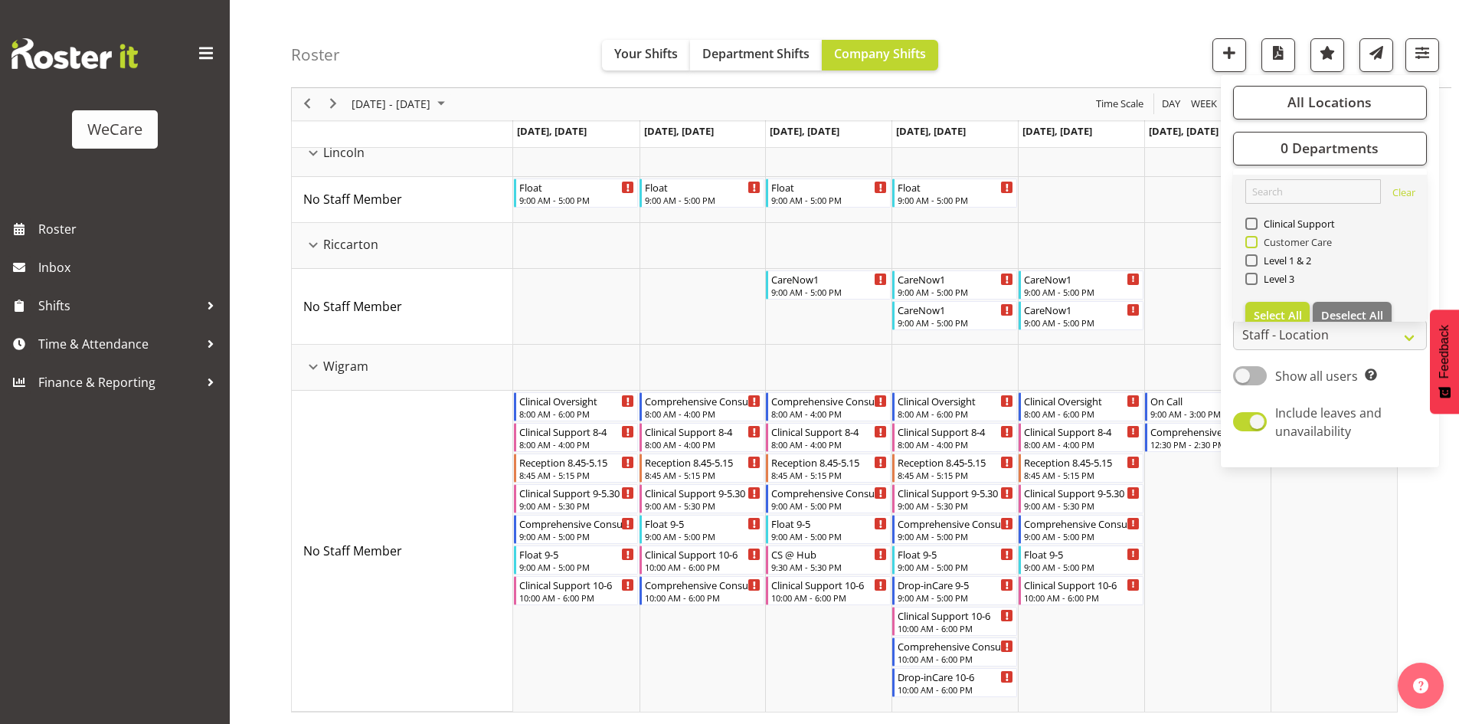
click at [1274, 243] on span "Customer Care" at bounding box center [1295, 242] width 75 height 12
click at [1255, 243] on input "Customer Care" at bounding box center [1250, 242] width 10 height 10
checkbox input "true"
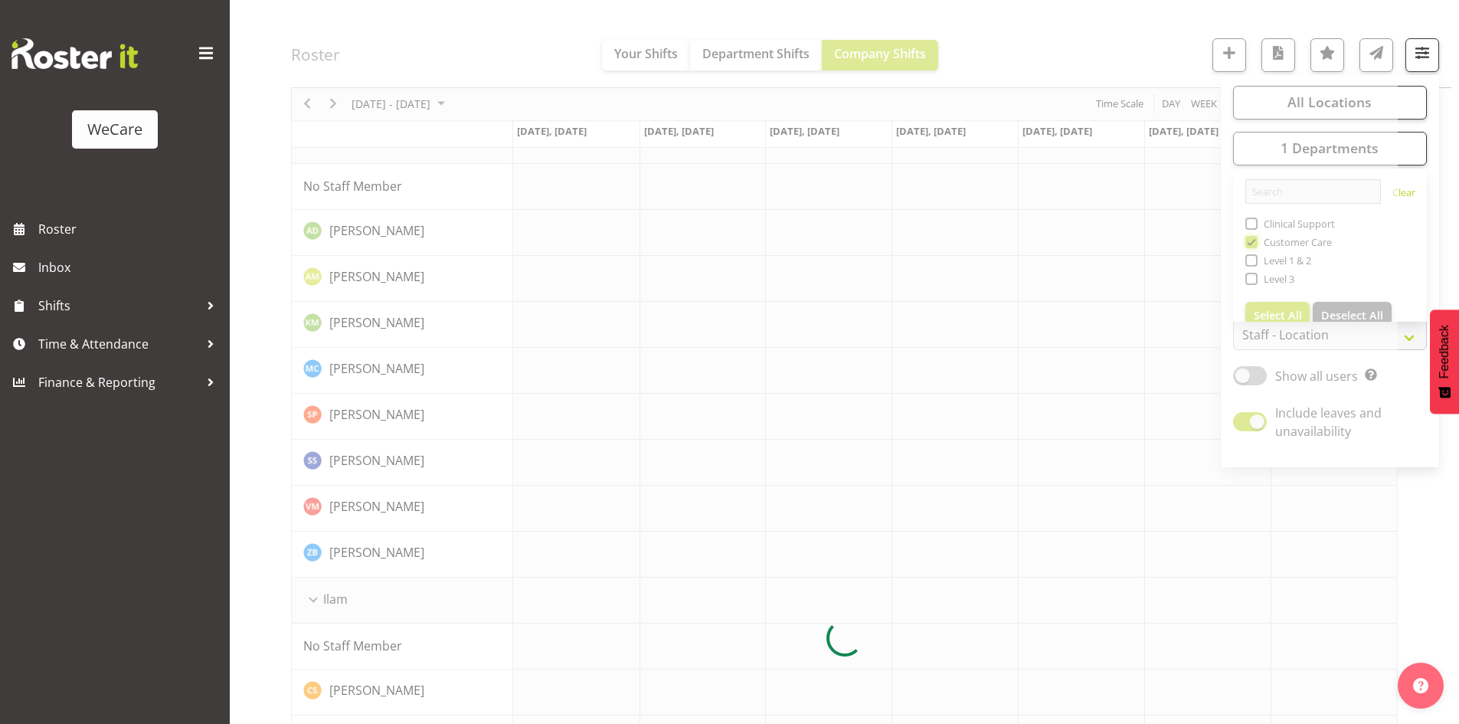
scroll to position [1110, 0]
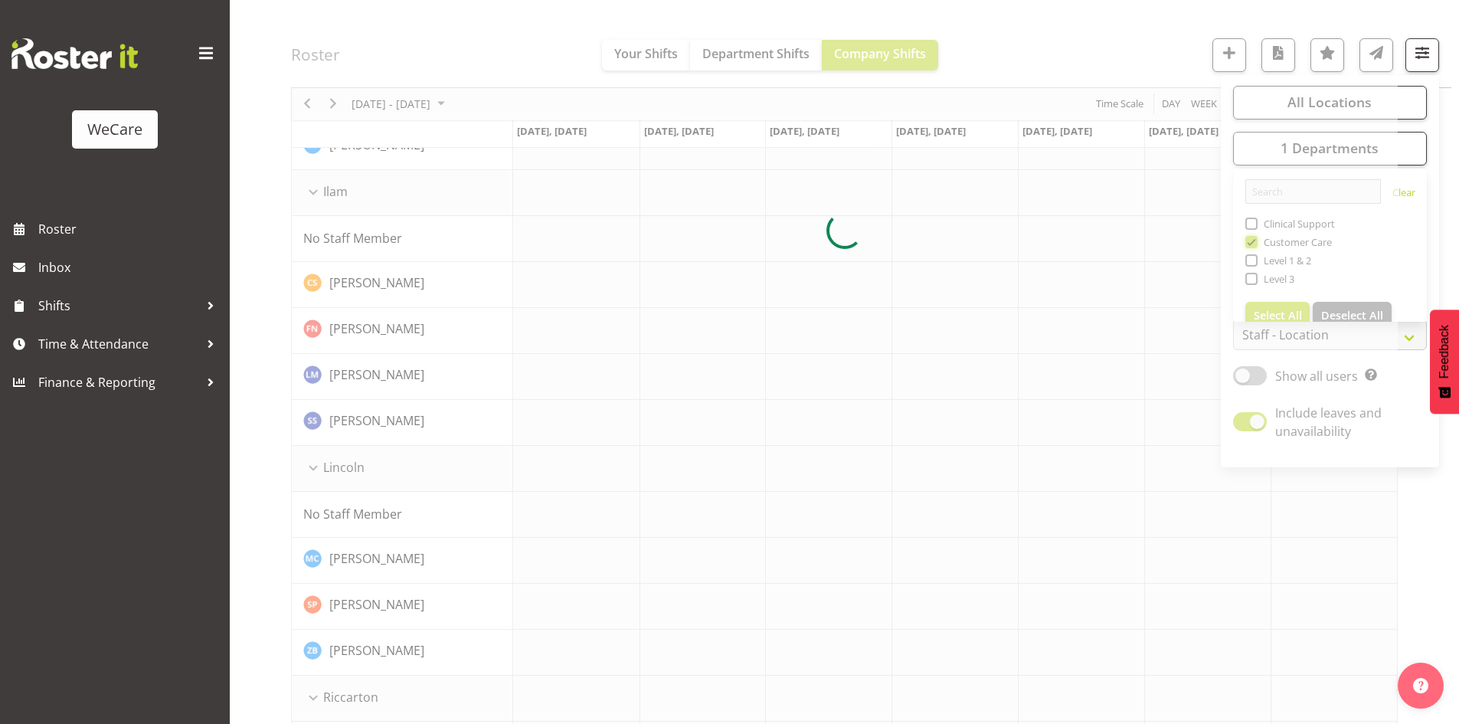
scroll to position [1618, 0]
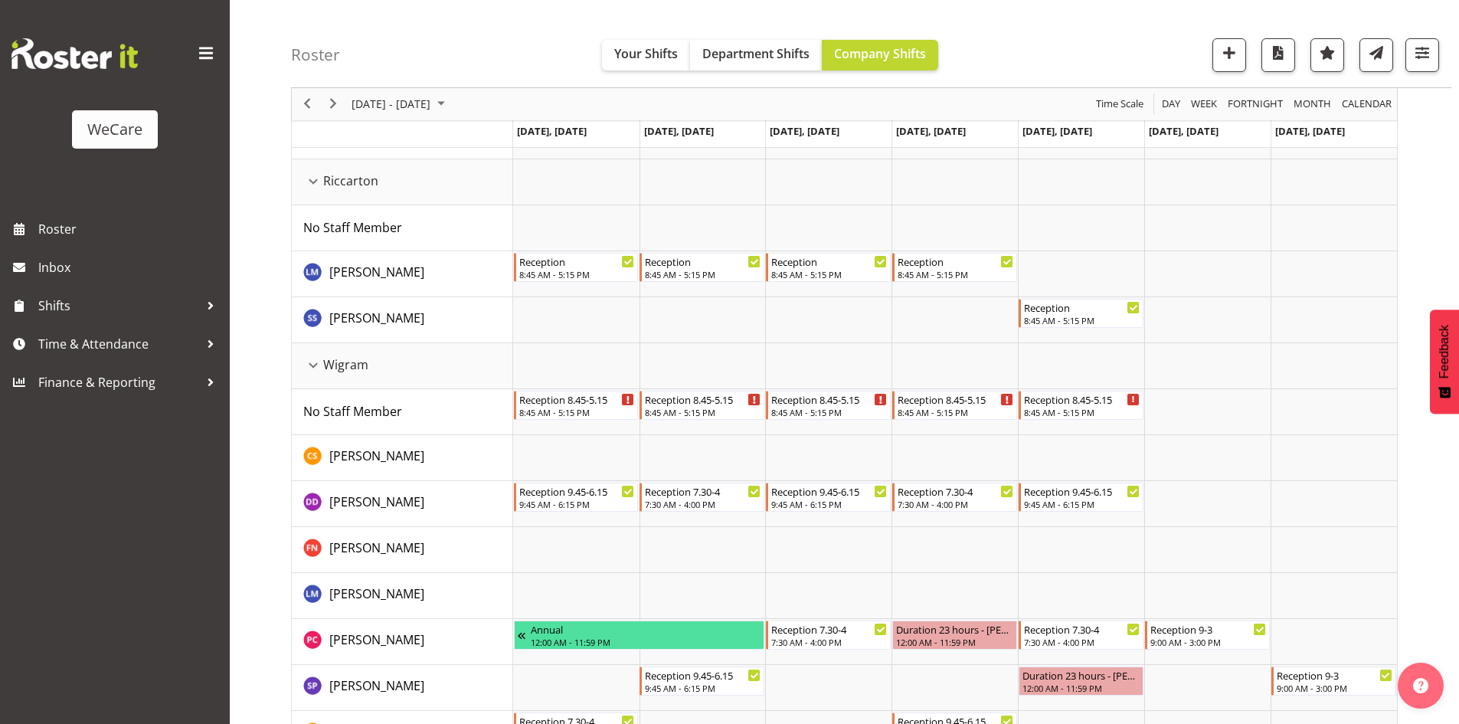
scroll to position [1709, 0]
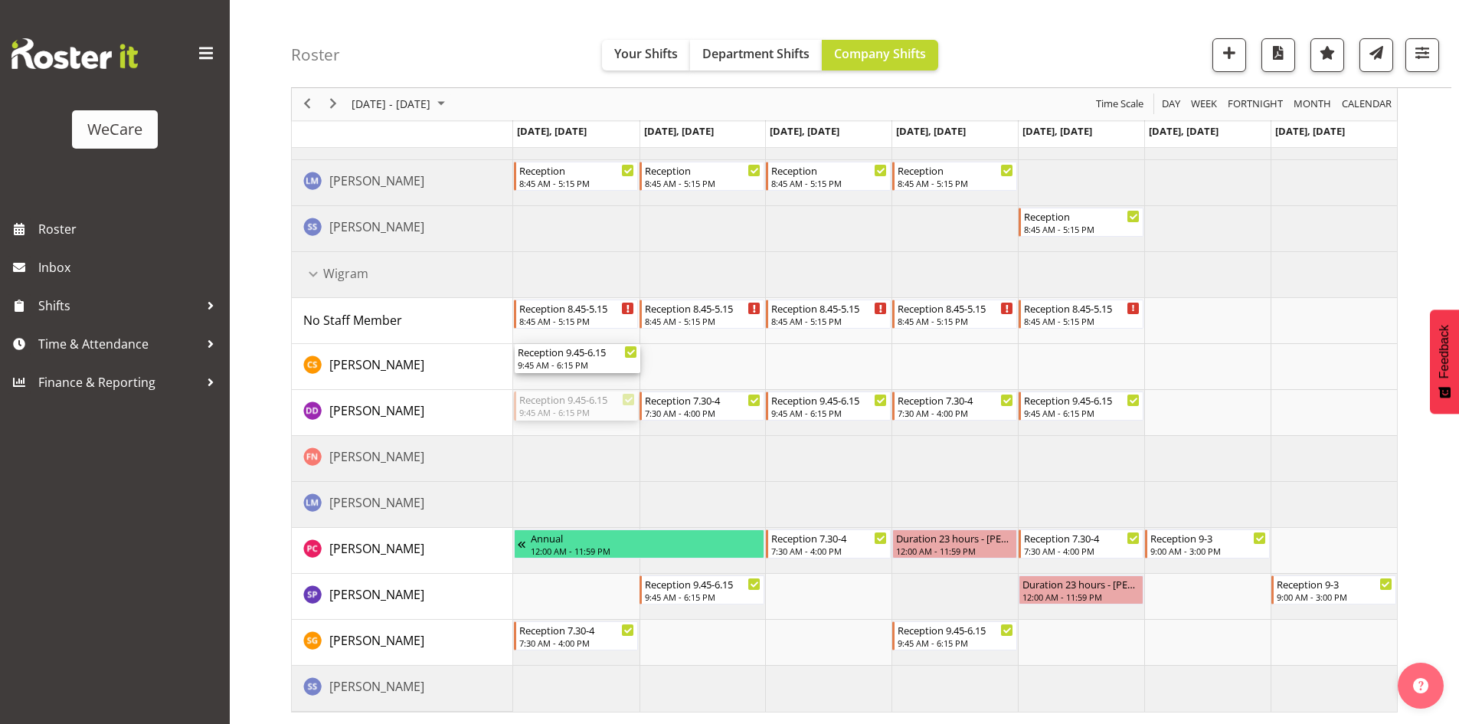
drag, startPoint x: 601, startPoint y: 406, endPoint x: 585, endPoint y: 365, distance: 43.7
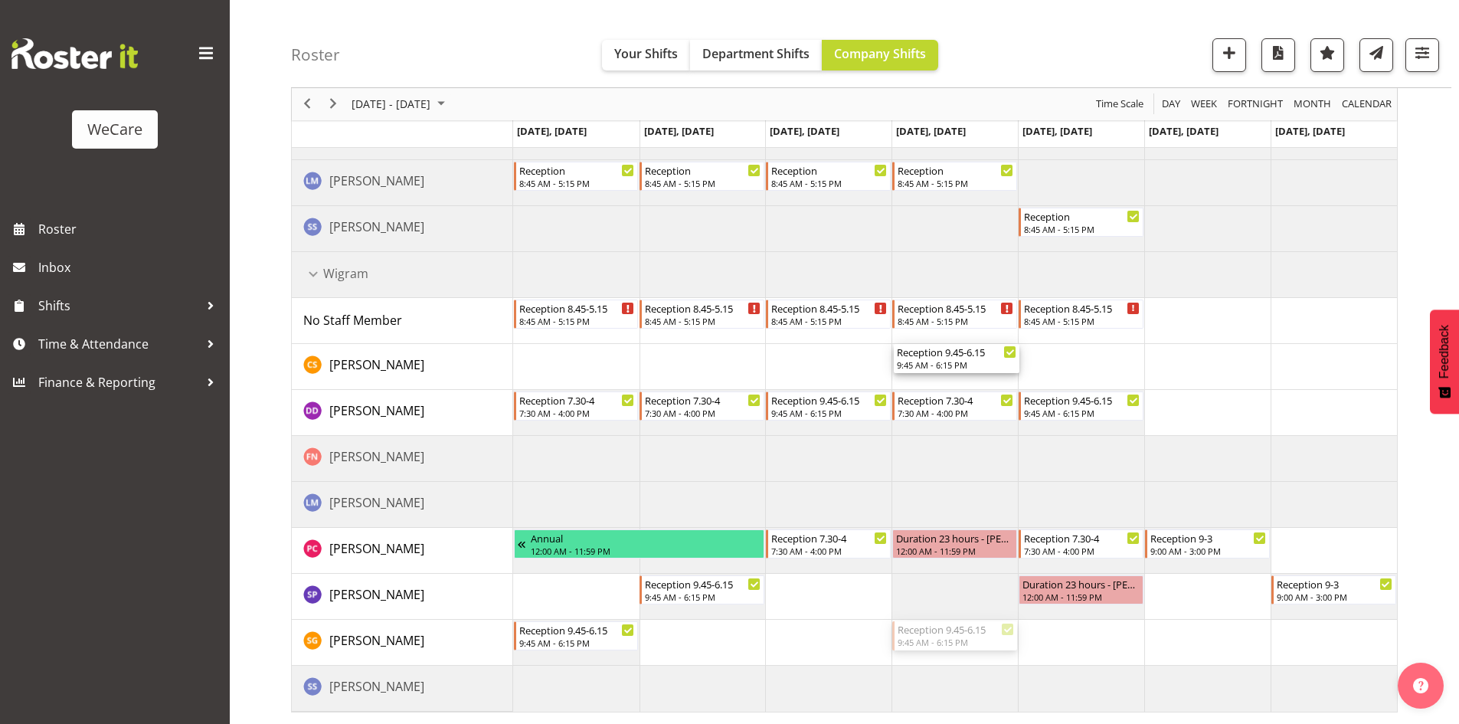
drag, startPoint x: 952, startPoint y: 640, endPoint x: 930, endPoint y: 354, distance: 286.5
drag, startPoint x: 959, startPoint y: 357, endPoint x: 961, endPoint y: 414, distance: 56.7
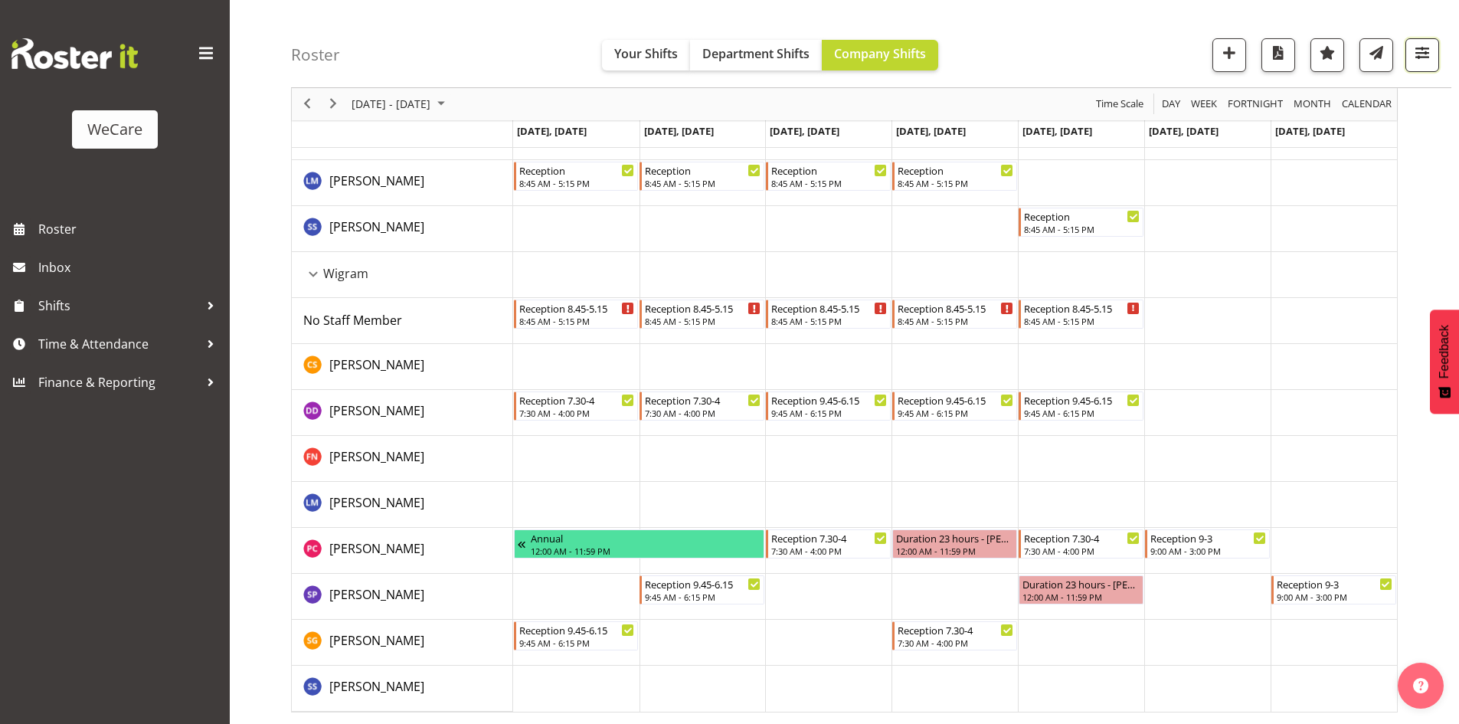
click at [1438, 51] on button "button" at bounding box center [1422, 55] width 34 height 34
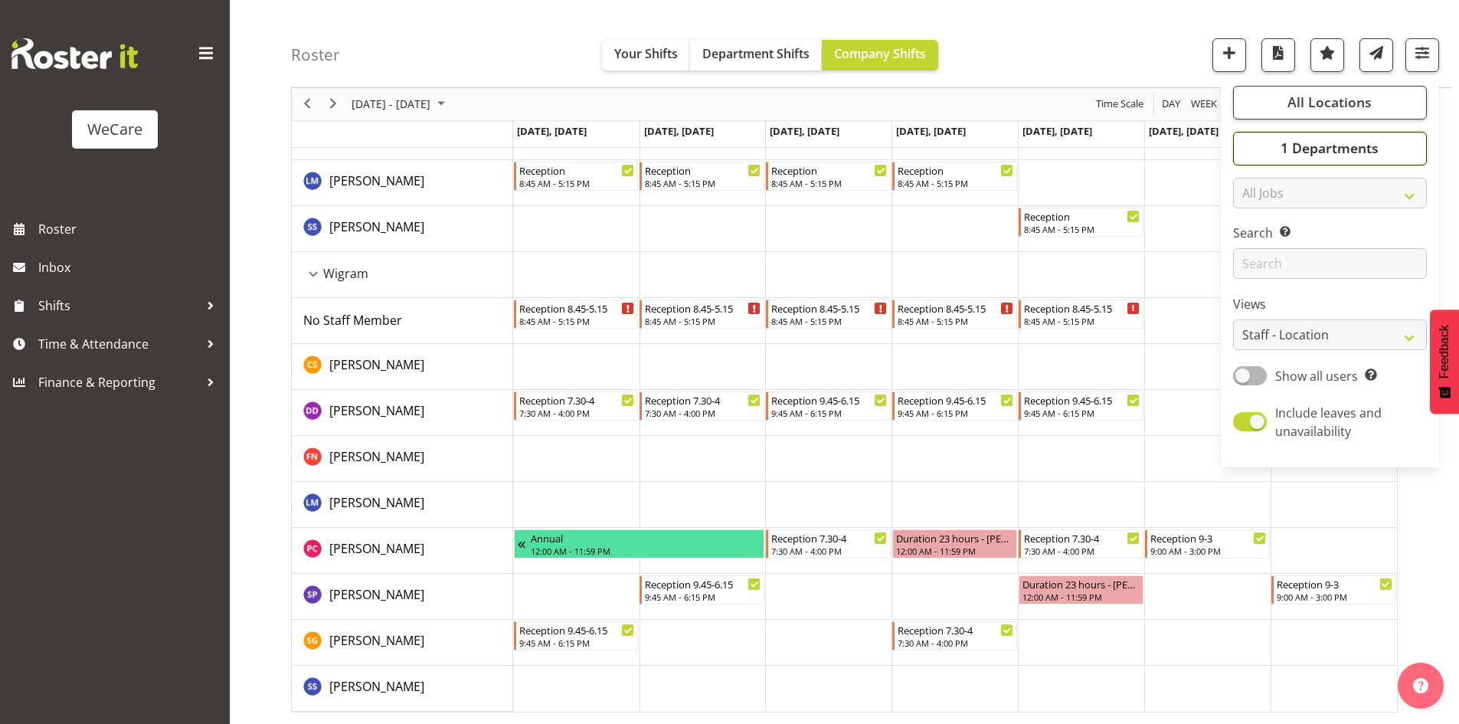
click at [1386, 161] on button "1 Departments" at bounding box center [1330, 149] width 194 height 34
click at [1269, 315] on span "Select All" at bounding box center [1278, 315] width 48 height 15
checkbox input "true"
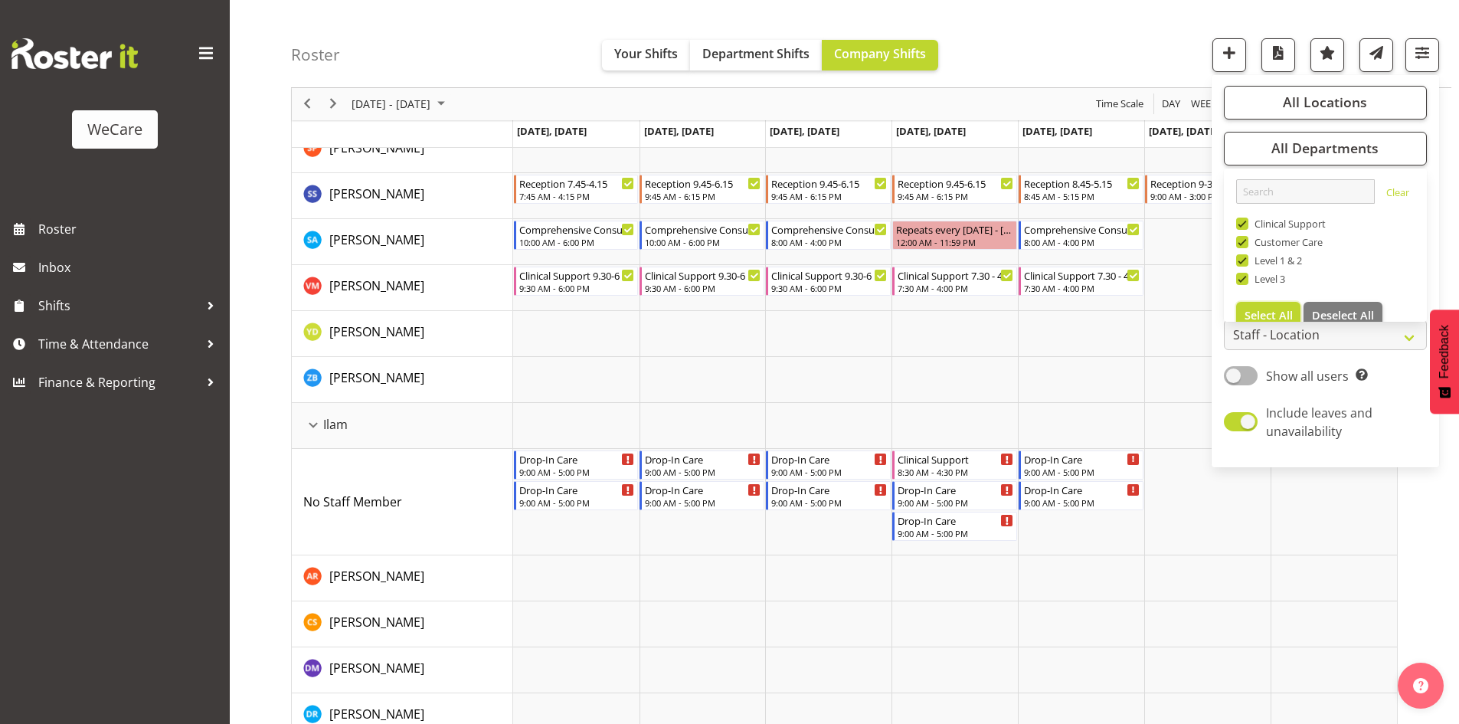
scroll to position [1951, 0]
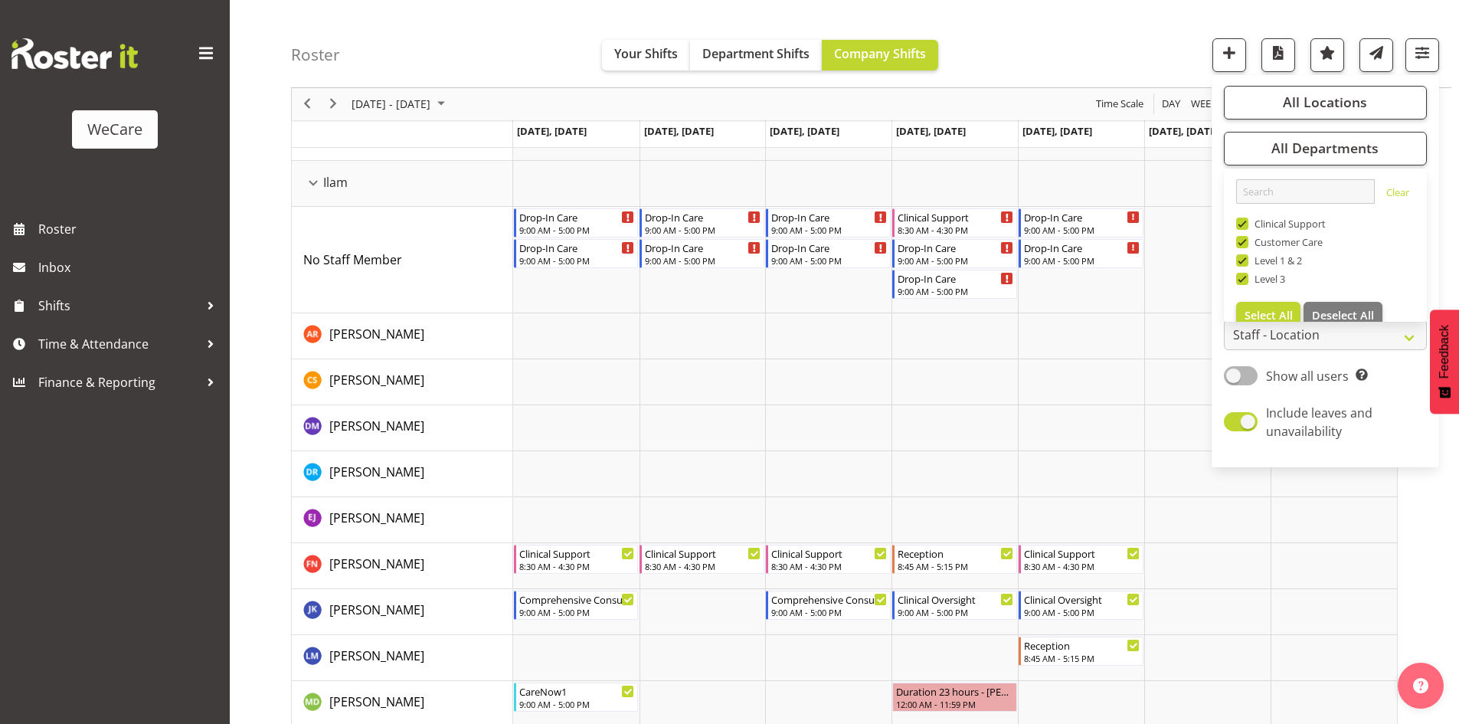
click at [488, 18] on div "Roster Your Shifts Department Shifts Company Shifts All Locations Clear Busines…" at bounding box center [871, 44] width 1160 height 88
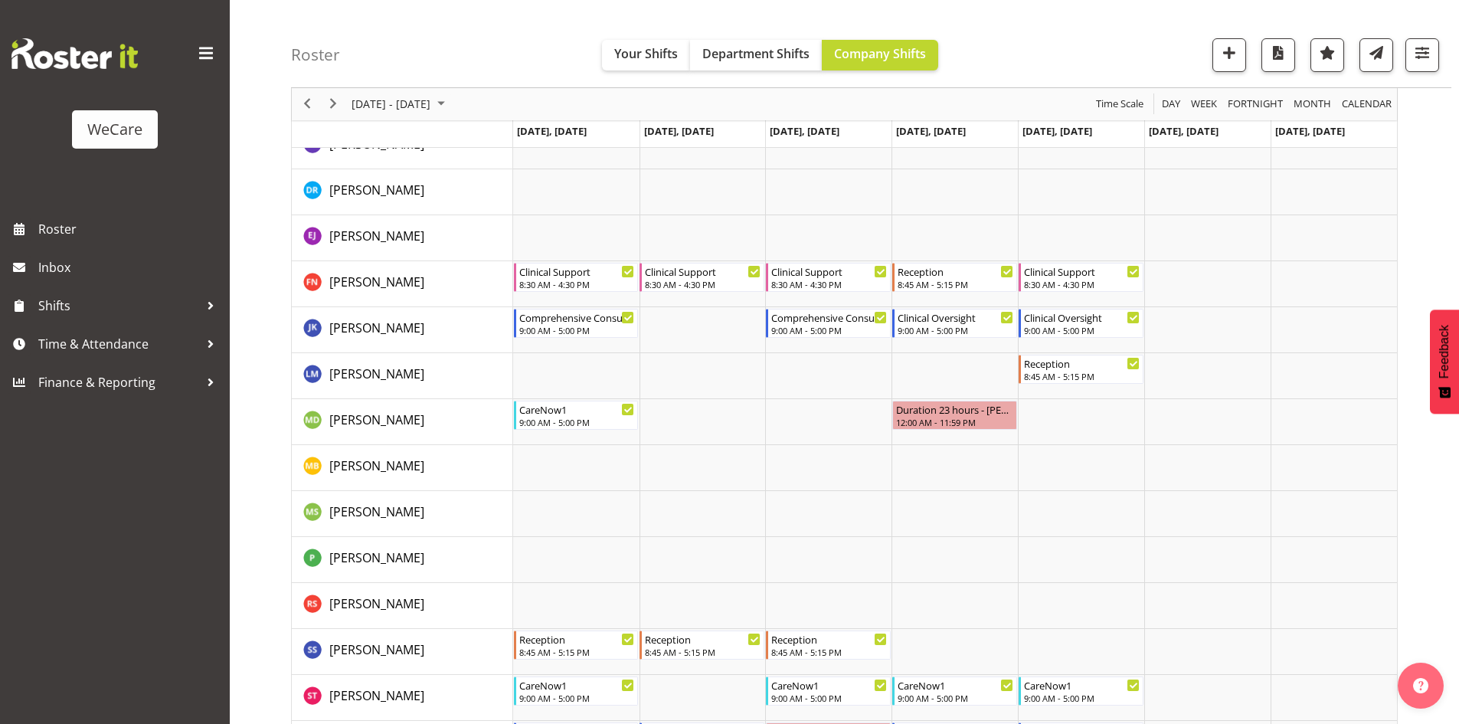
scroll to position [2257, 0]
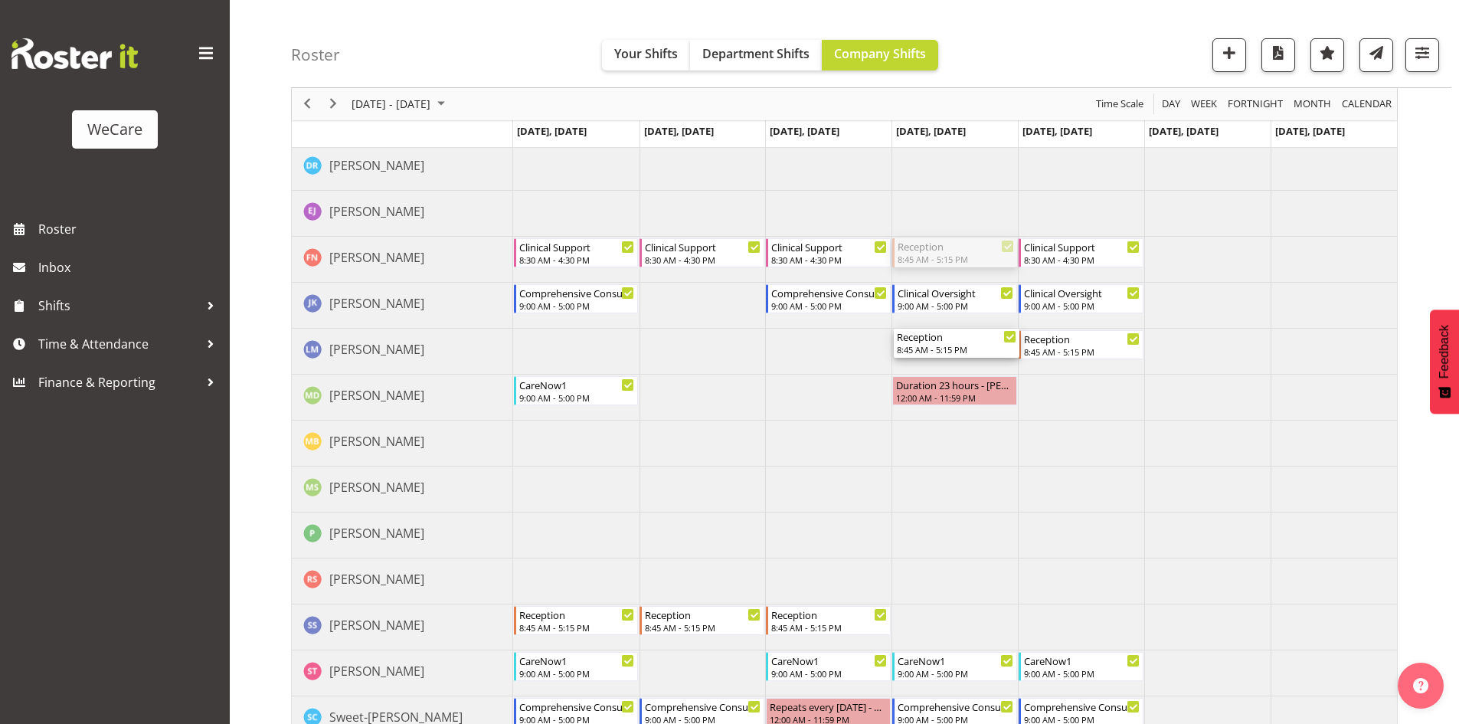
drag, startPoint x: 907, startPoint y: 328, endPoint x: 907, endPoint y: 348, distance: 19.9
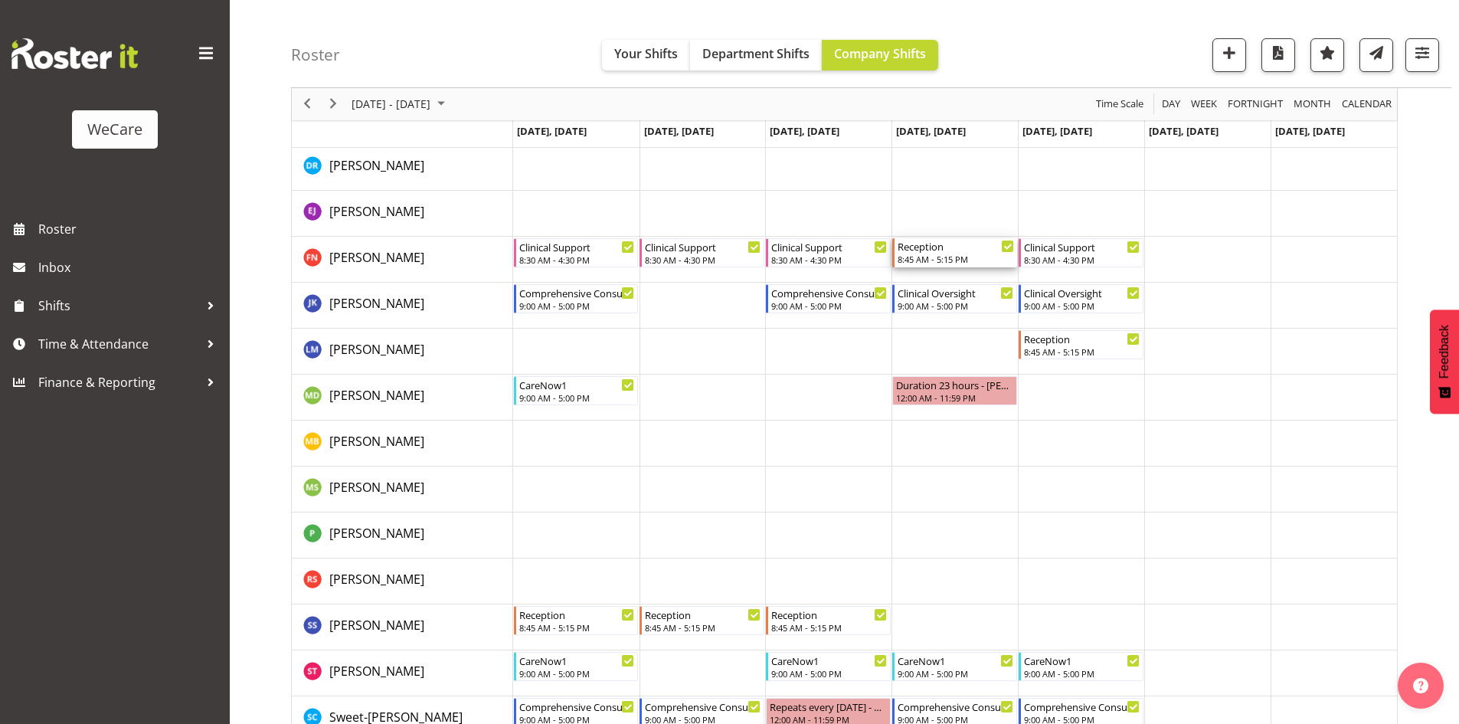
click at [941, 264] on div "8:45 AM - 5:15 PM" at bounding box center [956, 259] width 116 height 12
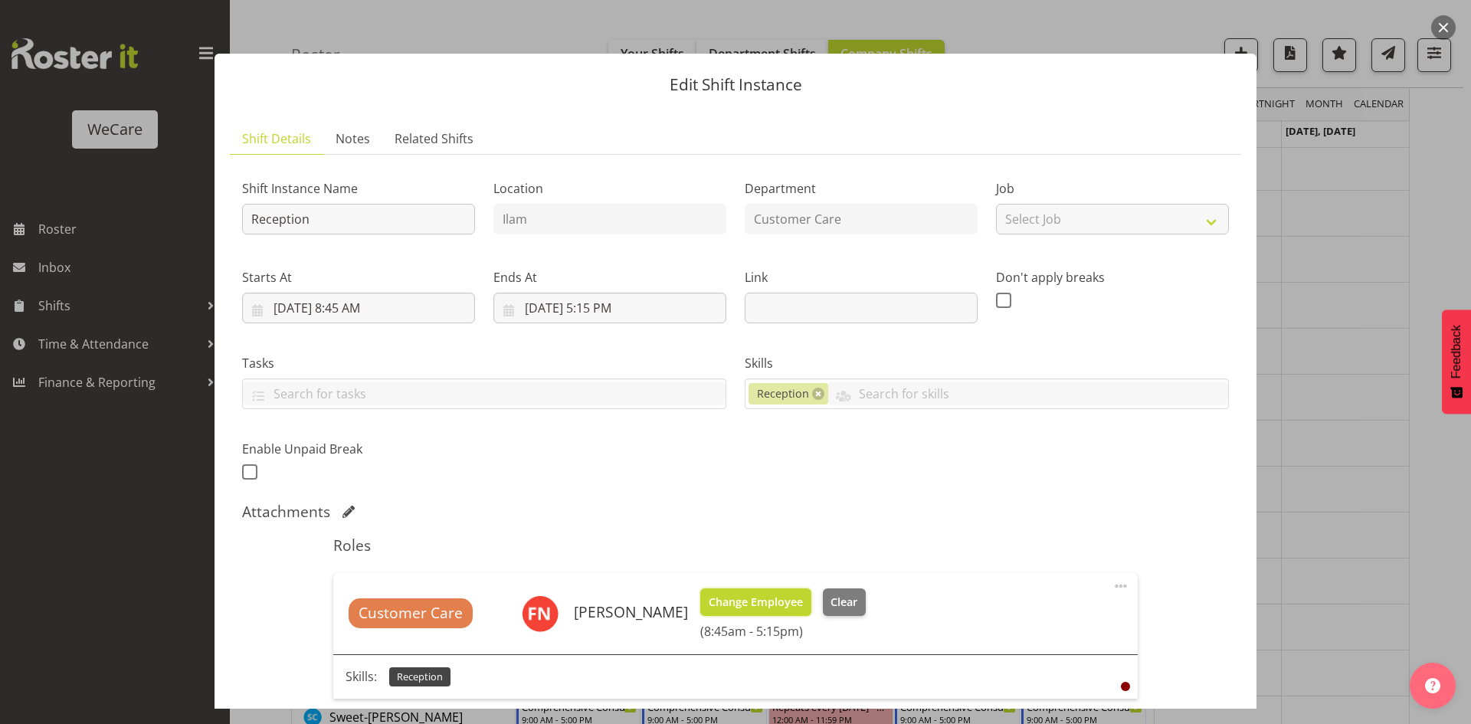
click at [764, 600] on span "Change Employee" at bounding box center [755, 602] width 94 height 17
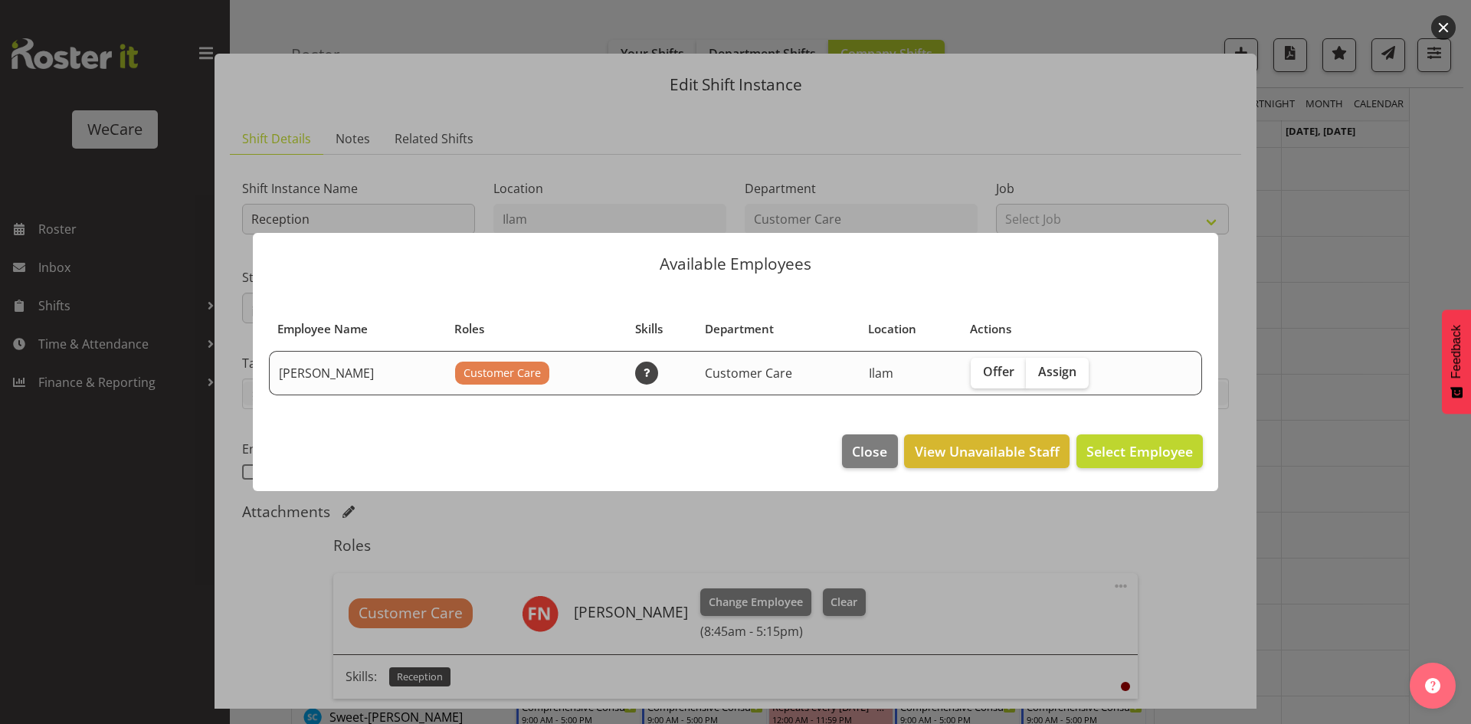
click at [1291, 351] on div at bounding box center [735, 362] width 1471 height 724
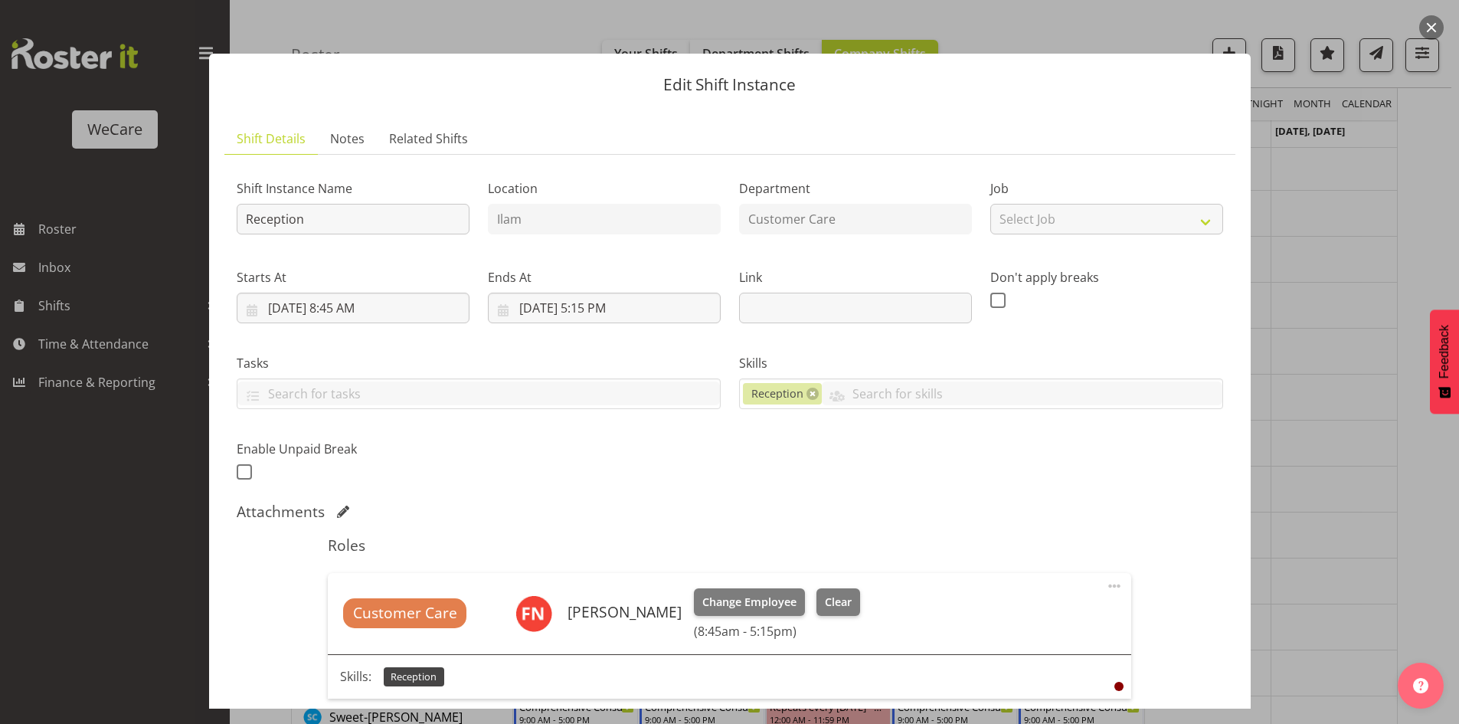
click at [1287, 352] on div at bounding box center [729, 362] width 1459 height 724
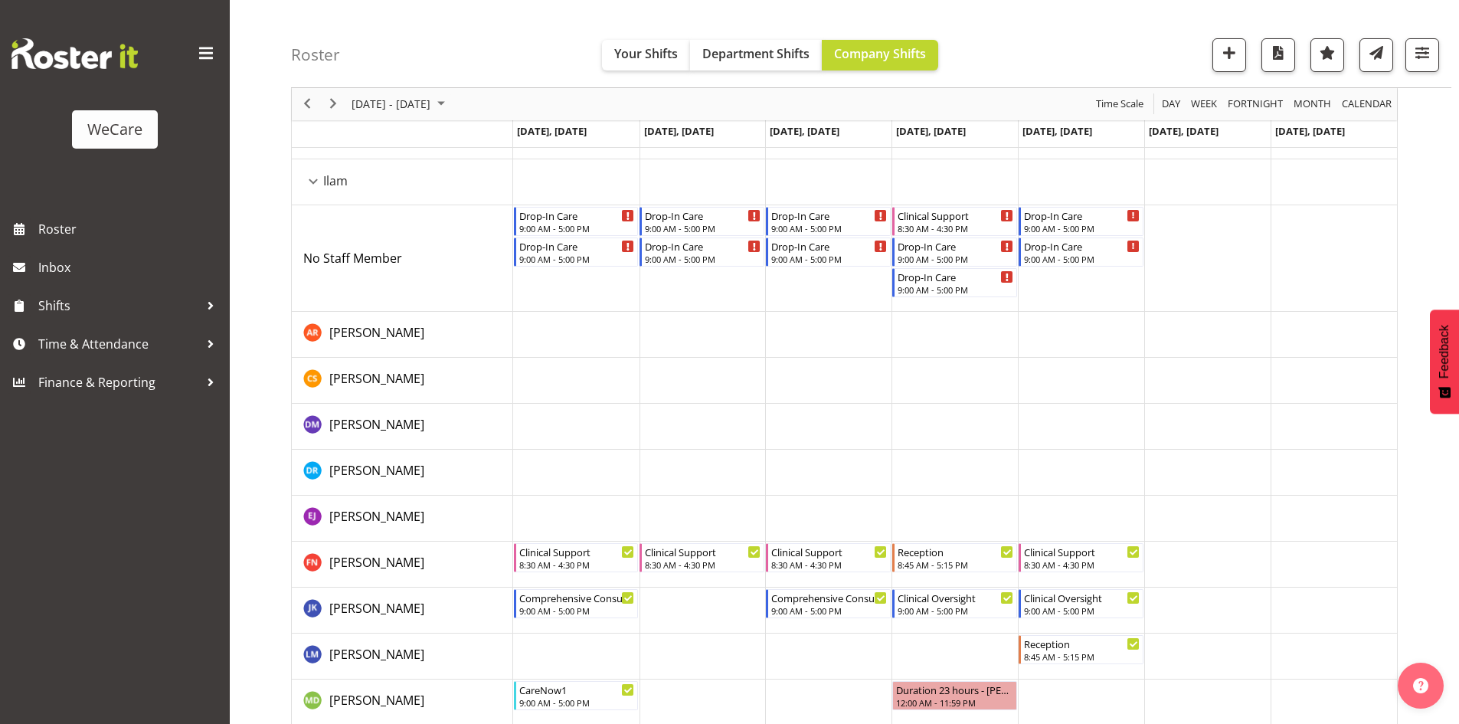
scroll to position [1951, 0]
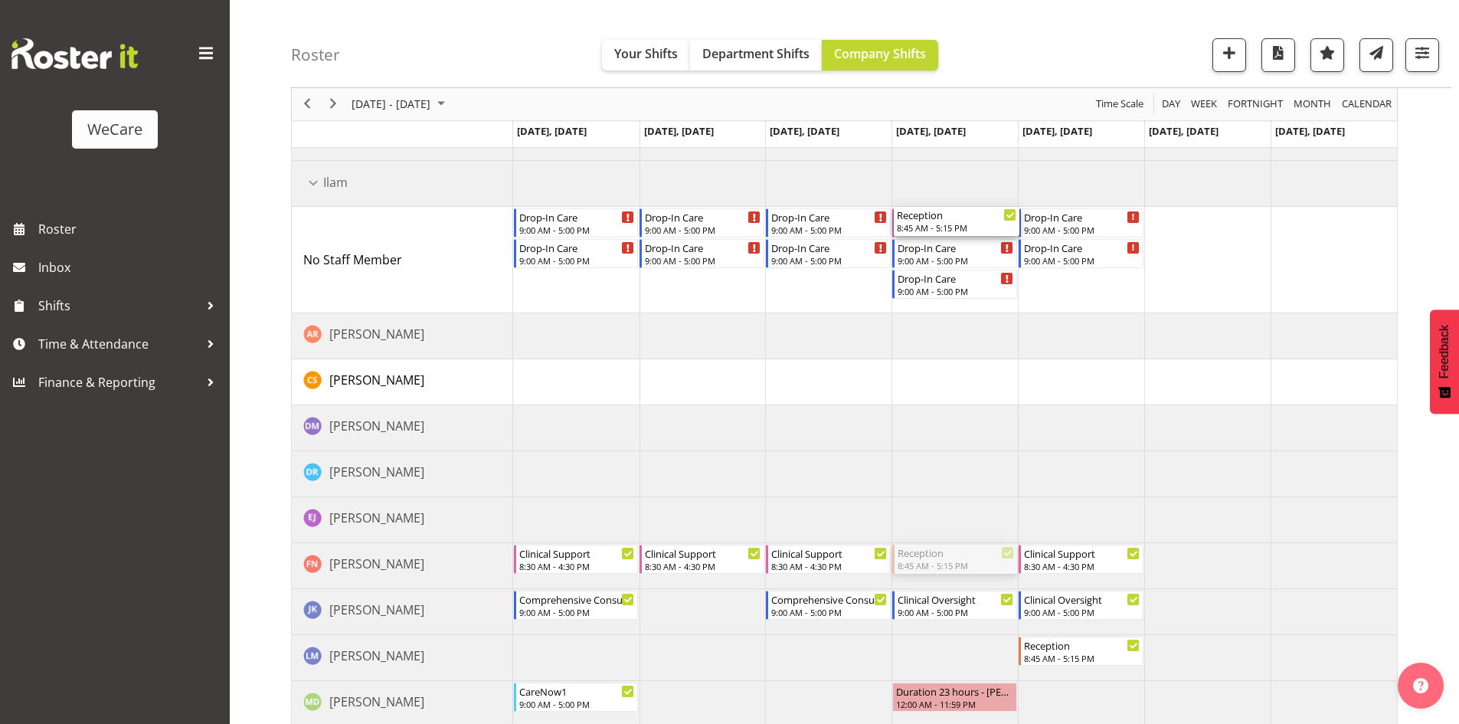
drag, startPoint x: 927, startPoint y: 555, endPoint x: 973, endPoint y: 264, distance: 294.5
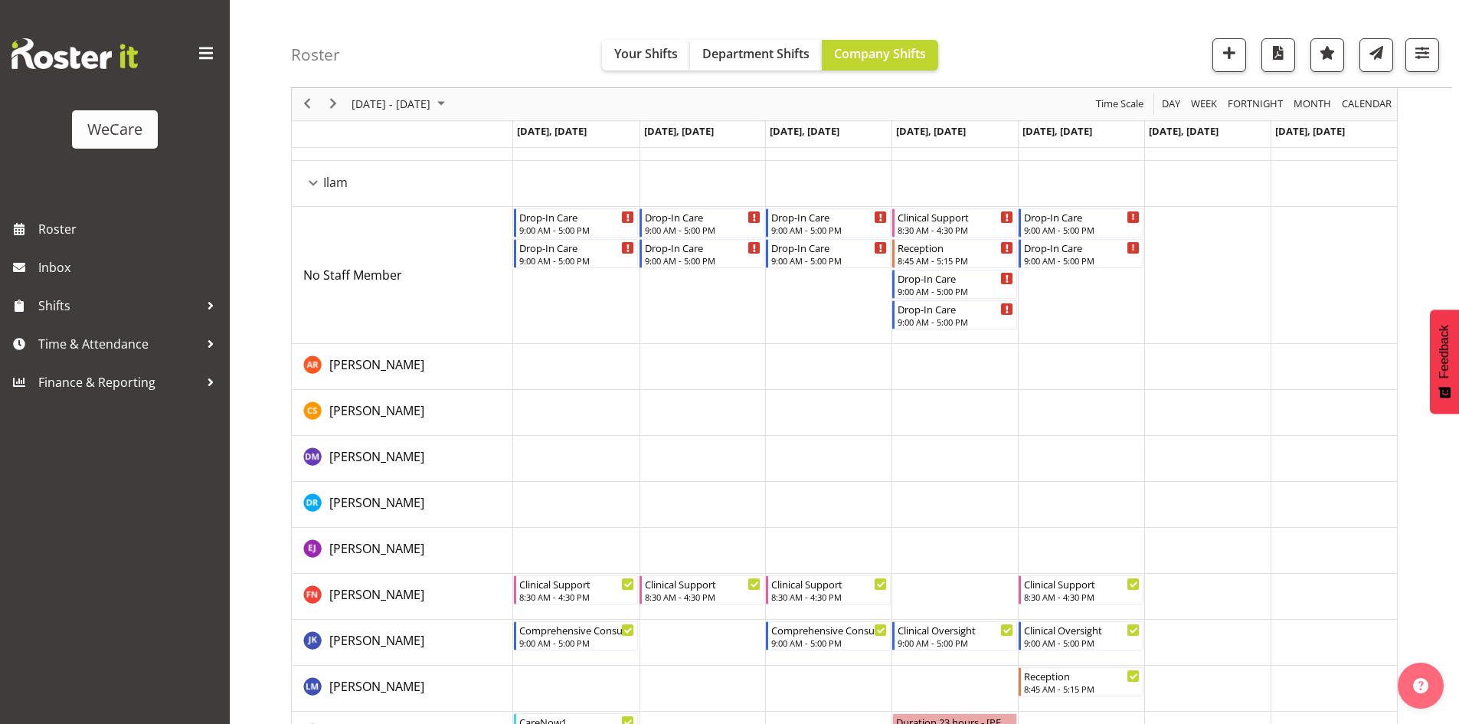
click at [957, 218] on div "Clinical Support" at bounding box center [956, 216] width 116 height 15
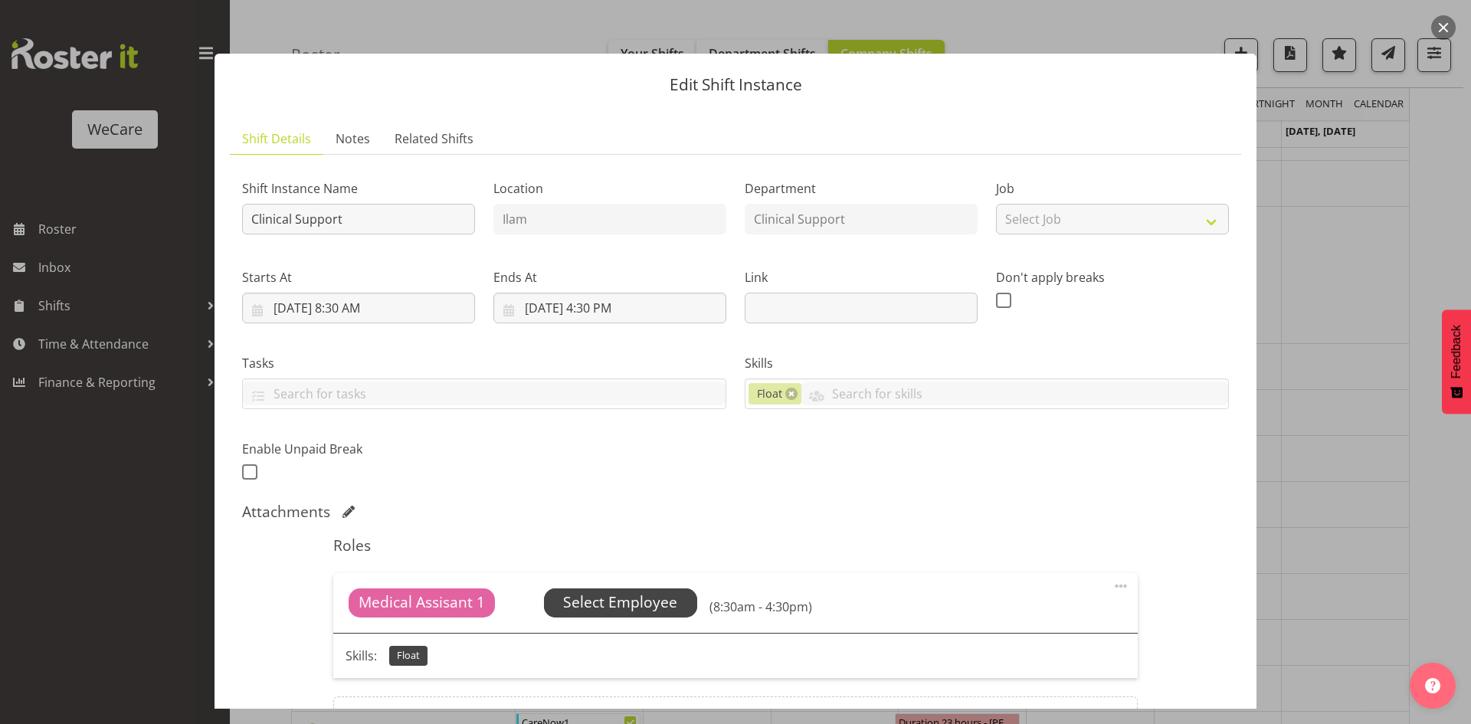
click at [589, 610] on span "Select Employee" at bounding box center [620, 602] width 114 height 22
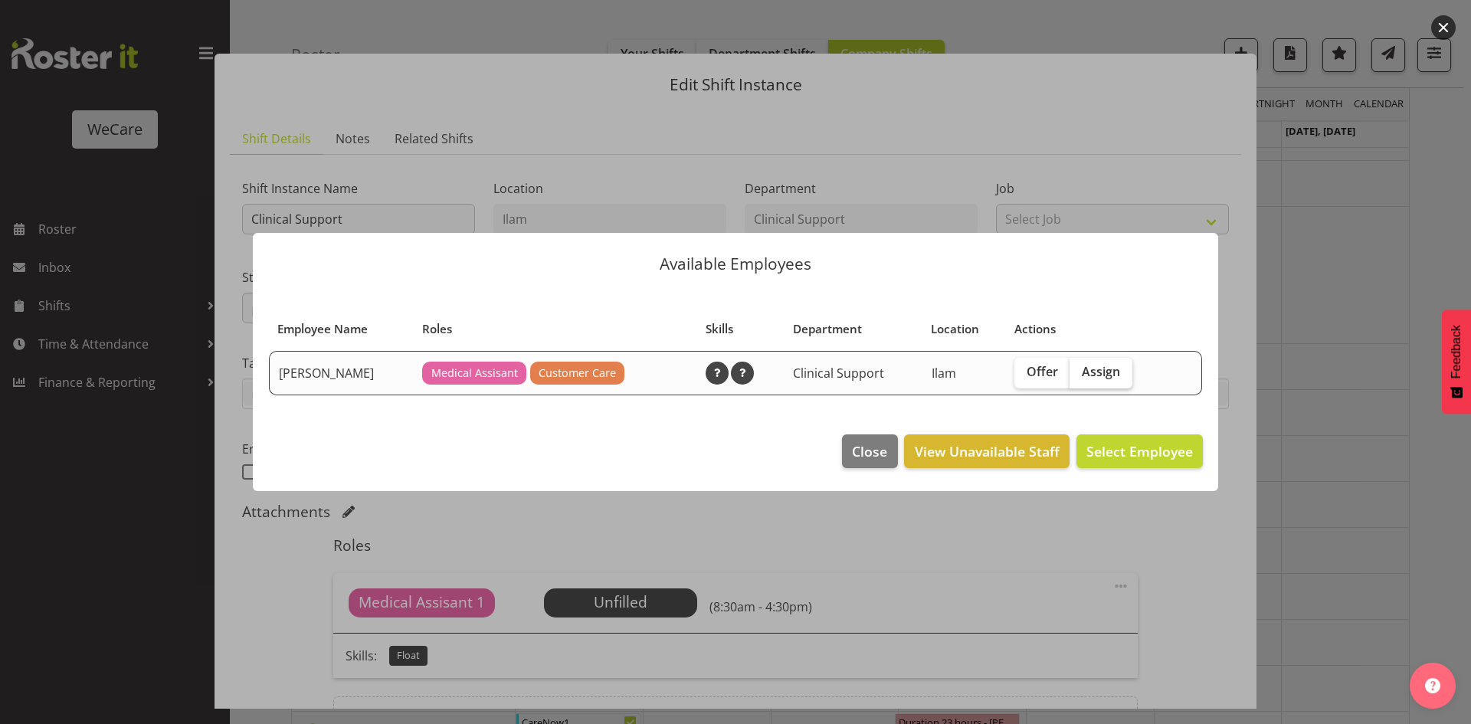
click at [1069, 368] on input "Assign" at bounding box center [1074, 372] width 10 height 10
checkbox input "true"
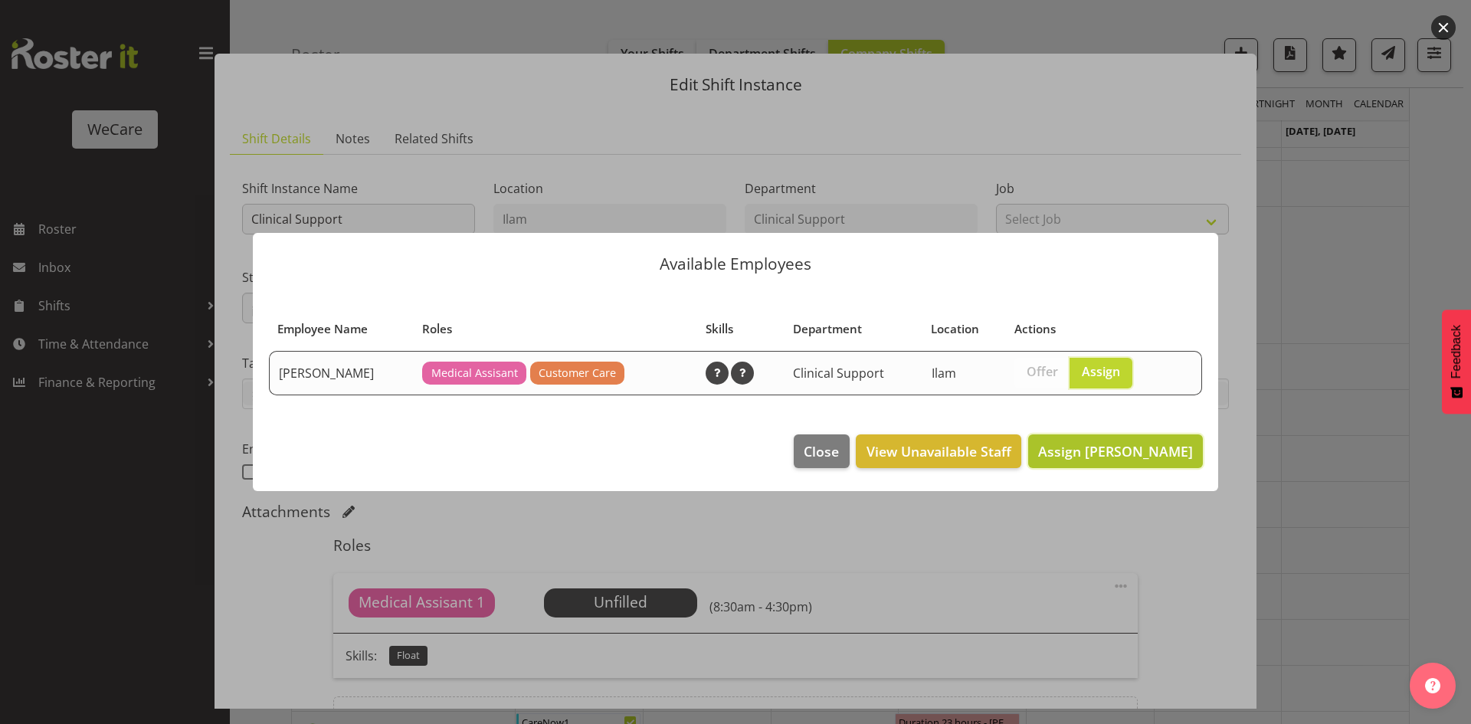
click at [1124, 458] on span "Assign Firdous Naqvi" at bounding box center [1115, 451] width 155 height 18
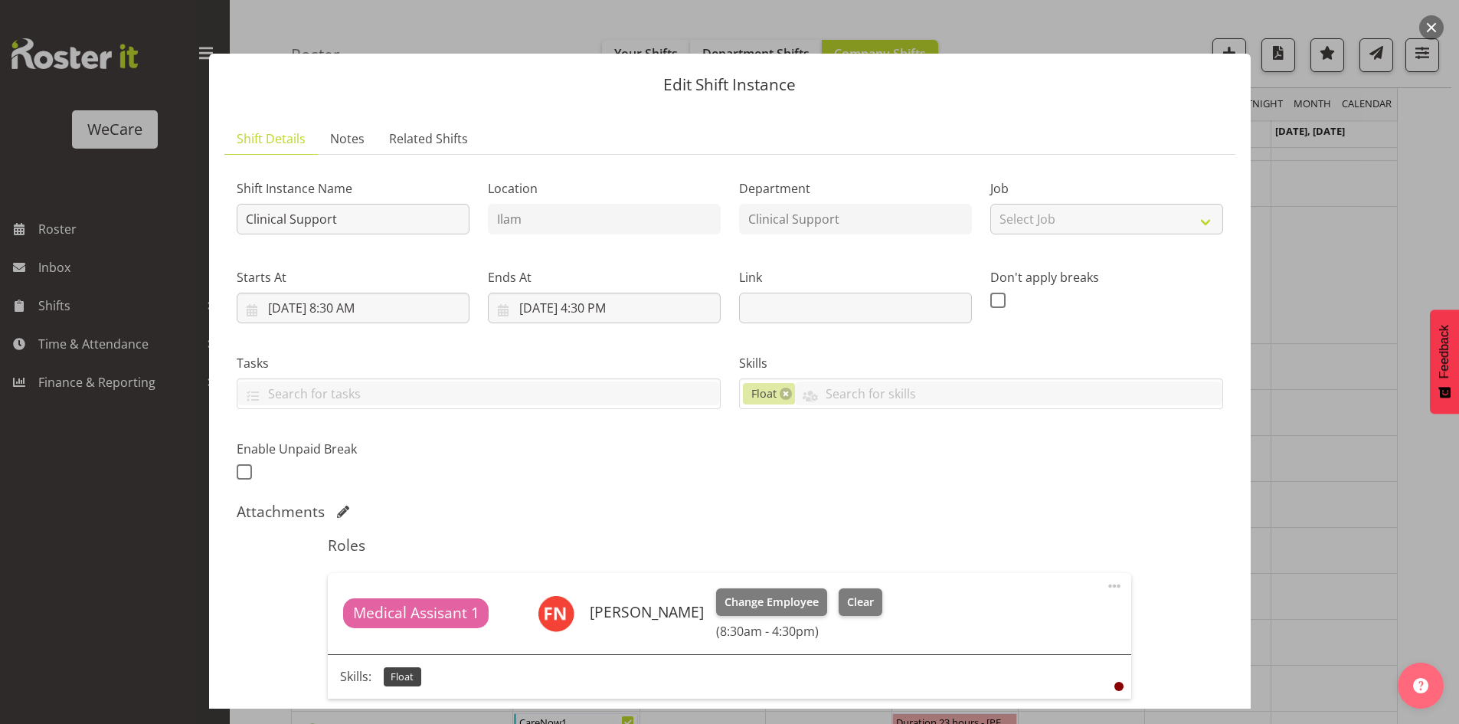
scroll to position [197, 0]
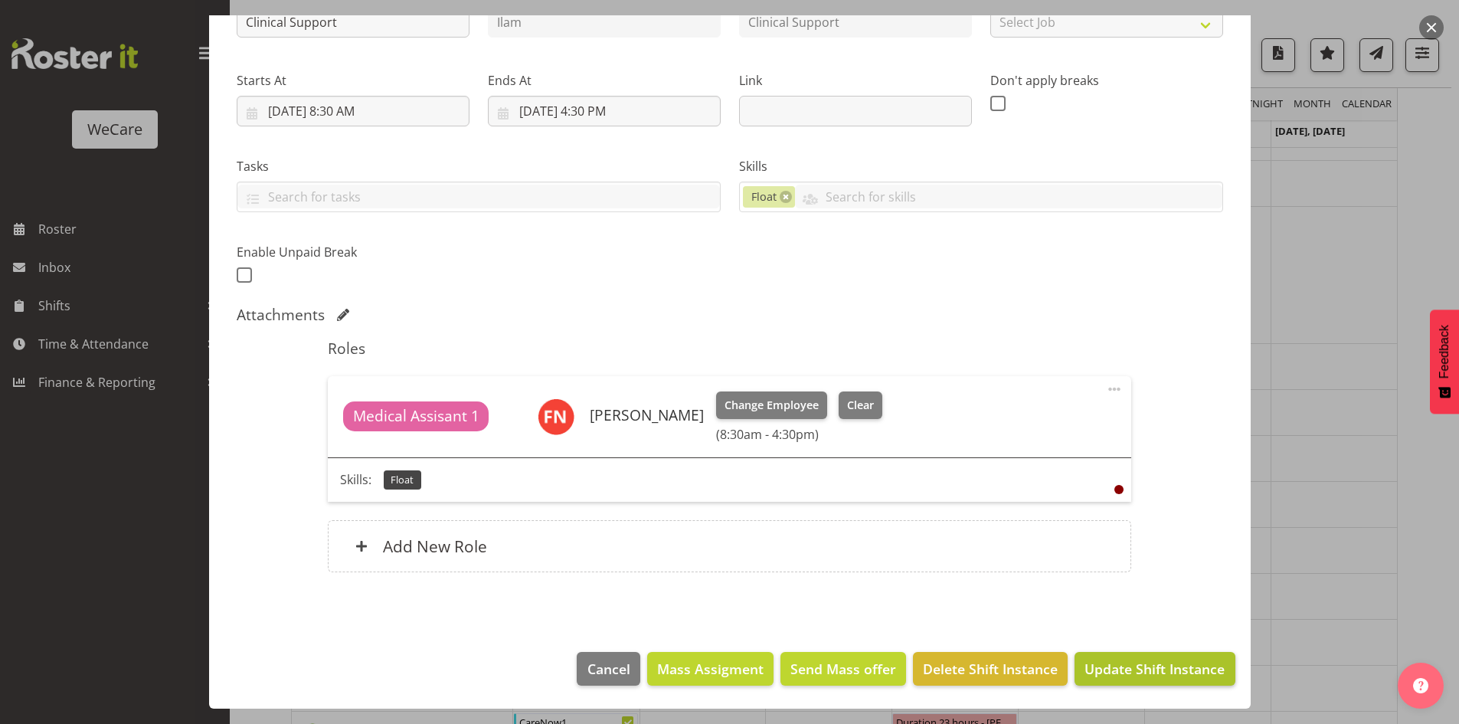
click at [1125, 686] on footer "Cancel Mass Assigment Send Mass offer Delete Shift Instance Update Shift Instan…" at bounding box center [730, 672] width 1042 height 72
click at [1114, 669] on span "Update Shift Instance" at bounding box center [1155, 669] width 140 height 20
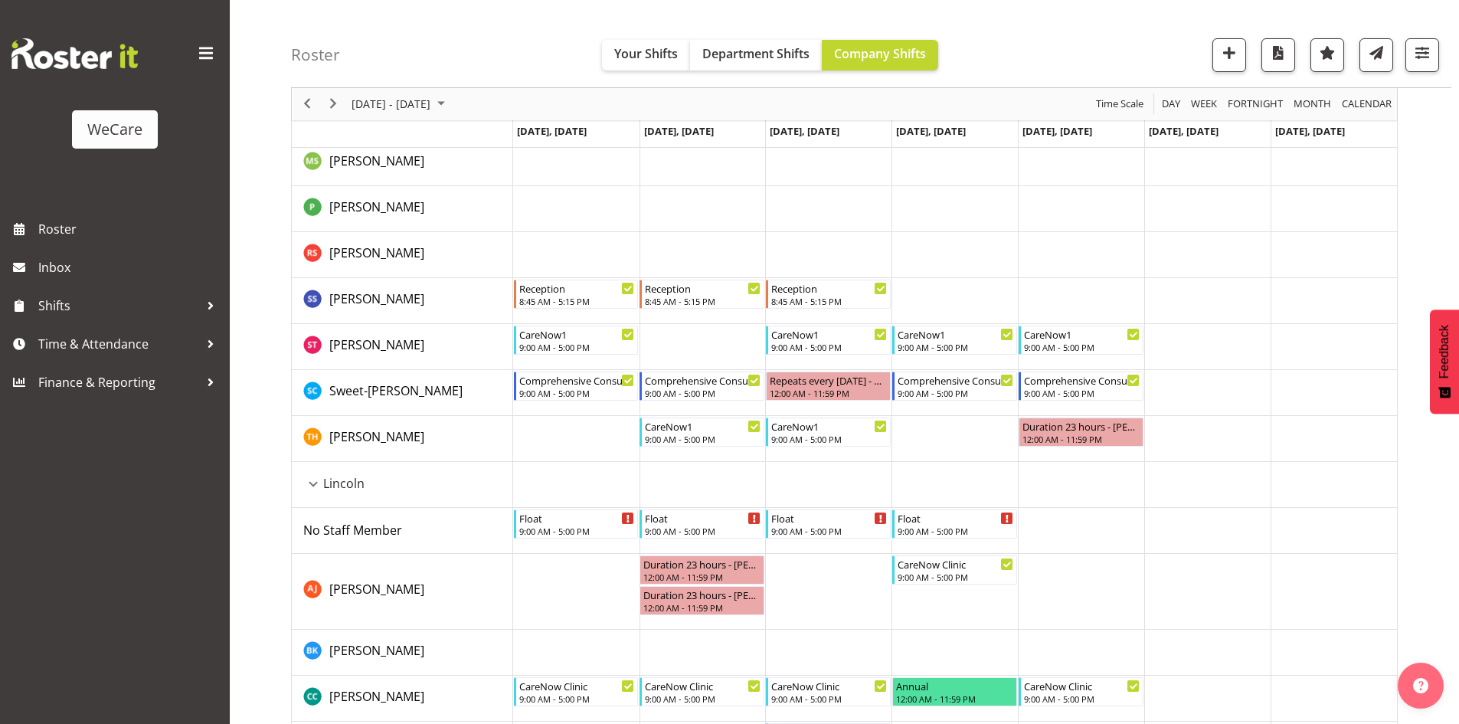
scroll to position [2640, 0]
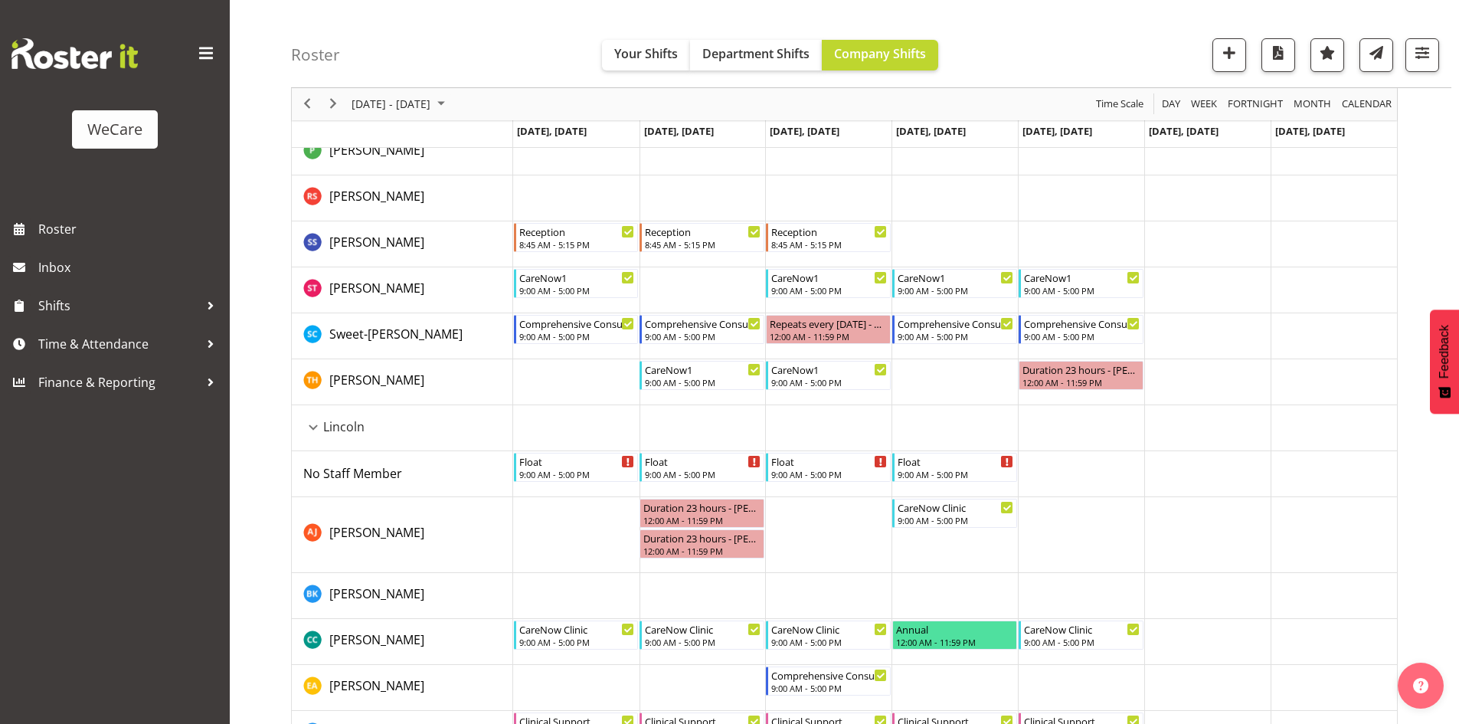
click at [312, 427] on div "Lincoln resource" at bounding box center [313, 427] width 20 height 20
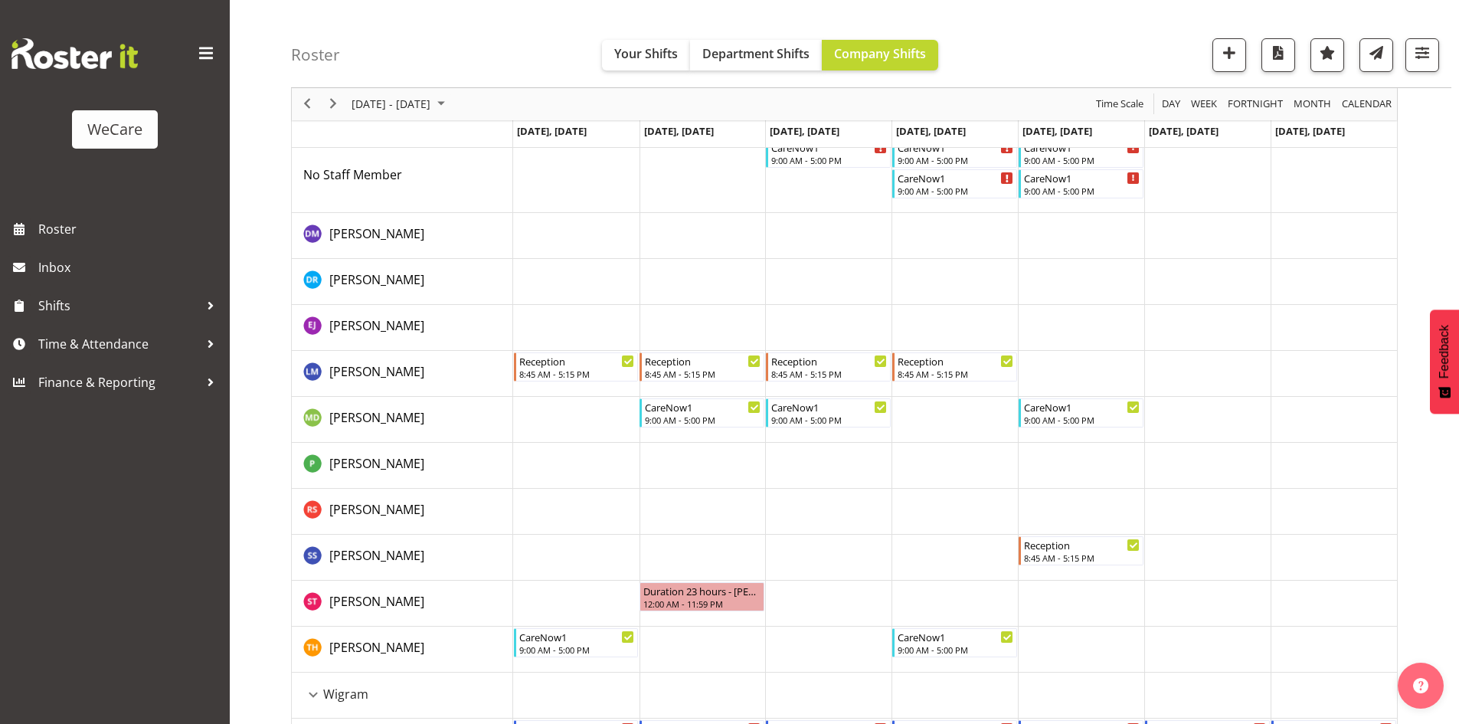
scroll to position [3023, 0]
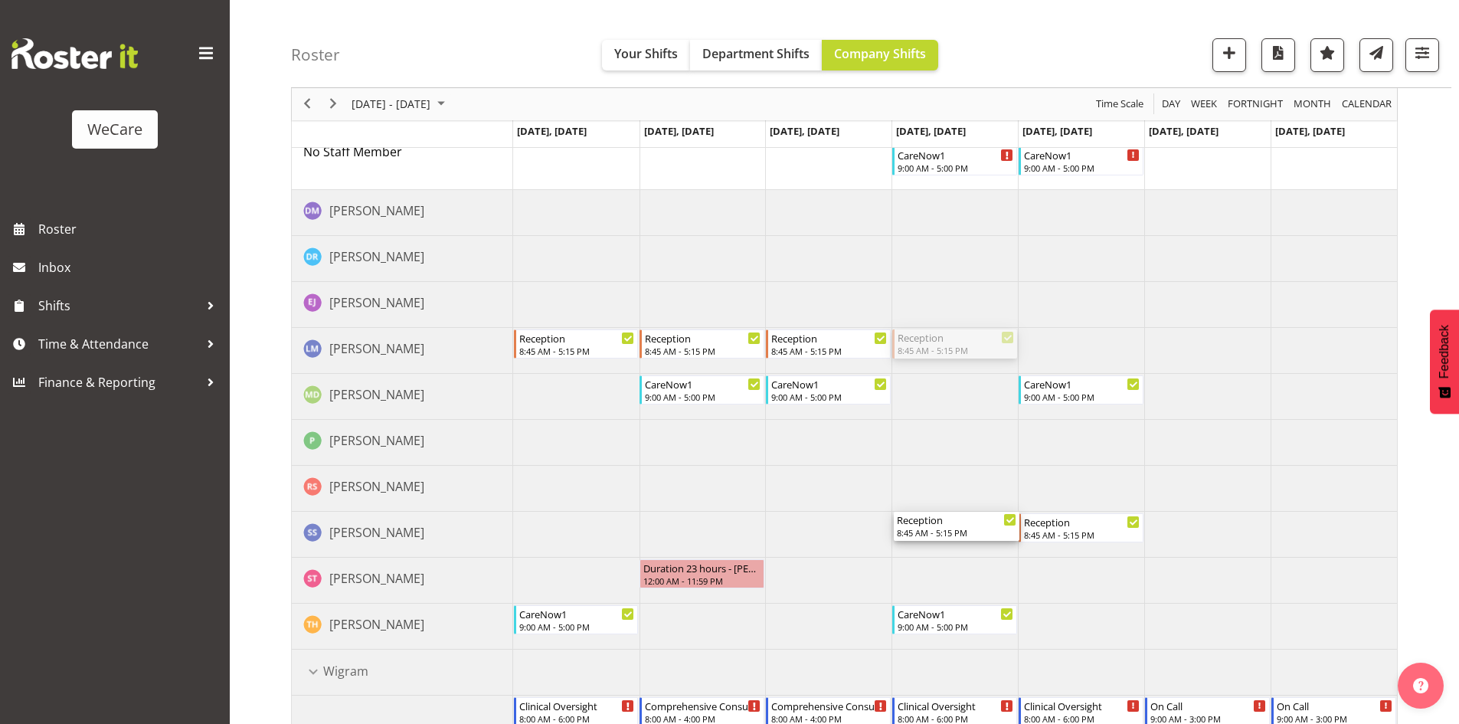
drag, startPoint x: 951, startPoint y: 342, endPoint x: 950, endPoint y: 532, distance: 190.7
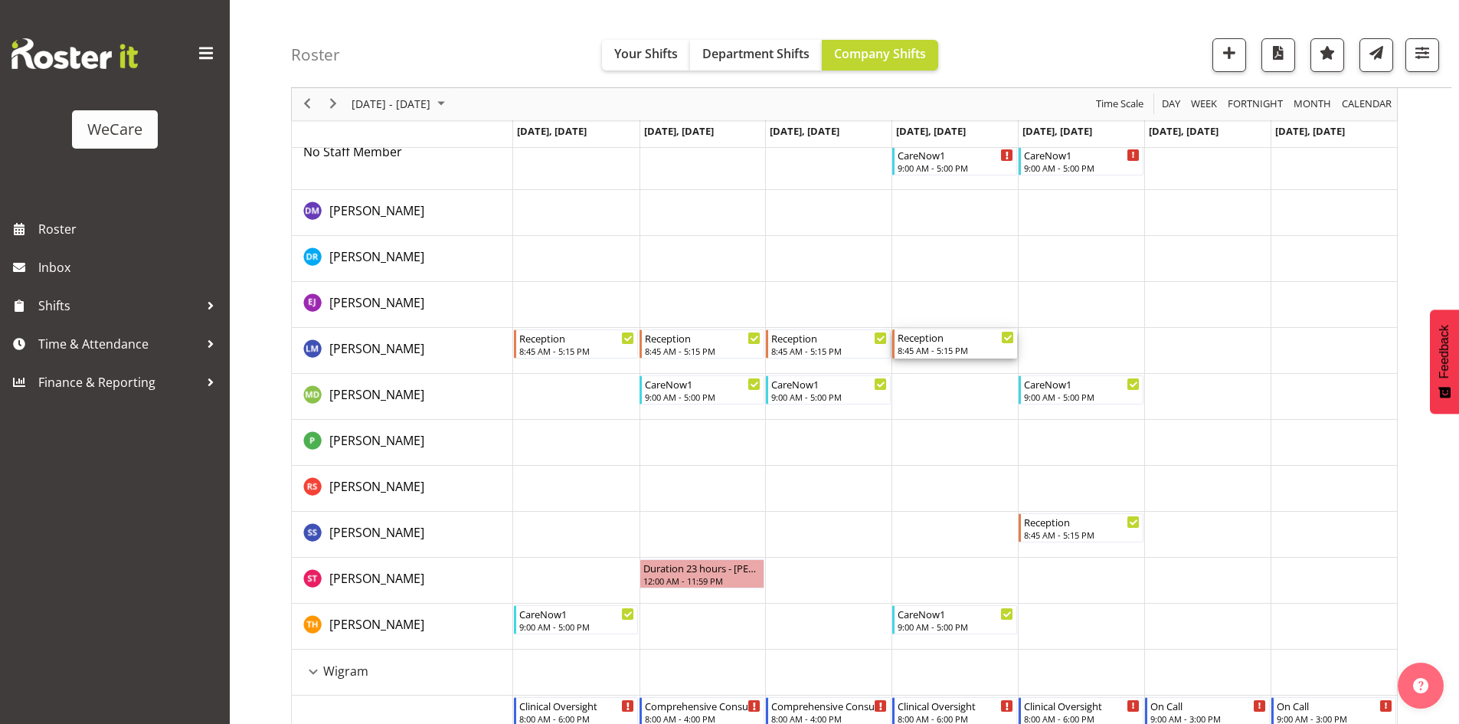
click at [938, 355] on div "8:45 AM - 5:15 PM" at bounding box center [956, 350] width 116 height 12
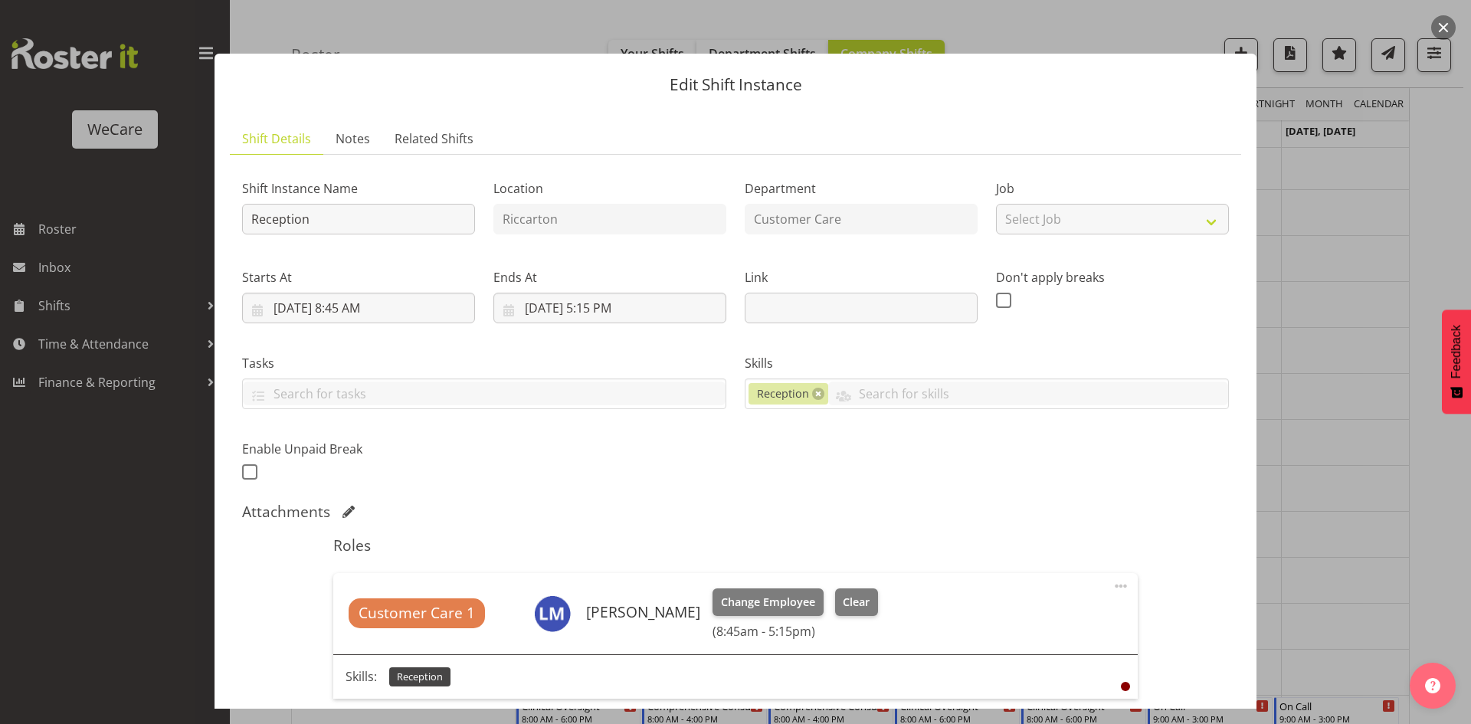
click at [784, 586] on div "Customer Care 1 Lainie Montgomery Change Employee Clear (8:45am - 5:15pm)" at bounding box center [734, 613] width 803 height 81
click at [787, 588] on button "Change Employee" at bounding box center [767, 602] width 111 height 28
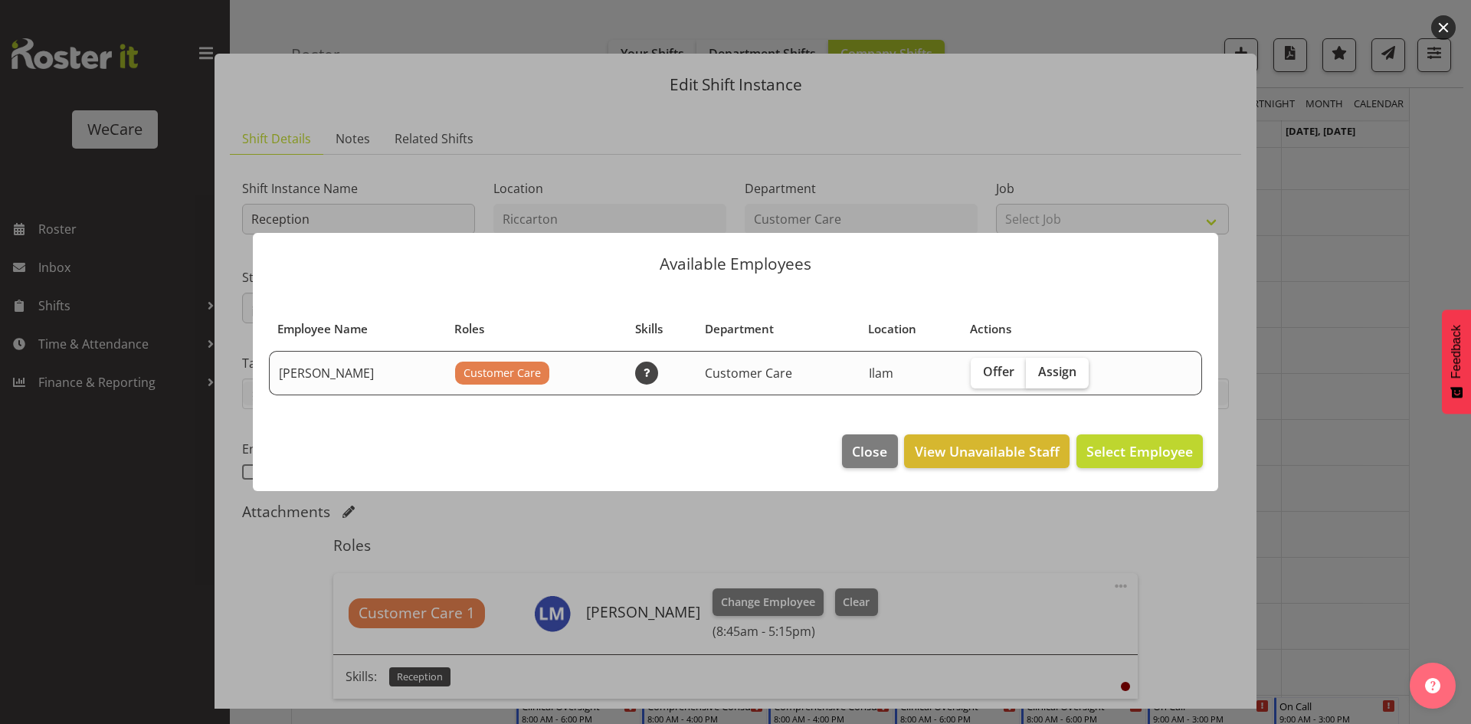
click at [1073, 383] on label "Assign" at bounding box center [1057, 373] width 63 height 31
click at [1035, 377] on input "Assign" at bounding box center [1031, 372] width 10 height 10
checkbox input "true"
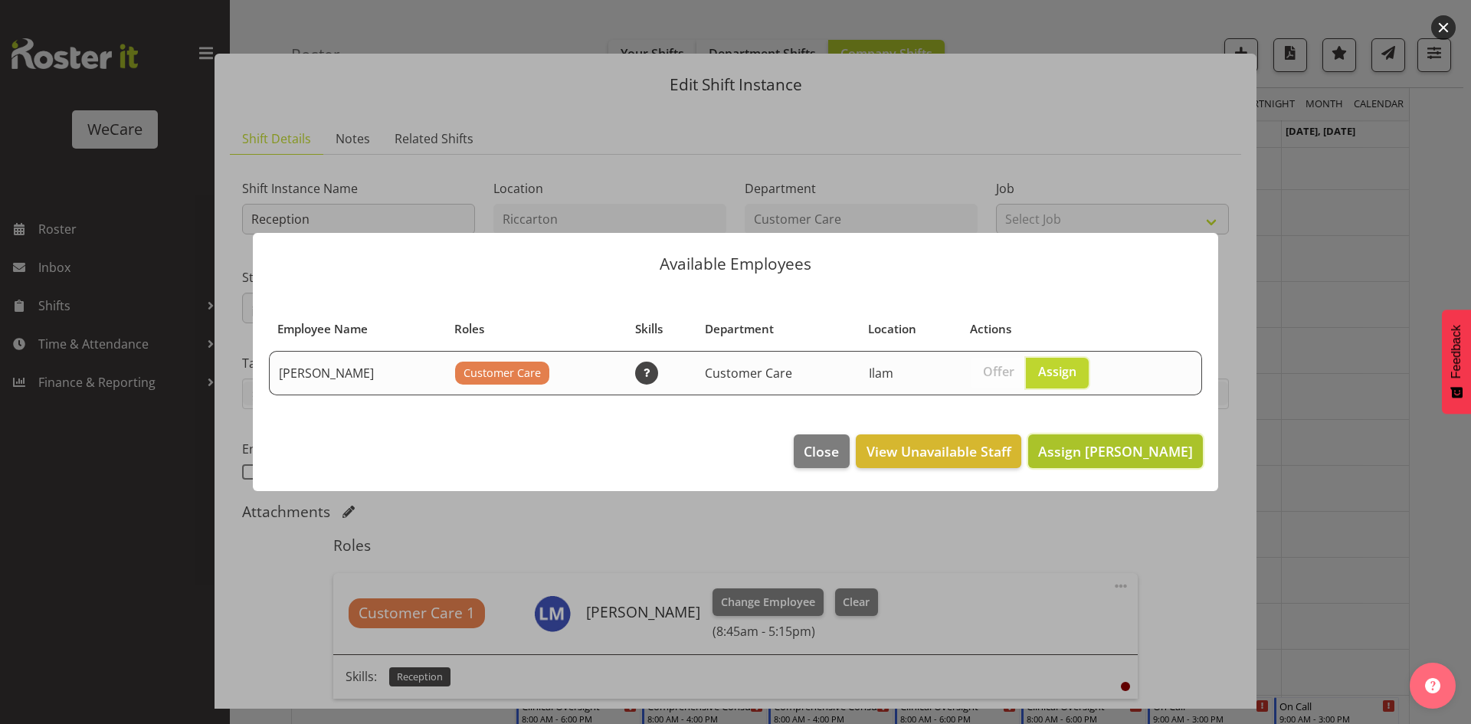
click at [1131, 453] on span "Assign Savanna Samson" at bounding box center [1115, 451] width 155 height 18
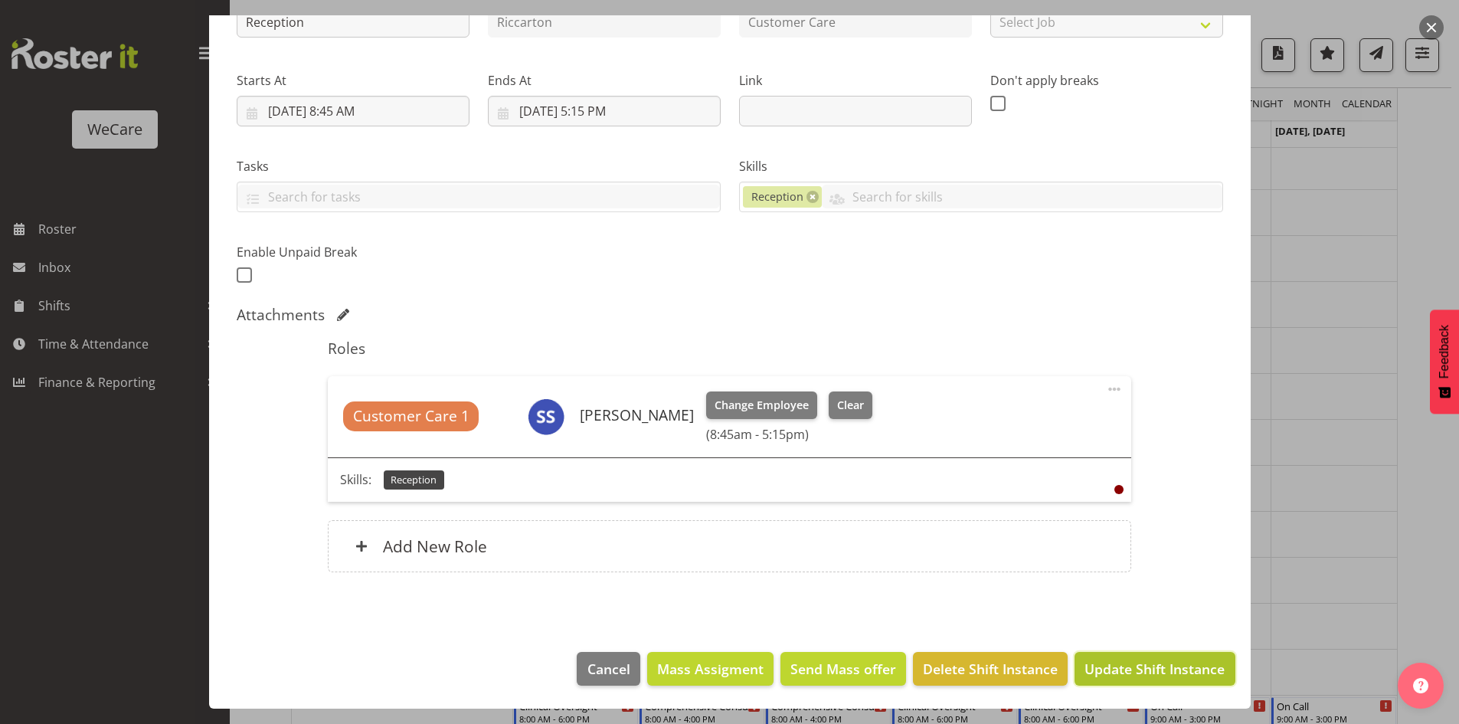
click at [1187, 676] on span "Update Shift Instance" at bounding box center [1155, 669] width 140 height 20
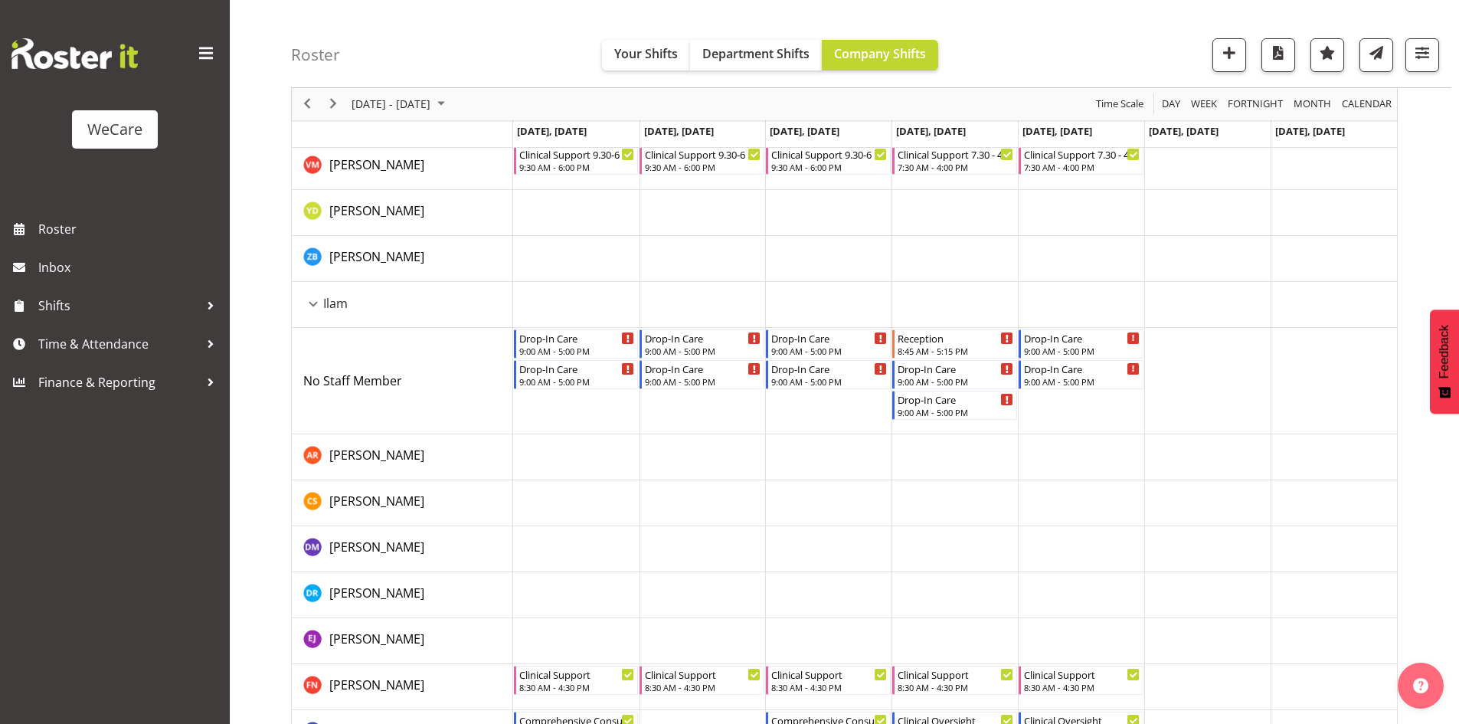
scroll to position [1798, 0]
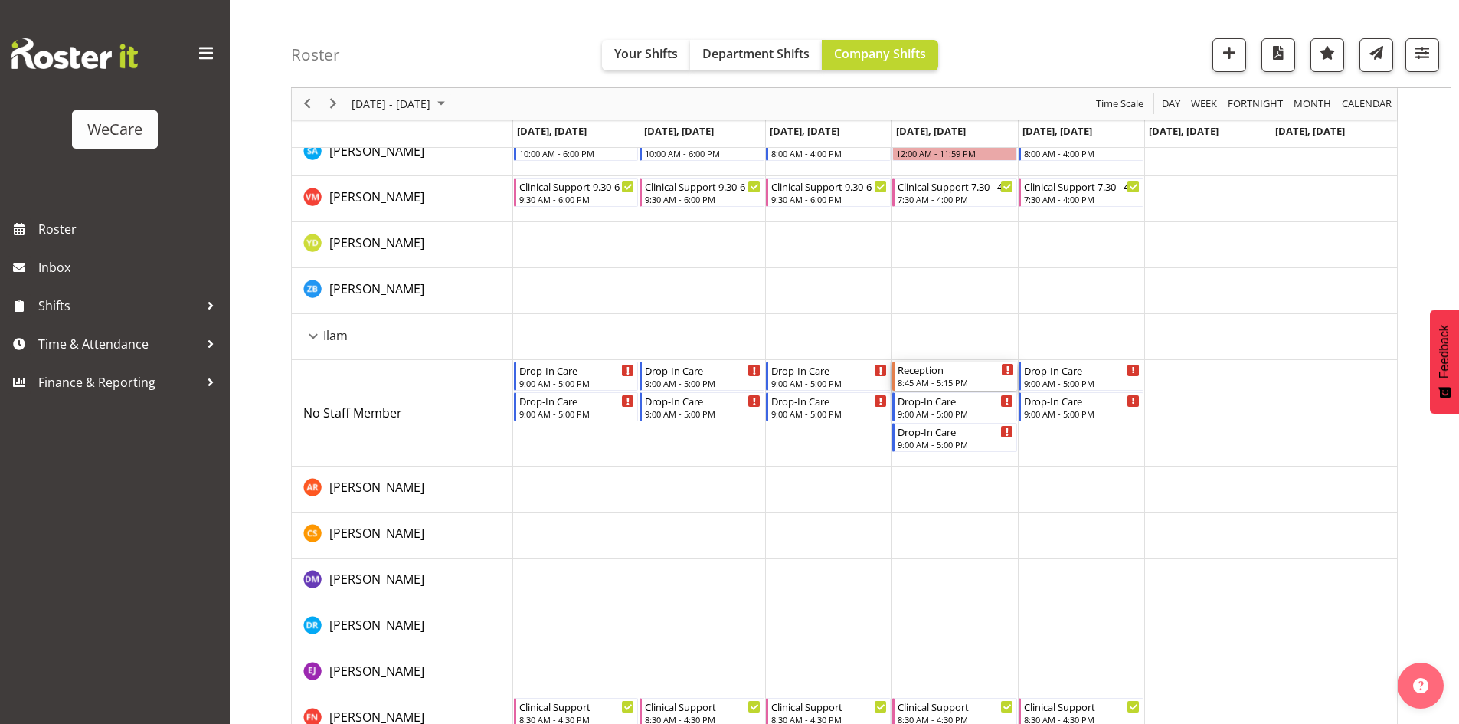
click at [931, 365] on div "Reception" at bounding box center [956, 369] width 116 height 15
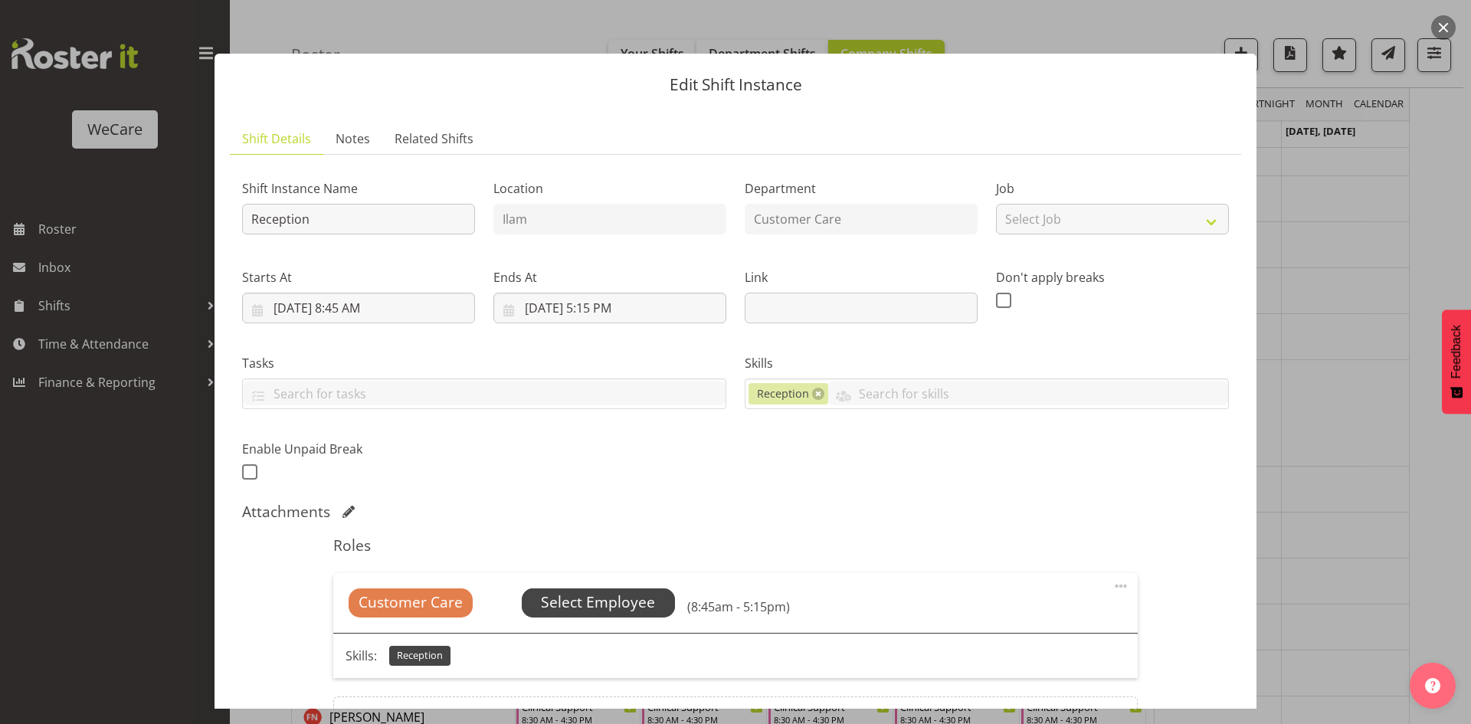
click at [612, 602] on span "Select Employee" at bounding box center [598, 602] width 114 height 22
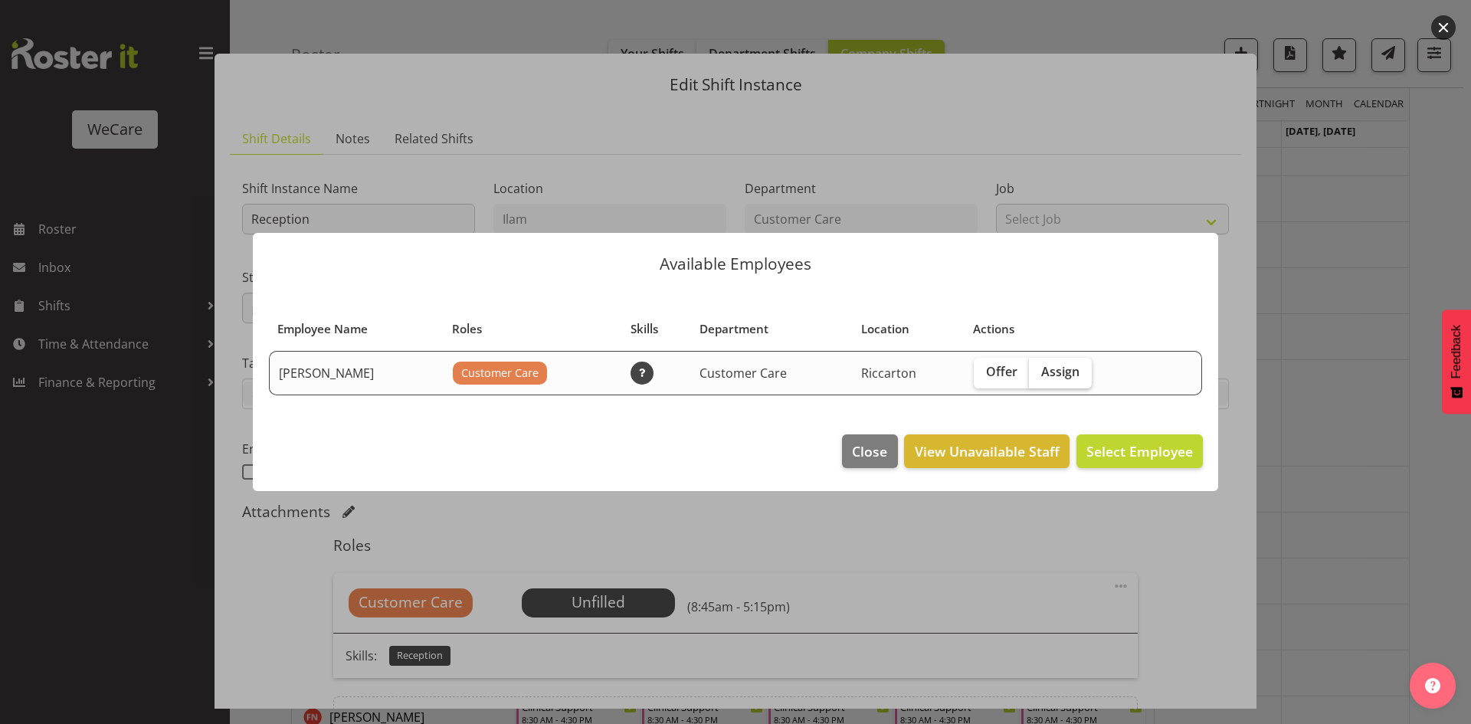
click at [1077, 365] on span "Assign" at bounding box center [1060, 371] width 38 height 15
click at [1039, 367] on input "Assign" at bounding box center [1034, 372] width 10 height 10
checkbox input "true"
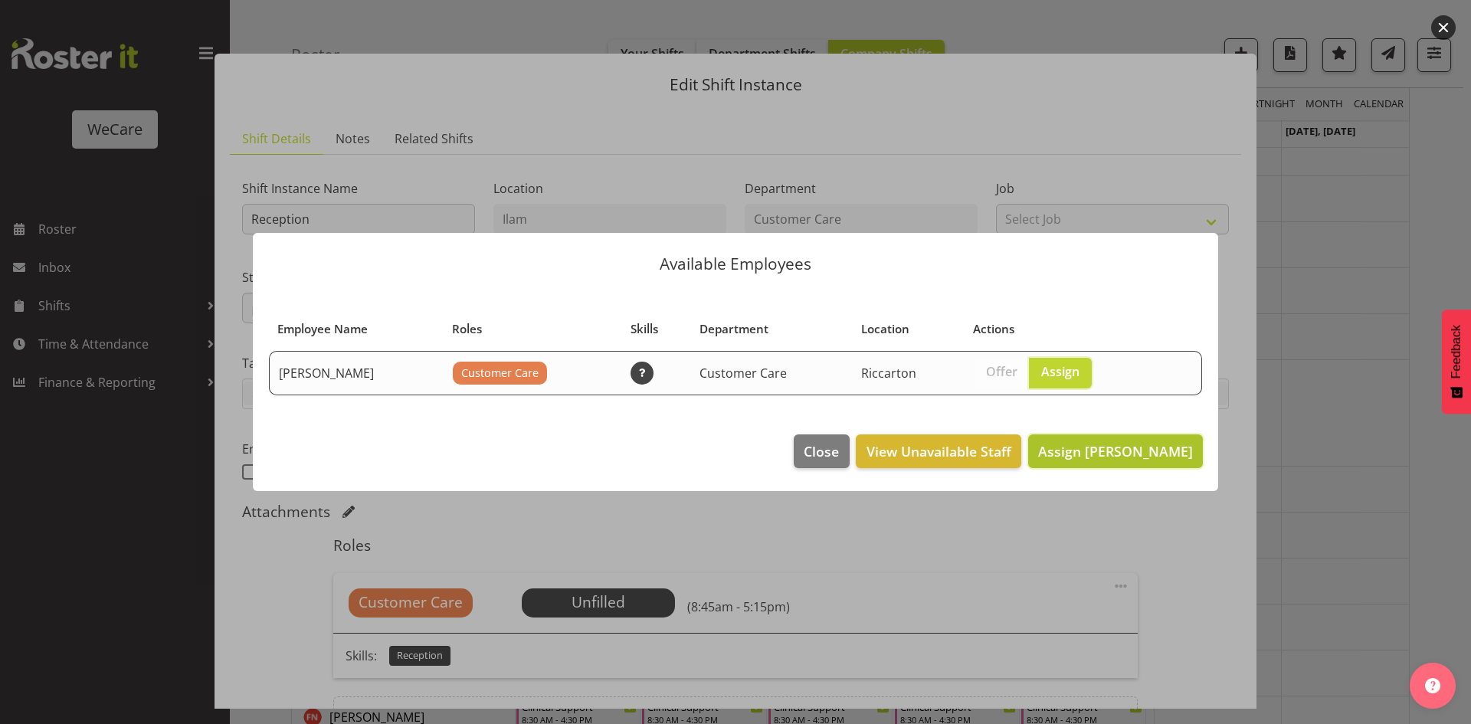
click at [1143, 460] on span "Assign Lainie Montgomery" at bounding box center [1115, 451] width 155 height 20
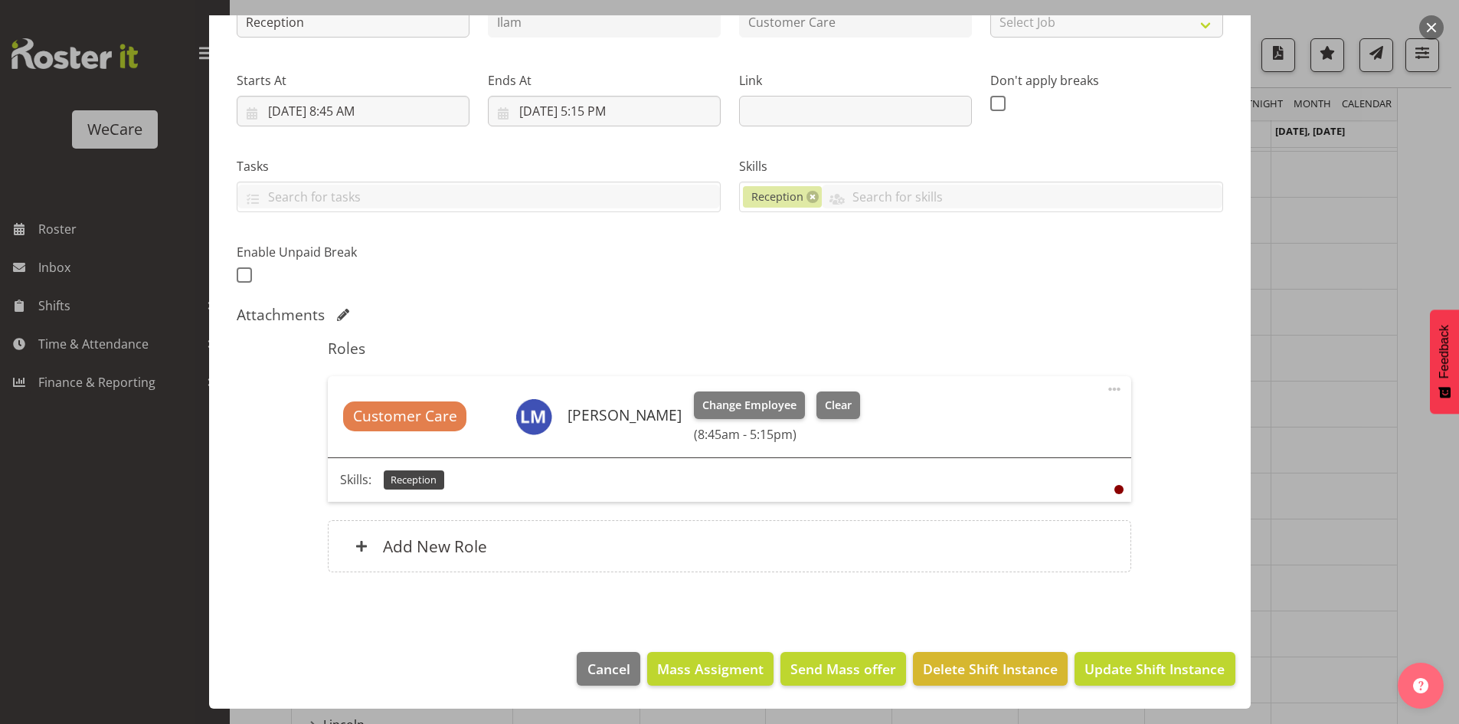
scroll to position [2410, 0]
click at [1200, 668] on span "Update Shift Instance" at bounding box center [1155, 669] width 140 height 20
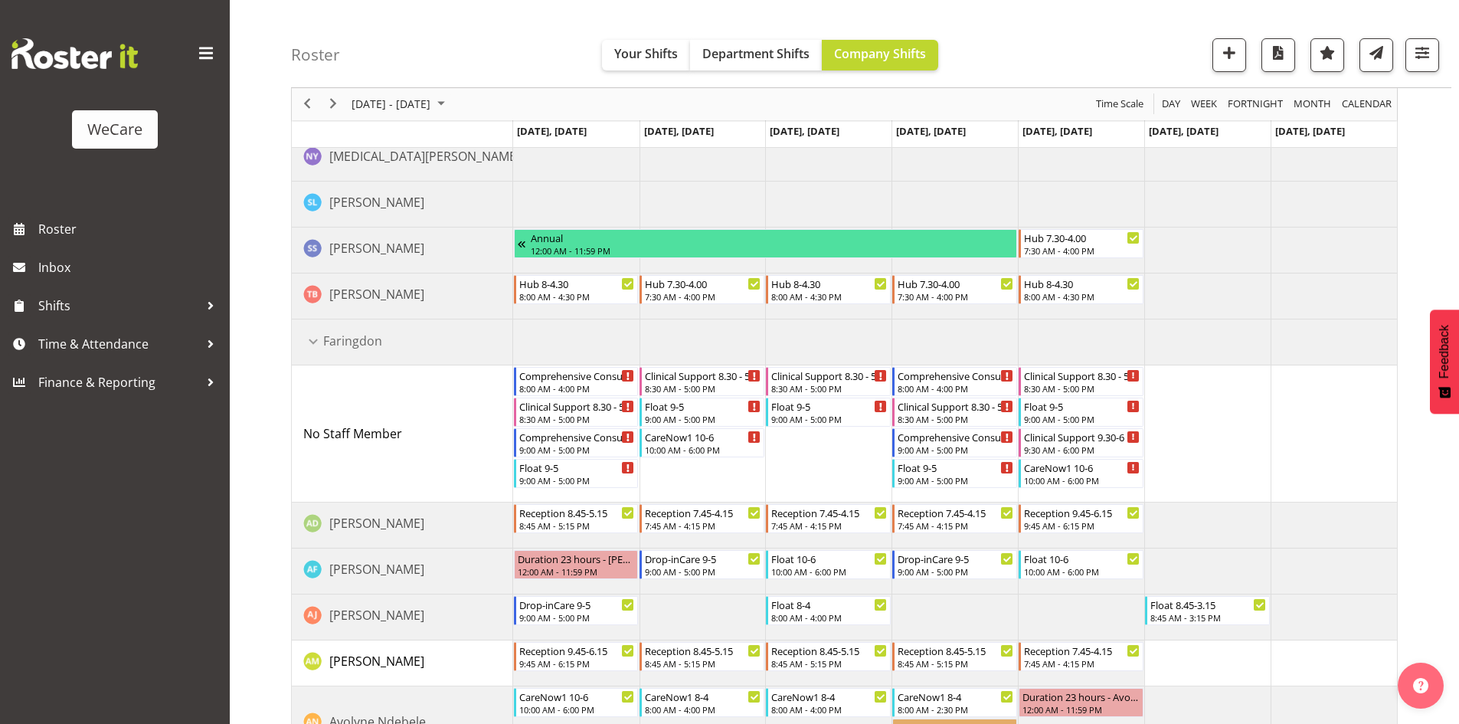
scroll to position [536, 0]
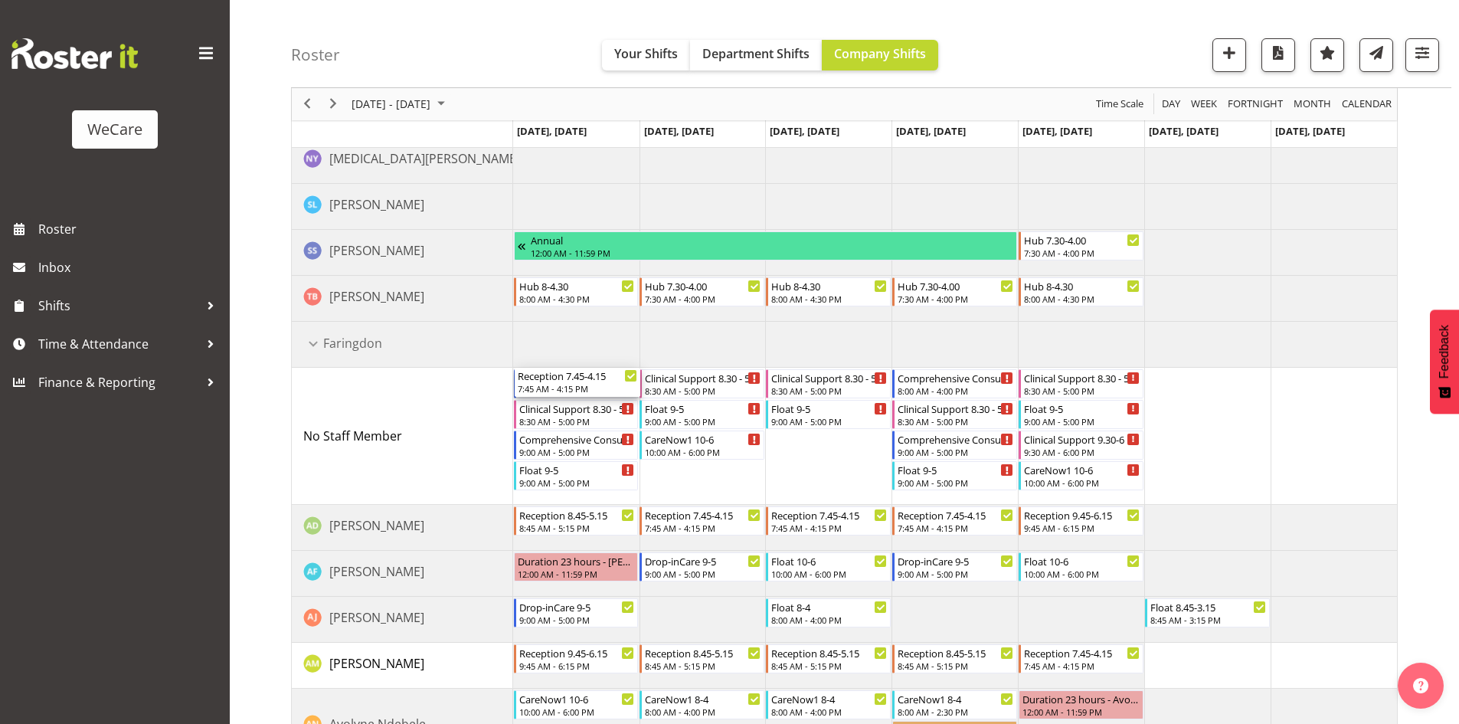
drag, startPoint x: 602, startPoint y: 440, endPoint x: 600, endPoint y: 418, distance: 22.3
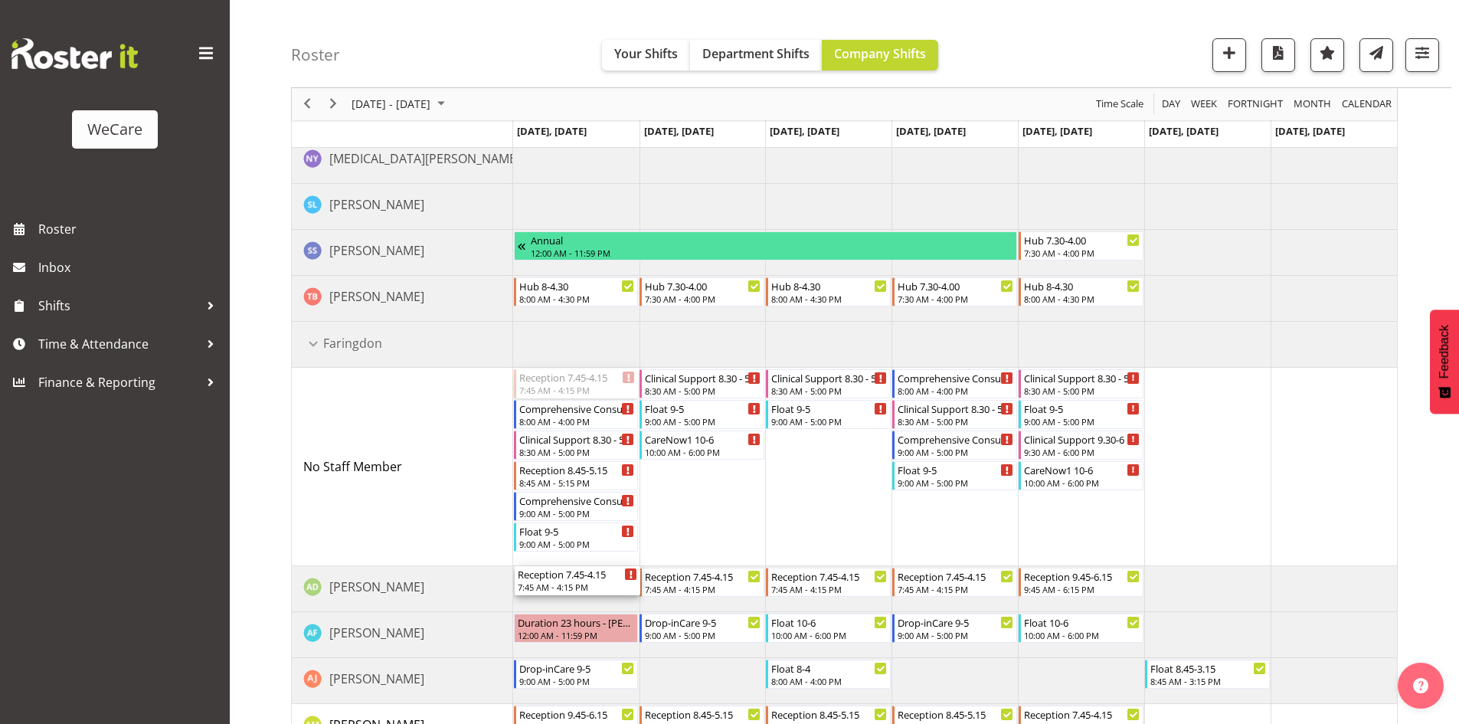
drag, startPoint x: 576, startPoint y: 381, endPoint x: 591, endPoint y: 580, distance: 198.9
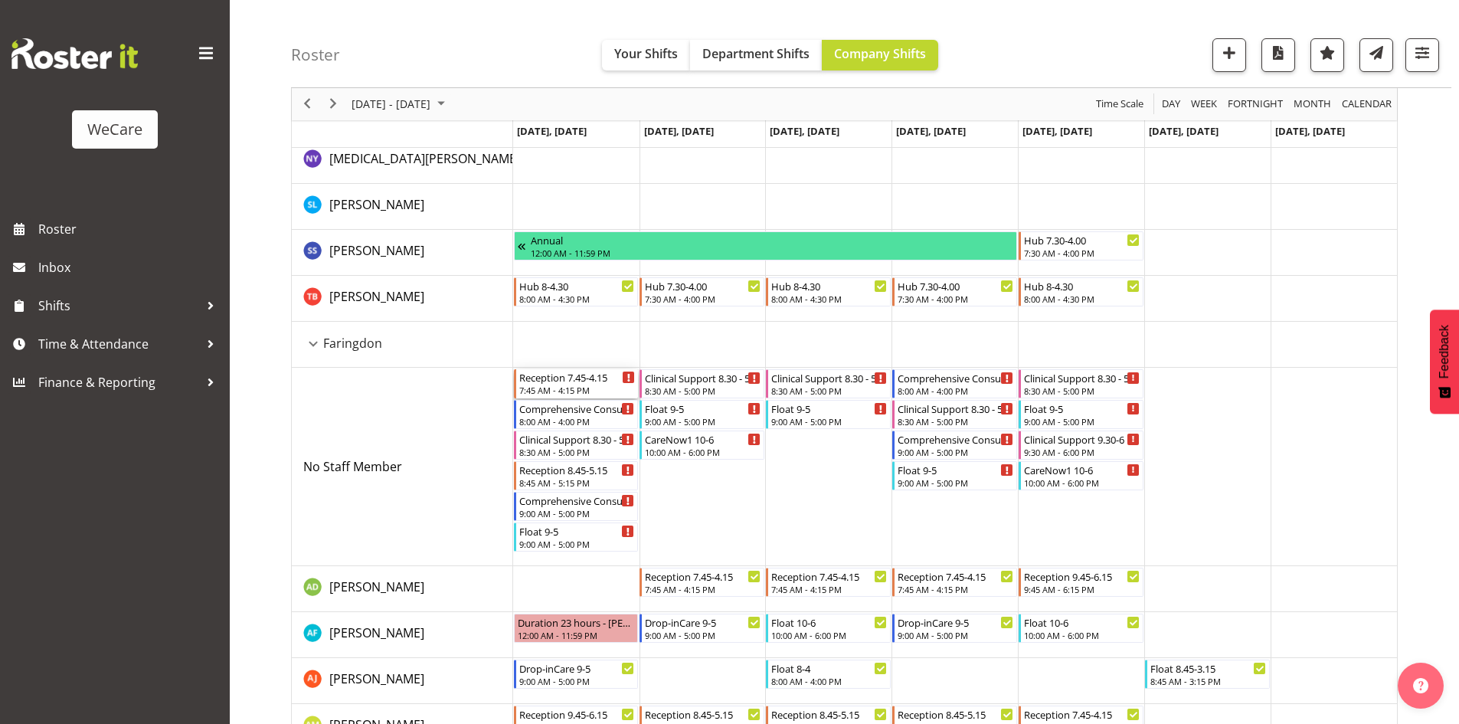
click at [578, 384] on div "7:45 AM - 4:15 PM" at bounding box center [577, 390] width 116 height 12
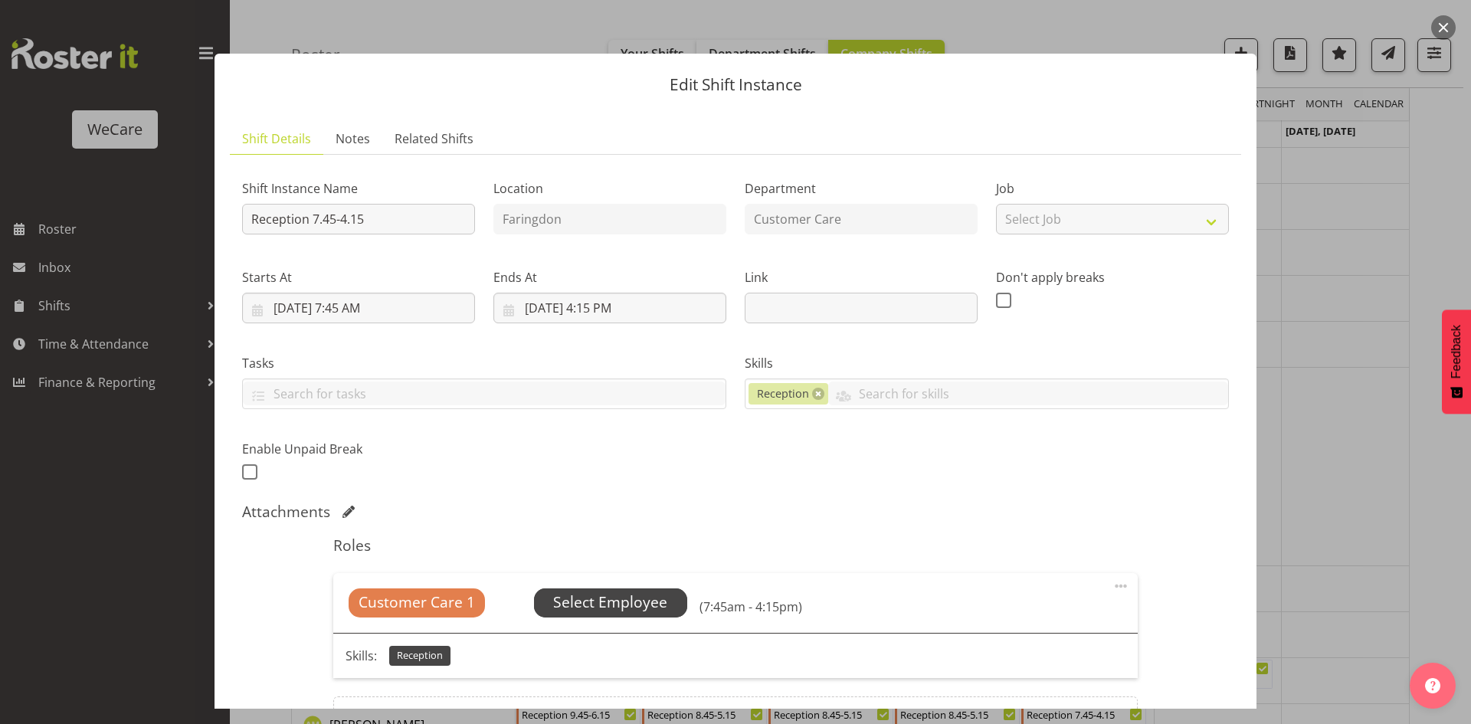
click at [640, 592] on span "Select Employee" at bounding box center [610, 602] width 114 height 22
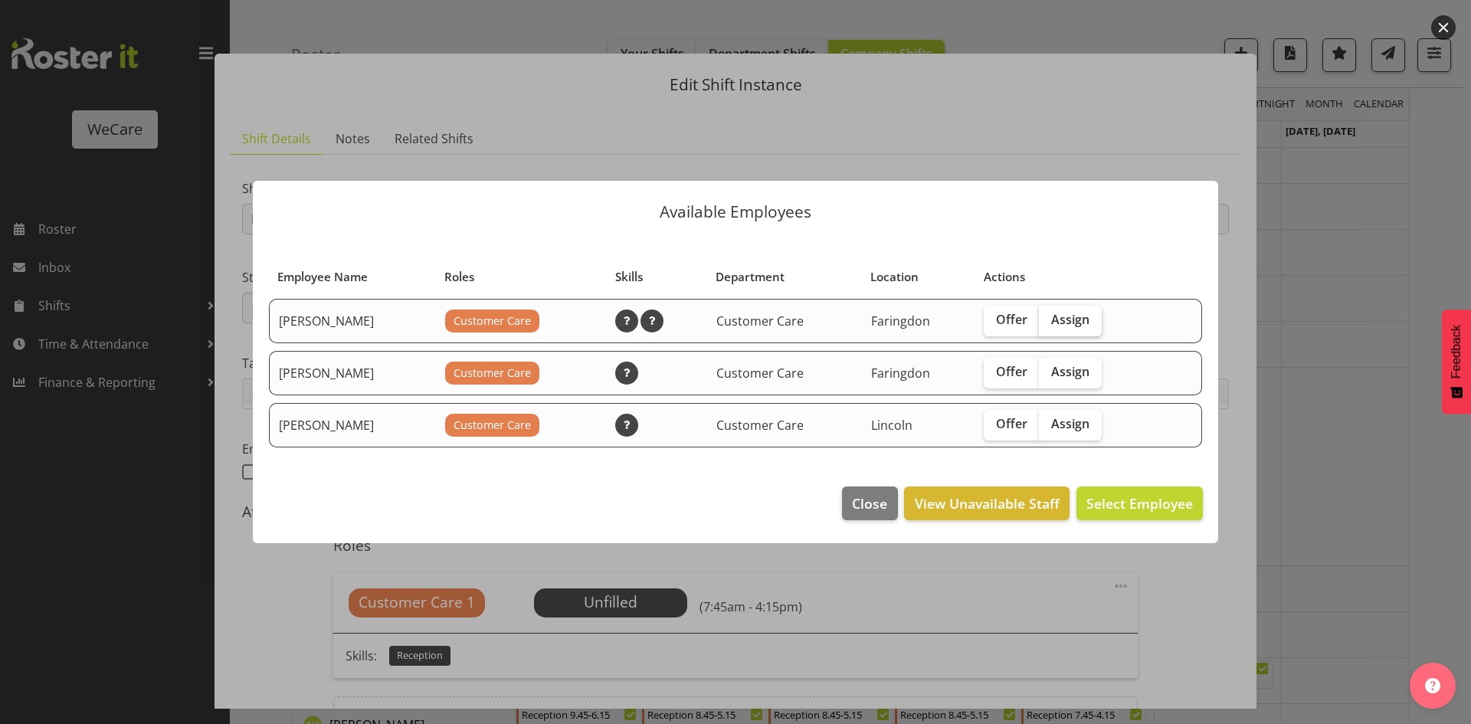
click at [1075, 323] on span "Assign" at bounding box center [1070, 319] width 38 height 15
click at [1049, 323] on input "Assign" at bounding box center [1044, 320] width 10 height 10
checkbox input "true"
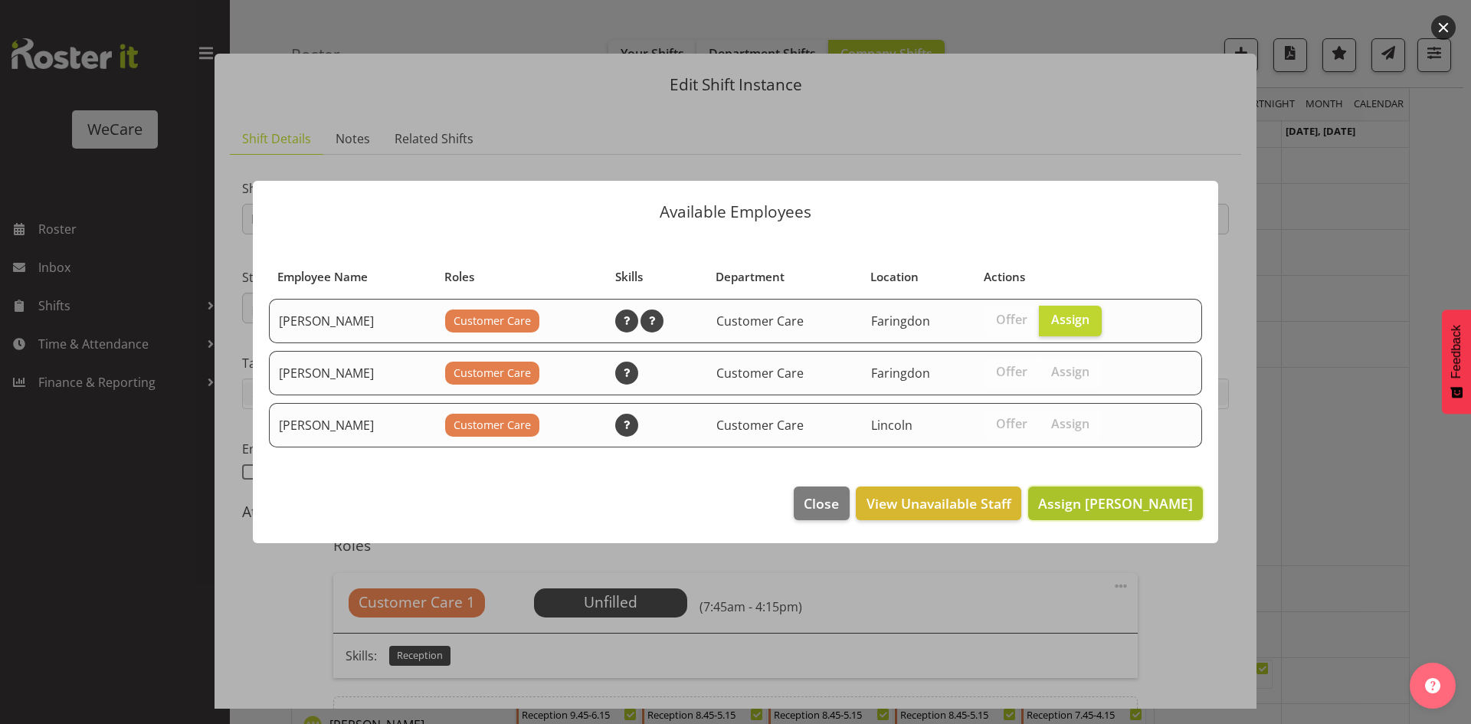
click at [1087, 487] on button "Assign Aleea Devenport" at bounding box center [1115, 503] width 175 height 34
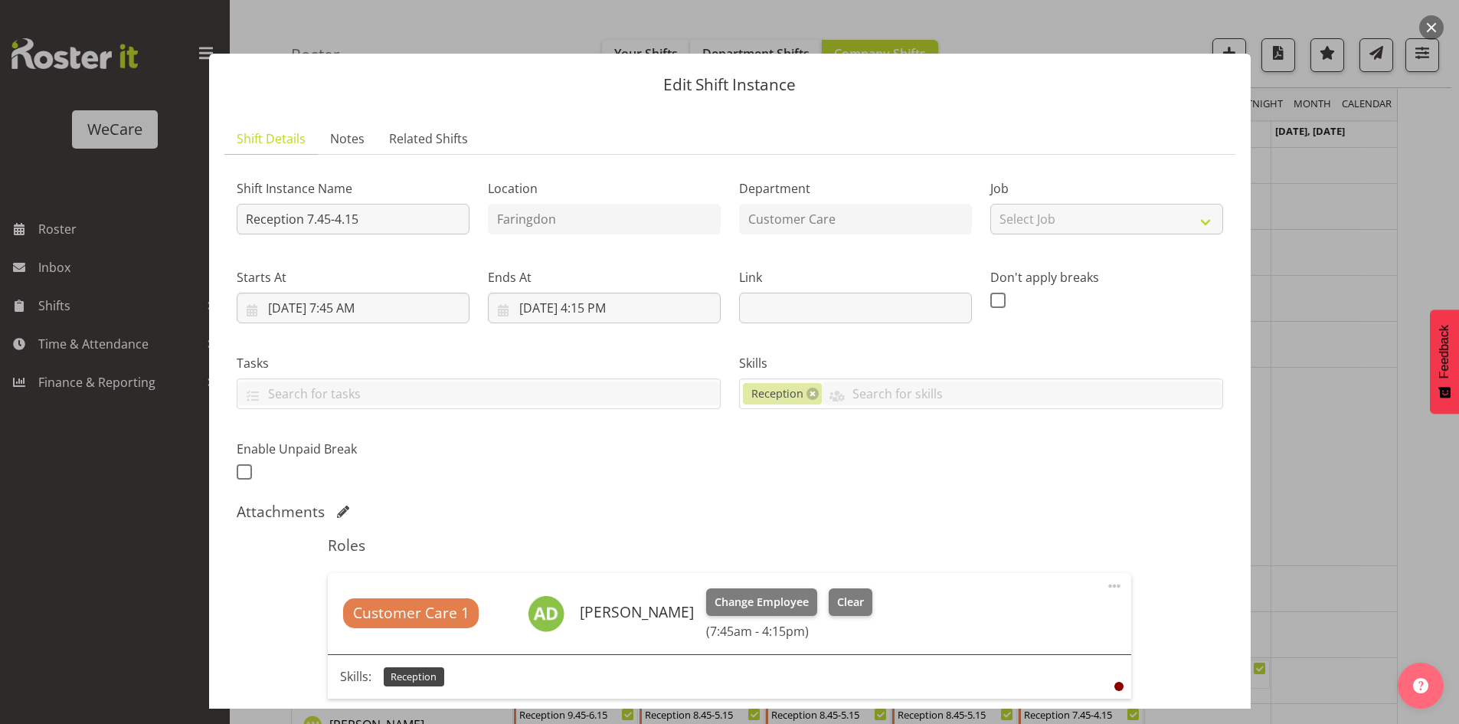
scroll to position [197, 0]
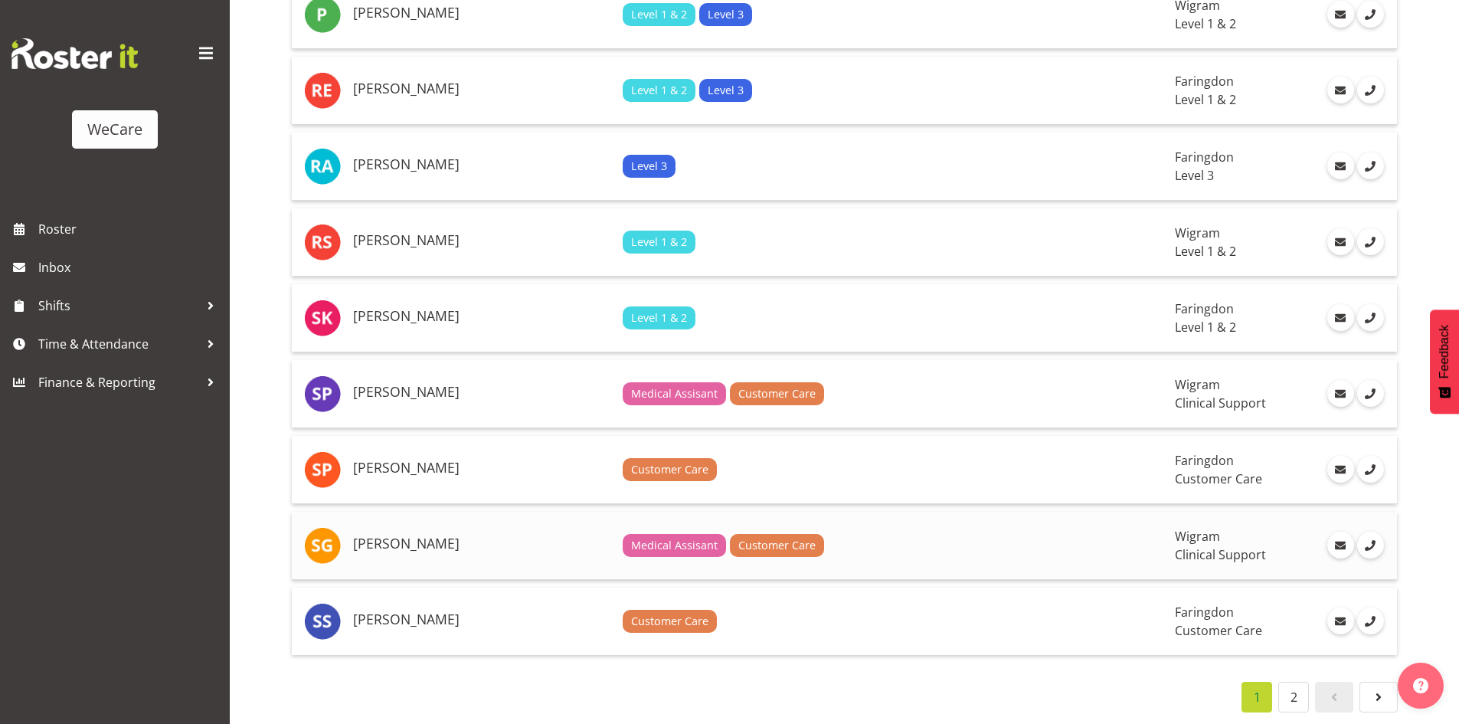
scroll to position [3368, 0]
drag, startPoint x: 1276, startPoint y: 667, endPoint x: 1280, endPoint y: 675, distance: 8.6
click at [1291, 689] on link "2" at bounding box center [1293, 697] width 31 height 31
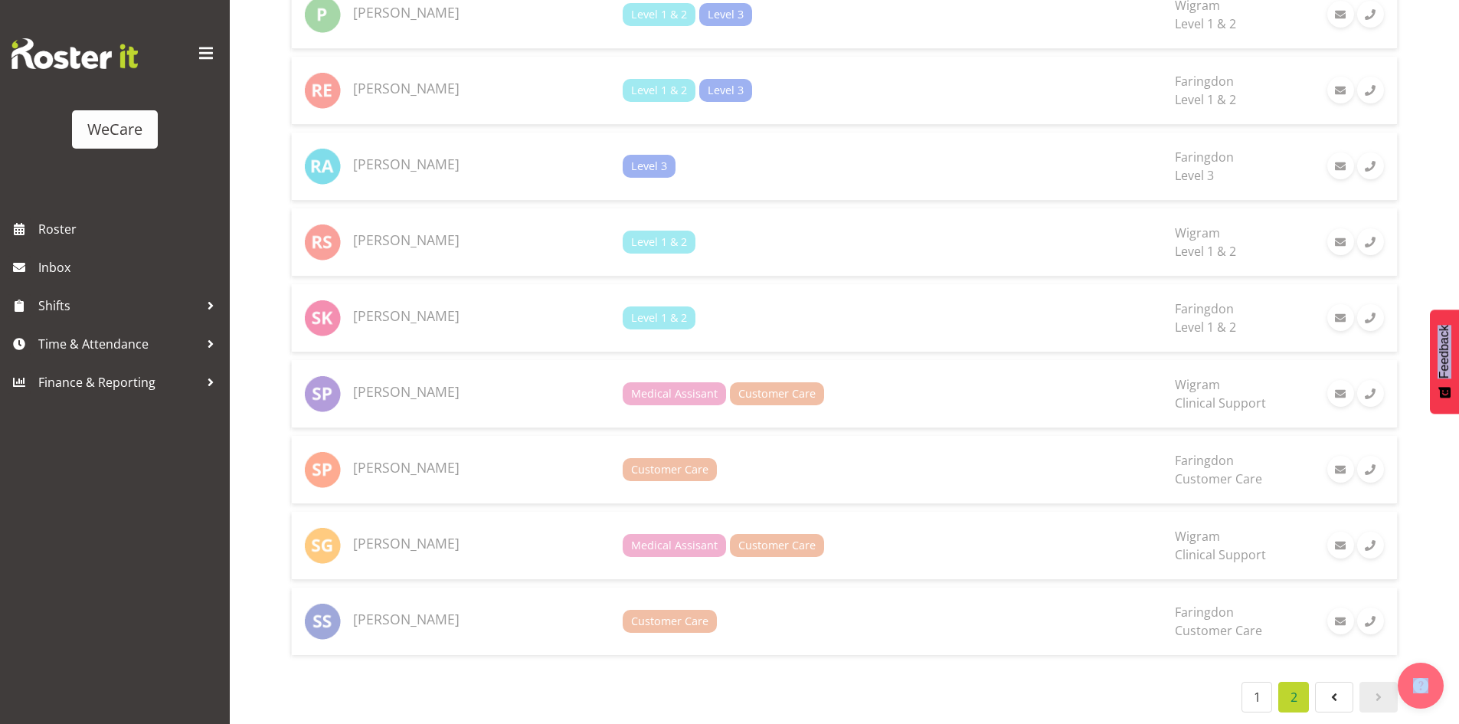
click at [1291, 689] on li "2" at bounding box center [1293, 697] width 37 height 31
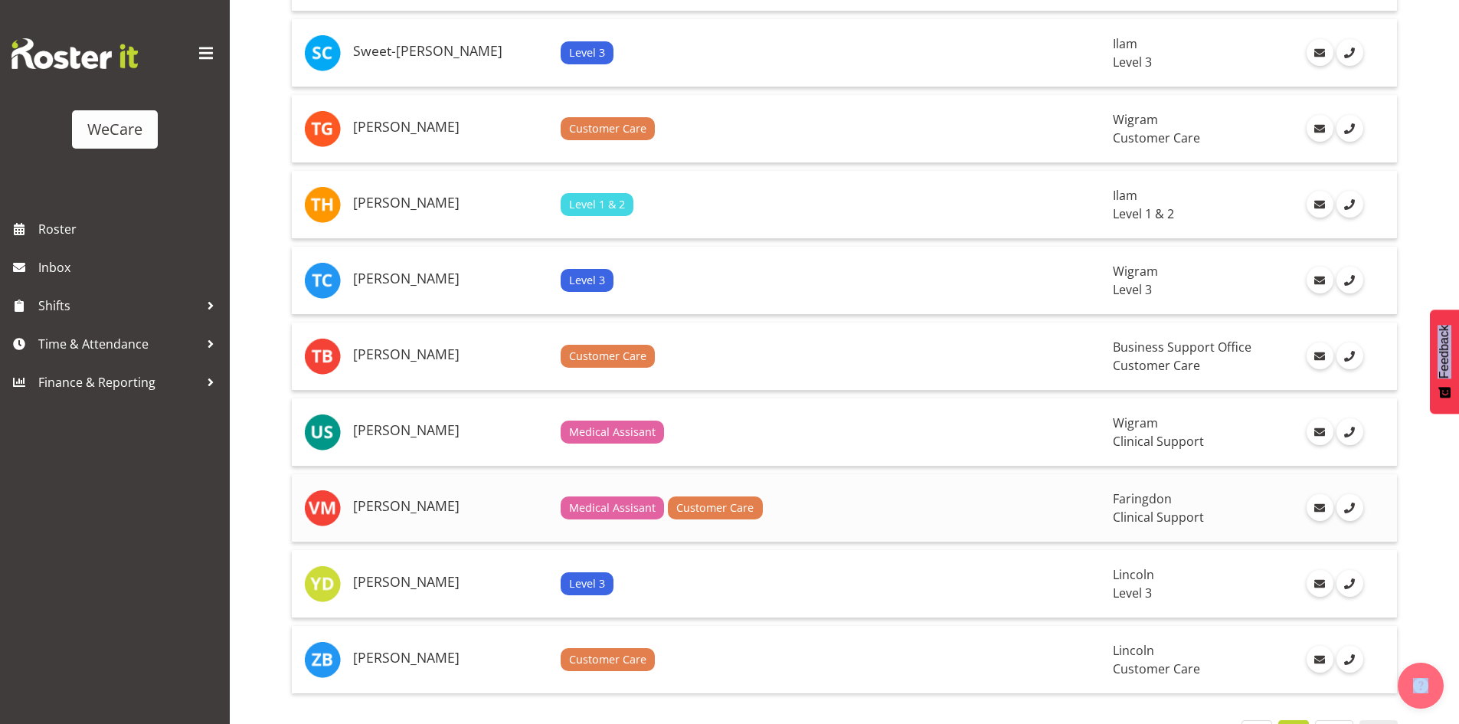
scroll to position [562, 0]
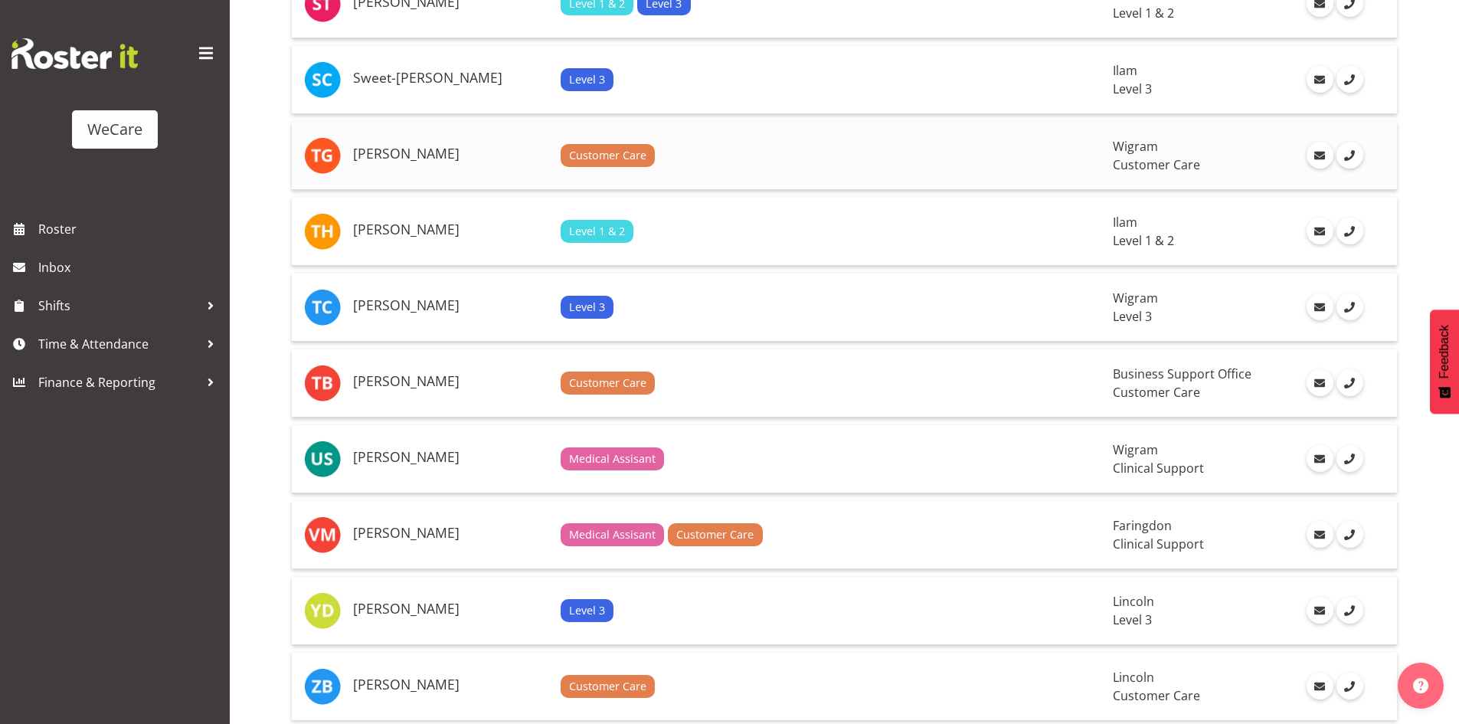
click at [515, 165] on td "[PERSON_NAME]" at bounding box center [451, 156] width 208 height 68
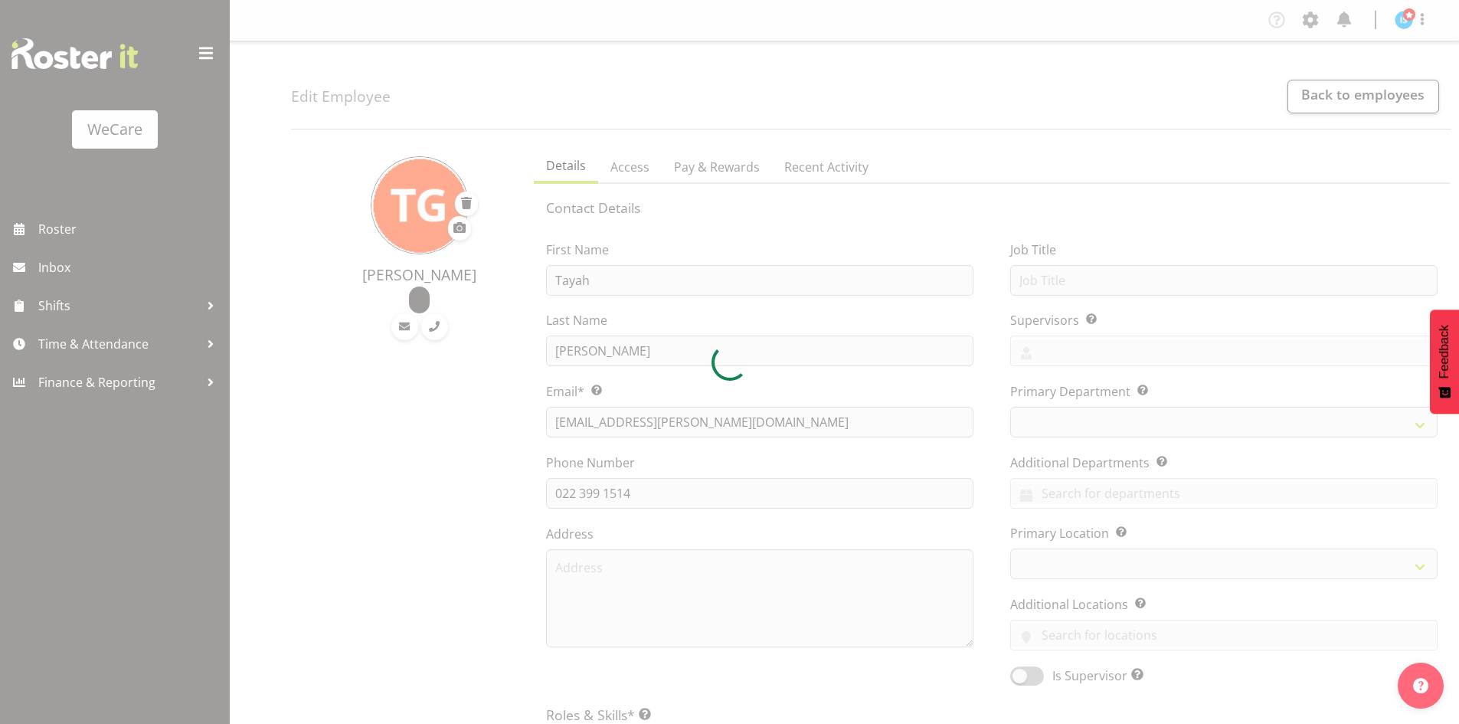
select select "location"
select select "TimelineWeek"
select select
select select "853"
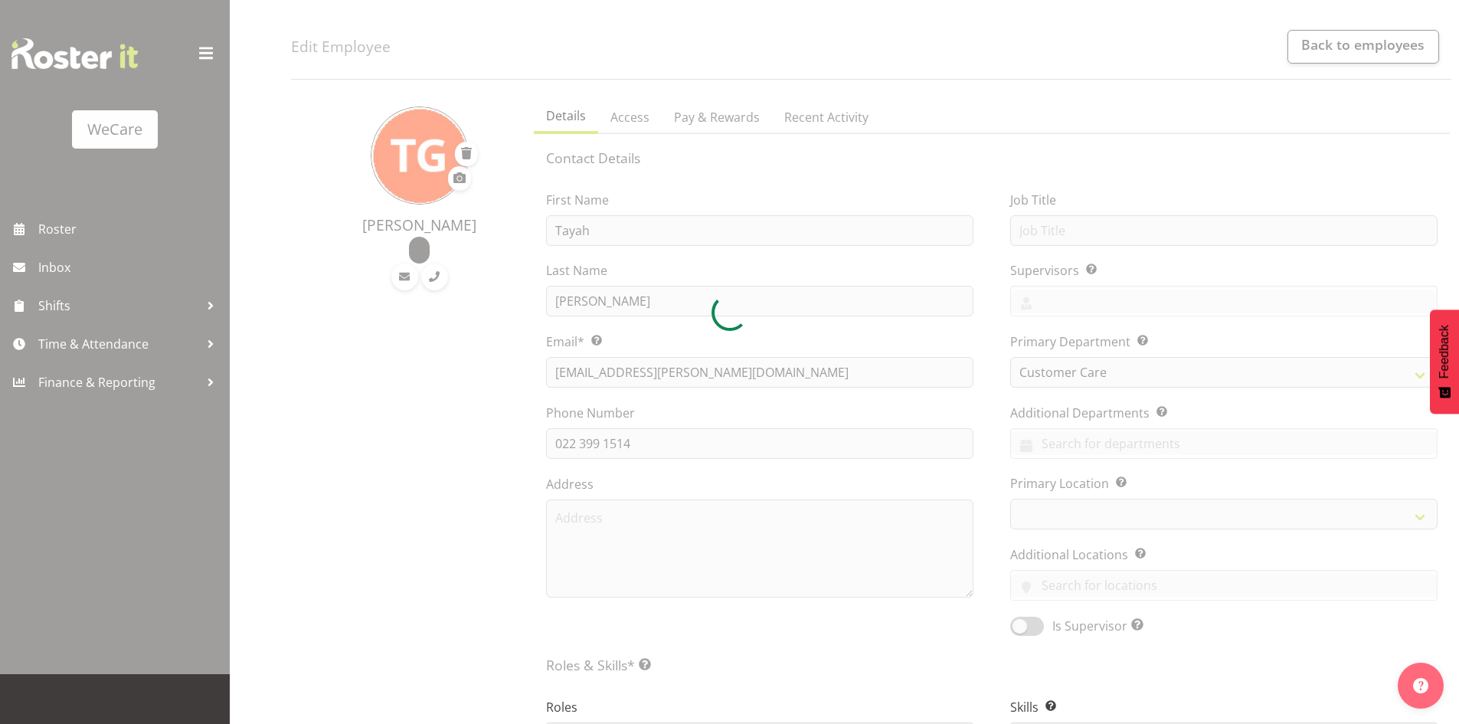
select select "1201"
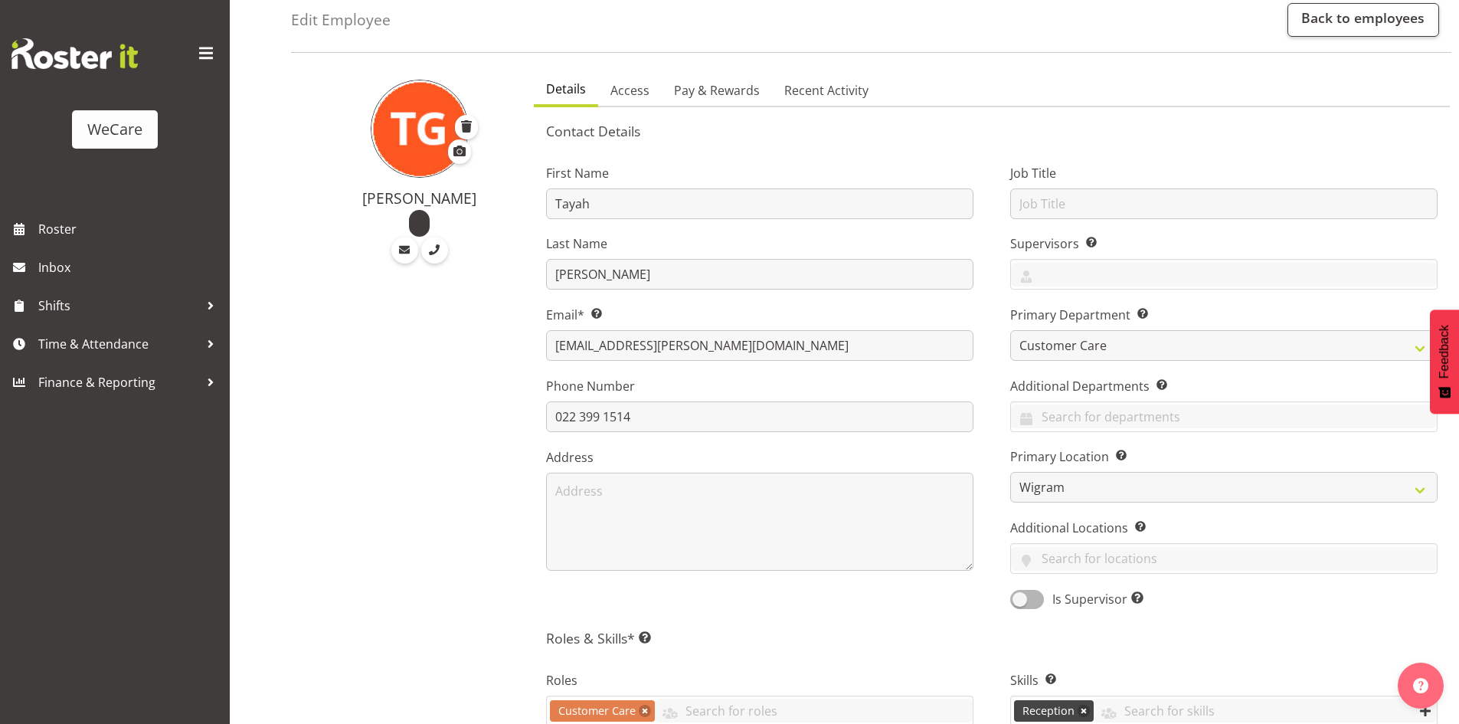
scroll to position [691, 0]
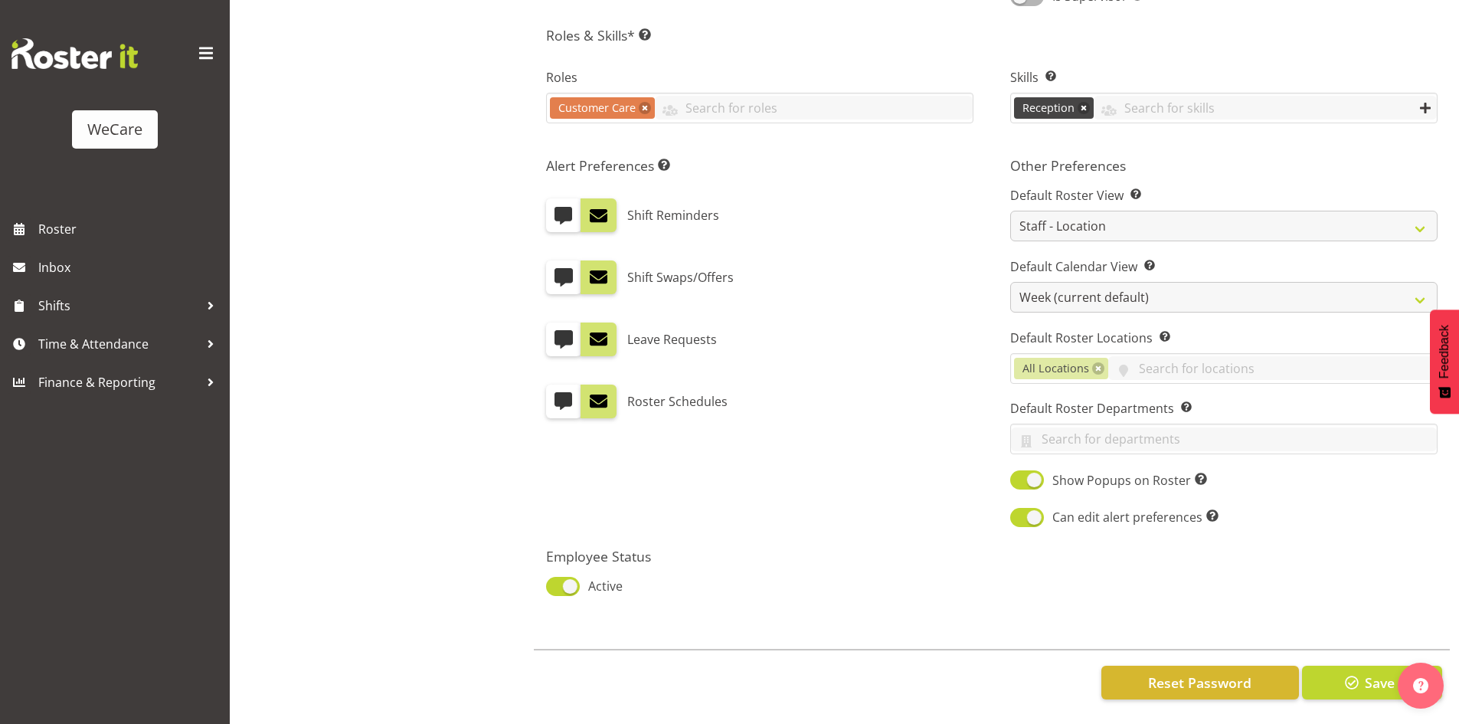
click at [568, 586] on div "Active" at bounding box center [764, 587] width 437 height 21
click at [570, 581] on span at bounding box center [563, 586] width 34 height 19
click at [556, 581] on input "Active" at bounding box center [551, 586] width 10 height 10
checkbox input "false"
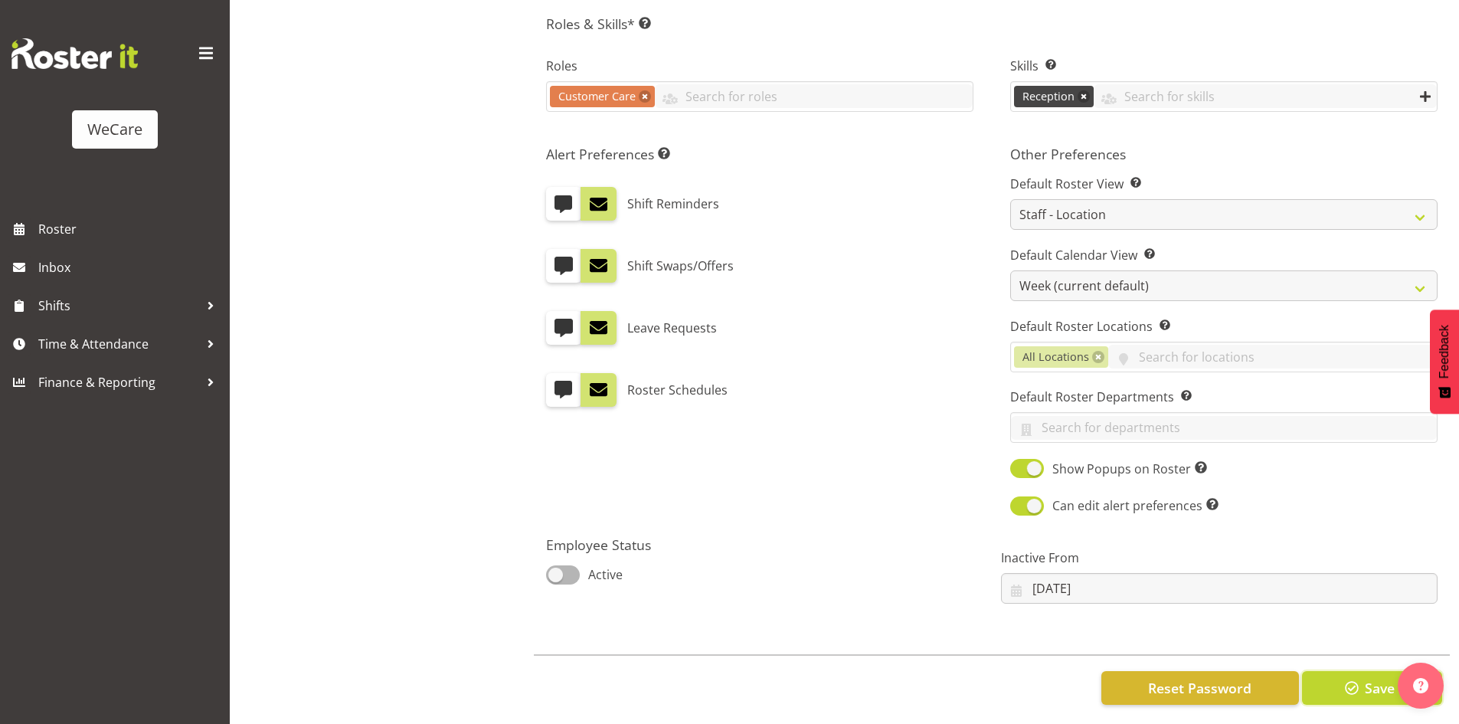
click at [1356, 689] on span "button" at bounding box center [1352, 688] width 20 height 20
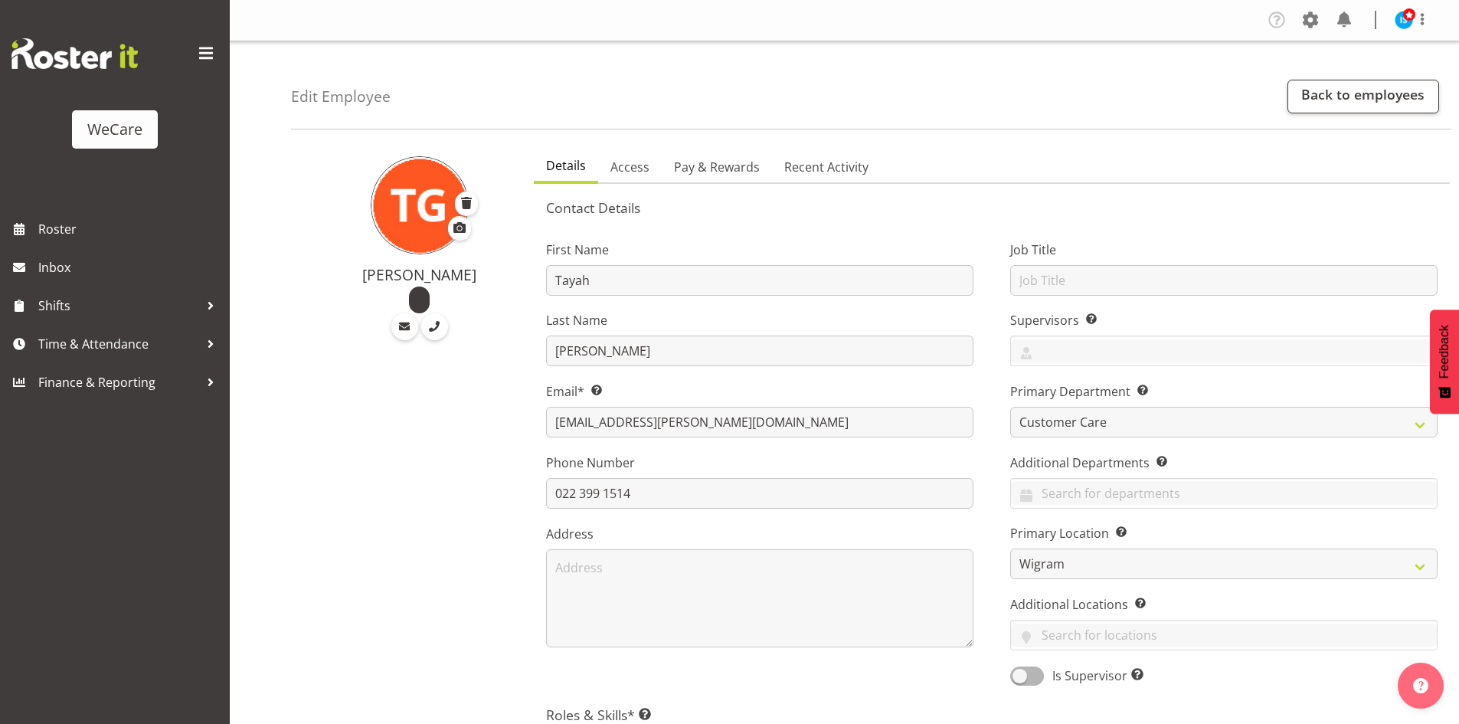
select select "853"
select select "1201"
select select "location"
select select "TimelineWeek"
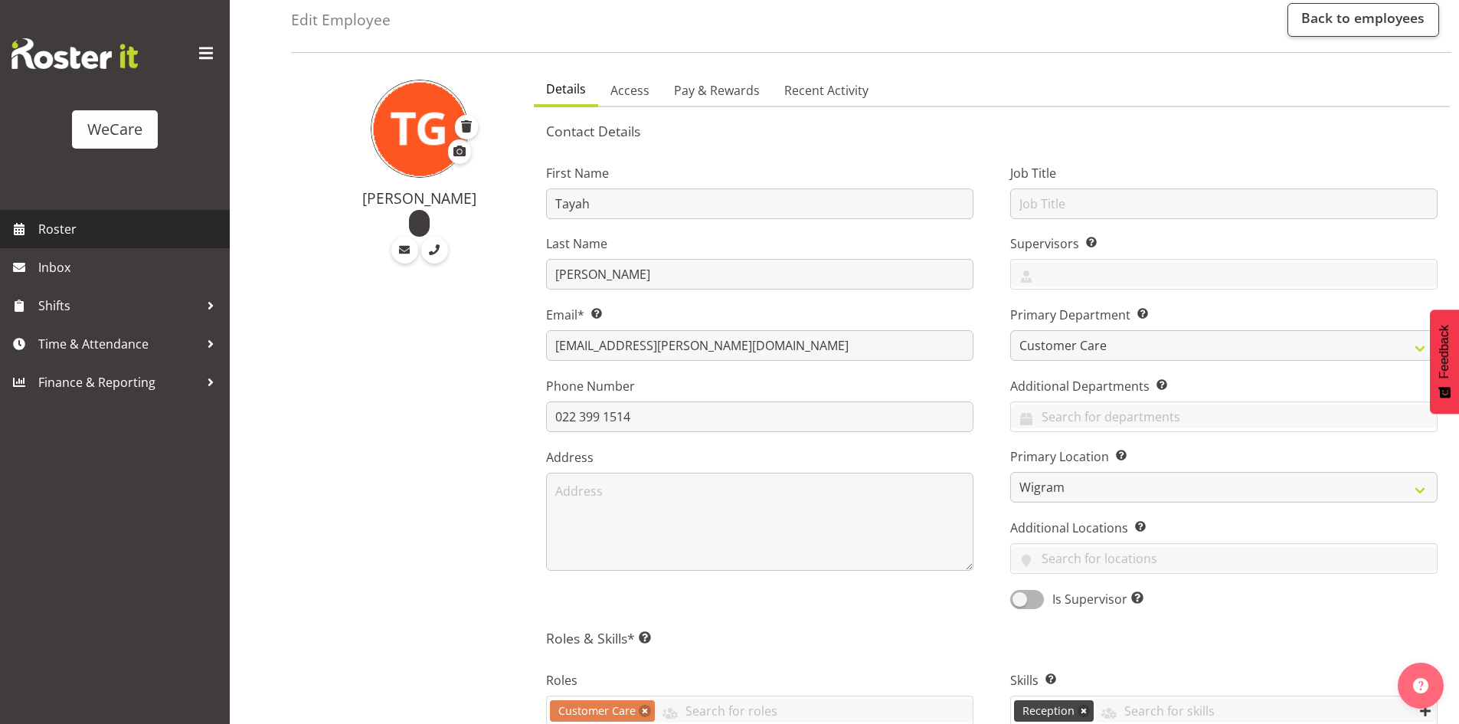
click at [100, 221] on span "Roster" at bounding box center [130, 229] width 184 height 23
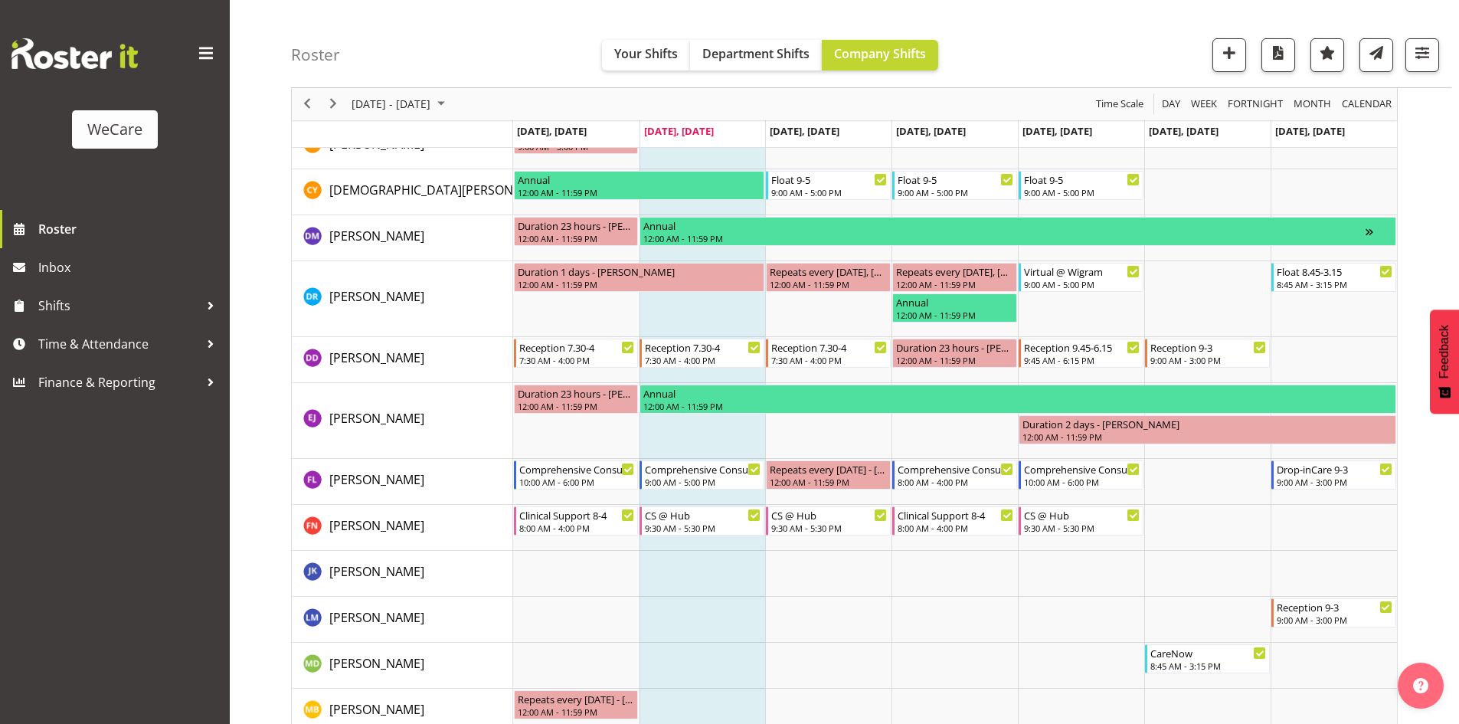
scroll to position [5501, 0]
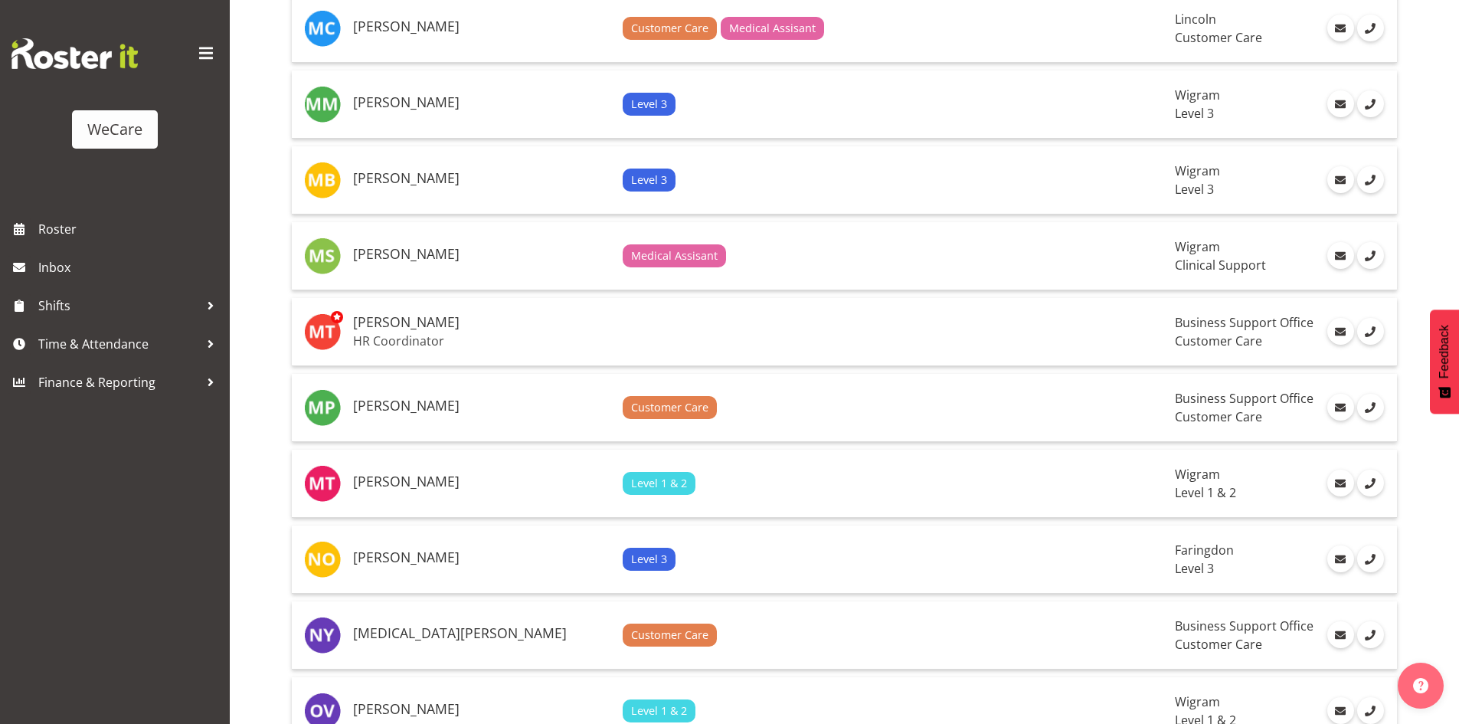
scroll to position [3368, 0]
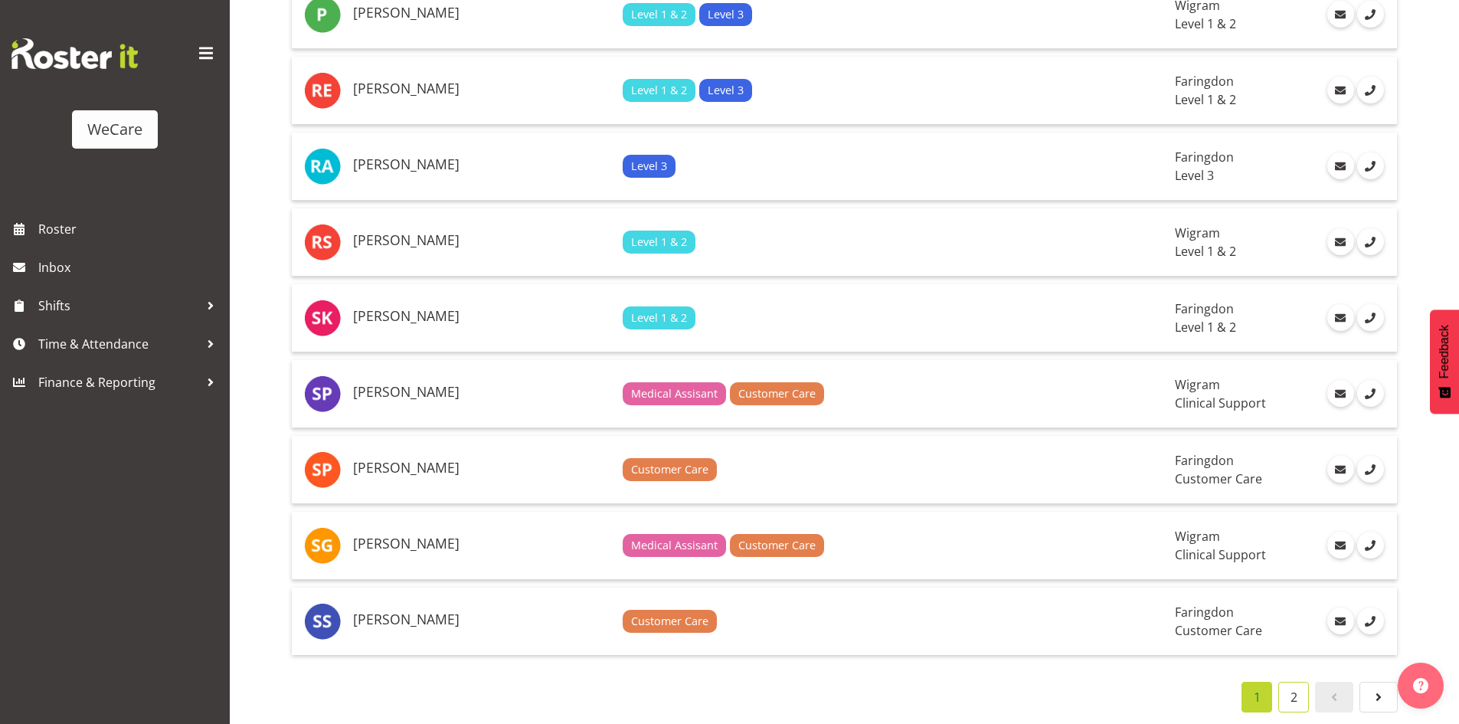
click at [1281, 683] on link "2" at bounding box center [1293, 697] width 31 height 31
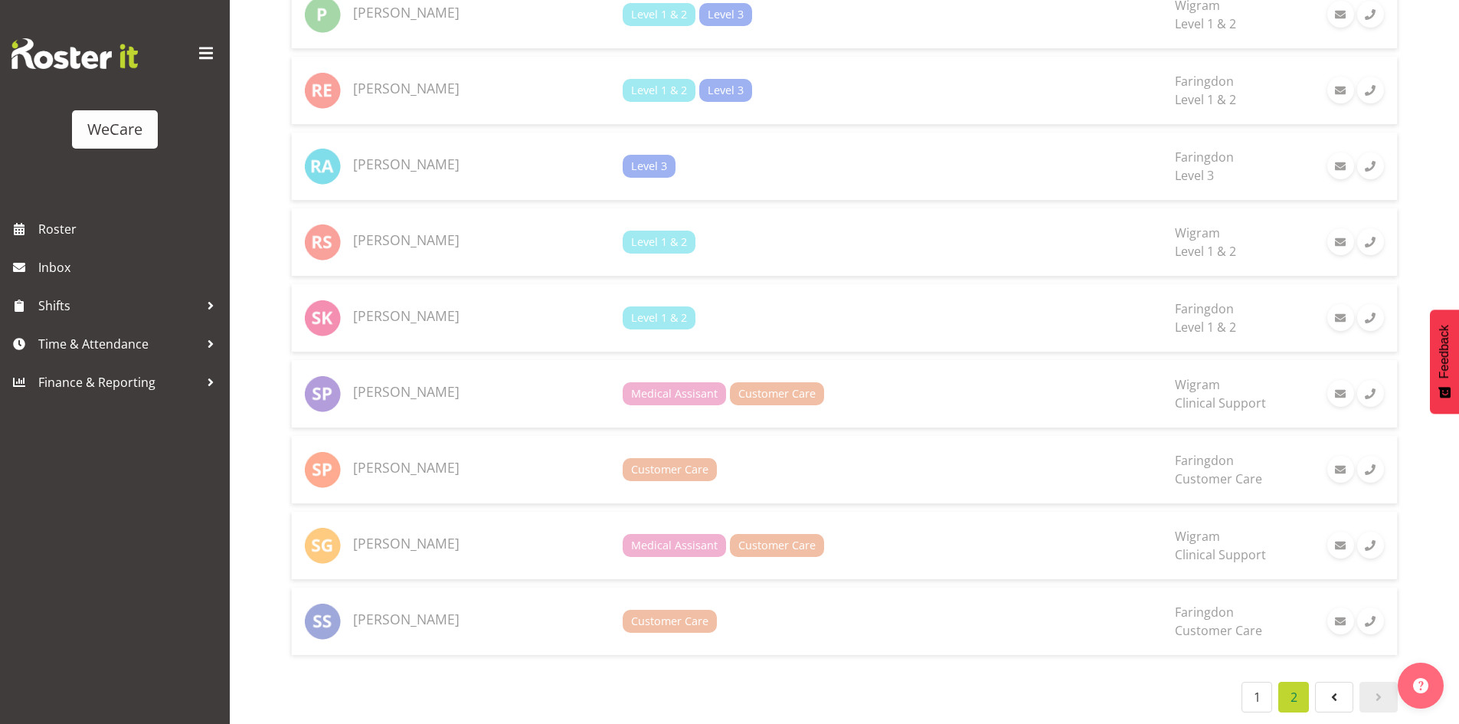
scroll to position [563, 0]
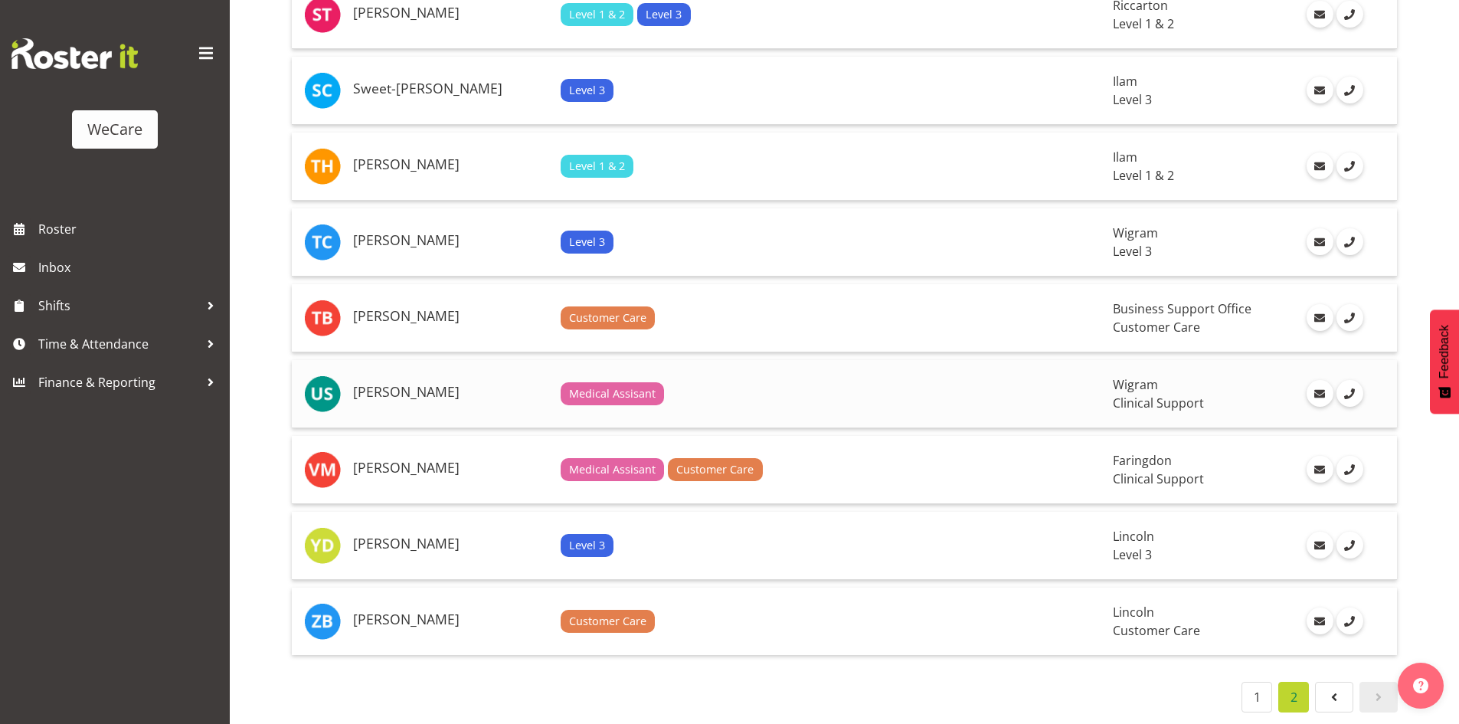
click at [424, 384] on h5 "[PERSON_NAME]" at bounding box center [450, 391] width 195 height 15
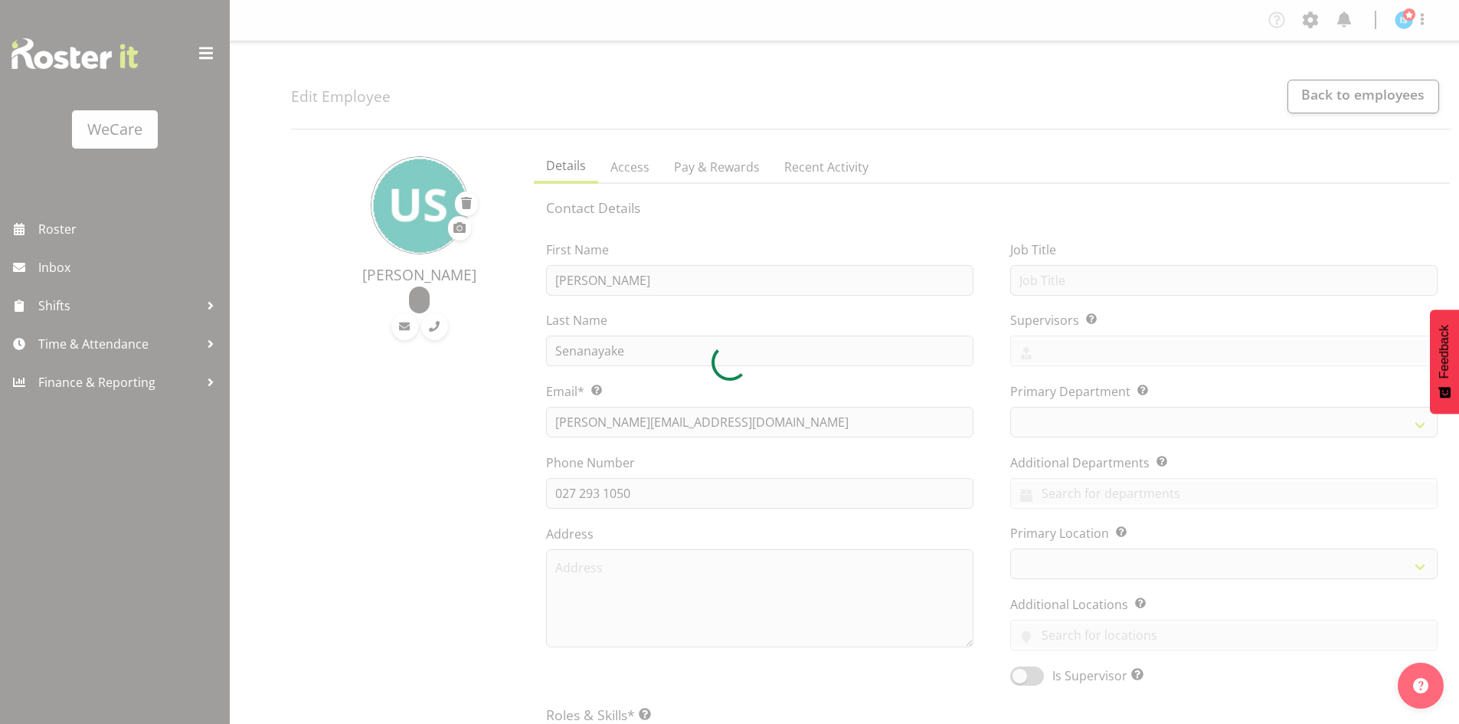
select select "location"
select select "TimelineWeek"
select select
select select "1201"
select select
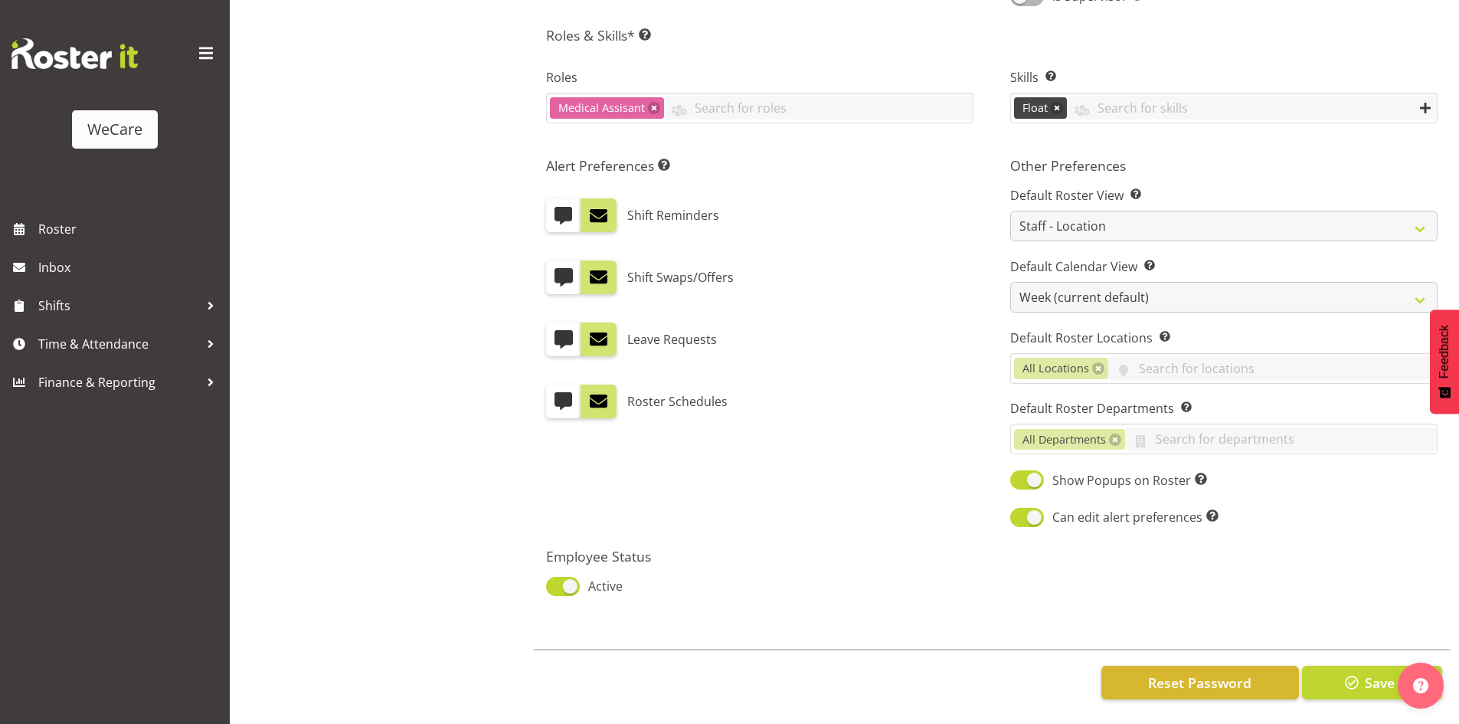
scroll to position [691, 0]
click at [564, 580] on span at bounding box center [563, 586] width 34 height 19
click at [556, 581] on input "Active" at bounding box center [551, 586] width 10 height 10
checkbox input "false"
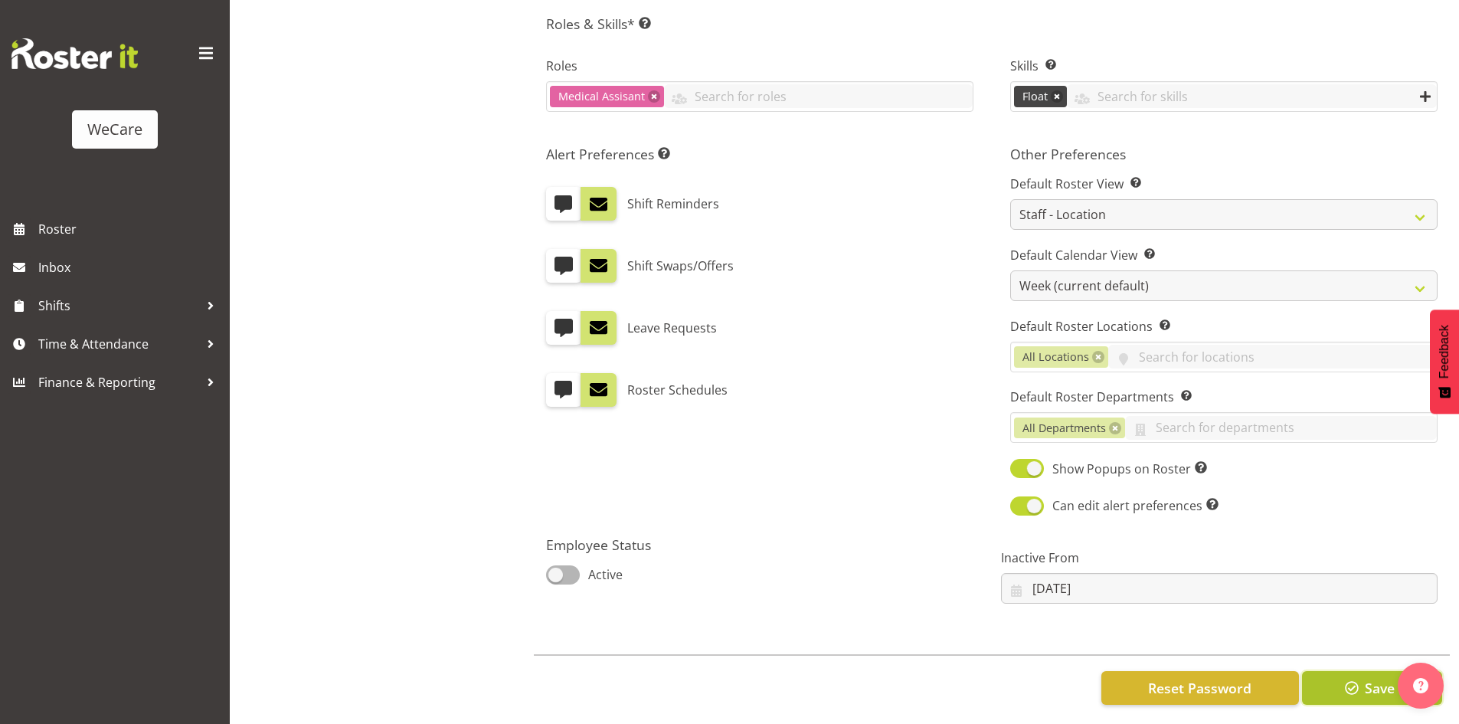
click at [1317, 689] on button "Save" at bounding box center [1372, 688] width 140 height 34
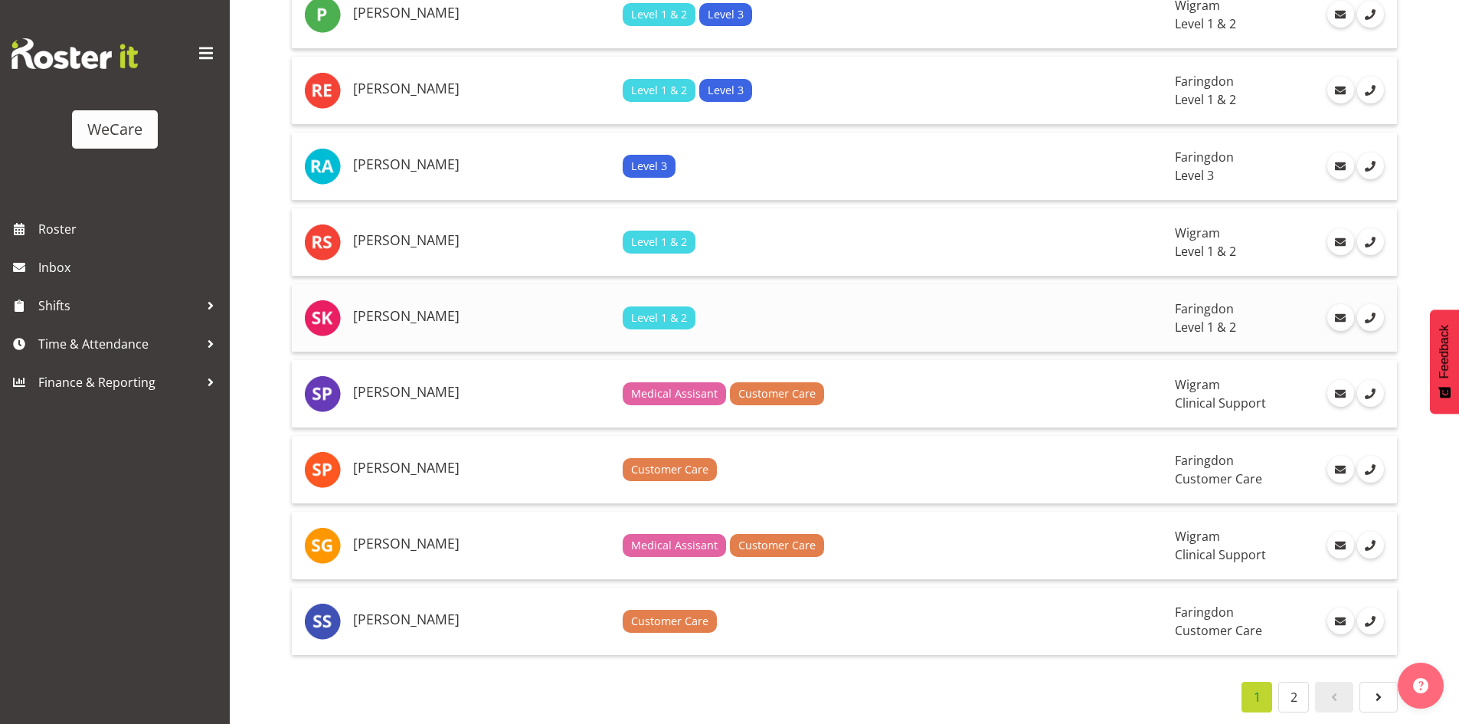
scroll to position [3368, 0]
click at [1298, 682] on link "2" at bounding box center [1293, 697] width 31 height 31
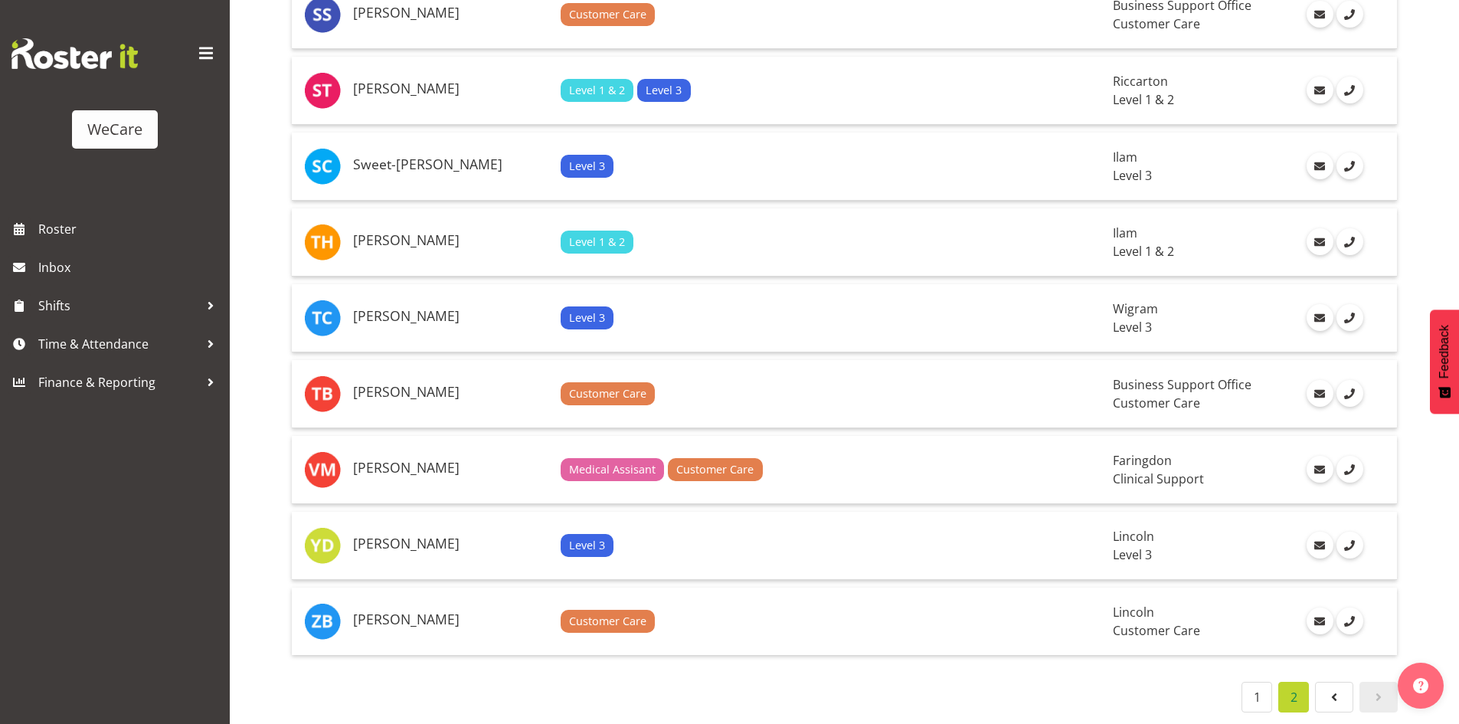
scroll to position [487, 0]
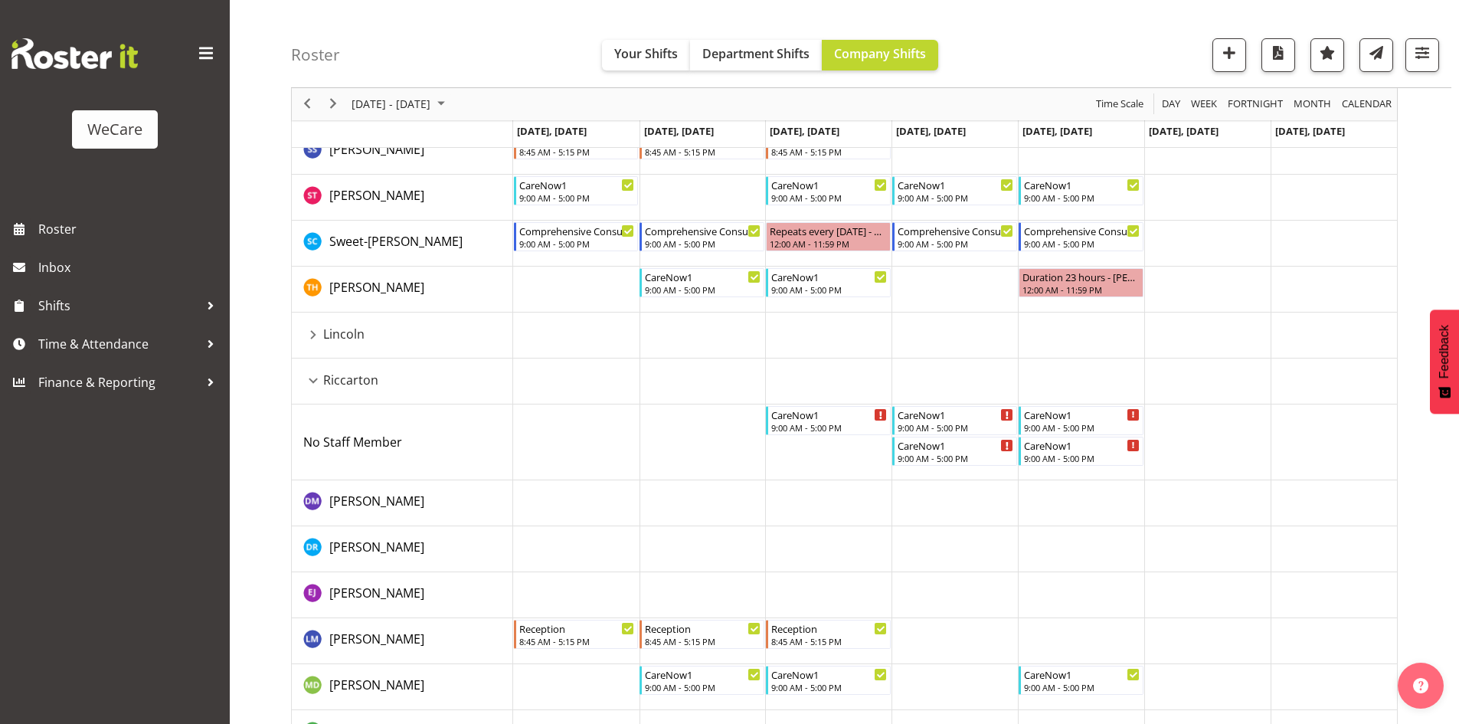
scroll to position [2757, 0]
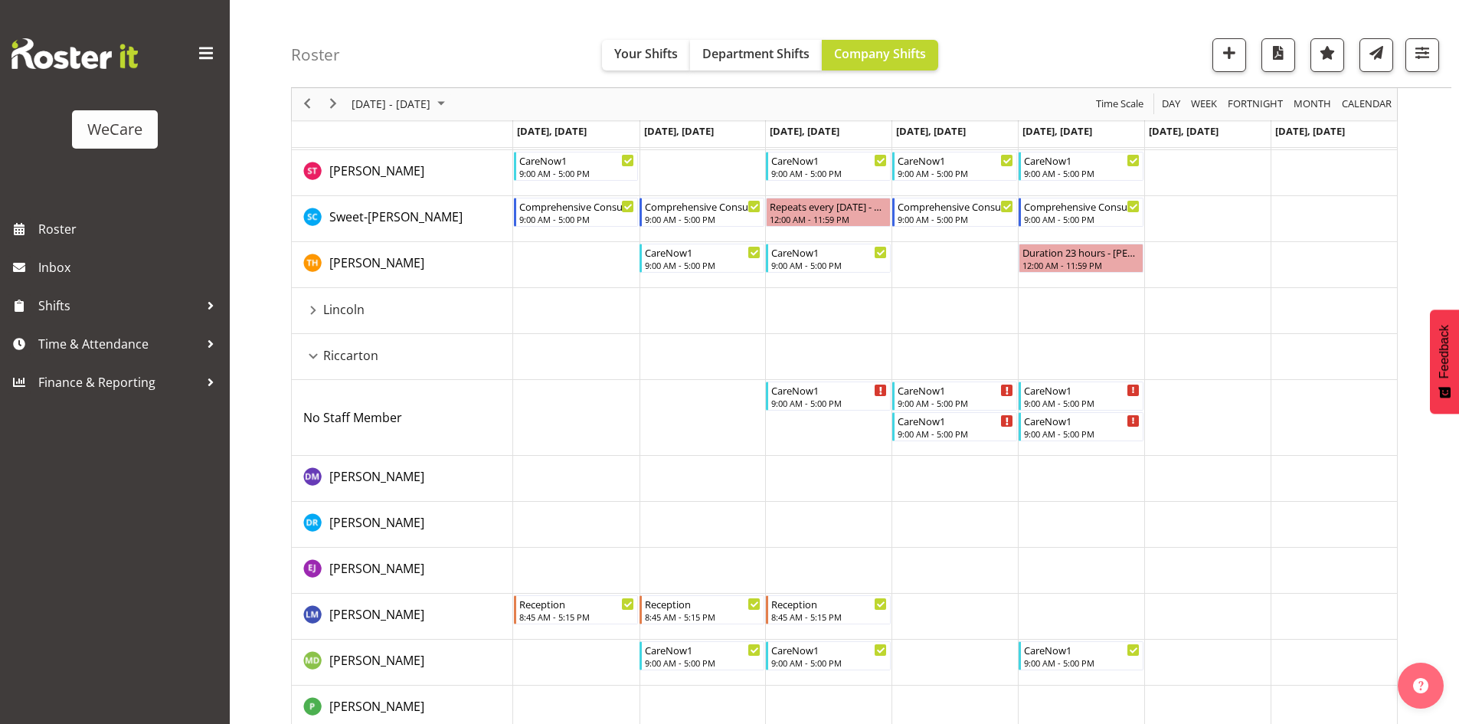
click at [319, 313] on div "Lincoln resource" at bounding box center [313, 310] width 20 height 20
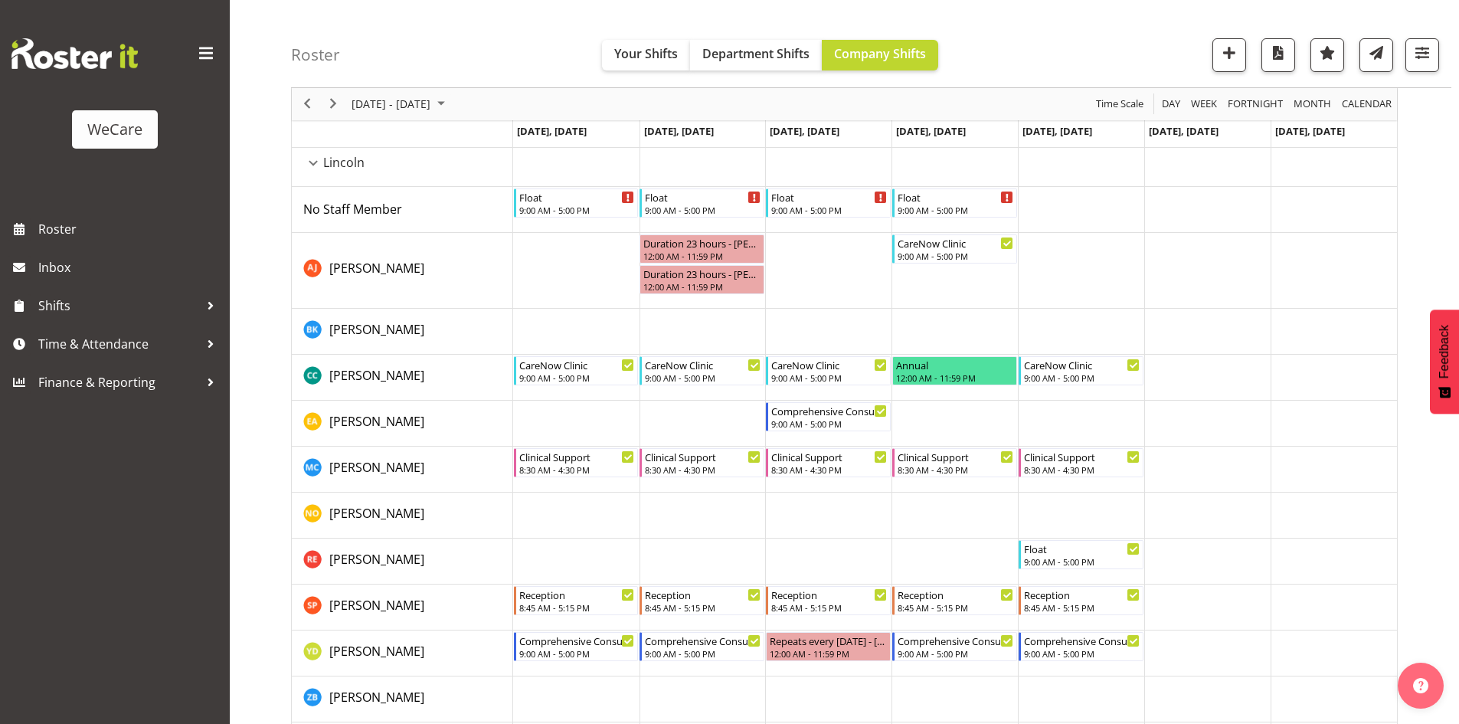
scroll to position [2926, 0]
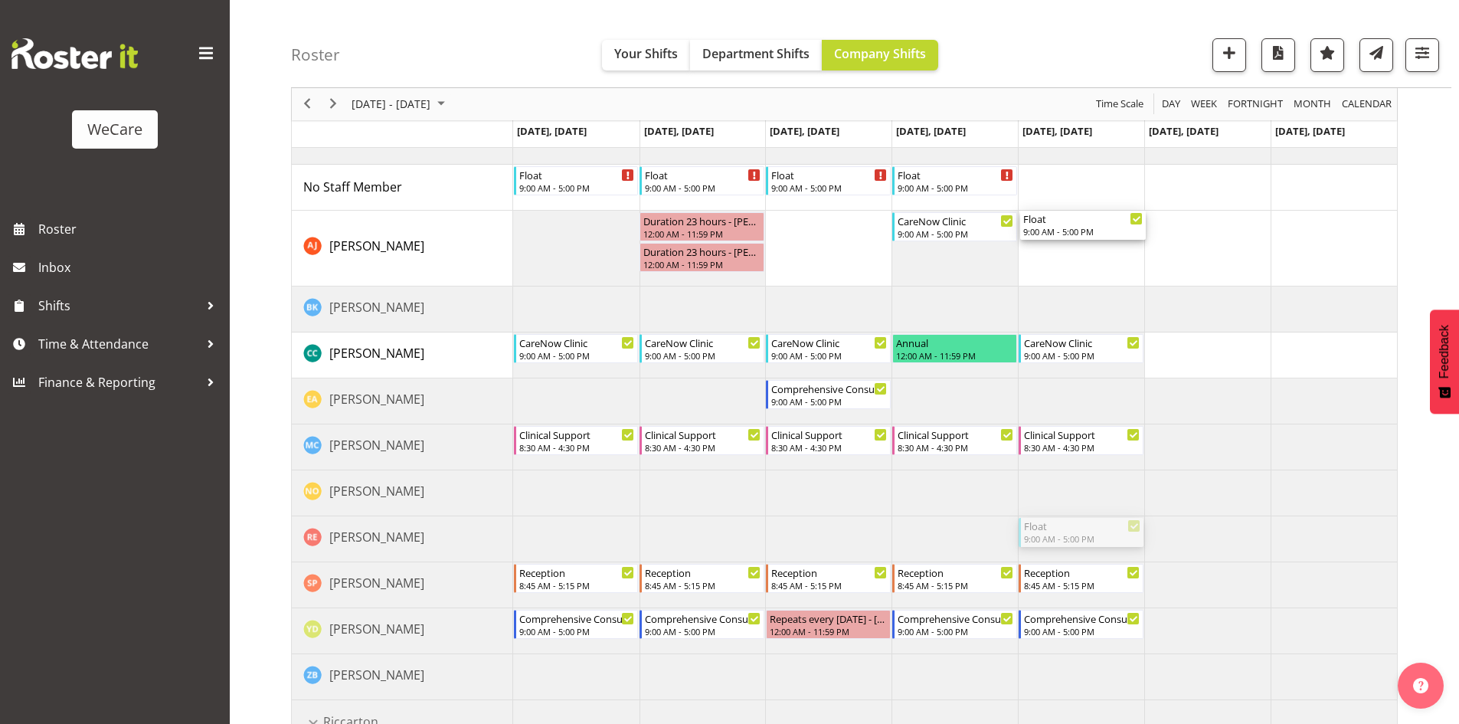
drag, startPoint x: 1077, startPoint y: 529, endPoint x: 1097, endPoint y: 236, distance: 294.0
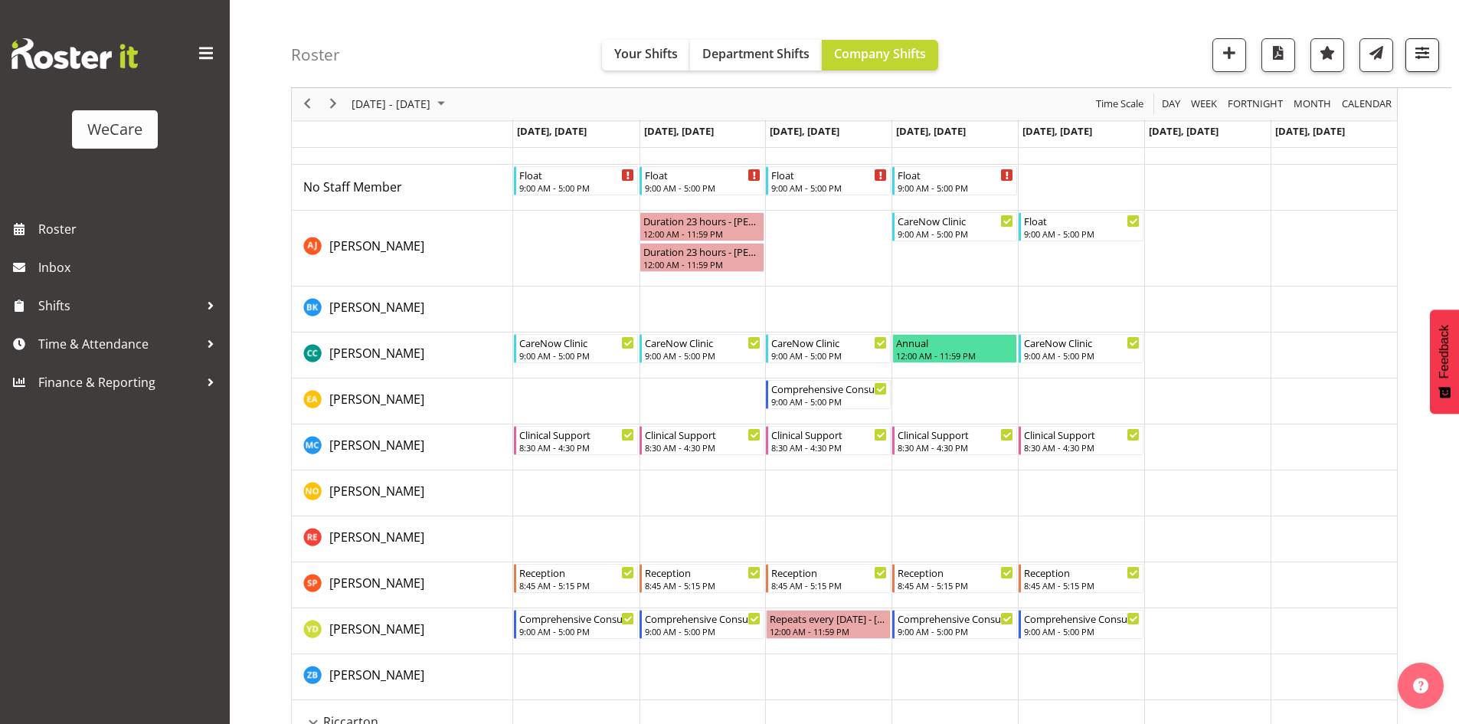
click at [1405, 60] on div at bounding box center [1416, 55] width 46 height 34
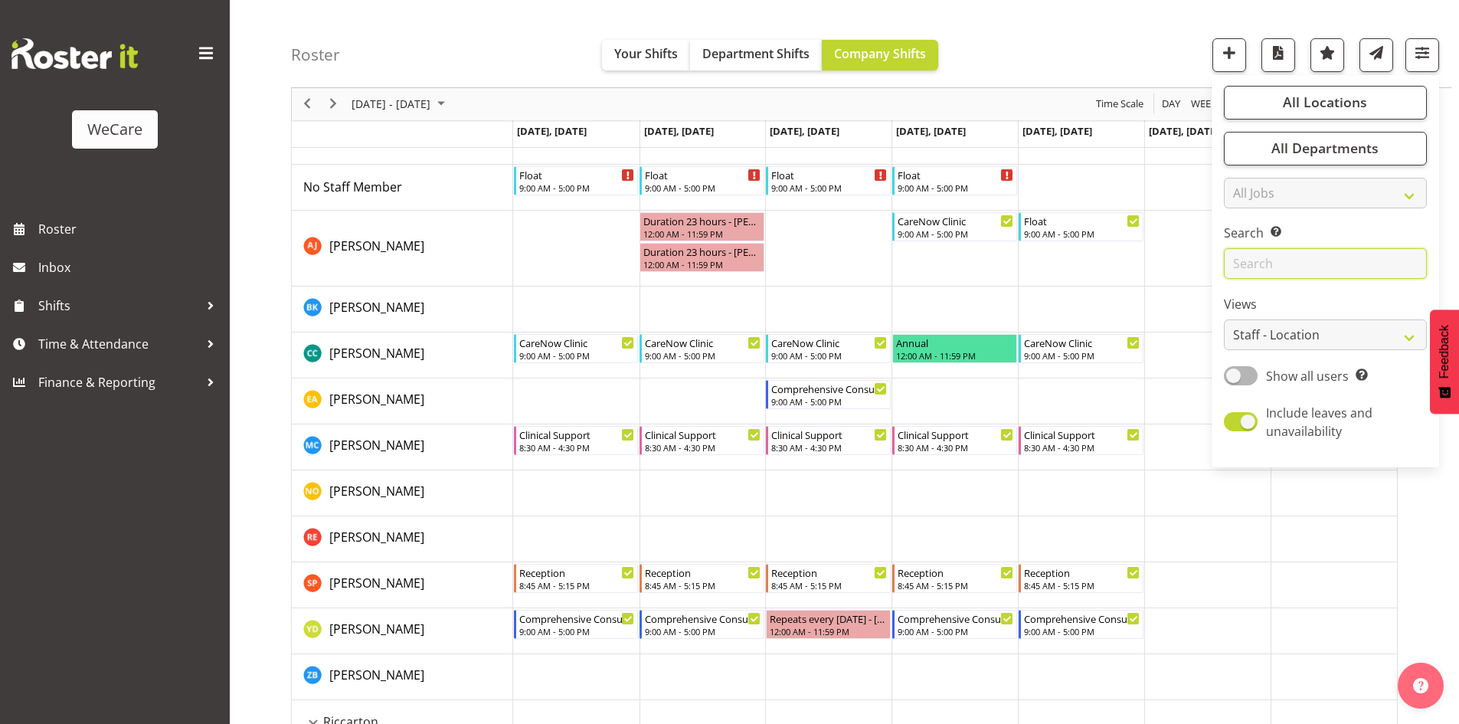
click at [1323, 249] on input "text" at bounding box center [1325, 264] width 203 height 31
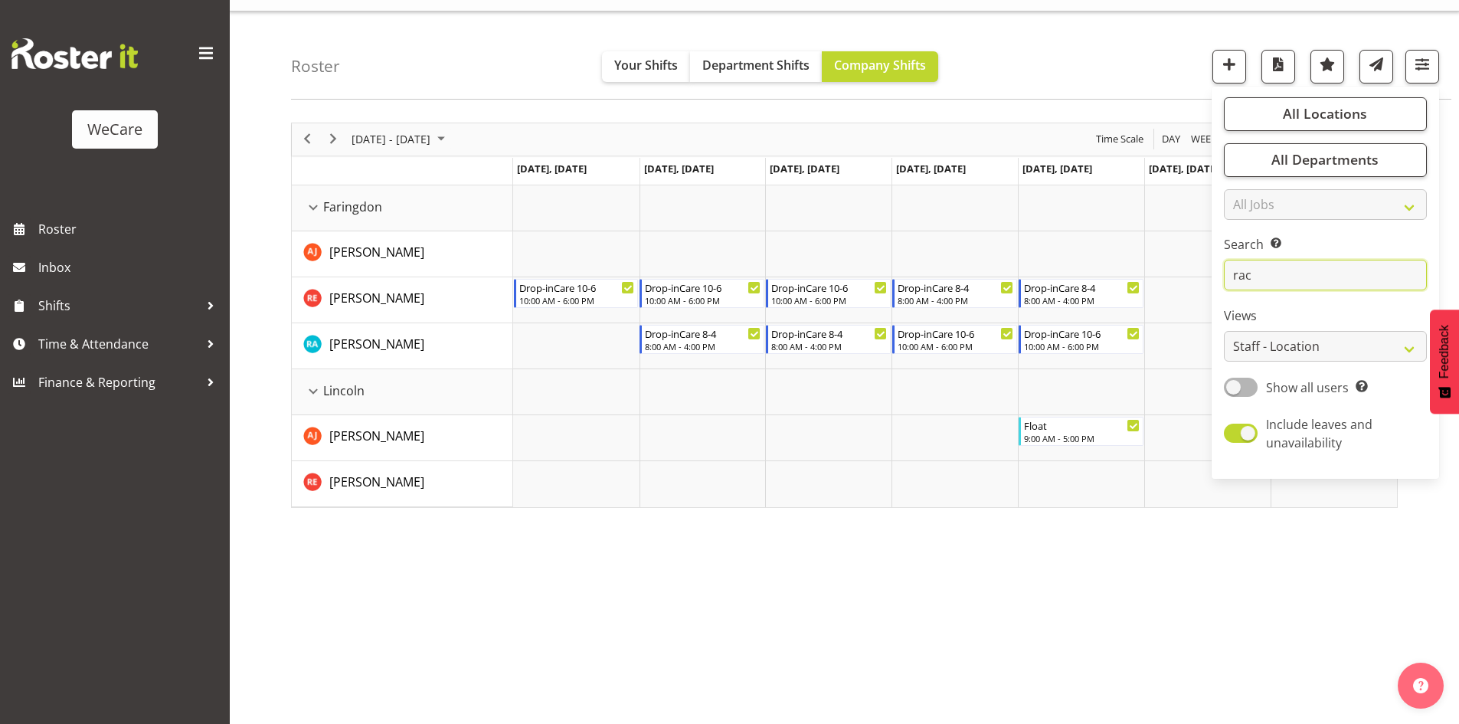
scroll to position [0, 0]
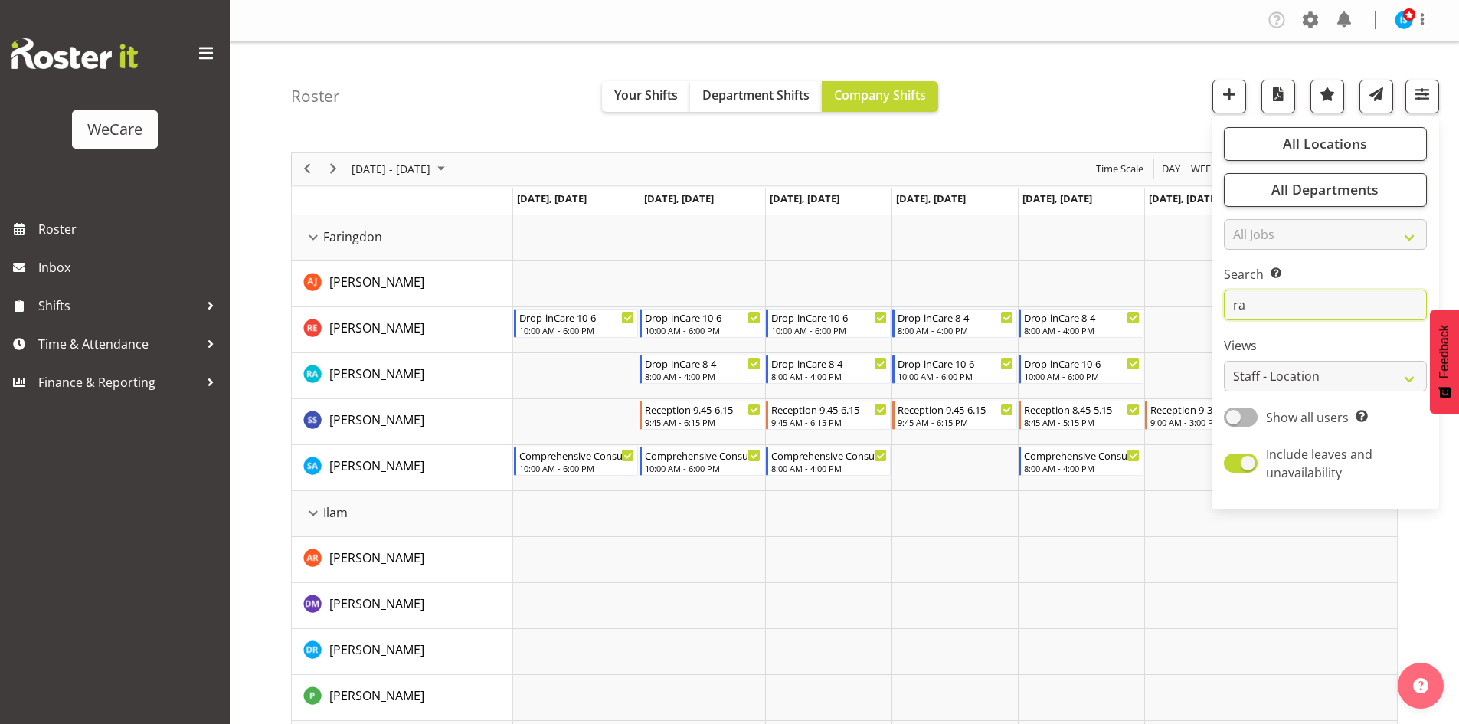
type input "r"
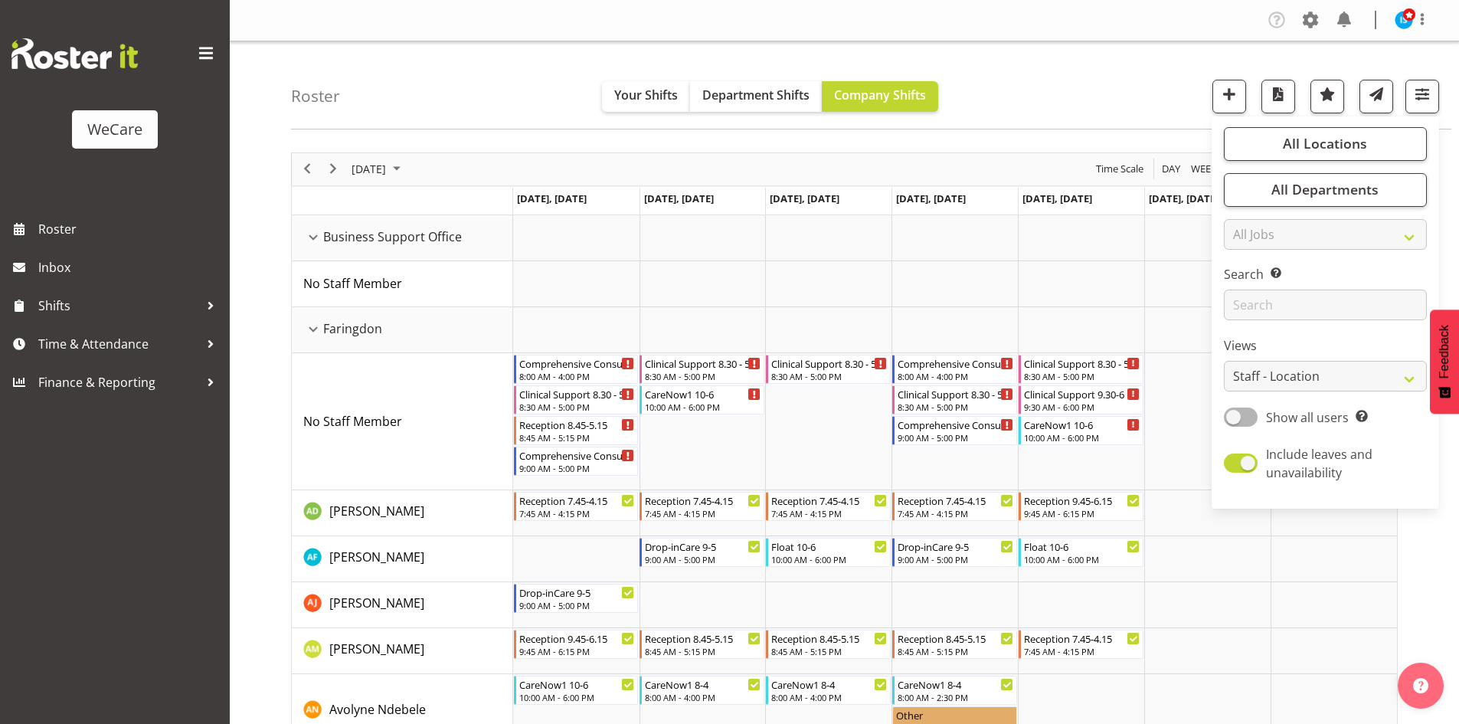
click at [1071, 84] on div "Roster Your Shifts Department Shifts Company Shifts All Locations Clear Busines…" at bounding box center [871, 85] width 1160 height 88
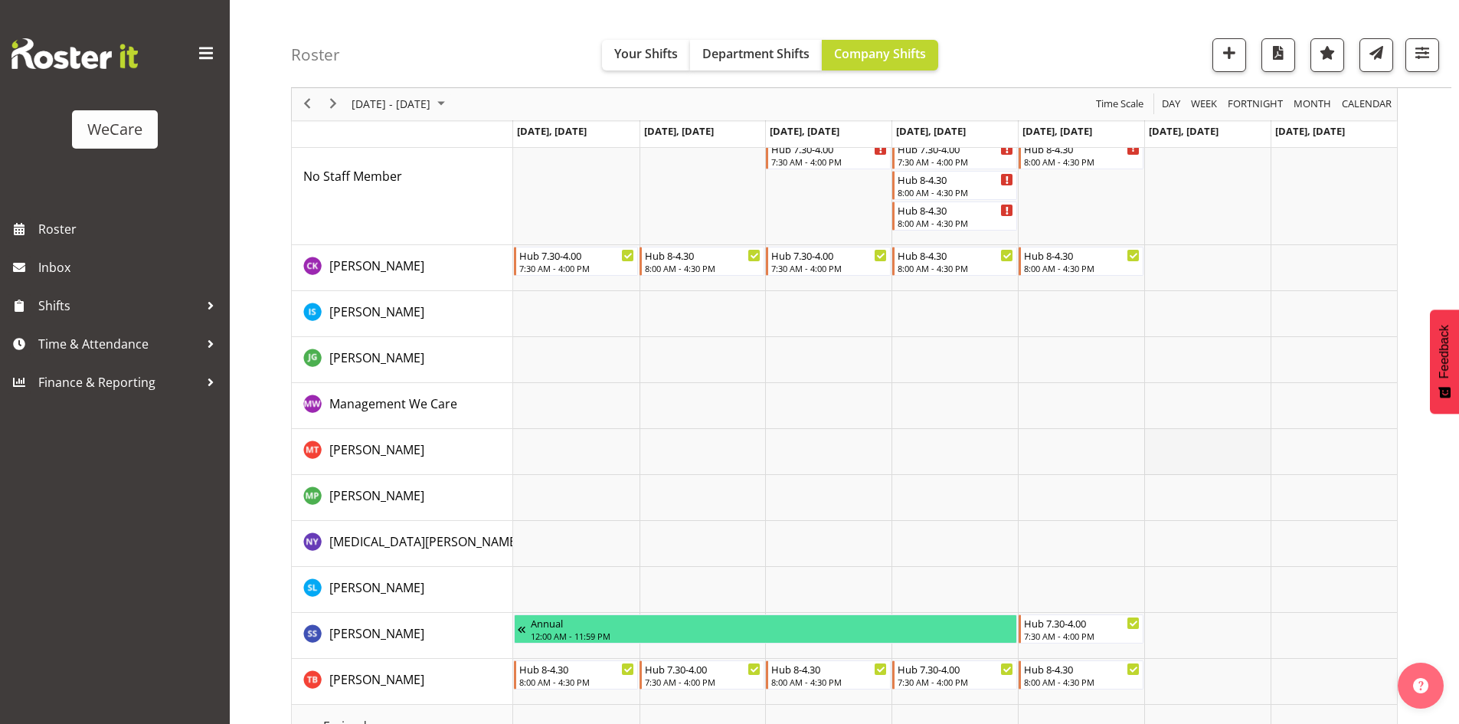
scroll to position [786, 0]
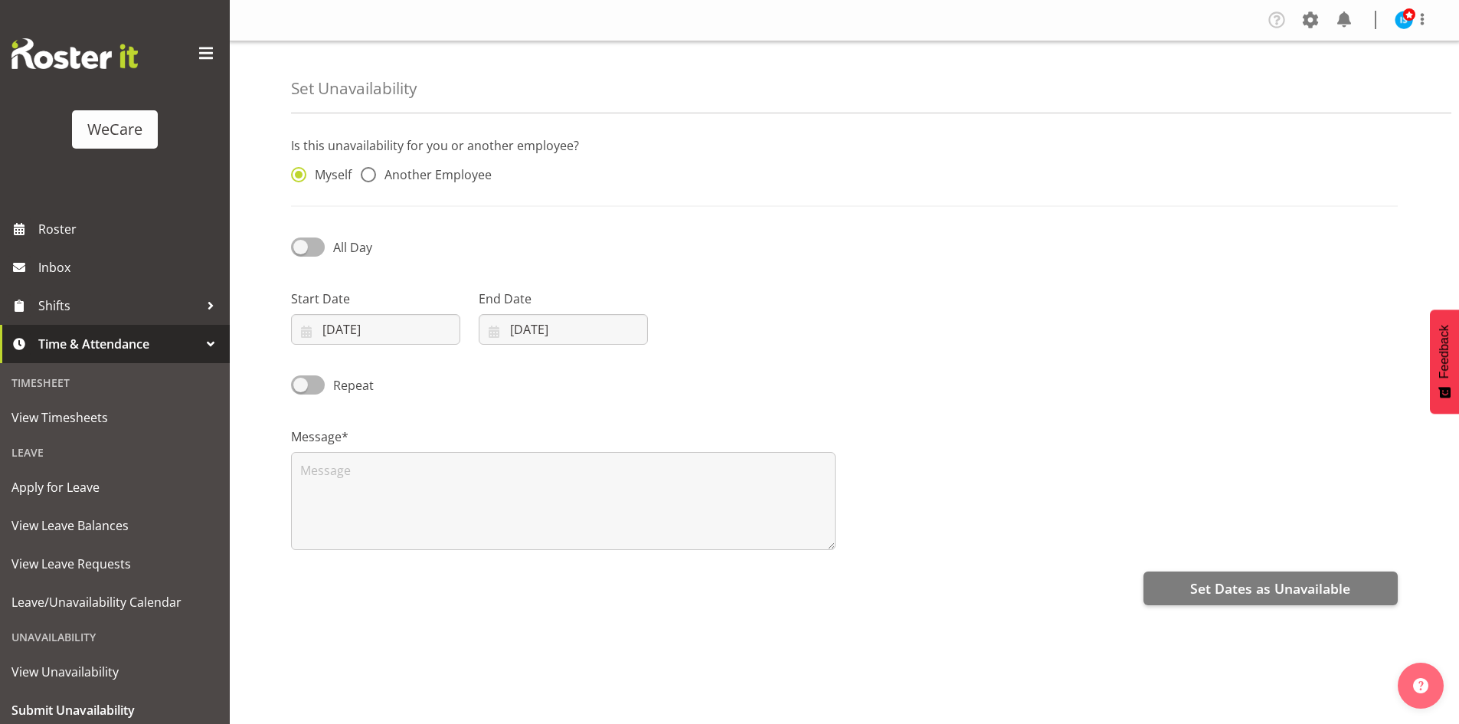
click at [440, 186] on div "Myself Another Employee" at bounding box center [422, 177] width 263 height 20
click at [448, 185] on div "Myself Another Employee" at bounding box center [422, 177] width 263 height 20
click at [576, 155] on div "Myself Another Employee" at bounding box center [844, 171] width 1125 height 51
drag, startPoint x: 519, startPoint y: 174, endPoint x: 456, endPoint y: 183, distance: 63.5
click at [518, 174] on div "Myself Another Employee" at bounding box center [422, 177] width 263 height 20
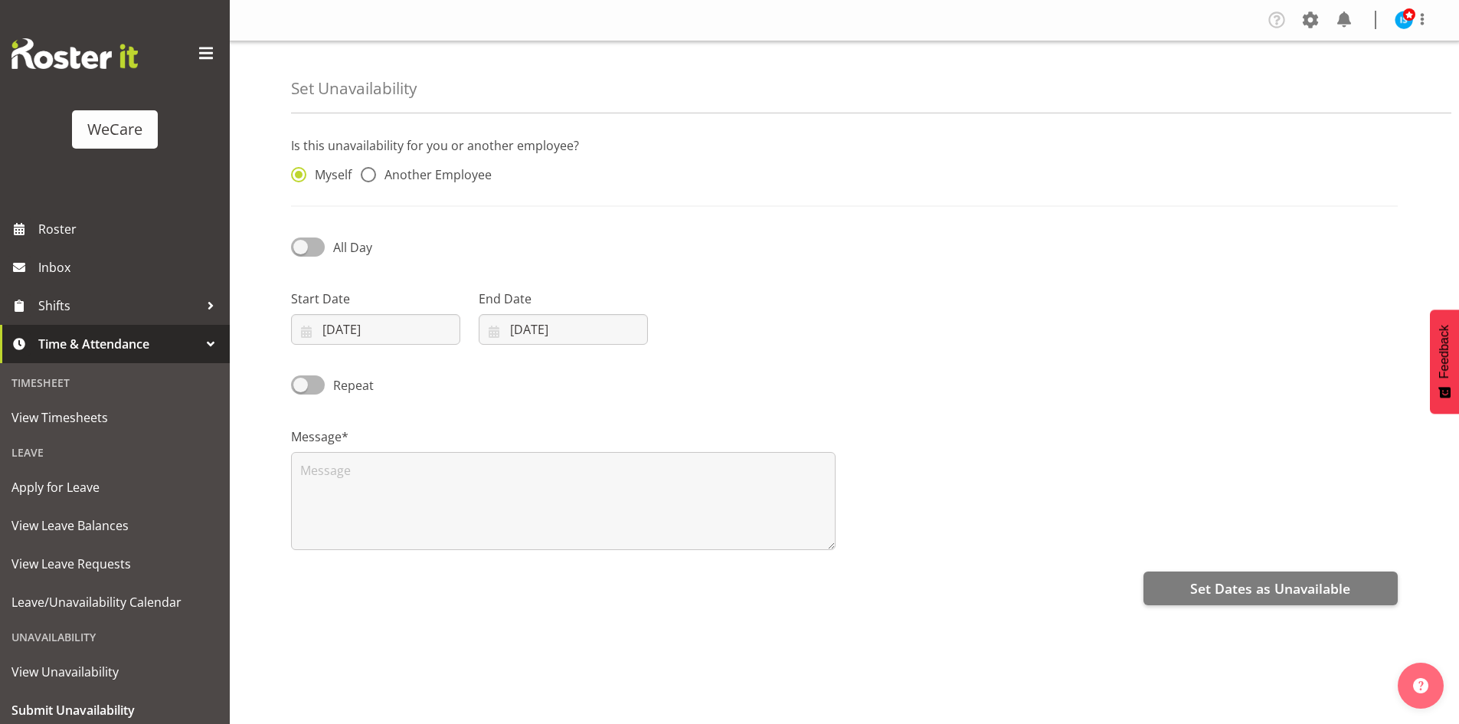
click at [453, 183] on div "Myself Another Employee" at bounding box center [422, 177] width 263 height 20
click at [376, 197] on div "Is this unavailability for you or another employee? Myself Another Employee" at bounding box center [844, 171] width 1107 height 70
click at [432, 164] on div "Myself Another Employee" at bounding box center [422, 171] width 281 height 51
click at [455, 182] on span "Another Employee" at bounding box center [434, 174] width 116 height 15
click at [371, 180] on input "Another Employee" at bounding box center [366, 175] width 10 height 10
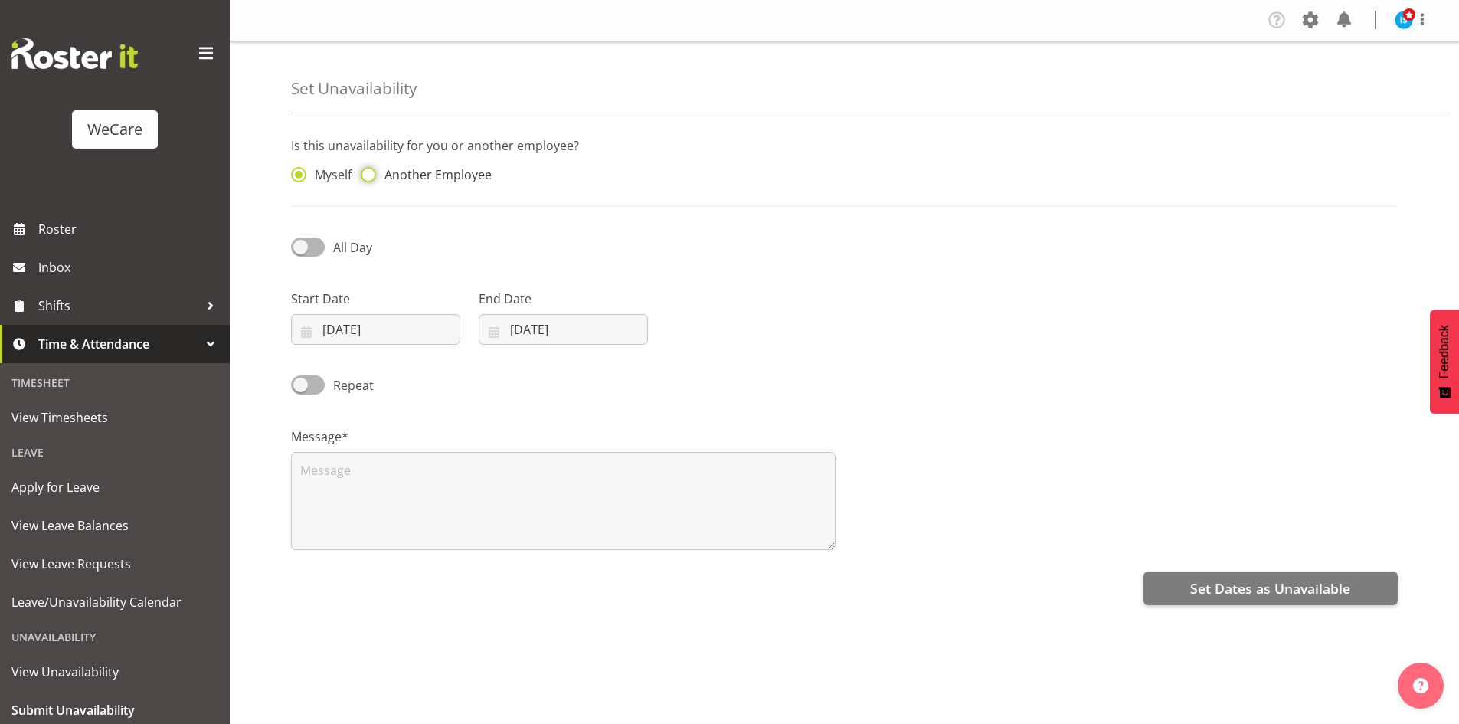
radio input "true"
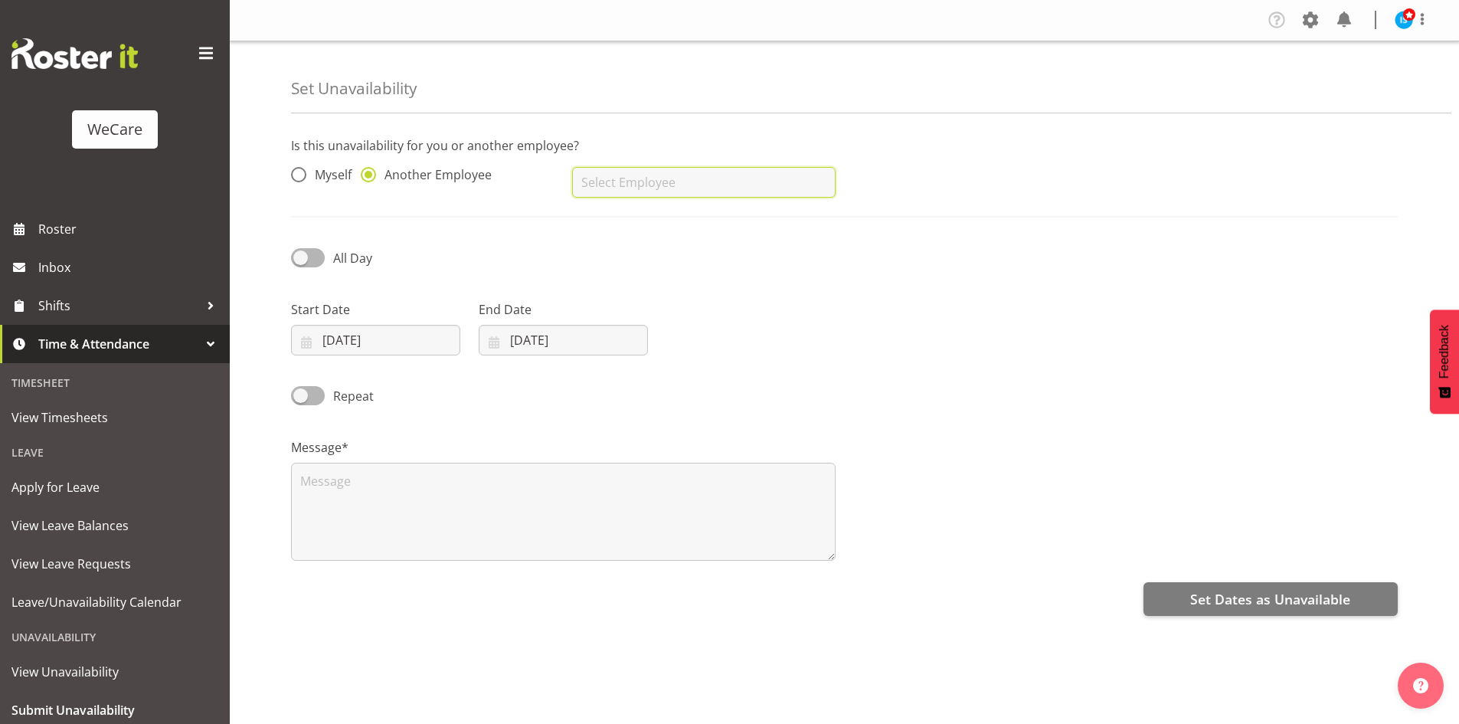
click at [709, 192] on input "text" at bounding box center [703, 182] width 263 height 31
drag, startPoint x: 659, startPoint y: 210, endPoint x: 642, endPoint y: 220, distance: 19.6
click at [658, 211] on link "Sara Sherwin" at bounding box center [703, 221] width 263 height 28
type input "Sara Sherwin"
click at [332, 326] on input "30/09/2025" at bounding box center [375, 340] width 169 height 31
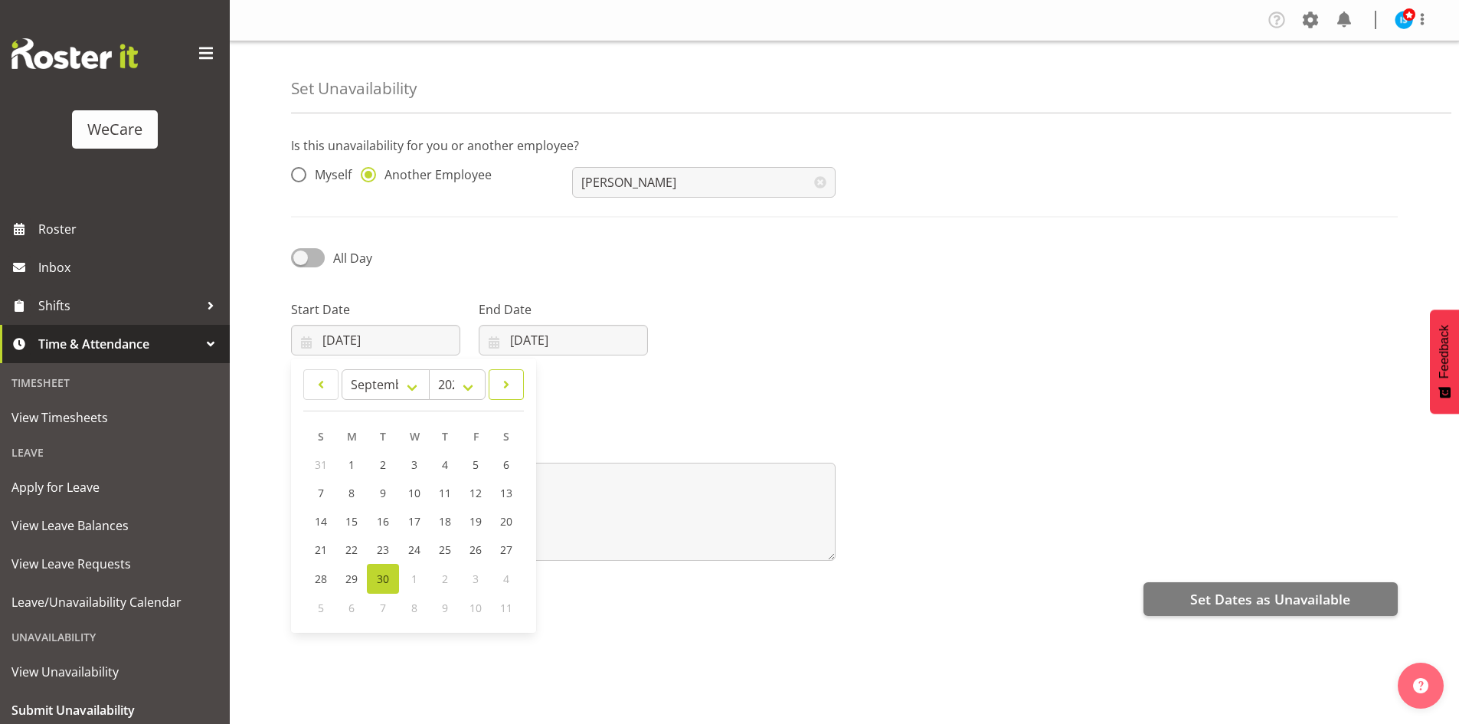
click at [510, 378] on span at bounding box center [506, 384] width 15 height 18
select select "10"
click at [347, 574] on span "24" at bounding box center [352, 578] width 12 height 15
type input "24/11/2025"
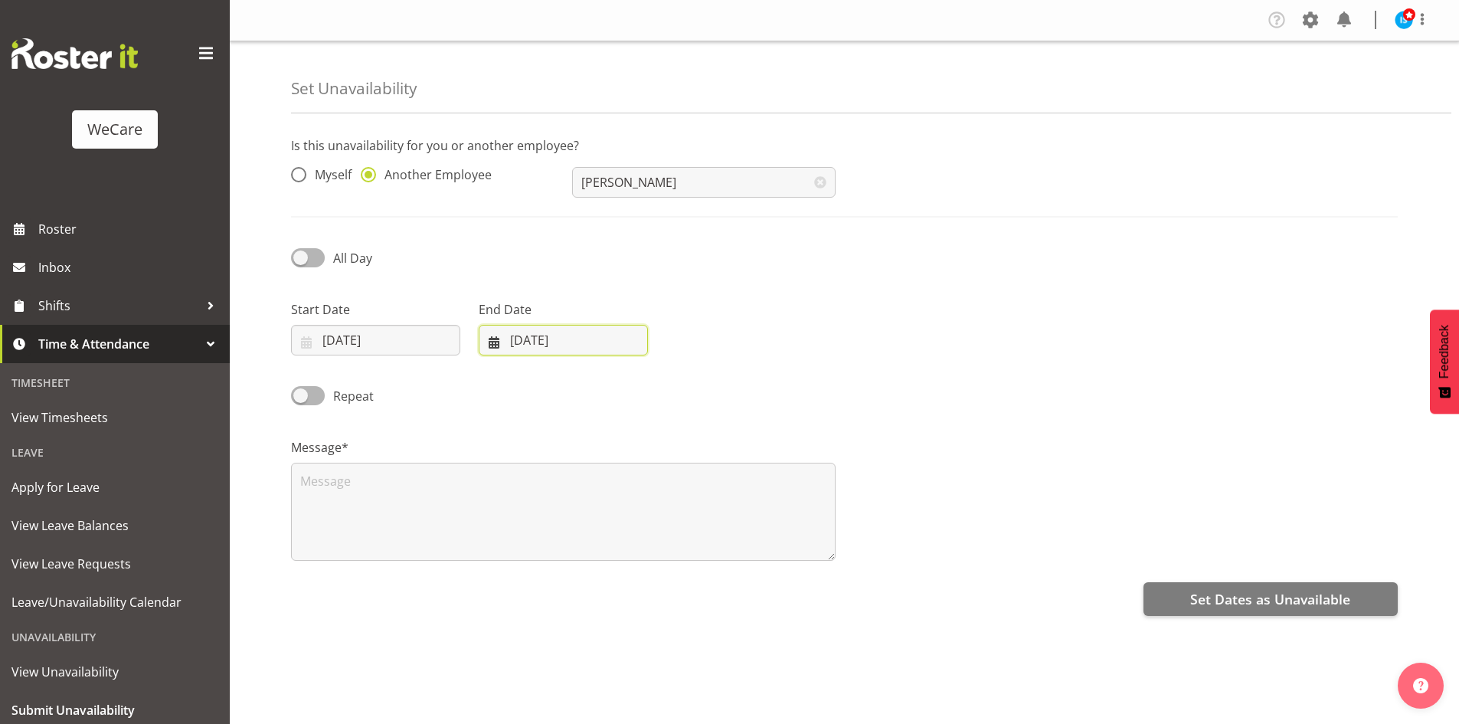
click at [546, 350] on input "30/09/2025" at bounding box center [563, 340] width 169 height 31
click at [695, 381] on span at bounding box center [692, 384] width 18 height 18
select select "10"
click at [535, 578] on span "24" at bounding box center [540, 578] width 12 height 15
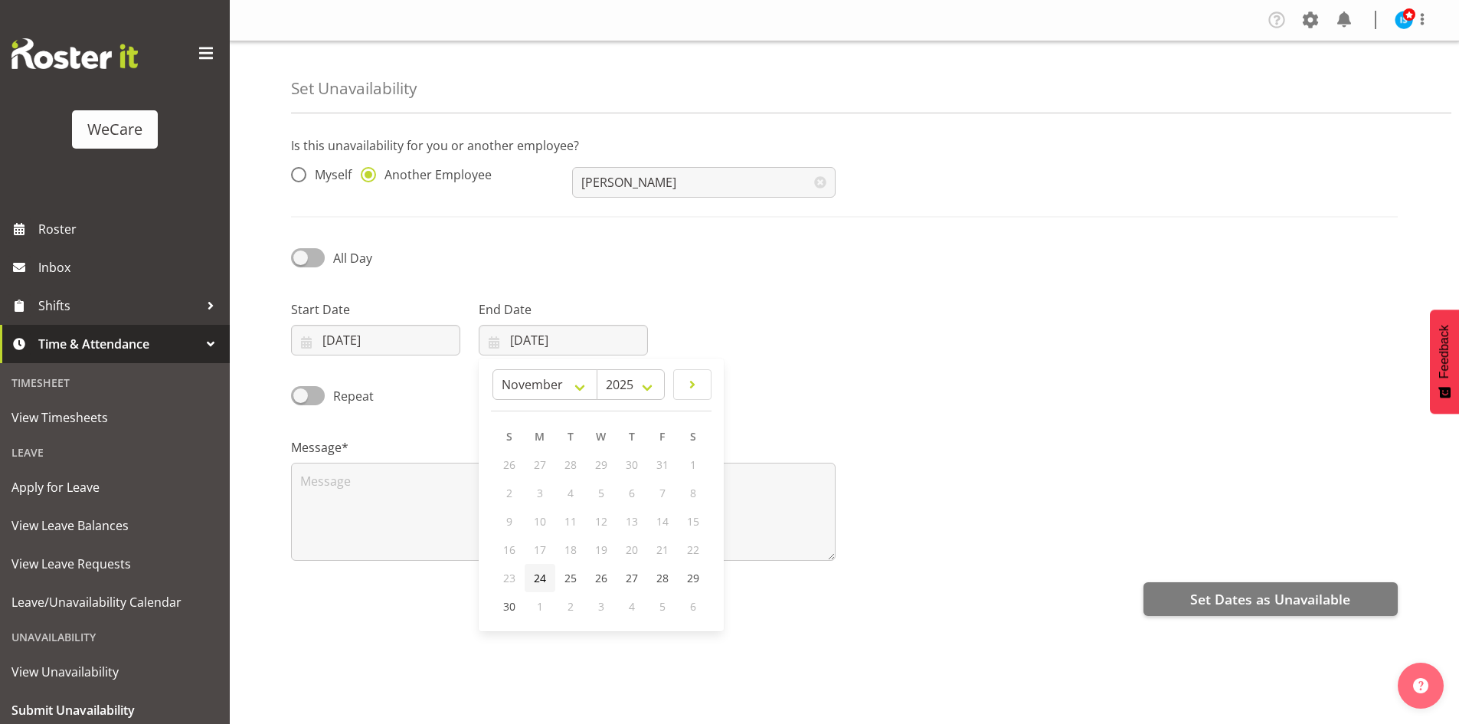
type input "24/11/2025"
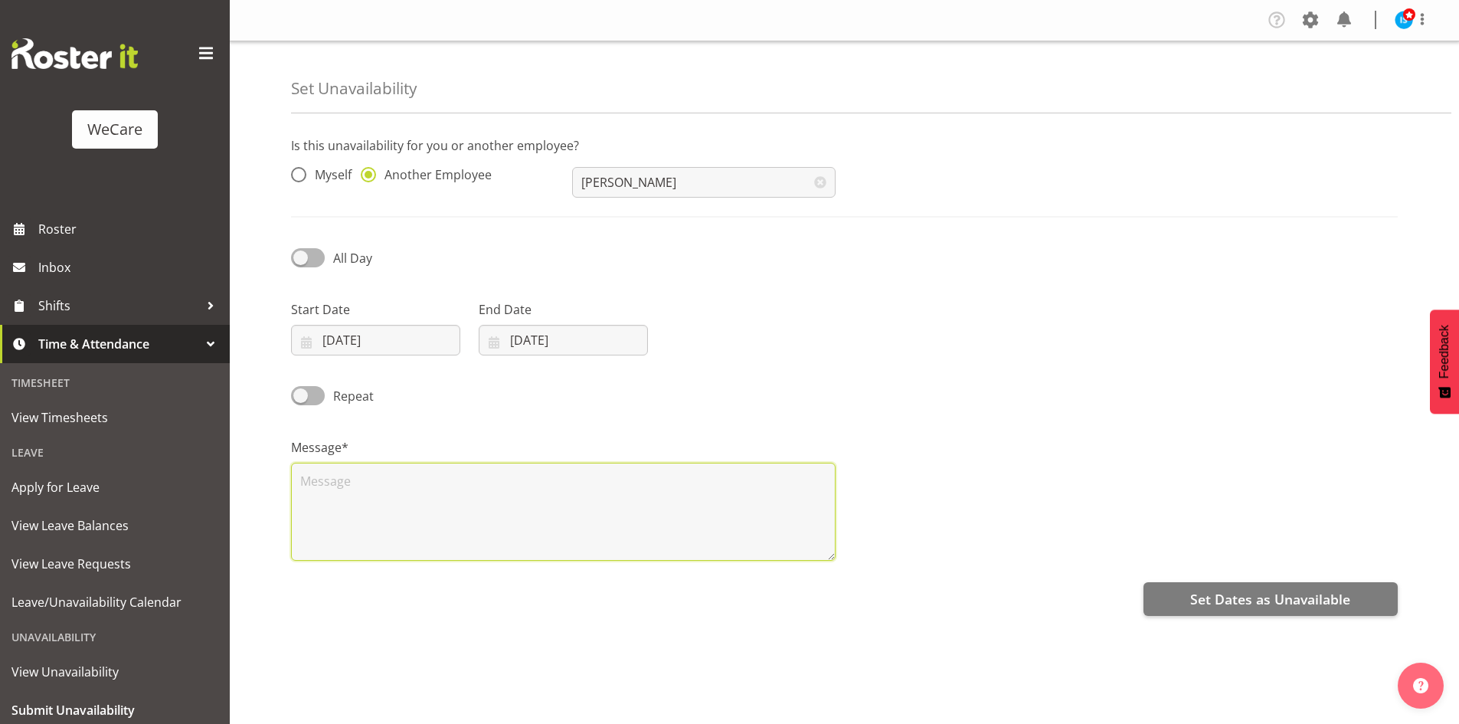
drag, startPoint x: 414, startPoint y: 486, endPoint x: 427, endPoint y: 469, distance: 22.4
click at [414, 486] on textarea at bounding box center [563, 512] width 545 height 98
type textarea "RDO"
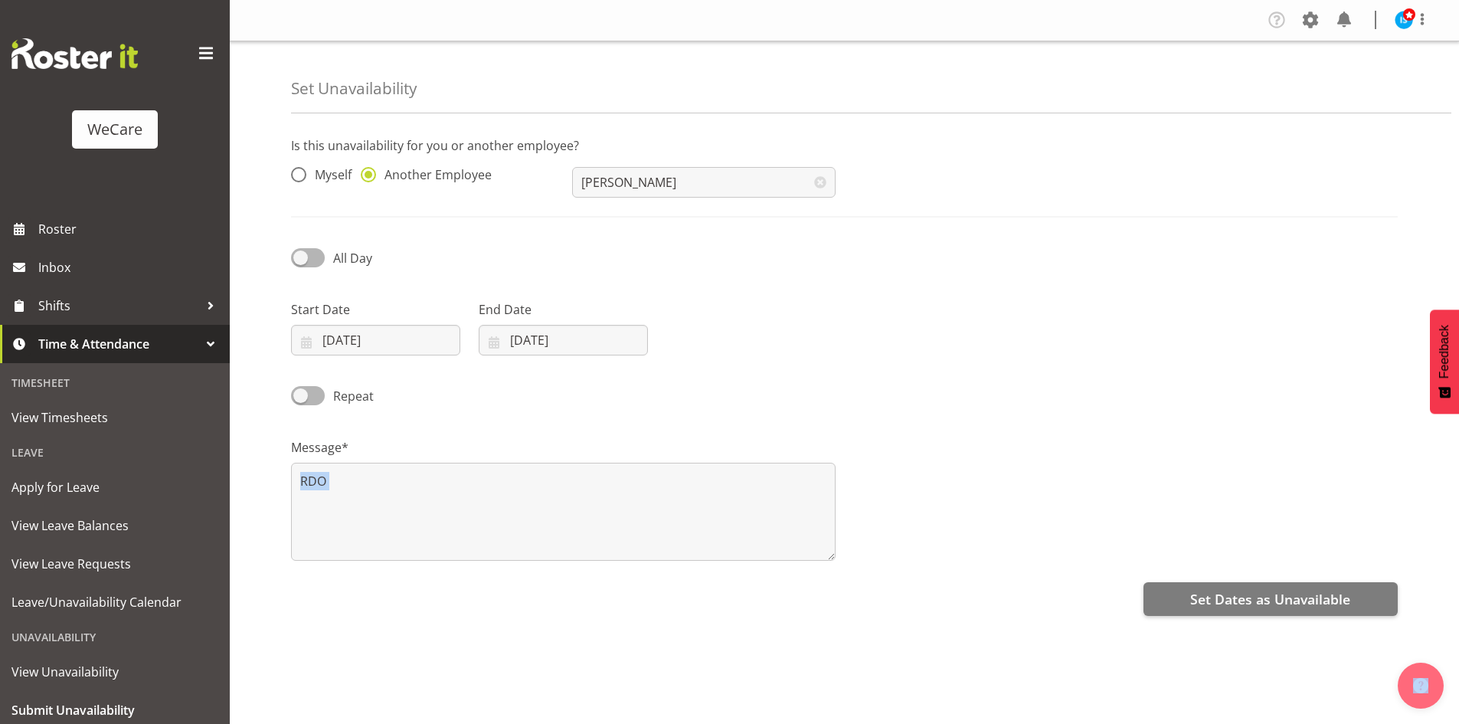
drag, startPoint x: 1233, startPoint y: 568, endPoint x: 1248, endPoint y: 580, distance: 19.6
click at [1248, 580] on div "Is this unavailability for you or another employee? Myself Another Employee Sar…" at bounding box center [875, 431] width 1168 height 613
click at [1248, 580] on div "Set Dates as Unavailable" at bounding box center [844, 597] width 1107 height 37
click at [1268, 594] on span "Set Dates as Unavailable" at bounding box center [1270, 599] width 160 height 20
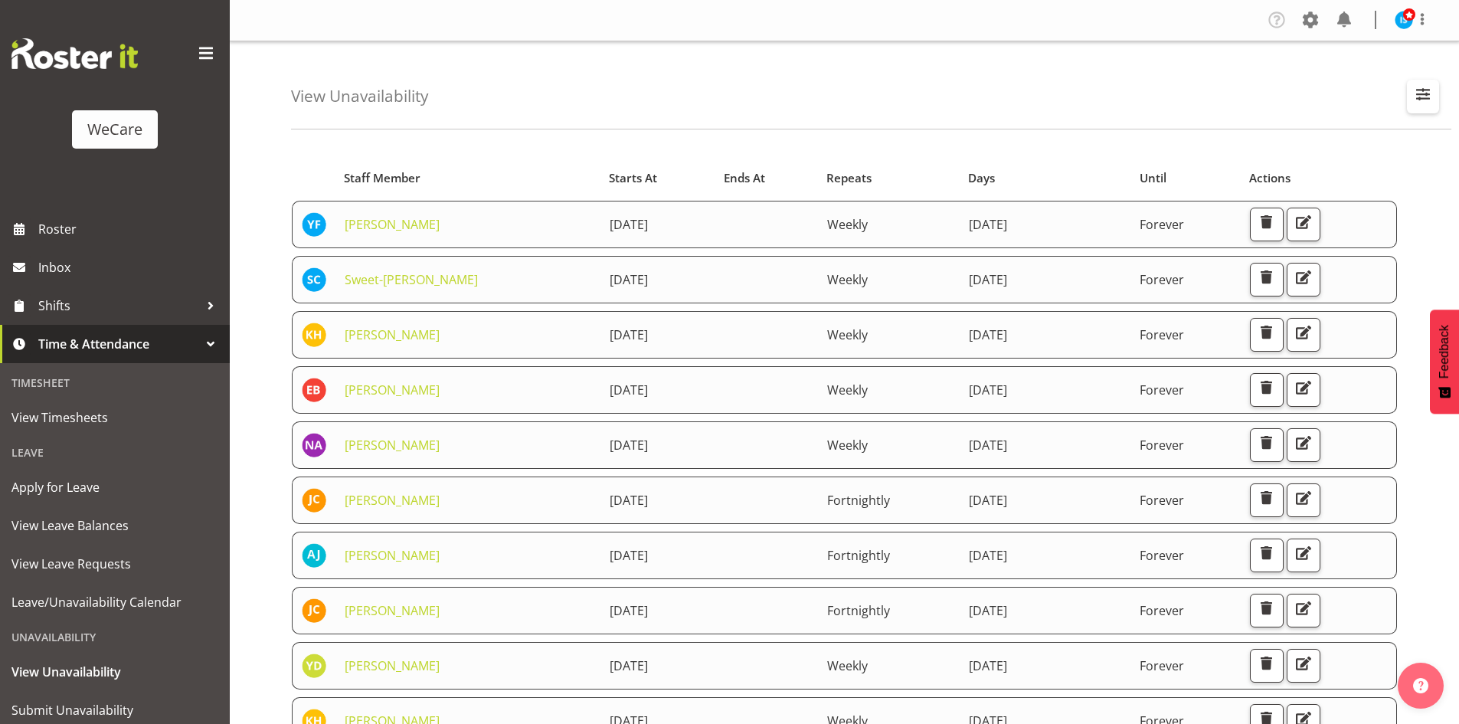
click at [1428, 85] on span "button" at bounding box center [1423, 94] width 20 height 20
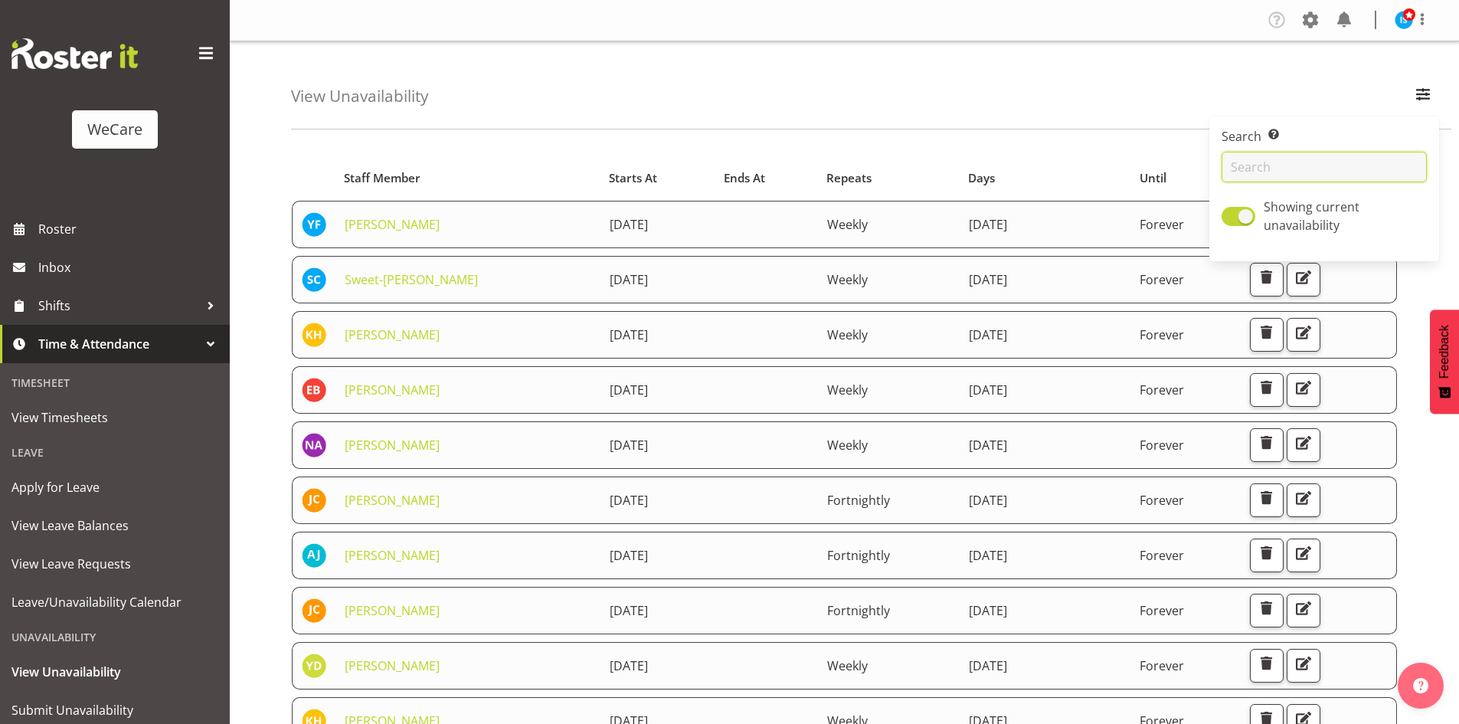
click at [1285, 165] on input "text" at bounding box center [1324, 167] width 205 height 31
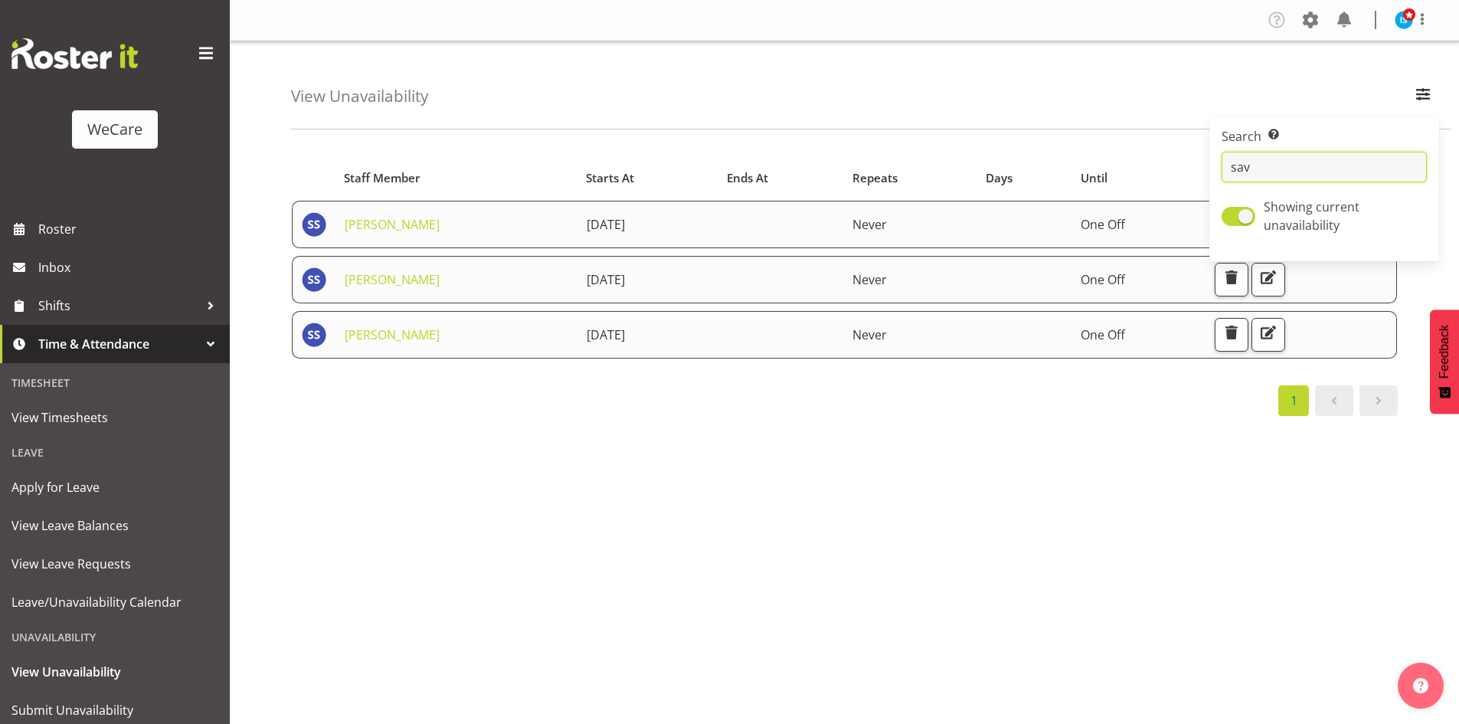
type input "sav"
